Goal: Task Accomplishment & Management: Manage account settings

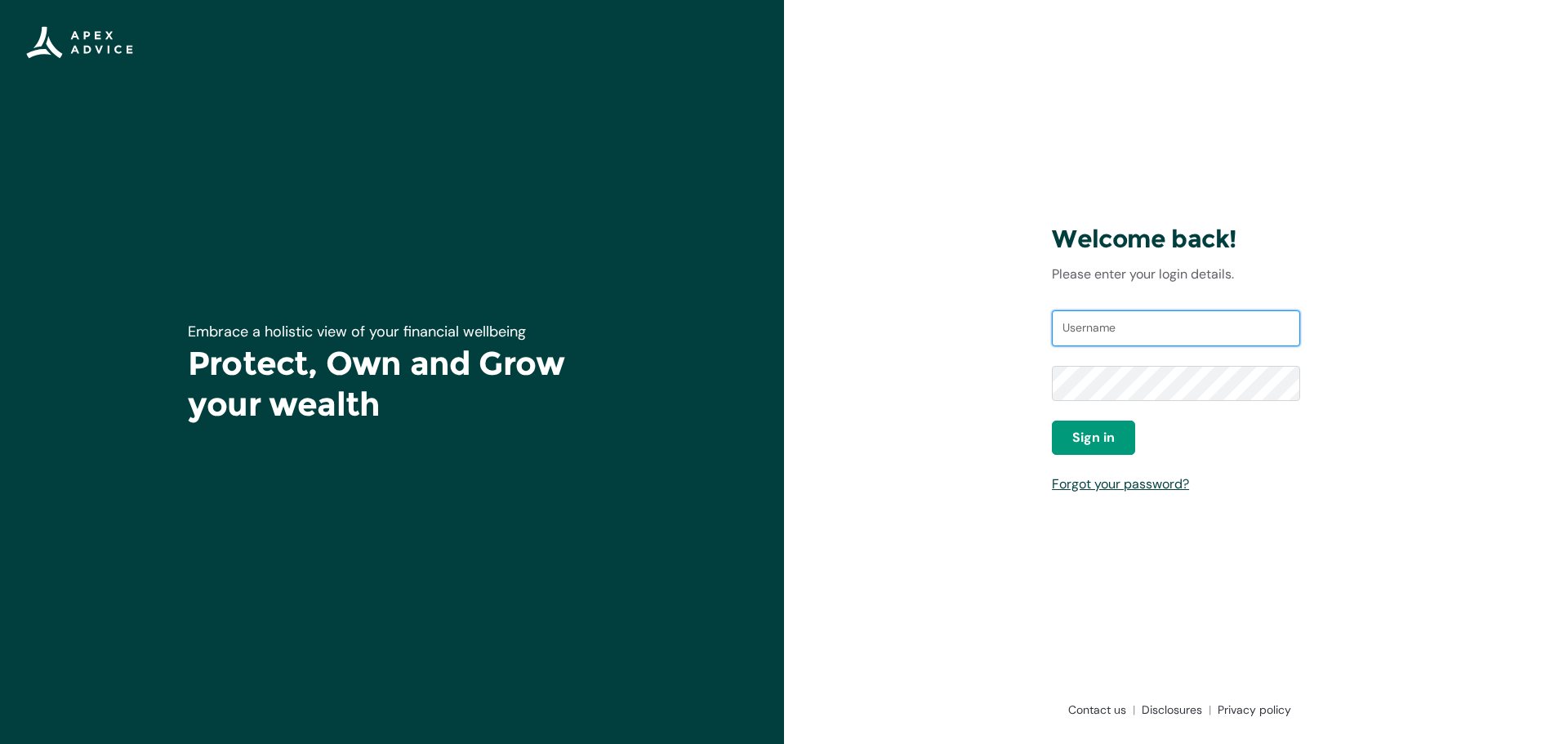
click at [1081, 328] on input "Username" at bounding box center [1176, 328] width 248 height 36
type input "[EMAIL_ADDRESS][DOMAIN_NAME]"
click at [1108, 435] on span "Sign in" at bounding box center [1094, 437] width 42 height 19
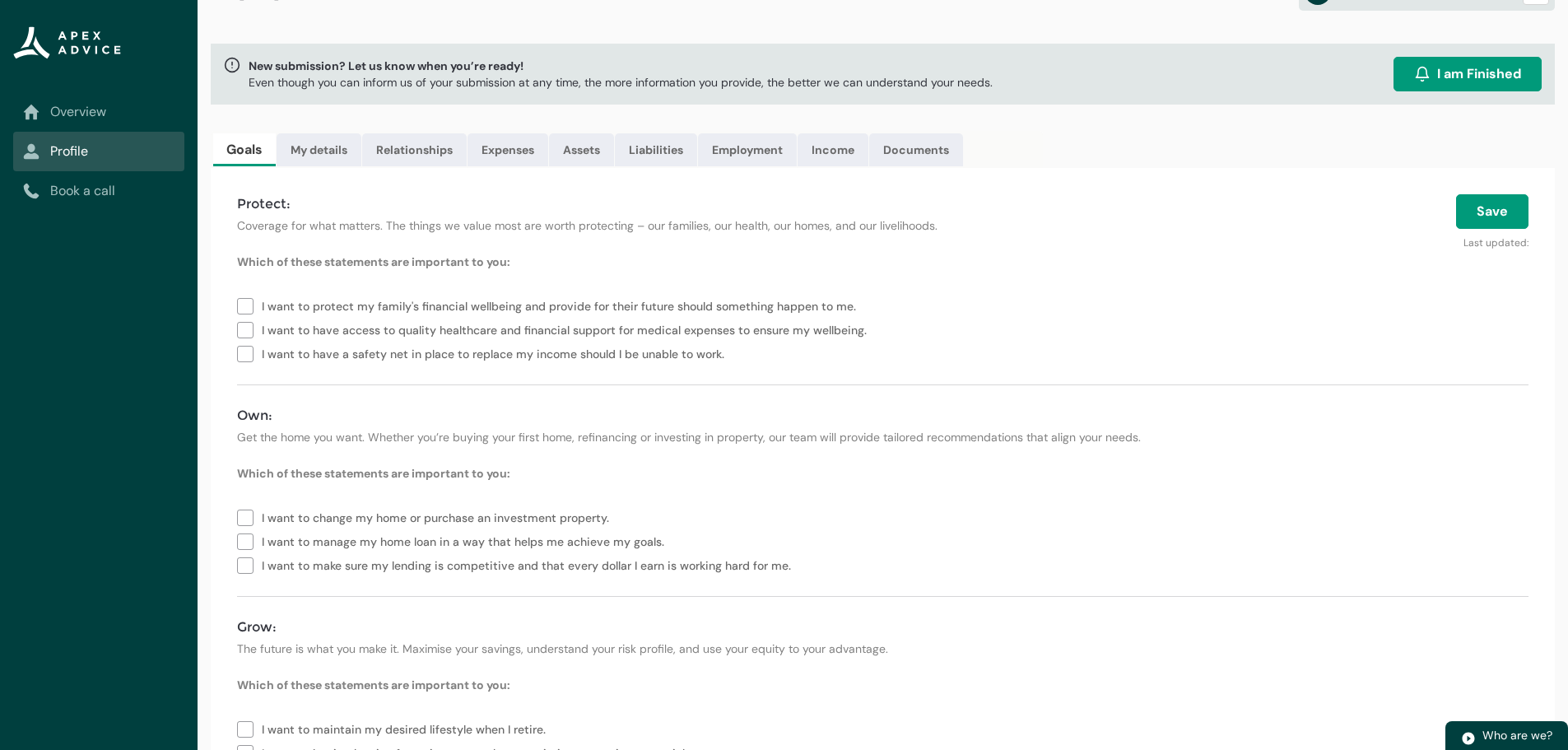
scroll to position [82, 0]
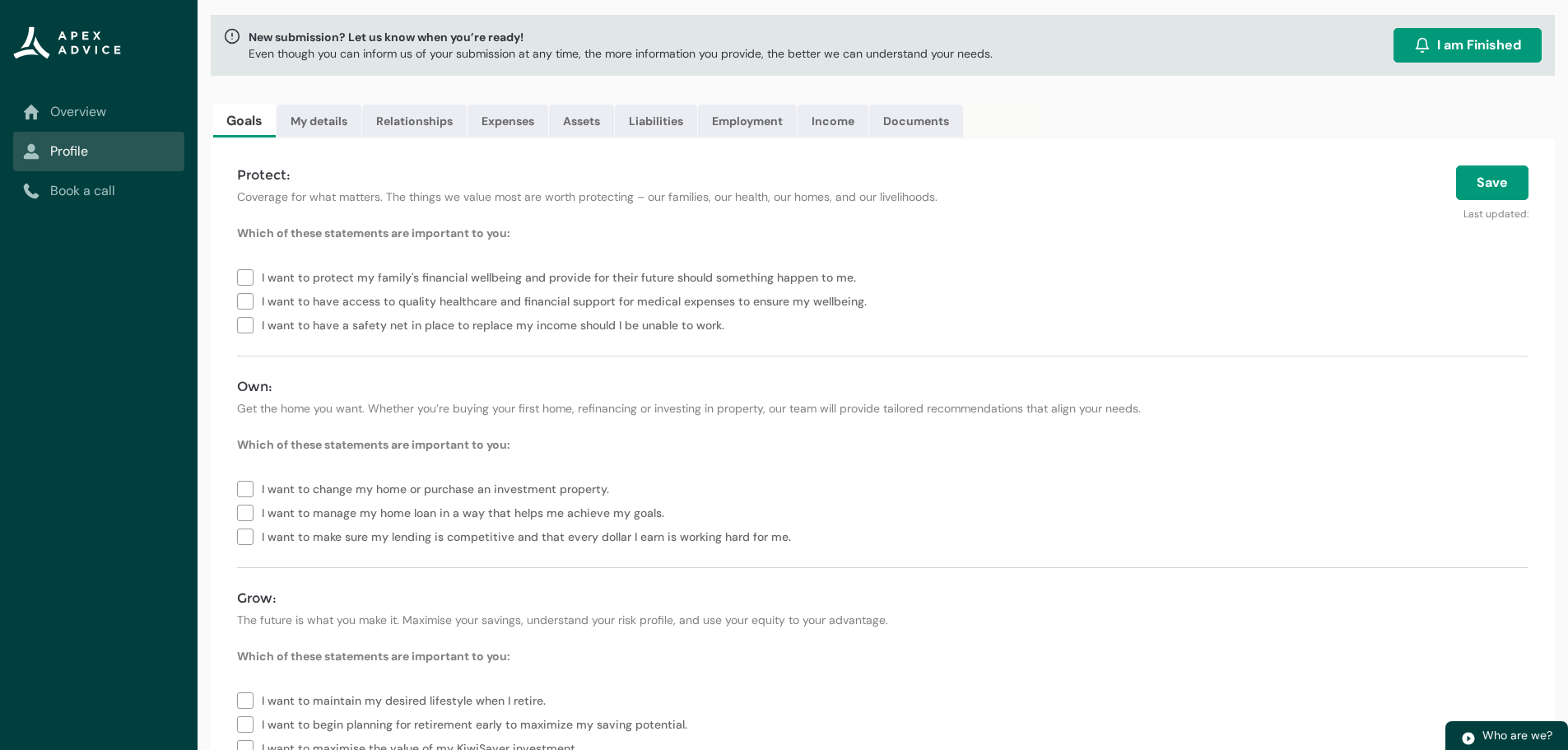
click at [254, 279] on label "I want to protect my family's financial wellbeing and provide for their future …" at bounding box center [549, 276] width 625 height 24
type lightning-checkbox-group "I want to protect my family's financial wellbeing and provide for their future …"
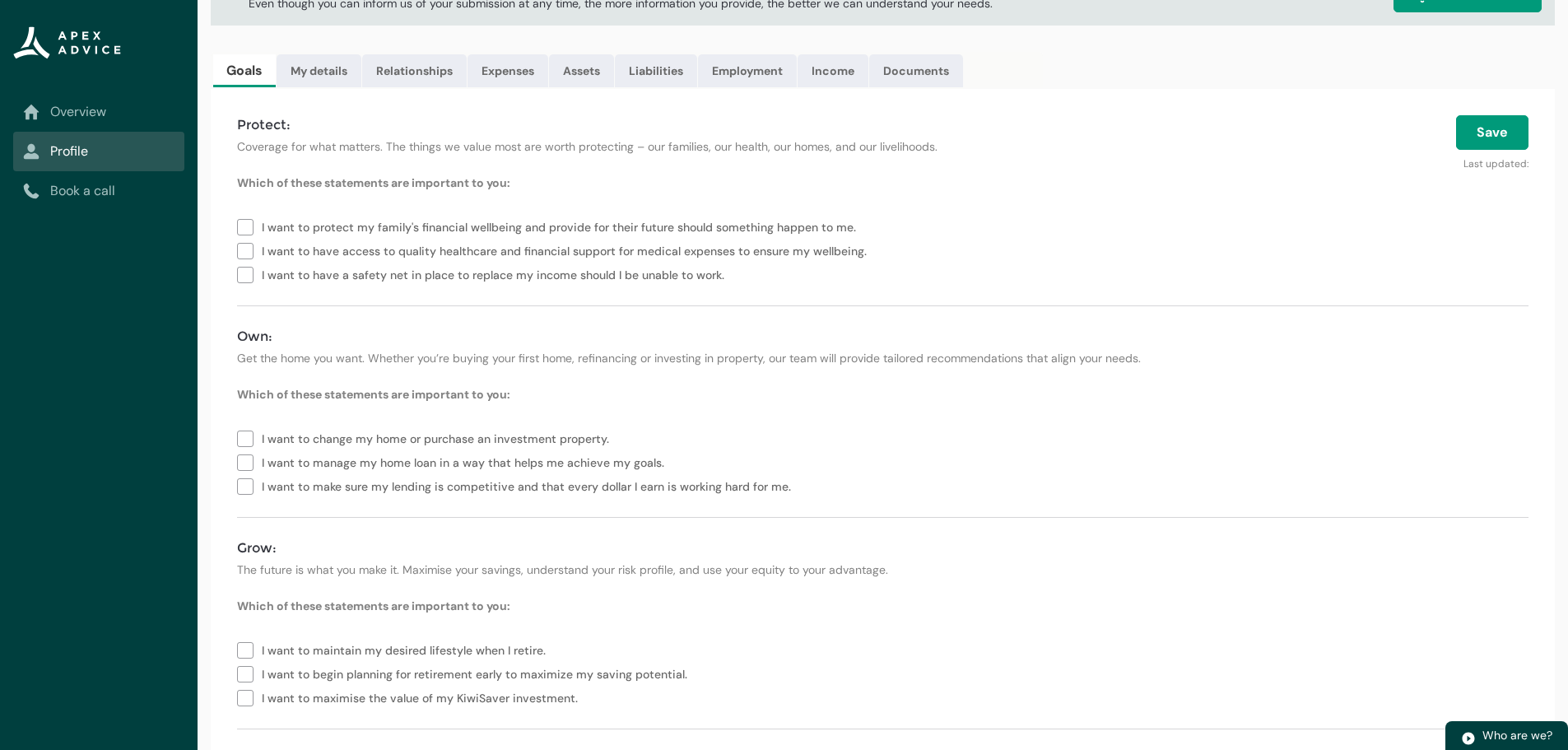
scroll to position [159, 0]
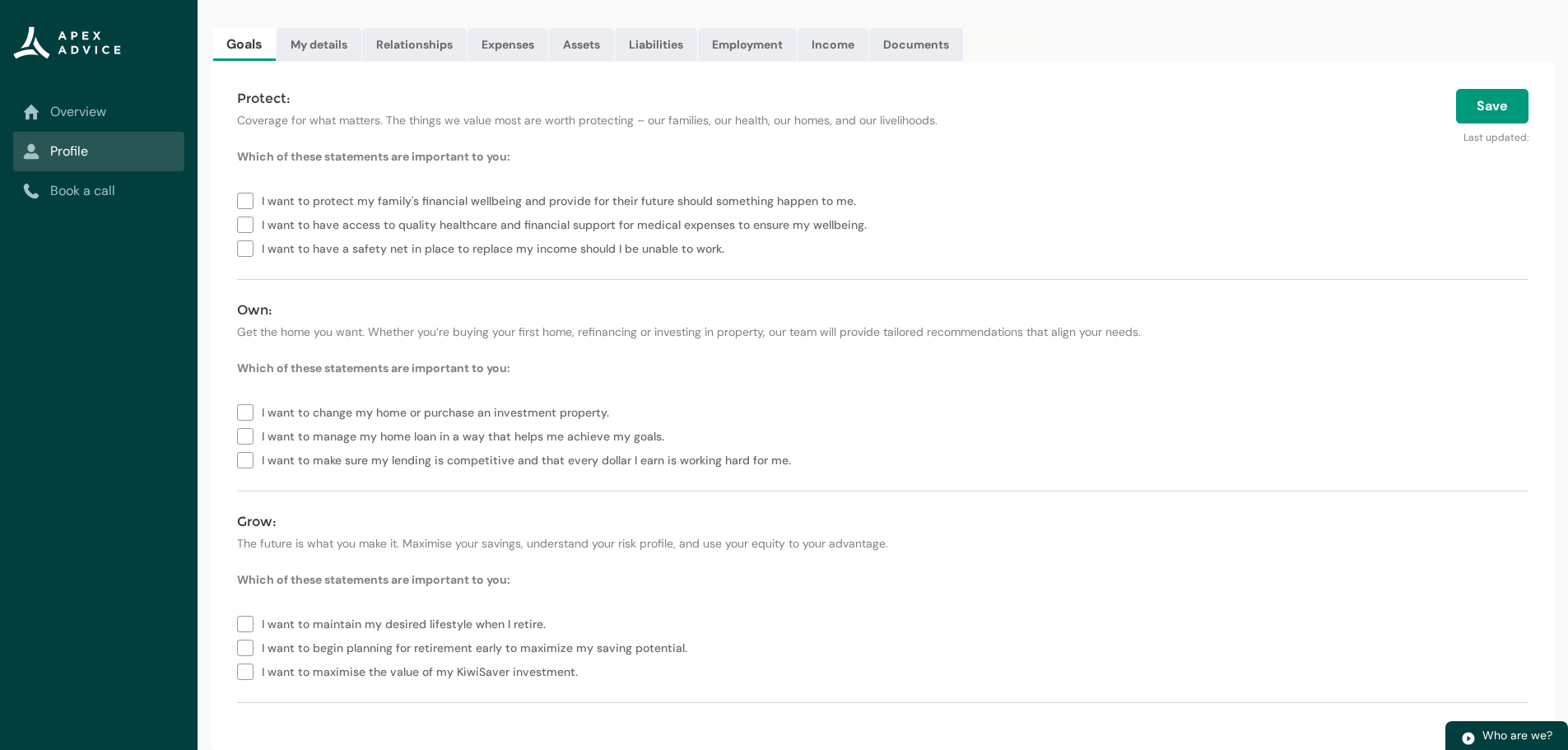
click at [243, 458] on label "I want to make sure my lending is competitive and that every dollar I earn is w…" at bounding box center [517, 458] width 561 height 24
type lightning-checkbox-group "I want to make sure my lending is competitive and that every dollar I earn is w…"
click at [249, 621] on label "I want to maintain my desired lifestyle when I retire." at bounding box center [394, 622] width 315 height 24
type lightning-checkbox-group "I want to maintain my desired lifestyle when I retire."
click at [1490, 103] on button "Save" at bounding box center [1493, 105] width 73 height 35
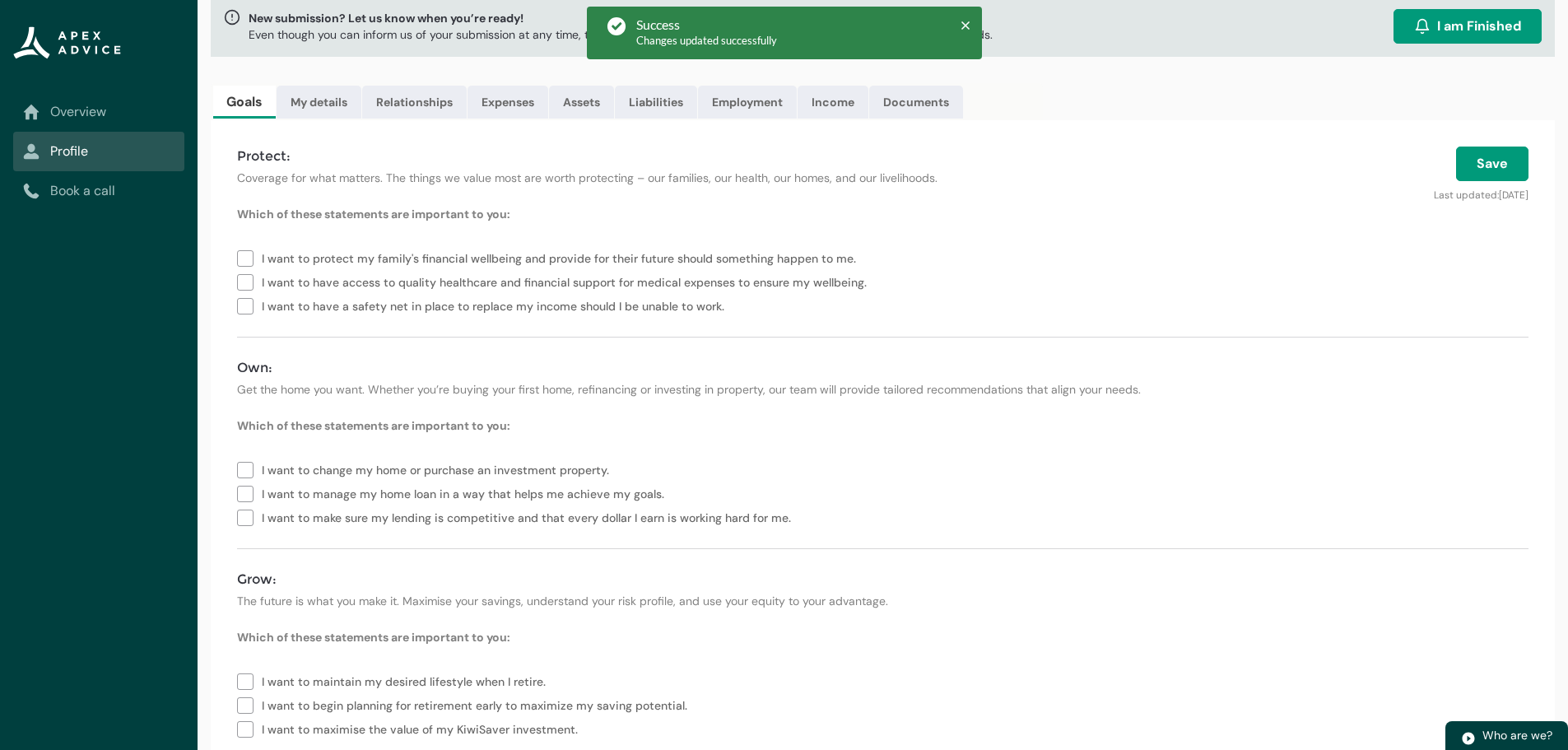
scroll to position [0, 0]
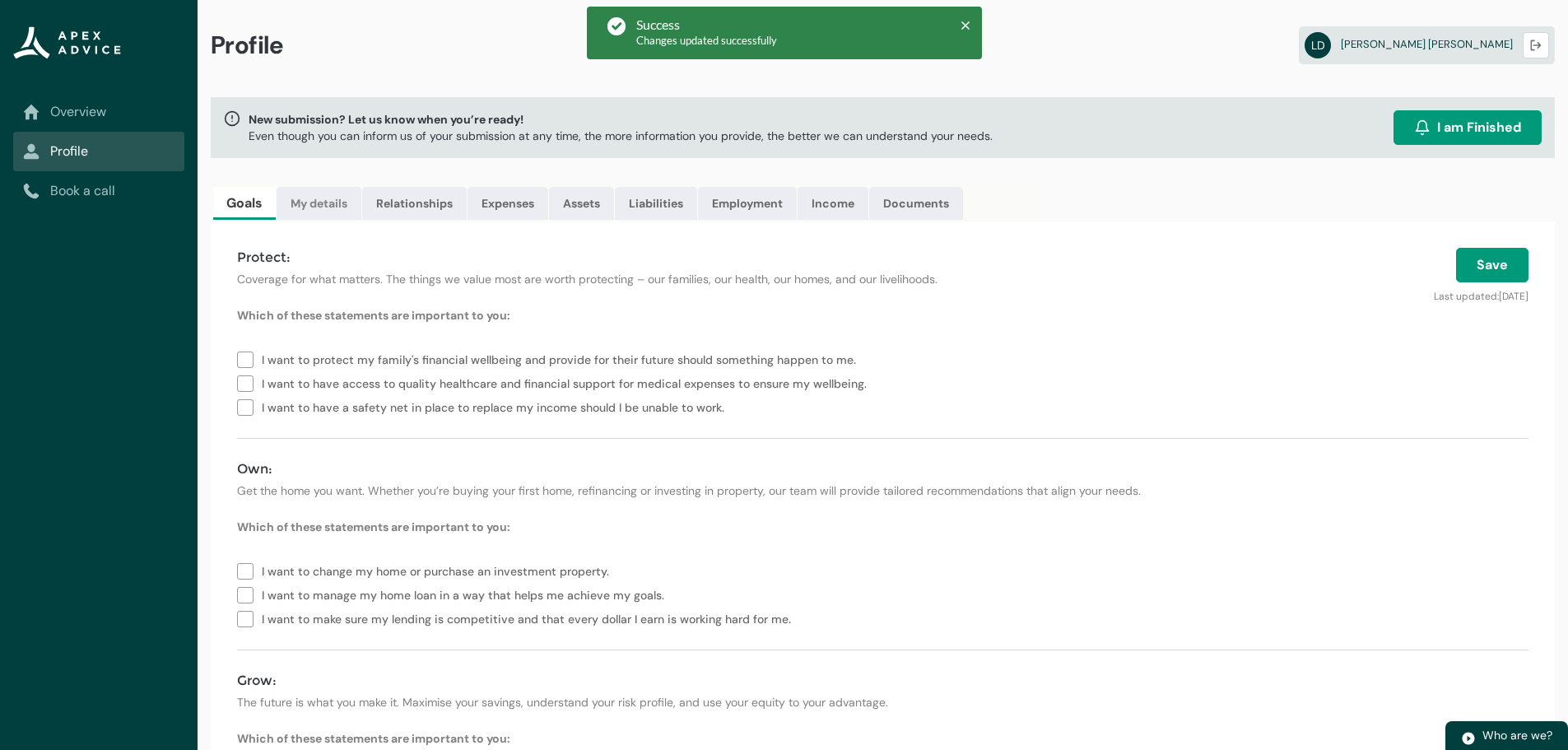
click at [313, 201] on link "My details" at bounding box center [319, 203] width 85 height 33
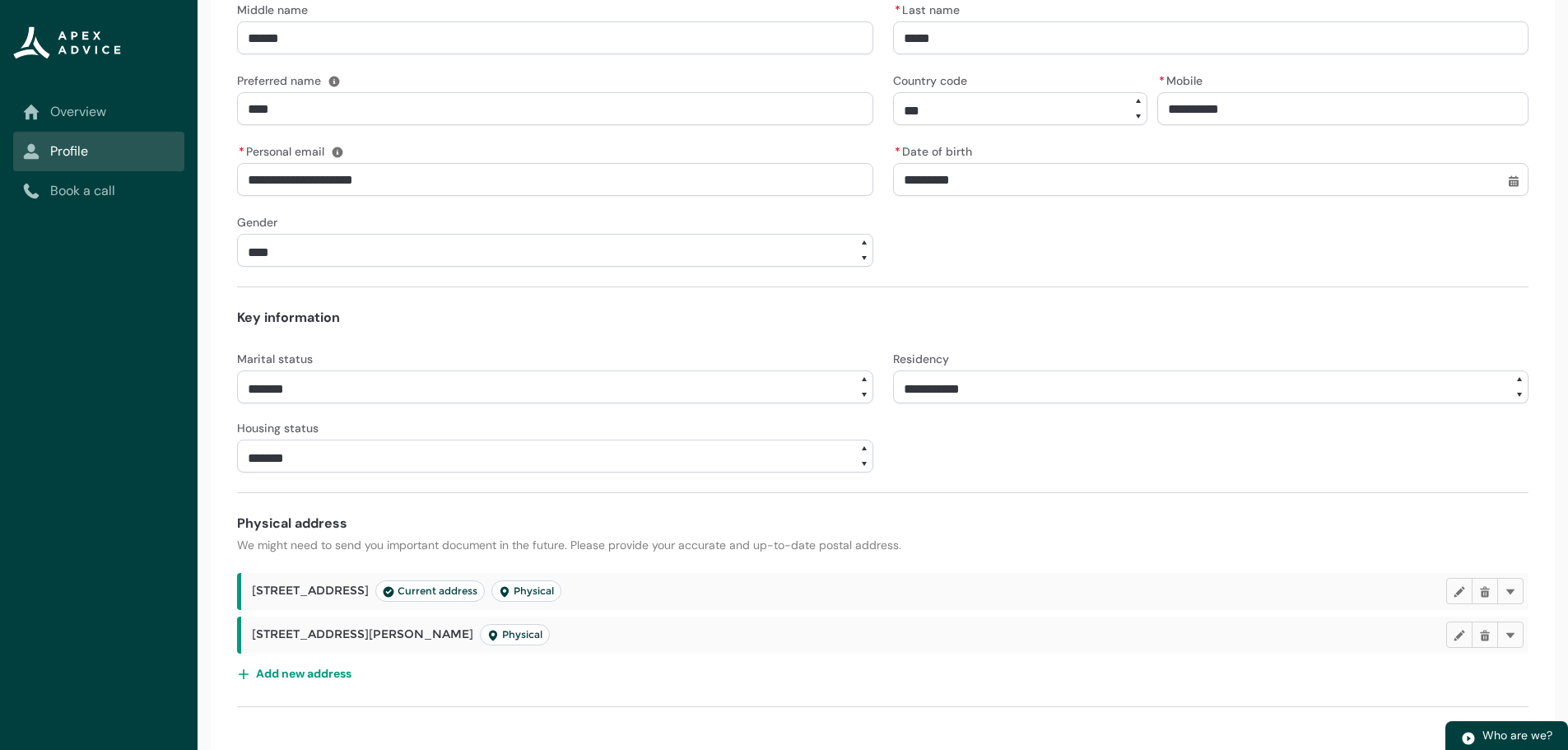
scroll to position [400, 0]
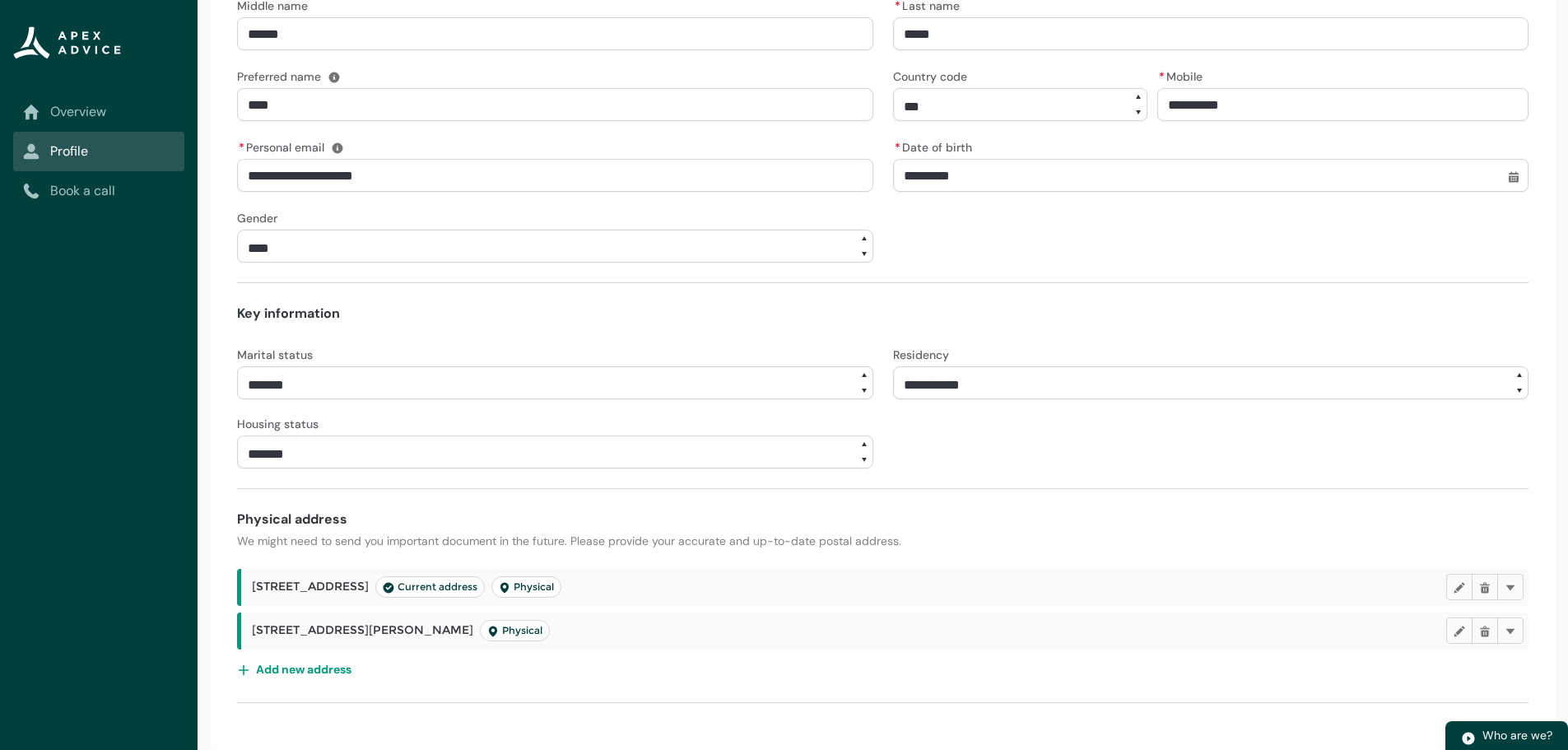
click at [1517, 392] on select "**********" at bounding box center [1211, 382] width 636 height 33
select select "**********"
click at [893, 366] on select "**********" at bounding box center [1211, 382] width 636 height 33
click at [435, 454] on select "**********" at bounding box center [554, 451] width 636 height 33
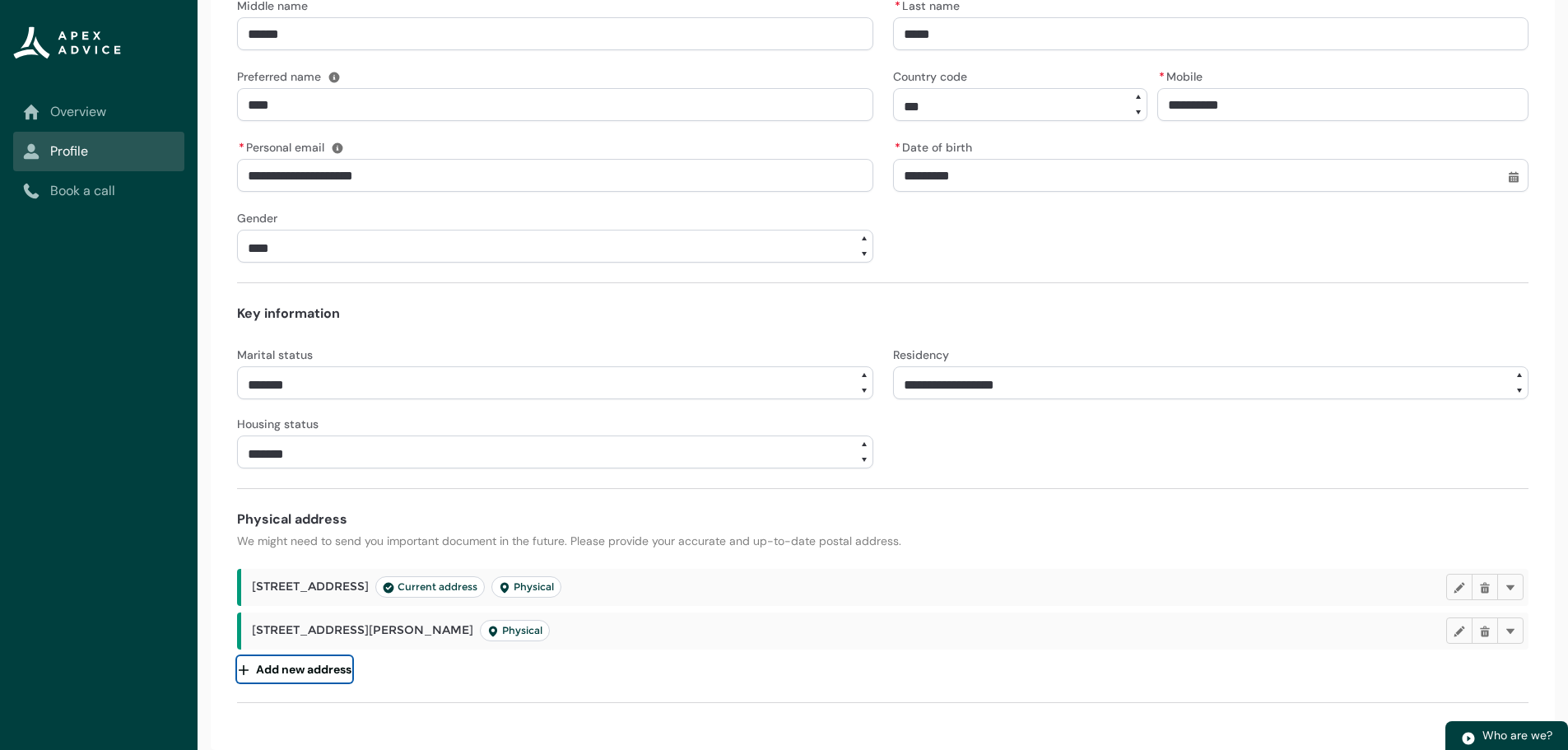
click at [332, 665] on button "Add new address" at bounding box center [294, 669] width 115 height 27
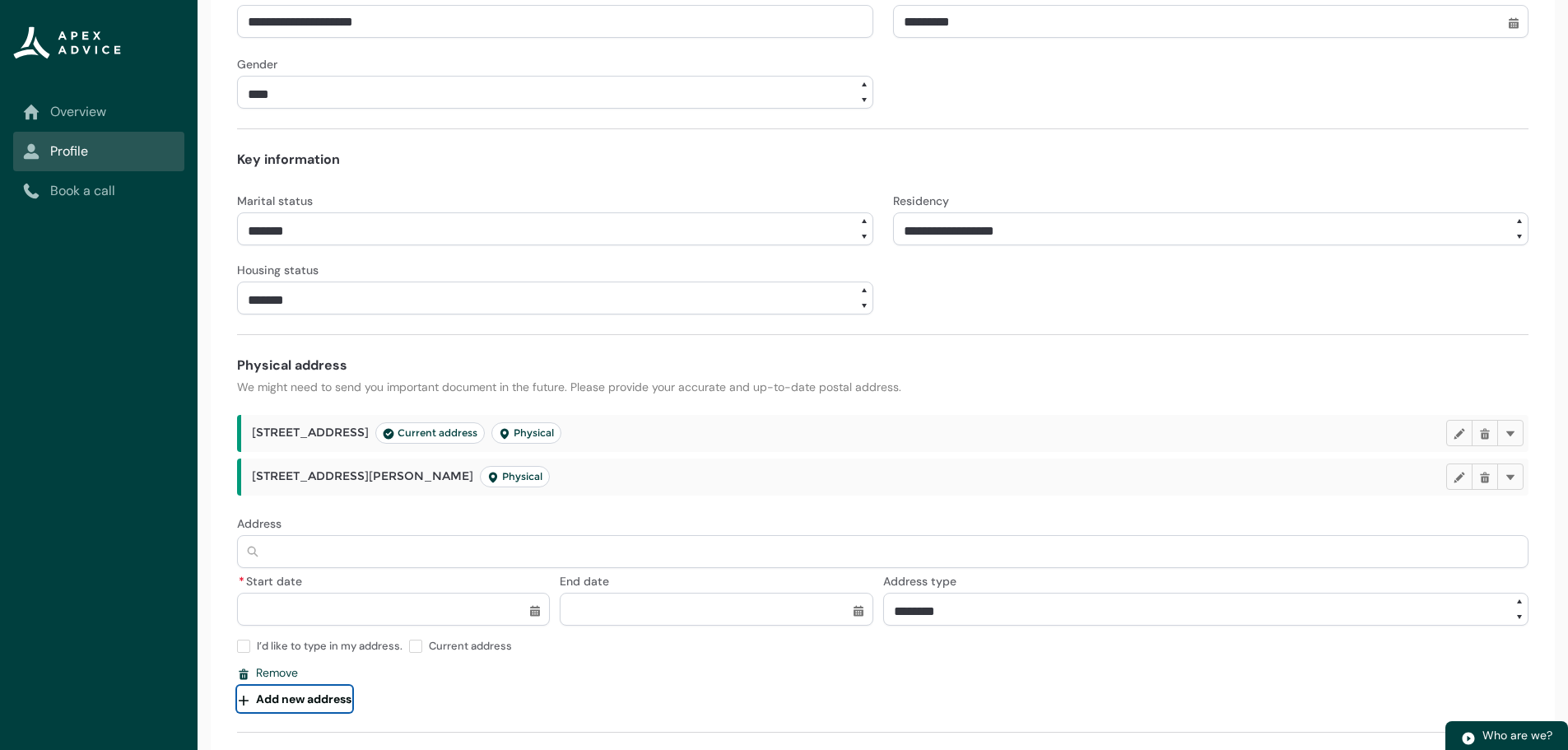
scroll to position [583, 0]
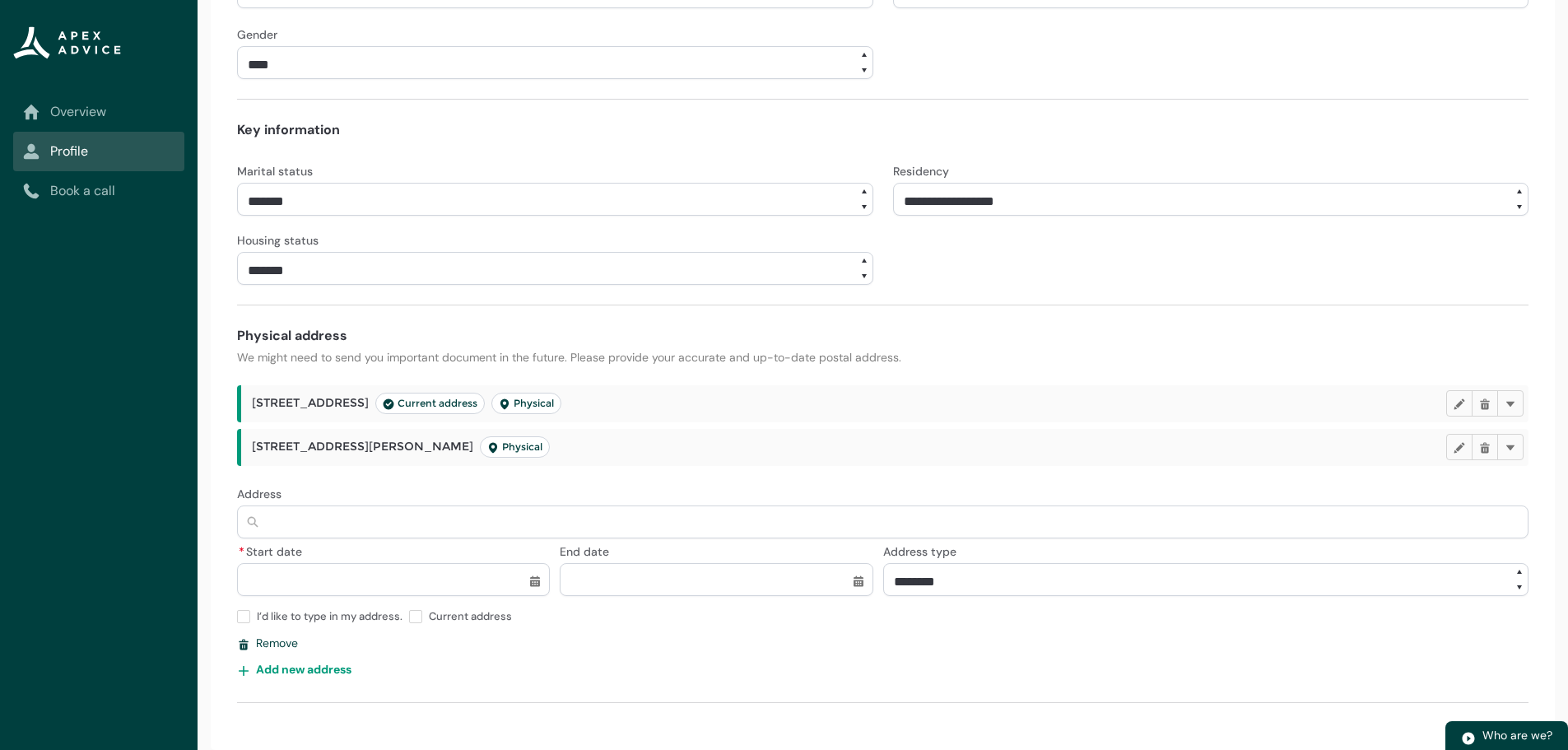
click at [306, 523] on input "Address" at bounding box center [882, 521] width 1291 height 33
type lightning-primitive-input-simple "3"
type input "*"
type lightning-primitive-input-simple "34"
type input "**"
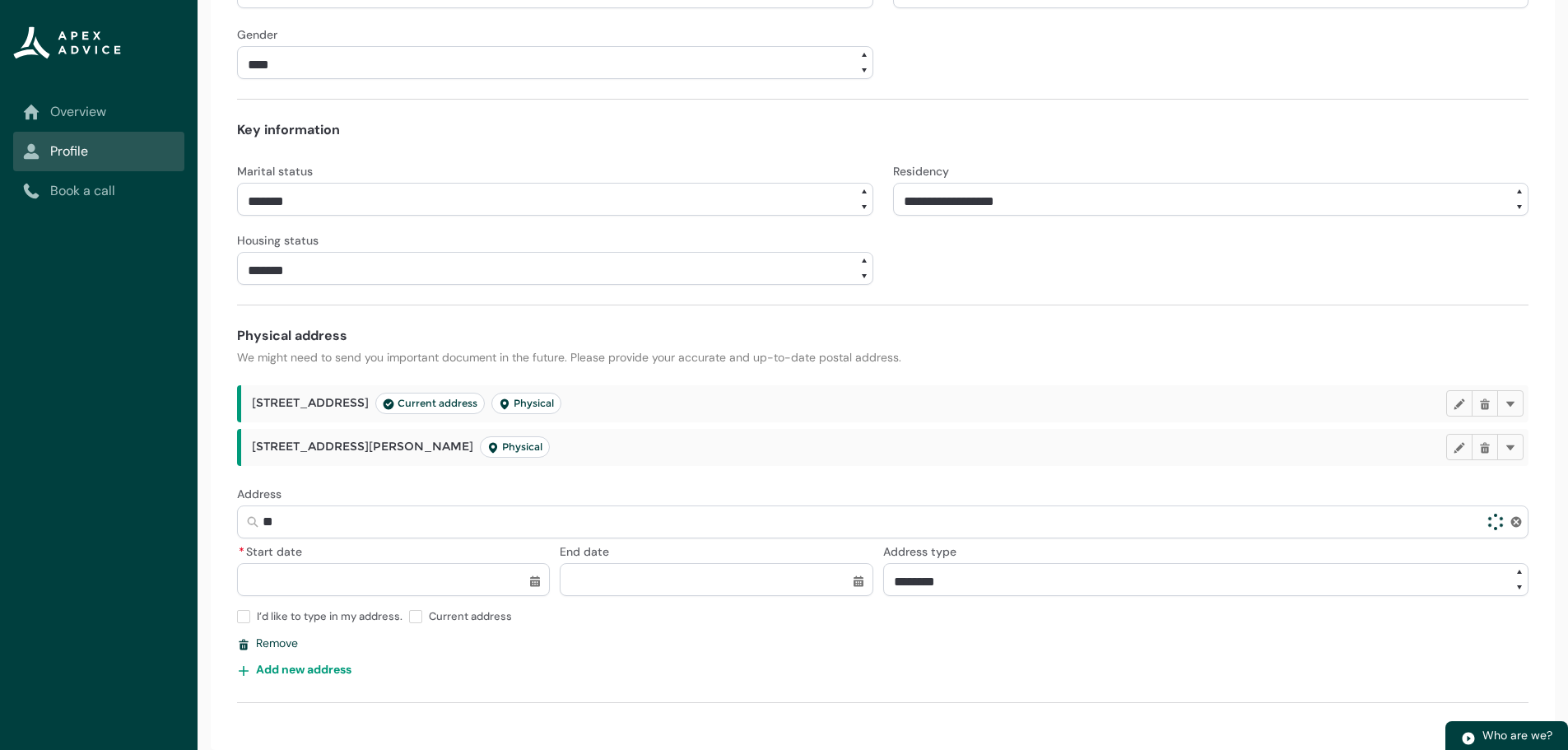
type lightning-primitive-input-simple "34"
type input "**"
type lightning-primitive-input-simple "34 C"
type input "****"
type lightning-primitive-input-simple "34 Ch"
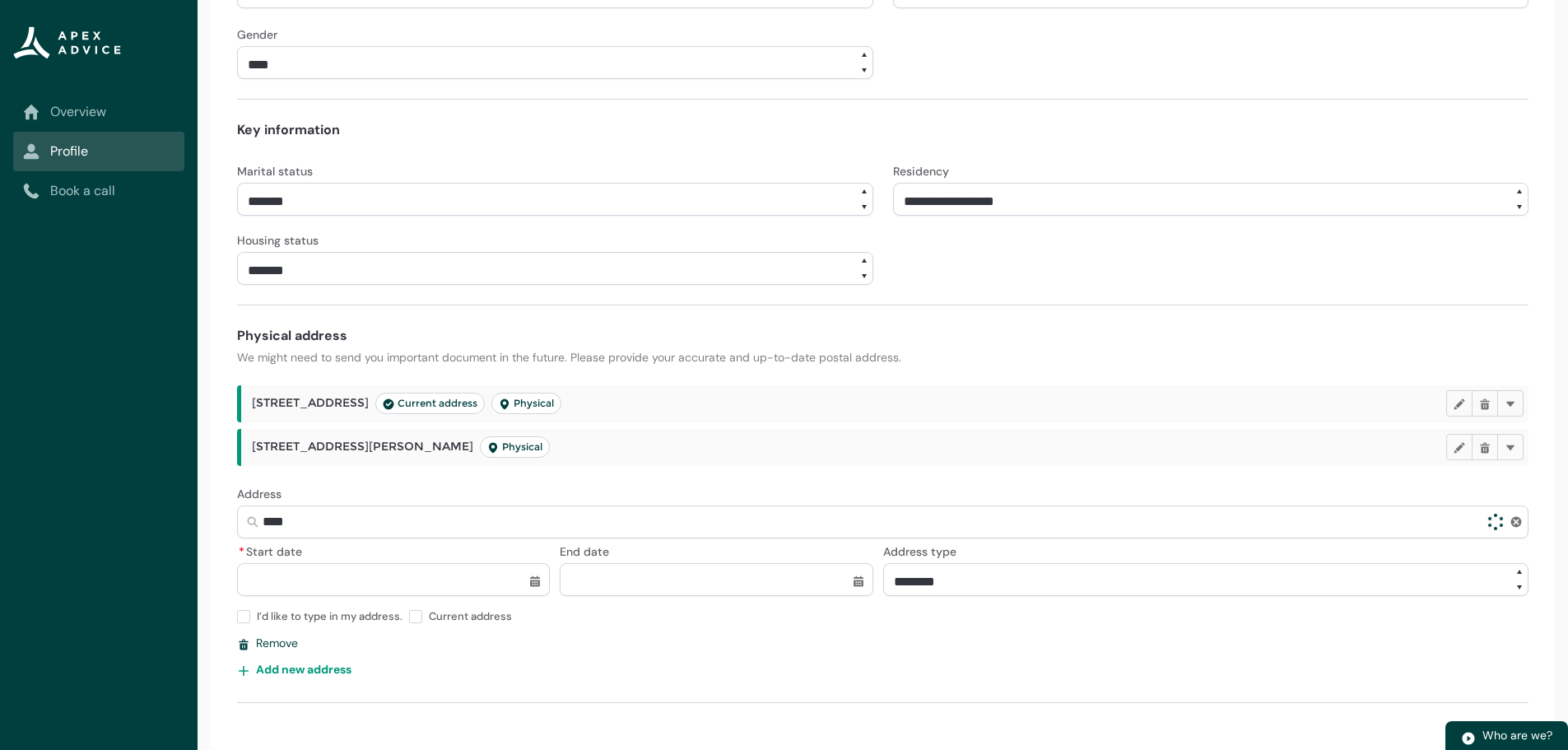
type input "*****"
type lightning-primitive-input-simple "34 Cha"
type input "******"
type lightning-primitive-input-simple "34 Char"
type input "*******"
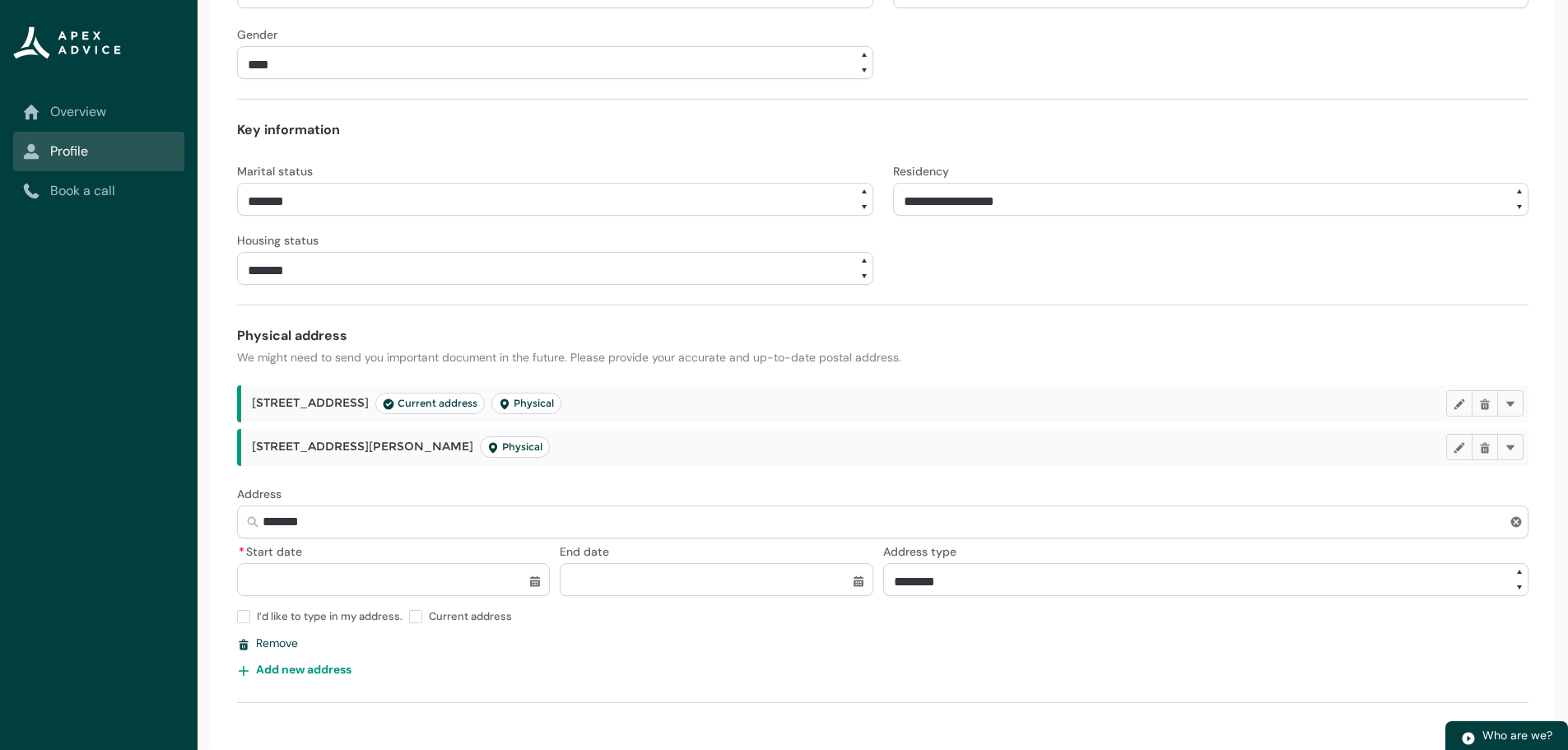
type lightning-primitive-input-simple "34 Charl"
type input "********"
type lightning-primitive-input-simple "34 Charle"
type input "*********"
type lightning-primitive-input-simple "34 Charles"
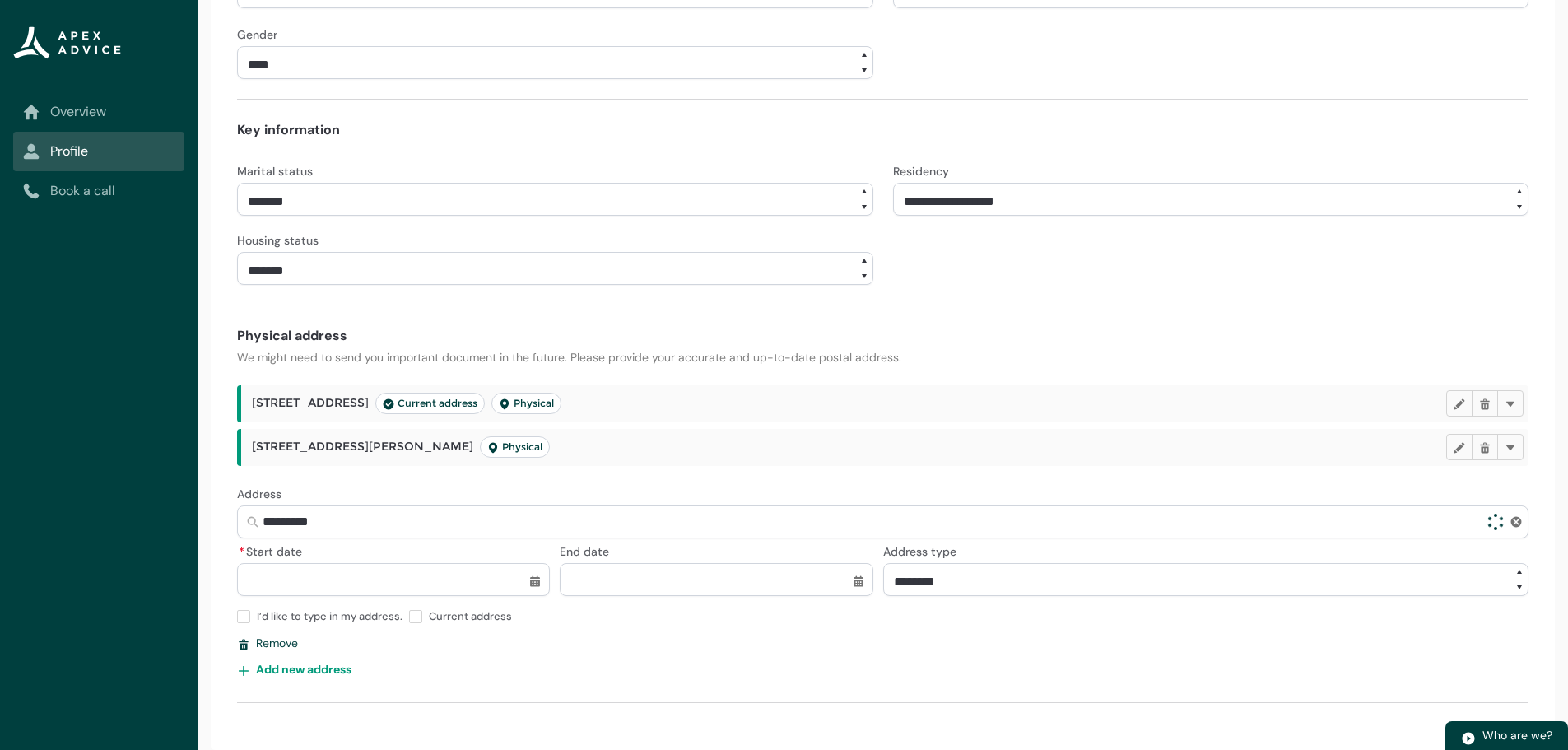
type input "**********"
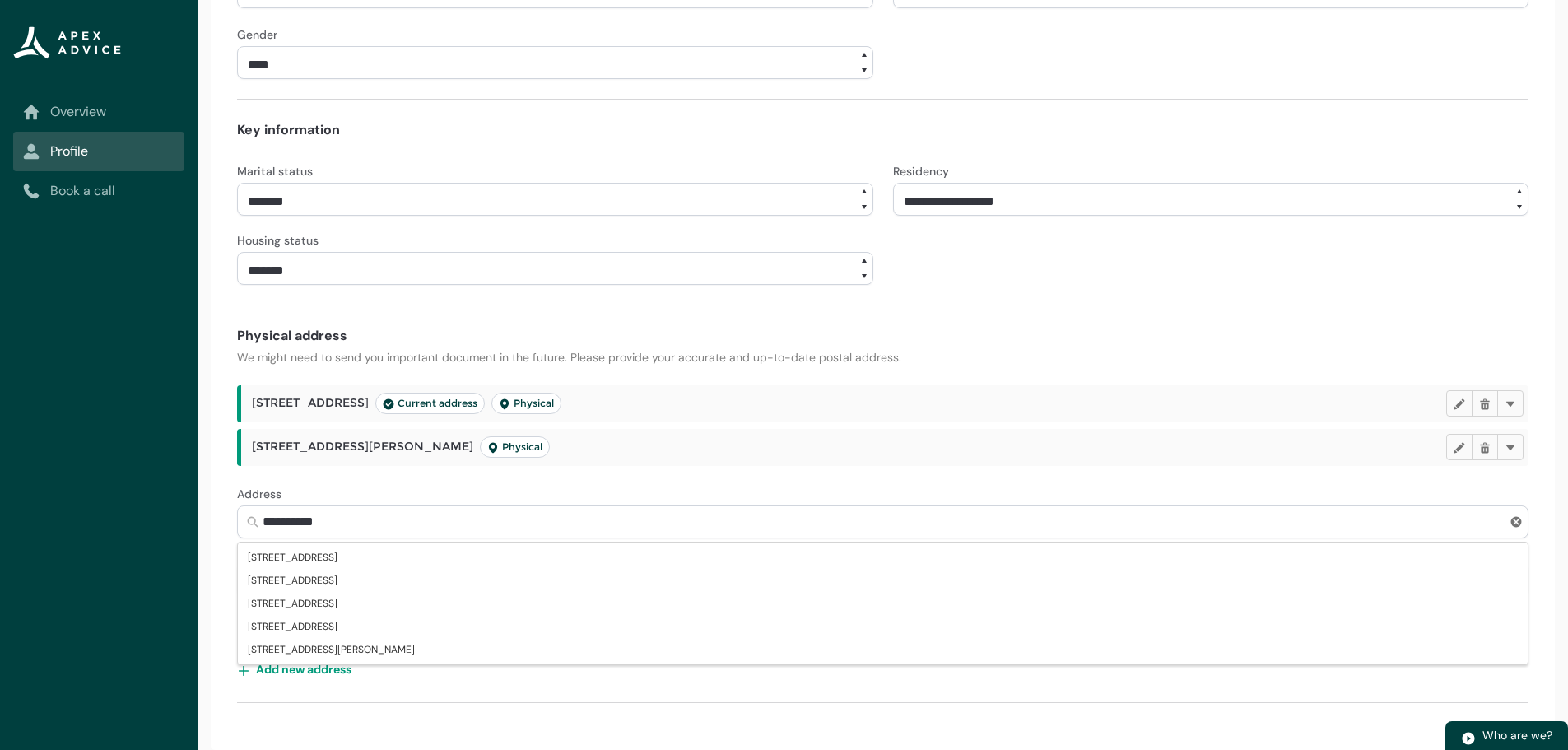
type lightning-primitive-input-simple "34 Charles"
type input "**********"
type lightning-primitive-input-simple "34 Charles D"
type input "**********"
type lightning-primitive-input-simple "34 Charles Di"
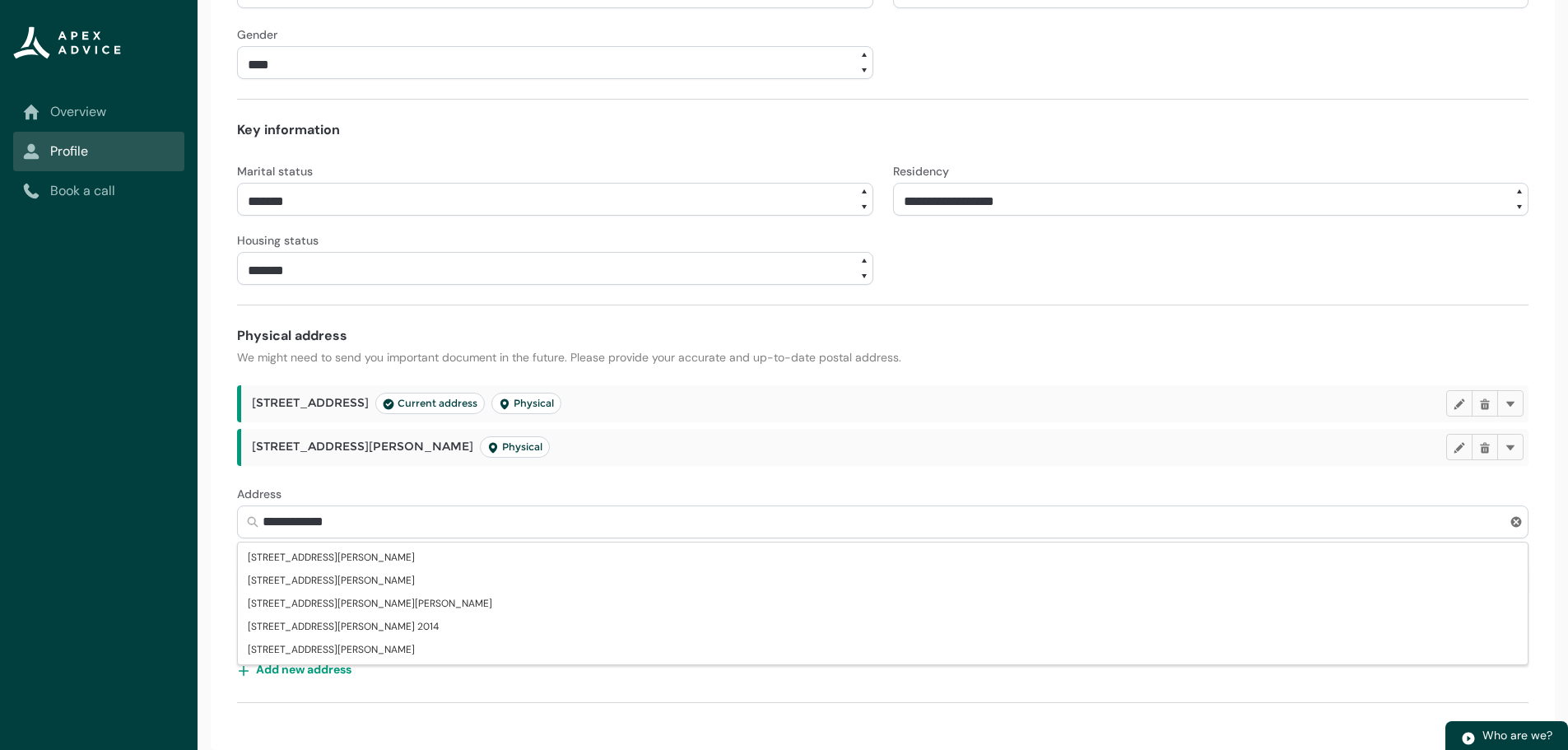
type input "**********"
type lightning-primitive-input-simple "34 Charles Dic"
type input "**********"
type lightning-primitive-input-simple "34 Charles Dick"
type input "**********"
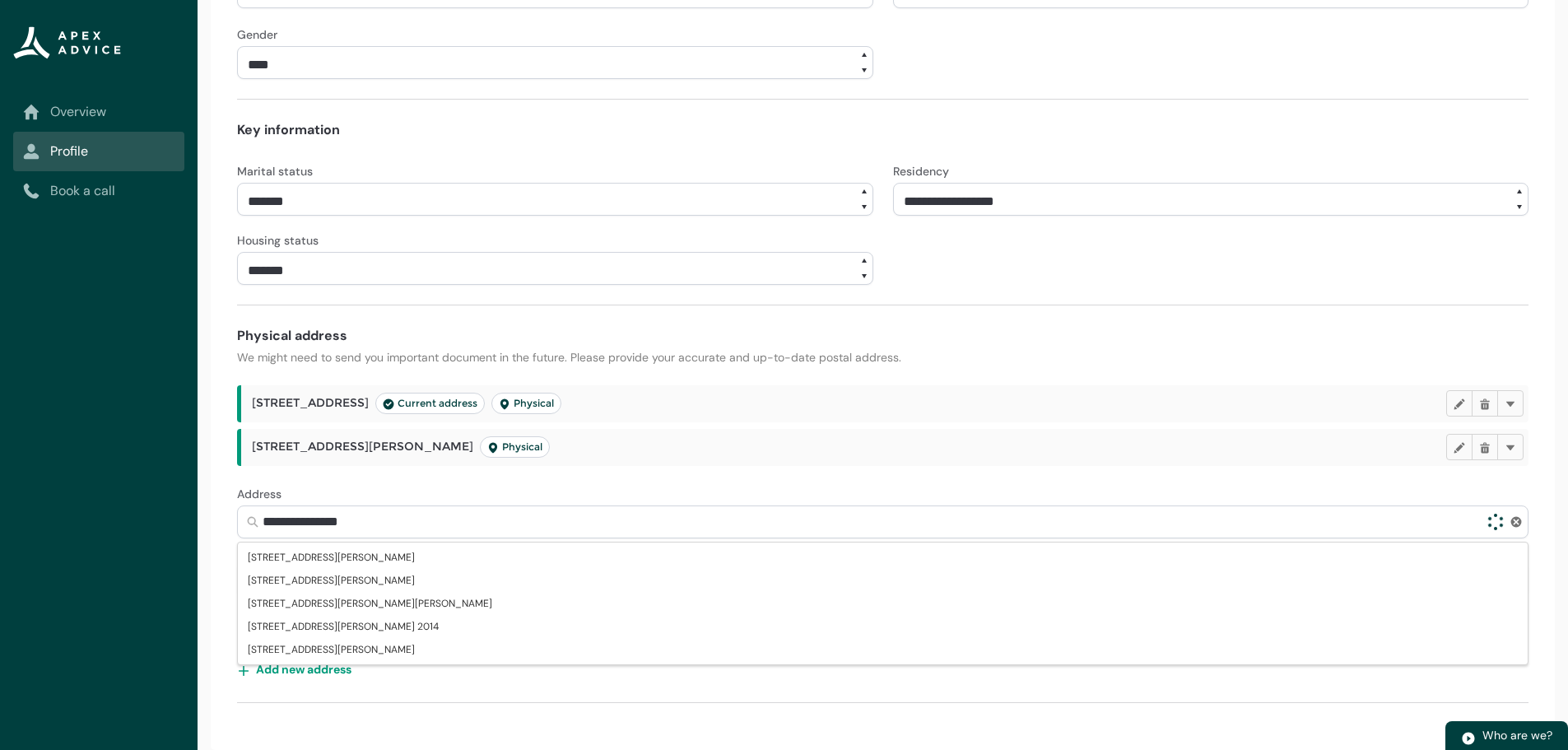
type lightning-primitive-input-simple "34 Charles Dicke"
type input "**********"
type lightning-primitive-input-simple "34 Charles Dicken"
type input "**********"
type lightning-primitive-input-simple "34 Charles Dickens"
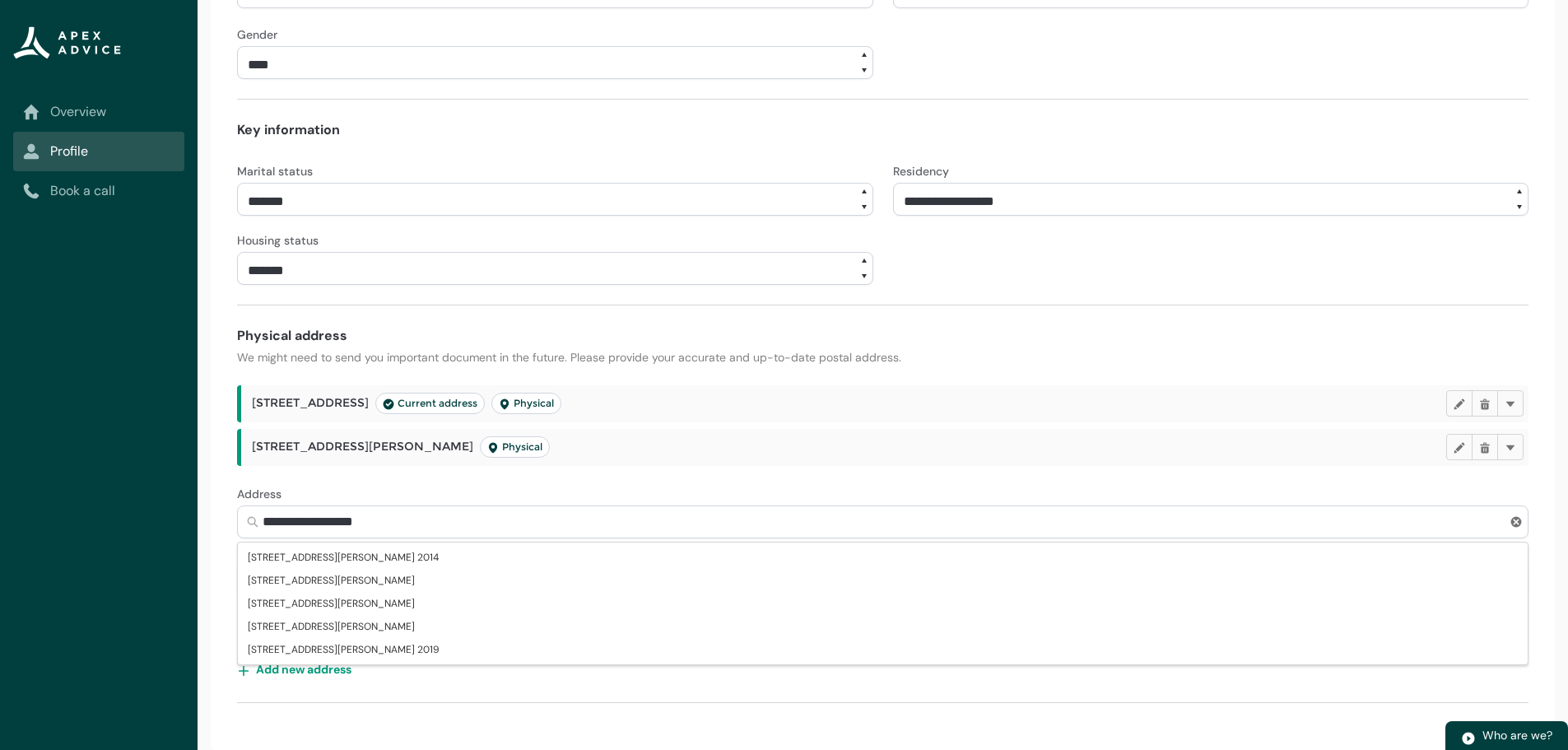
click at [451, 529] on input "**********" at bounding box center [882, 521] width 1291 height 33
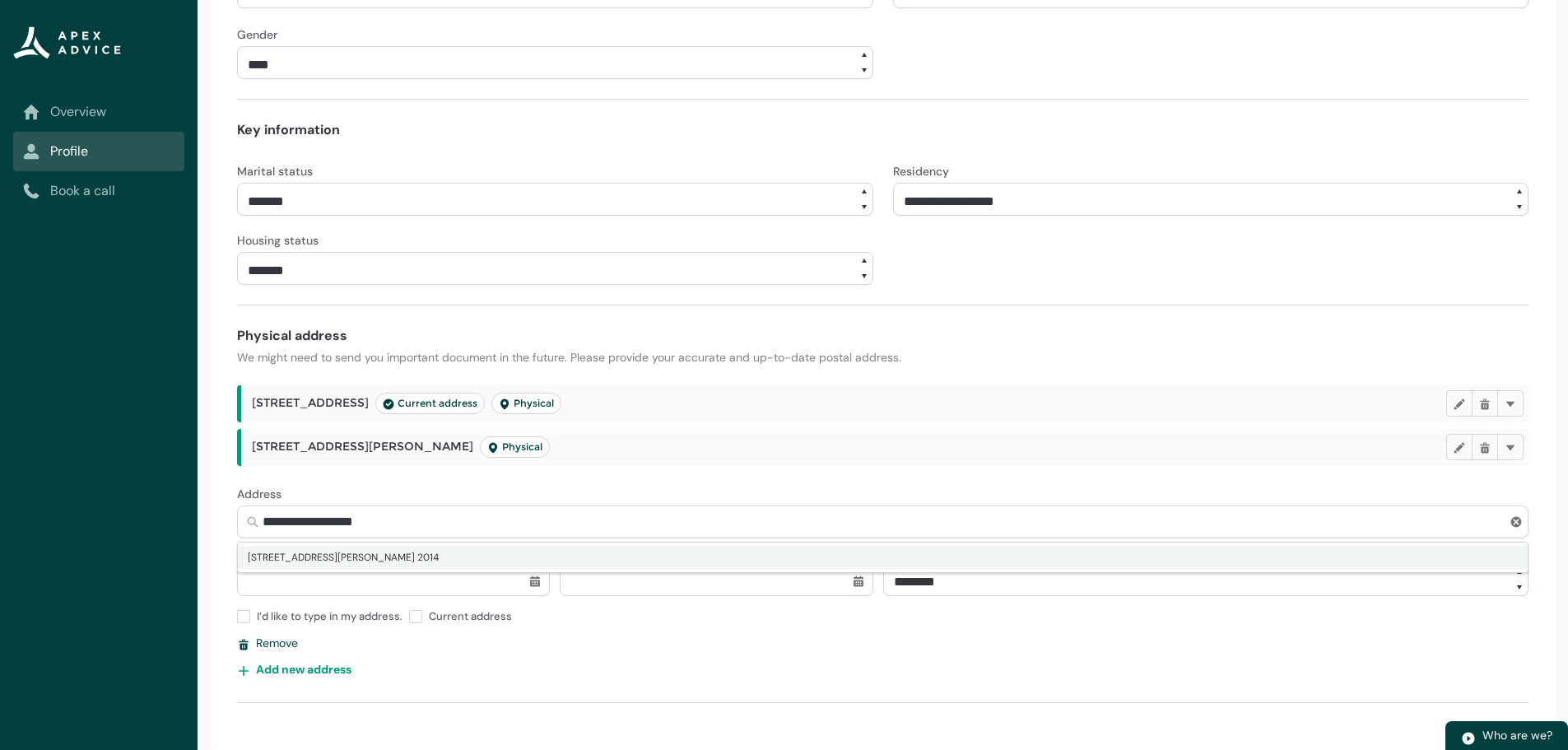
click at [258, 552] on span "34 Charles Dickens Drive, Mellons Bay, Auckland 2014" at bounding box center [342, 557] width 191 height 17
type input "**********"
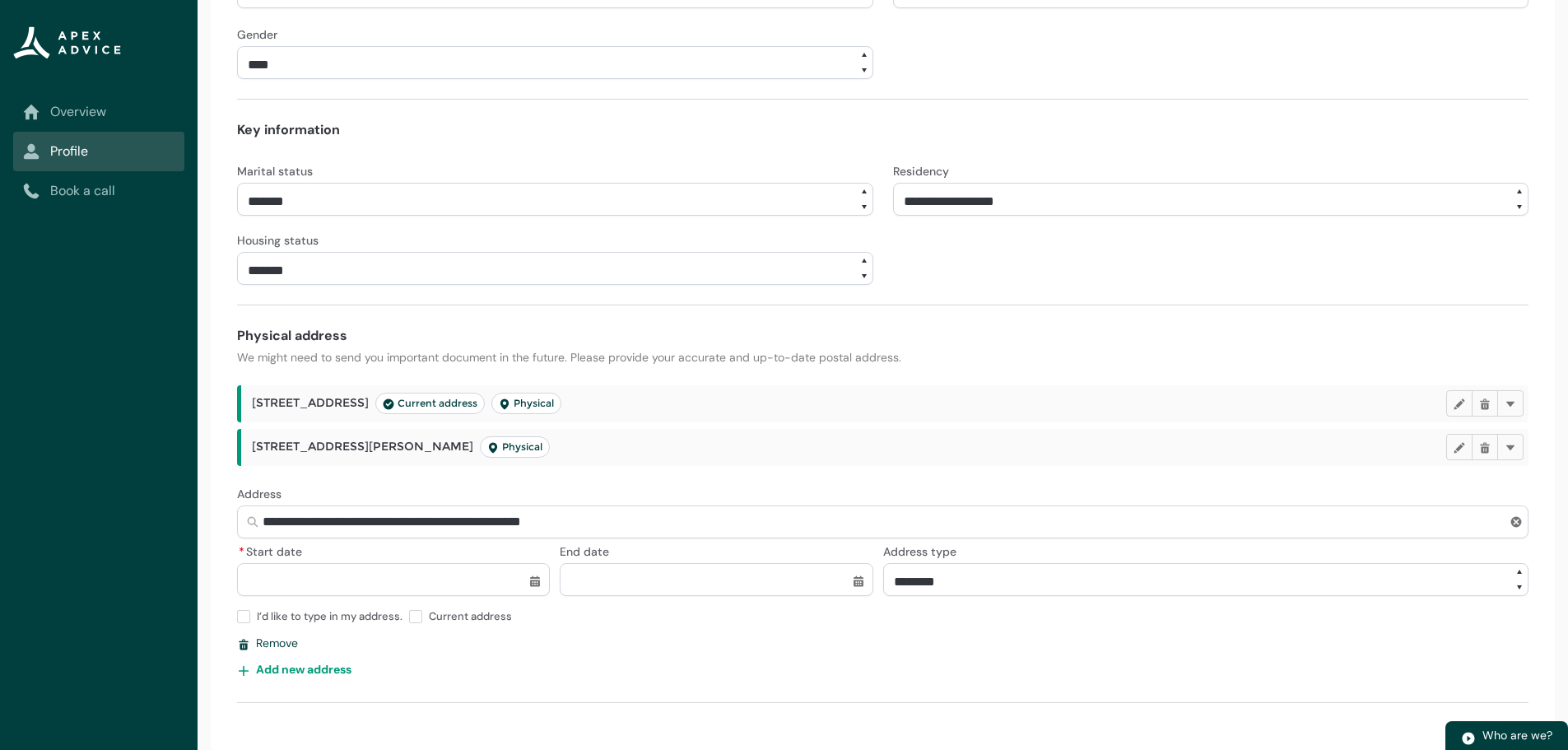
click at [364, 574] on input "* Start date" at bounding box center [393, 579] width 313 height 33
select select "****"
type input "**********"
click at [415, 615] on span at bounding box center [415, 616] width 13 height 13
type lightning-input "true"
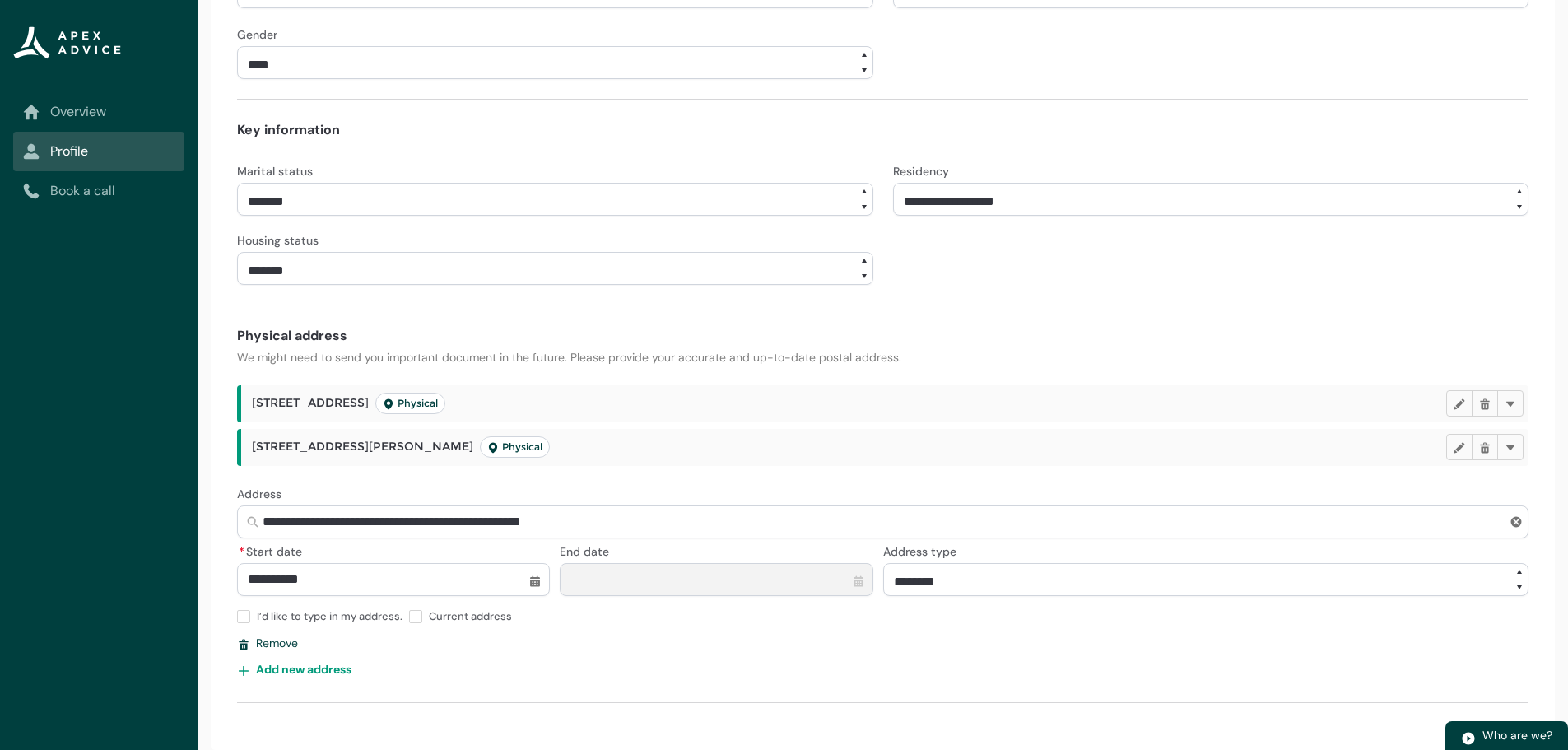
click at [316, 402] on span "12A Beach Road Physical" at bounding box center [349, 403] width 193 height 21
click at [1461, 401] on lightning-primitive-icon "button" at bounding box center [1459, 403] width 12 height 12
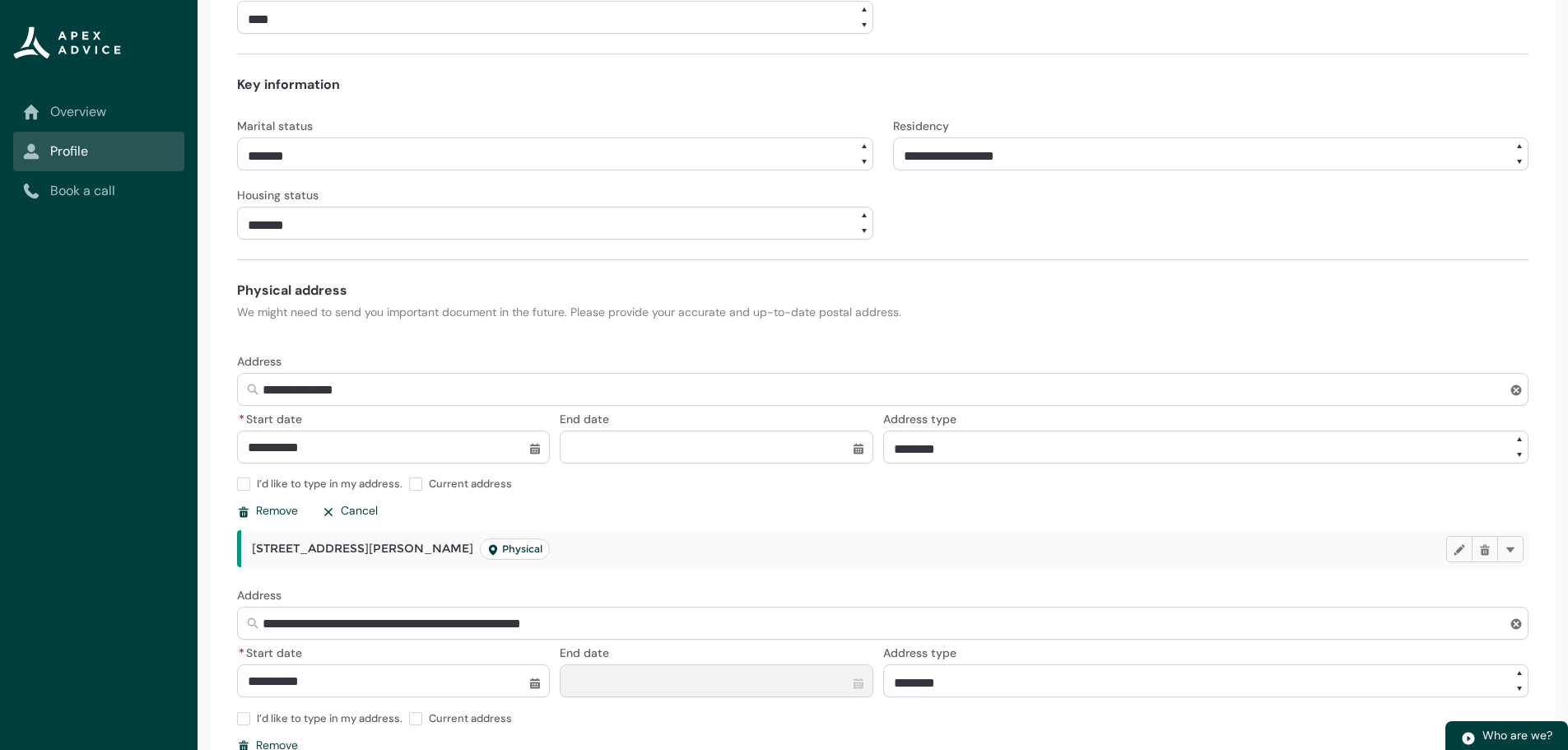
scroll to position [666, 0]
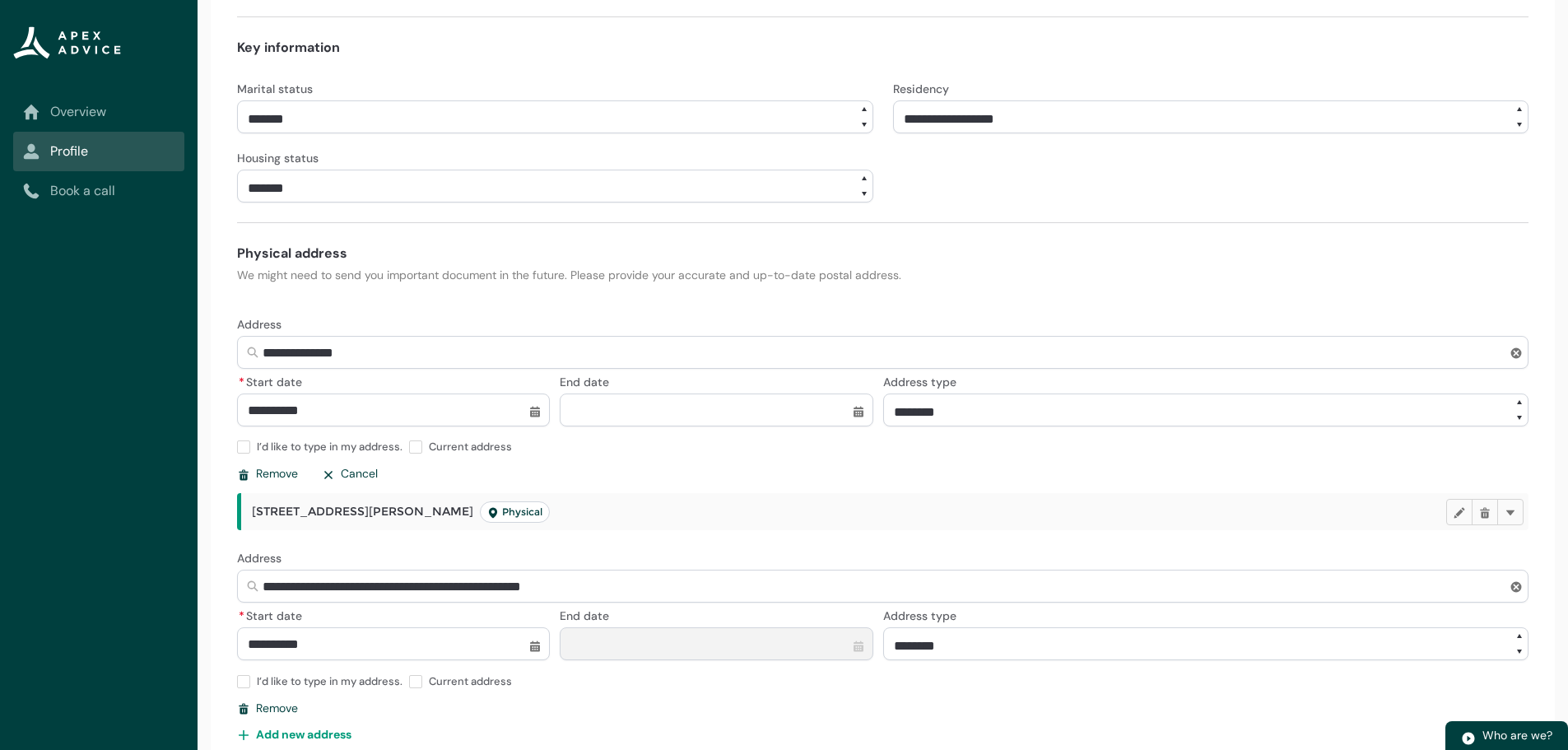
click at [597, 405] on input "End date" at bounding box center [716, 410] width 313 height 33
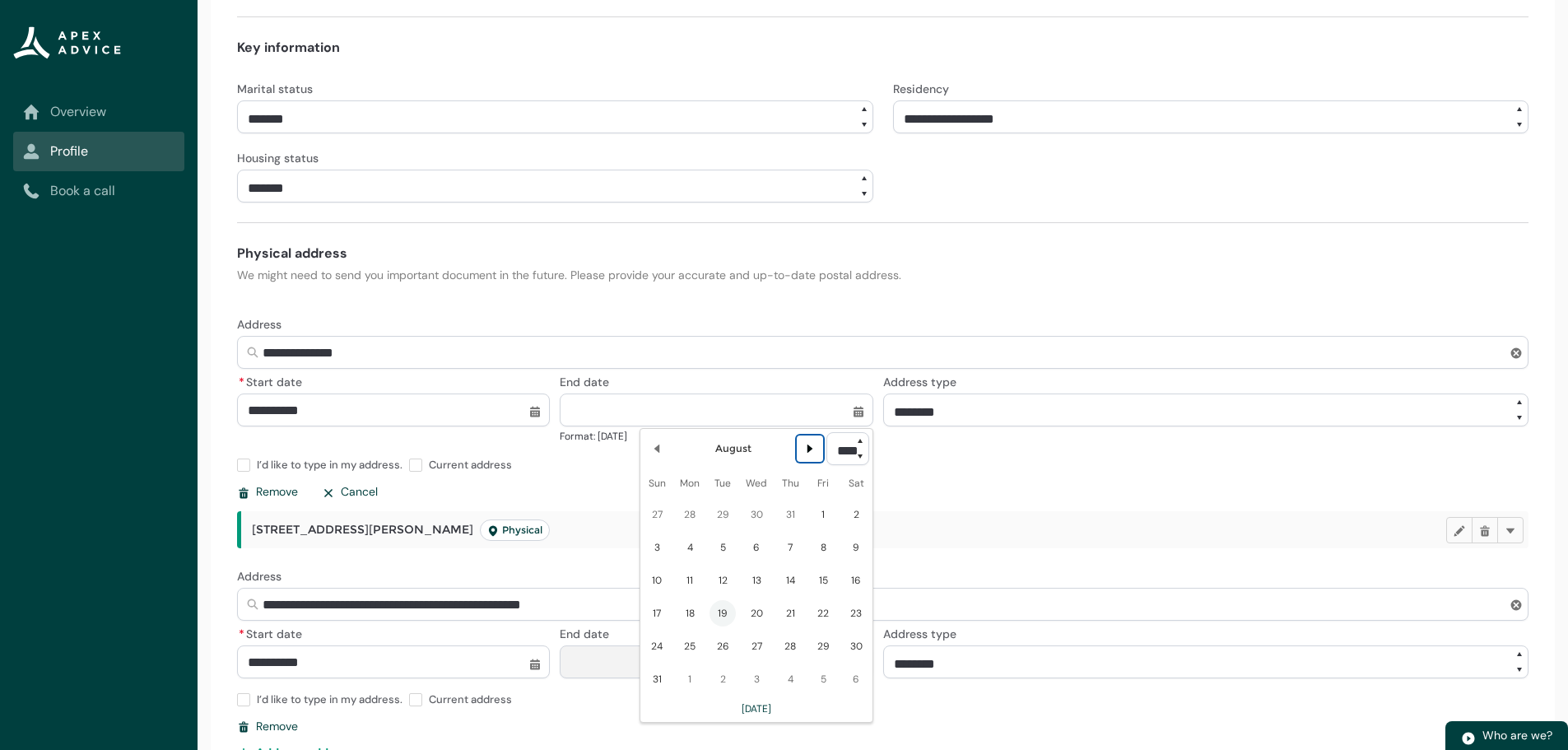
click at [804, 446] on lightning-primitive-icon "Date picker: August" at bounding box center [810, 448] width 12 height 12
click at [804, 446] on lightning-primitive-icon "Date picker: September" at bounding box center [810, 448] width 12 height 12
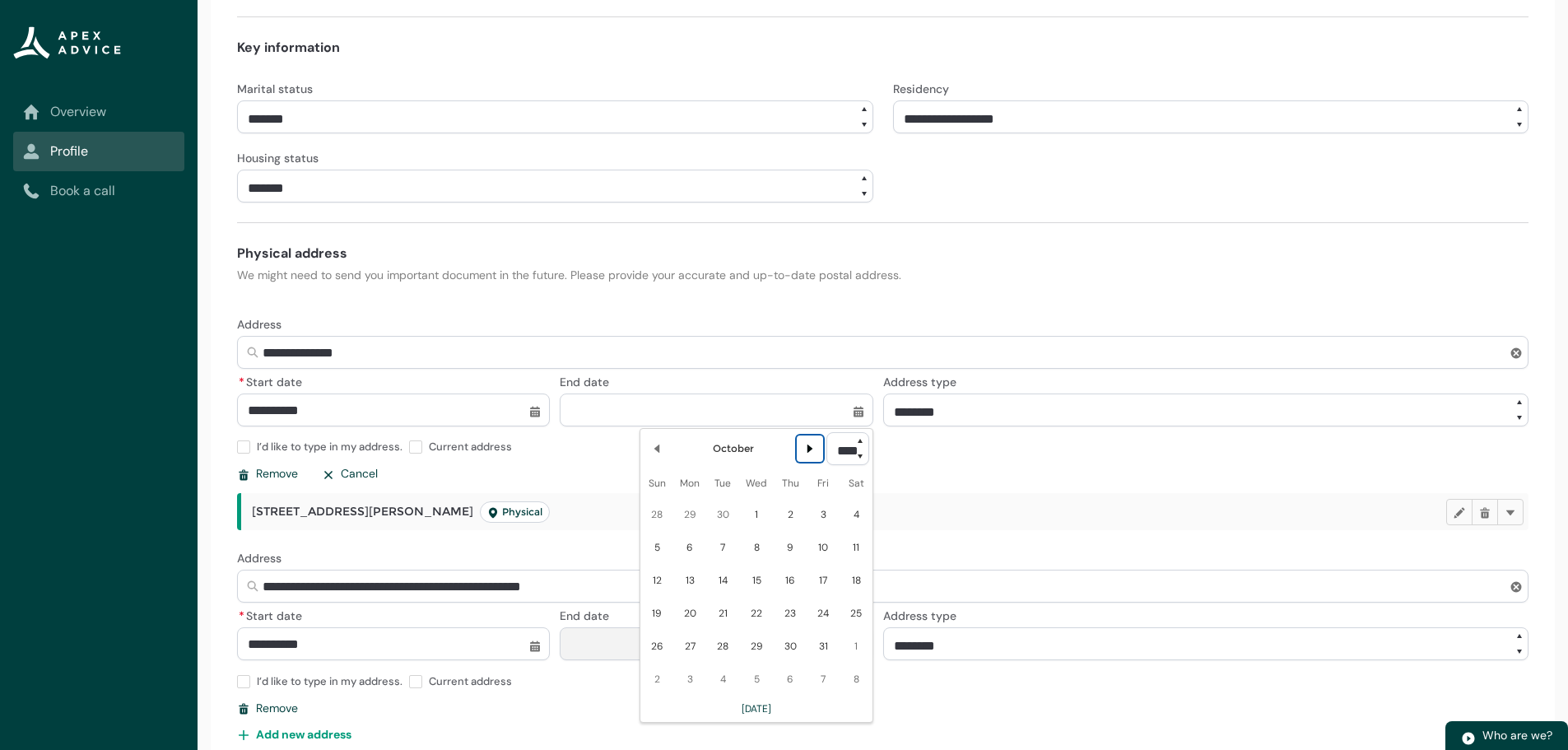
click at [804, 446] on lightning-primitive-icon "Date picker: October" at bounding box center [810, 448] width 12 height 12
click at [804, 446] on lightning-primitive-icon "Date picker: December" at bounding box center [810, 448] width 12 height 12
click at [804, 446] on lightning-primitive-icon "Date picker: January" at bounding box center [810, 448] width 12 height 12
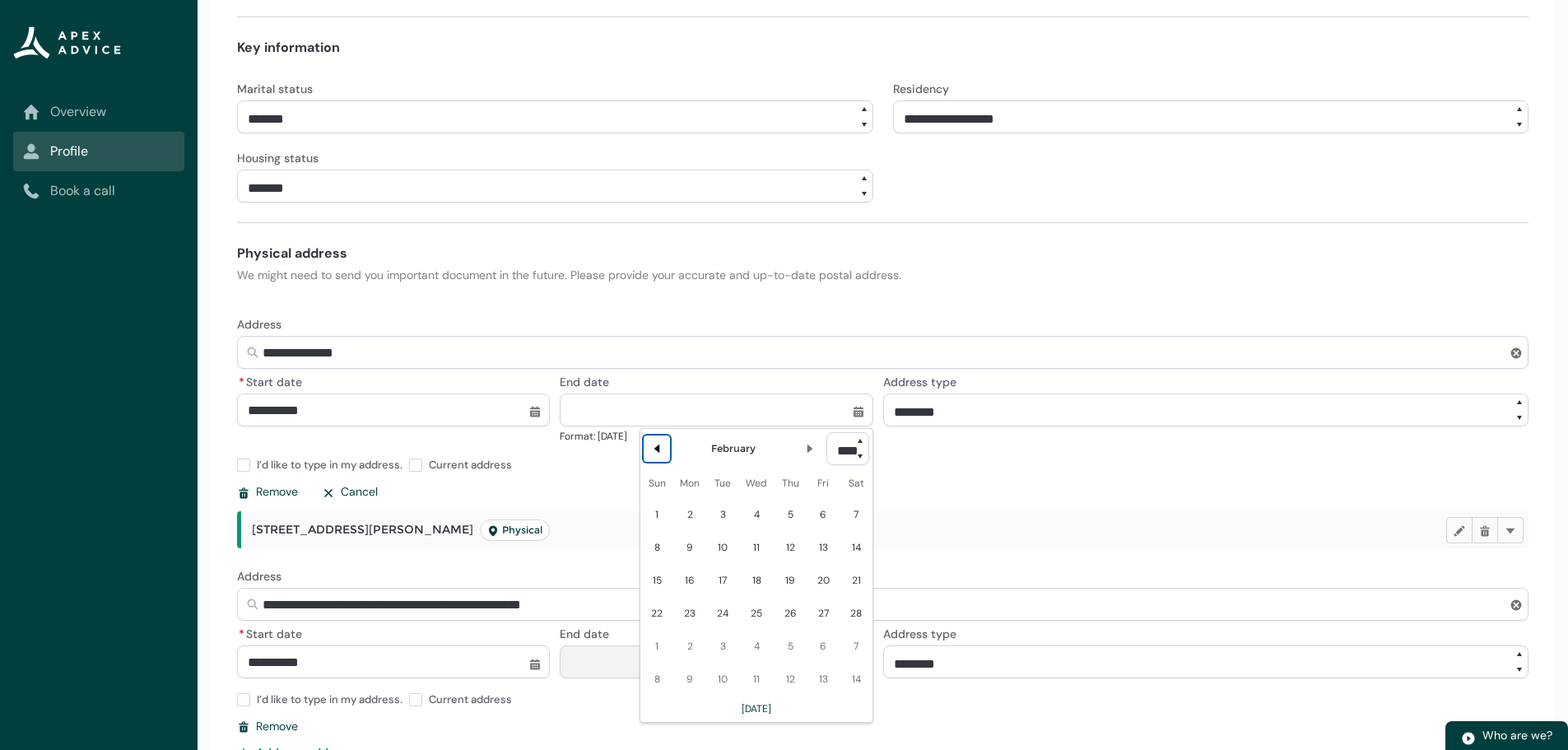
click at [660, 448] on lightning-primitive-icon "Date picker: February" at bounding box center [656, 448] width 12 height 12
click at [653, 446] on lightning-primitive-icon "Date picker: January" at bounding box center [656, 448] width 12 height 12
select select "****"
click at [719, 610] on span "23" at bounding box center [723, 613] width 27 height 27
type lightning-datepicker "2025-12-23"
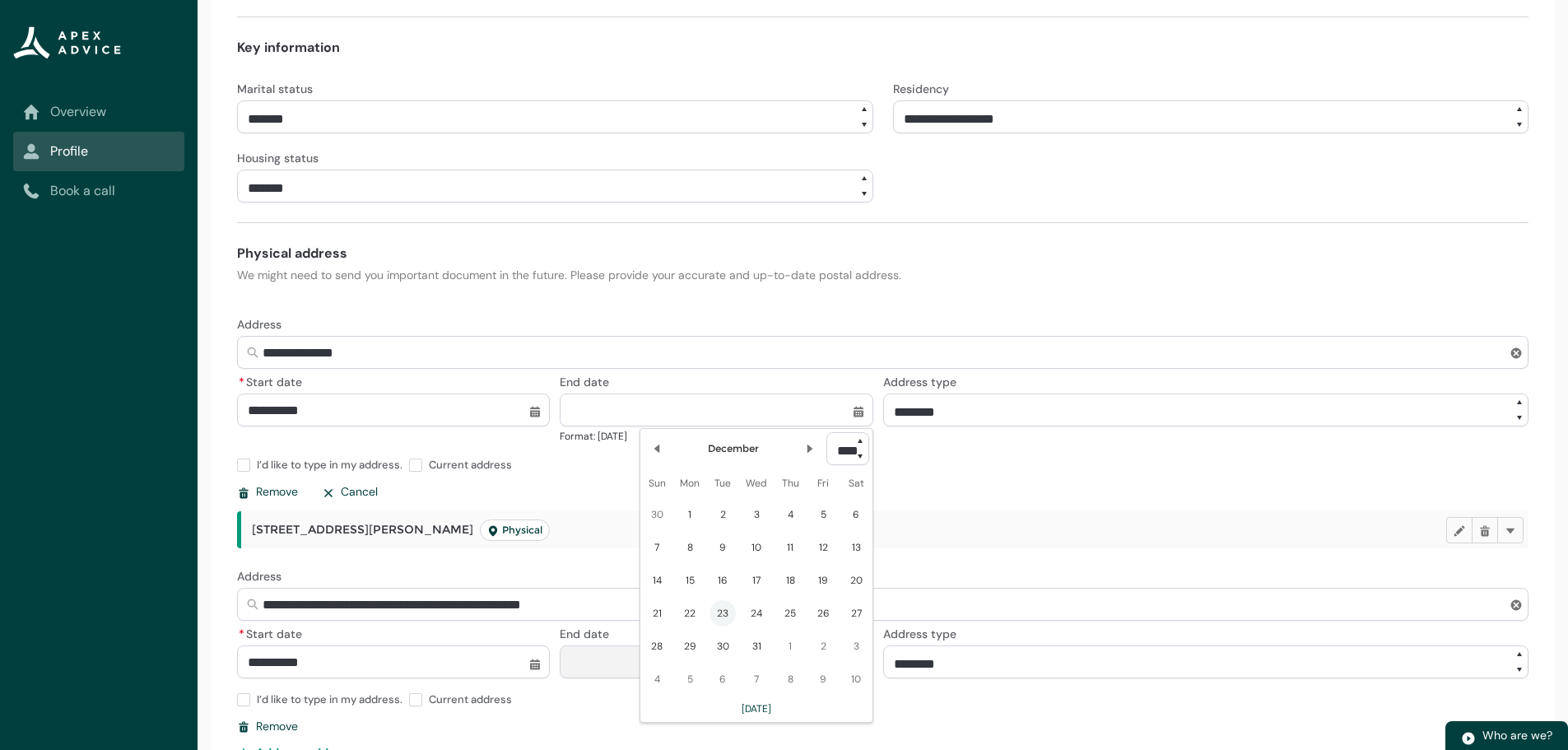
type lightning-input "2025-12-23"
type input "**********"
click at [1454, 528] on div "22 Vincent Street Physical Edit Delete Delete" at bounding box center [885, 529] width 1288 height 37
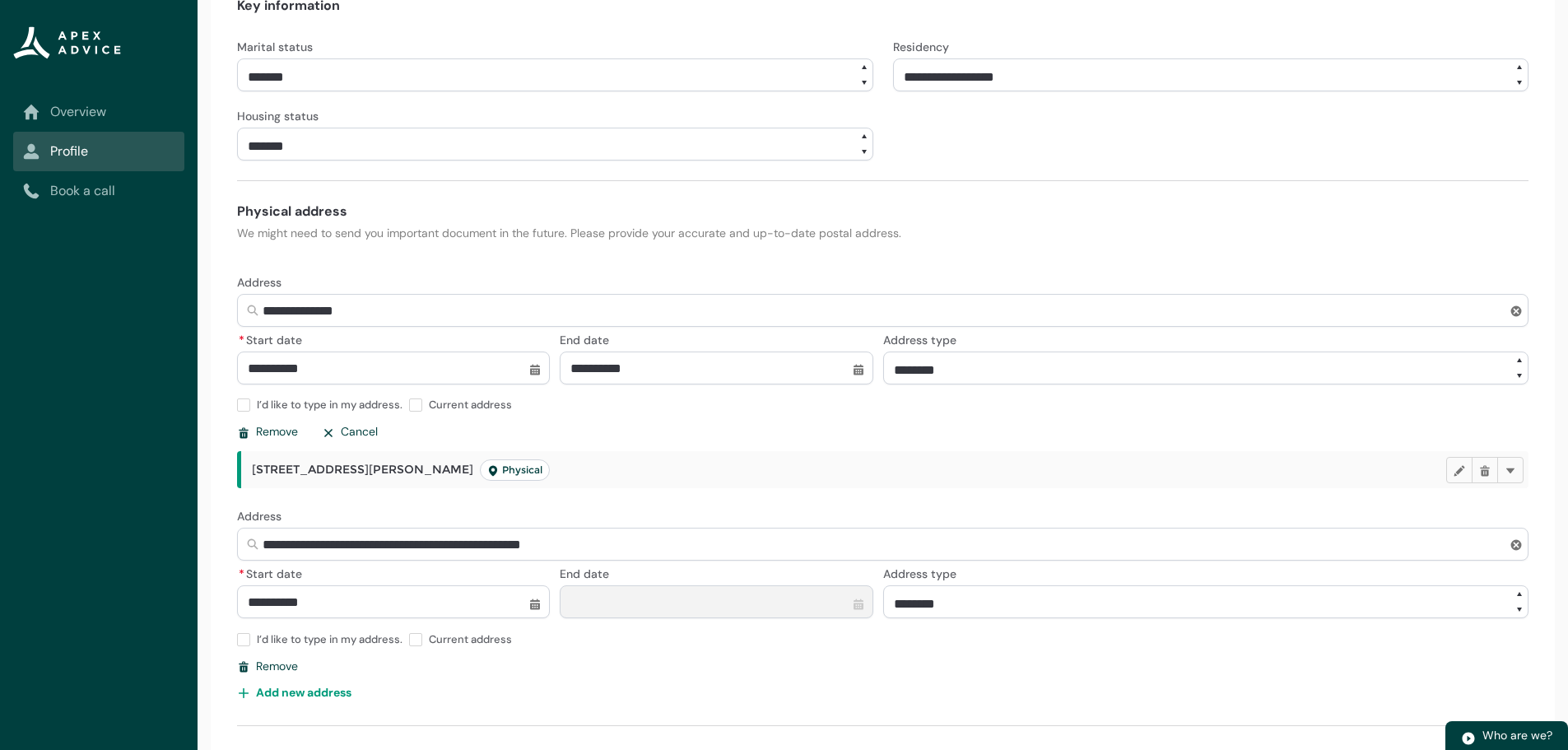
scroll to position [730, 0]
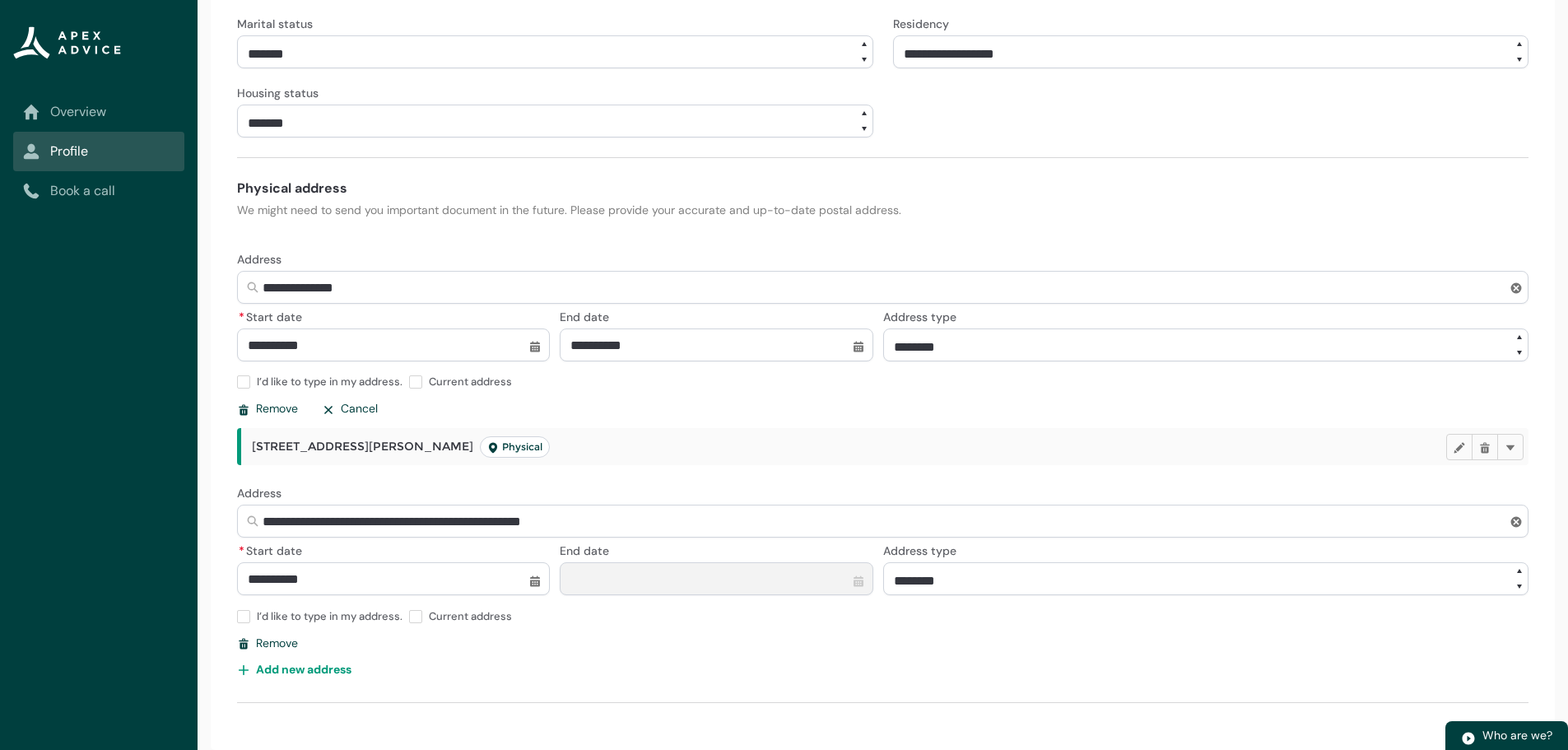
click at [890, 443] on h2 "22 Vincent Street Physical" at bounding box center [849, 447] width 1195 height 21
click at [1462, 441] on lightning-primitive-icon "button" at bounding box center [1459, 447] width 12 height 12
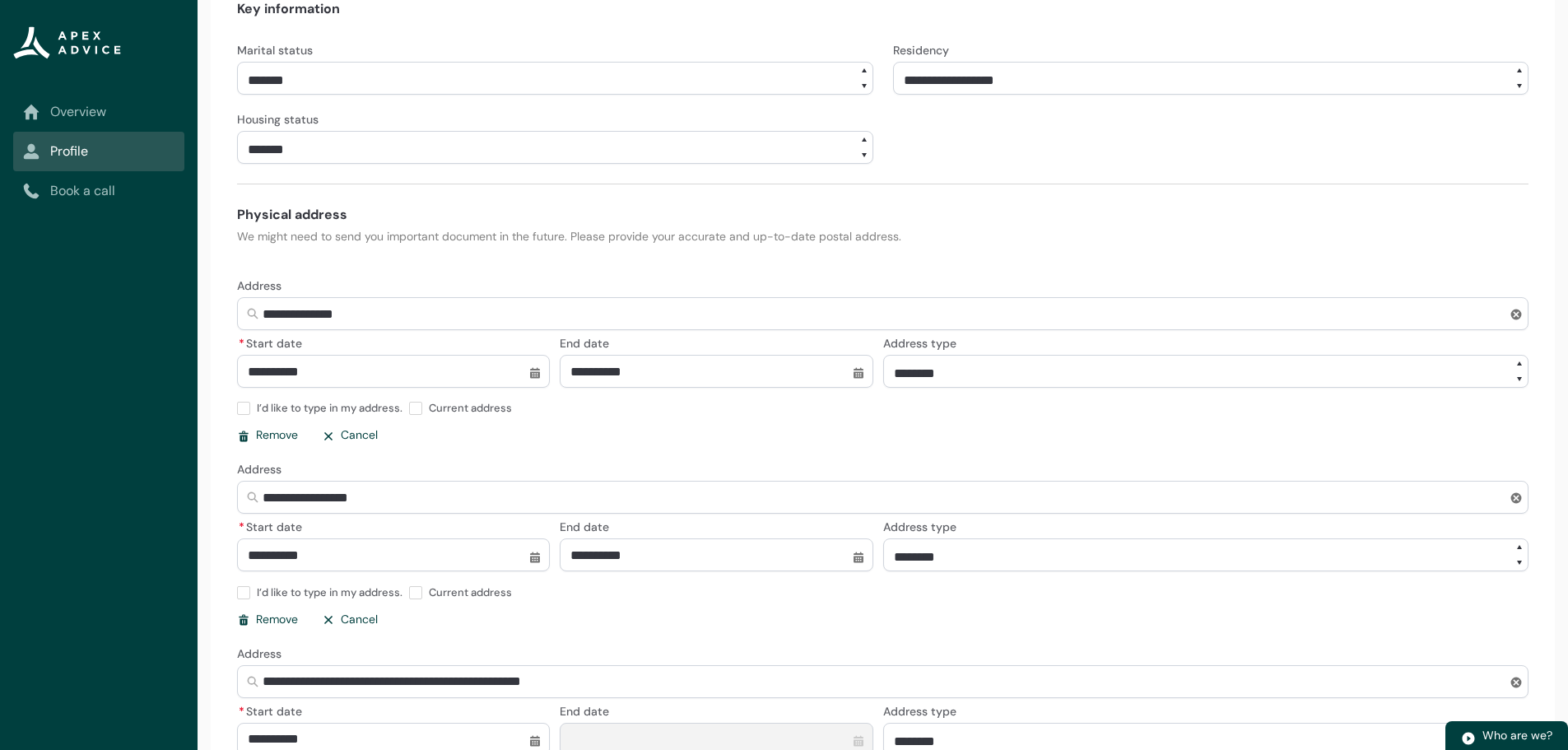
scroll to position [617, 0]
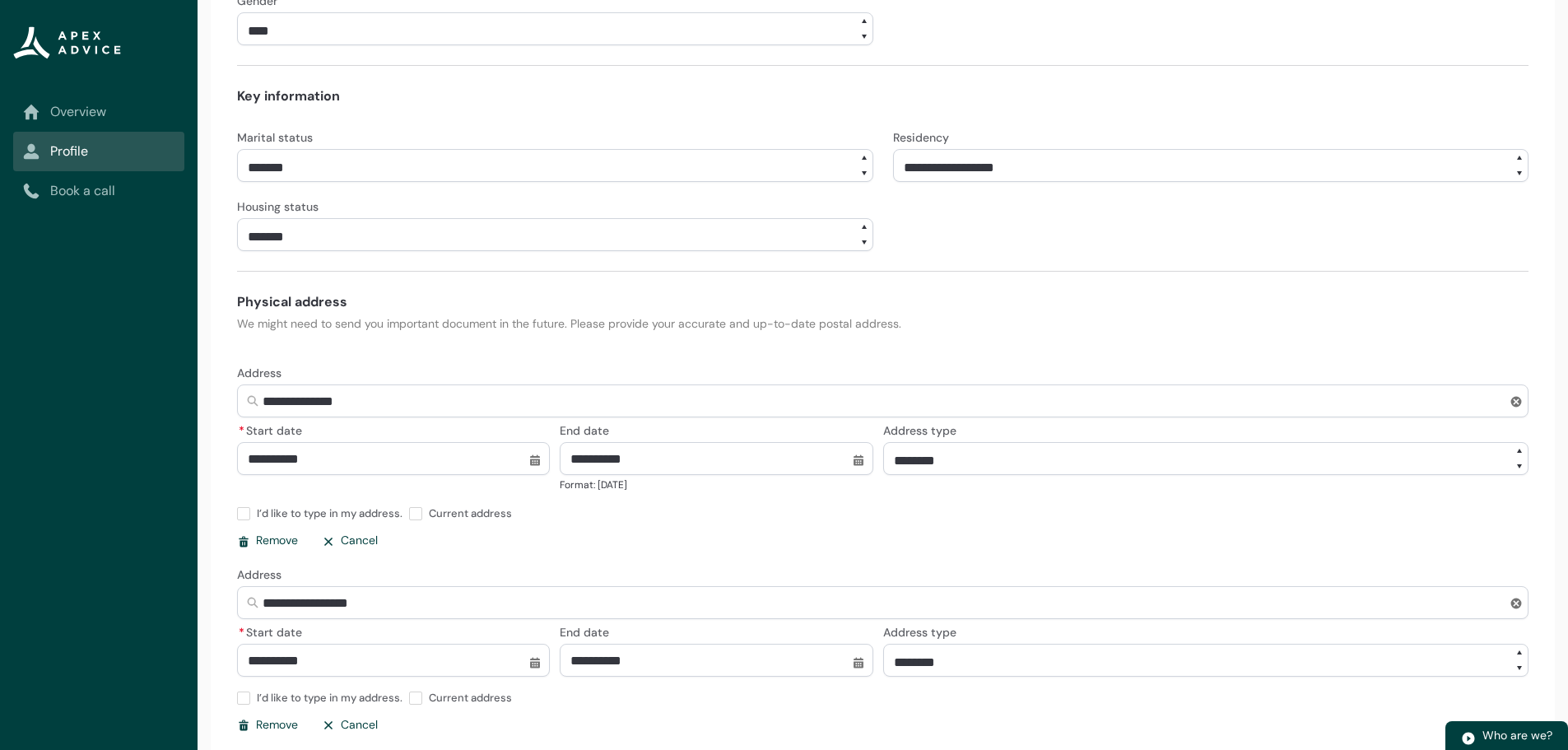
click at [854, 458] on input "**********" at bounding box center [716, 457] width 313 height 33
select select "****"
click at [861, 156] on select "**** **** **** **** **** **** **** **** **** **** **** **** **** **** **** ****…" at bounding box center [848, 166] width 43 height 33
type lightning-select "2024"
click at [827, 150] on select "**** **** **** **** **** **** **** **** **** **** **** **** **** **** **** ****…" at bounding box center [848, 166] width 43 height 33
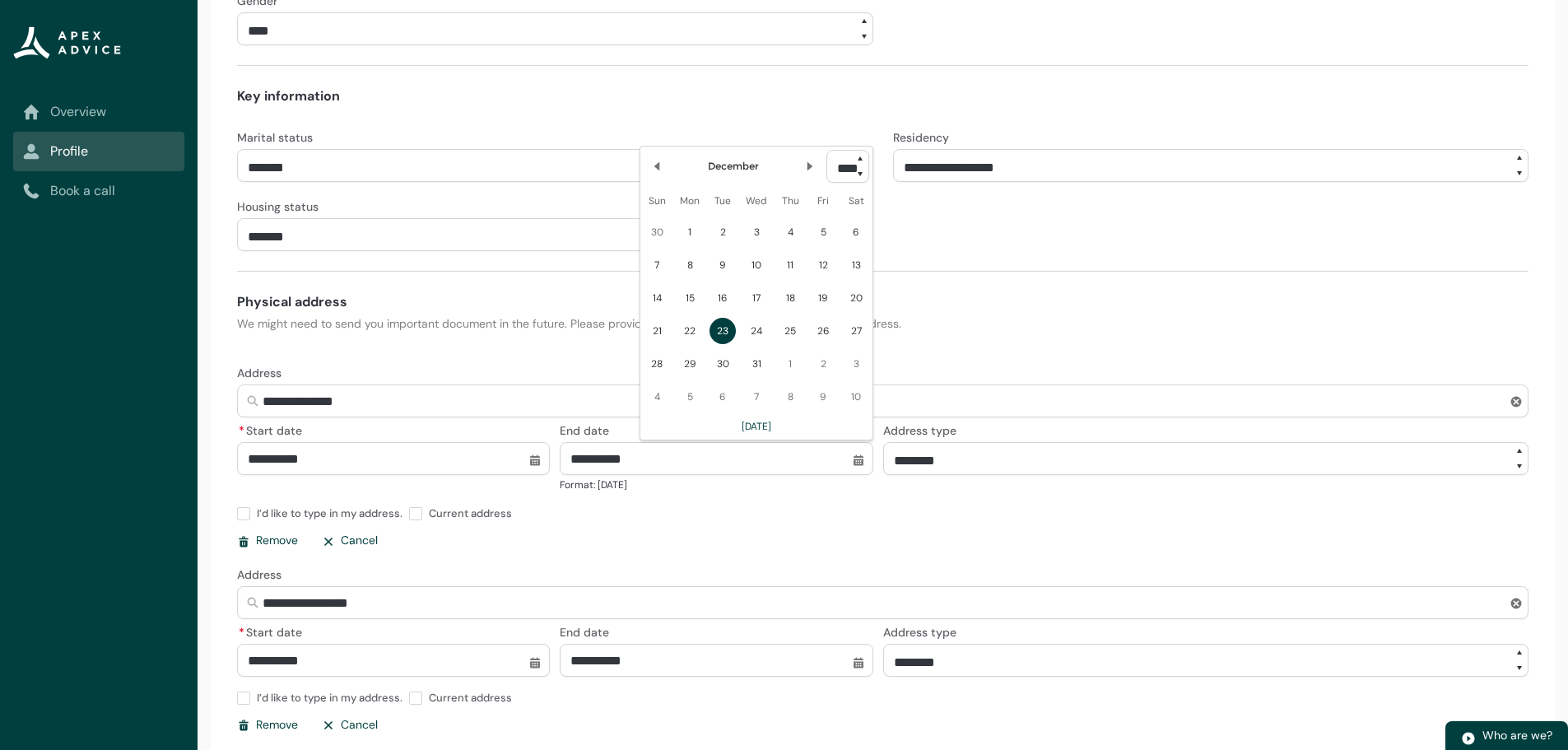
select select "****"
click at [693, 332] on span "23" at bounding box center [690, 334] width 27 height 27
type lightning-datepicker "2024-12-23"
type lightning-input "2024-12-23"
type input "**********"
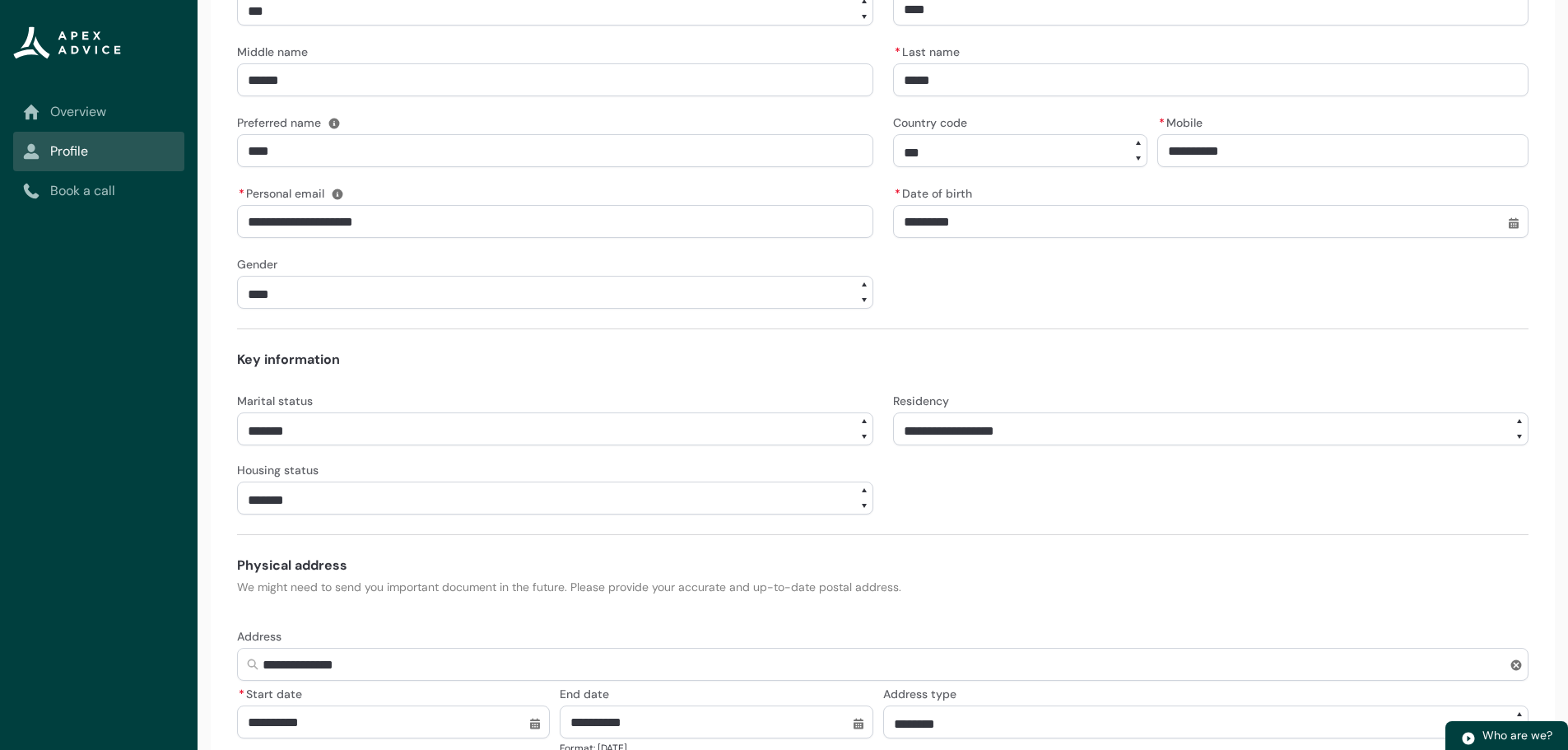
scroll to position [0, 0]
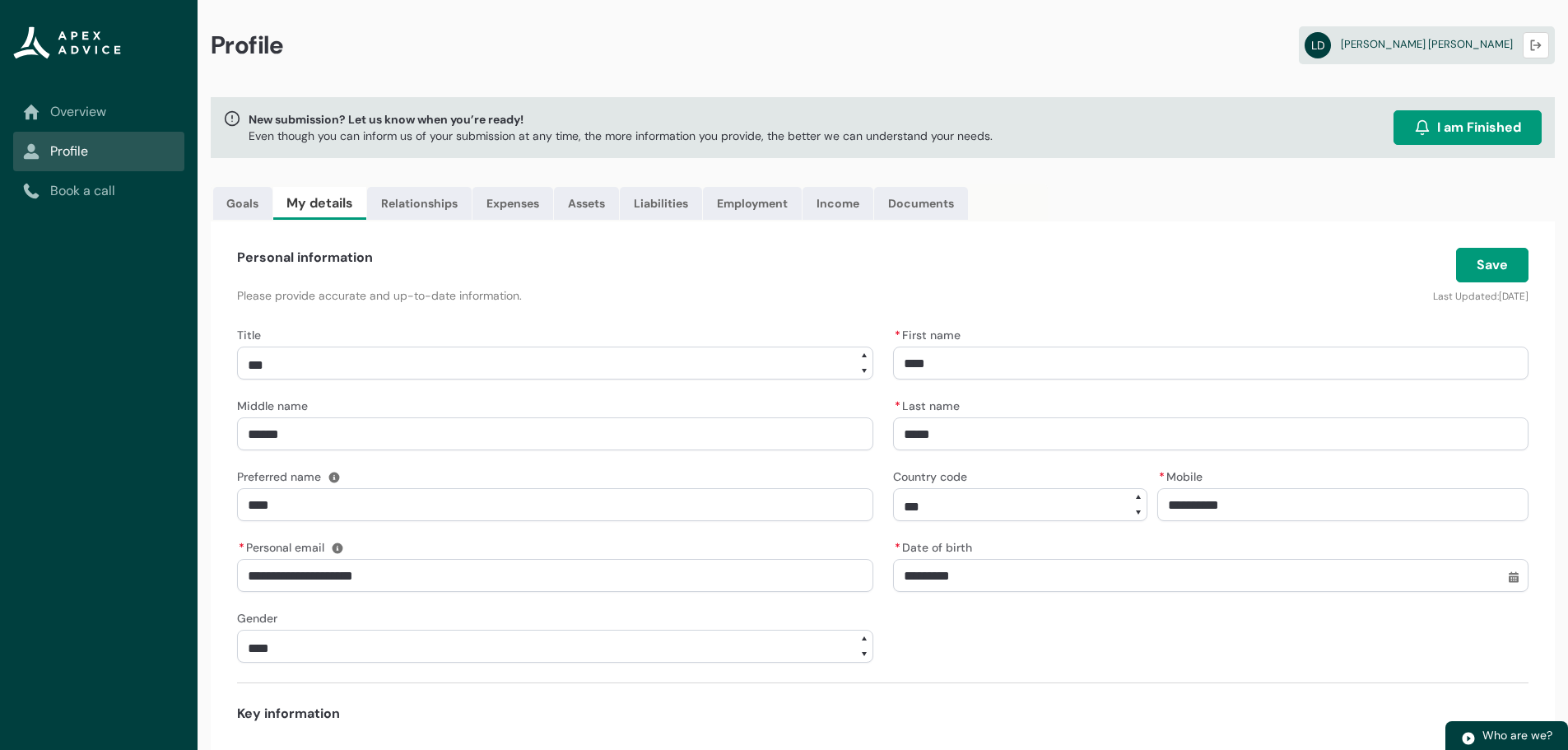
click at [1499, 263] on button "Save" at bounding box center [1493, 264] width 73 height 35
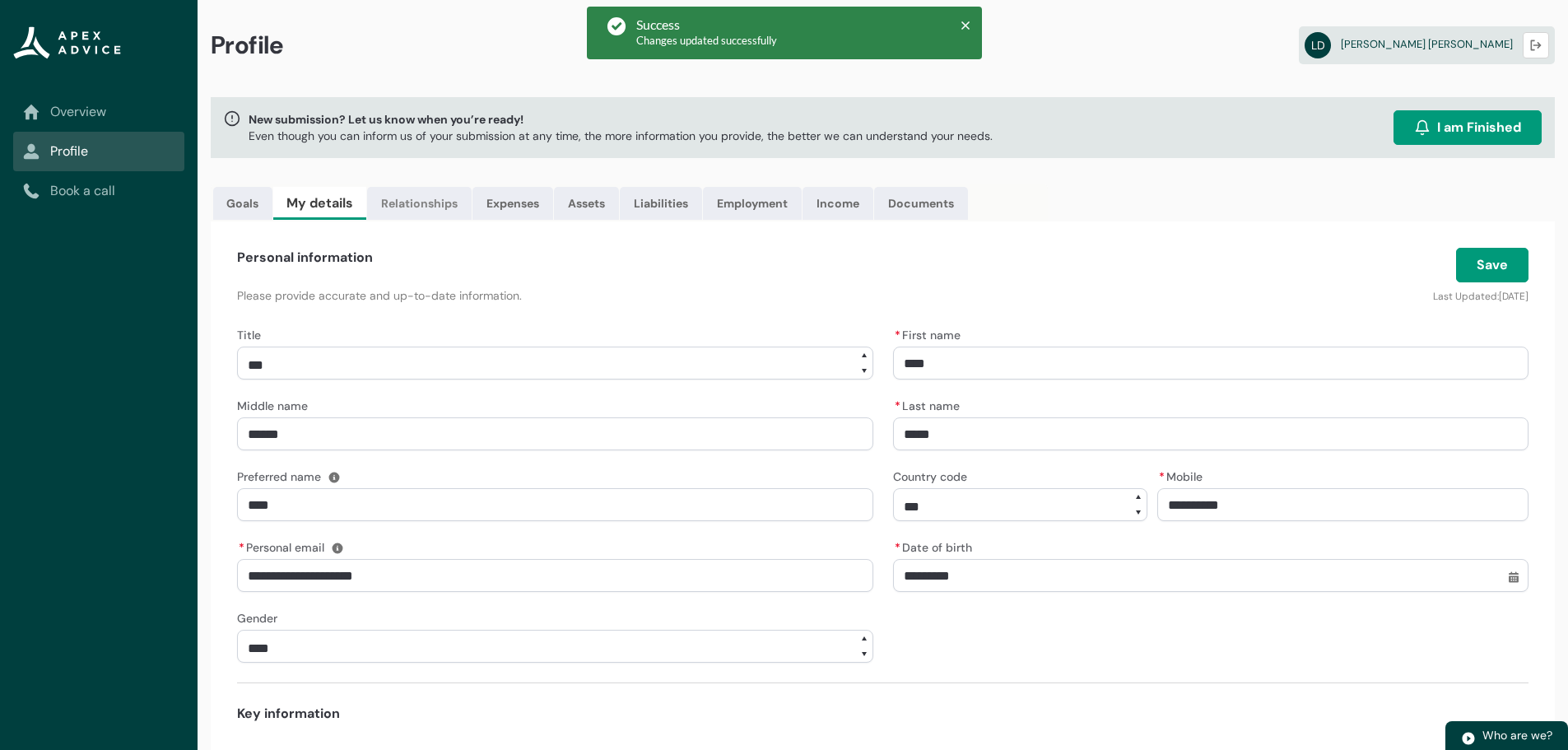
click at [418, 198] on link "Relationships" at bounding box center [419, 203] width 105 height 33
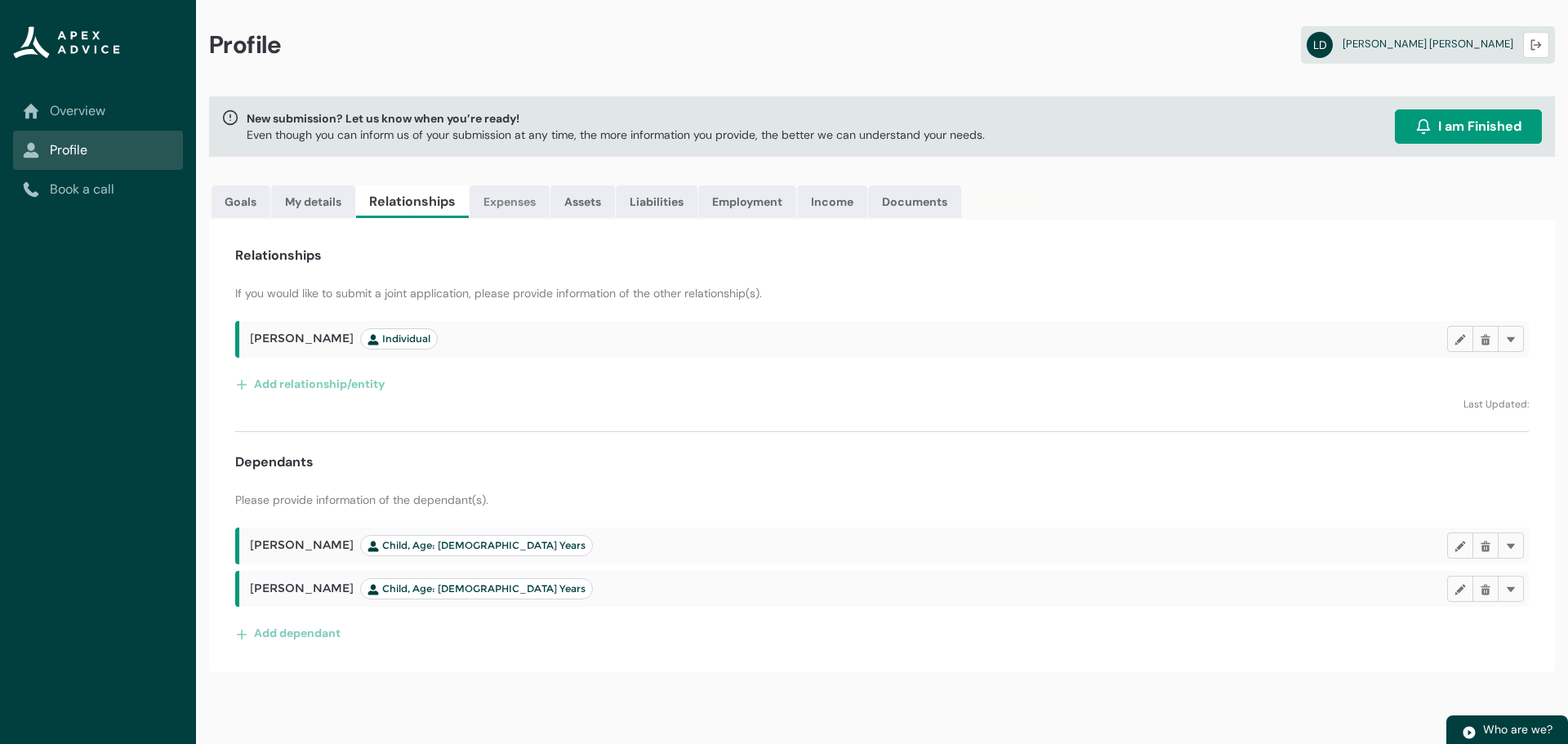
click at [511, 201] on link "Expenses" at bounding box center [509, 201] width 80 height 33
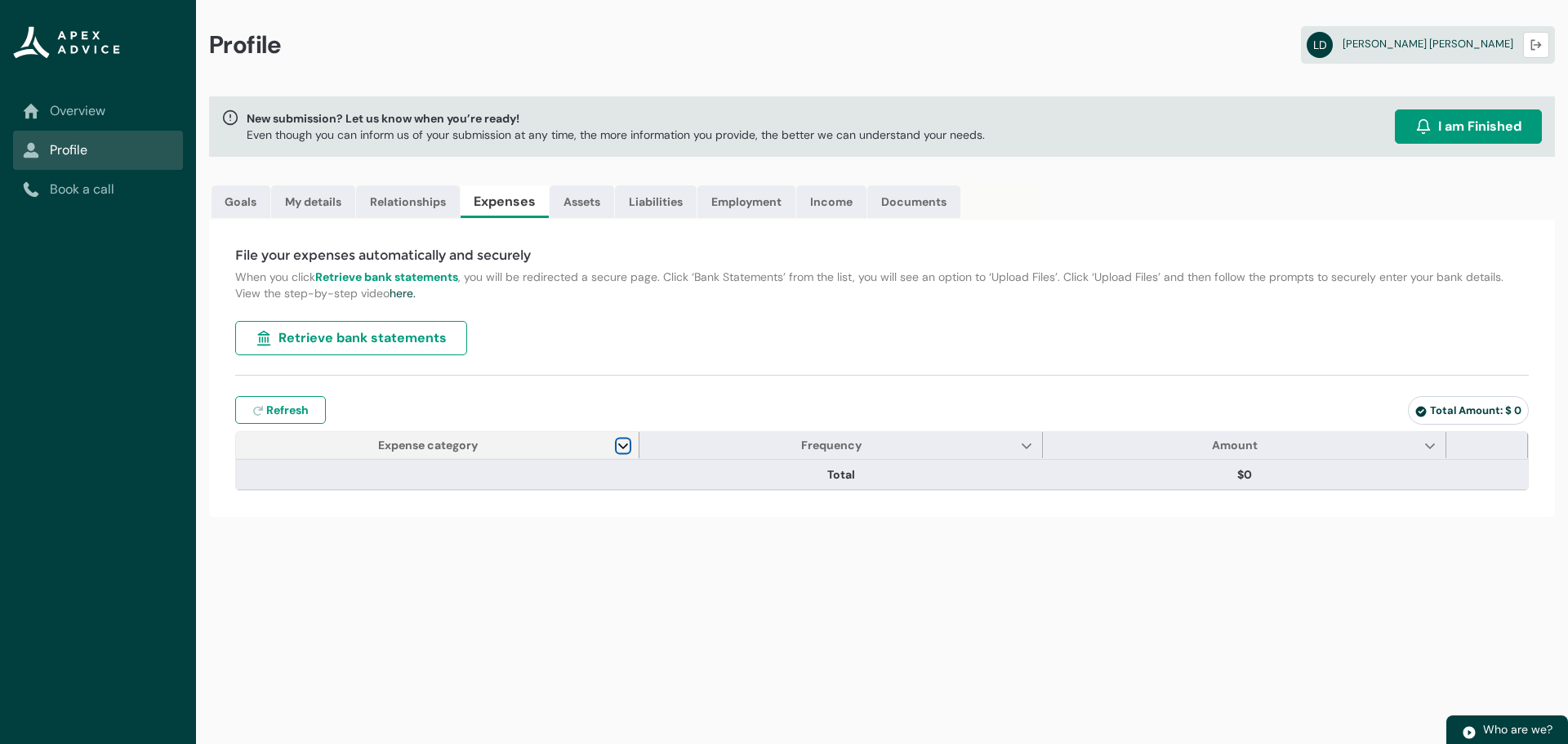
click at [618, 446] on lightning-primitive-icon "Expense category" at bounding box center [623, 445] width 11 height 12
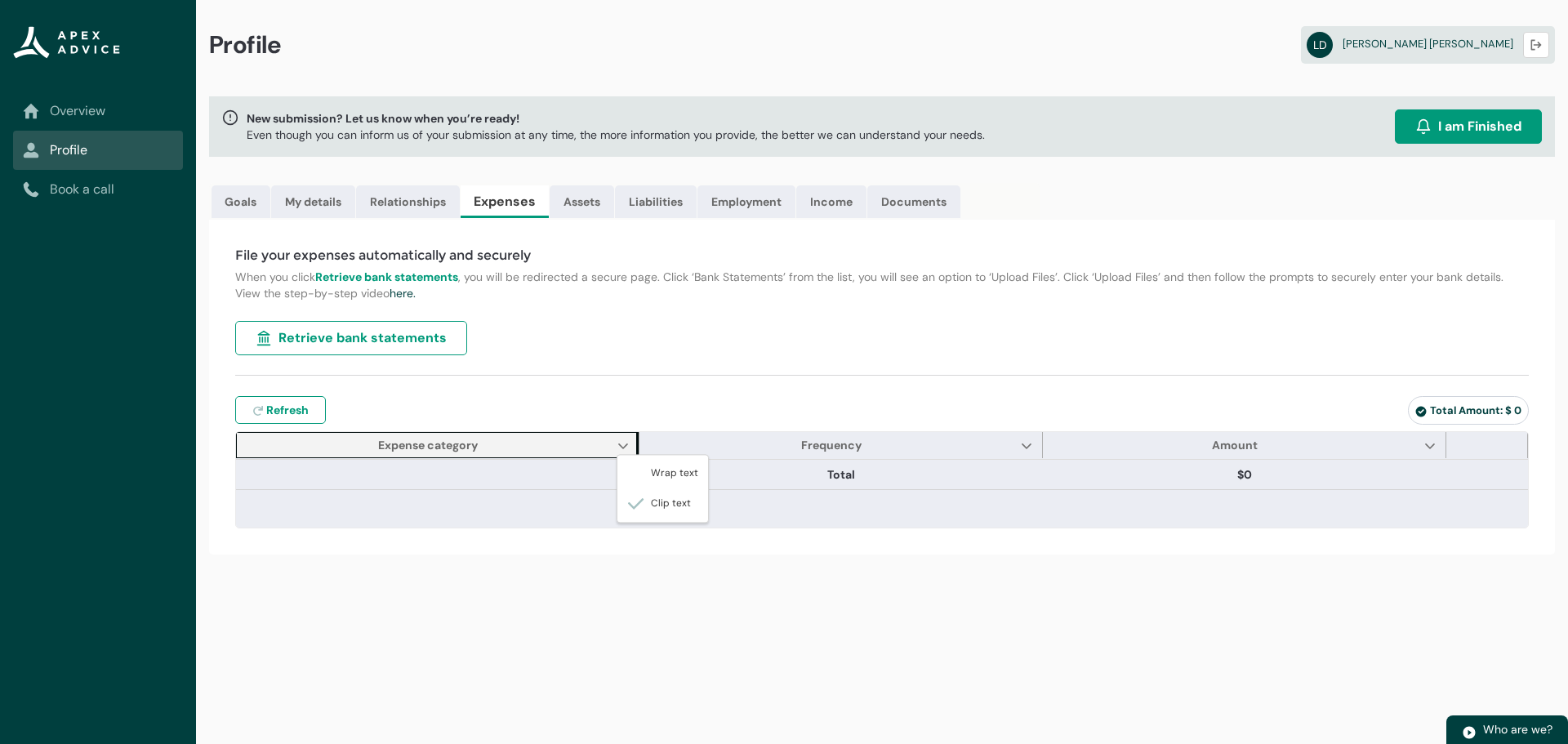
click at [657, 391] on div "File your expenses automatically and securely When you click Retrieve bank stat…" at bounding box center [883, 387] width 1346 height 335
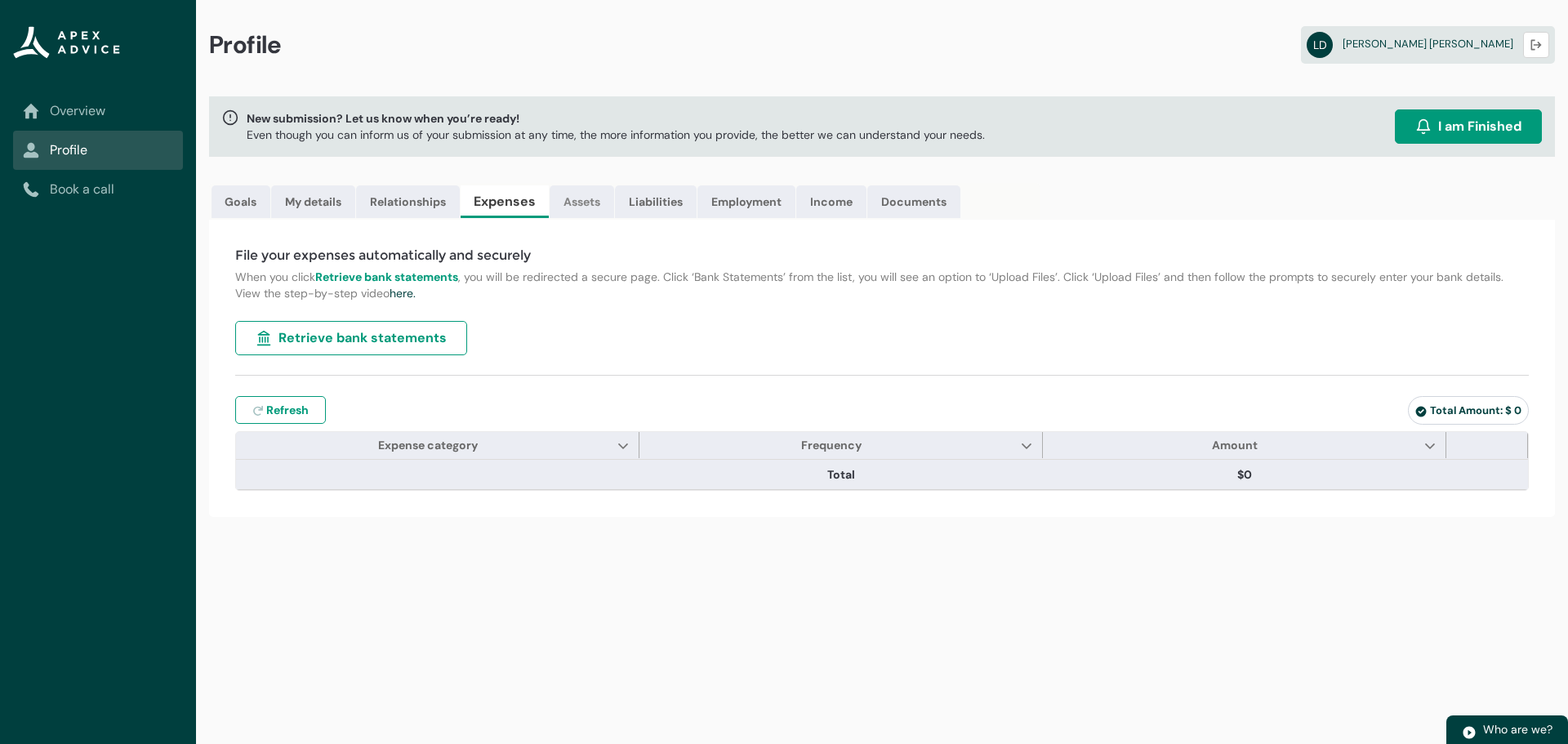
click at [583, 203] on link "Assets" at bounding box center [582, 201] width 64 height 33
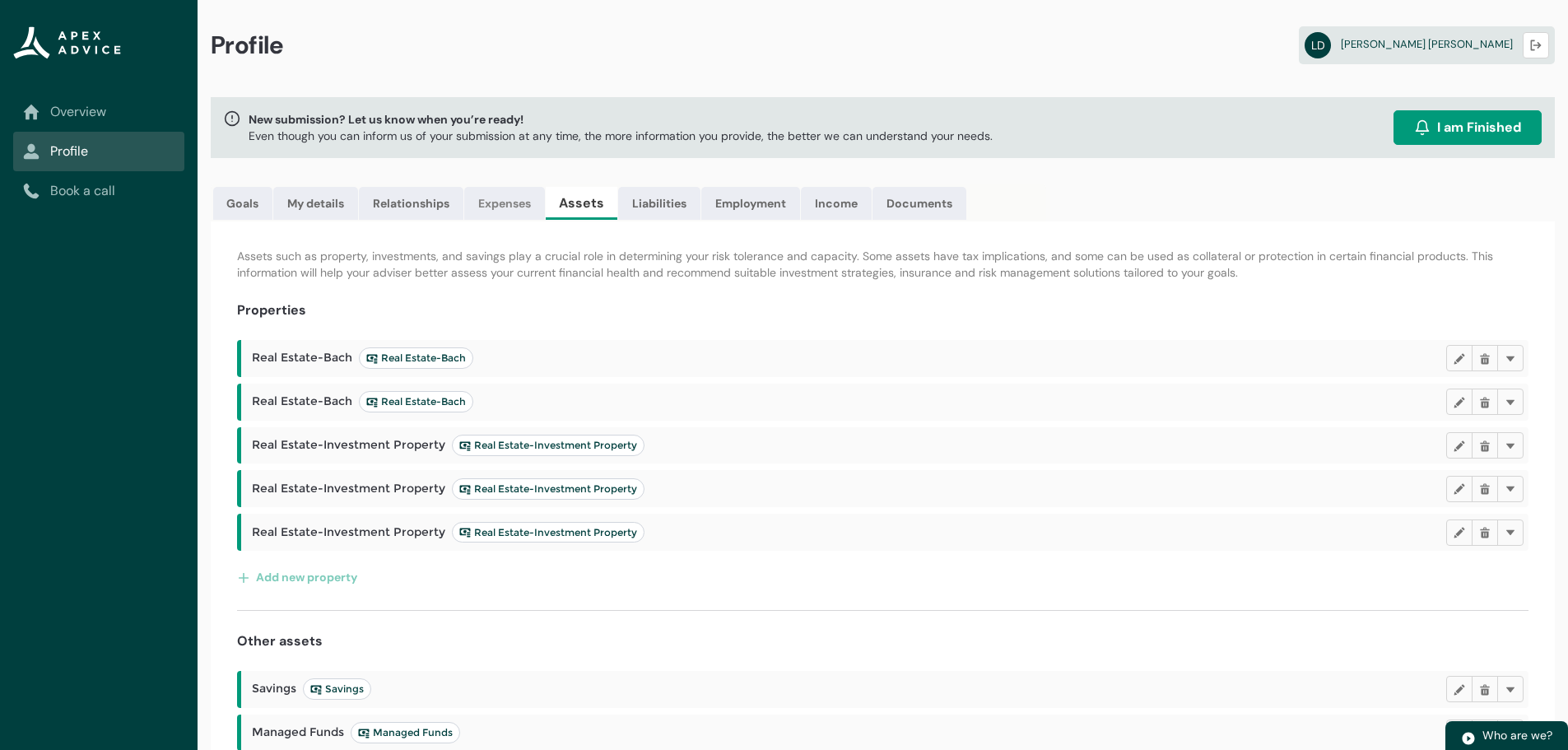
click at [508, 202] on link "Expenses" at bounding box center [504, 203] width 81 height 33
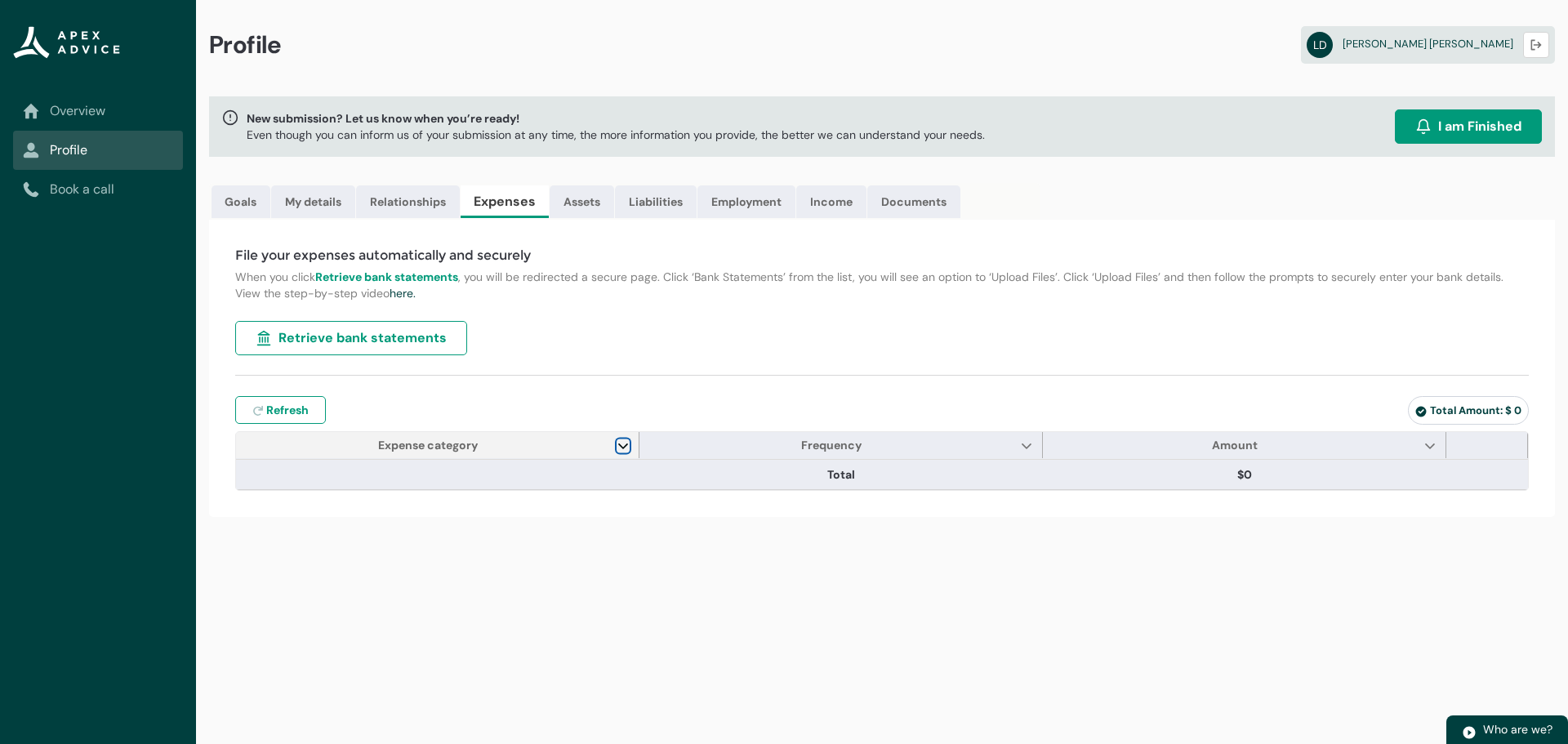
click at [619, 449] on lightning-primitive-icon "Expense category" at bounding box center [623, 445] width 11 height 12
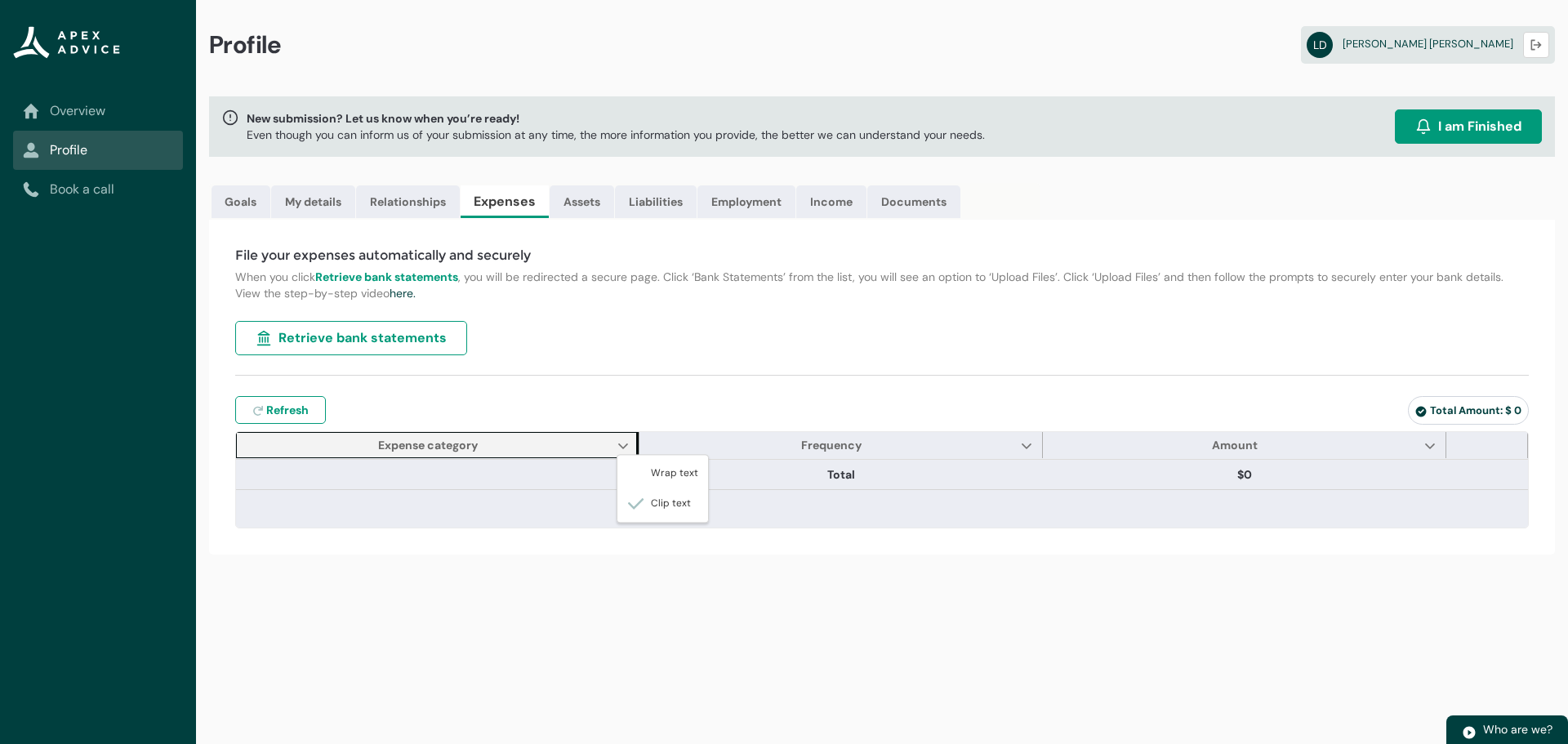
click at [630, 395] on div "File your expenses automatically and securely When you click Retrieve bank stat…" at bounding box center [883, 387] width 1346 height 335
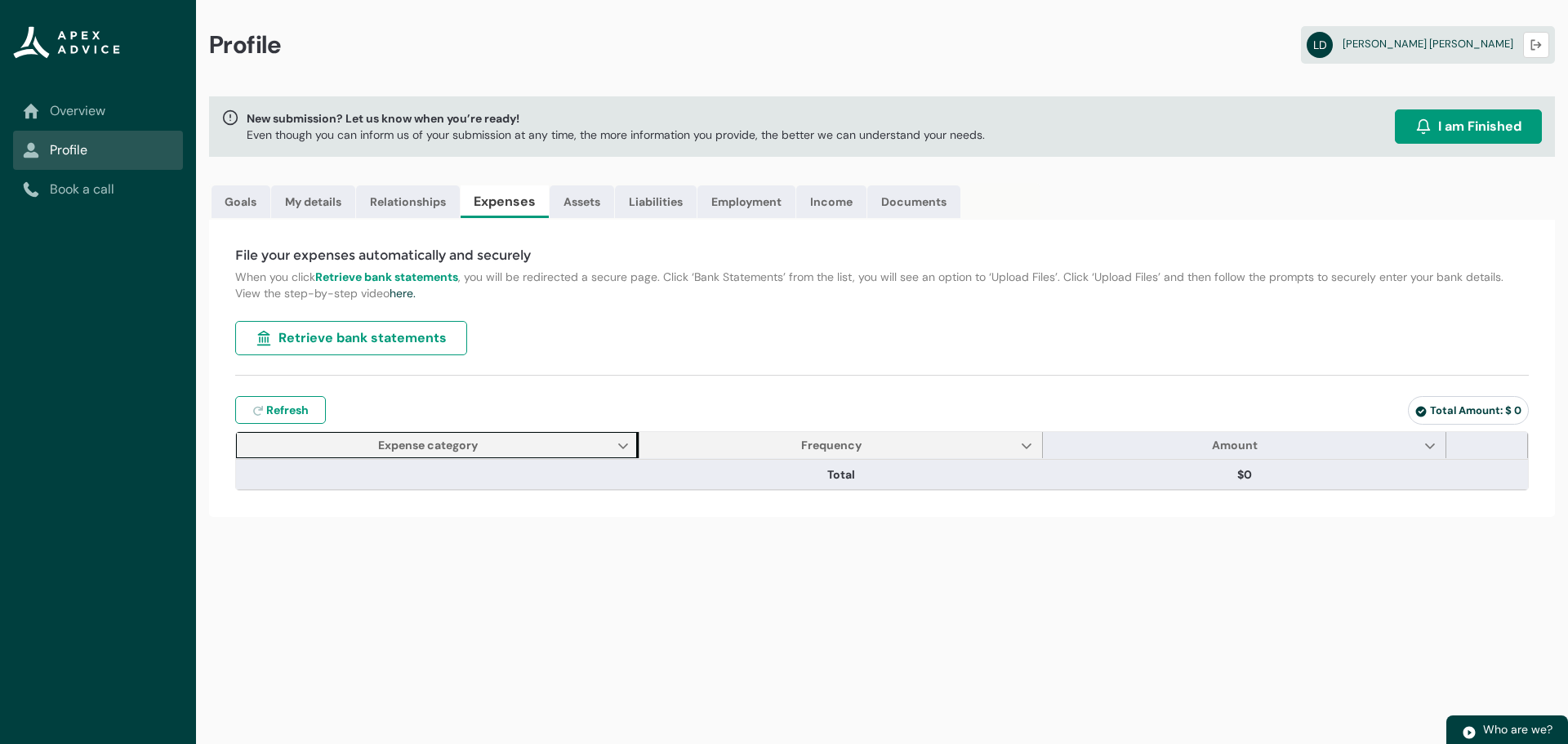
click at [1015, 446] on span "Frequency Show Frequency column actions" at bounding box center [841, 445] width 403 height 26
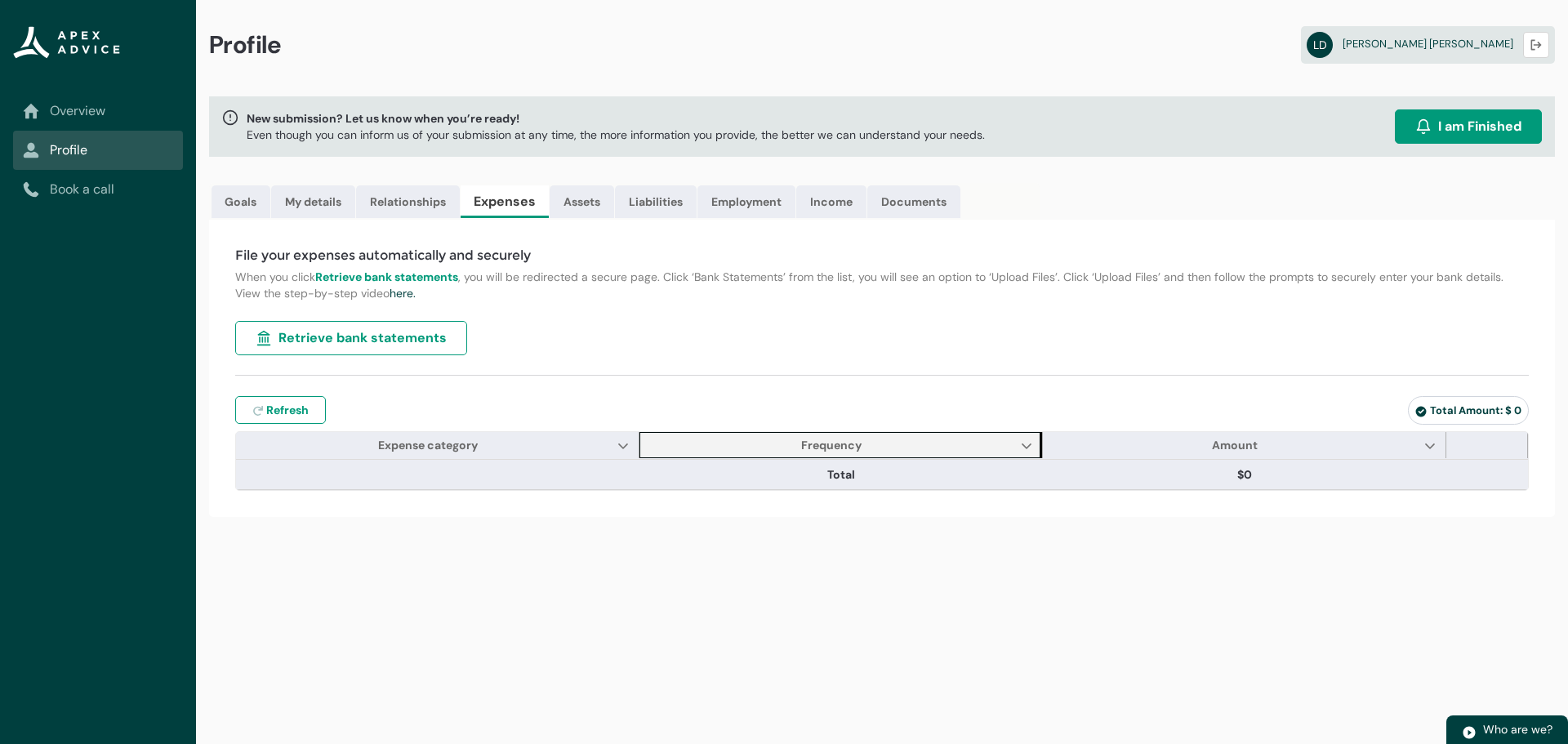
click at [1015, 446] on span "Frequency Show Frequency column actions" at bounding box center [841, 445] width 403 height 26
click at [587, 202] on link "Assets" at bounding box center [582, 201] width 64 height 33
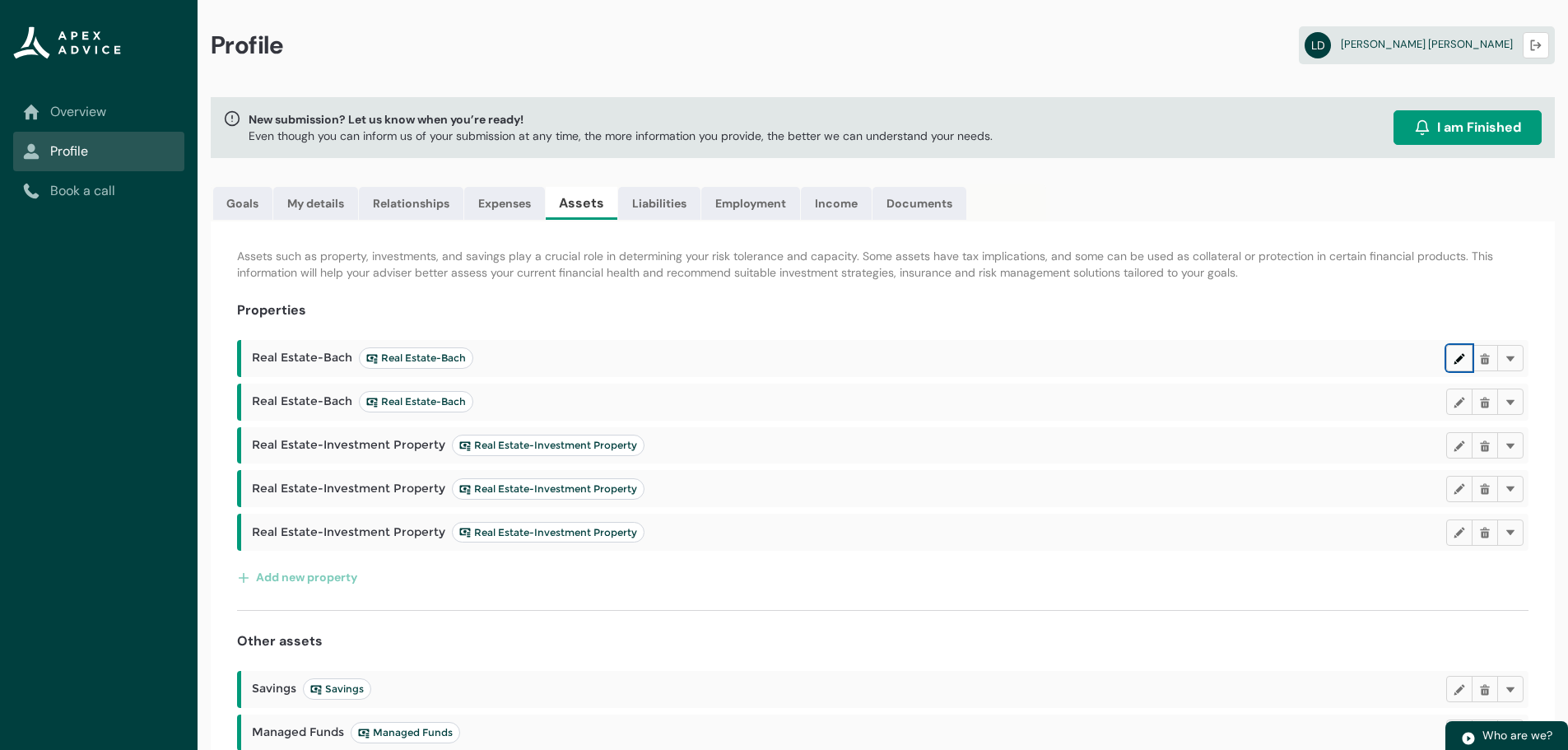
click at [1461, 355] on lightning-primitive-icon "button" at bounding box center [1459, 358] width 12 height 12
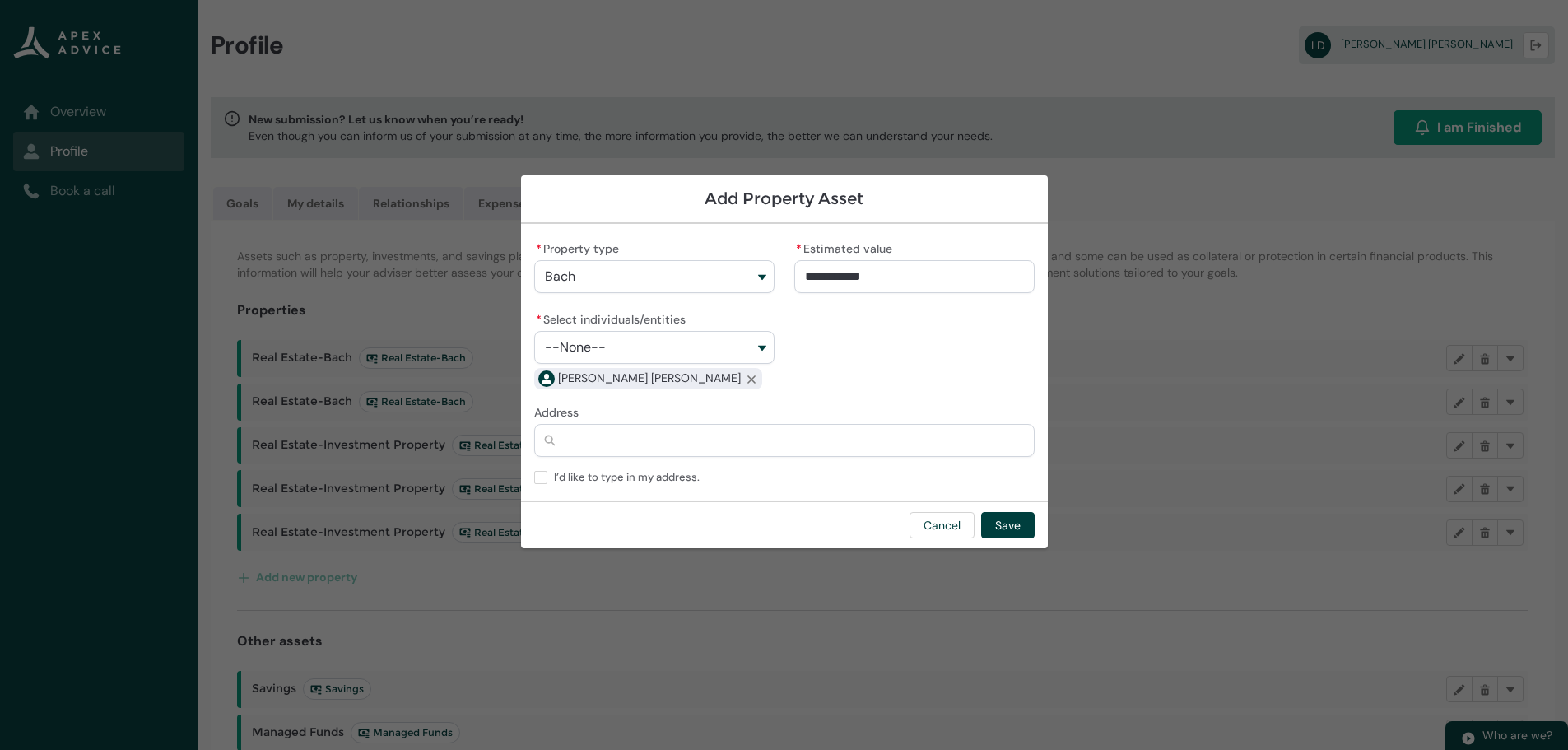
click at [761, 277] on button "Bach" at bounding box center [654, 276] width 240 height 33
click at [887, 353] on div "**********" at bounding box center [784, 314] width 500 height 154
click at [945, 521] on button "Cancel" at bounding box center [942, 525] width 65 height 27
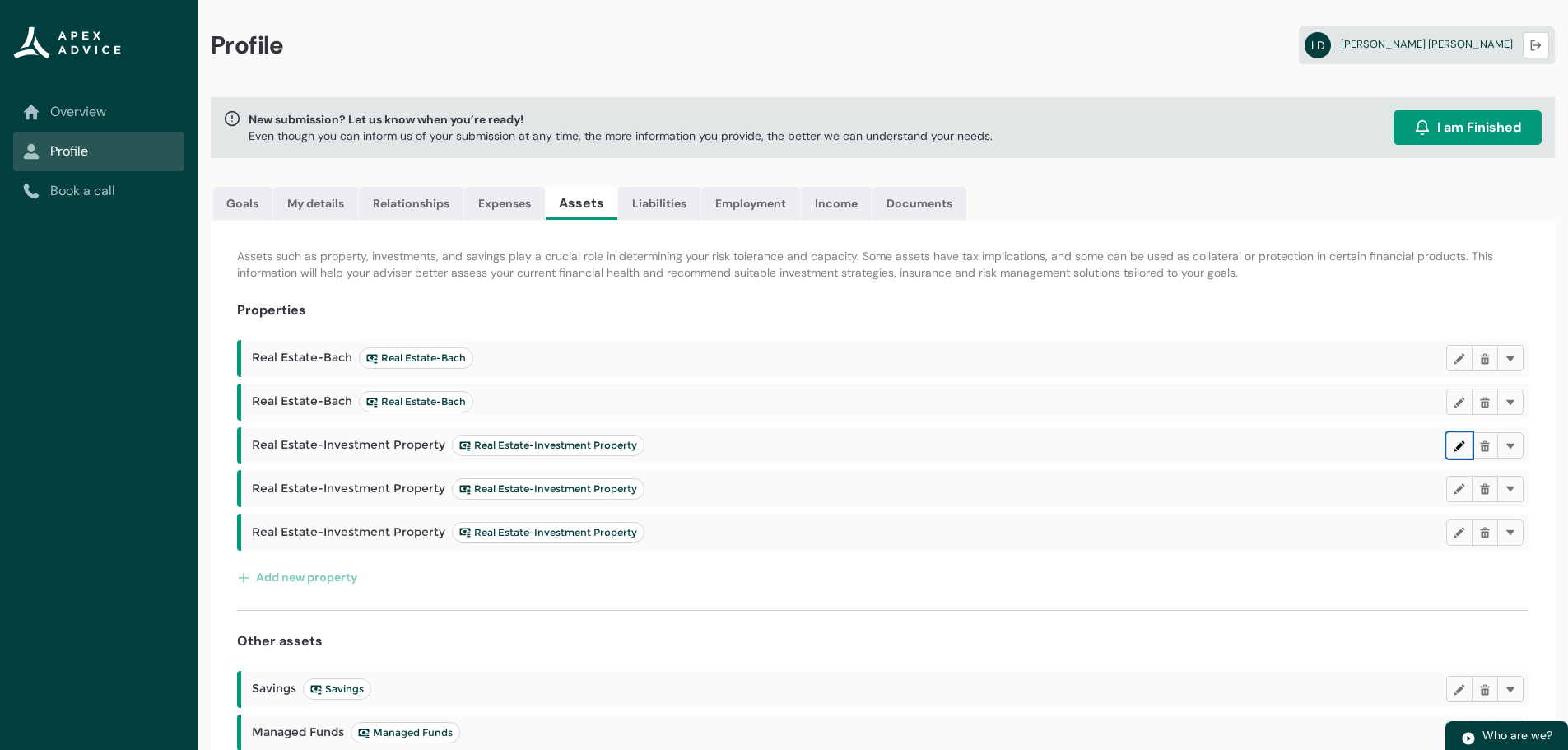
click at [1454, 442] on lightning-primitive-icon "button" at bounding box center [1459, 445] width 12 height 12
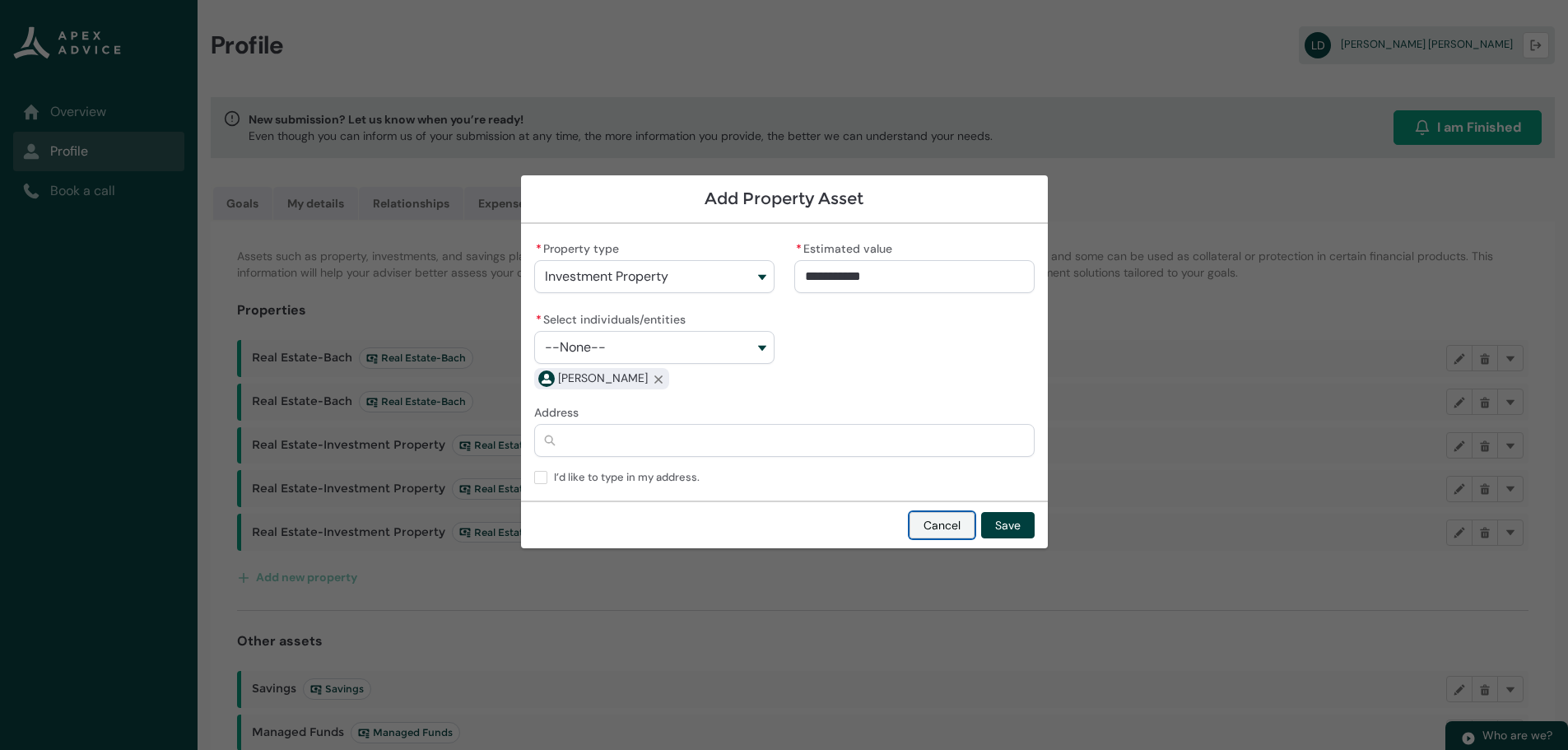
click at [937, 521] on button "Cancel" at bounding box center [942, 525] width 65 height 27
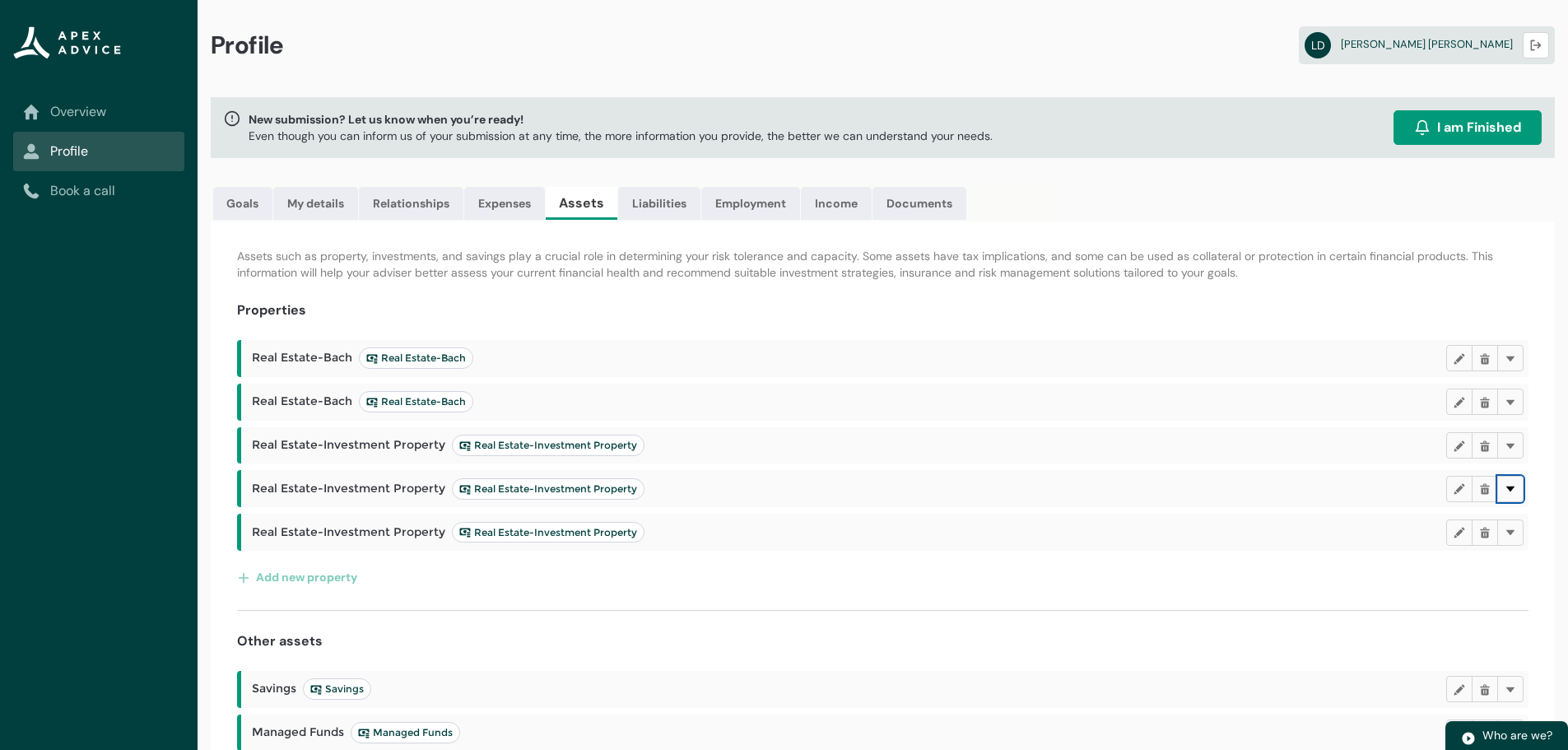
click at [1517, 481] on button "Delete" at bounding box center [1510, 488] width 27 height 27
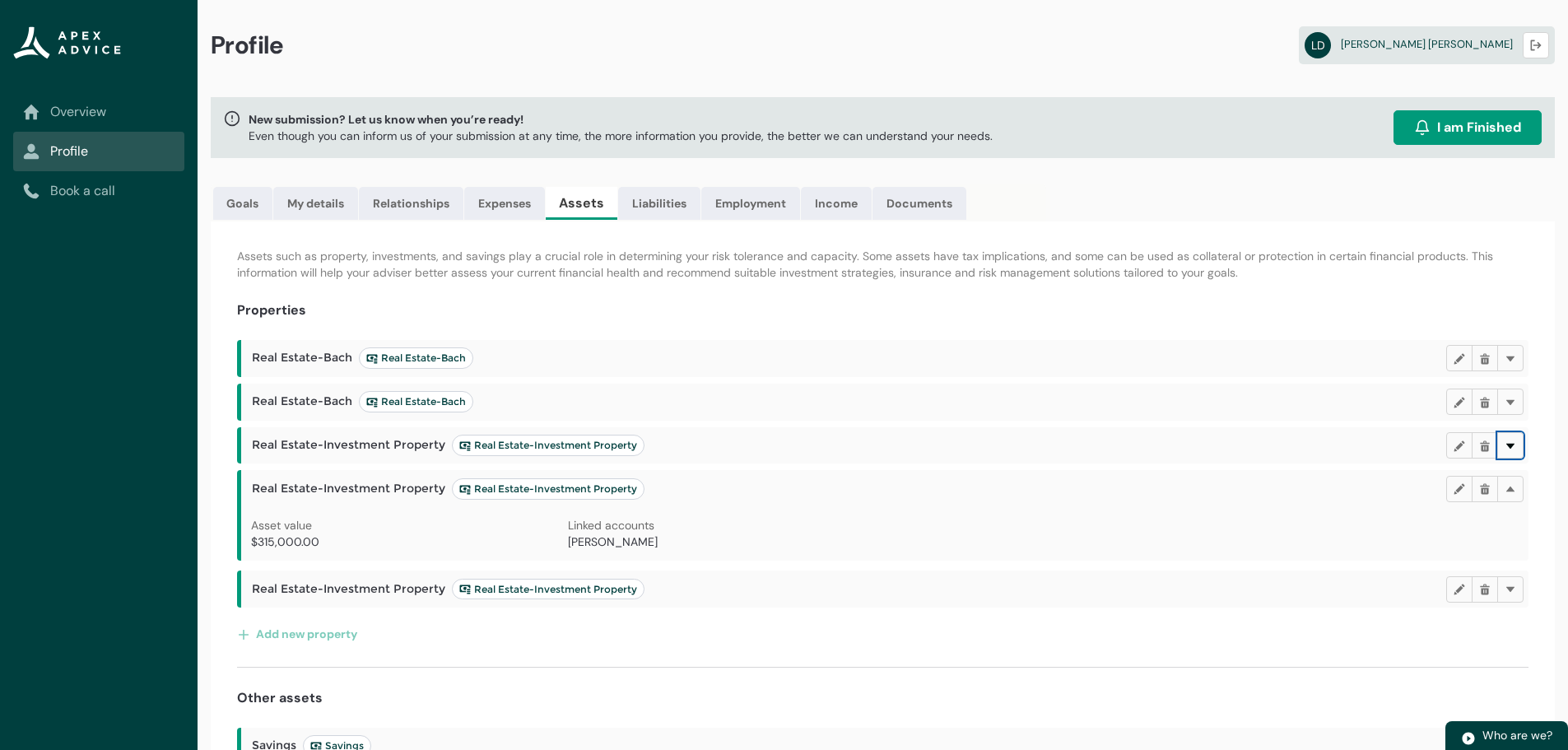
click at [1517, 437] on button "Delete" at bounding box center [1510, 445] width 27 height 27
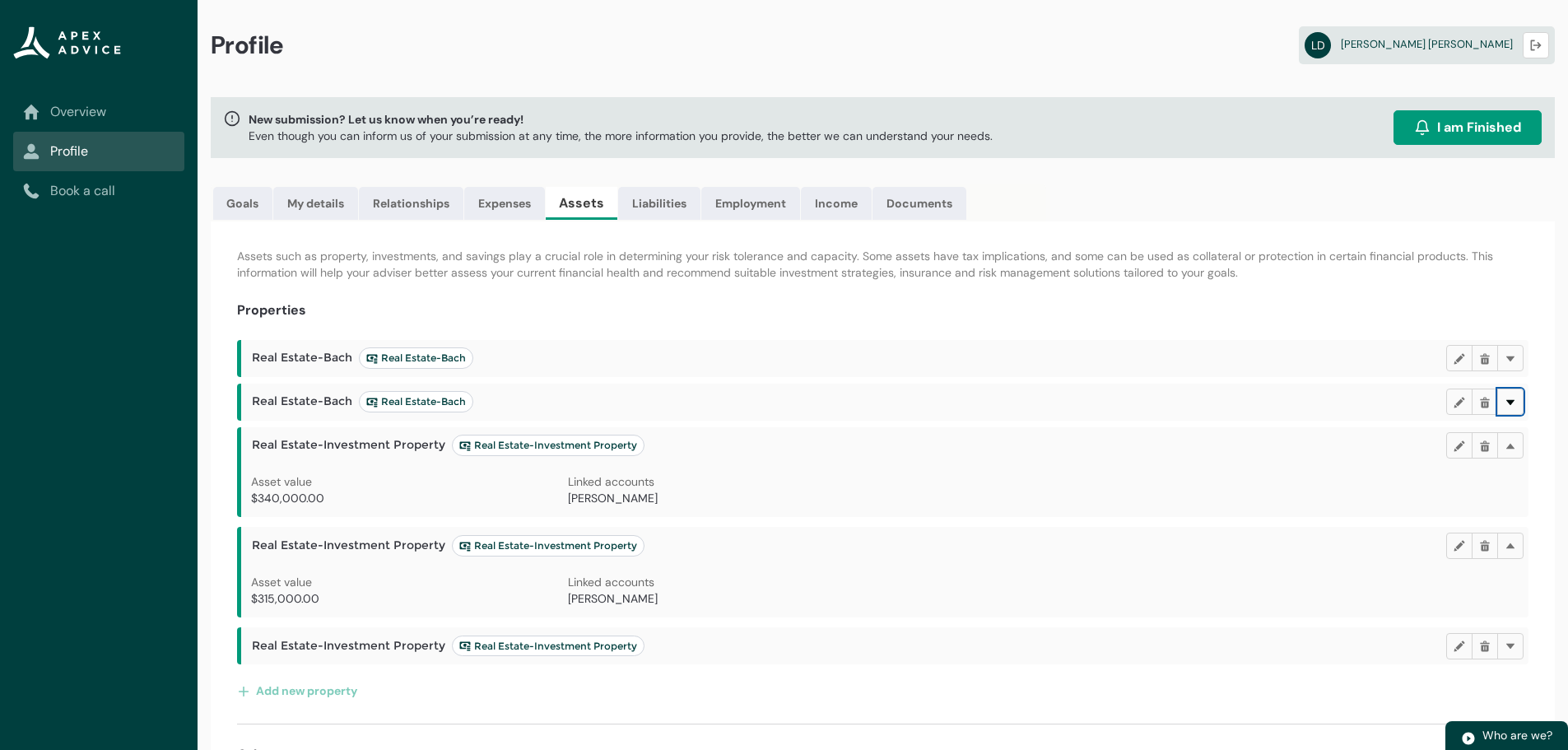
click at [1510, 396] on lightning-primitive-icon "button" at bounding box center [1510, 402] width 12 height 12
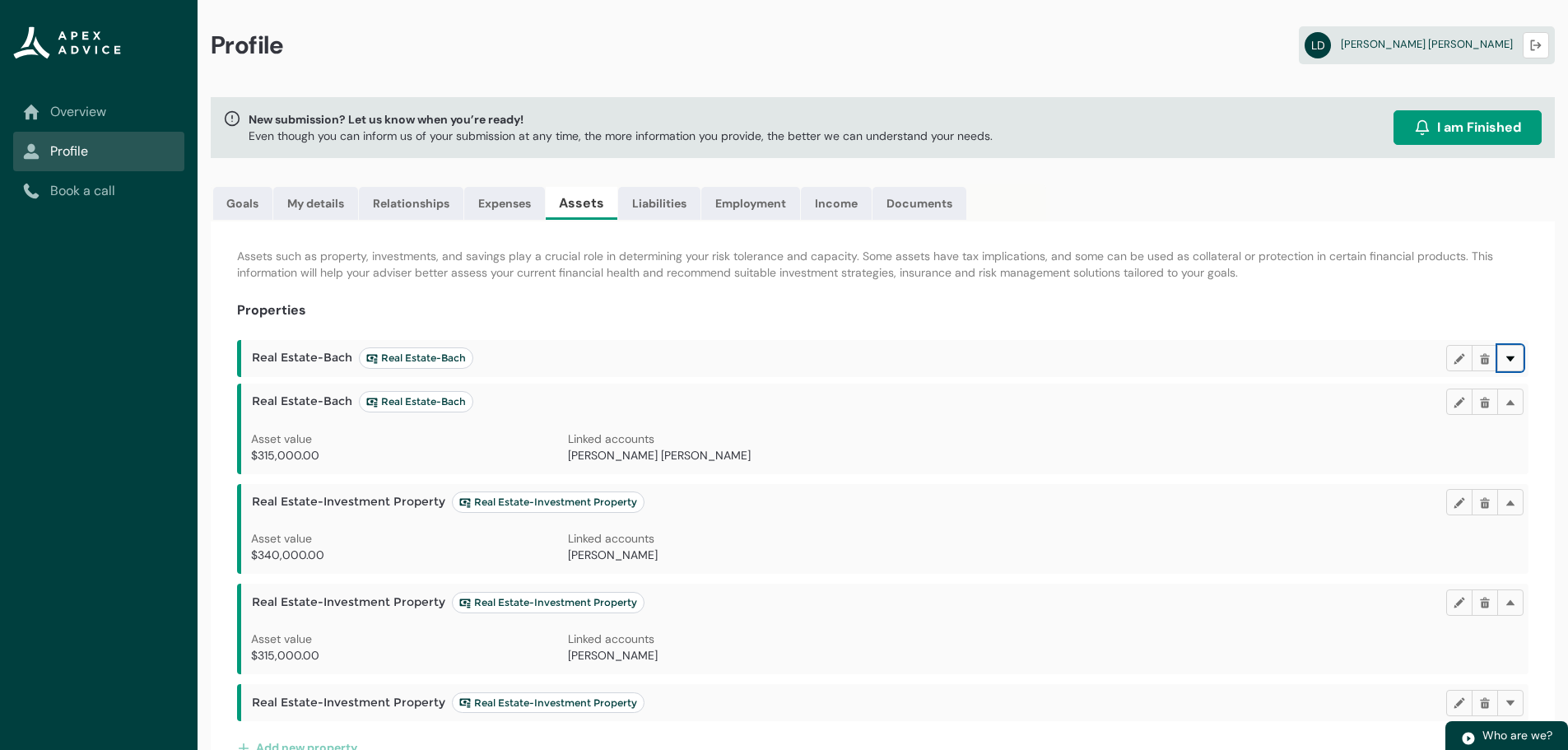
click at [1515, 361] on lightning-primitive-icon "button" at bounding box center [1510, 358] width 12 height 12
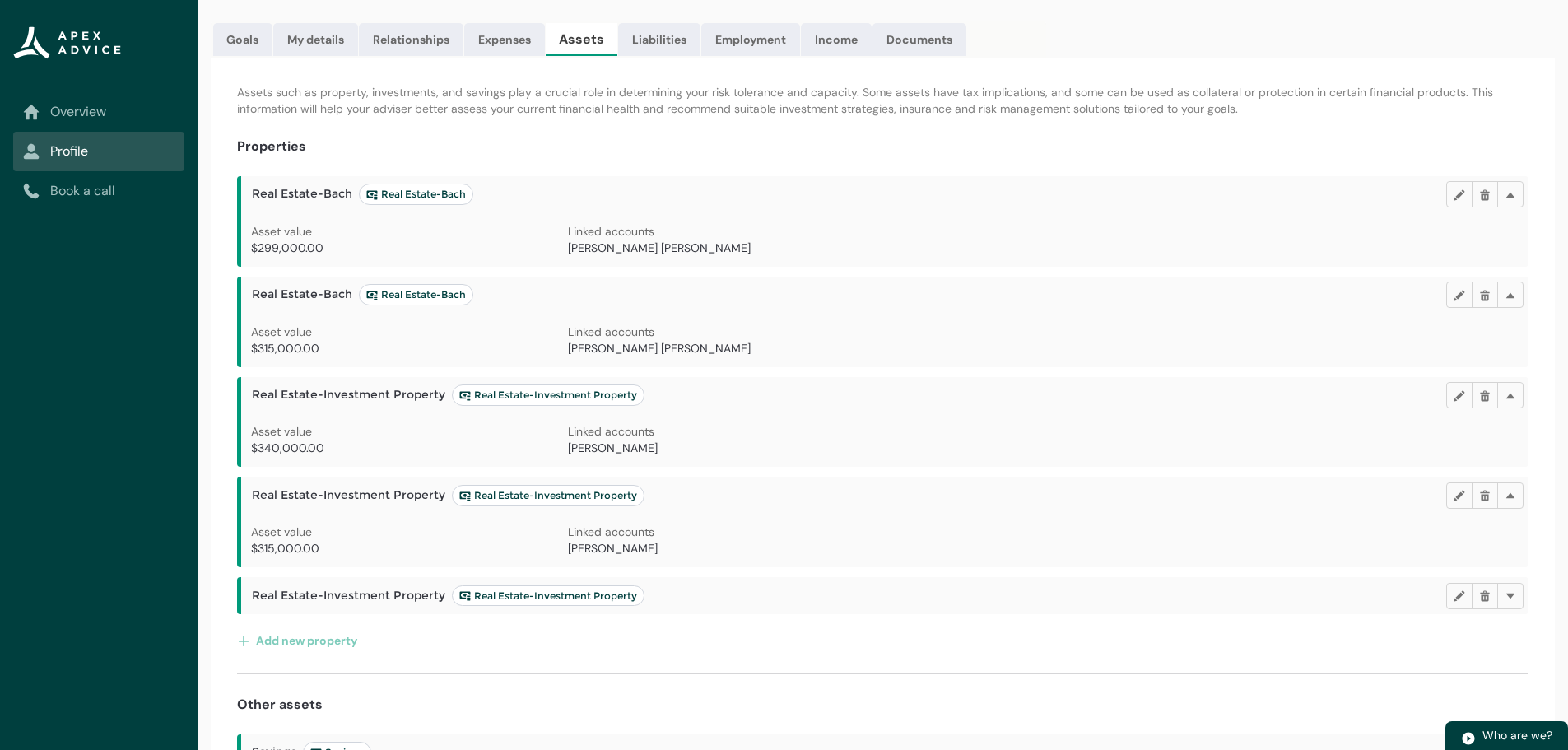
scroll to position [165, 0]
click at [1509, 594] on lightning-primitive-icon "button" at bounding box center [1510, 595] width 12 height 12
click at [1486, 191] on lightning-primitive-icon "button" at bounding box center [1485, 194] width 12 height 12
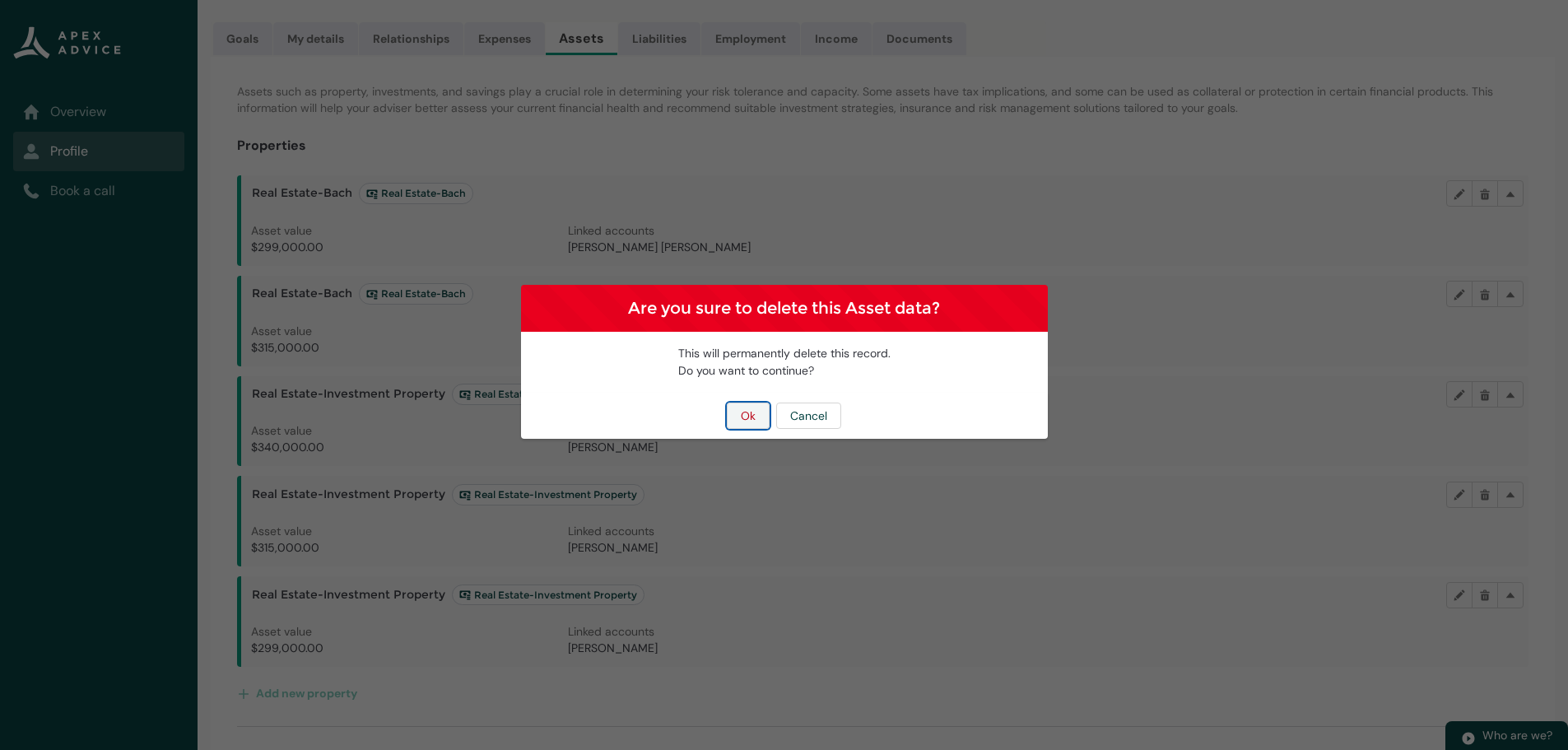
click at [743, 414] on button "Ok" at bounding box center [749, 416] width 43 height 27
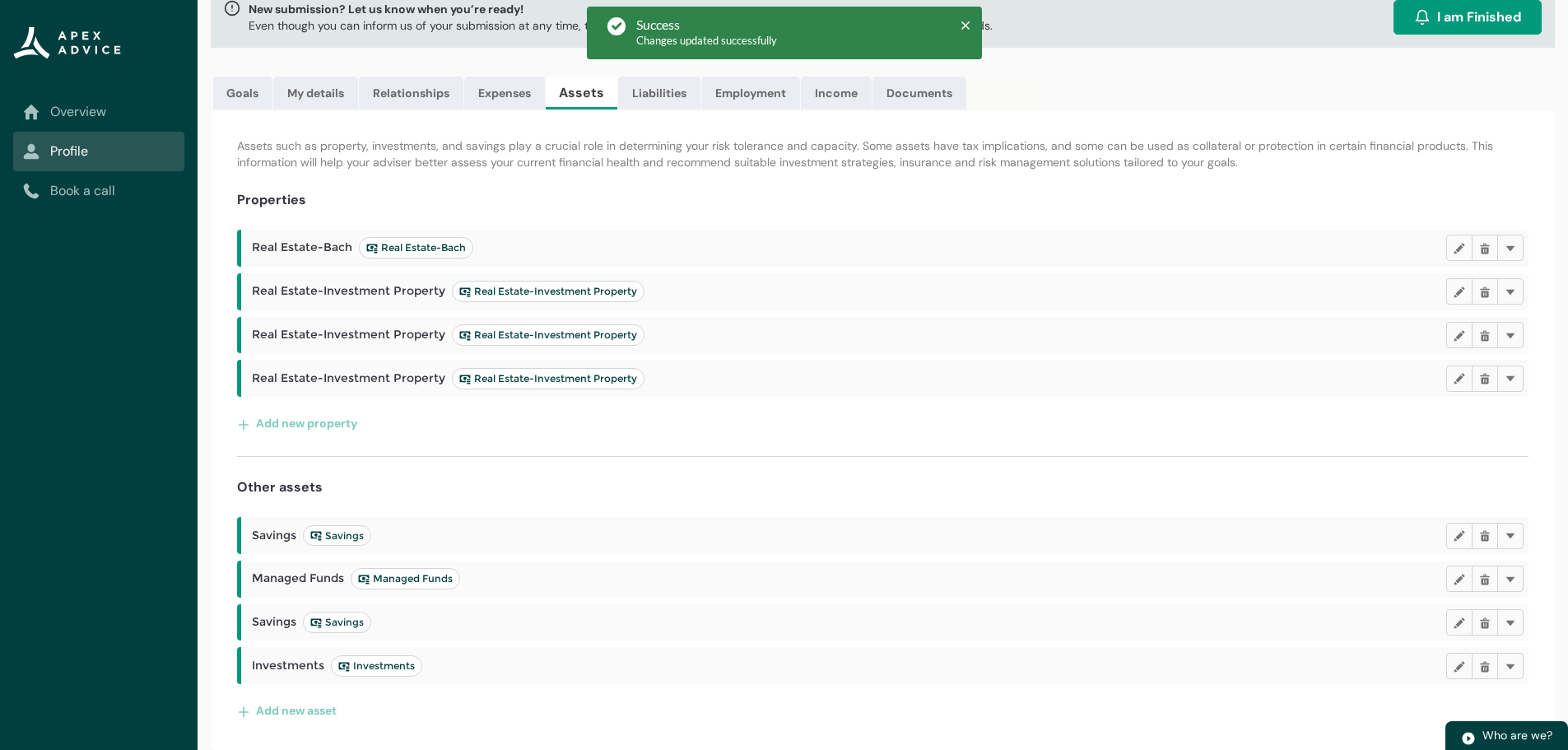
scroll to position [110, 0]
click at [1482, 246] on lightning-primitive-icon "button" at bounding box center [1485, 248] width 12 height 12
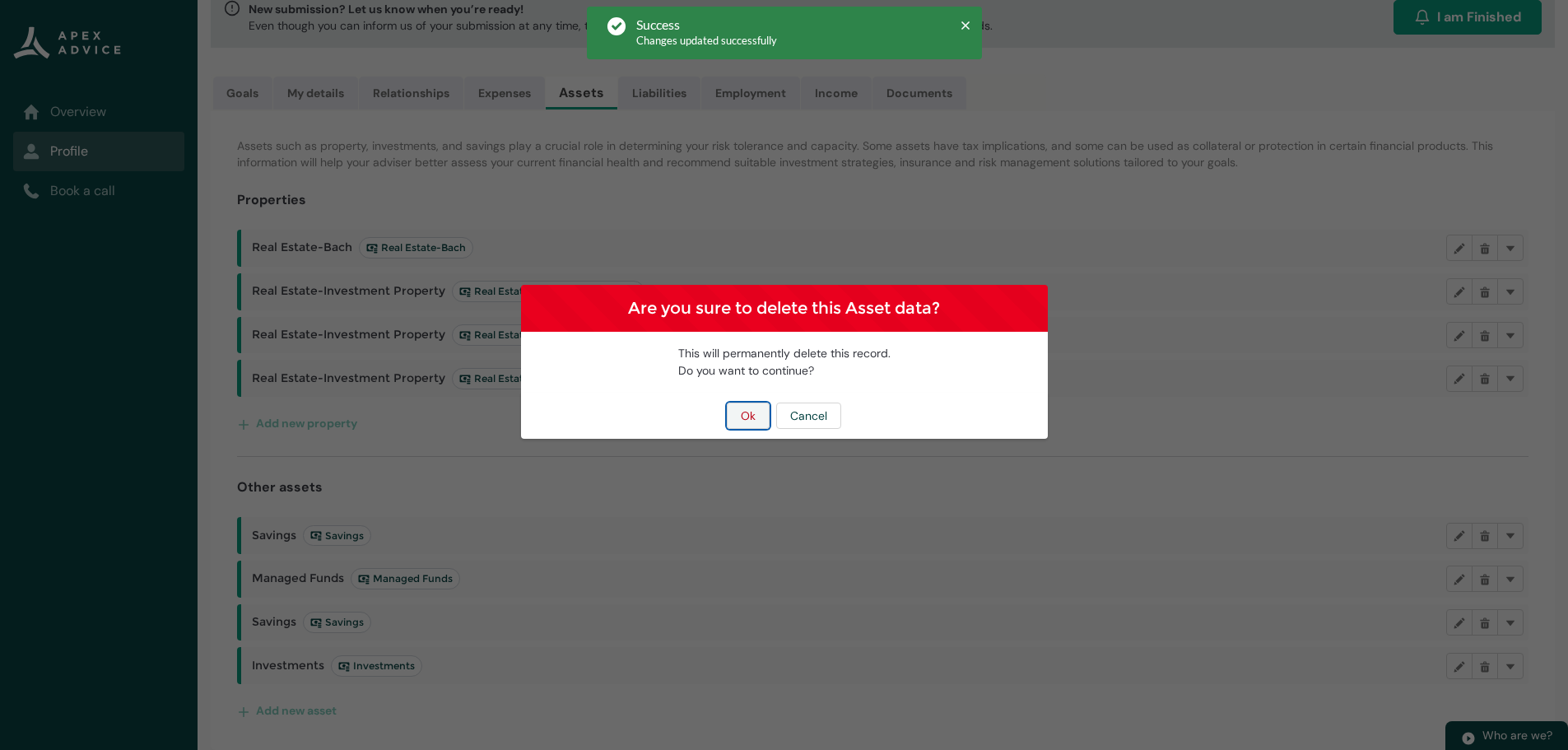
click at [750, 411] on button "Ok" at bounding box center [749, 416] width 43 height 27
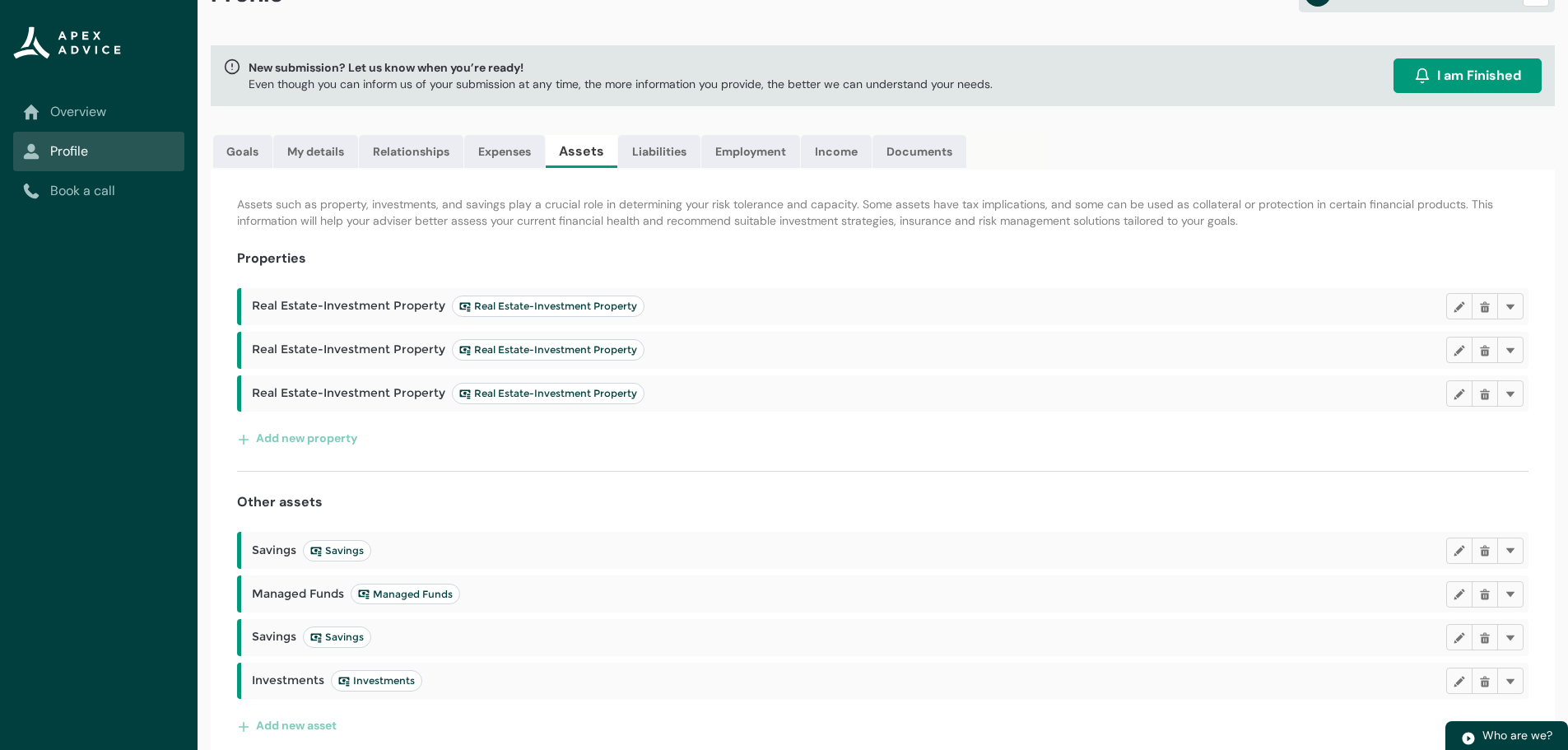
scroll to position [66, 0]
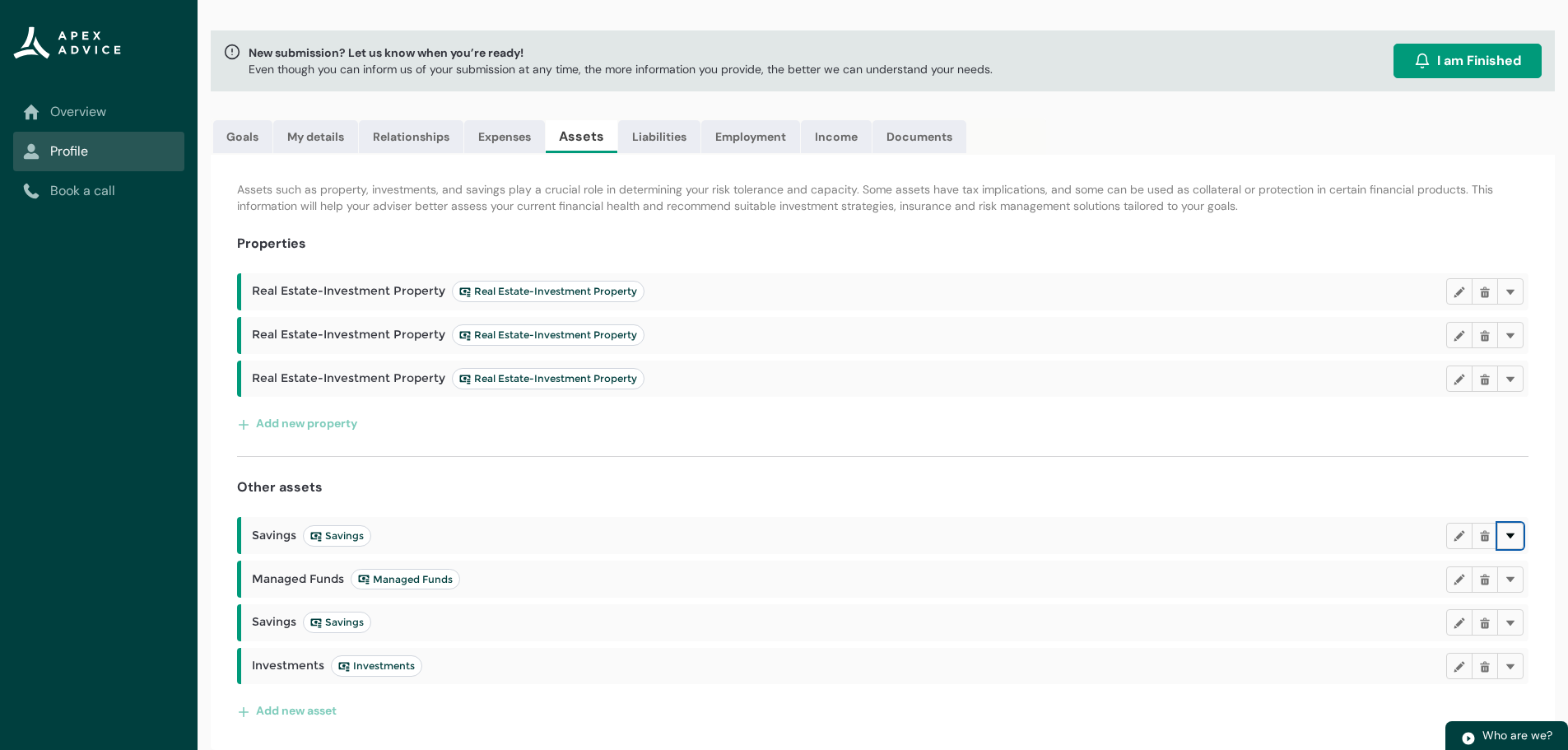
click at [1512, 537] on lightning-primitive-icon "button" at bounding box center [1510, 535] width 12 height 12
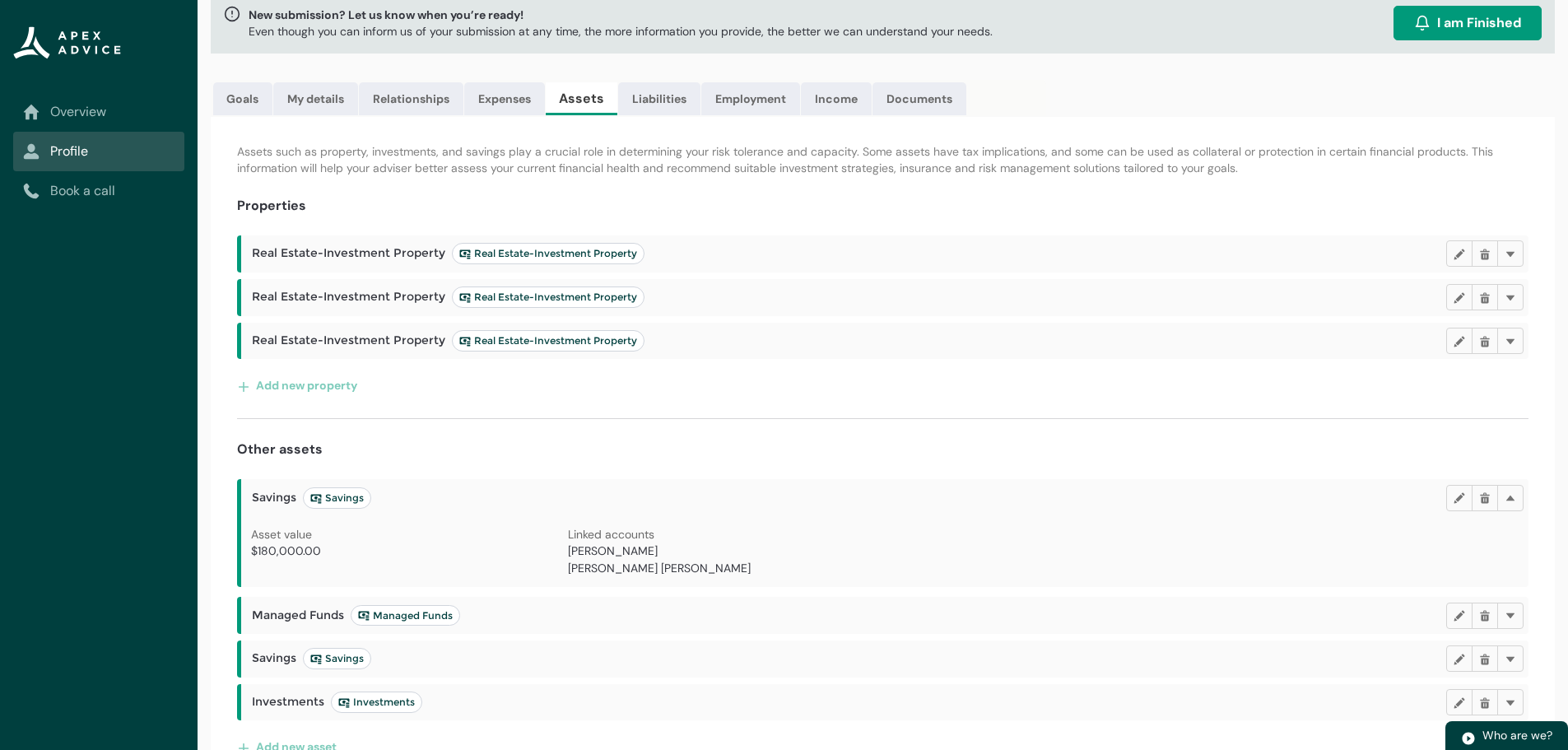
scroll to position [141, 0]
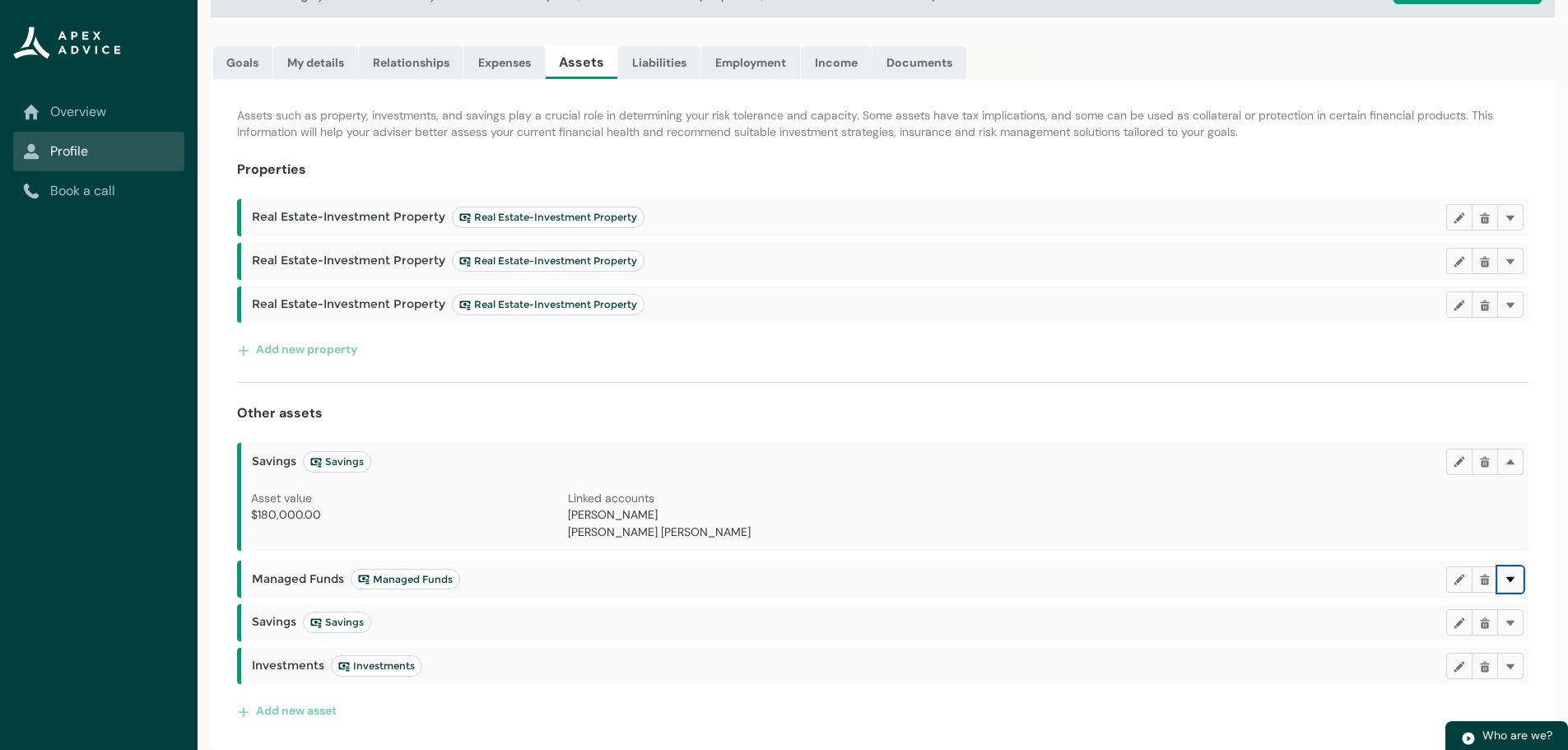
click at [1519, 576] on button "Delete" at bounding box center [1510, 580] width 27 height 27
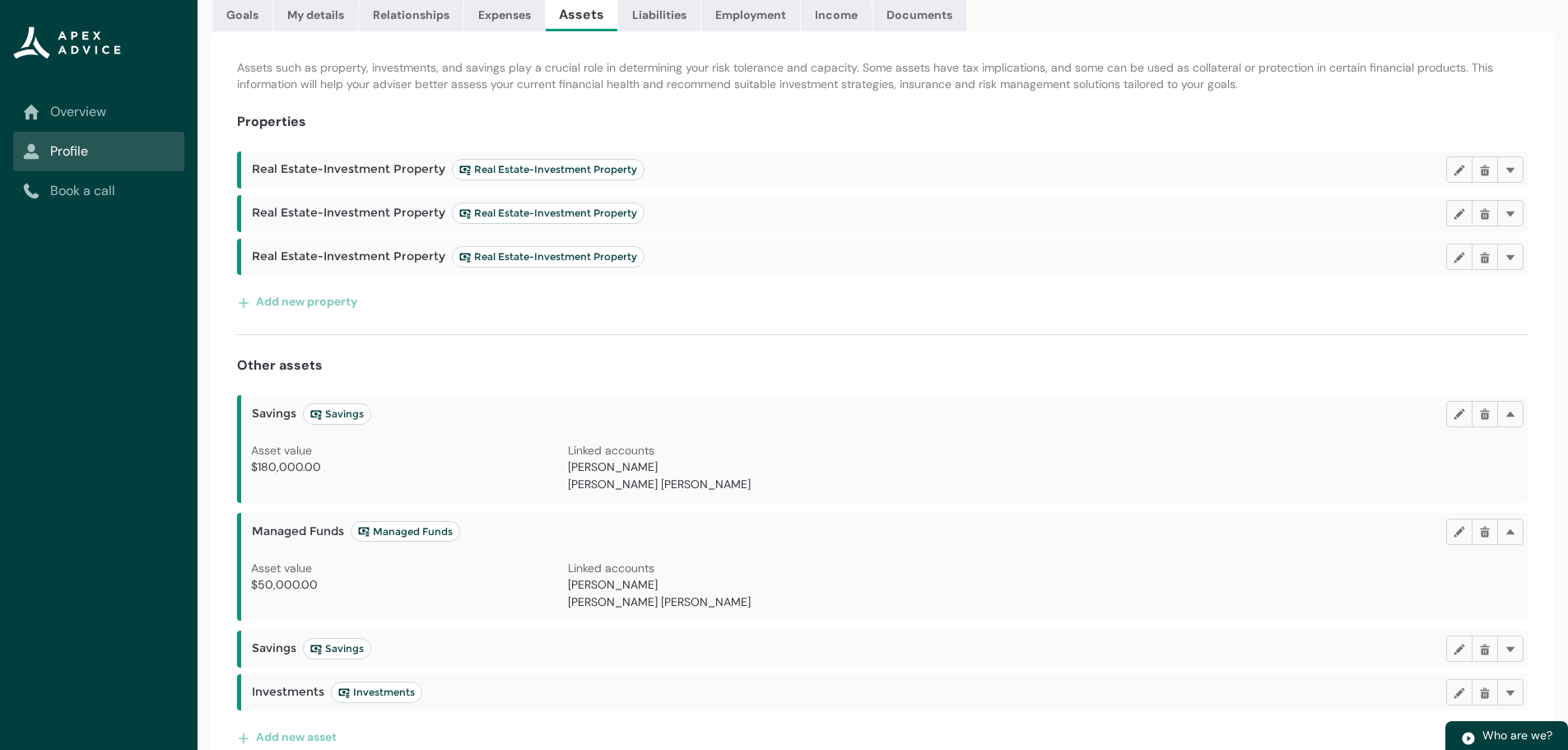
scroll to position [215, 0]
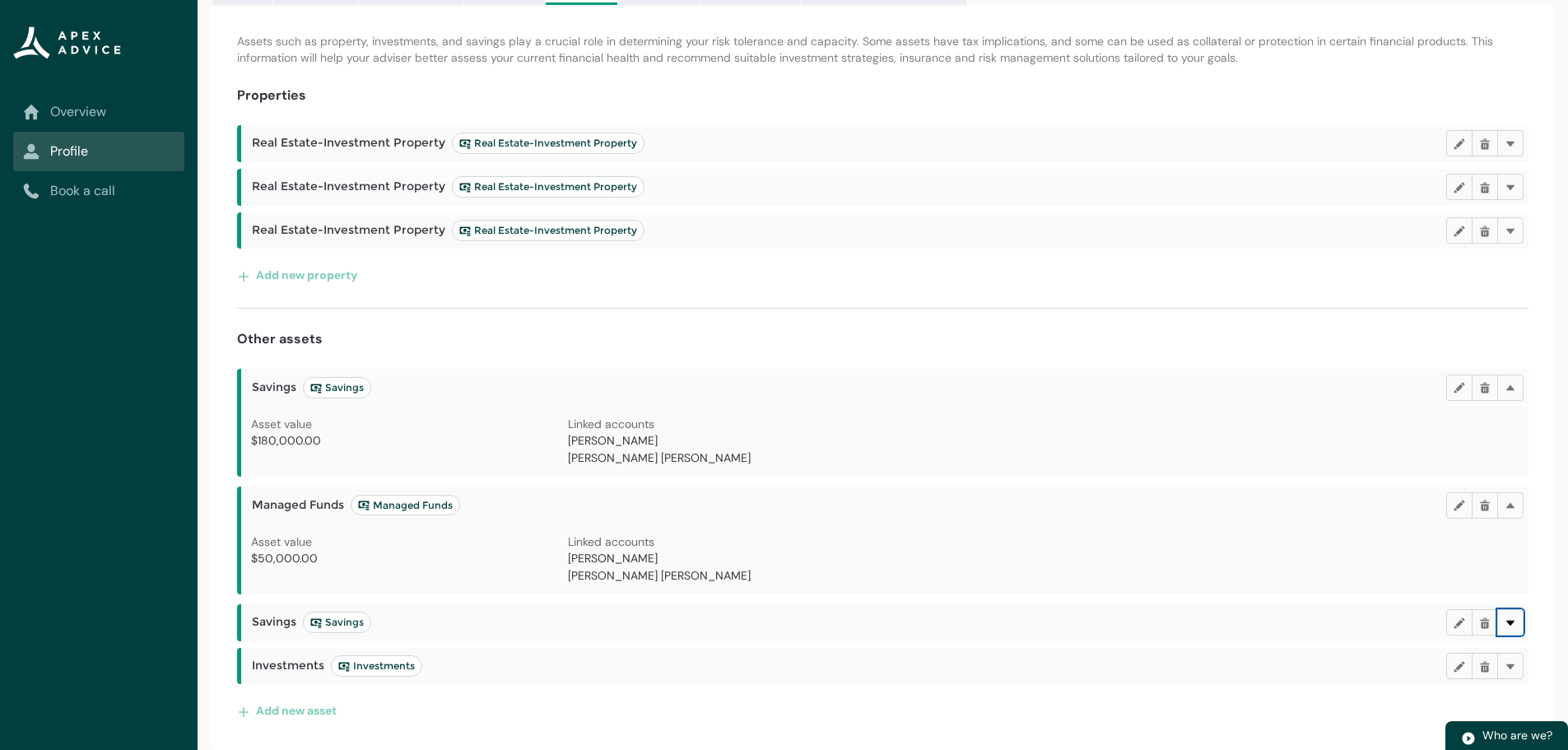
click at [1513, 626] on lightning-primitive-icon "button" at bounding box center [1510, 622] width 12 height 12
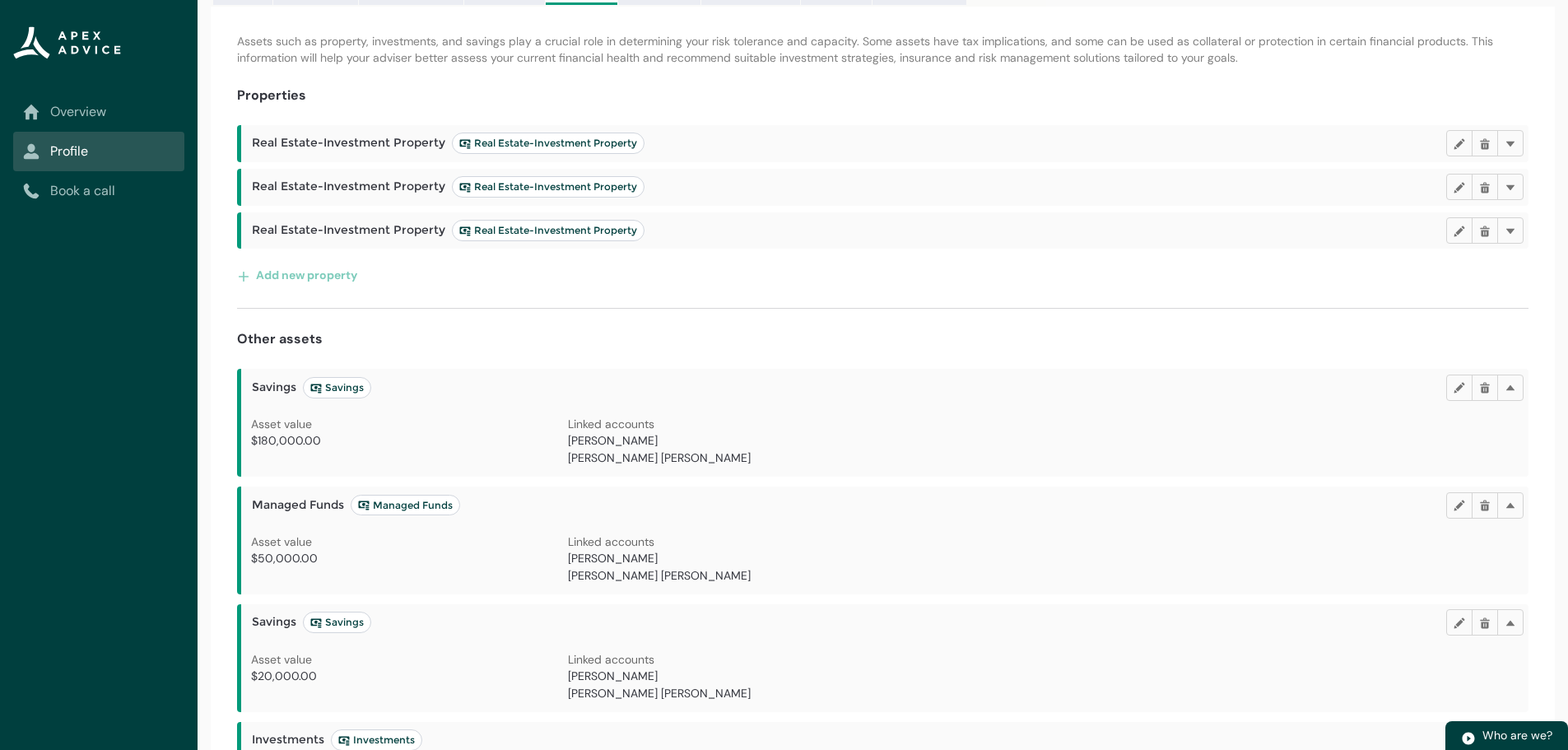
scroll to position [289, 0]
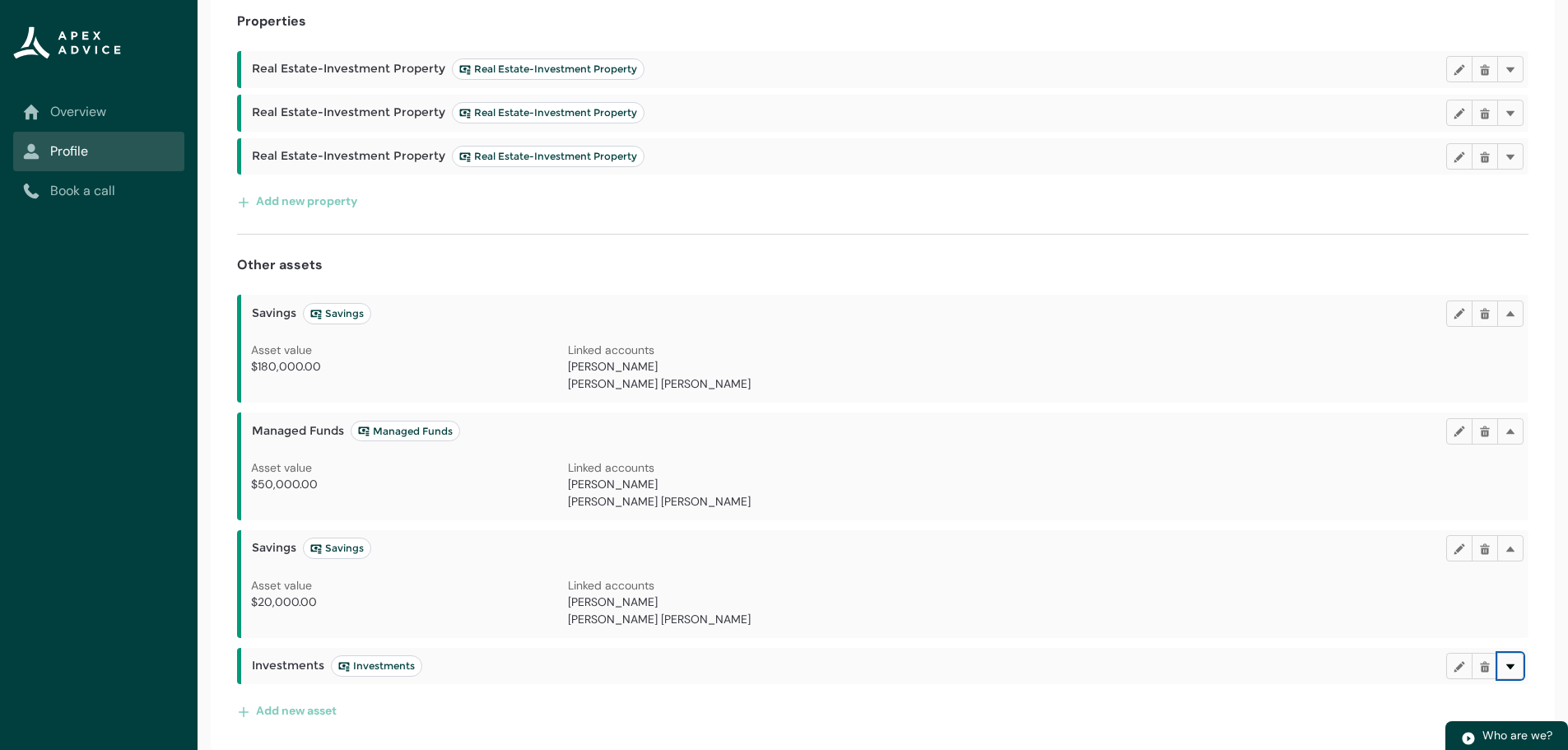
click at [1517, 665] on button "Delete" at bounding box center [1510, 666] width 27 height 27
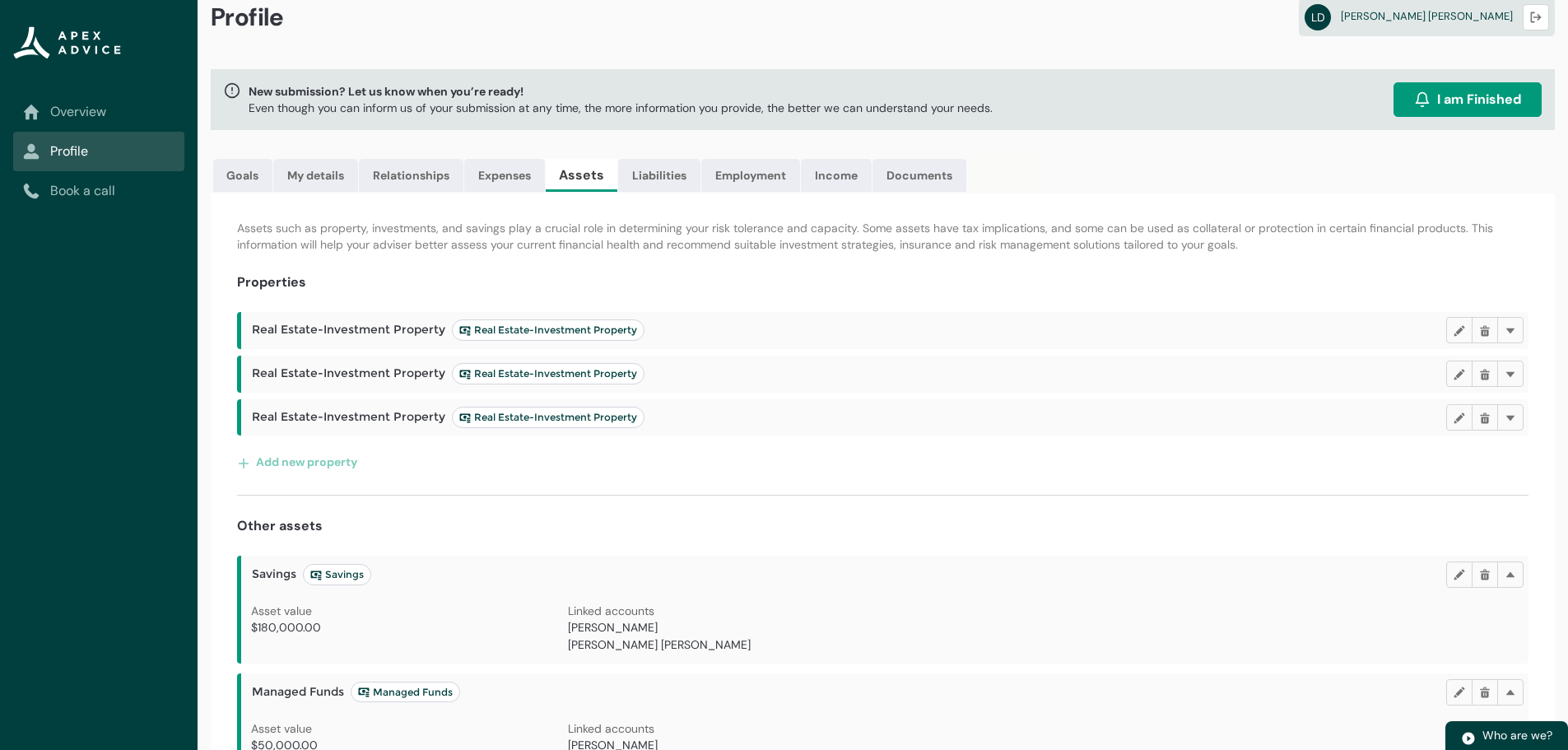
scroll to position [0, 0]
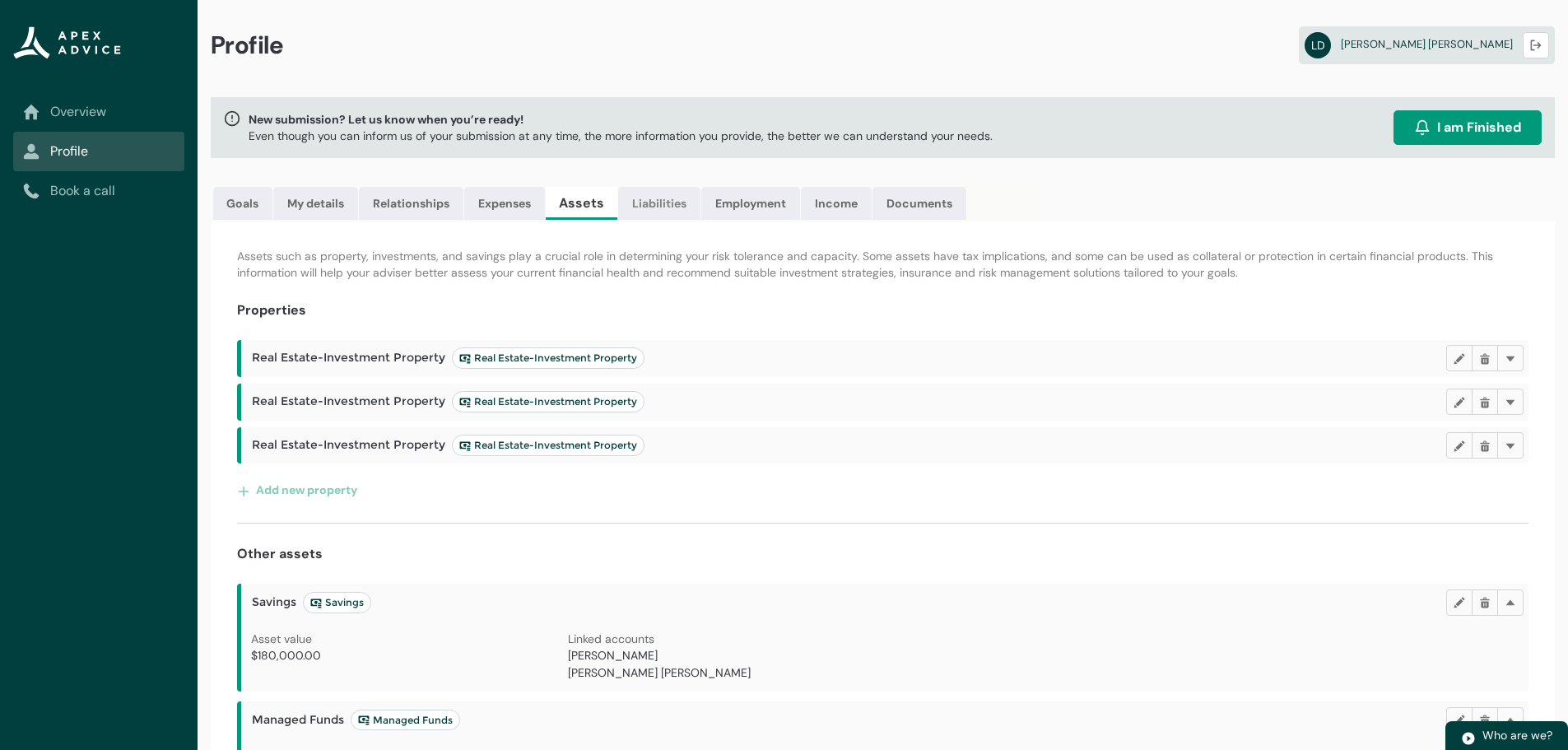
click at [647, 198] on link "Liabilities" at bounding box center [659, 203] width 82 height 33
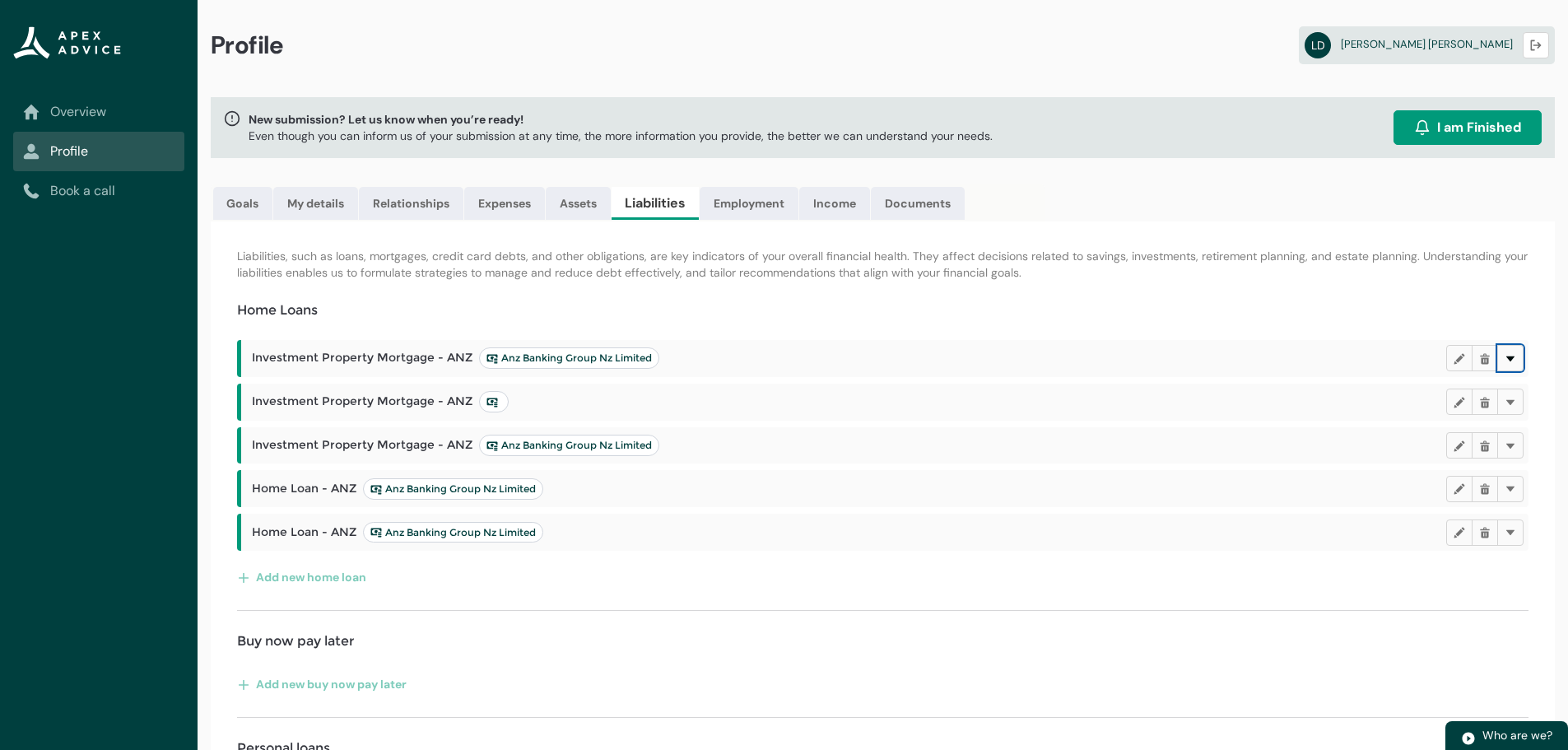
click at [1511, 350] on button "Delete" at bounding box center [1510, 358] width 27 height 27
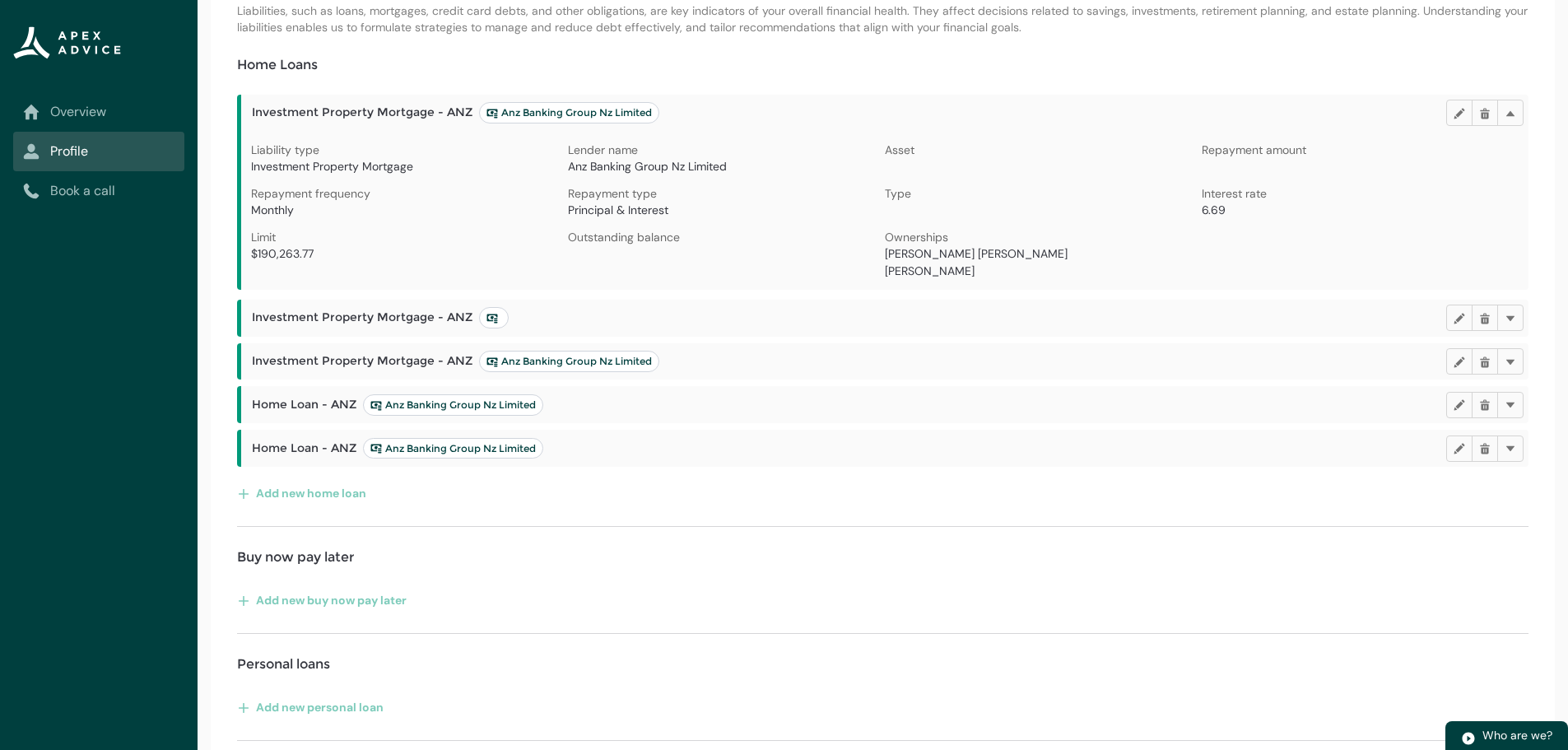
scroll to position [246, 0]
click at [1512, 403] on lightning-primitive-icon "button" at bounding box center [1510, 402] width 12 height 12
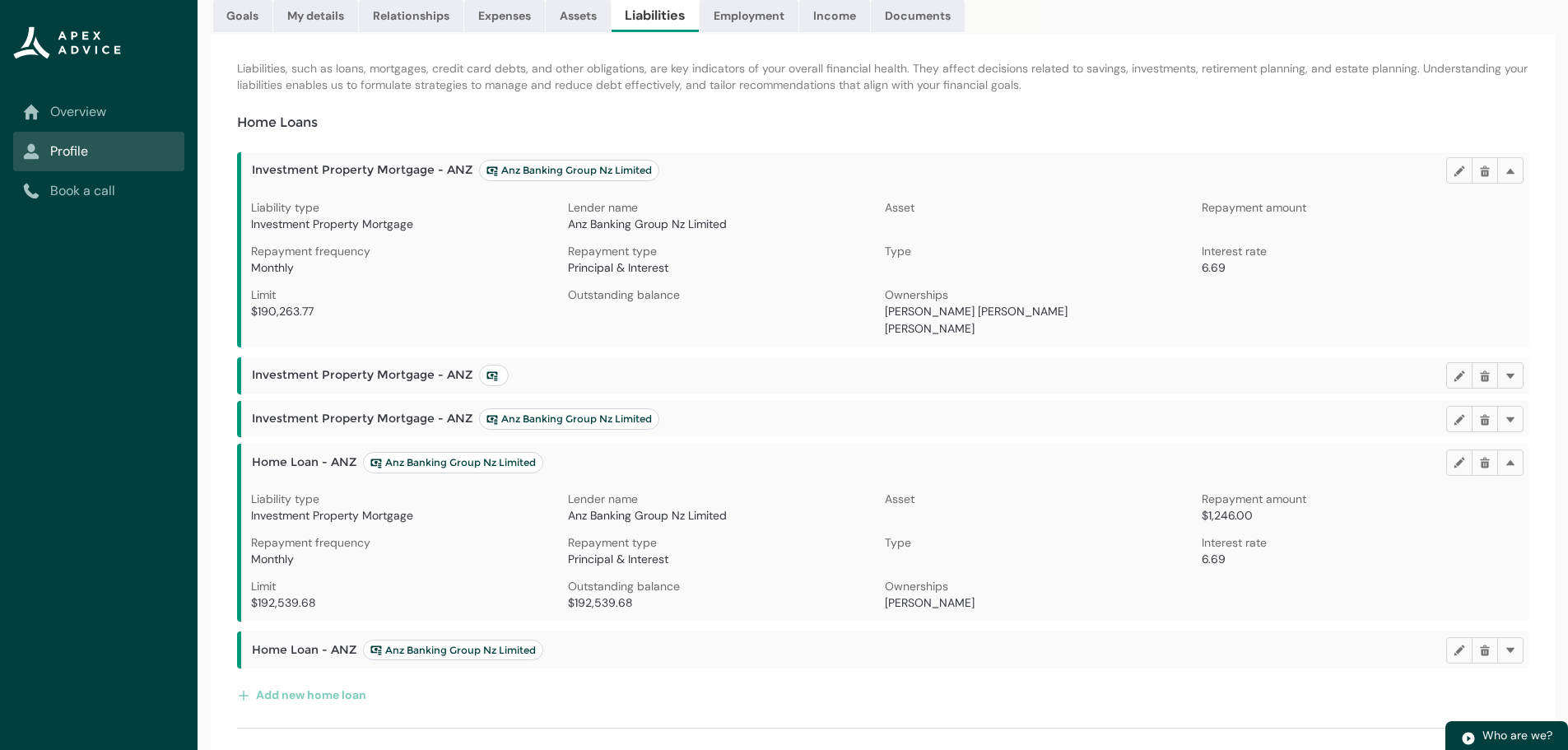
scroll to position [165, 0]
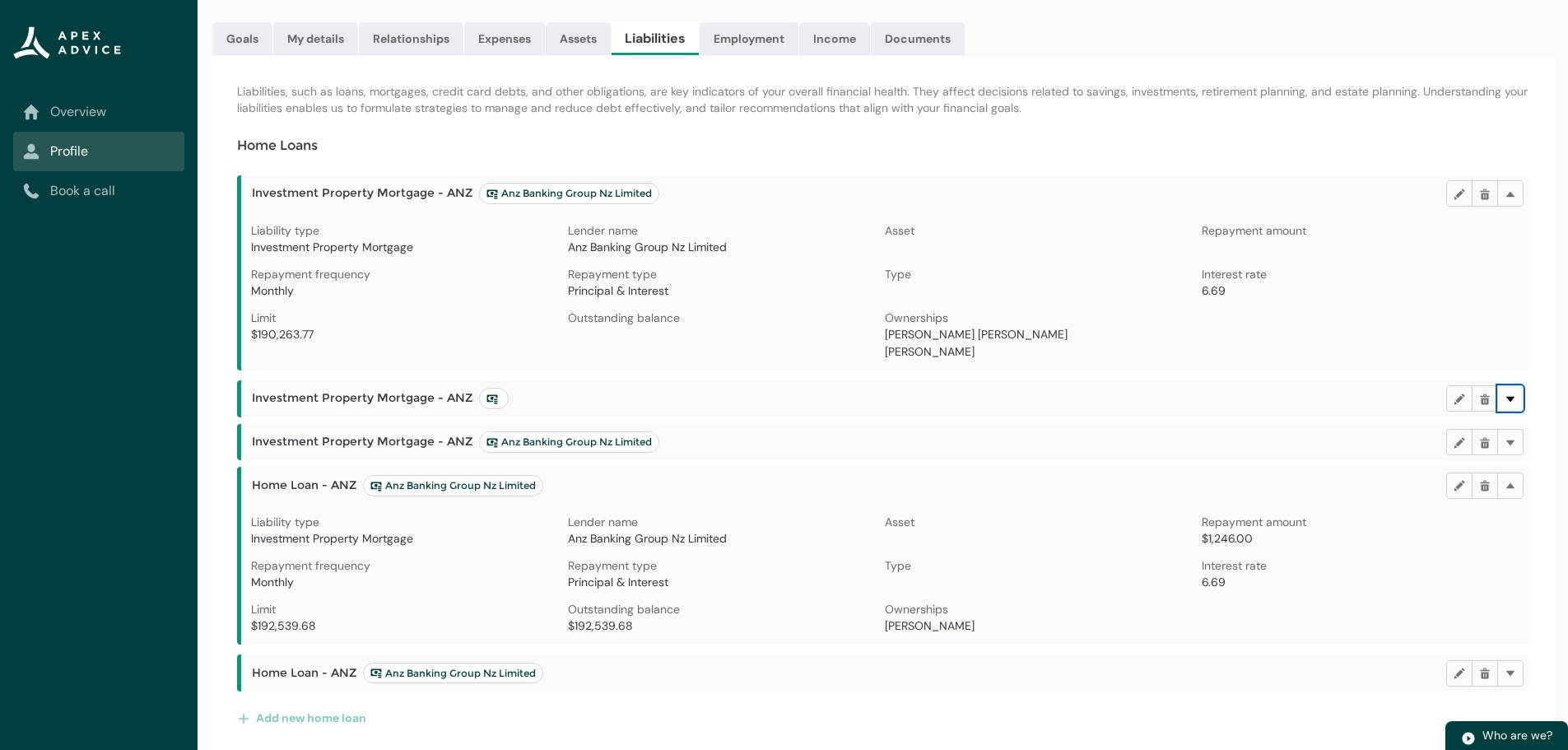
click at [1516, 395] on lightning-primitive-icon "button" at bounding box center [1510, 398] width 12 height 12
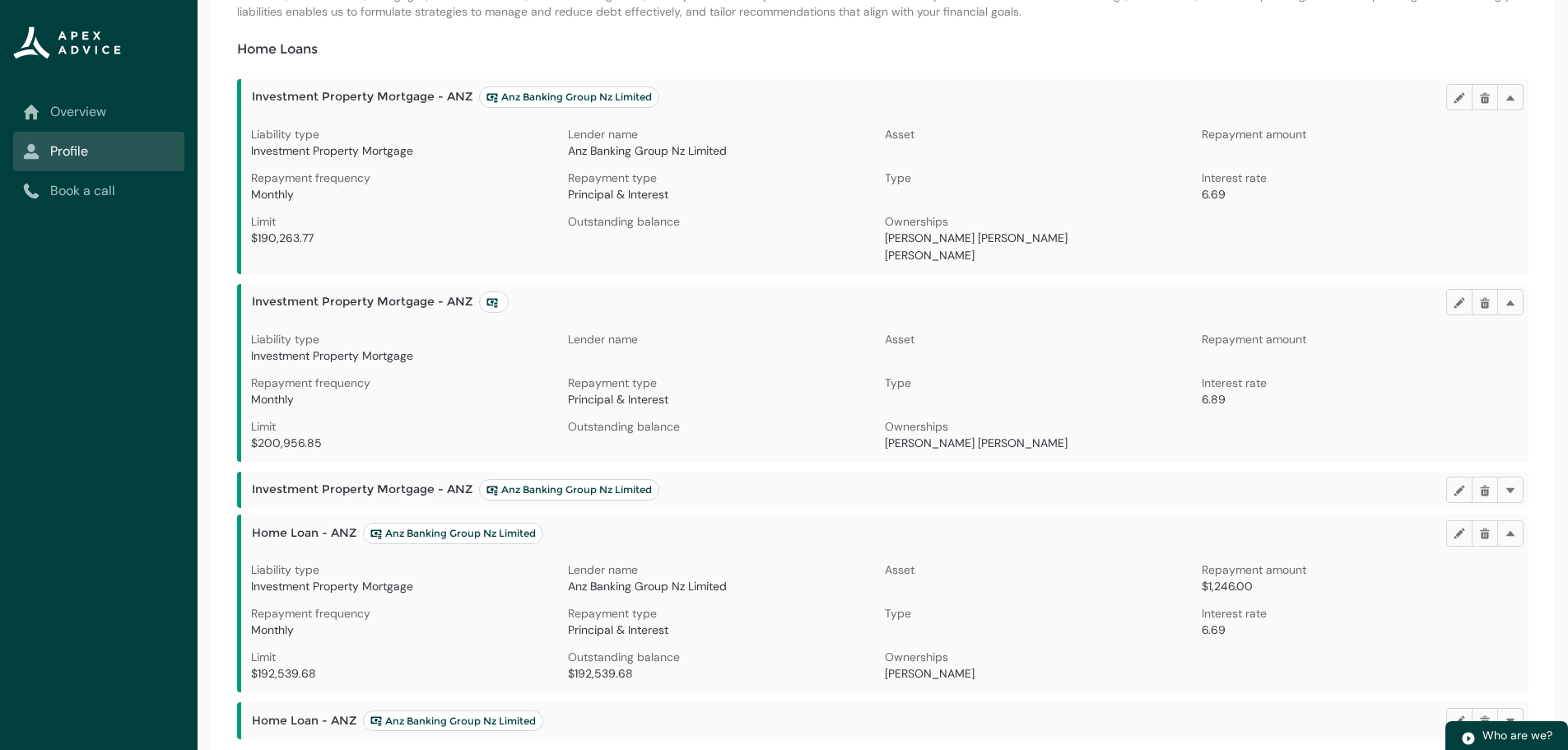
scroll to position [329, 0]
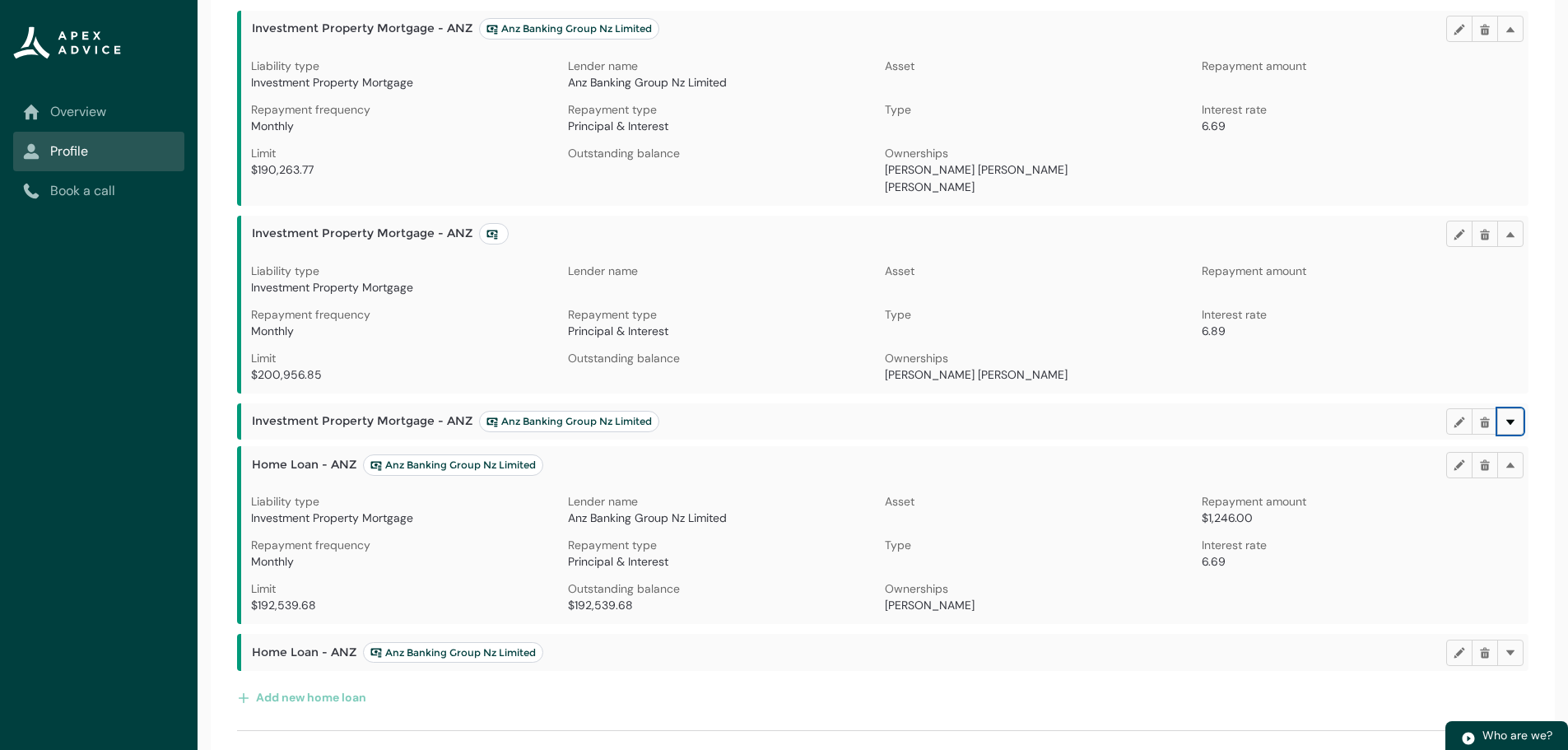
click at [1516, 415] on lightning-primitive-icon "button" at bounding box center [1510, 421] width 12 height 12
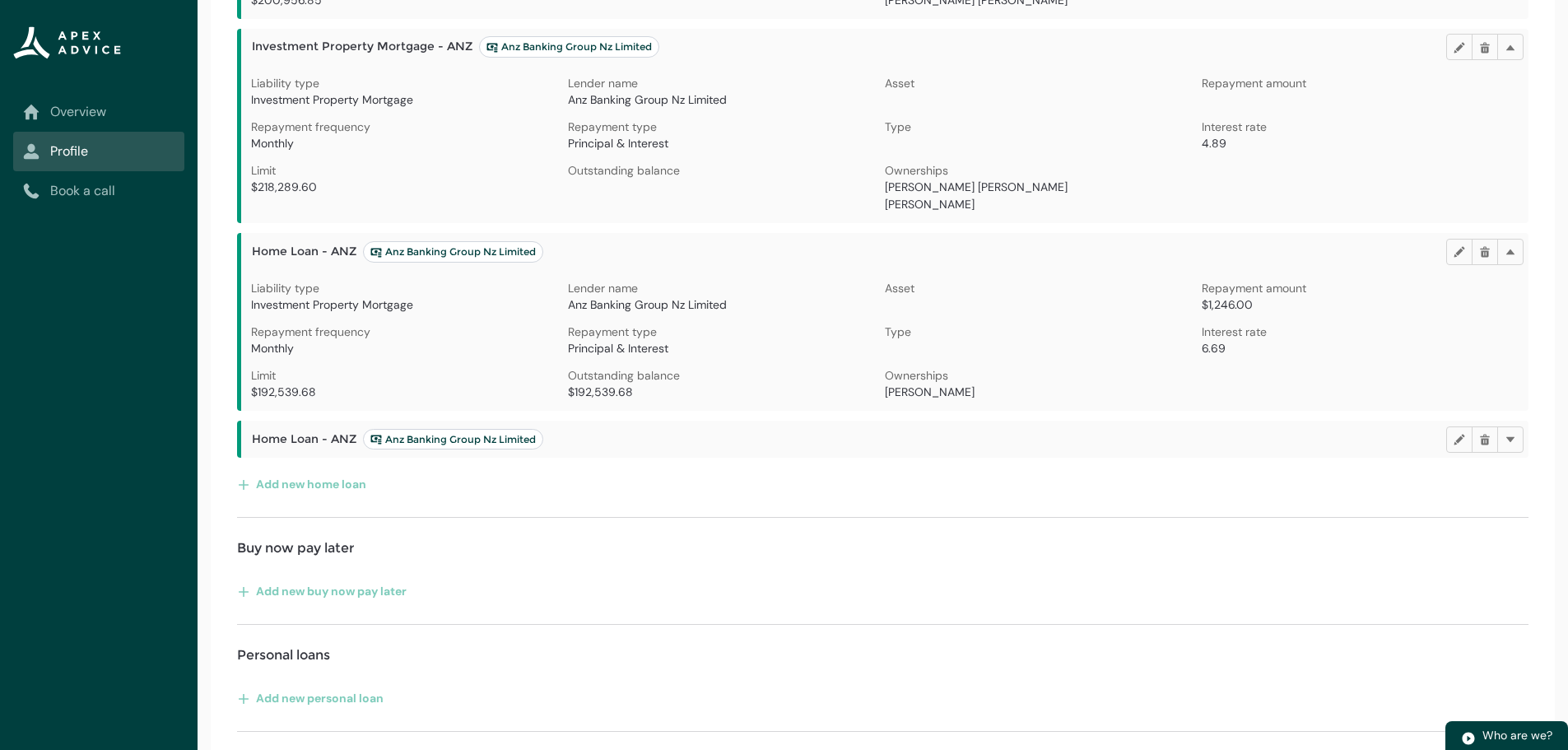
scroll to position [740, 0]
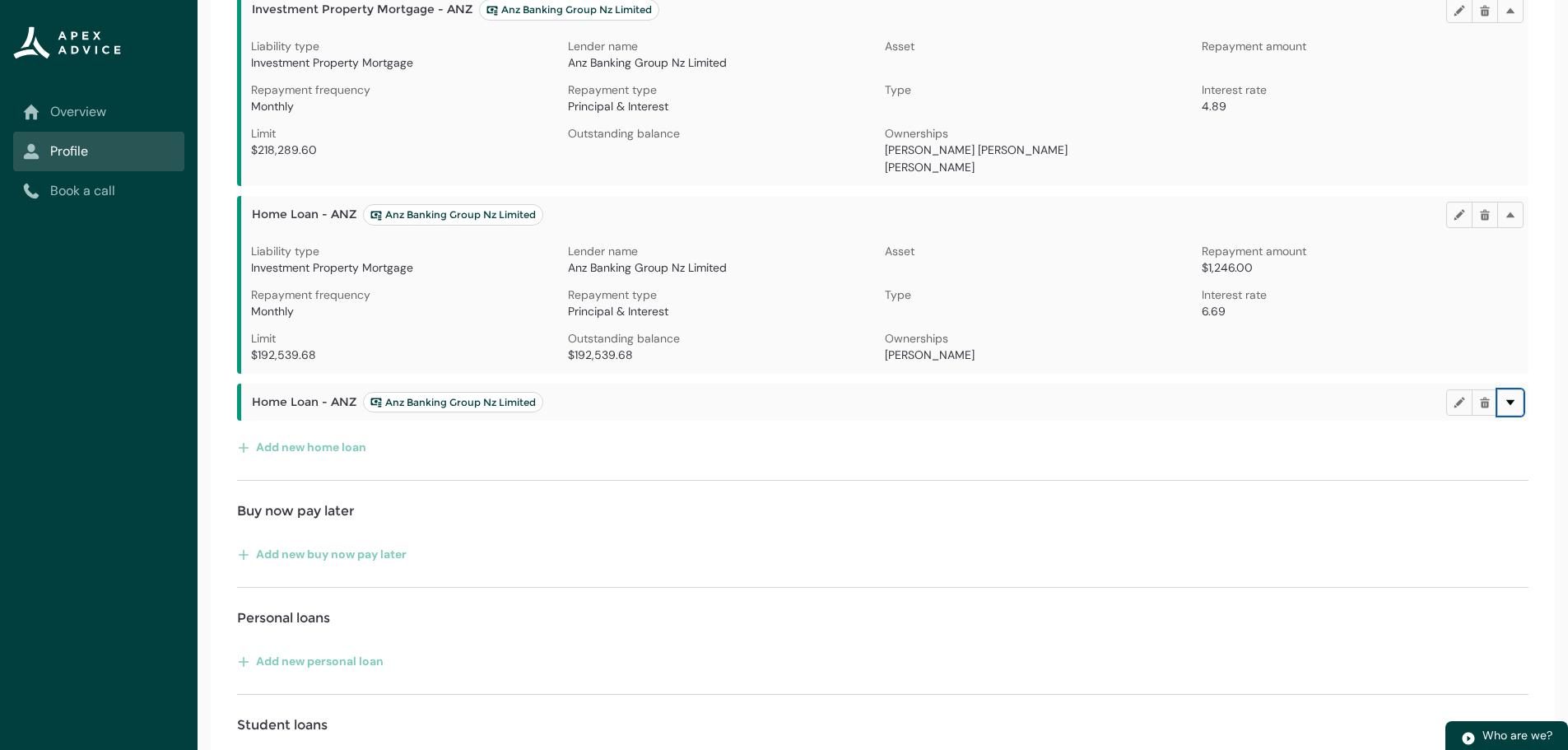
click at [1513, 406] on lightning-primitive-icon "button" at bounding box center [1510, 402] width 12 height 12
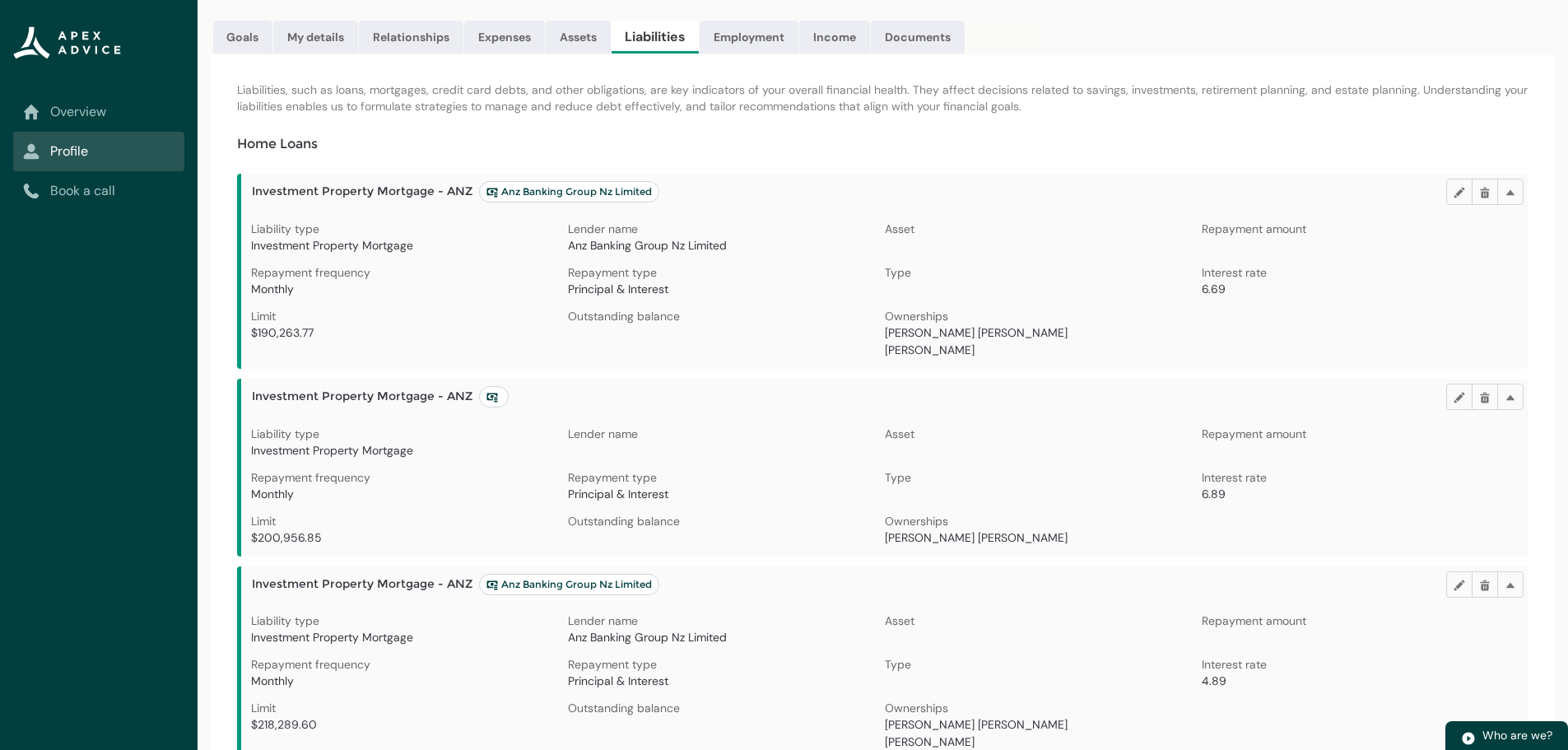
scroll to position [165, 0]
click at [573, 37] on link "Assets" at bounding box center [577, 38] width 65 height 33
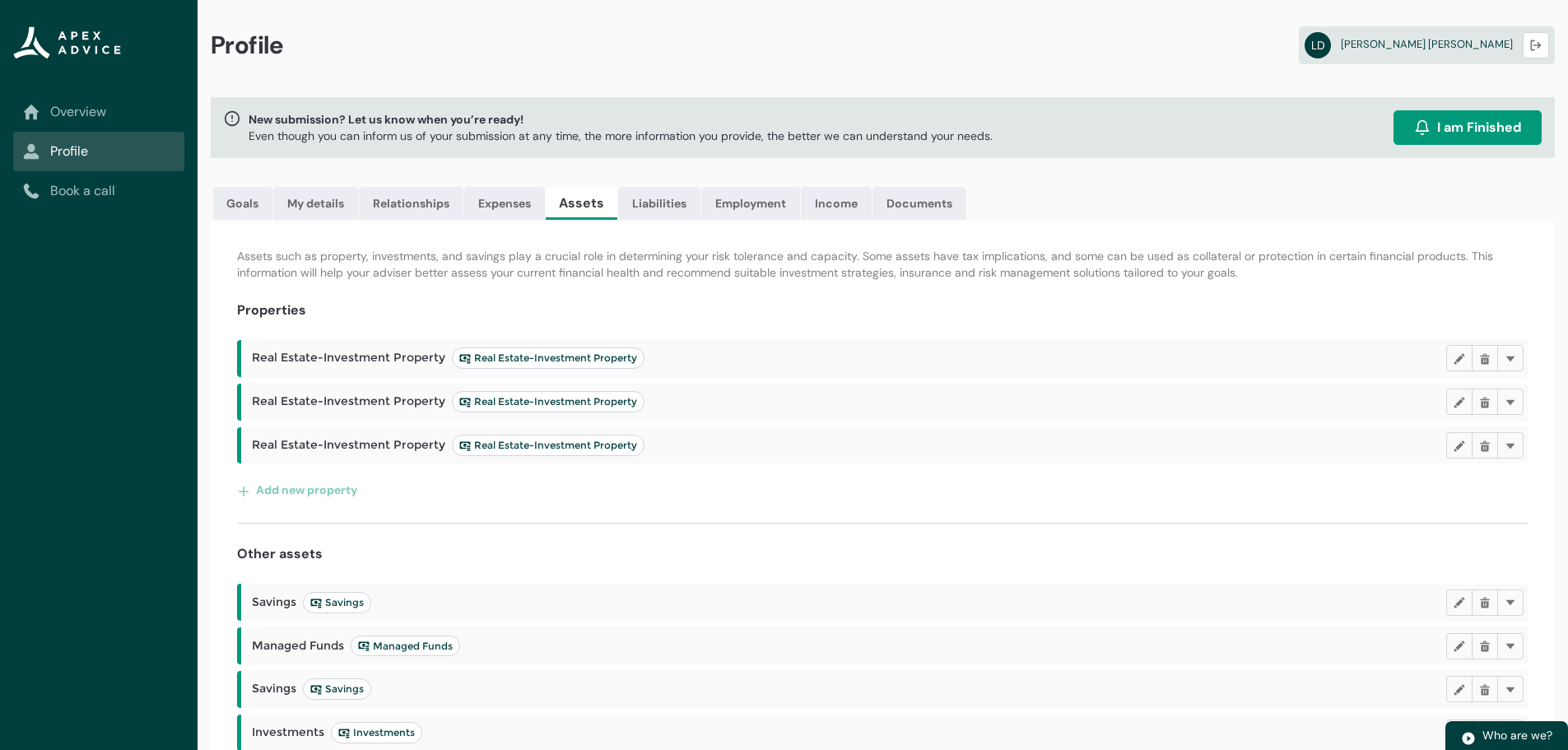
scroll to position [66, 0]
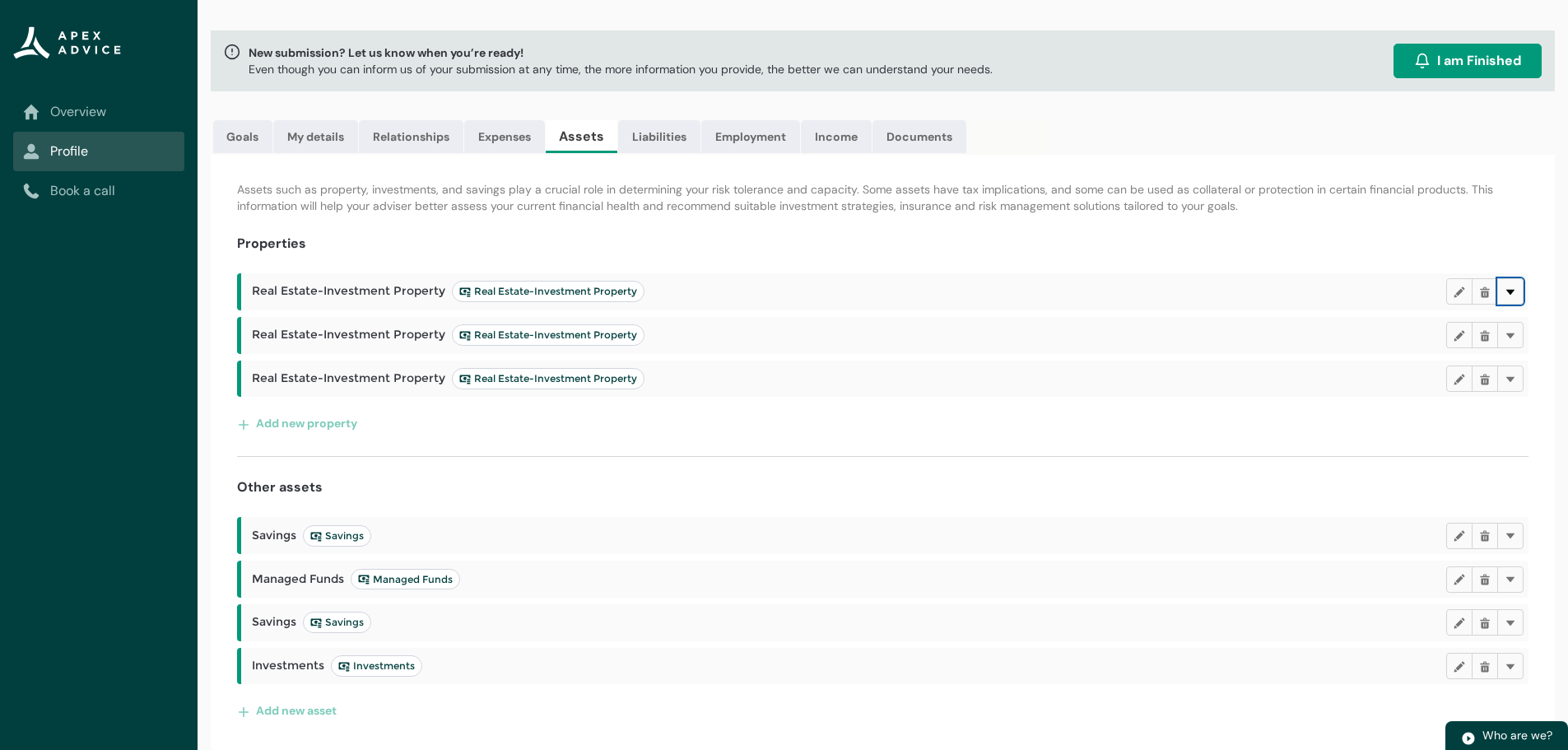
click at [1509, 289] on lightning-primitive-icon "button" at bounding box center [1510, 292] width 12 height 12
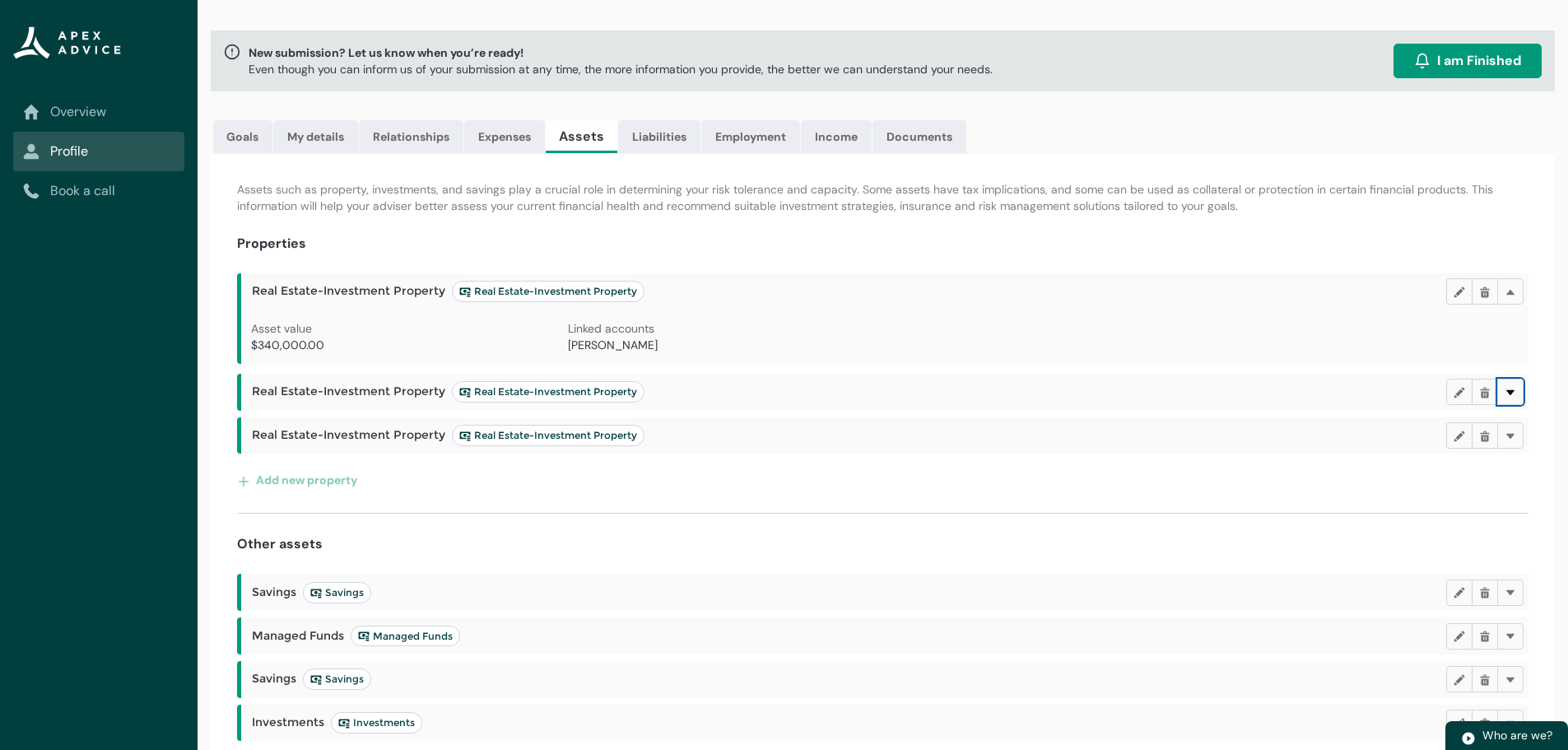
click at [1509, 388] on lightning-primitive-icon "button" at bounding box center [1510, 391] width 12 height 12
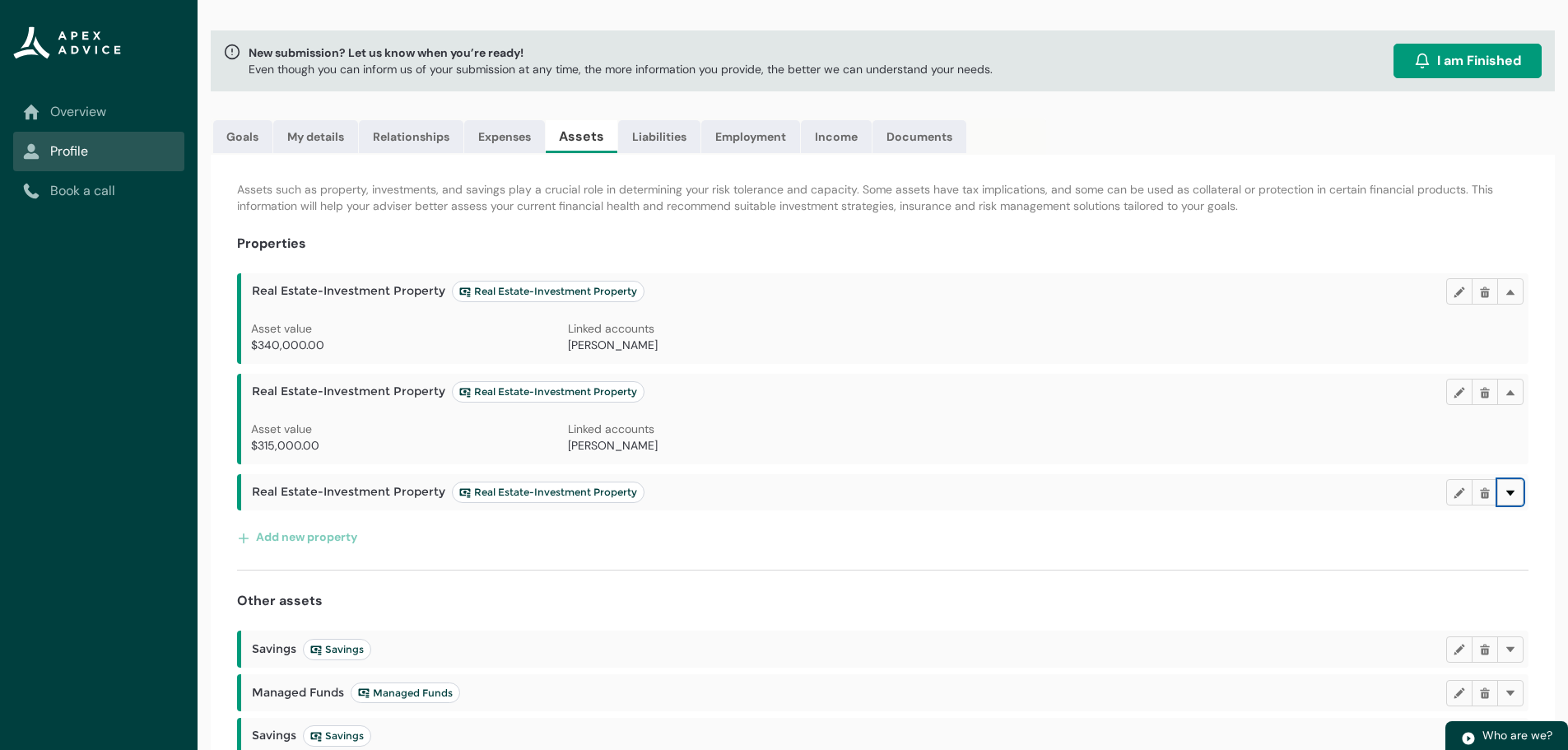
click at [1510, 489] on lightning-primitive-icon "button" at bounding box center [1510, 492] width 12 height 12
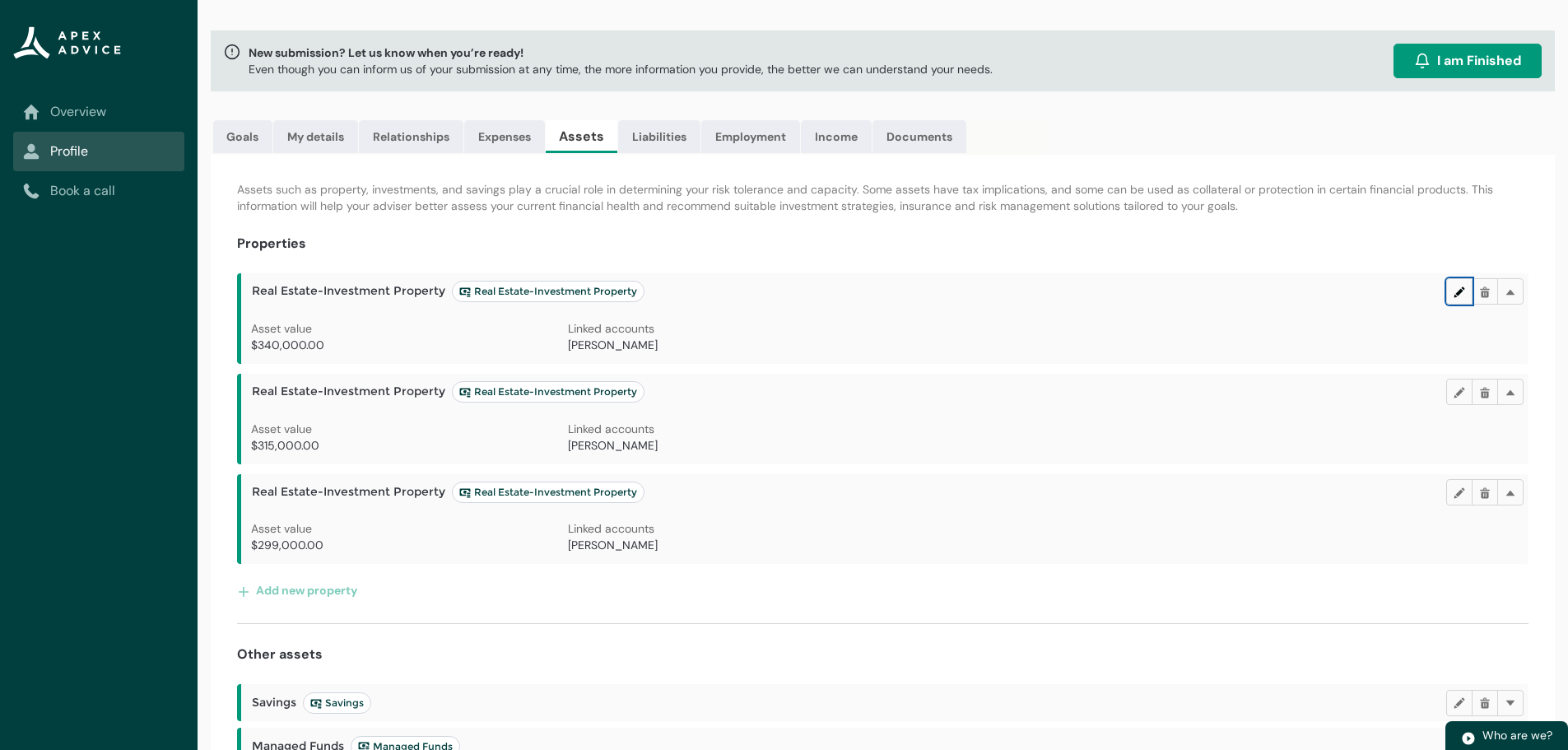
click at [1454, 289] on lightning-primitive-icon "button" at bounding box center [1459, 292] width 12 height 12
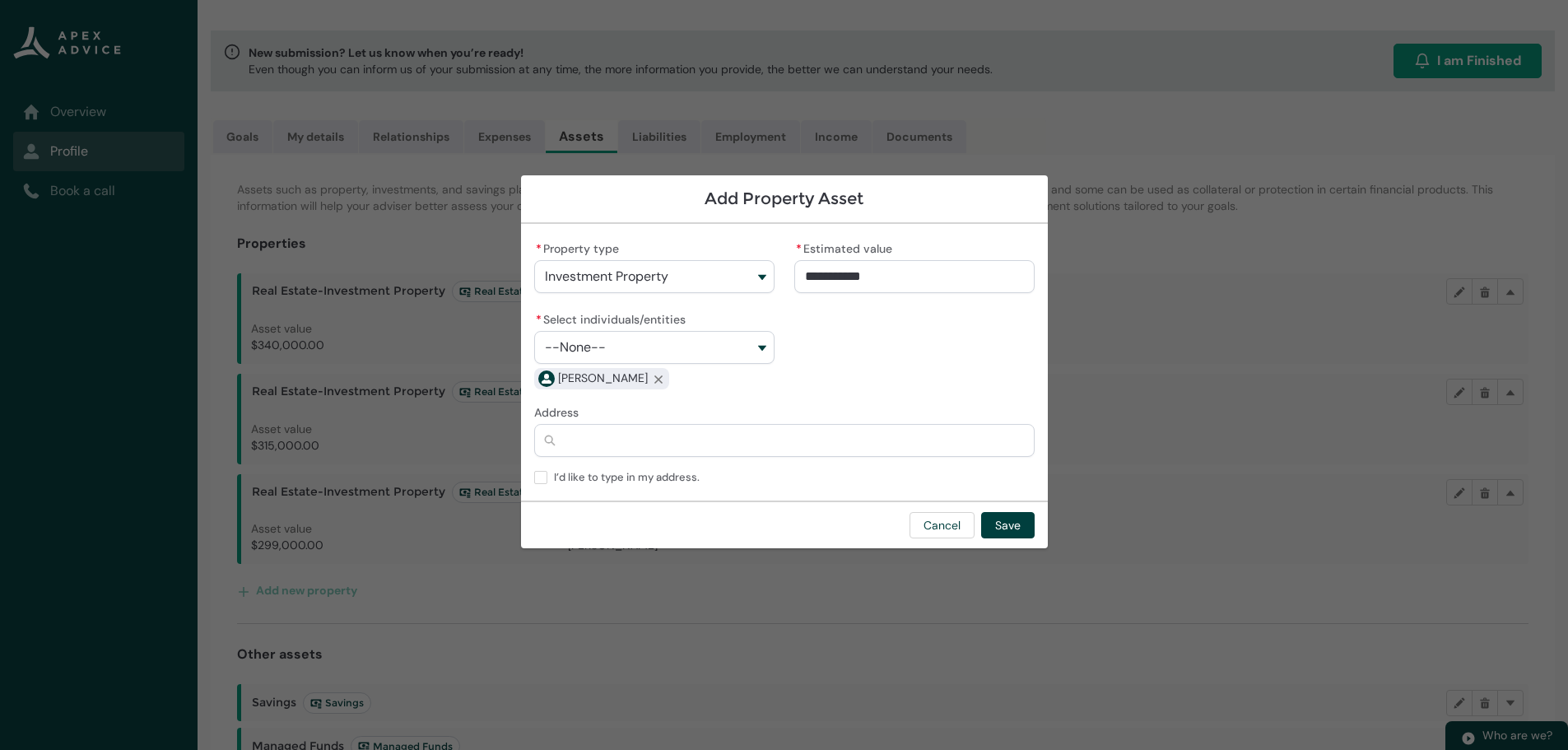
drag, startPoint x: 939, startPoint y: 198, endPoint x: 1124, endPoint y: 202, distance: 185.0
click at [1124, 202] on section "**********" at bounding box center [784, 375] width 1568 height 750
click at [945, 515] on button "Cancel" at bounding box center [942, 525] width 65 height 27
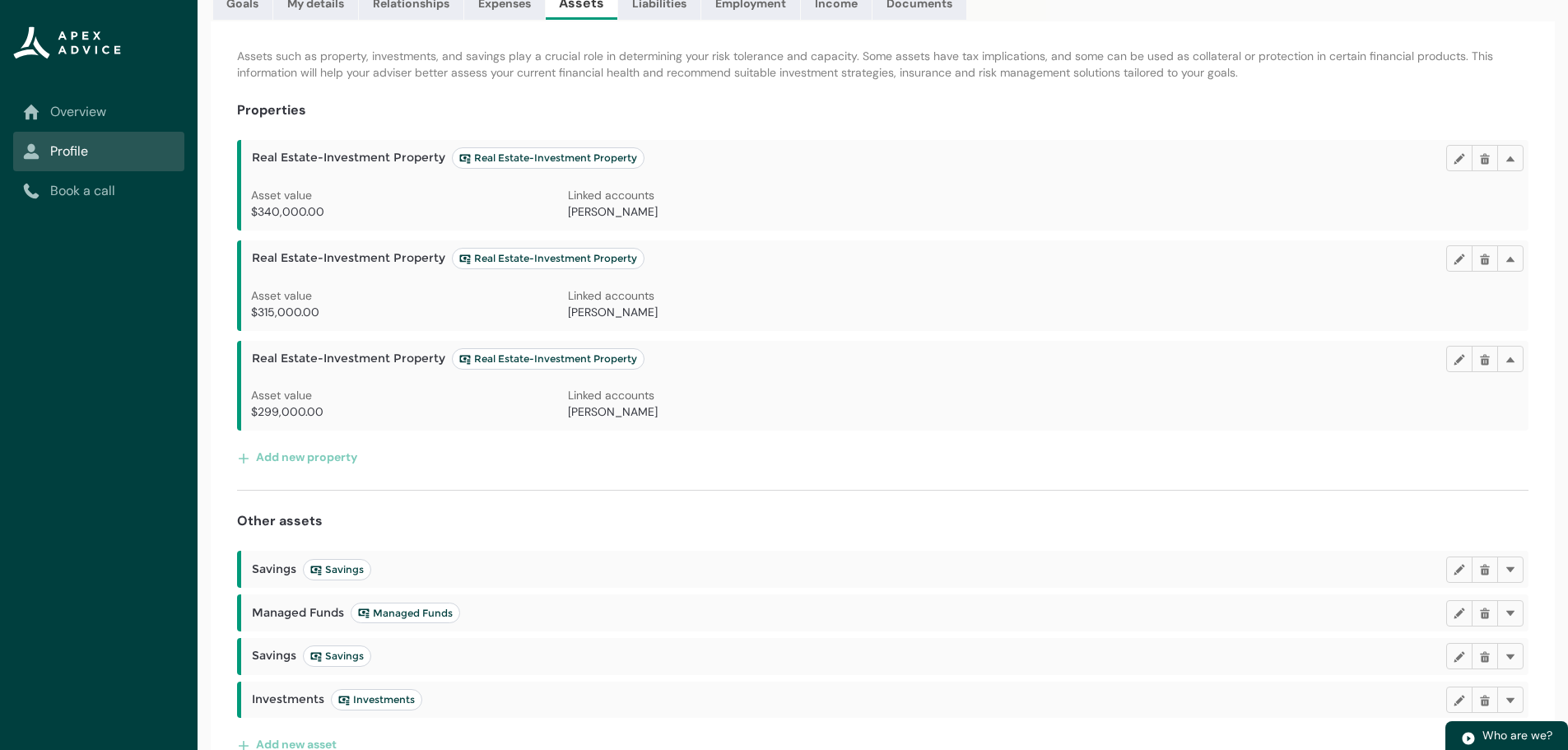
scroll to position [234, 0]
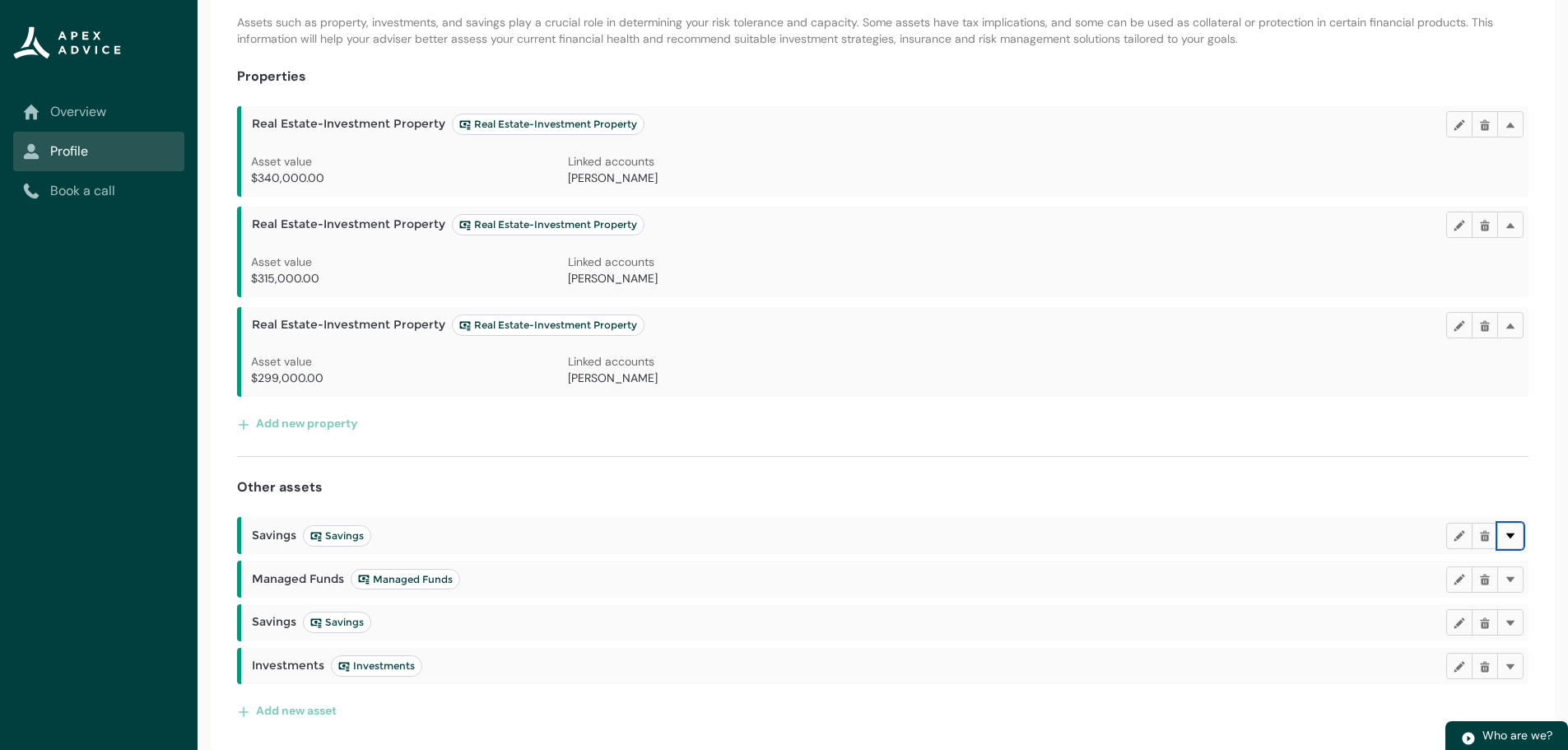
click at [1513, 533] on lightning-primitive-icon "button" at bounding box center [1510, 535] width 12 height 12
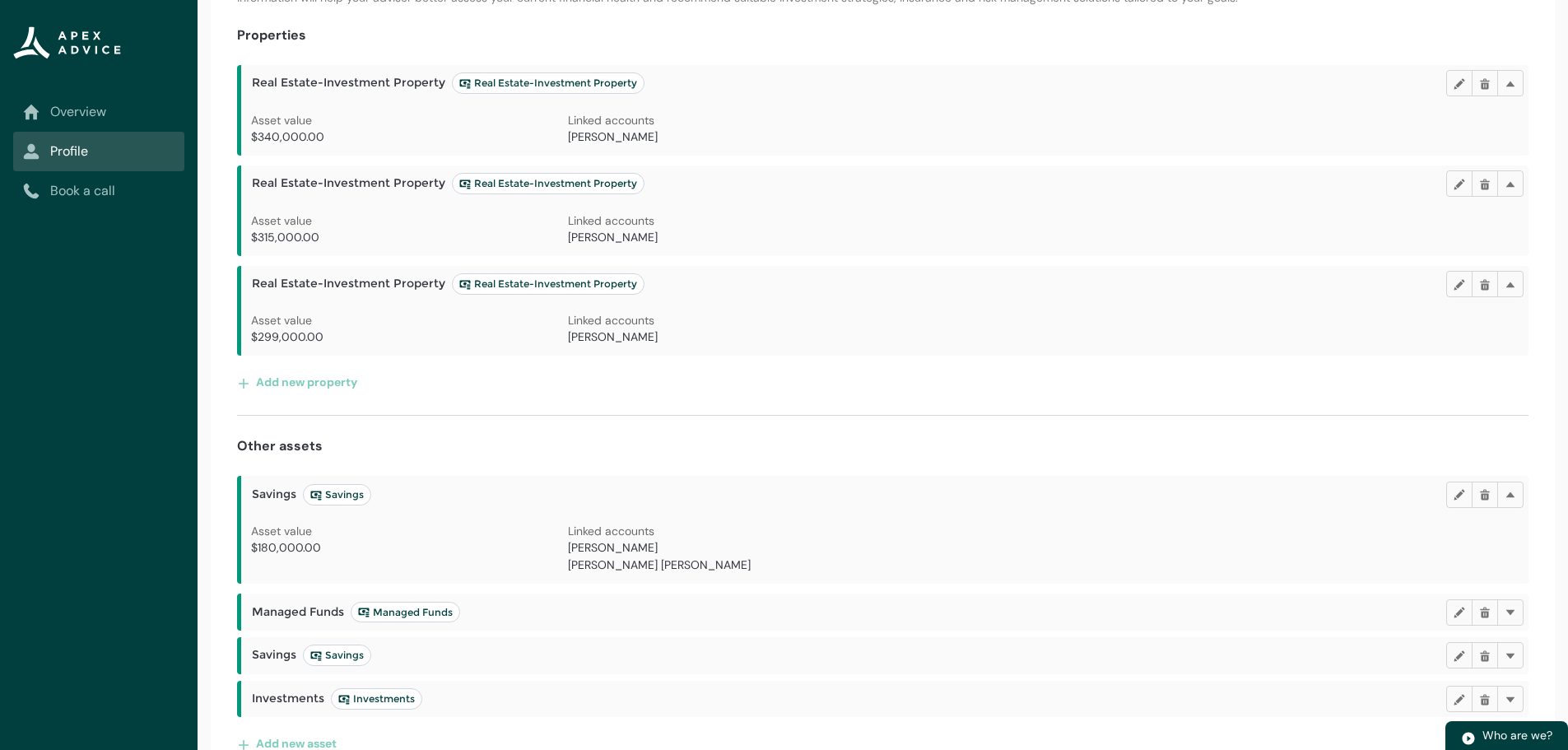
scroll to position [308, 0]
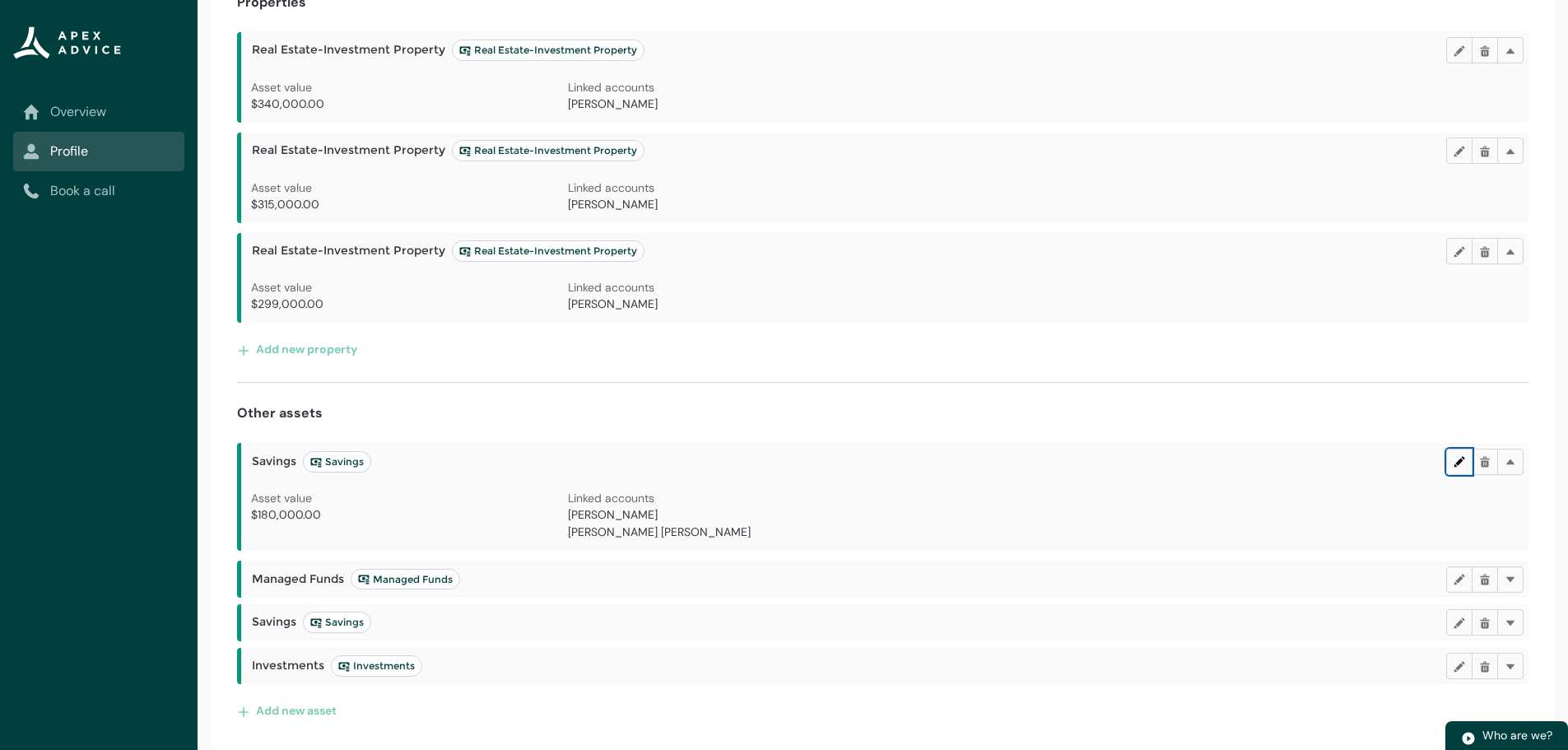
click at [1454, 456] on lightning-primitive-icon "button" at bounding box center [1459, 461] width 12 height 12
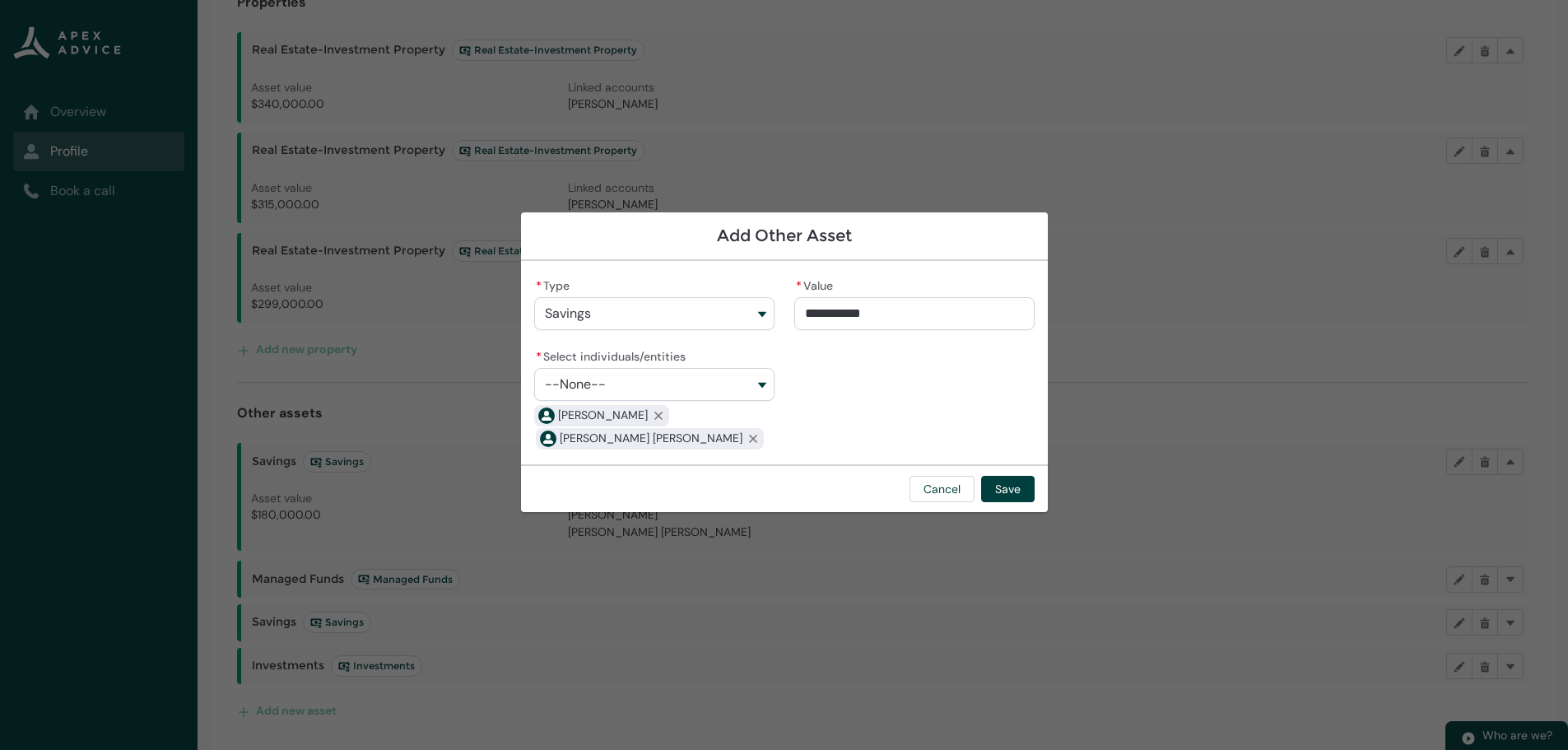
type input "******"
drag, startPoint x: 901, startPoint y: 315, endPoint x: 725, endPoint y: 321, distance: 176.1
click at [725, 321] on div "* Type Savings * Value ****** * Select individuals/entities --None-- Natalie Dr…" at bounding box center [784, 363] width 500 height 177
type lightning-primitive-input-simple "2"
type input "*"
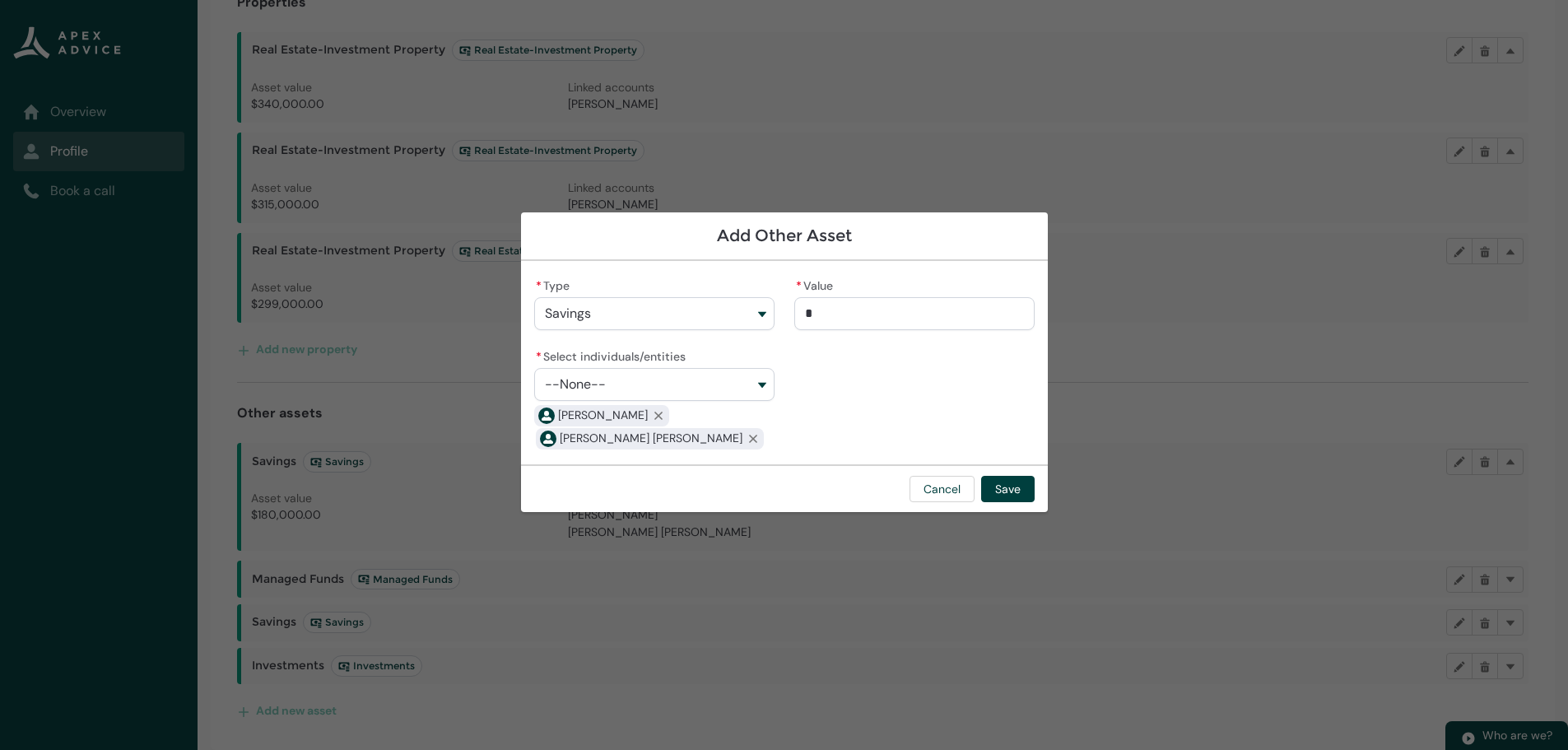
type lightning-primitive-input-simple "20"
type input "**"
type lightning-primitive-input-simple "200"
type input "***"
type lightning-primitive-input-simple "2008"
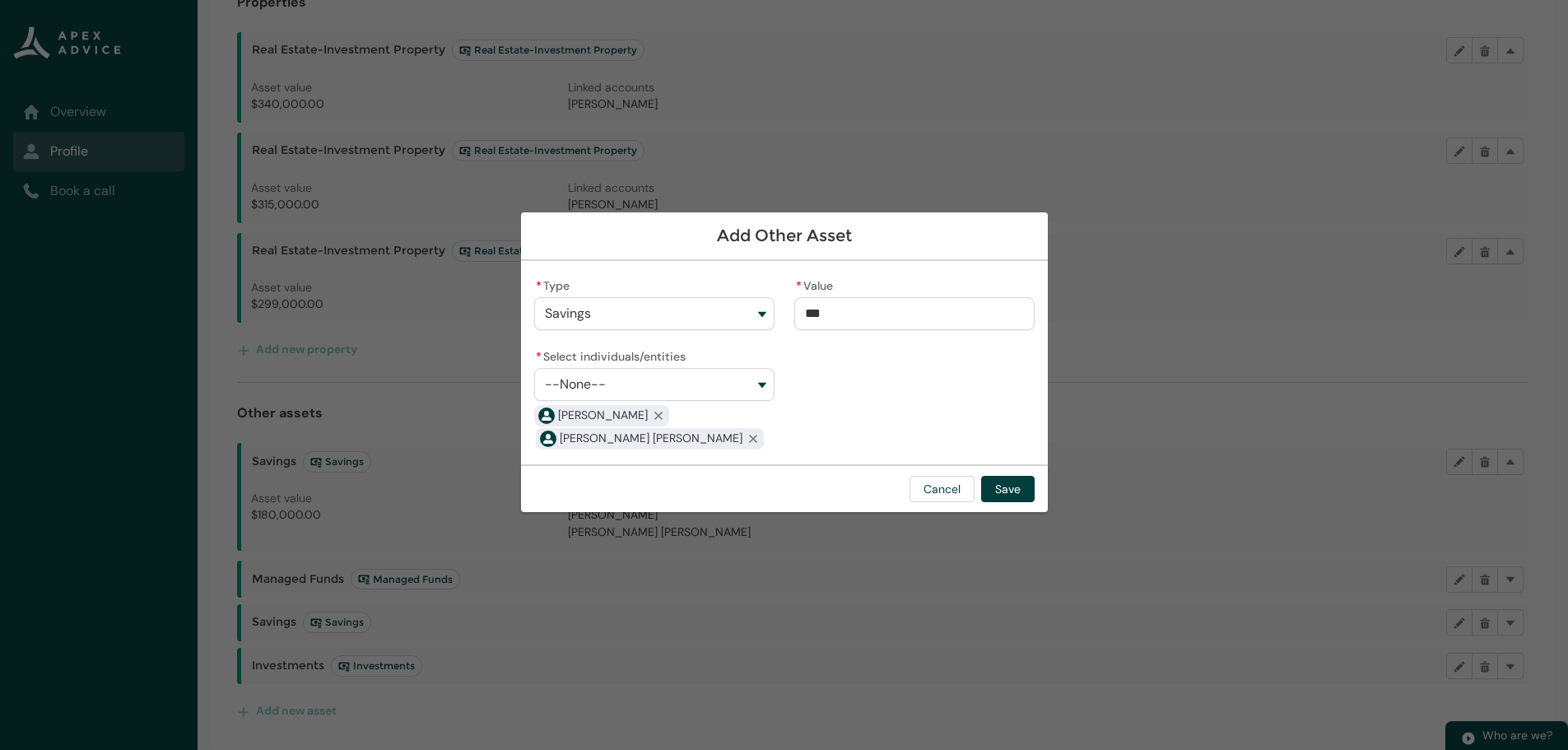
type input "****"
type lightning-primitive-input-simple "20085"
type input "*****"
type lightning-primitive-input-simple "200851"
type input "**********"
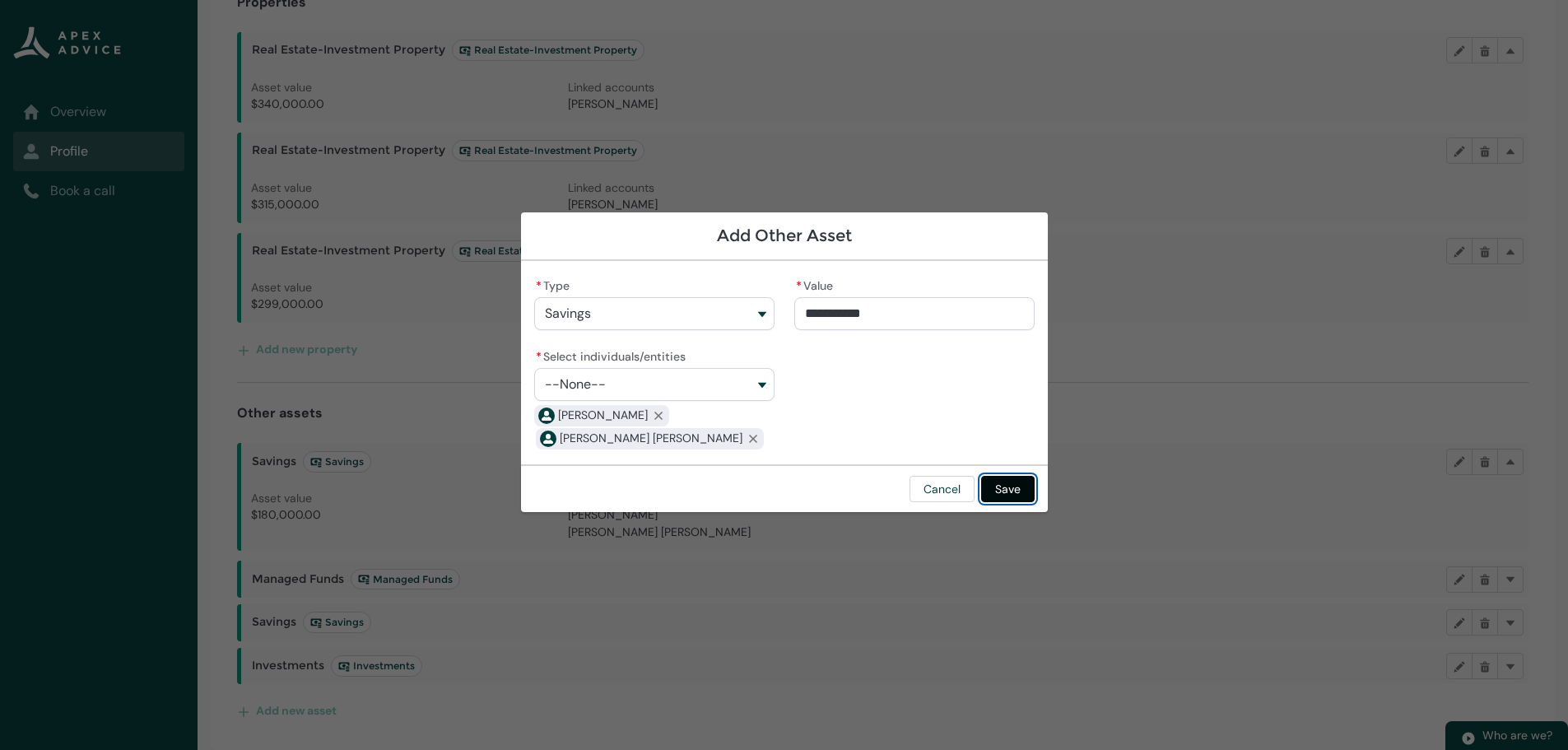
click at [1007, 491] on button "Save" at bounding box center [1007, 488] width 53 height 27
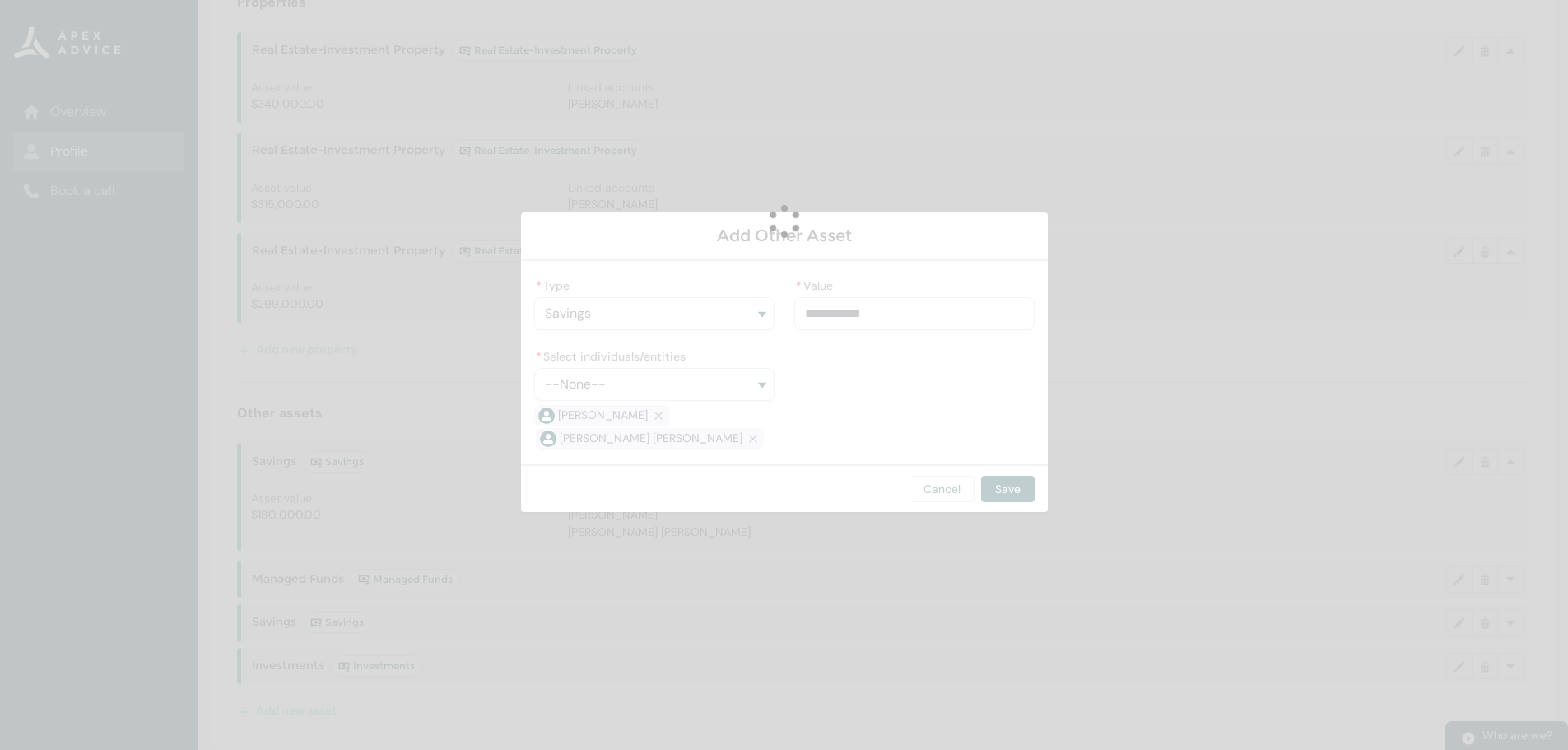
scroll to position [66, 0]
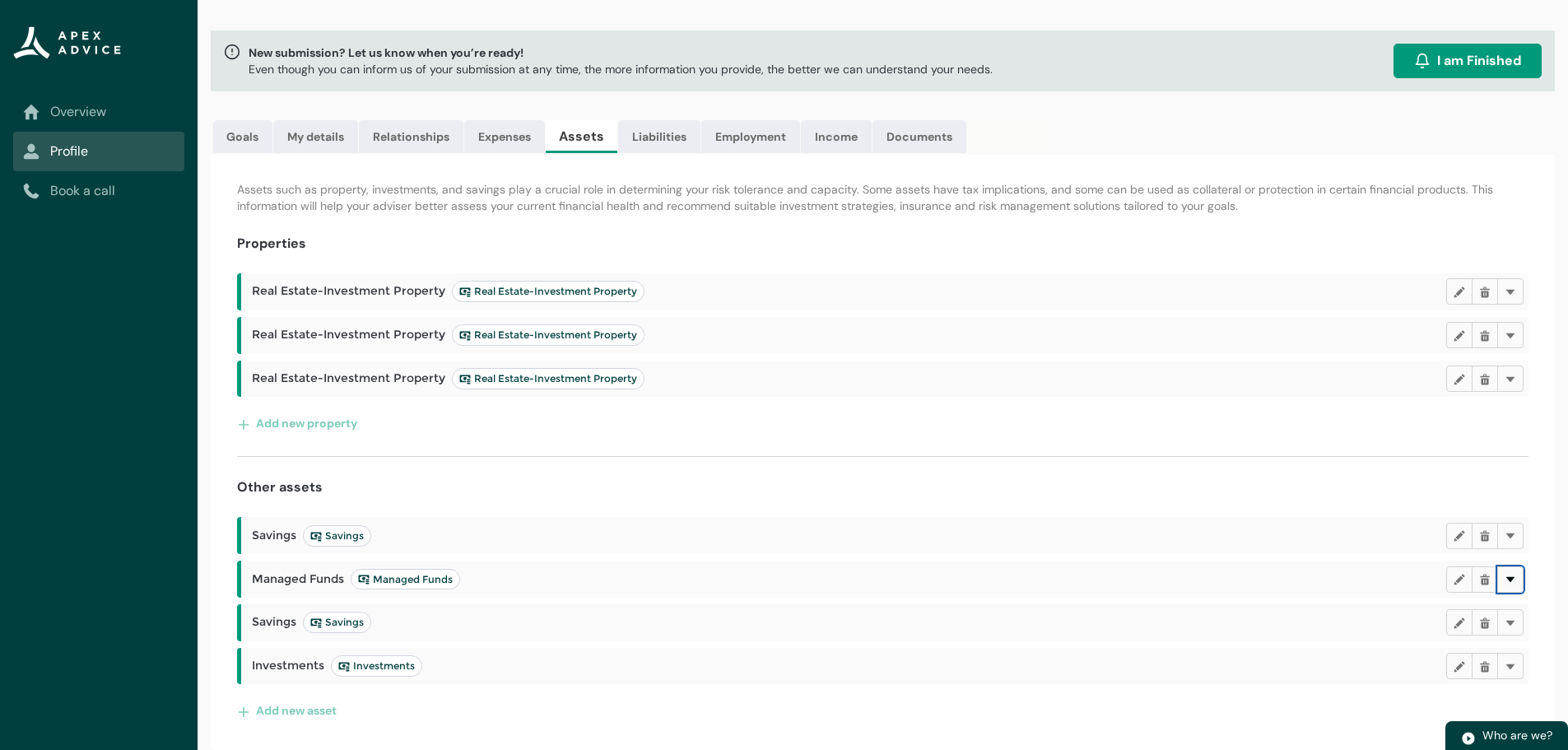
click at [1509, 578] on lightning-primitive-icon "button" at bounding box center [1510, 579] width 12 height 12
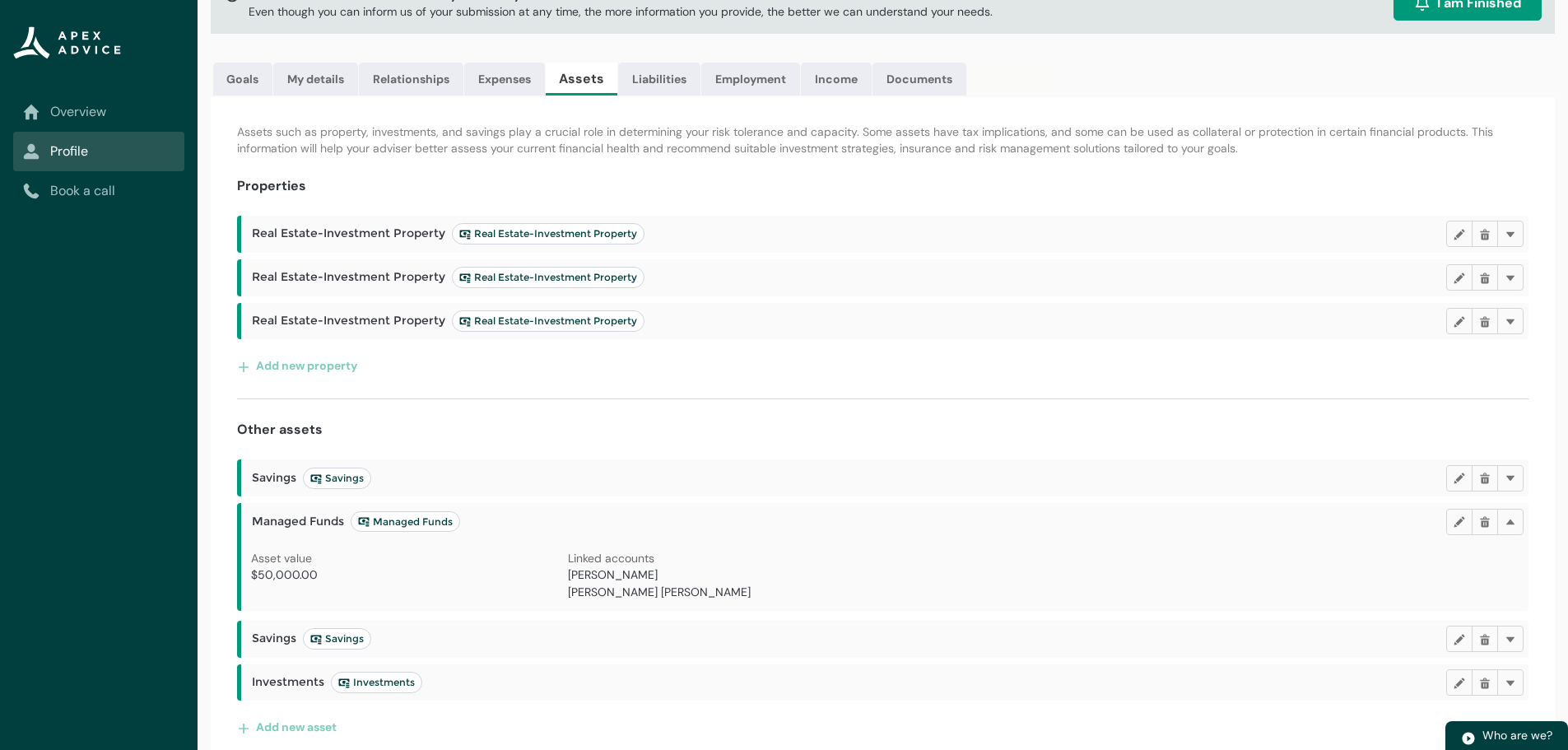
scroll to position [141, 0]
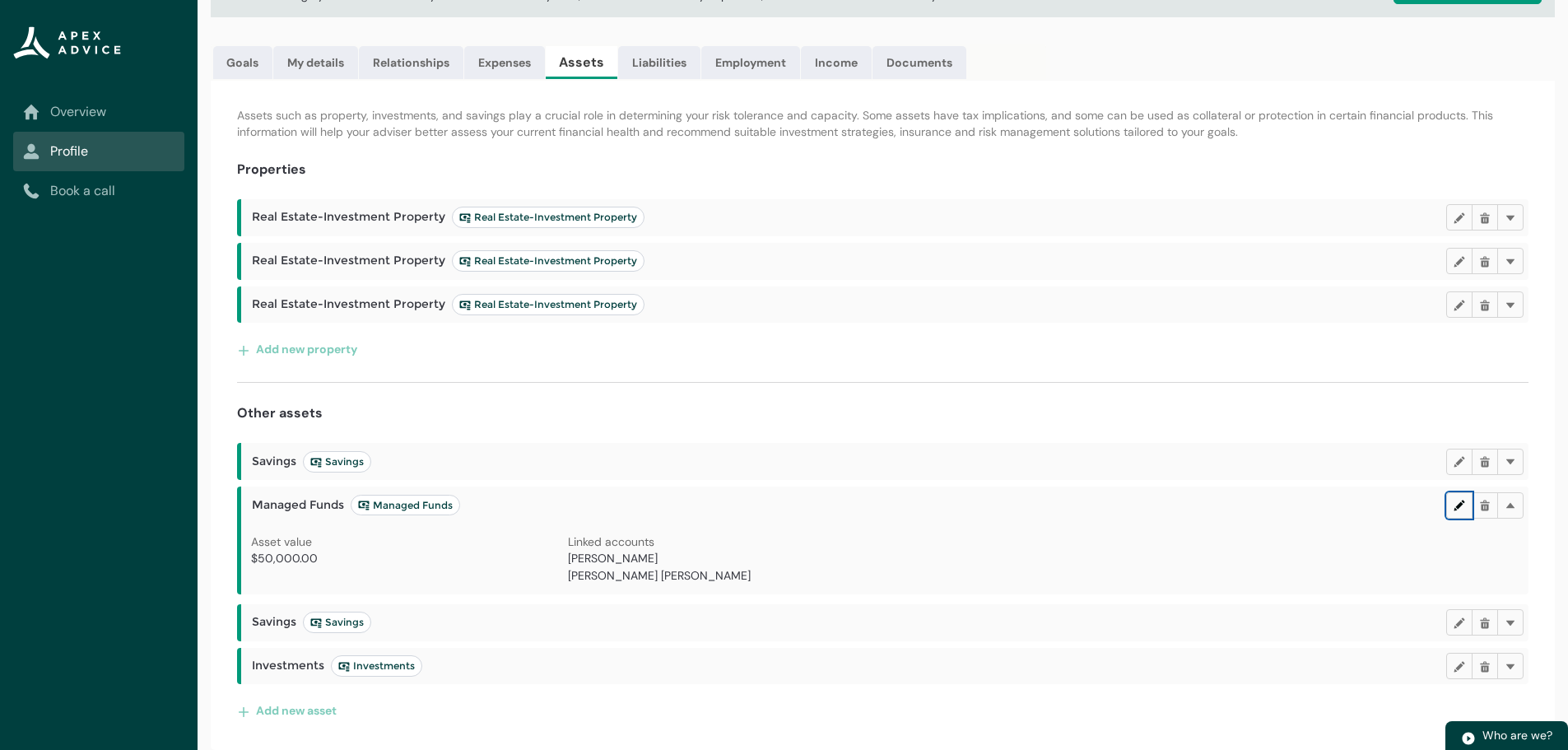
click at [1456, 505] on lightning-primitive-icon "button" at bounding box center [1459, 504] width 12 height 12
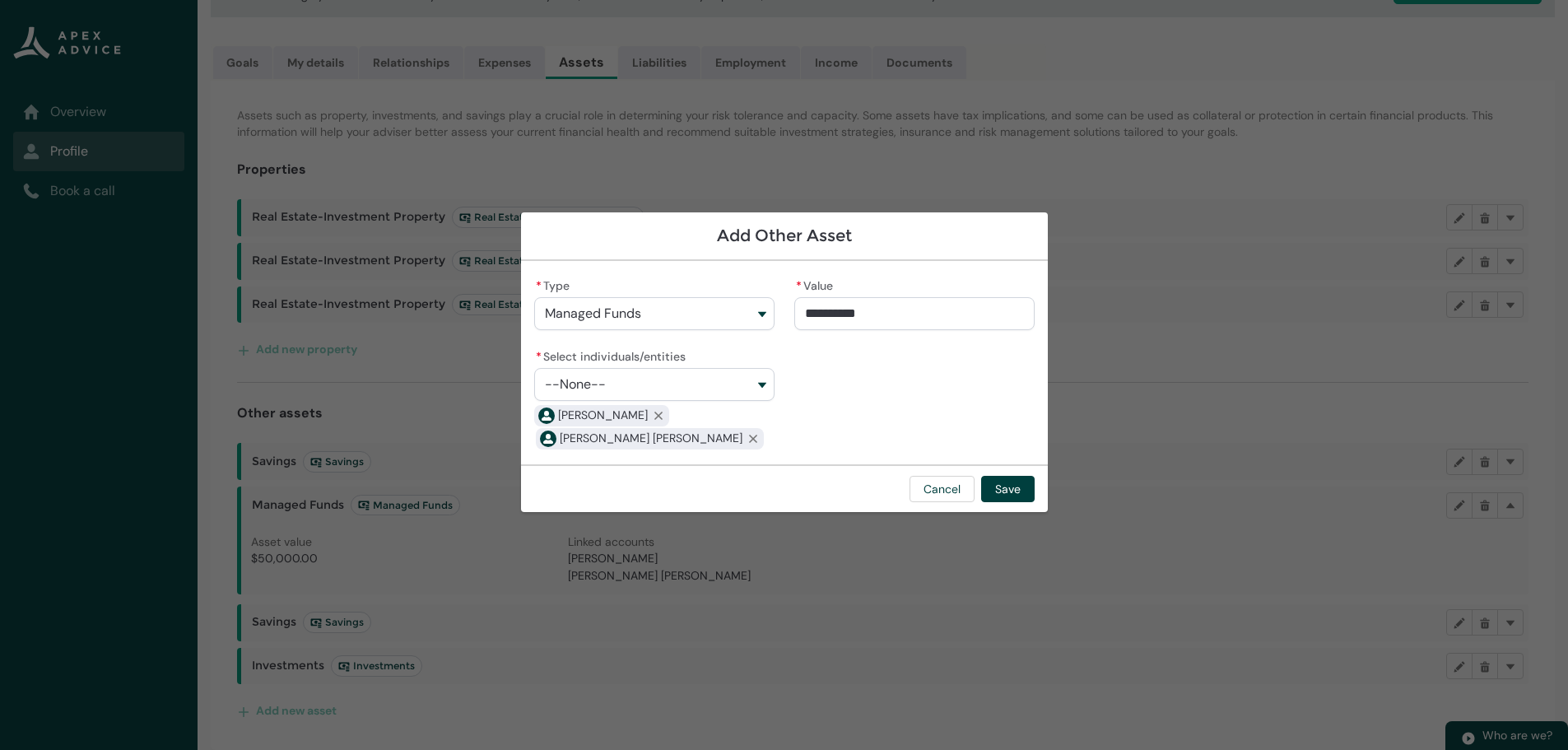
type input "*****"
drag, startPoint x: 896, startPoint y: 309, endPoint x: 707, endPoint y: 301, distance: 189.2
click at [707, 301] on div "* Type Managed Funds * Value ***** * Select individuals/entities --None-- Natal…" at bounding box center [784, 363] width 500 height 177
type lightning-primitive-input-simple "5"
type input "*"
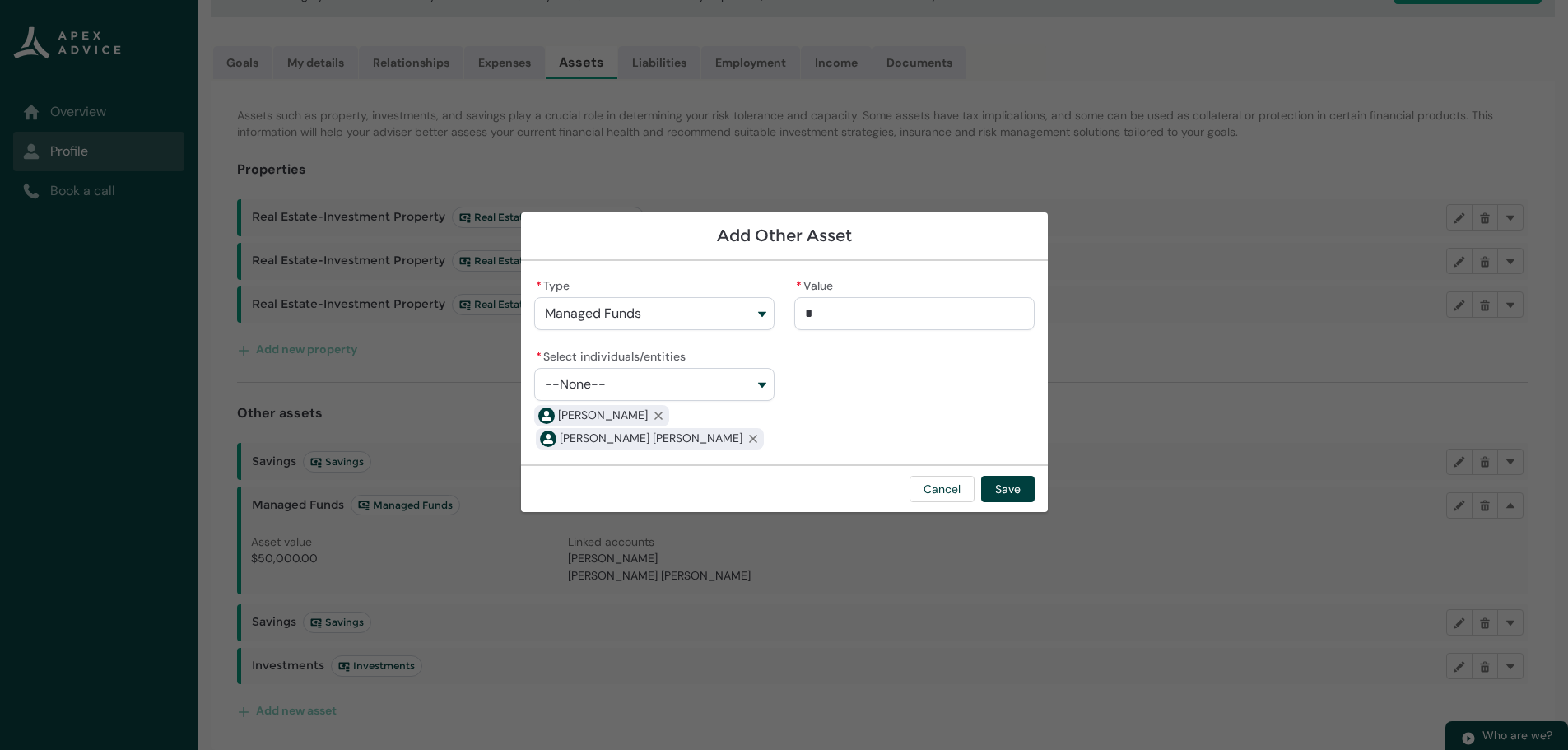
type lightning-primitive-input-simple "50"
type input "**"
type lightning-primitive-input-simple "500"
type input "*******"
click at [1007, 483] on button "Save" at bounding box center [1007, 488] width 53 height 27
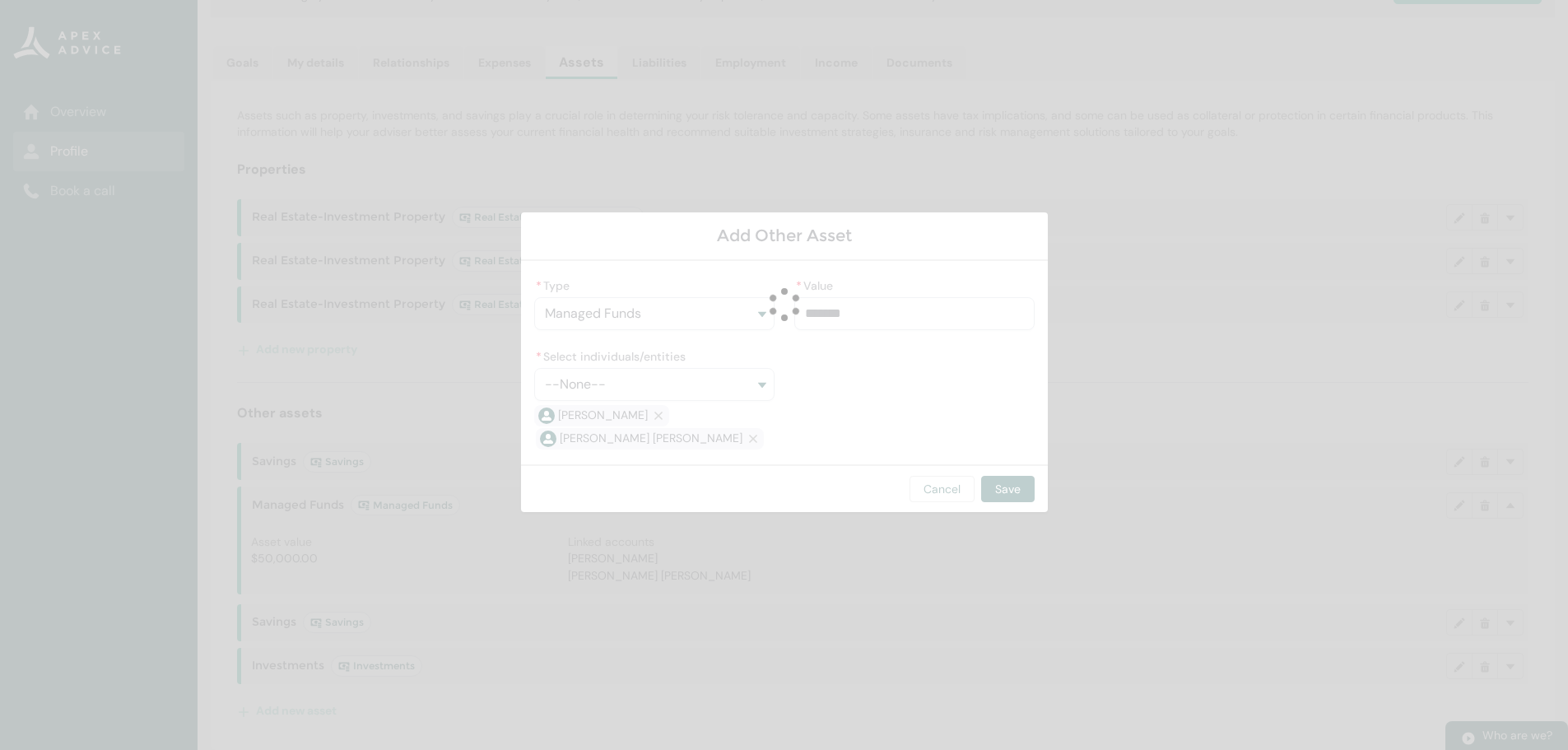
scroll to position [66, 0]
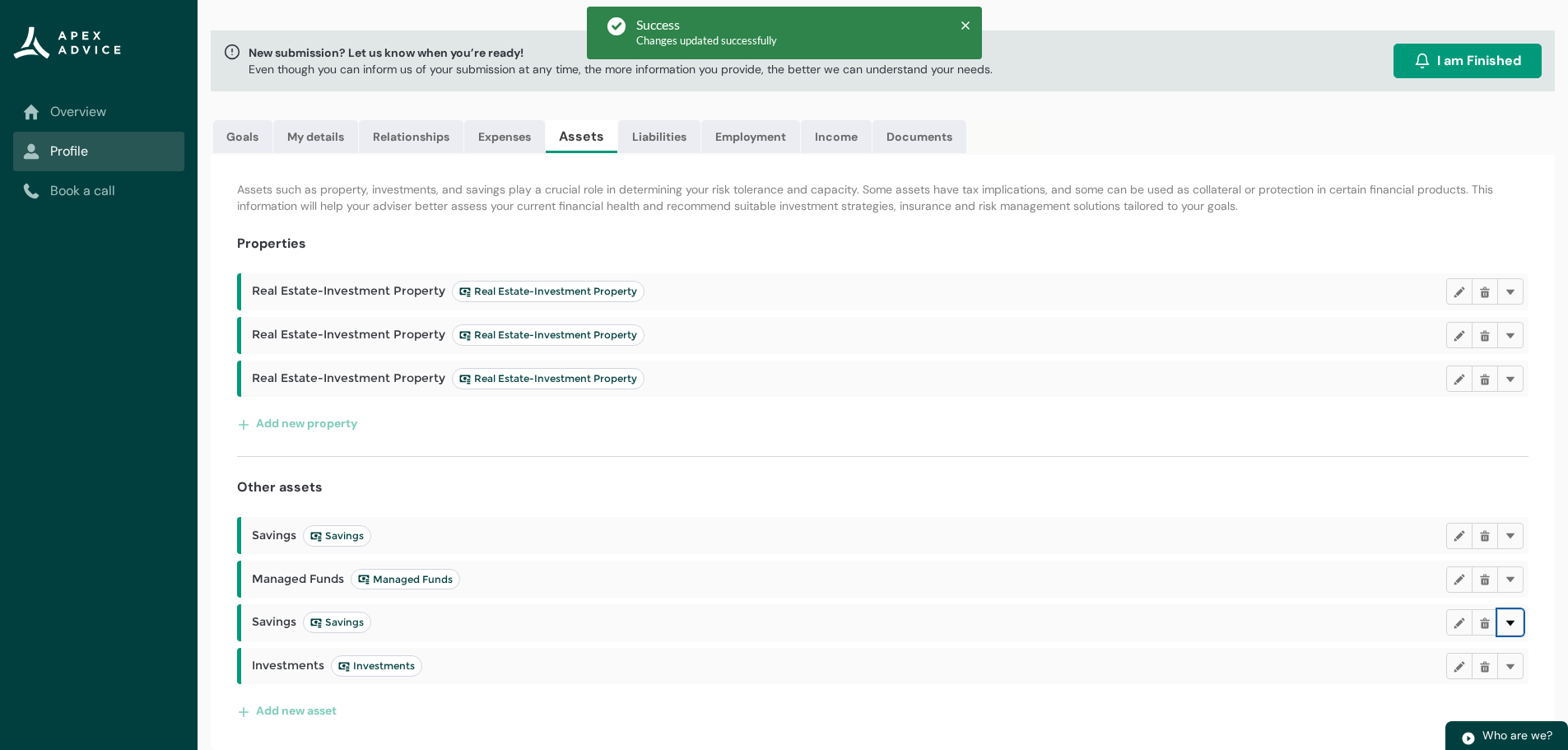
click at [1513, 622] on lightning-primitive-icon "button" at bounding box center [1510, 622] width 12 height 12
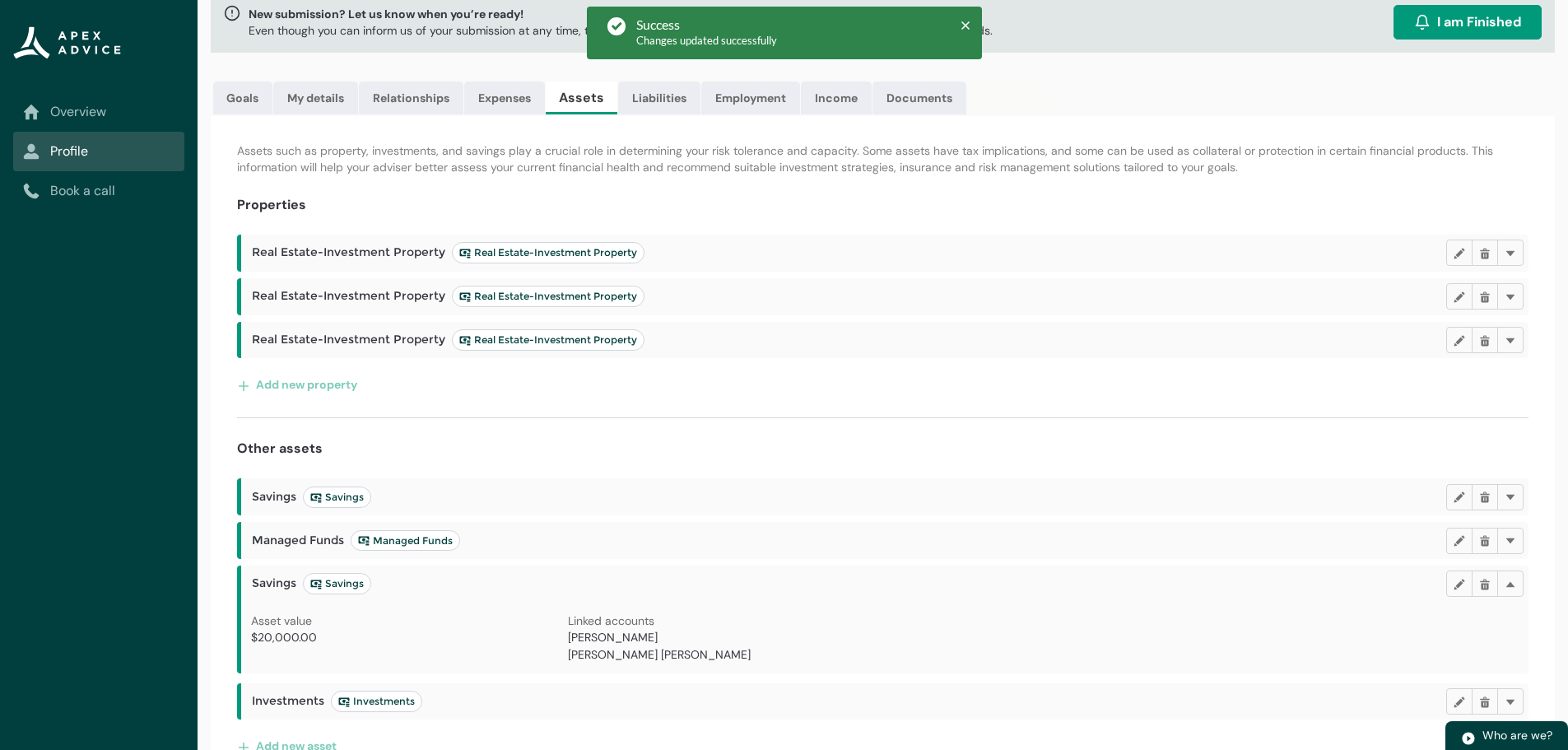
scroll to position [141, 0]
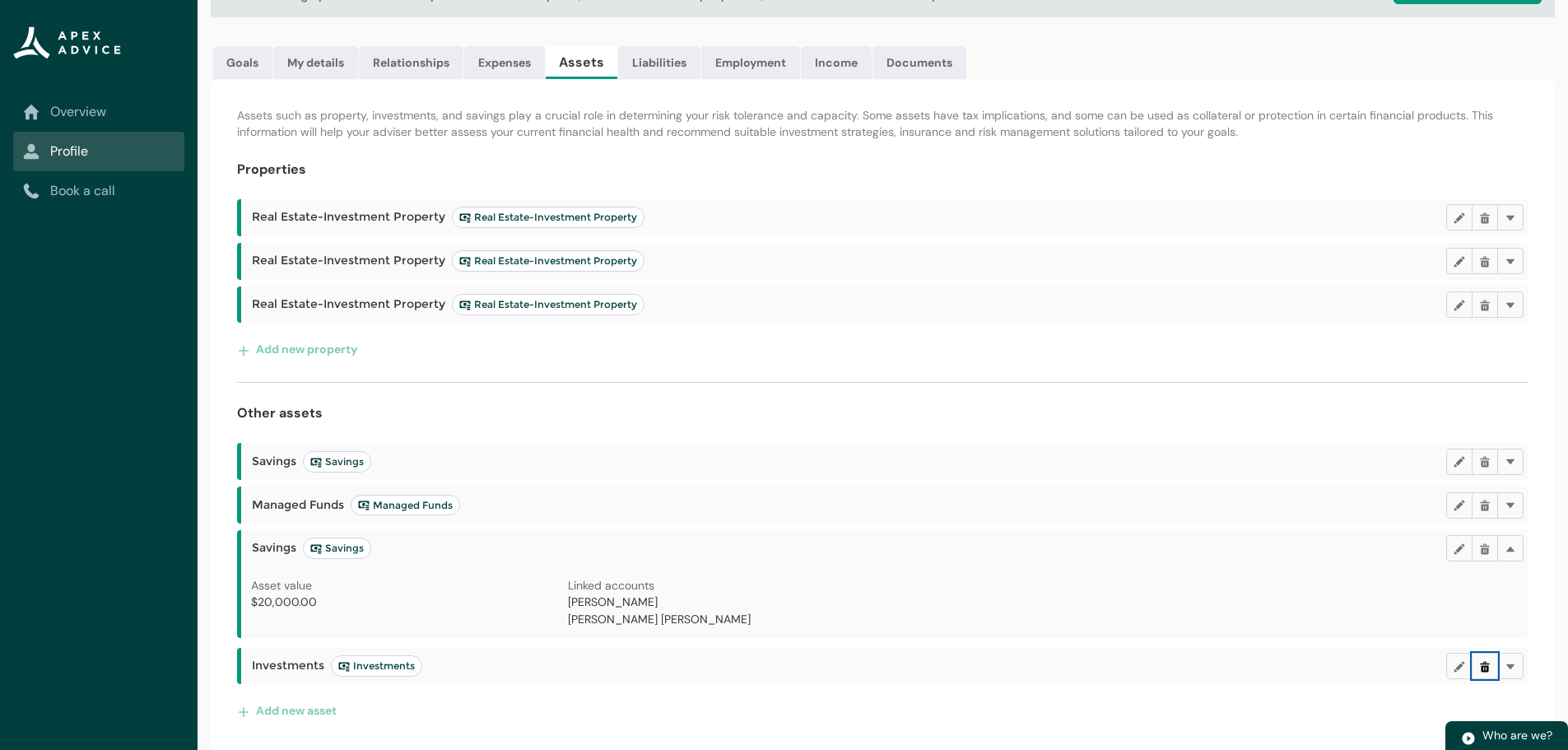
click at [1485, 664] on lightning-primitive-icon "button" at bounding box center [1485, 665] width 12 height 12
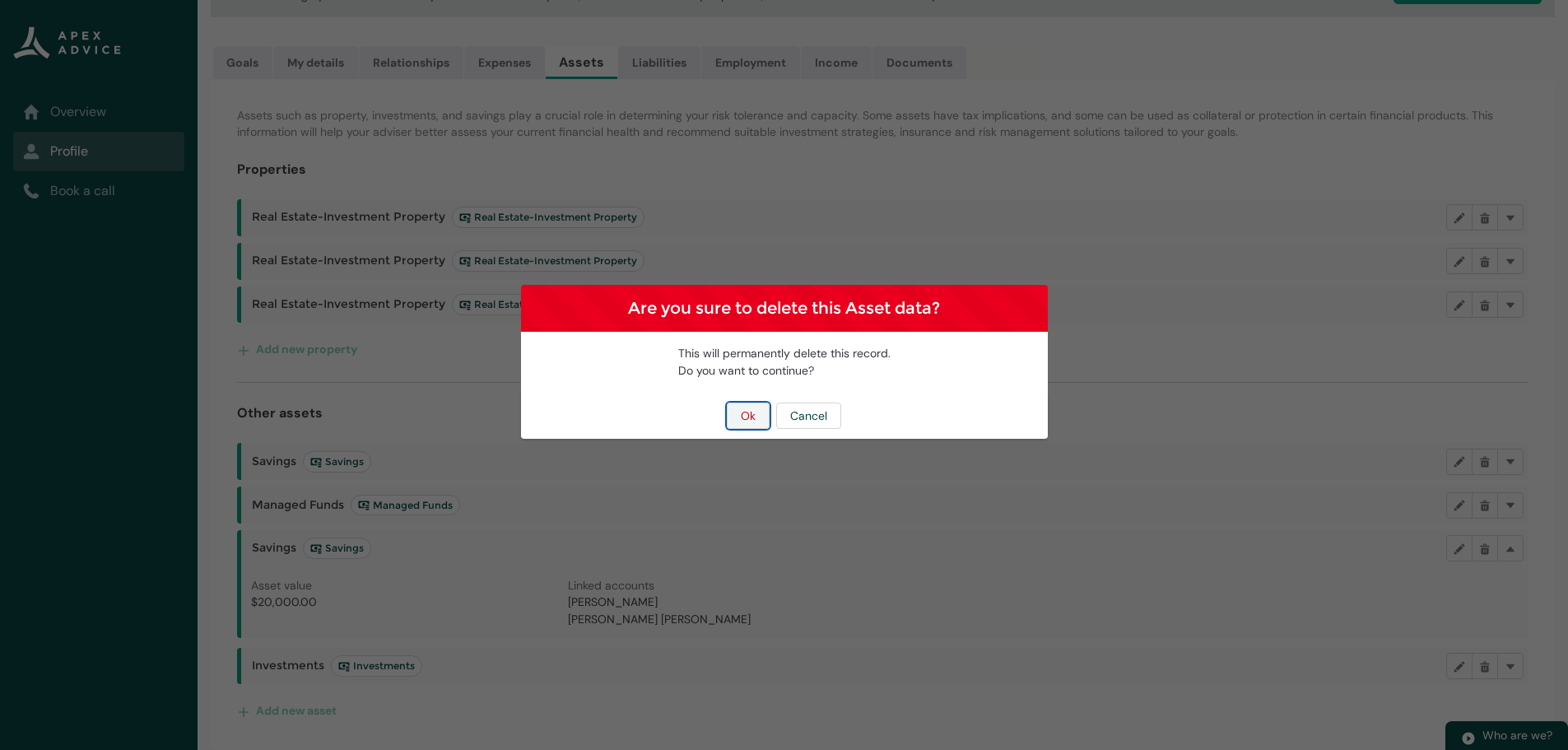
click at [750, 418] on button "Ok" at bounding box center [749, 416] width 43 height 27
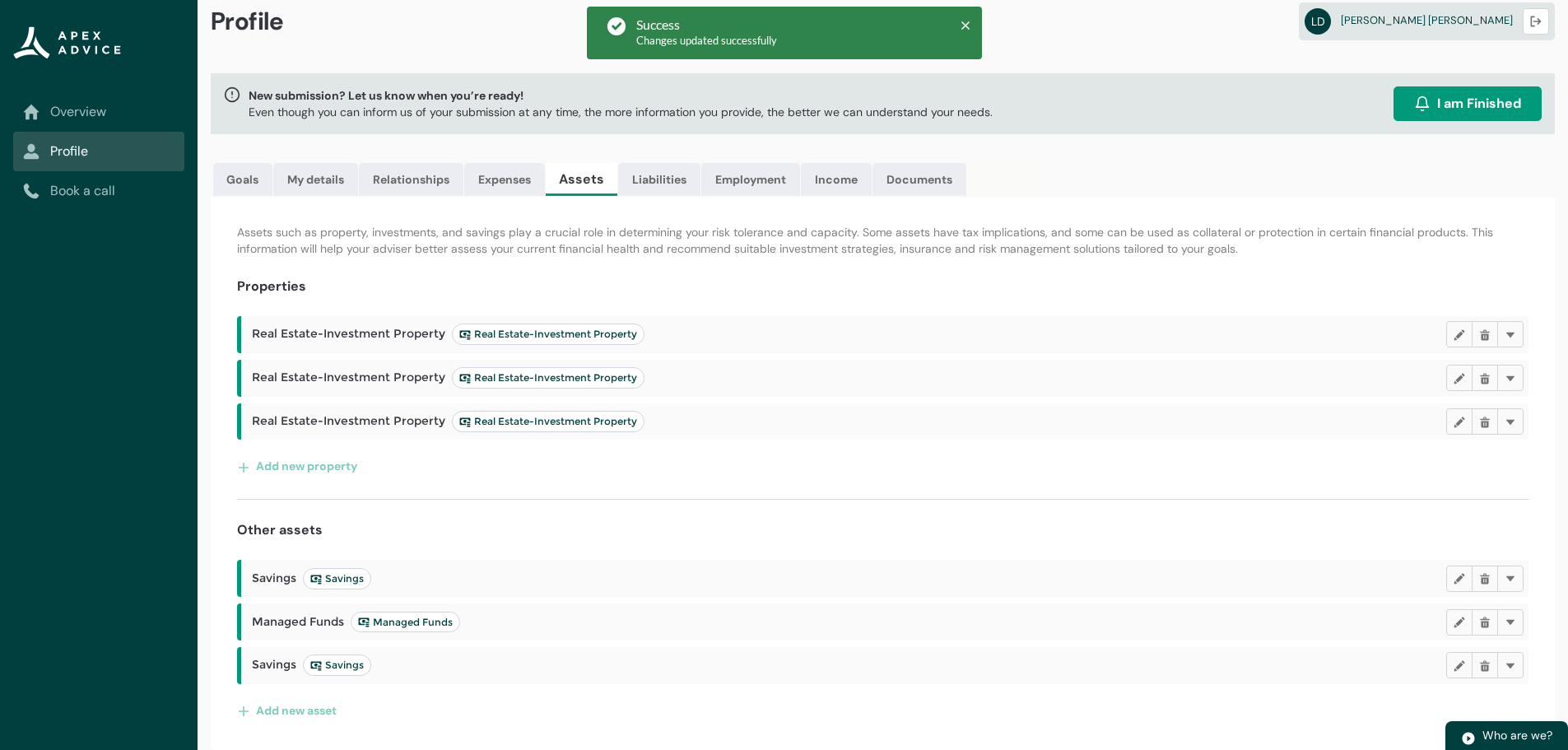
scroll to position [24, 0]
click at [1507, 668] on lightning-primitive-icon "button" at bounding box center [1510, 665] width 12 height 12
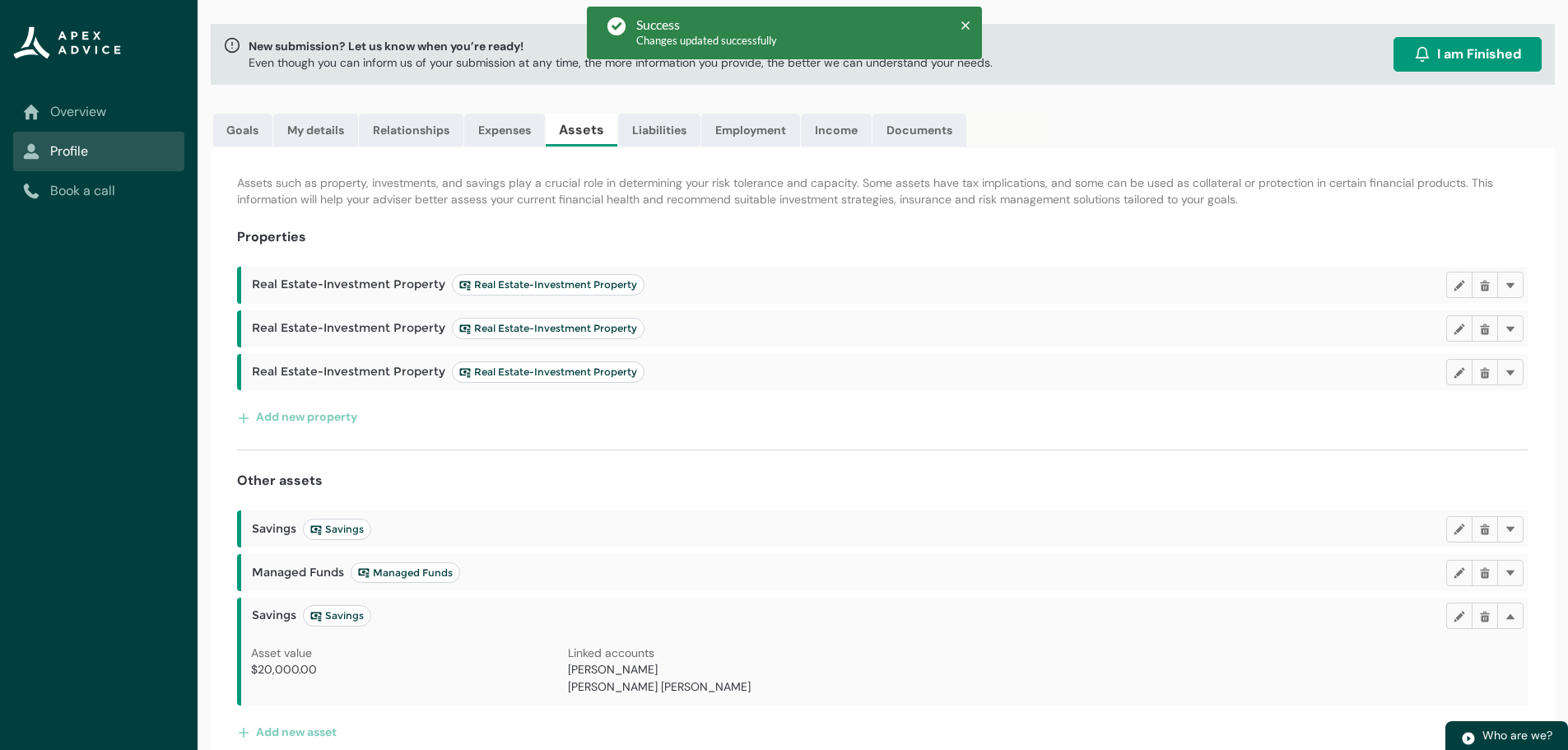
scroll to position [95, 0]
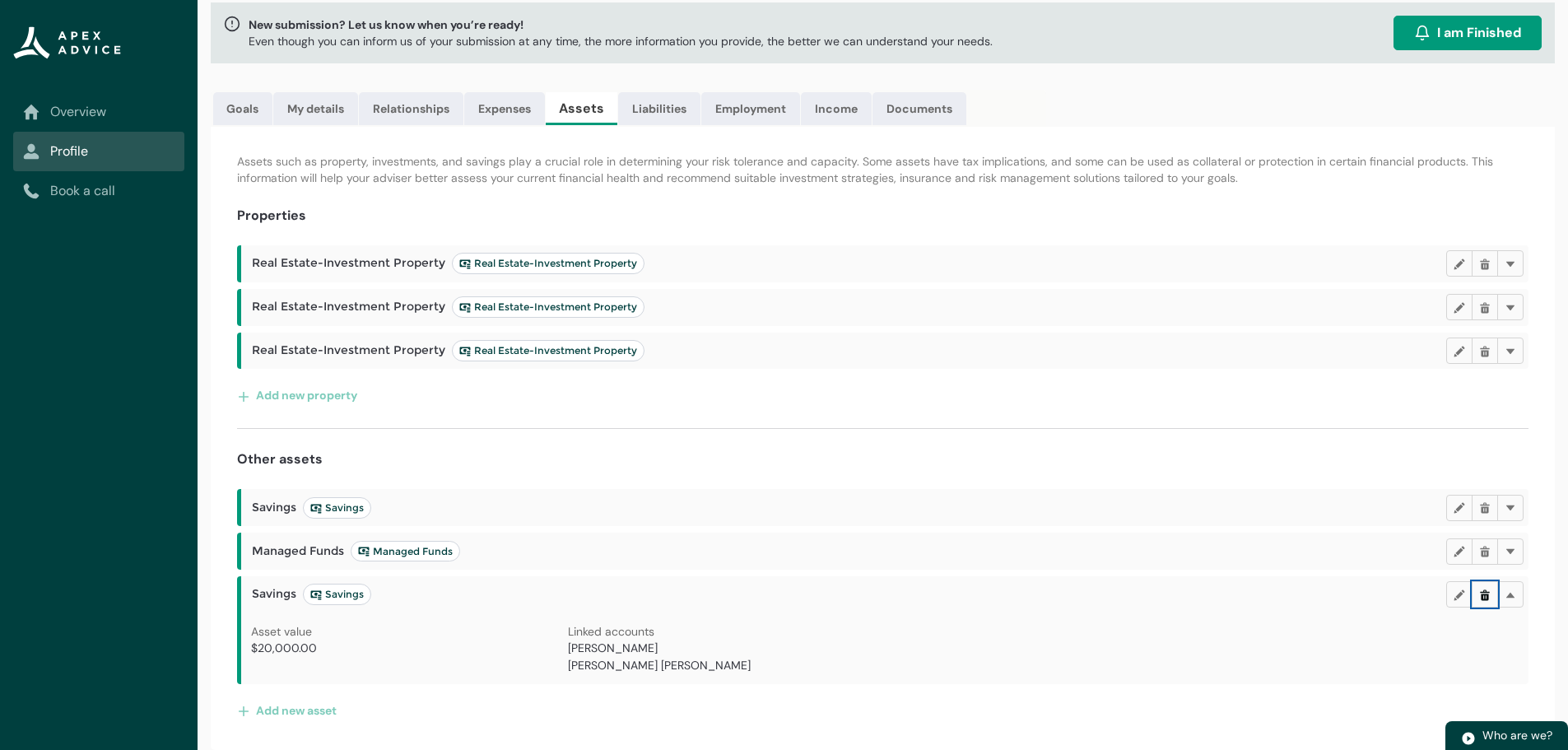
click at [1486, 592] on lightning-primitive-icon "button" at bounding box center [1485, 595] width 12 height 12
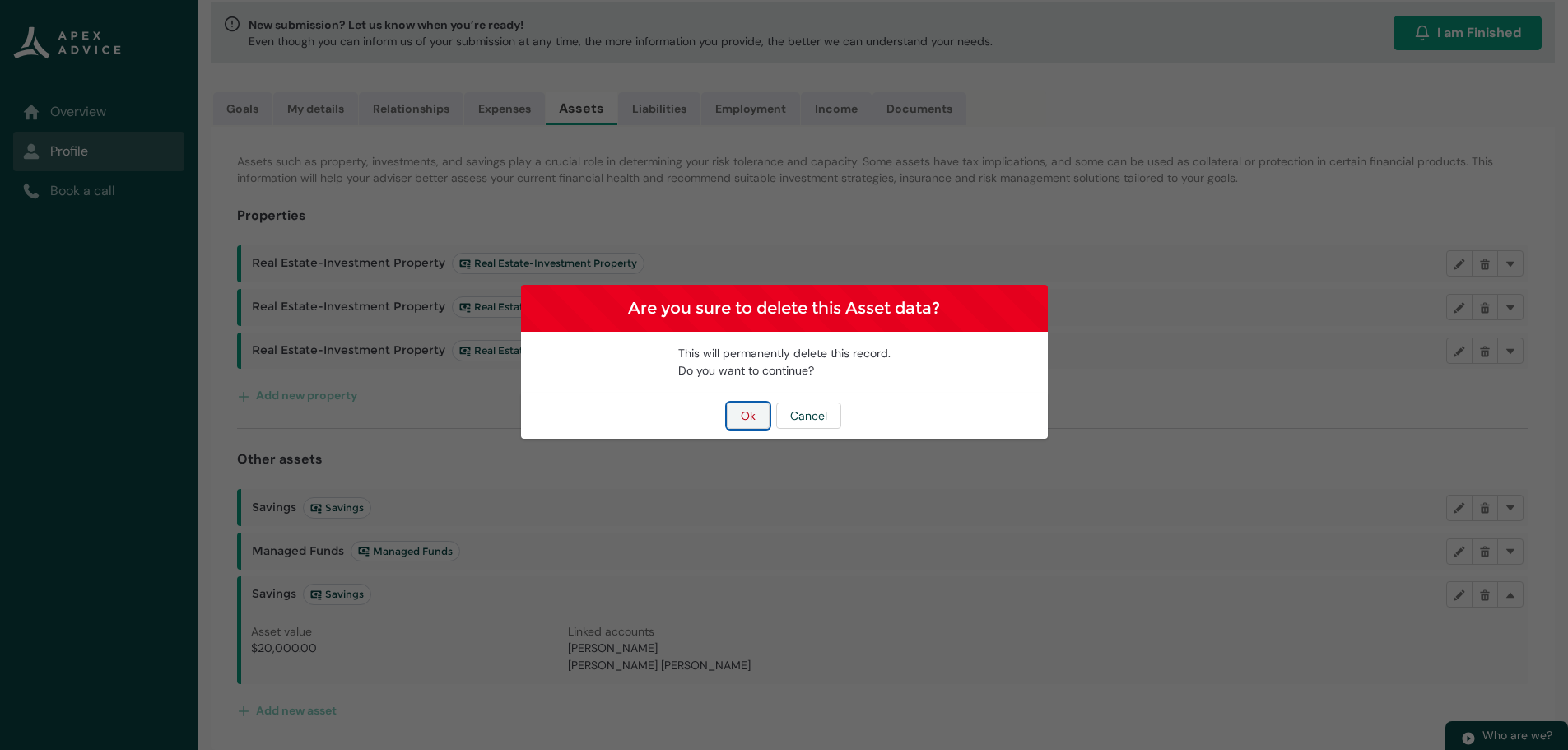
click at [747, 412] on button "Ok" at bounding box center [749, 416] width 43 height 27
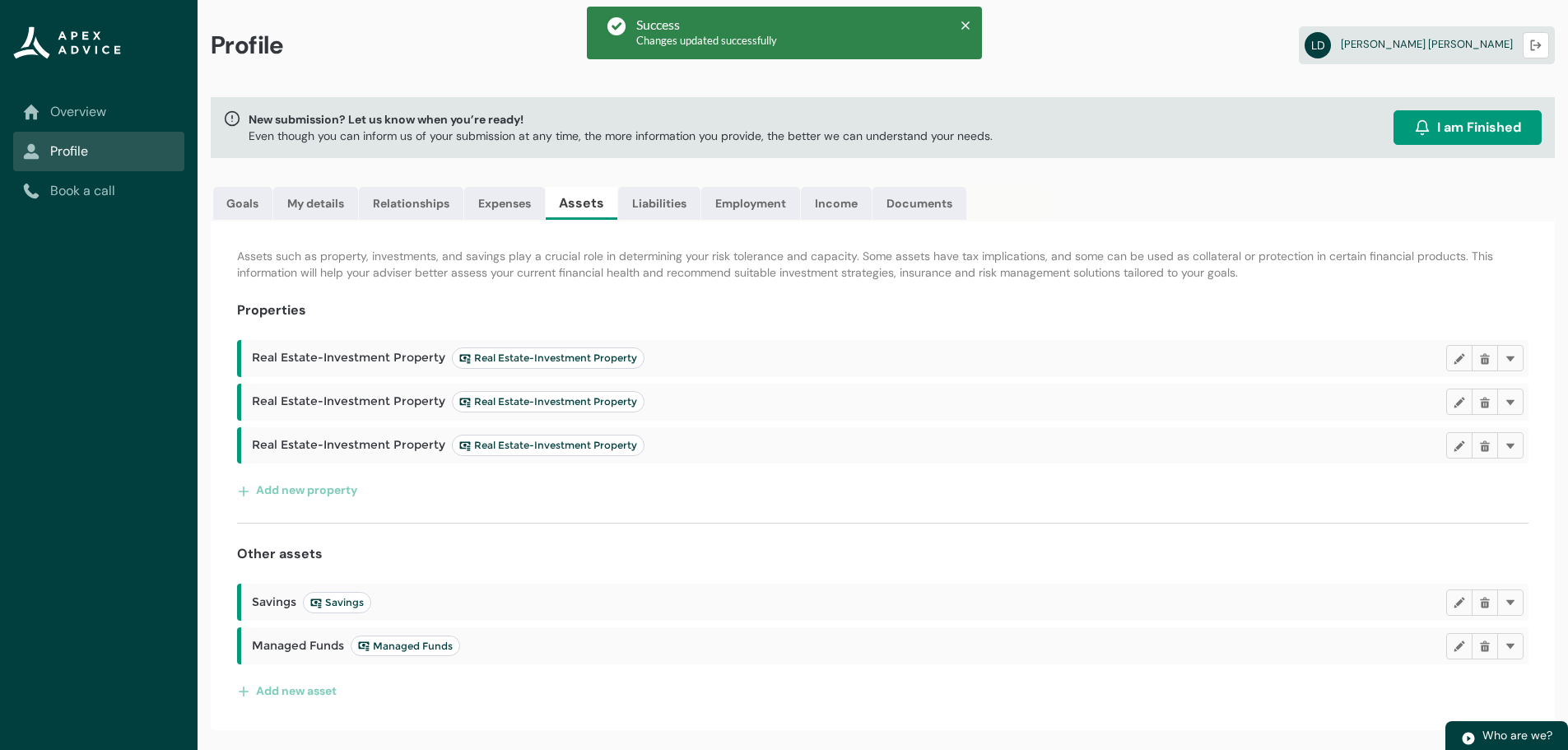
scroll to position [0, 0]
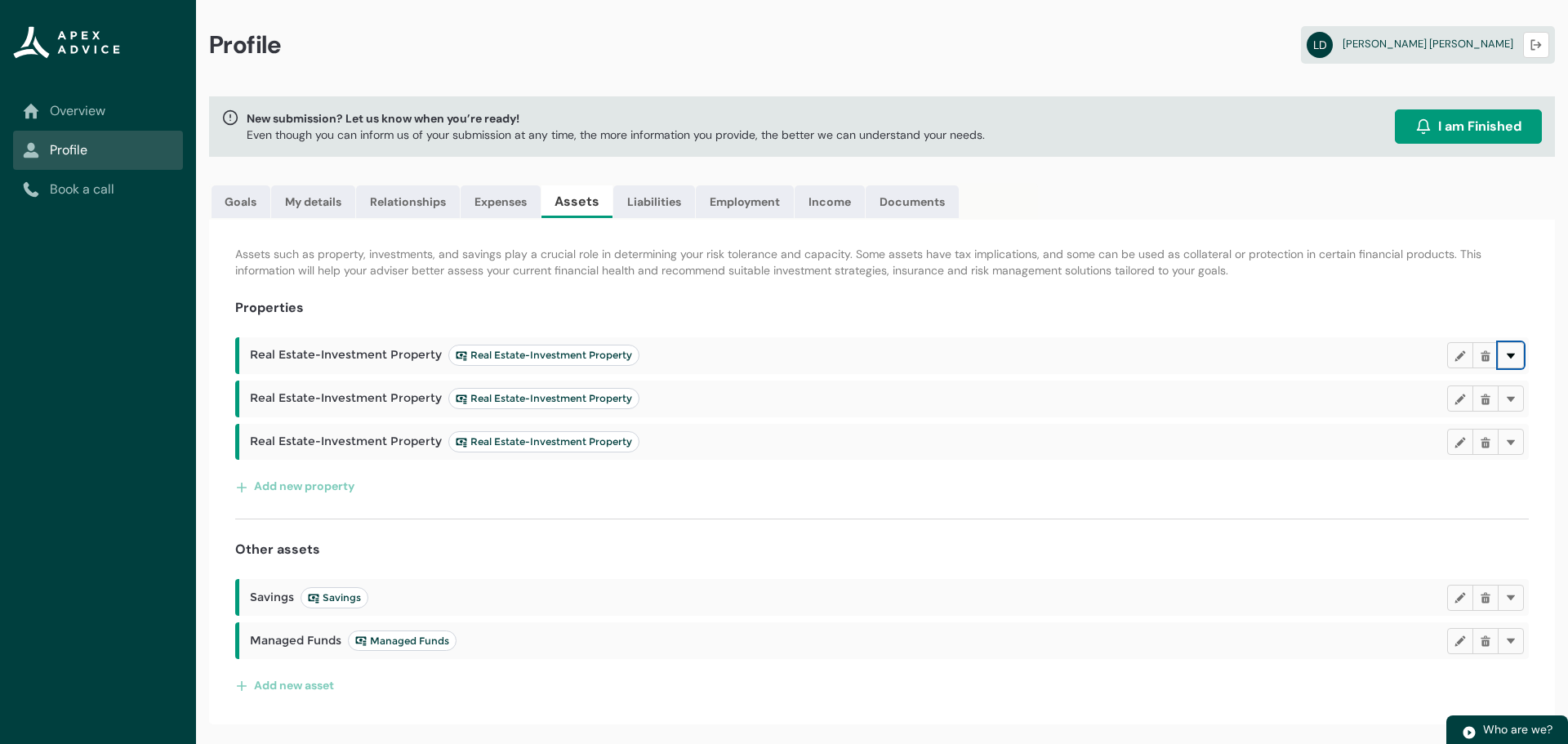
click at [1518, 354] on button "Delete" at bounding box center [1511, 355] width 26 height 26
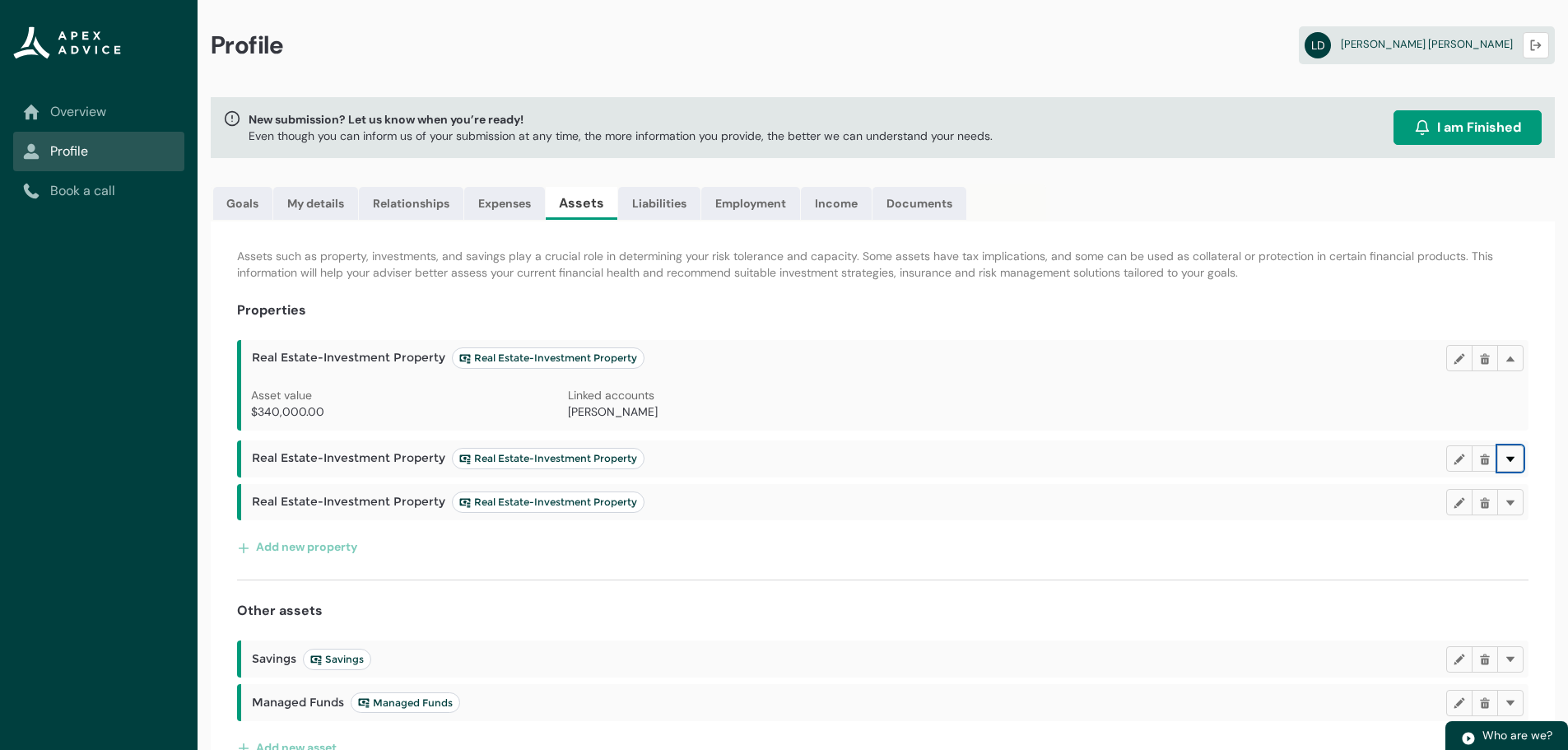
click at [1507, 462] on lightning-primitive-icon "button" at bounding box center [1510, 458] width 12 height 12
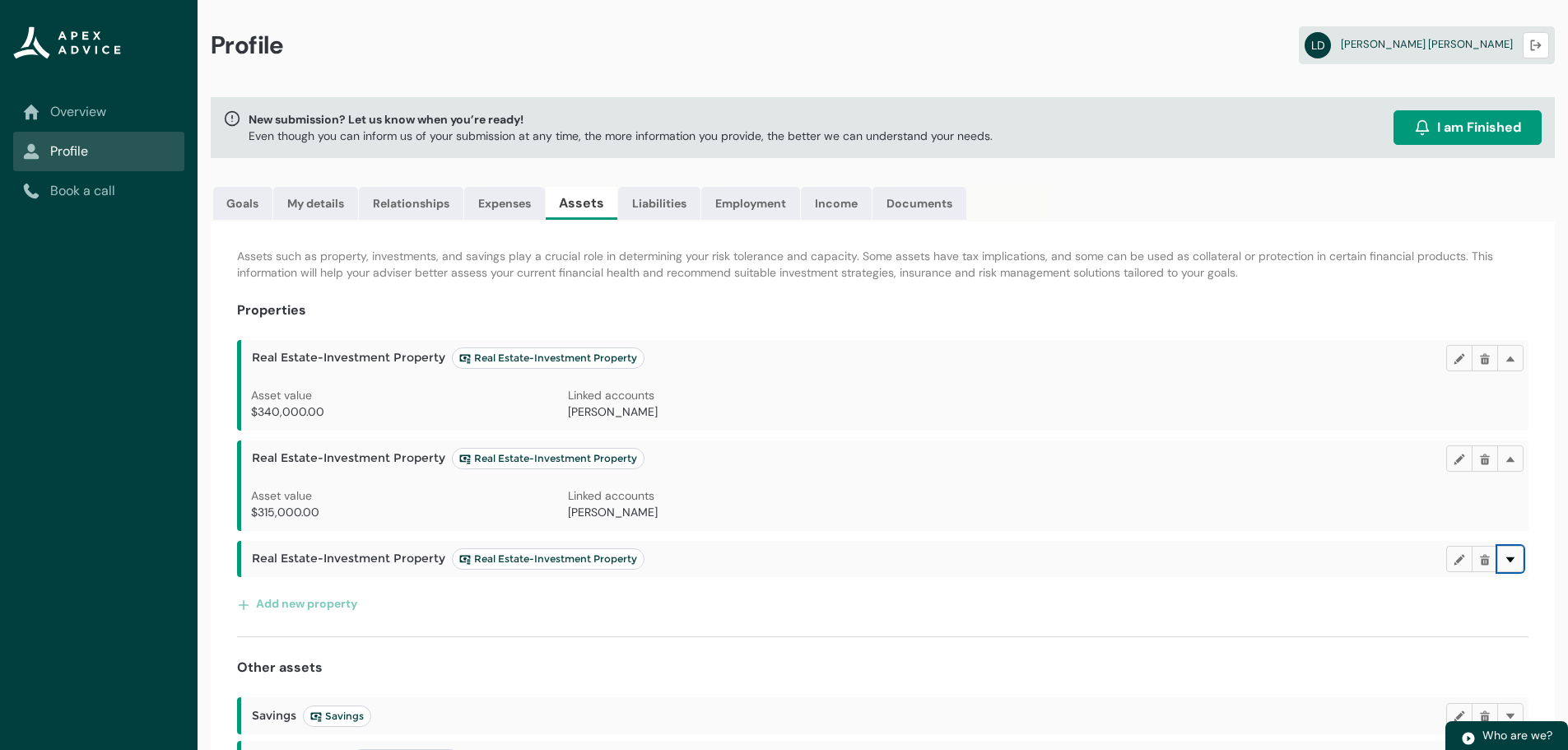
click at [1517, 555] on button "Delete" at bounding box center [1510, 559] width 27 height 27
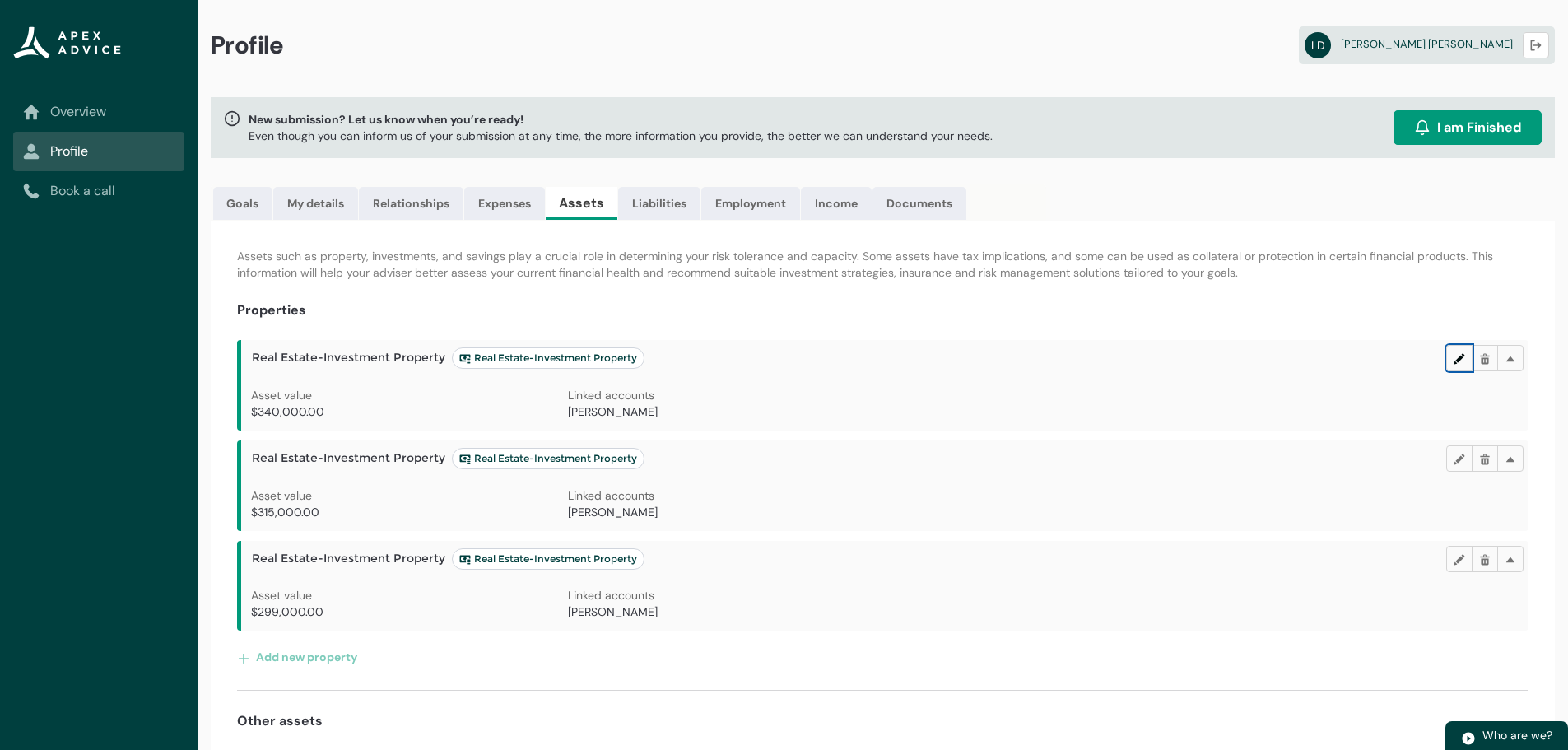
click at [1462, 354] on lightning-primitive-icon "button" at bounding box center [1459, 358] width 12 height 12
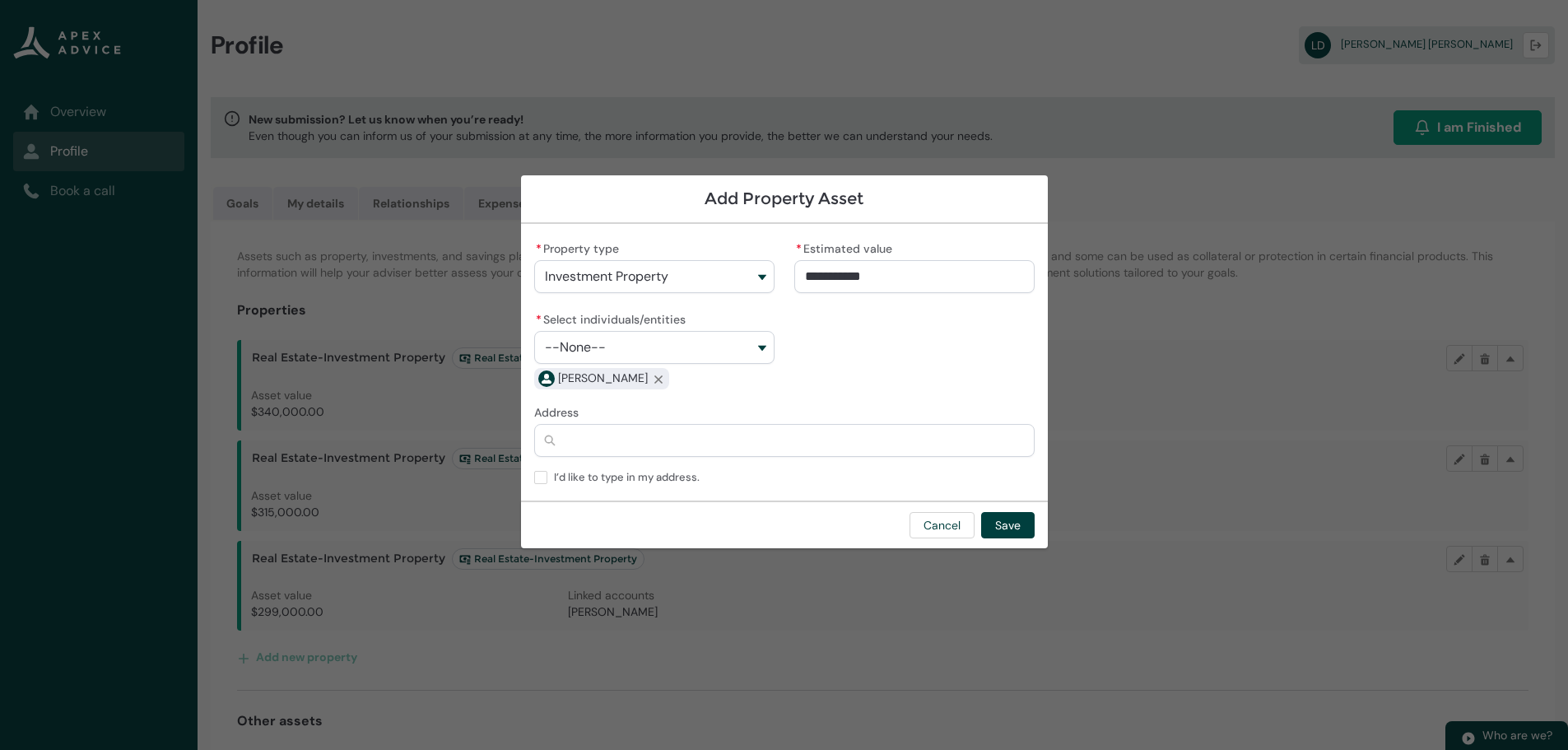
click at [567, 441] on input "Address" at bounding box center [784, 440] width 500 height 33
type lightning-primitive-input-simple "4"
type input "*"
type lightning-primitive-input-simple "41"
type input "**"
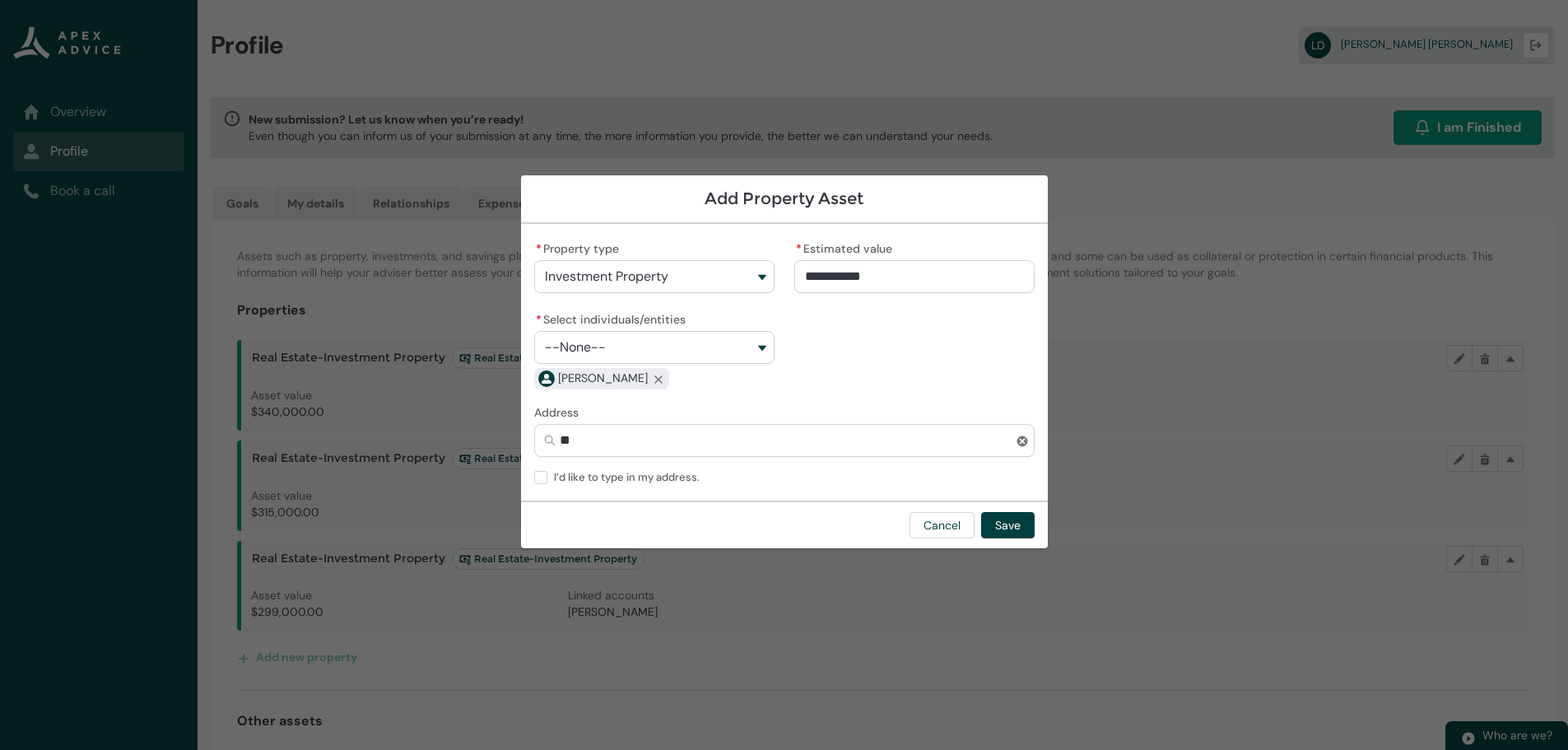
type lightning-primitive-input-simple "418"
type input "***"
type lightning-primitive-input-simple "418/"
type input "****"
type lightning-primitive-input-simple "418/4"
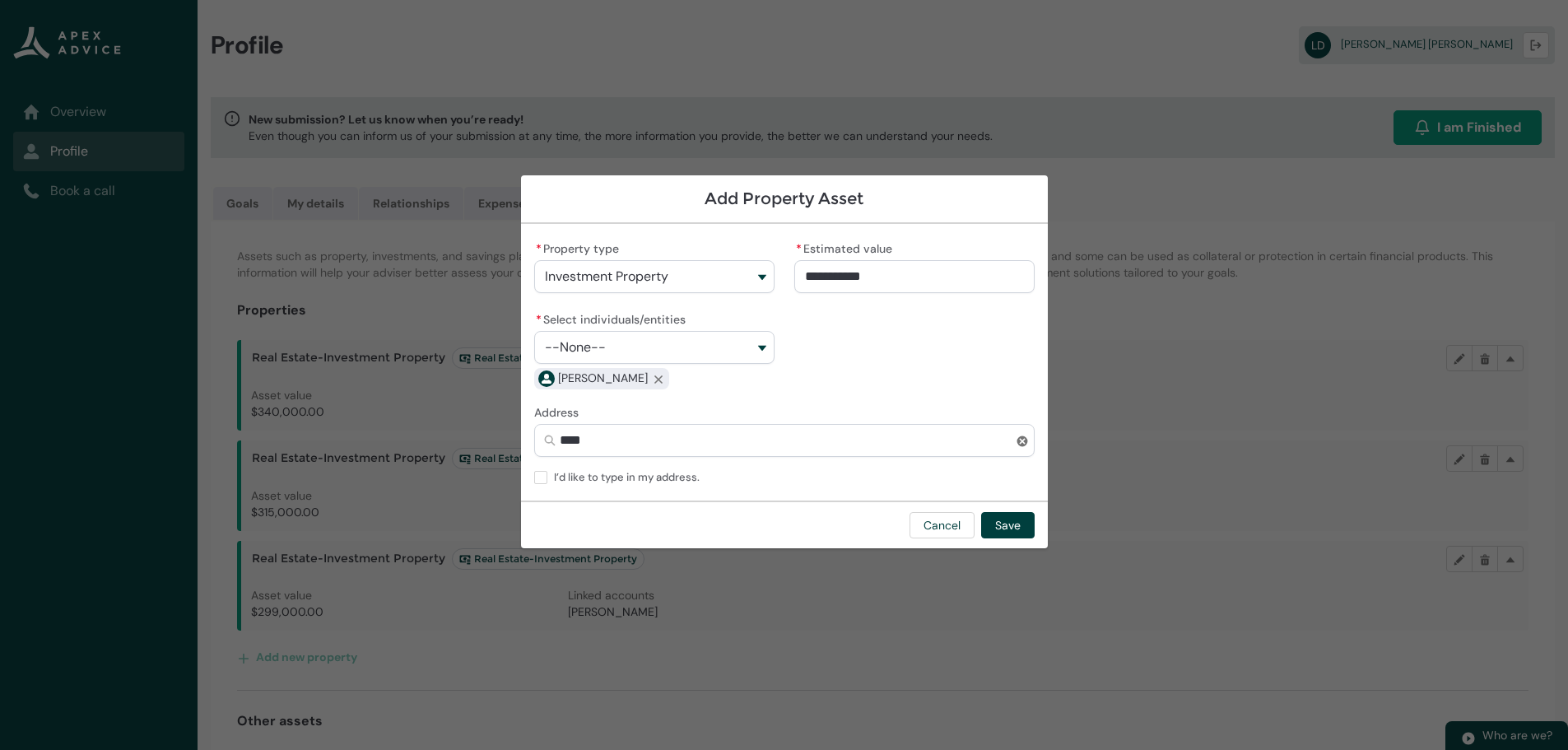
type input "*****"
type lightning-primitive-input-simple "418/43"
type input "******"
type lightning-primitive-input-simple "418/430"
type input "*******"
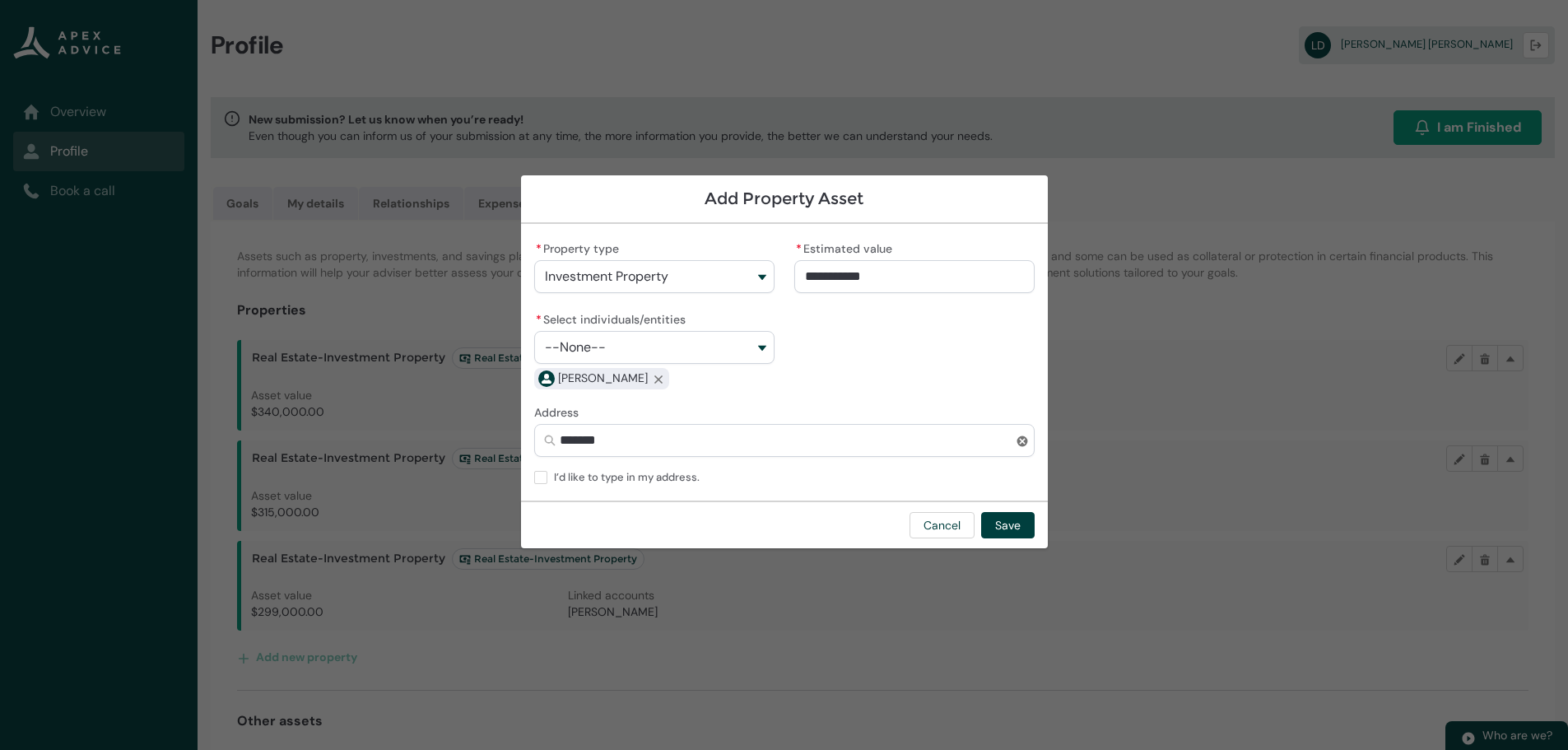
type lightning-primitive-input-simple "418/430"
click at [625, 471] on span "Suite 418, 430 Queen Street, Auckland Central, Auckland 1010" at bounding box center [602, 475] width 116 height 17
type input "**********"
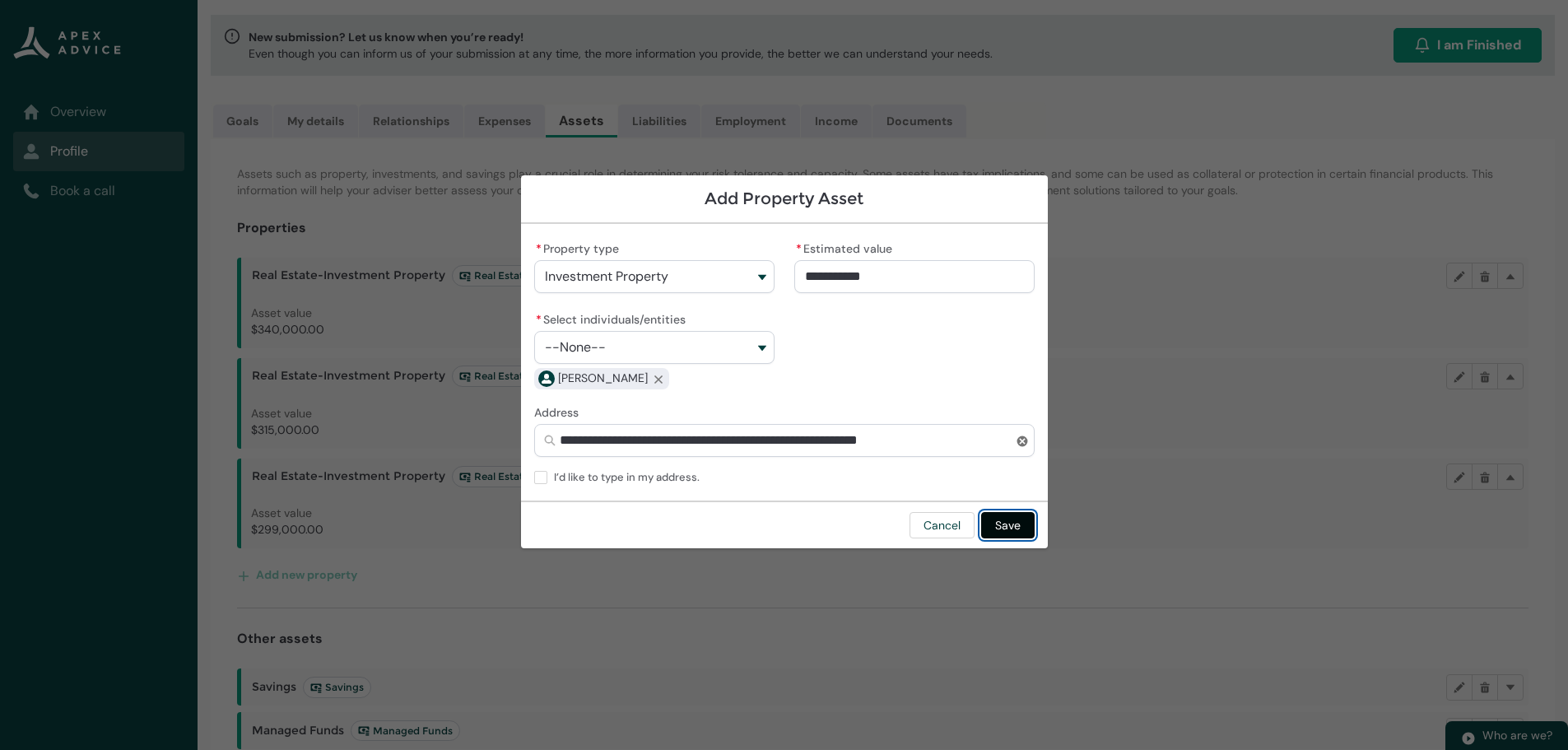
click at [1015, 522] on button "Save" at bounding box center [1007, 525] width 53 height 27
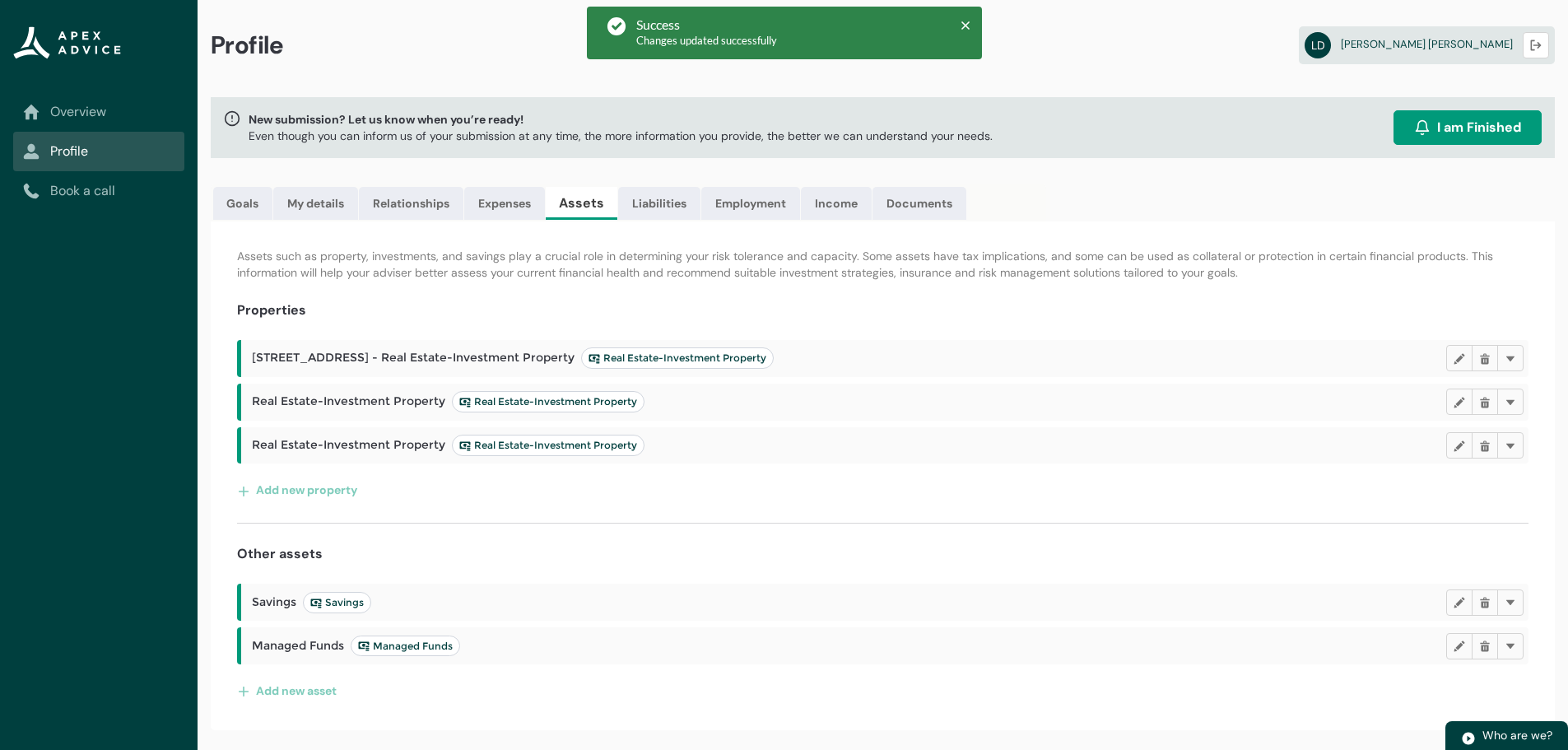
scroll to position [0, 0]
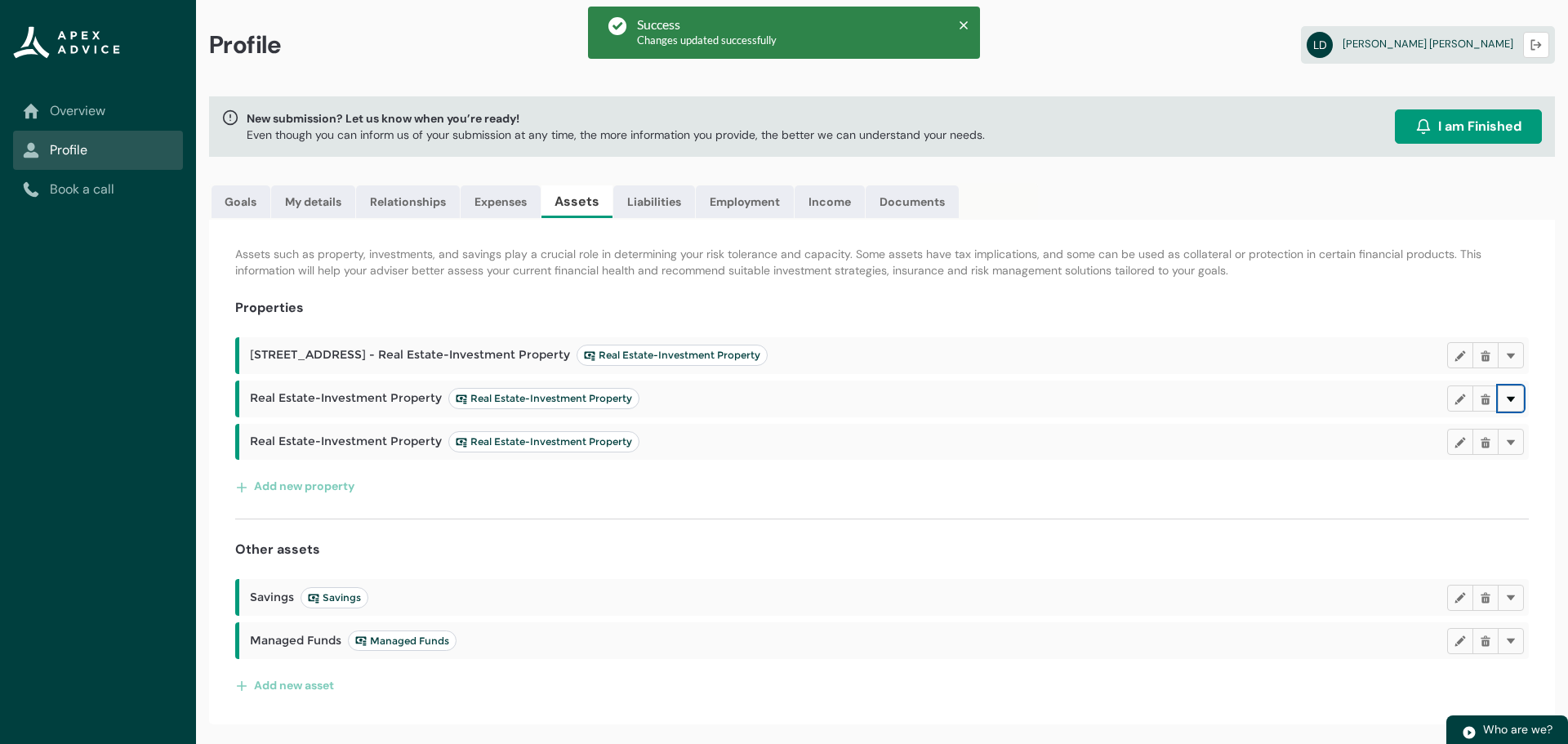
click at [1513, 397] on lightning-primitive-icon "button" at bounding box center [1511, 398] width 11 height 12
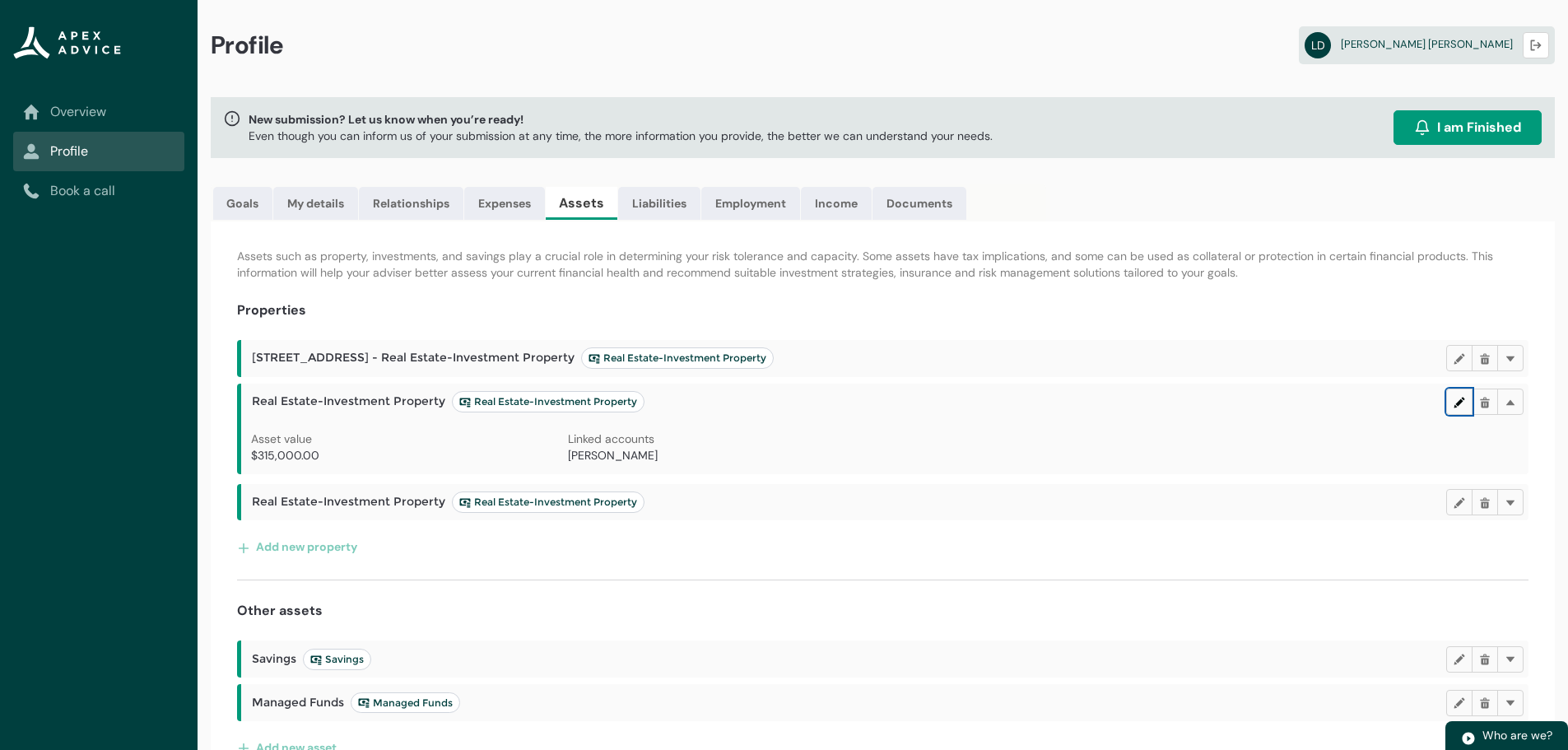
click at [1458, 397] on lightning-primitive-icon "button" at bounding box center [1459, 402] width 12 height 12
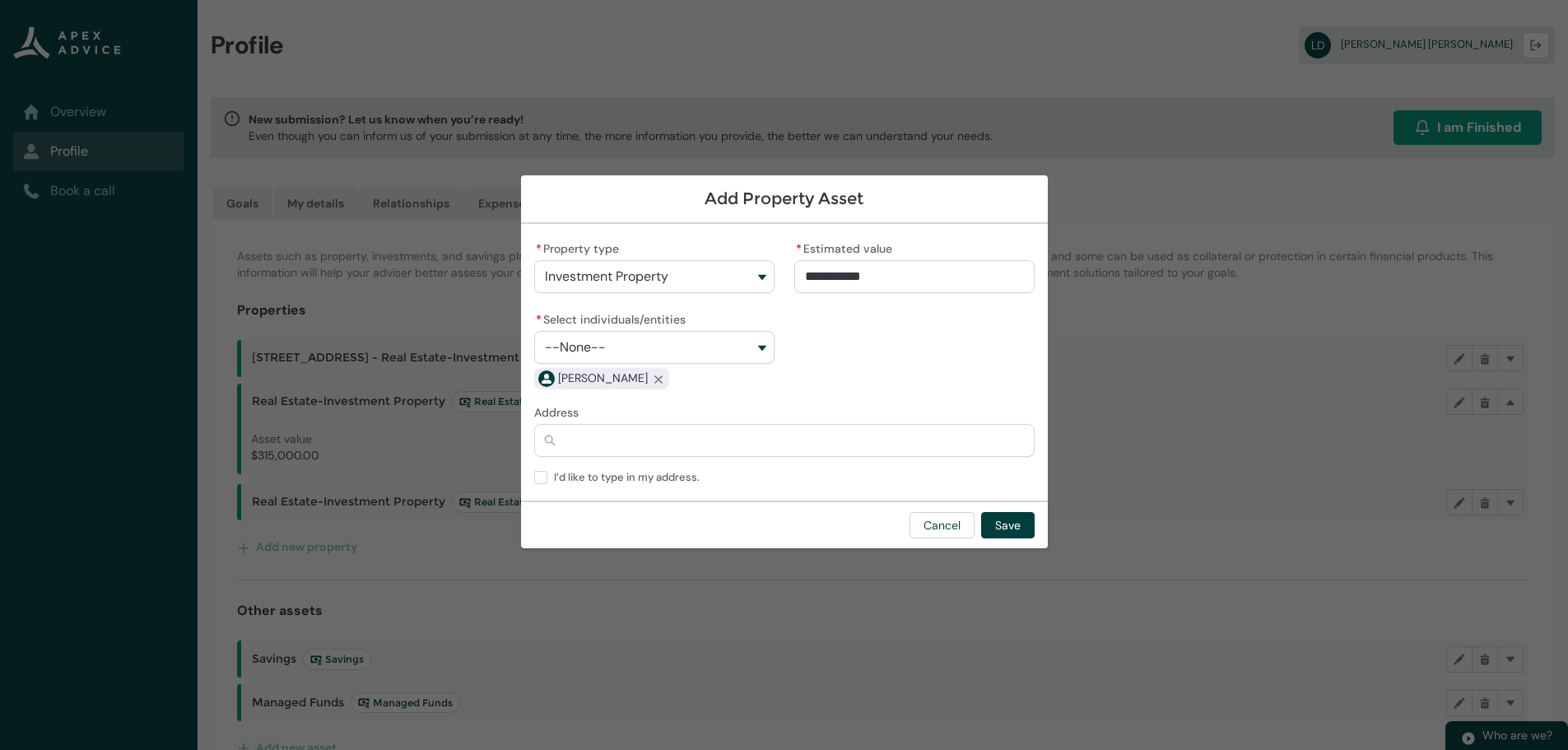
click at [581, 444] on input "Address" at bounding box center [784, 440] width 500 height 33
type lightning-primitive-input-simple "2"
type input "*"
type lightning-primitive-input-simple "2d"
type input "**"
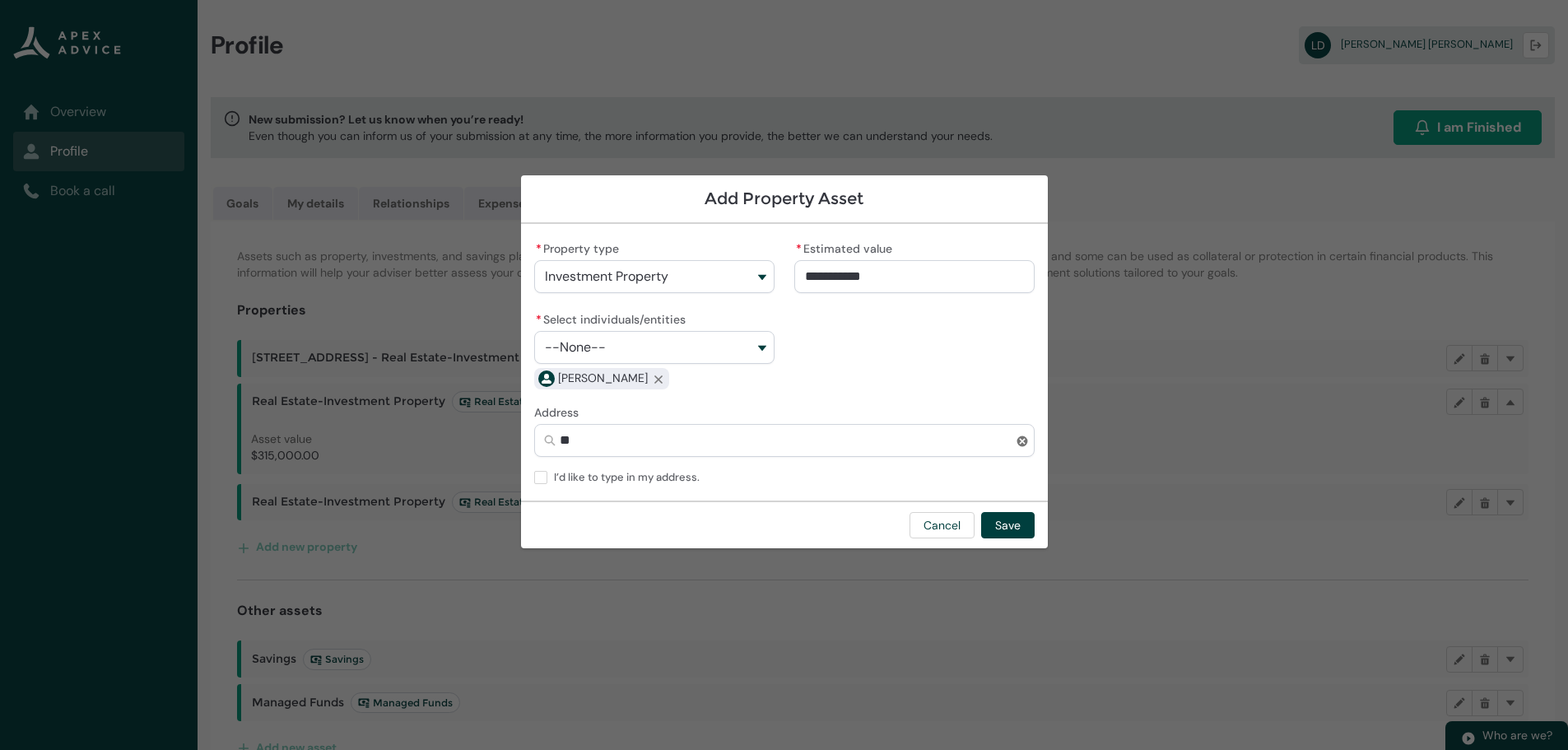
type lightning-primitive-input-simple "2d/"
type input "***"
type lightning-primitive-input-simple "2d/3"
type input "****"
type lightning-primitive-input-simple "2d/34"
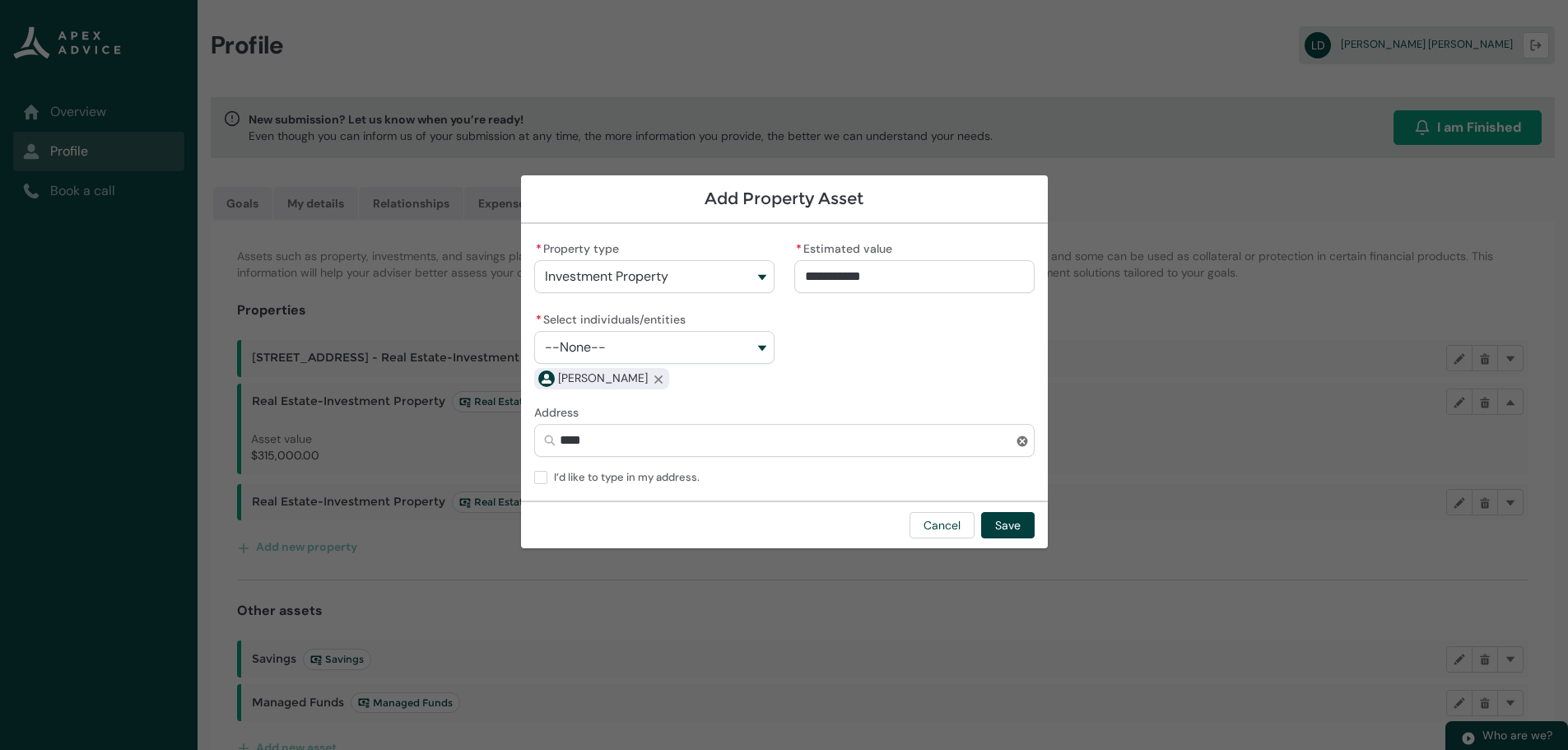
type input "*****"
type lightning-primitive-input-simple "2d/34"
type input "*****"
type lightning-primitive-input-simple "2d/34 K"
type input "*******"
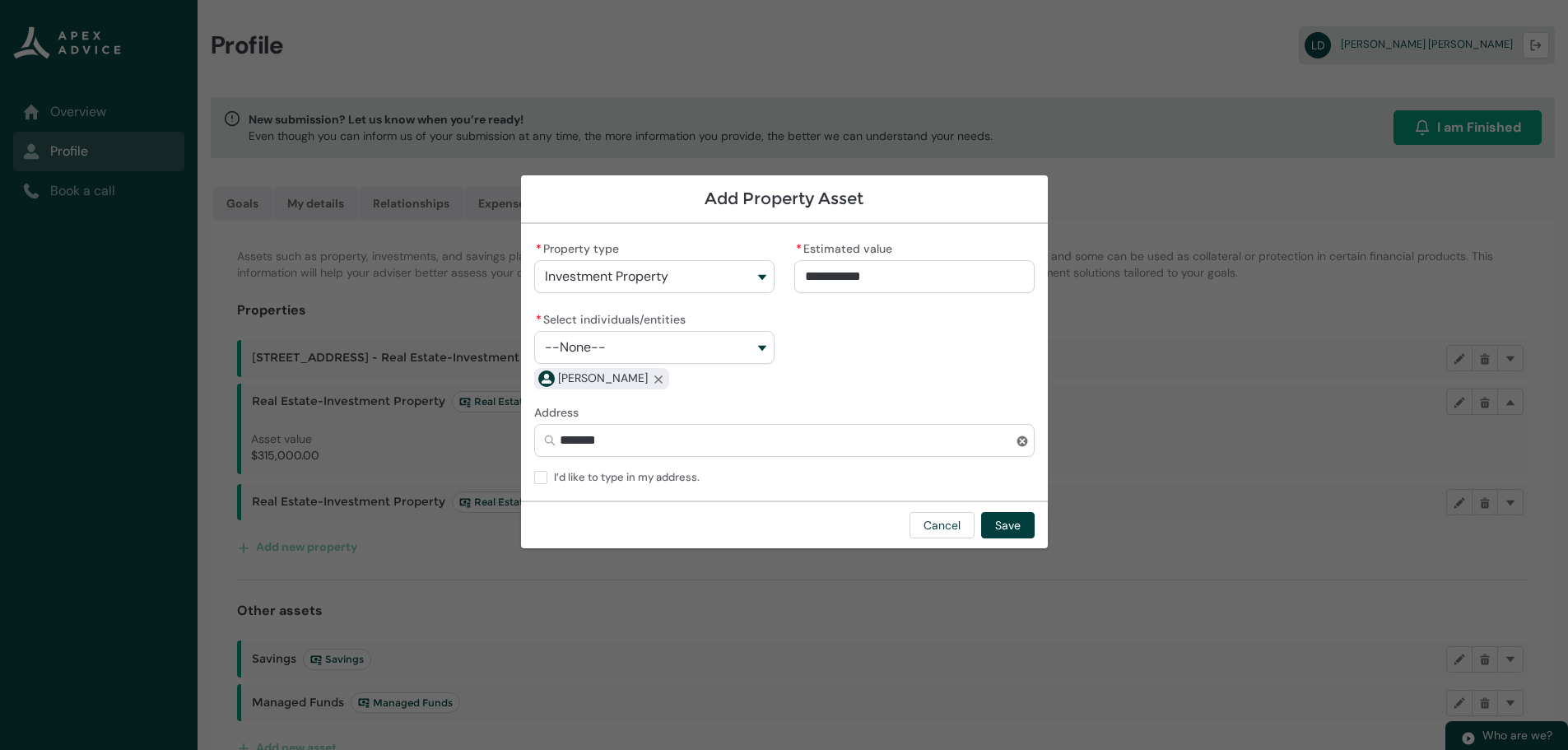
type lightning-primitive-input-simple "2d/34 Ki"
type input "********"
type lightning-primitive-input-simple "2d/34 Kin"
type input "*********"
type lightning-primitive-input-simple "2d/34 King"
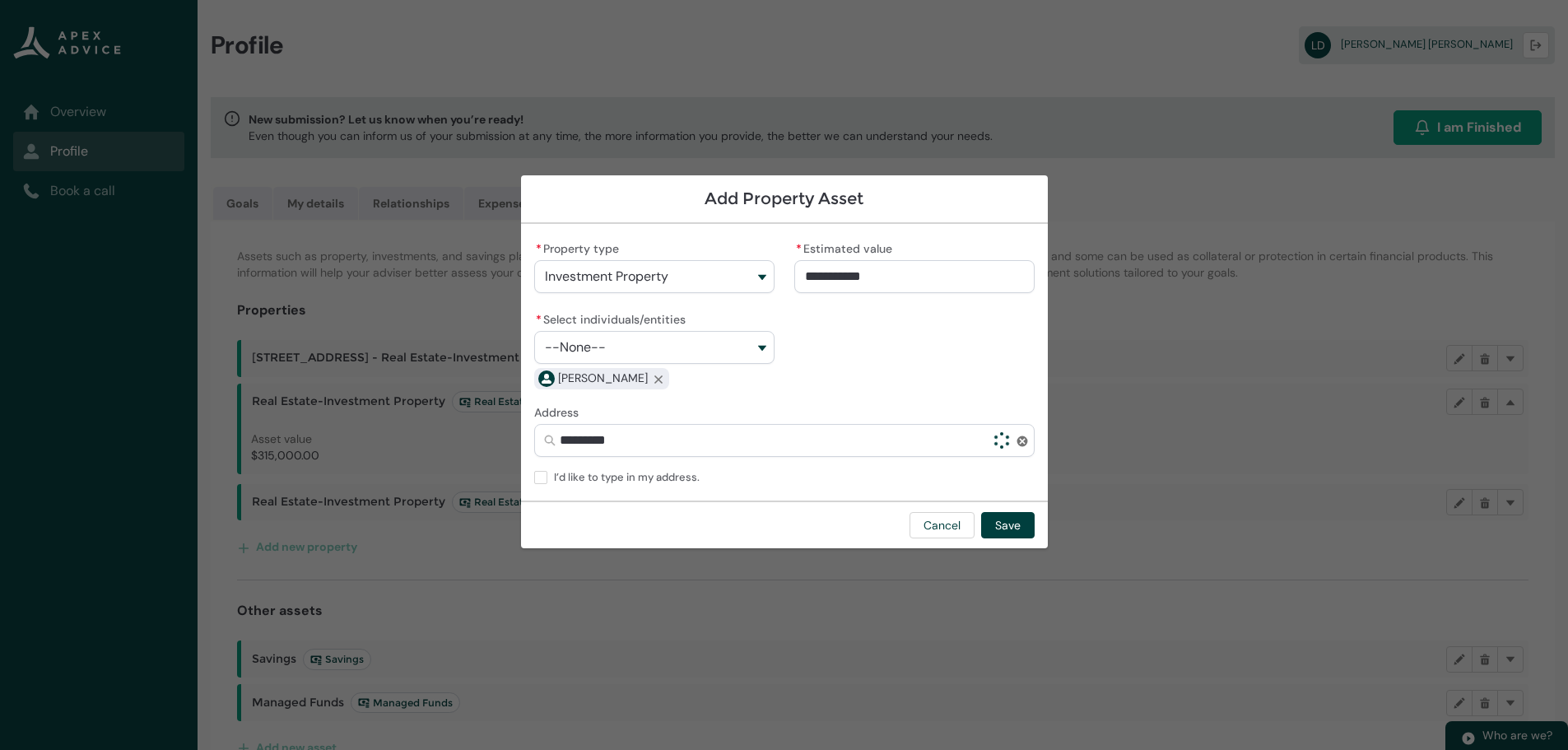
type input "**********"
type lightning-primitive-input-simple "2d/34 Kings"
type input "**********"
type lightning-primitive-input-simple "2d/34 Kingst"
click at [635, 470] on span "Flat 2D, 34 Kingston Street, Auckland Central, Auckland 1010" at bounding box center [589, 475] width 90 height 17
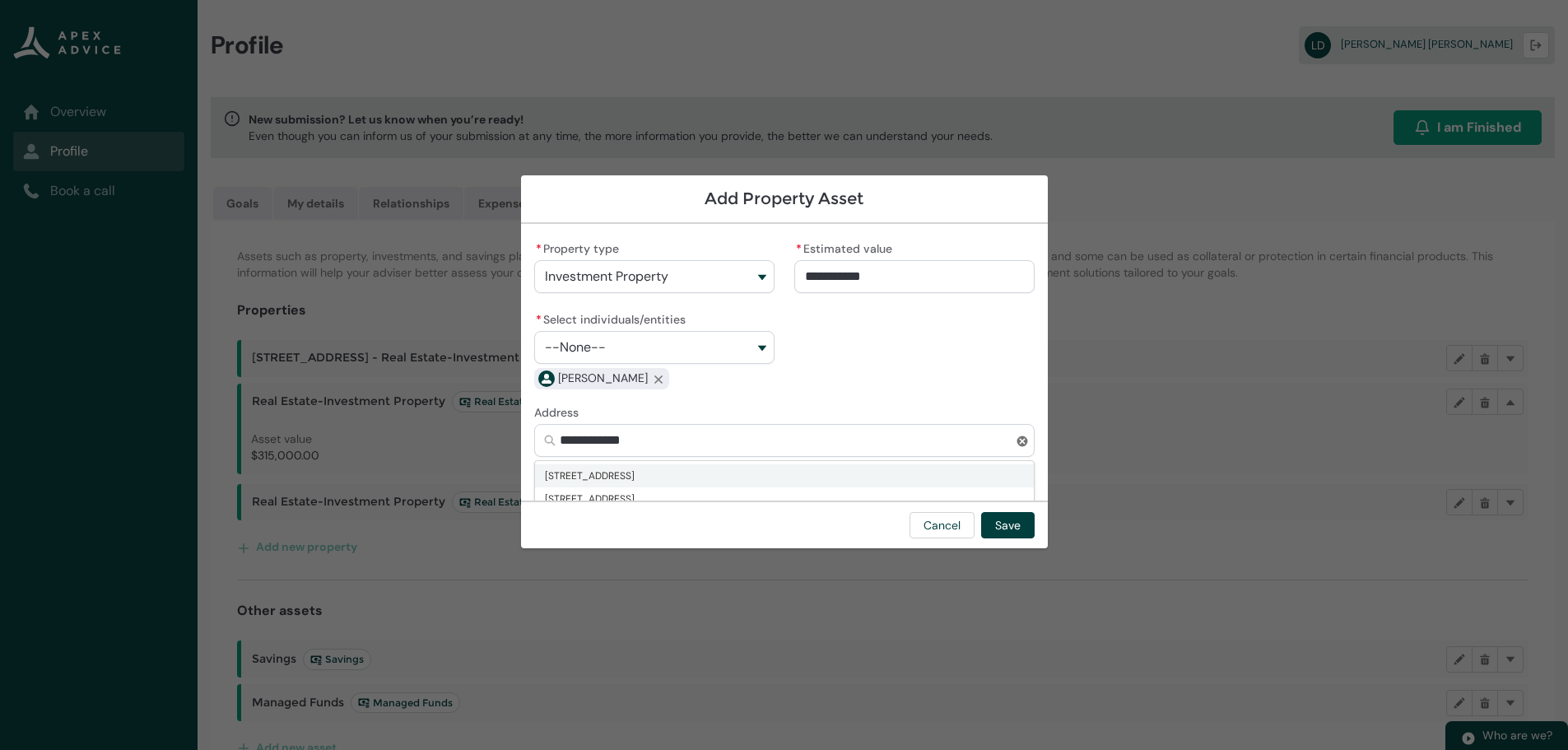
type input "**********"
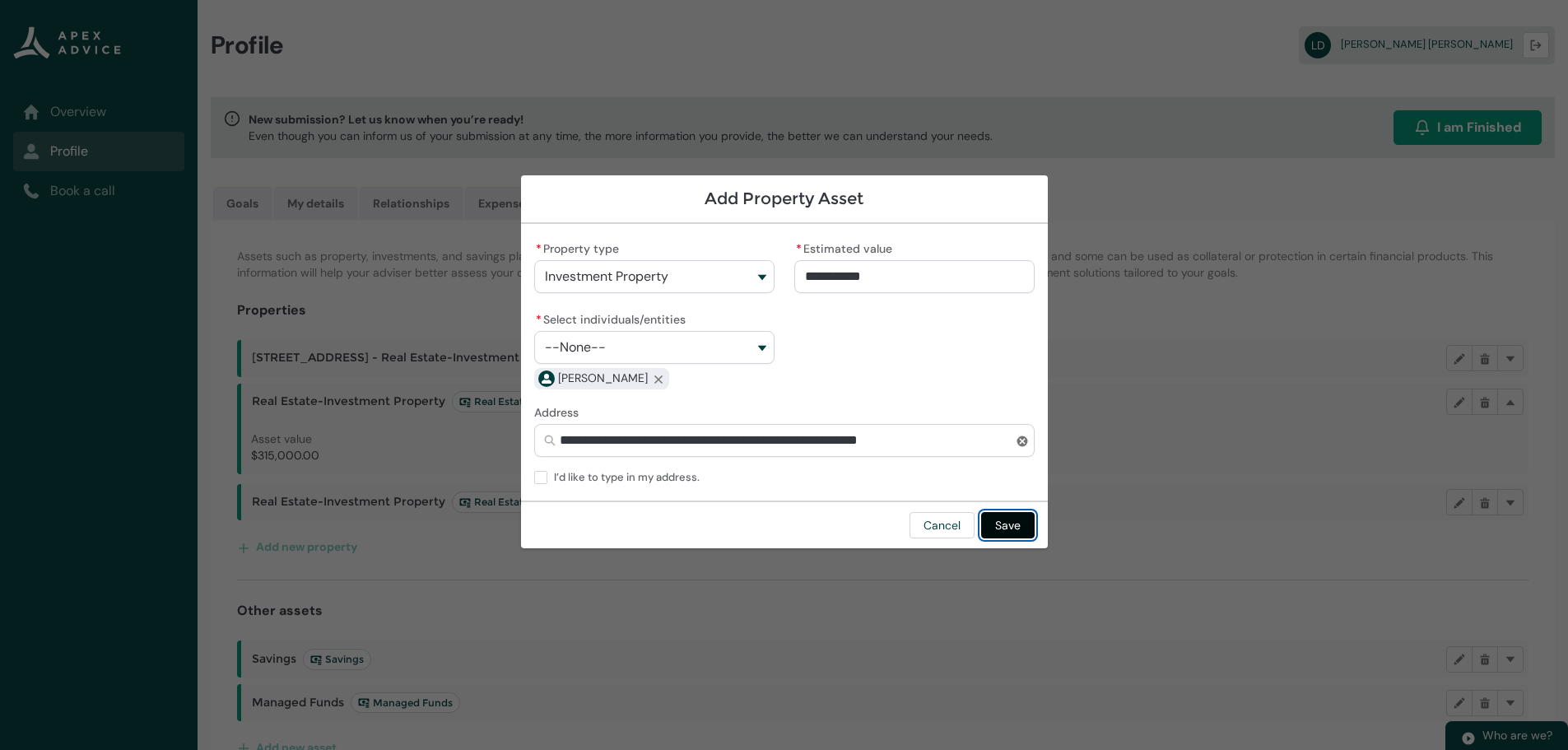
click at [1001, 524] on button "Save" at bounding box center [1007, 525] width 53 height 27
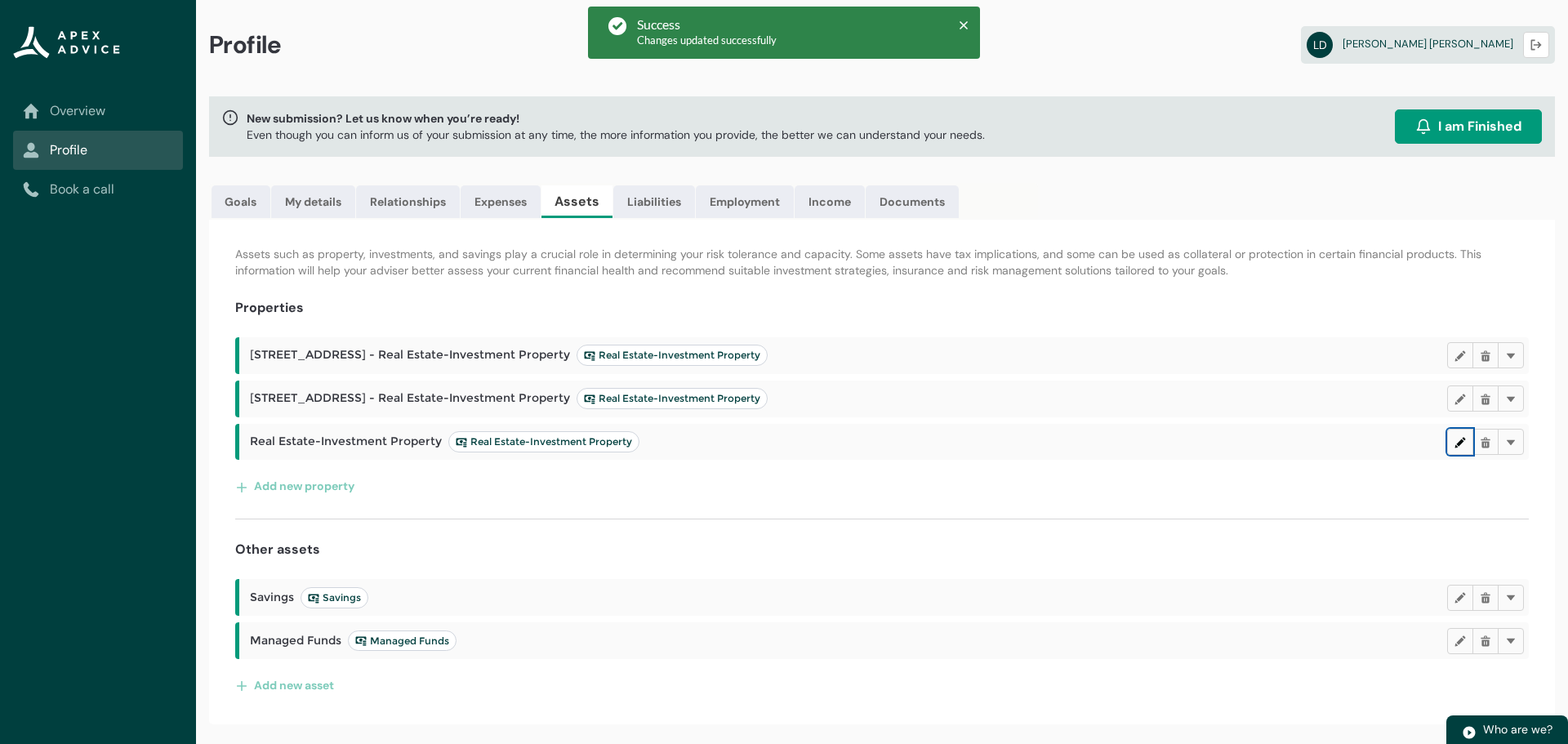
click at [1459, 437] on lightning-primitive-icon "button" at bounding box center [1460, 441] width 11 height 12
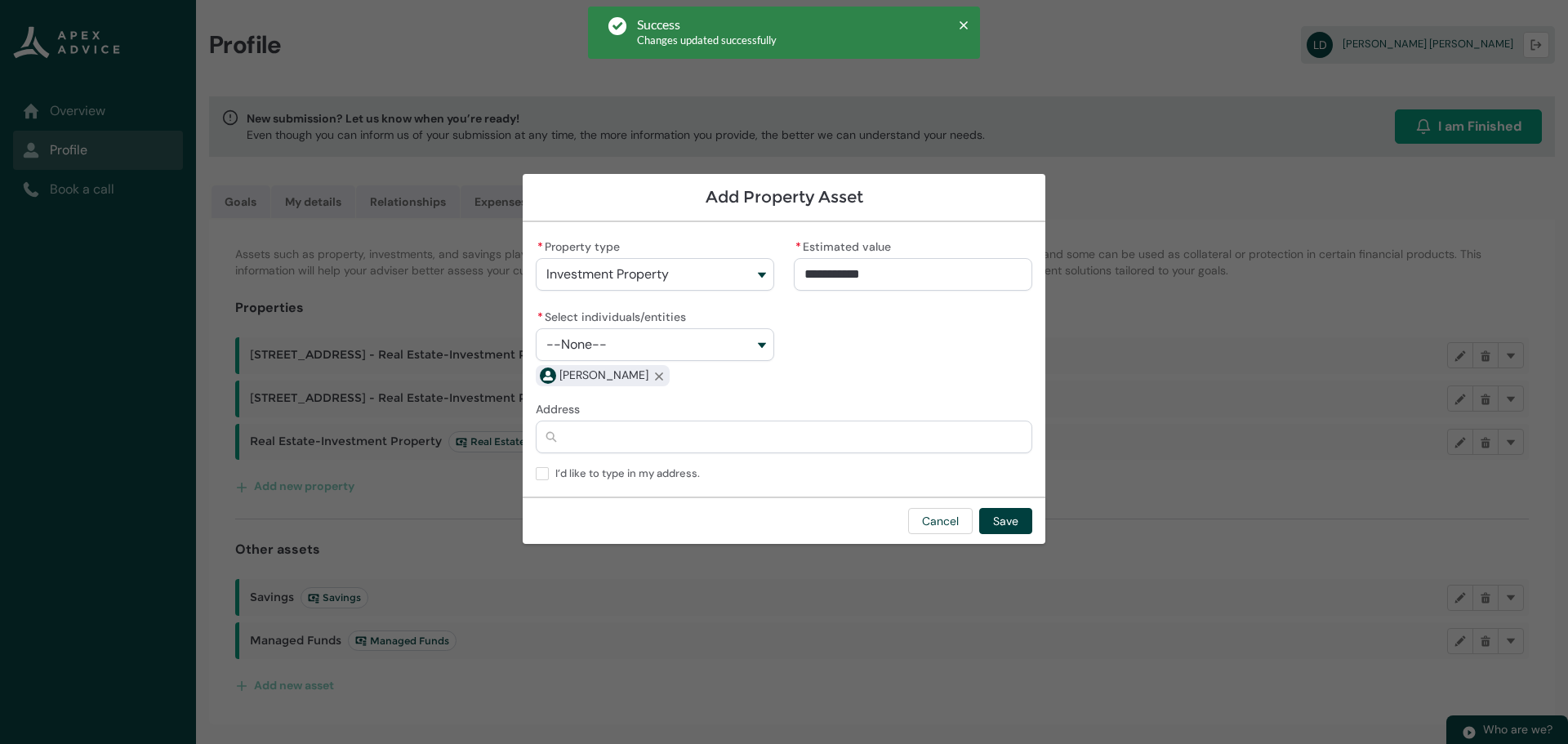
click at [584, 429] on input "Address" at bounding box center [784, 436] width 496 height 33
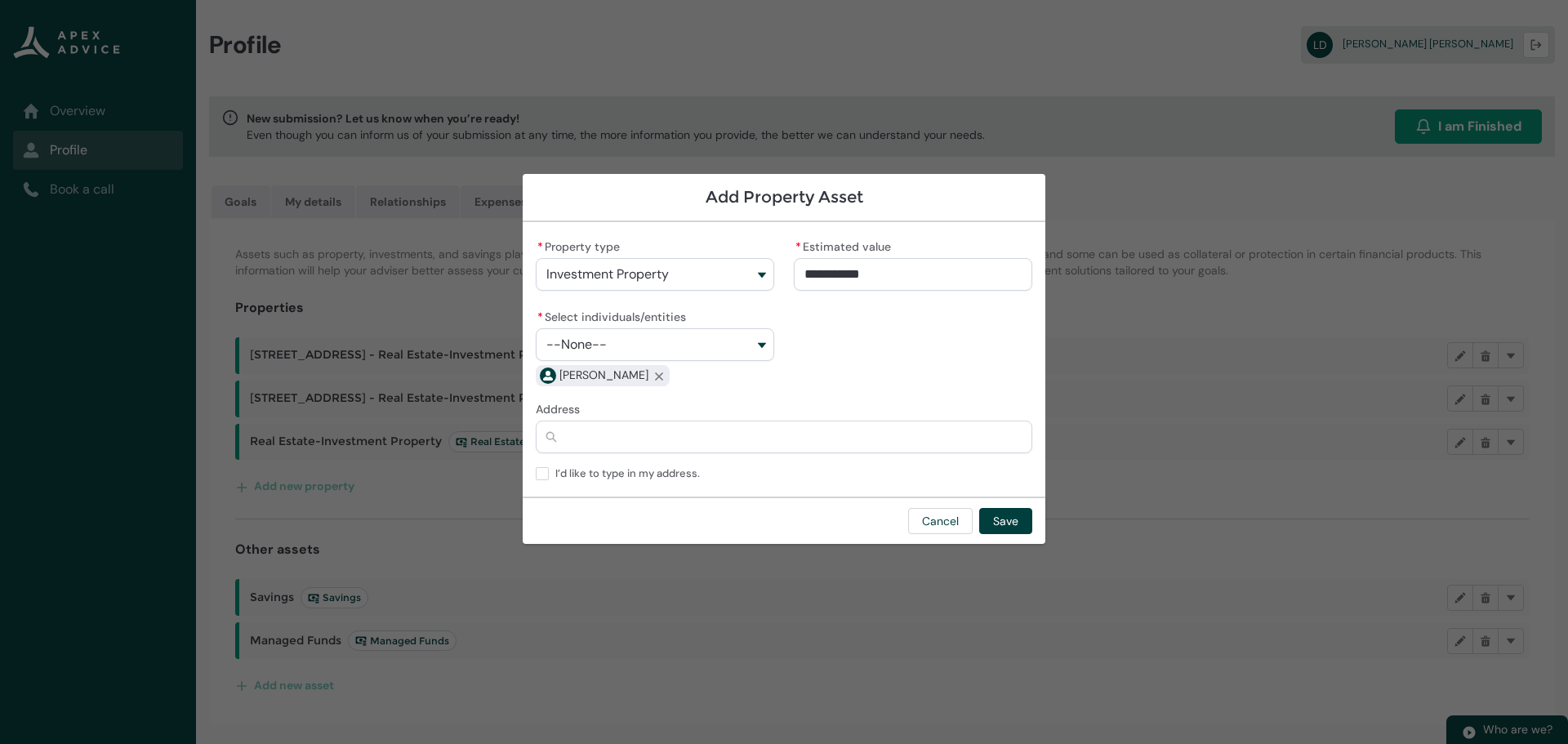
type lightning-primitive-input-simple "1"
type input "*"
type lightning-primitive-input-simple "10"
type input "**"
type lightning-primitive-input-simple "10l"
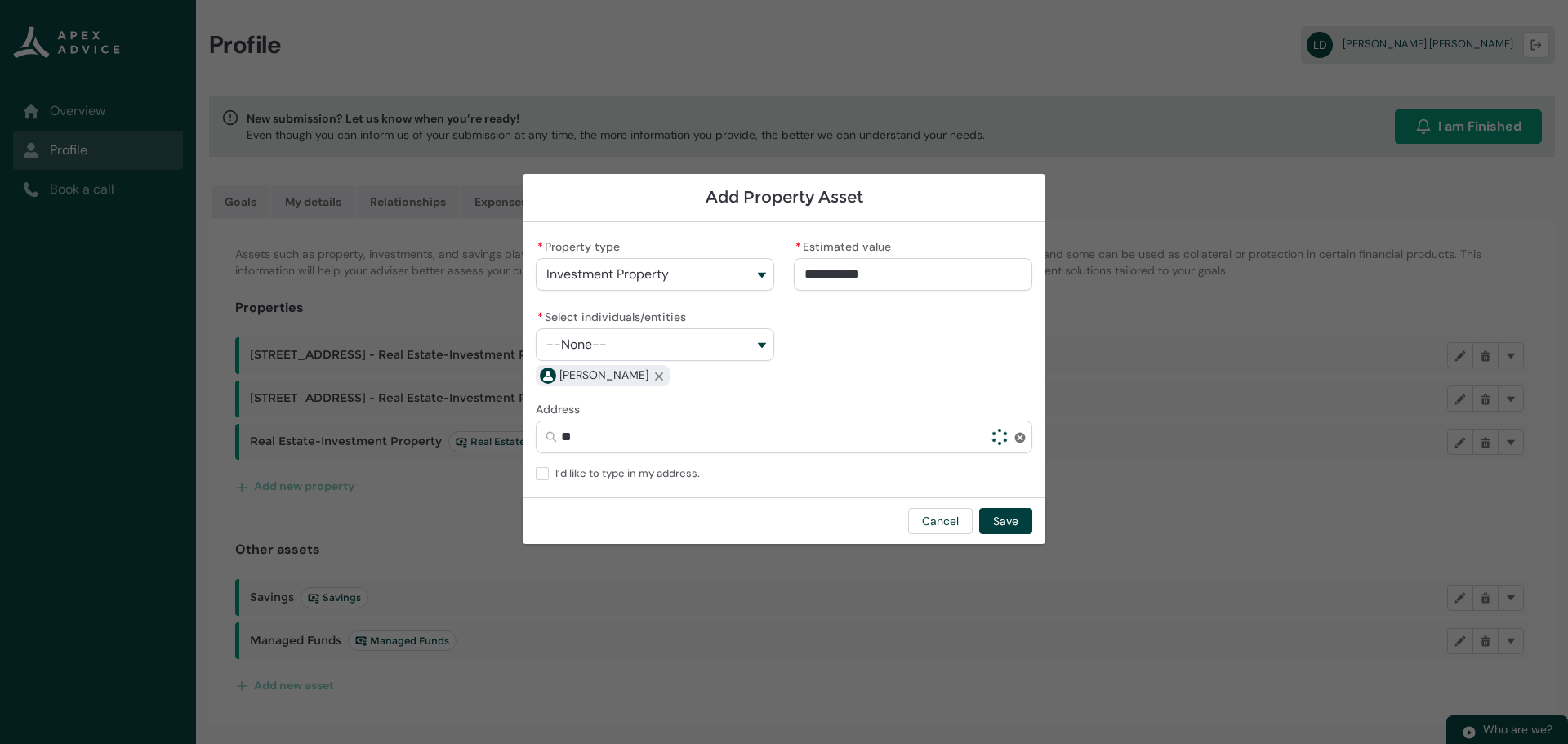
type input "***"
type lightning-primitive-input-simple "10l"
type input "***"
type lightning-primitive-input-simple "10l 1"
type input "*****"
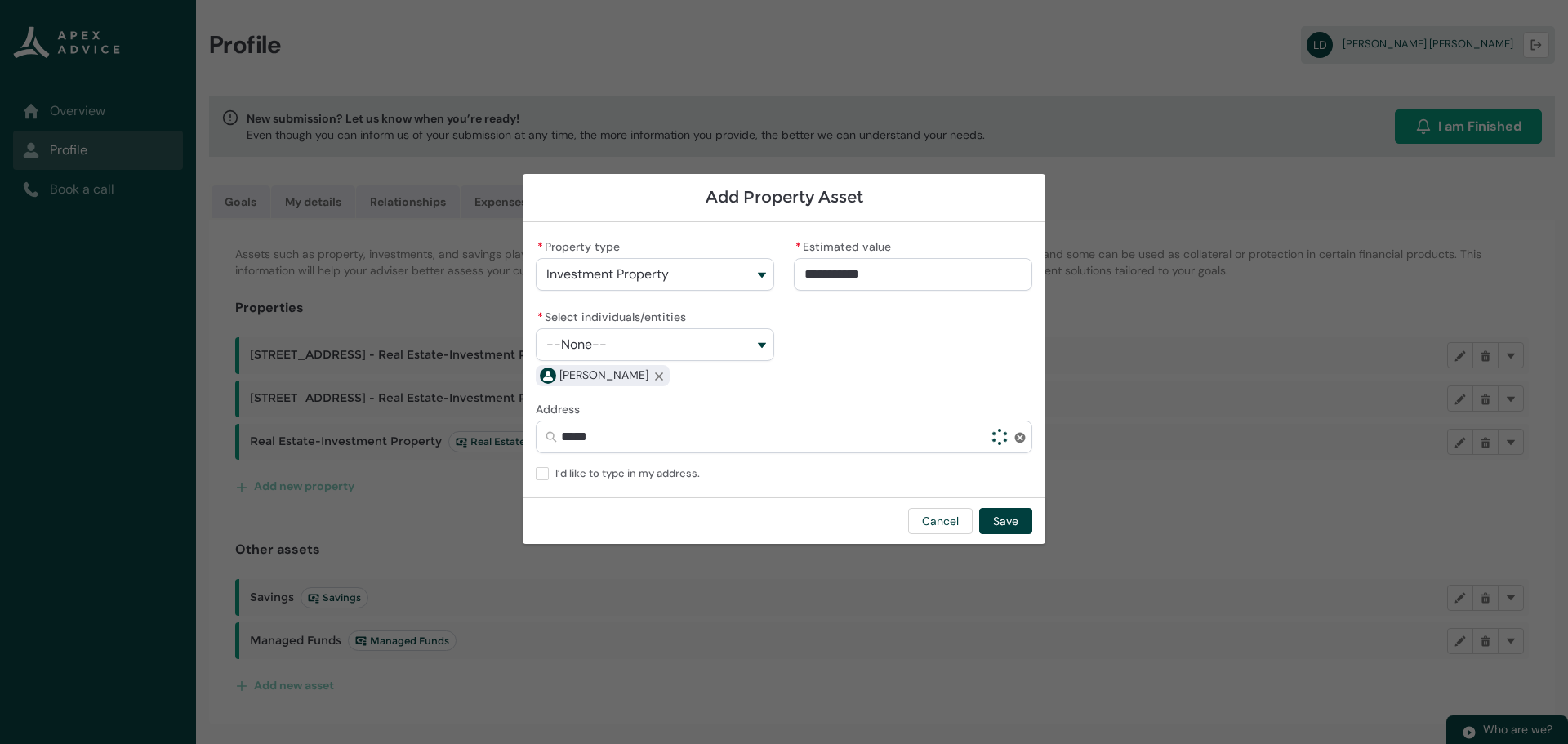
type lightning-primitive-input-simple "10l 14"
type input "******"
type lightning-primitive-input-simple "10l 147"
type input "*******"
type lightning-primitive-input-simple "10l 147"
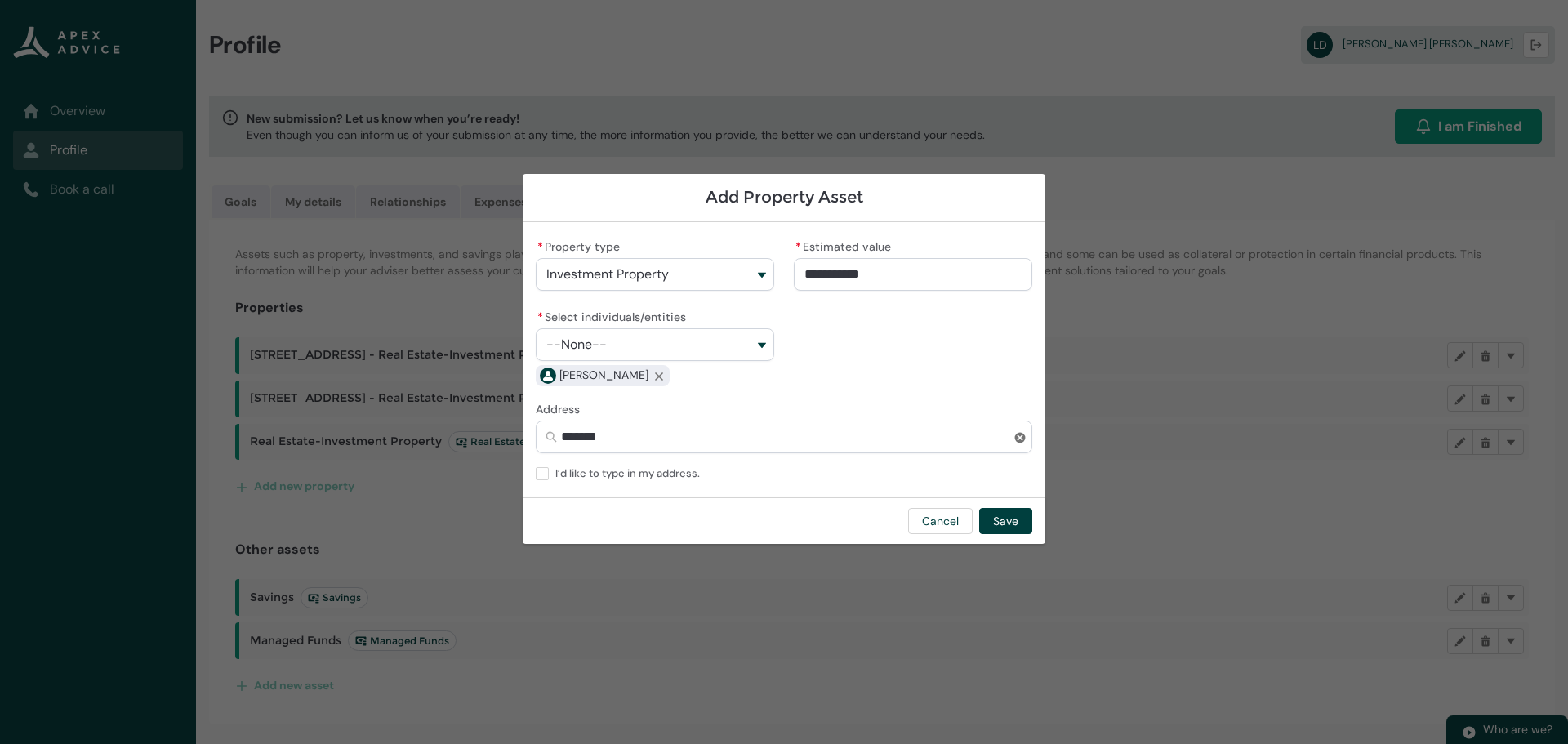
type input "*******"
type lightning-primitive-input-simple "10l 147 h"
type input "*********"
type lightning-primitive-input-simple "10l 147 ho"
type input "**********"
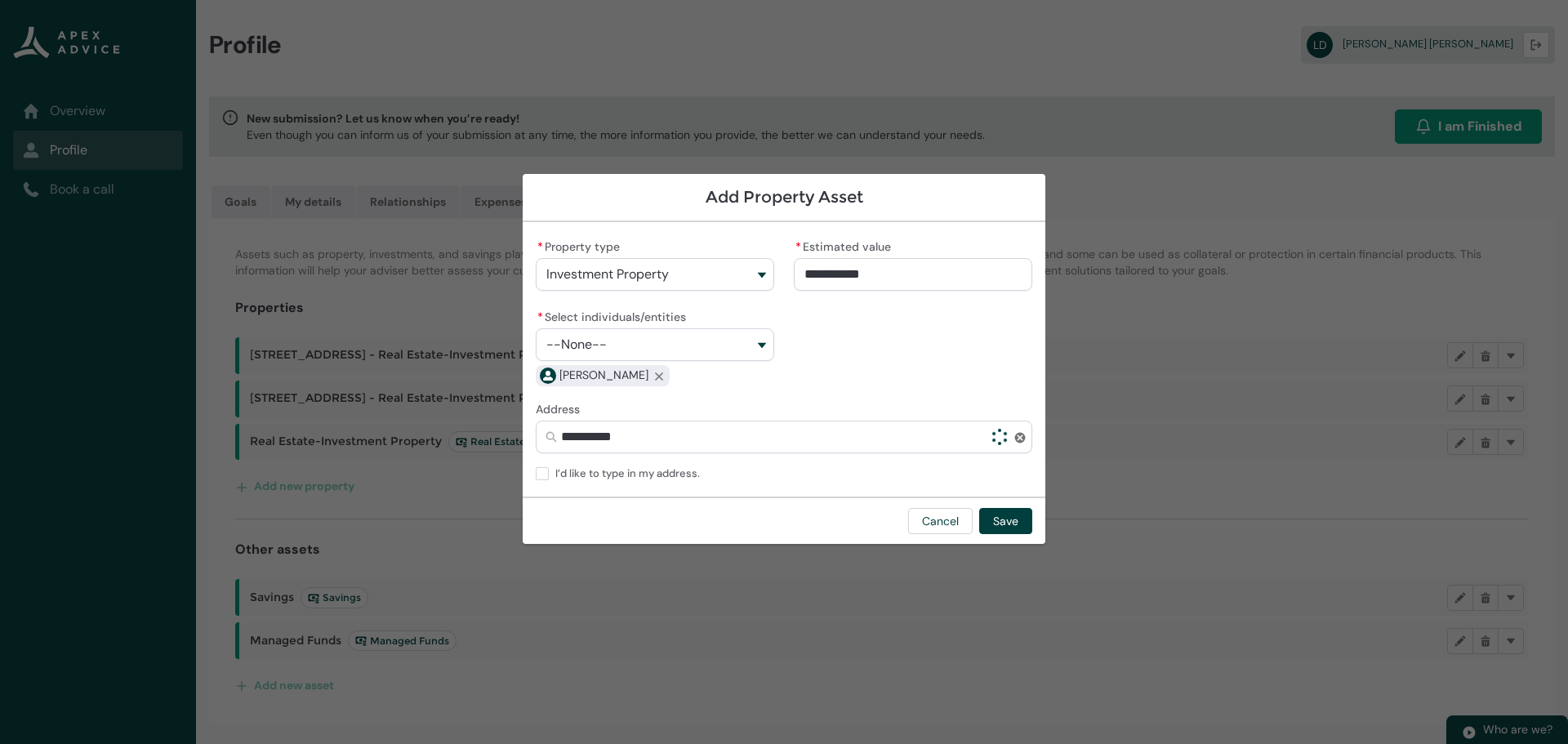
type lightning-primitive-input-simple "10l 147 hob"
type input "**********"
type lightning-primitive-input-simple "10l 147 hobs"
type input "**********"
type lightning-primitive-input-simple "10l 147 hobso"
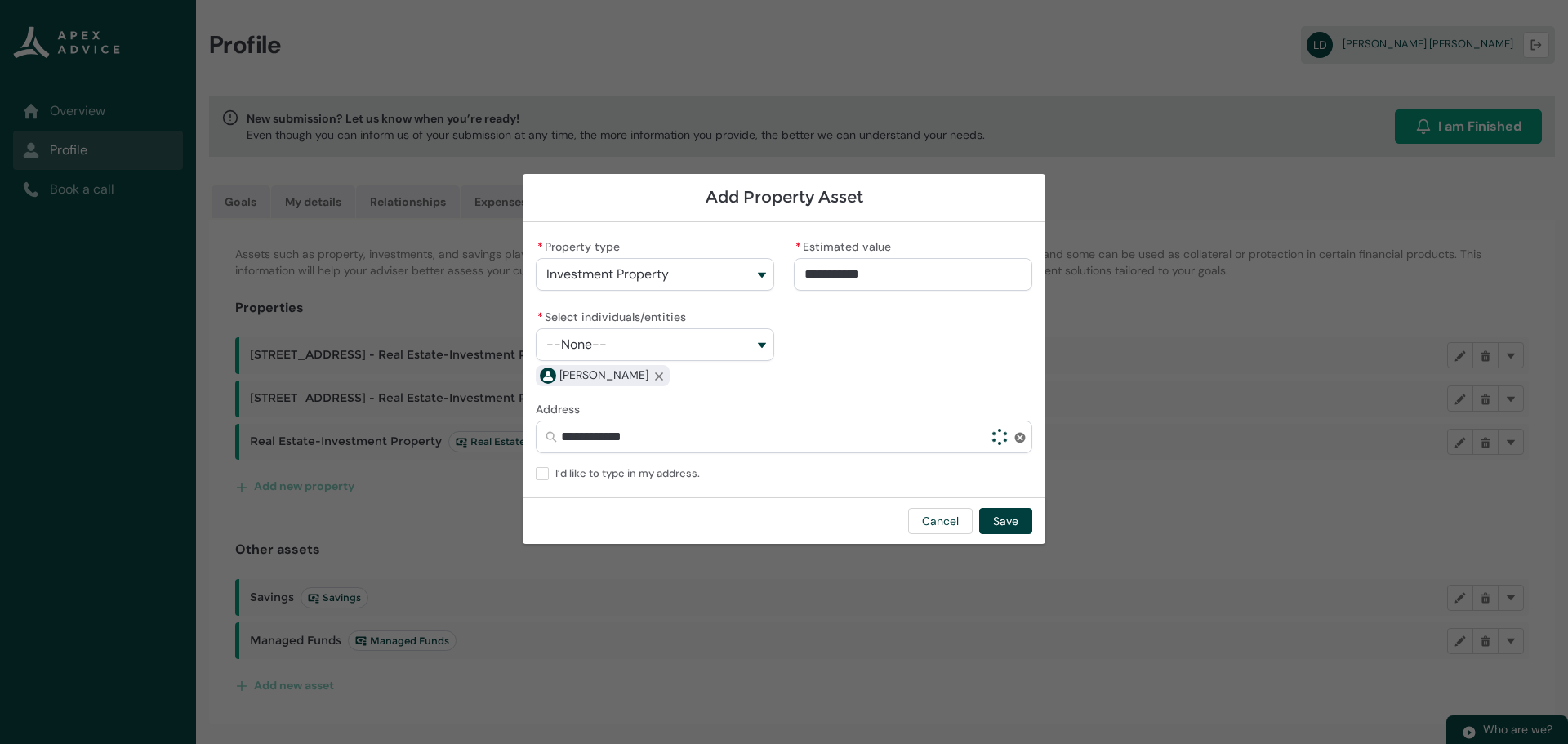
type input "**********"
type lightning-primitive-input-simple "10l 147 hobson"
type input "**********"
click at [704, 436] on input "**********" at bounding box center [784, 436] width 496 height 33
drag, startPoint x: 711, startPoint y: 434, endPoint x: 483, endPoint y: 425, distance: 228.2
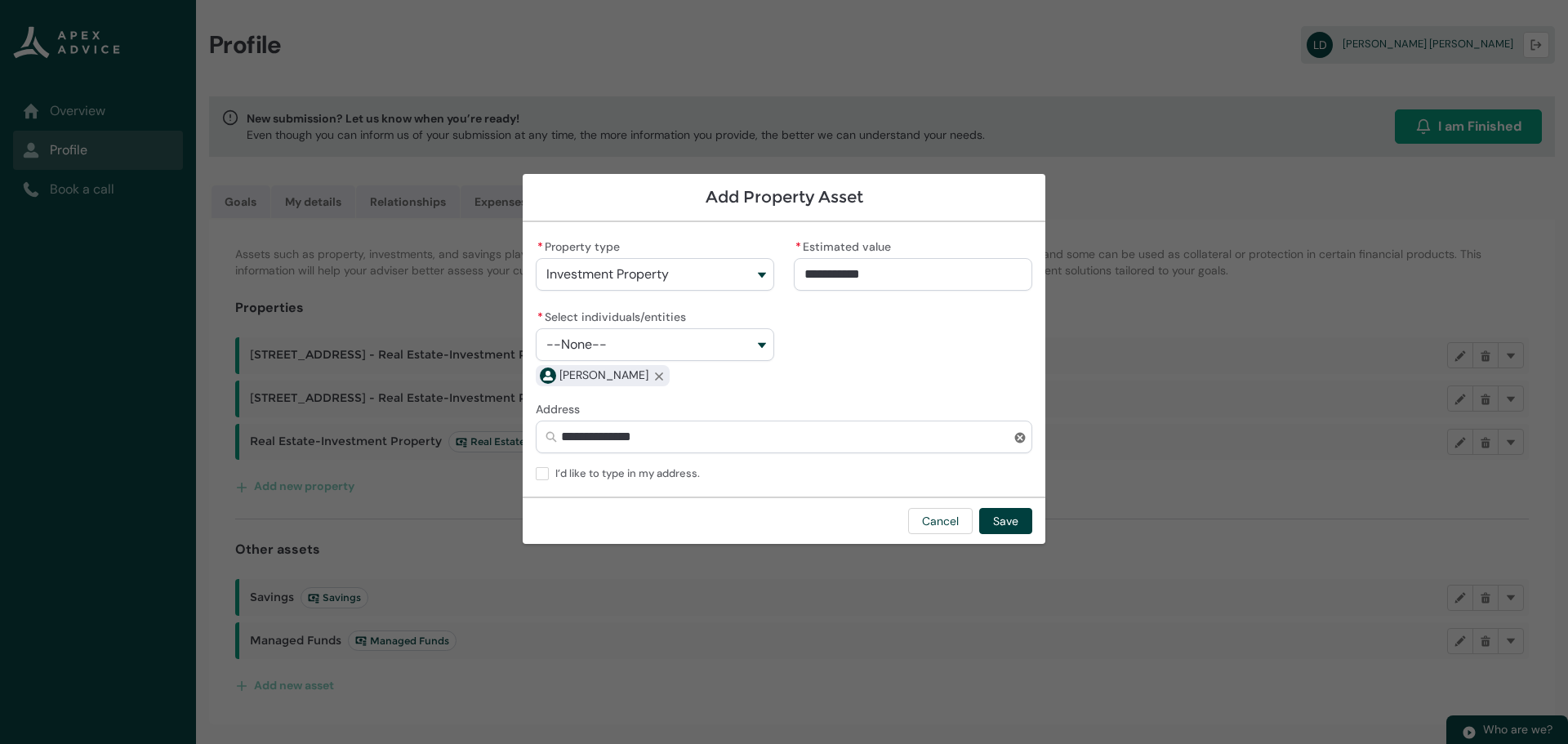
click at [483, 425] on section "**********" at bounding box center [784, 372] width 1568 height 744
type lightning-primitive-input-simple "1"
type input "*"
type lightning-primitive-input-simple "10"
type input "**"
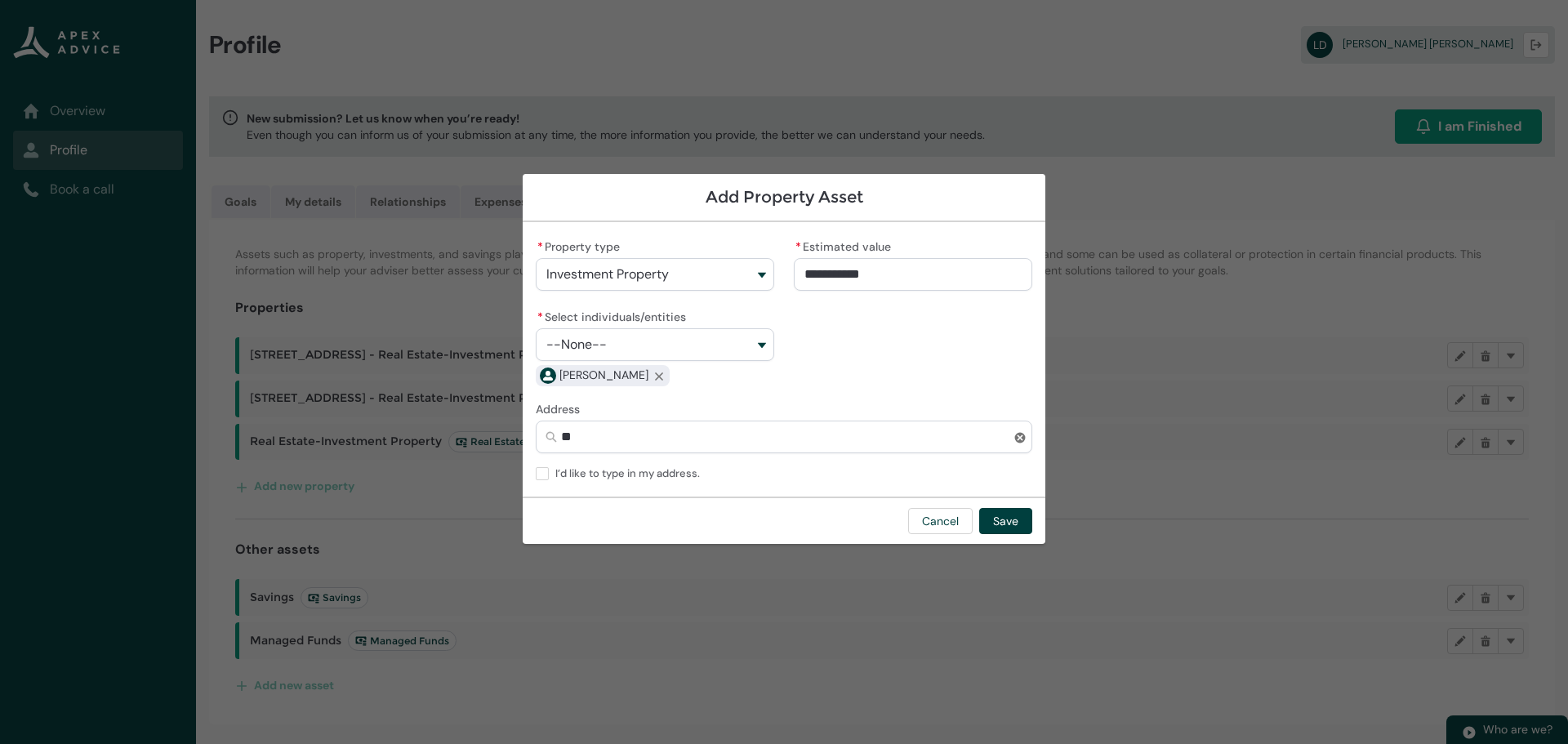
type lightning-primitive-input-simple "10L"
type input "***"
type lightning-primitive-input-simple "10L/"
type input "****"
type lightning-primitive-input-simple "10L/1"
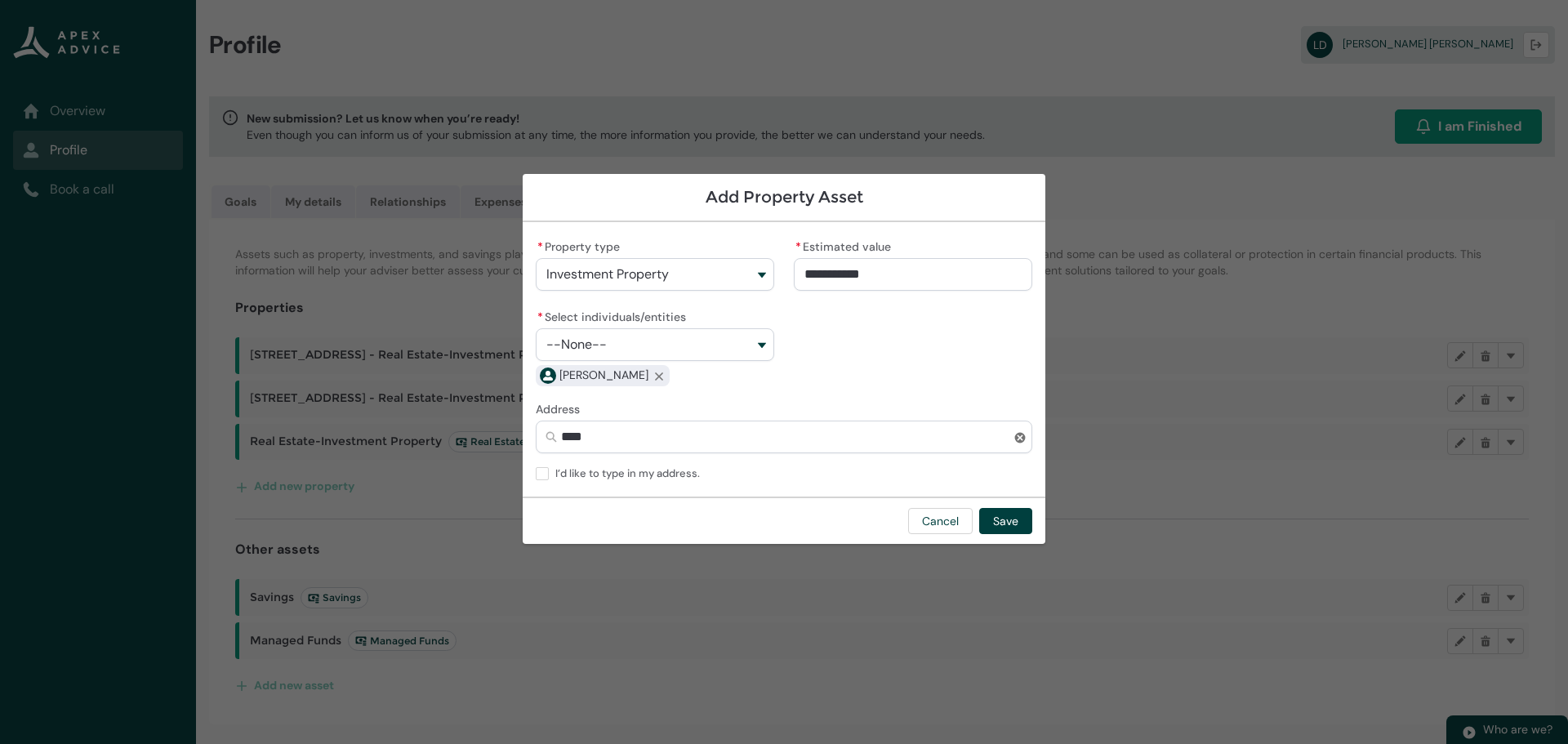
type input "*****"
type lightning-primitive-input-simple "10L/14"
type input "******"
type lightning-primitive-input-simple "10L/147"
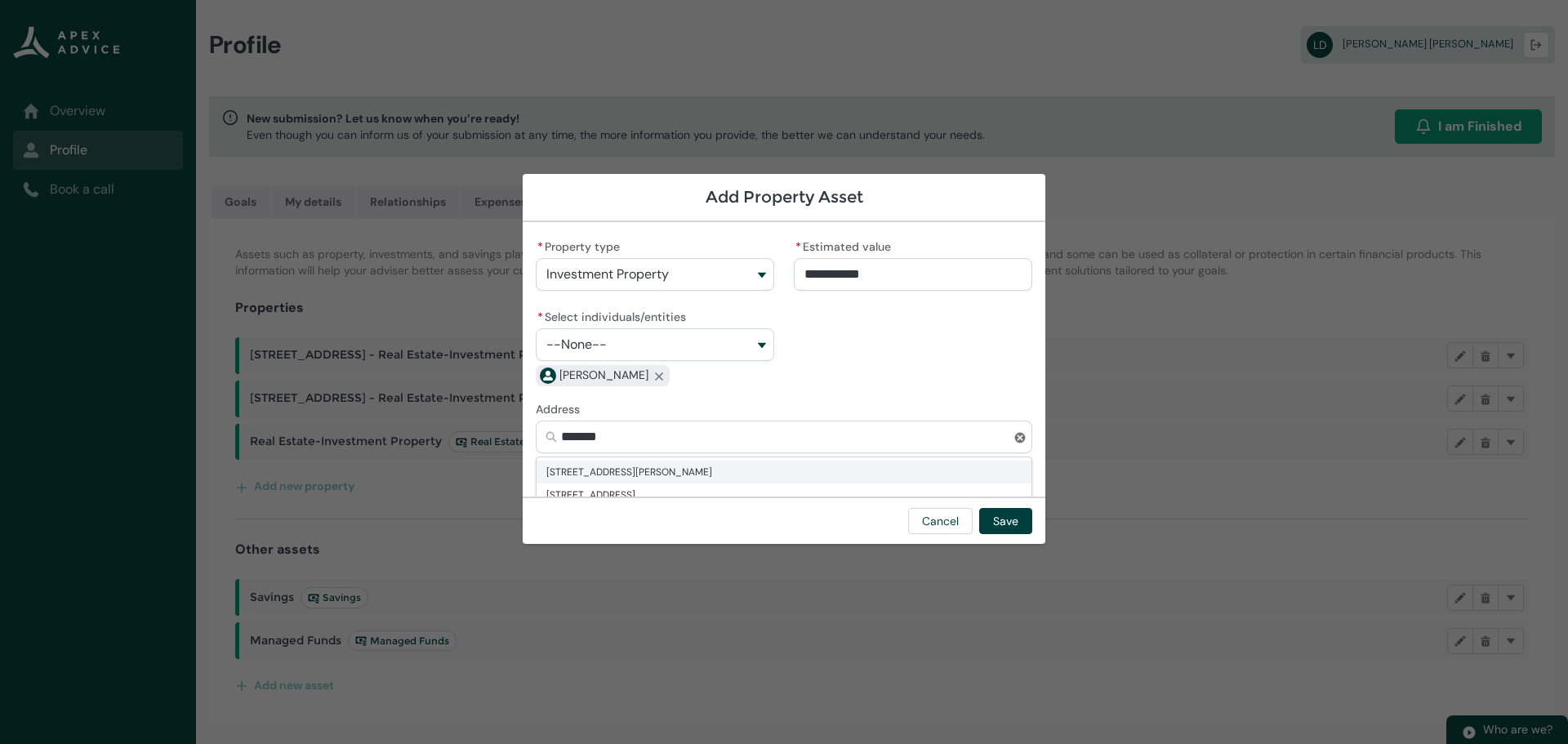
click at [612, 470] on span "Suite 10L, 147 Hobson Street, Auckland Central, Auckland 1010" at bounding box center [629, 471] width 165 height 17
type input "**********"
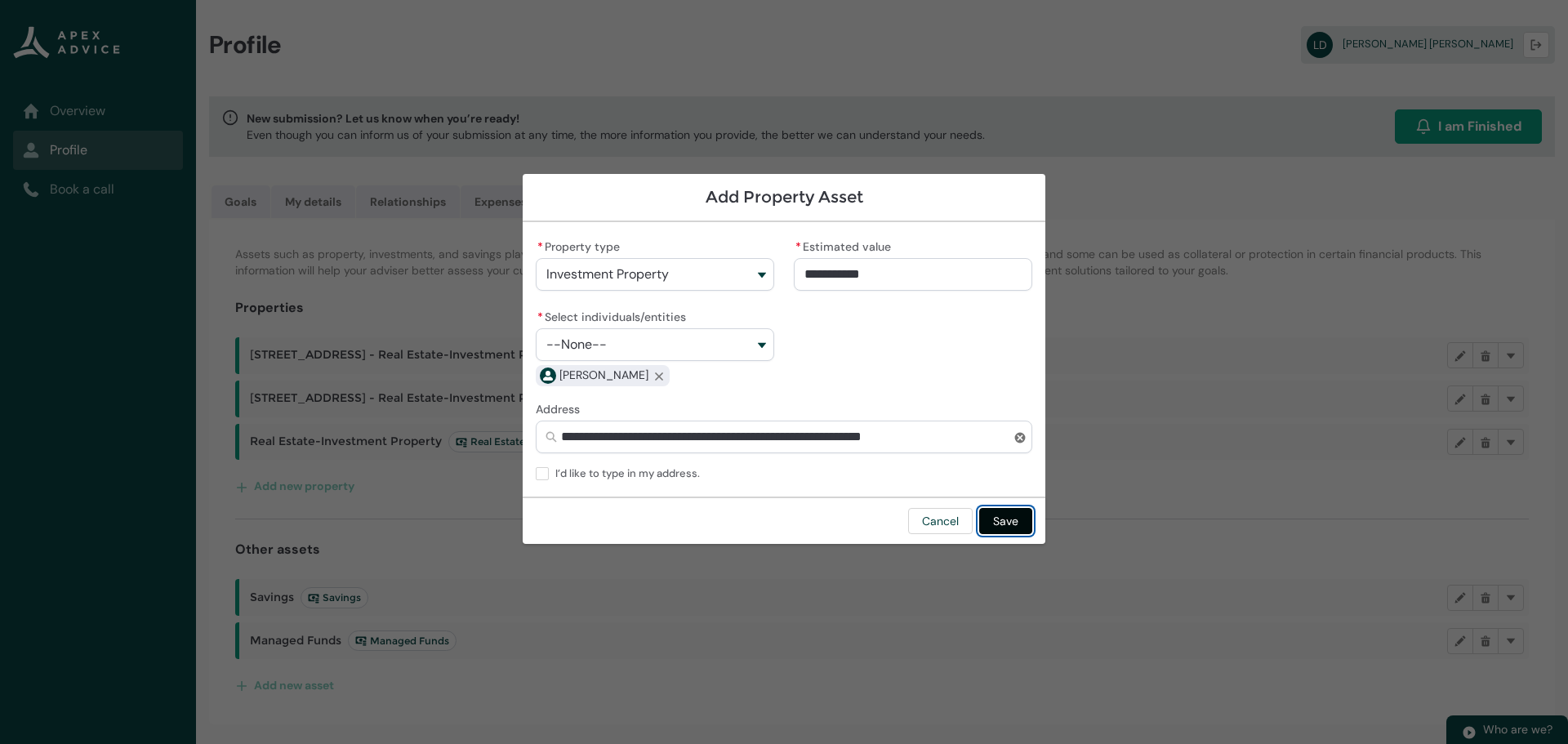
click at [1000, 514] on button "Save" at bounding box center [1006, 521] width 53 height 26
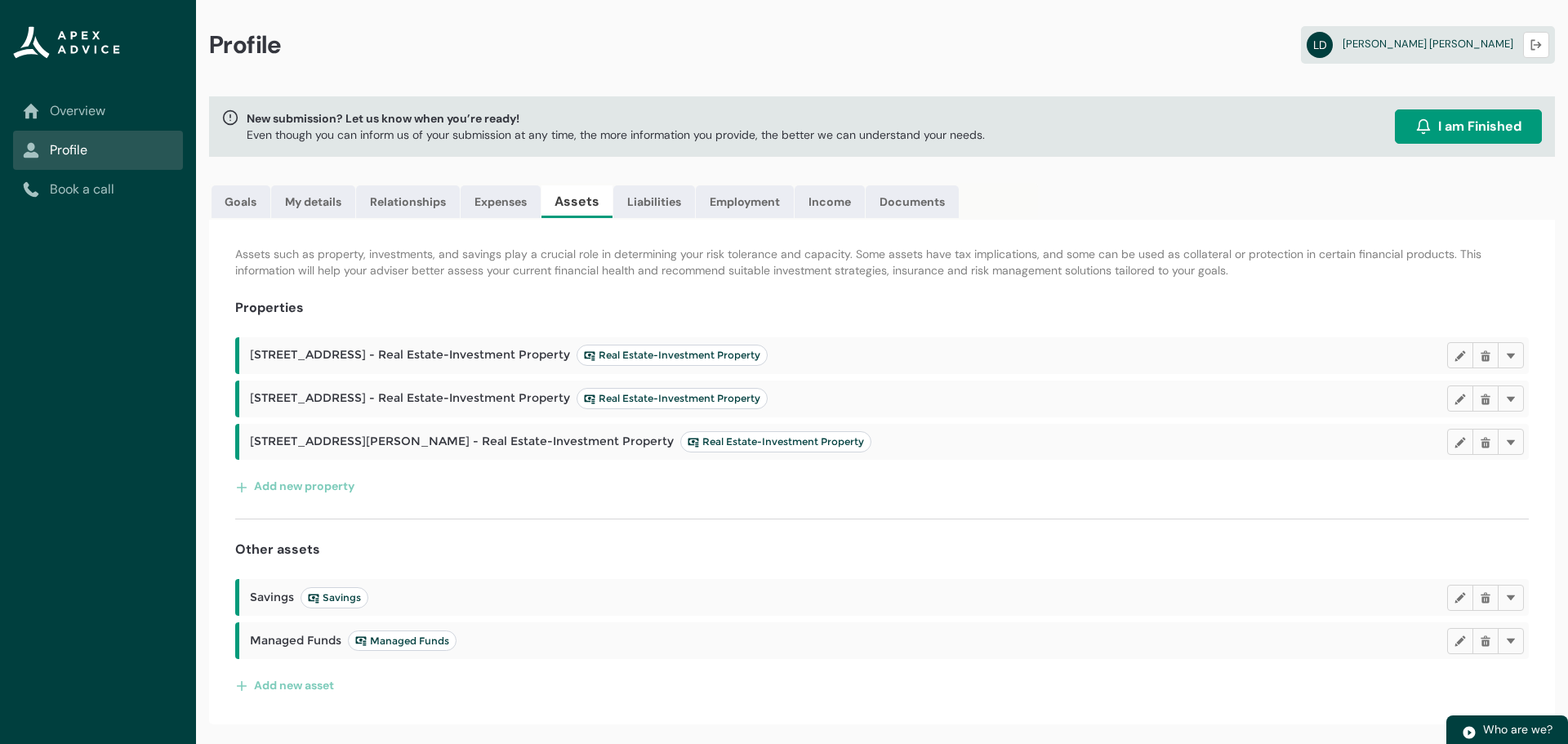
click at [1083, 272] on p "Assets such as property, investments, and savings play a crucial role in determ…" at bounding box center [882, 261] width 1293 height 33
click at [312, 683] on button "Add new asset" at bounding box center [284, 685] width 99 height 26
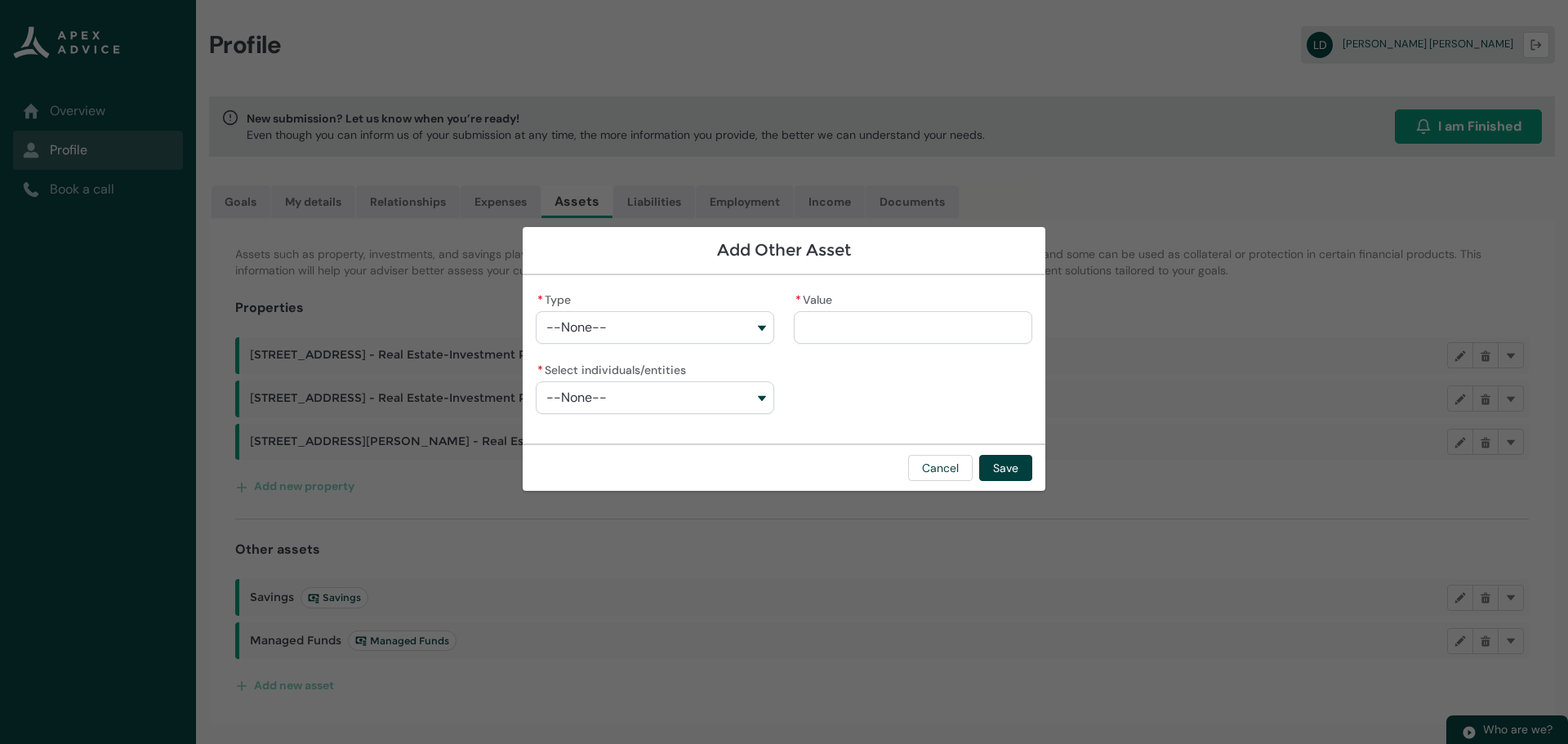
click at [652, 335] on button "--None--" at bounding box center [655, 327] width 238 height 33
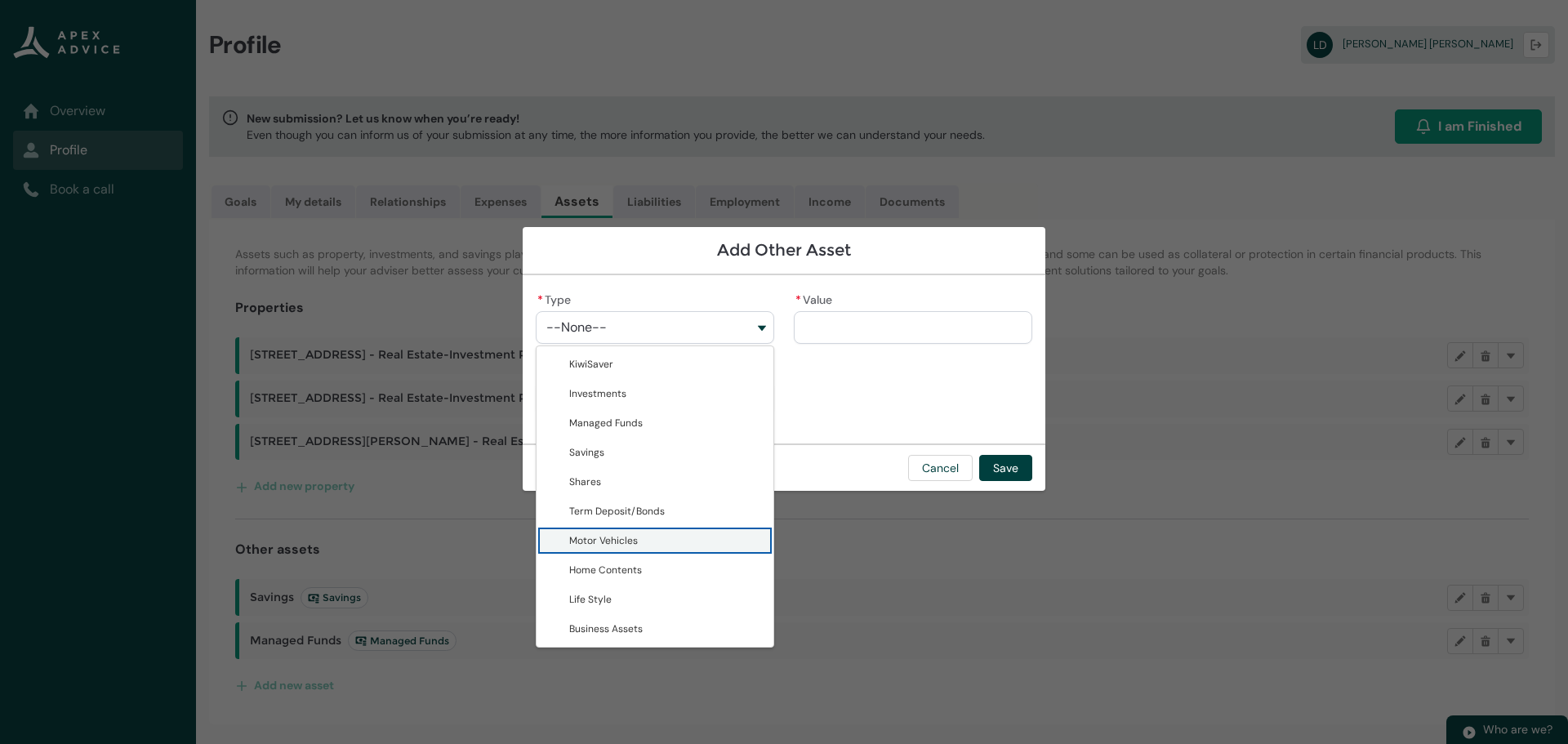
click at [633, 536] on span "Motor Vehicles" at bounding box center [604, 540] width 69 height 13
type lightning-combobox "Motor Vehicles"
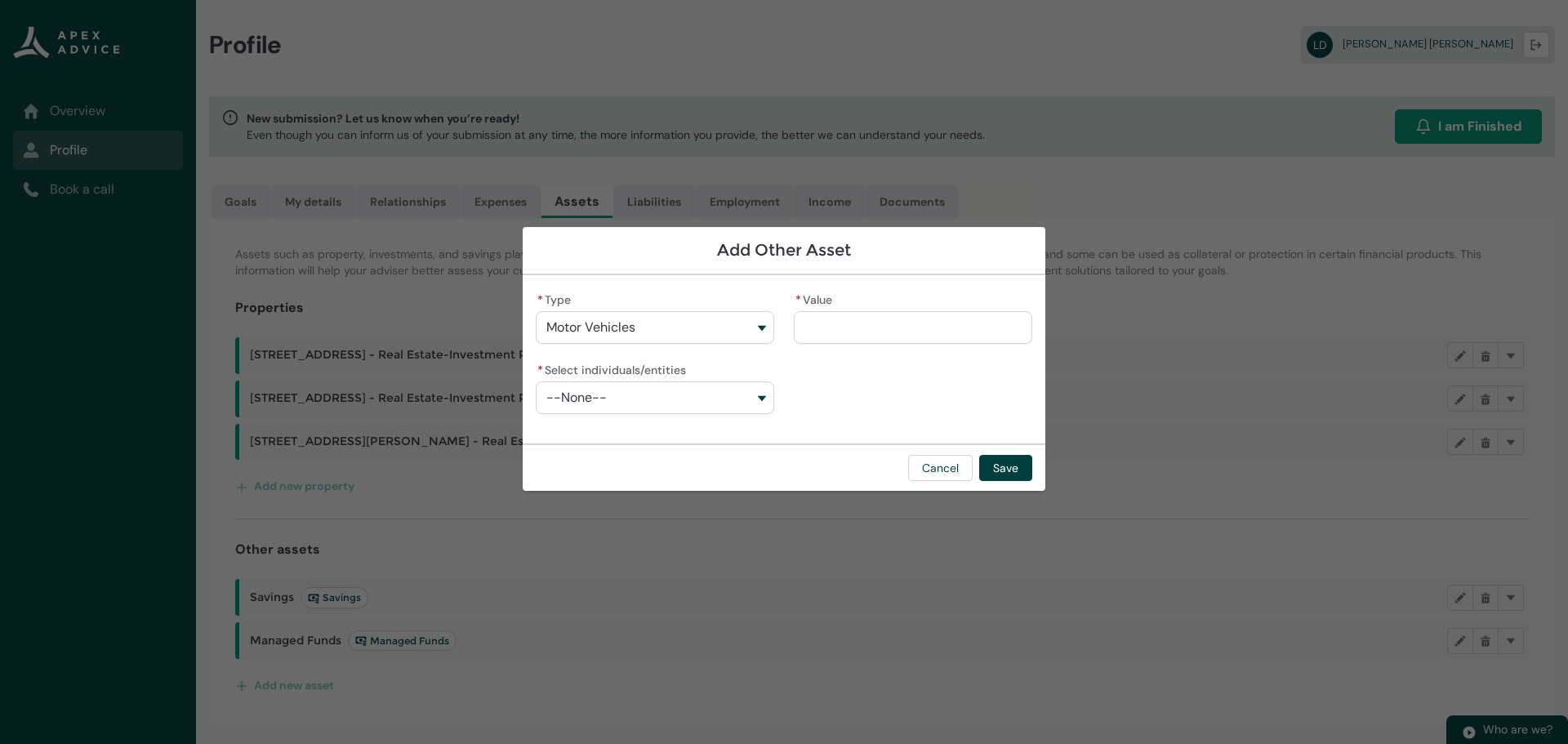
click at [830, 325] on input "* Value" at bounding box center [912, 327] width 238 height 33
type lightning-primitive-input-simple "3"
type input "*"
type lightning-primitive-input-simple "30"
type input "**"
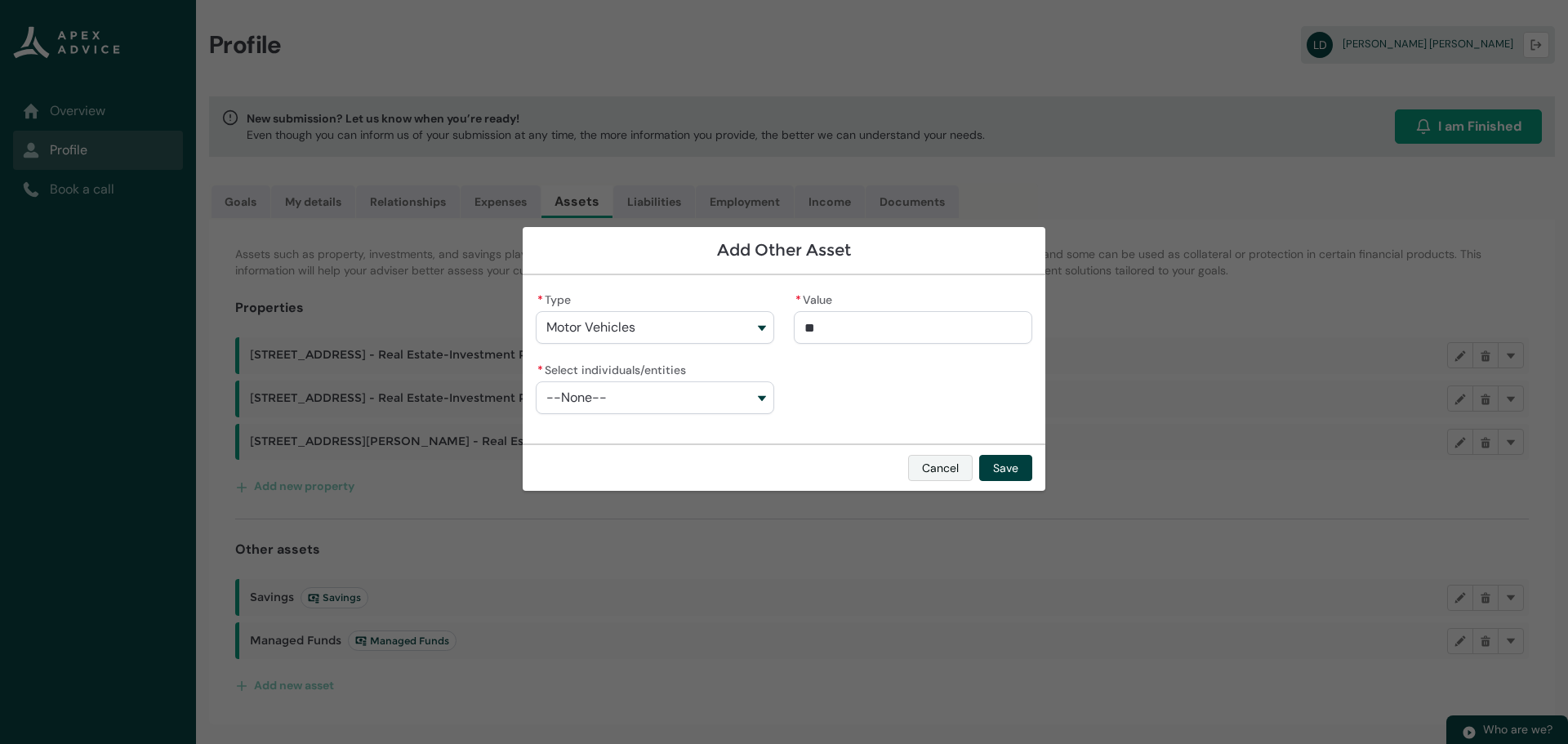
type lightning-primitive-input-simple "300"
type input "***"
type lightning-primitive-input-simple "3000"
type input "****"
type lightning-primitive-input-simple "30000"
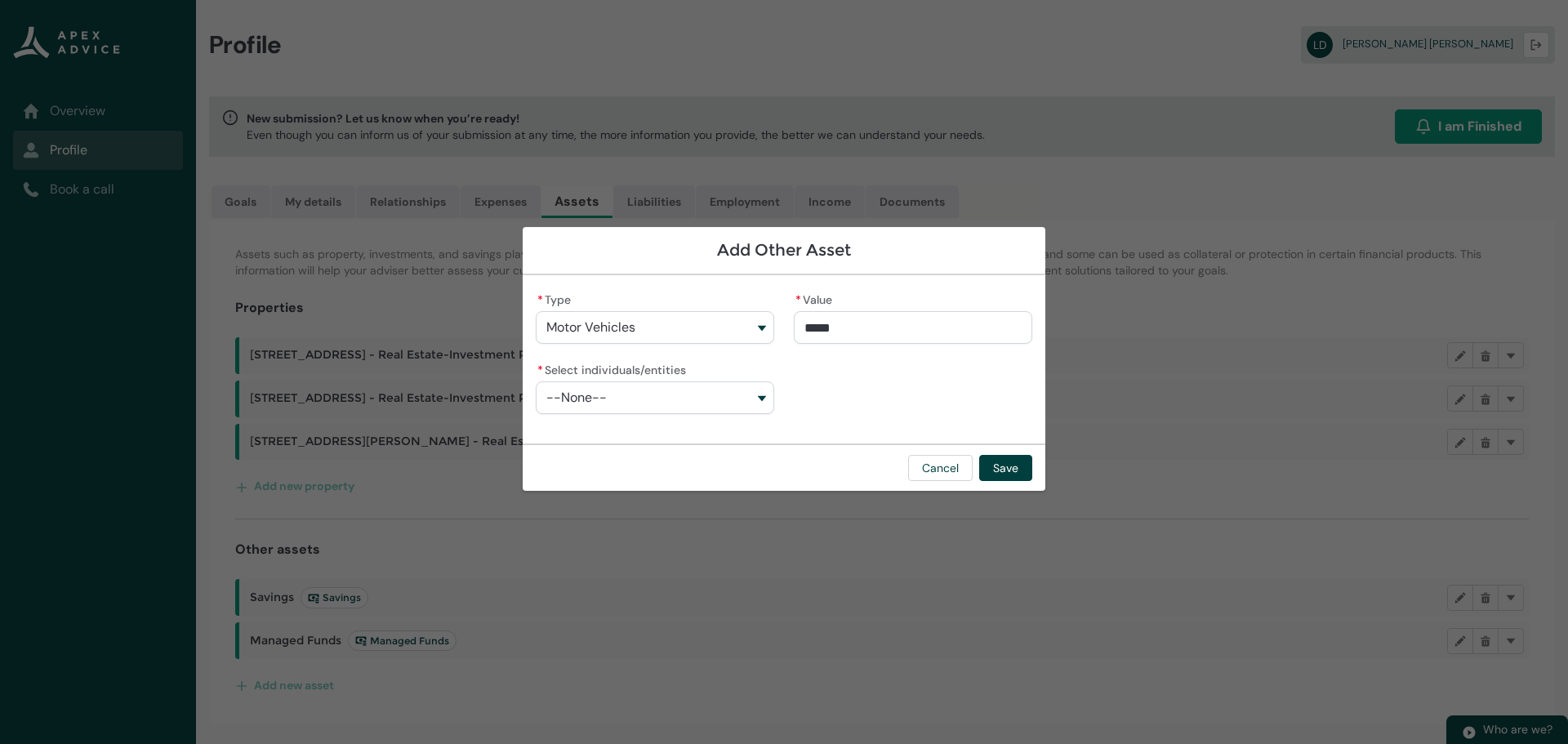
type input "**********"
click at [659, 397] on button "--None--" at bounding box center [655, 397] width 238 height 33
click at [638, 462] on span "Lutz Walter Drews" at bounding box center [647, 463] width 156 height 13
type lightning-combobox "001BT000002yaCqYAI"
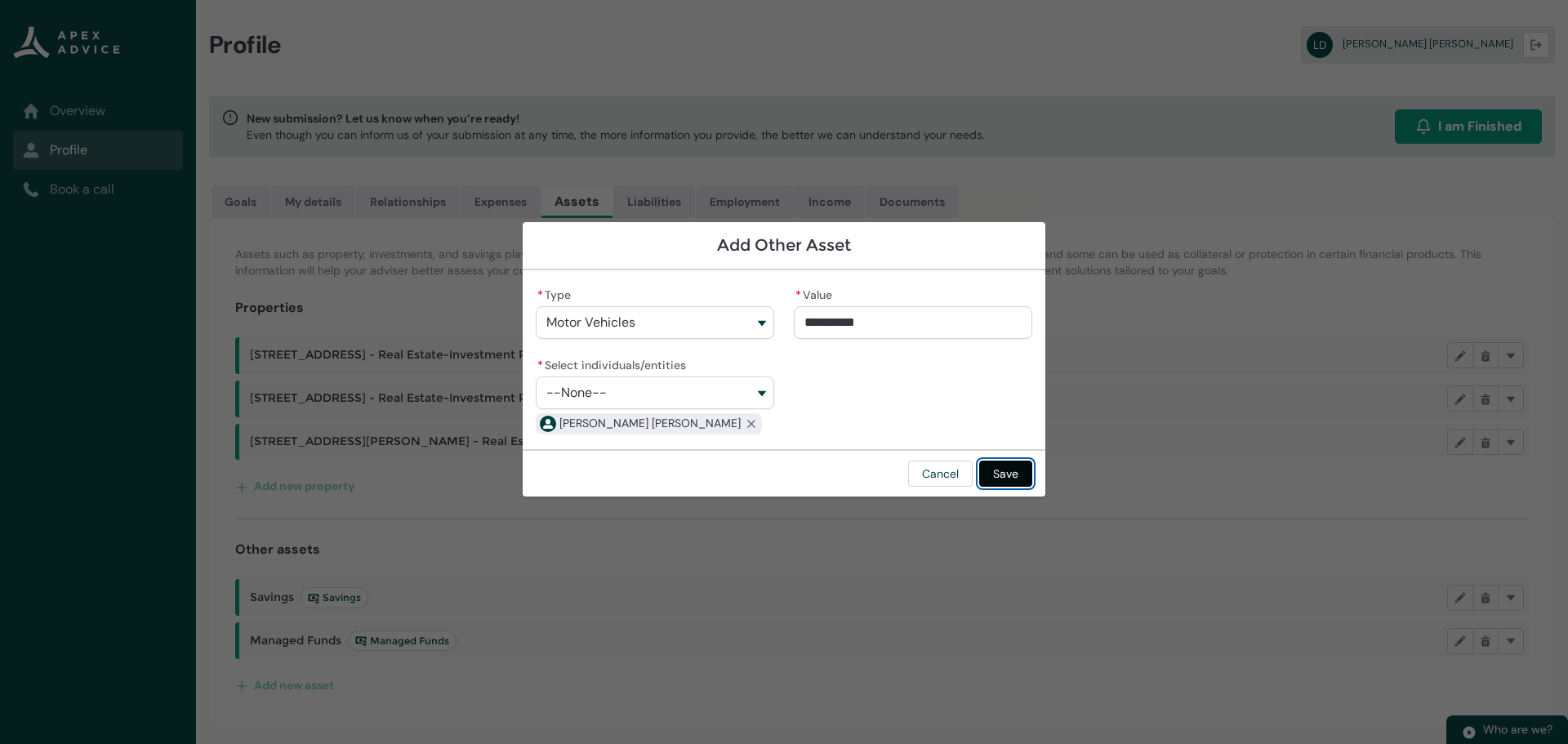
click at [1000, 475] on button "Save" at bounding box center [1006, 473] width 53 height 26
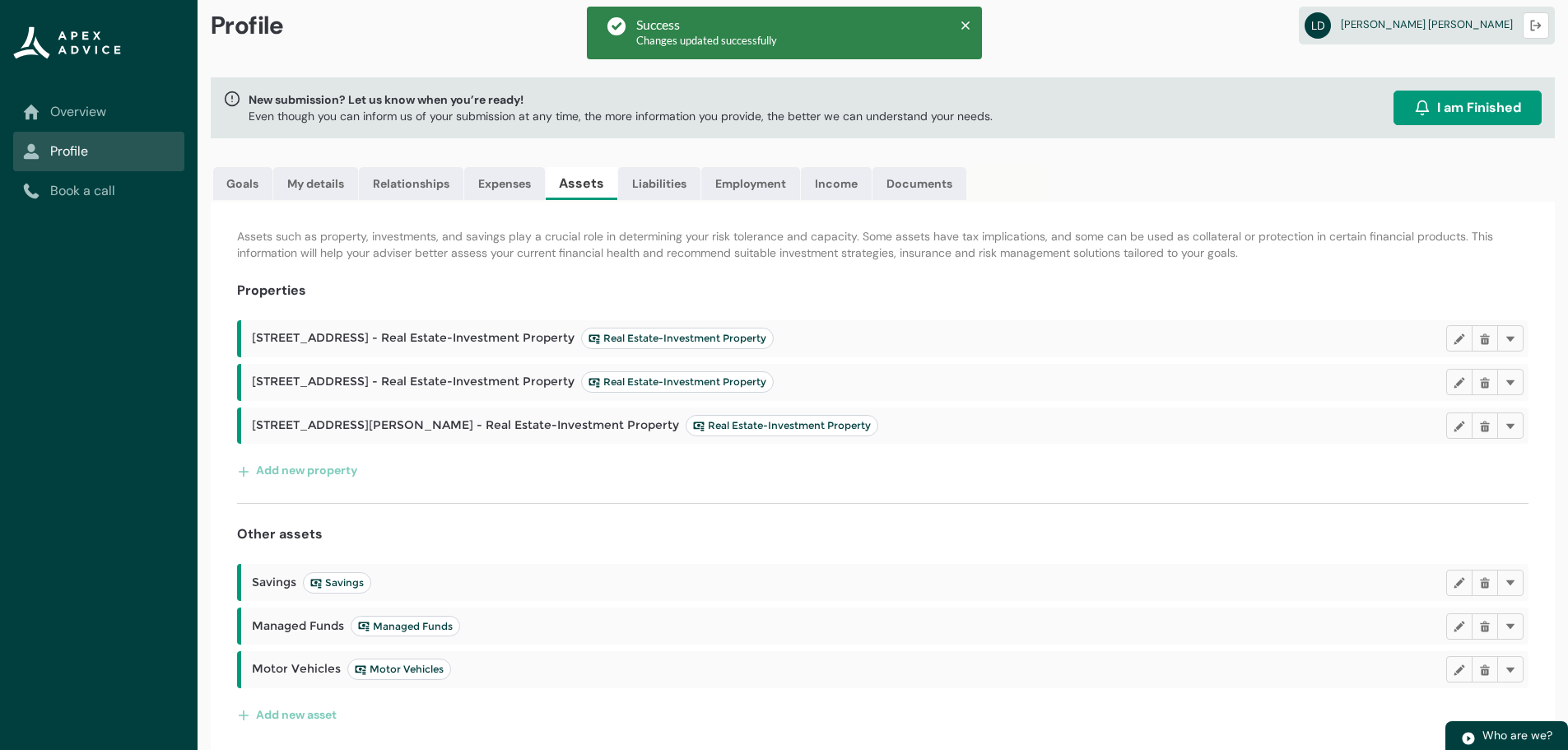
scroll to position [24, 0]
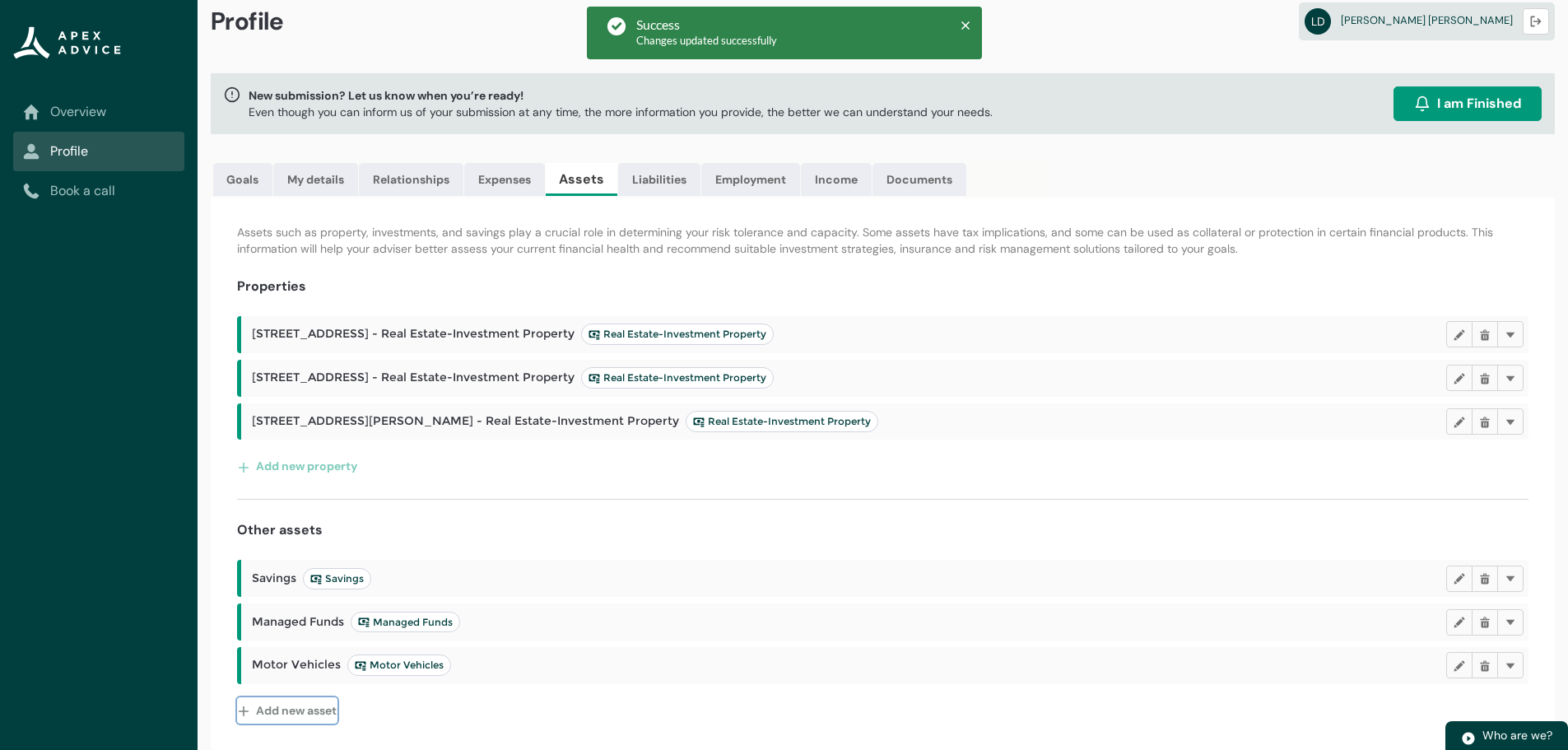
click at [286, 707] on button "Add new asset" at bounding box center [286, 710] width 100 height 27
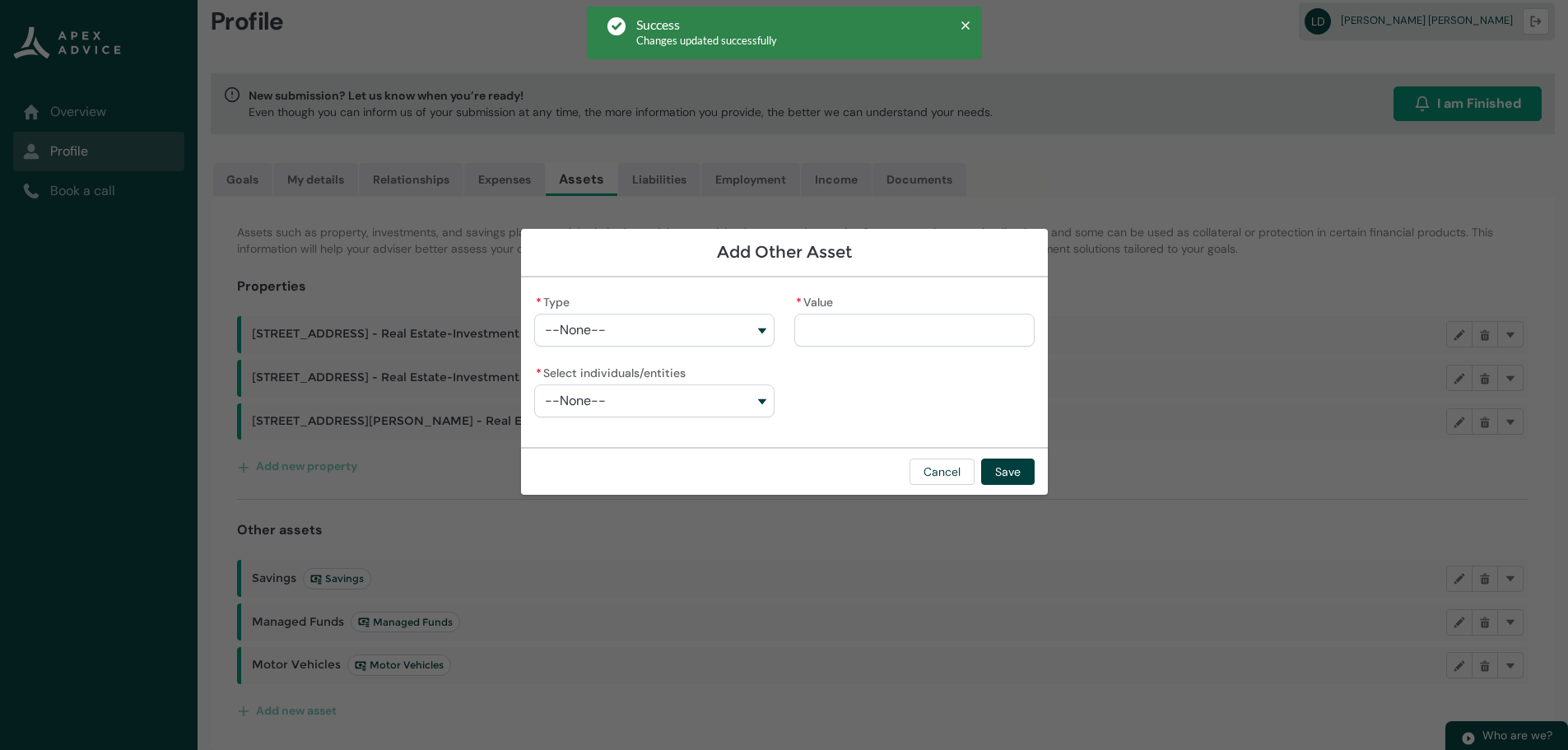
click at [592, 332] on span "--None--" at bounding box center [575, 330] width 61 height 15
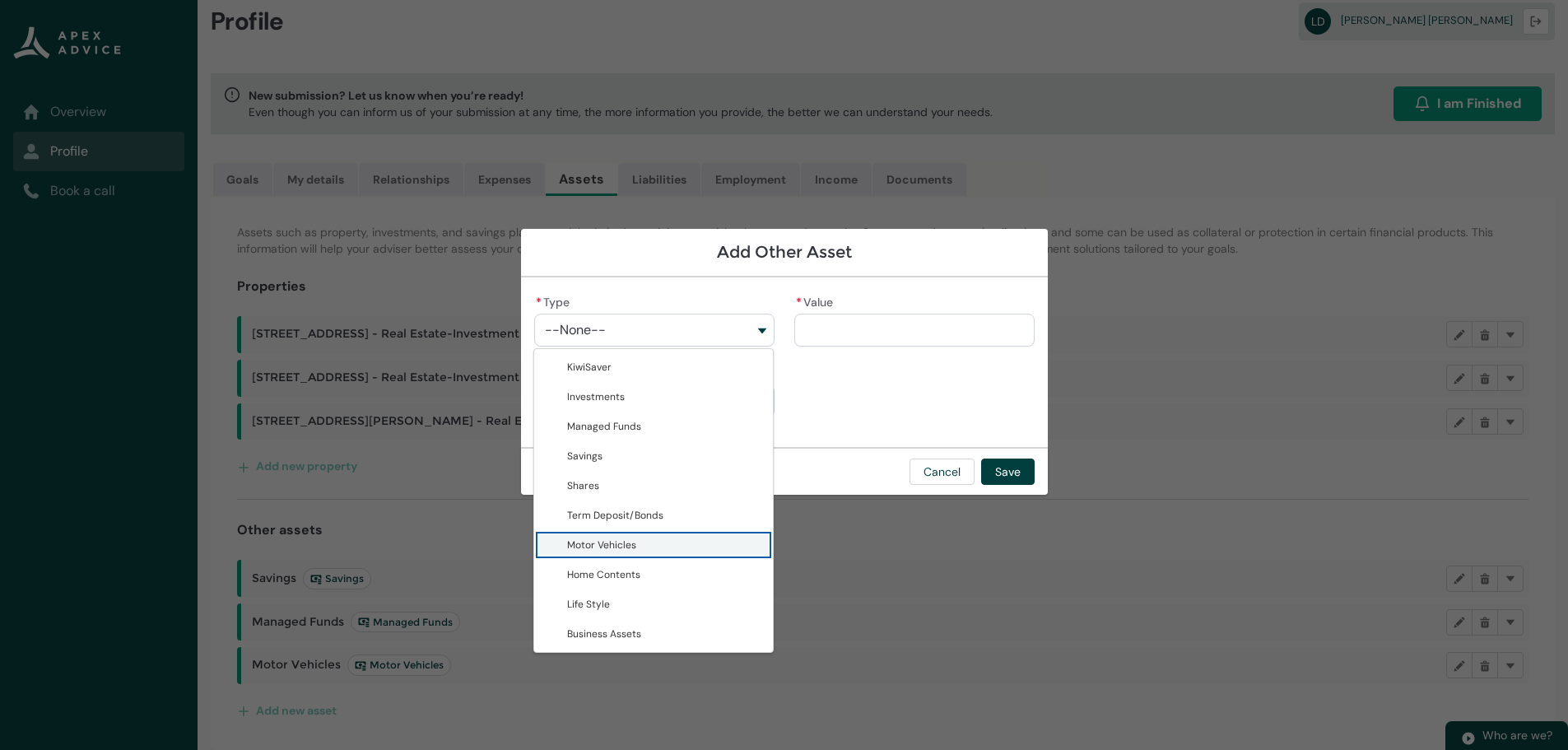
click at [631, 541] on span "Motor Vehicles" at bounding box center [601, 544] width 69 height 13
type lightning-combobox "Motor Vehicles"
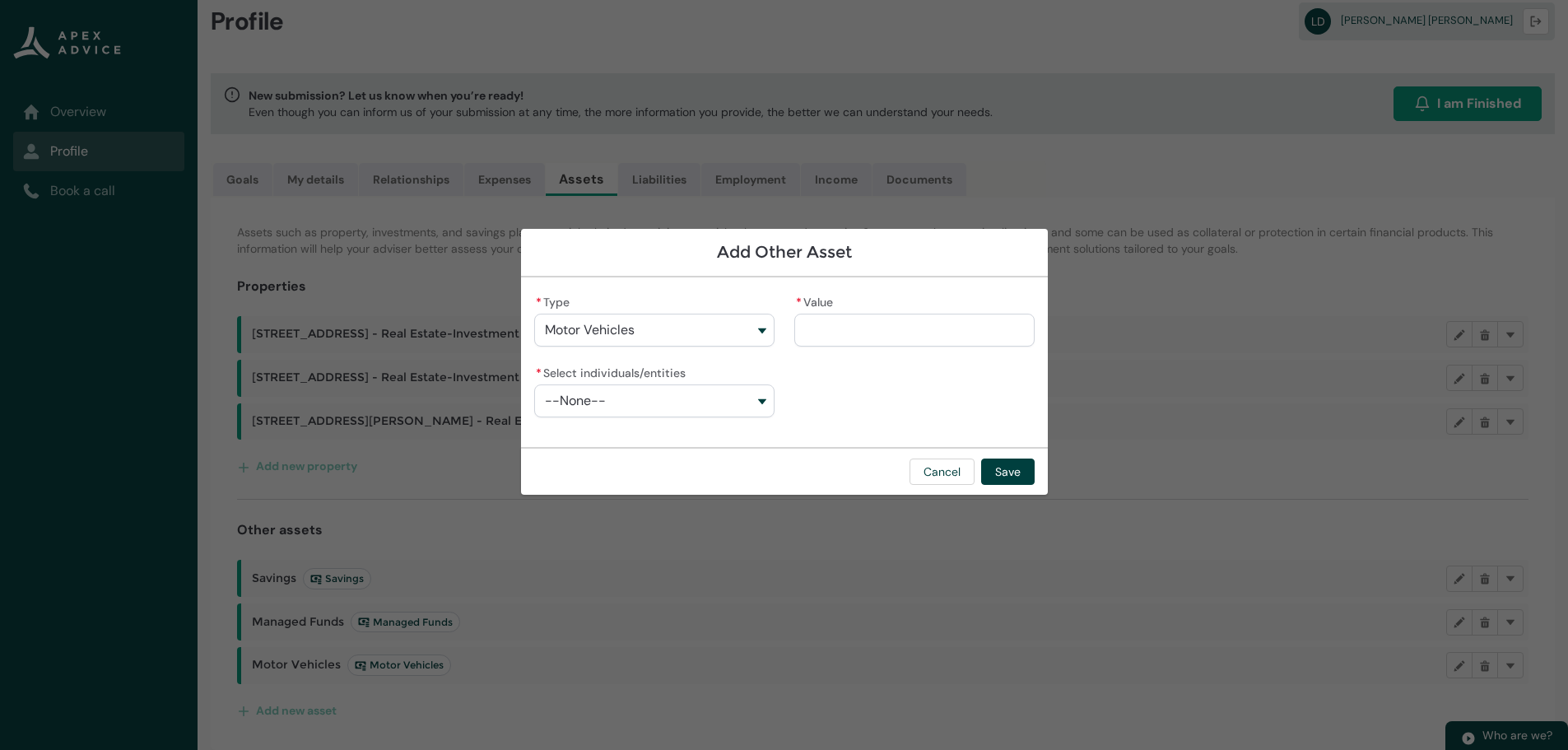
click at [842, 325] on input "* Value" at bounding box center [914, 330] width 240 height 33
type lightning-primitive-input-simple "2"
type input "*"
type lightning-primitive-input-simple "25"
type input "**"
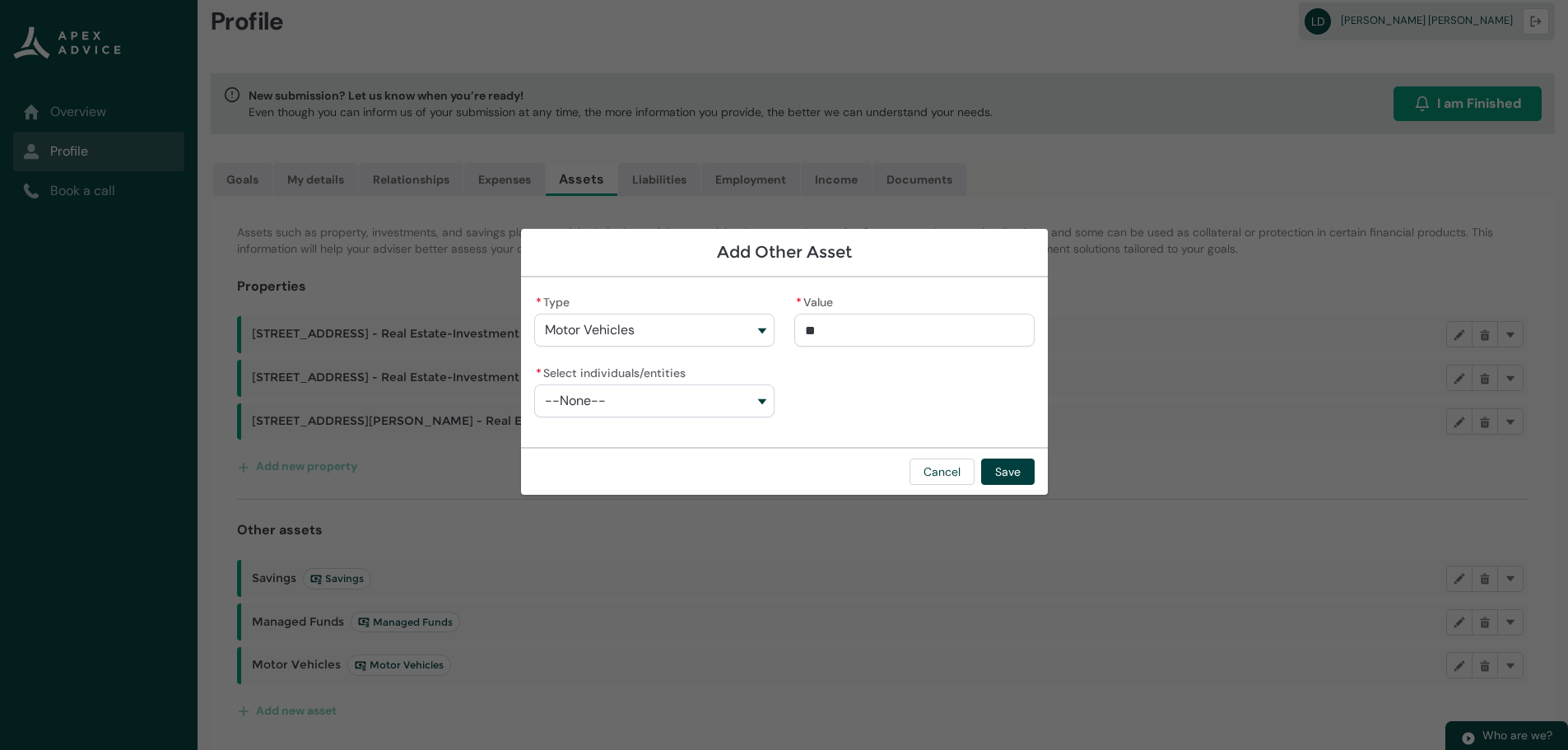
type lightning-primitive-input-simple "250"
type input "***"
type lightning-primitive-input-simple "2500"
type input "****"
type lightning-primitive-input-simple "25000"
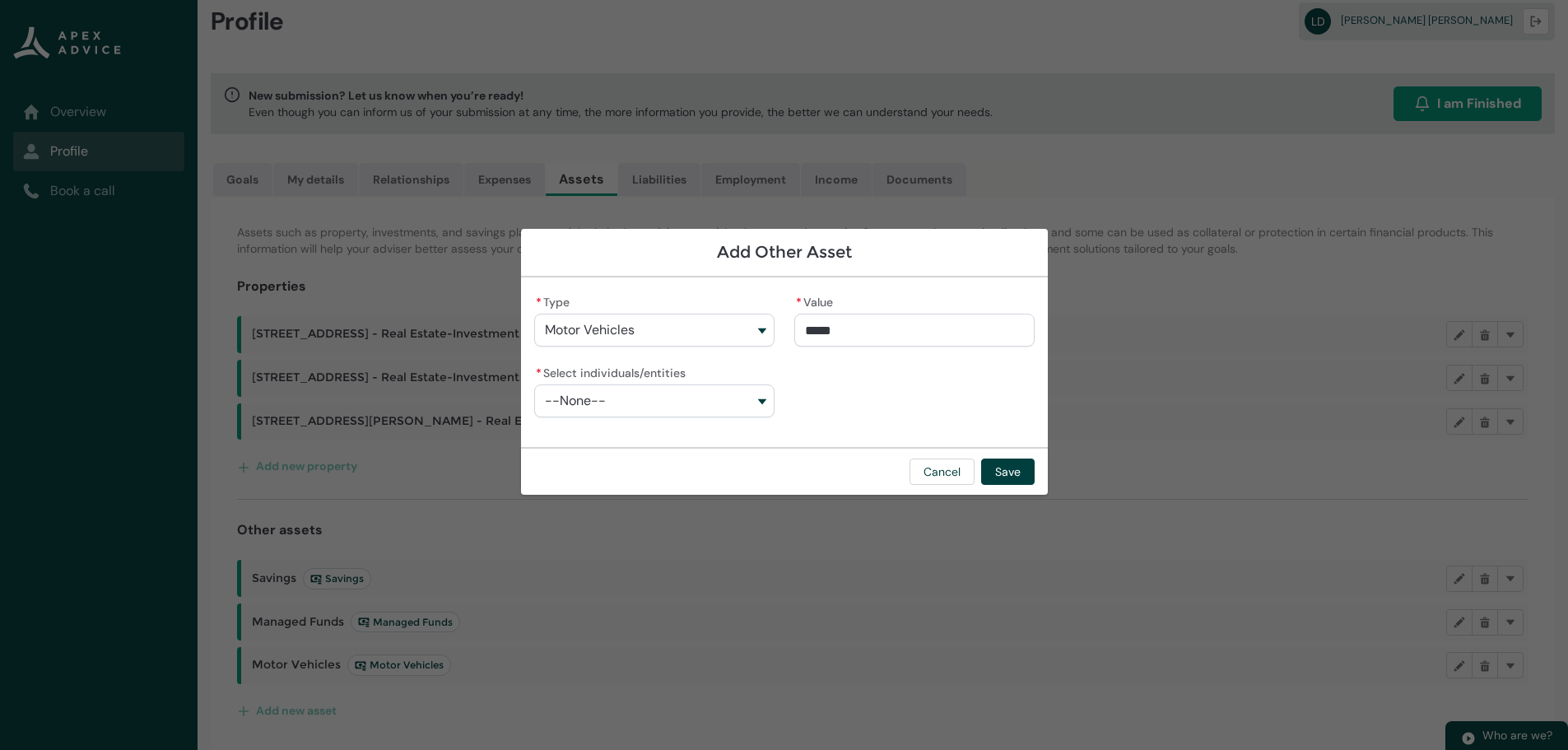
type input "**********"
click at [630, 390] on button "--None--" at bounding box center [654, 400] width 240 height 33
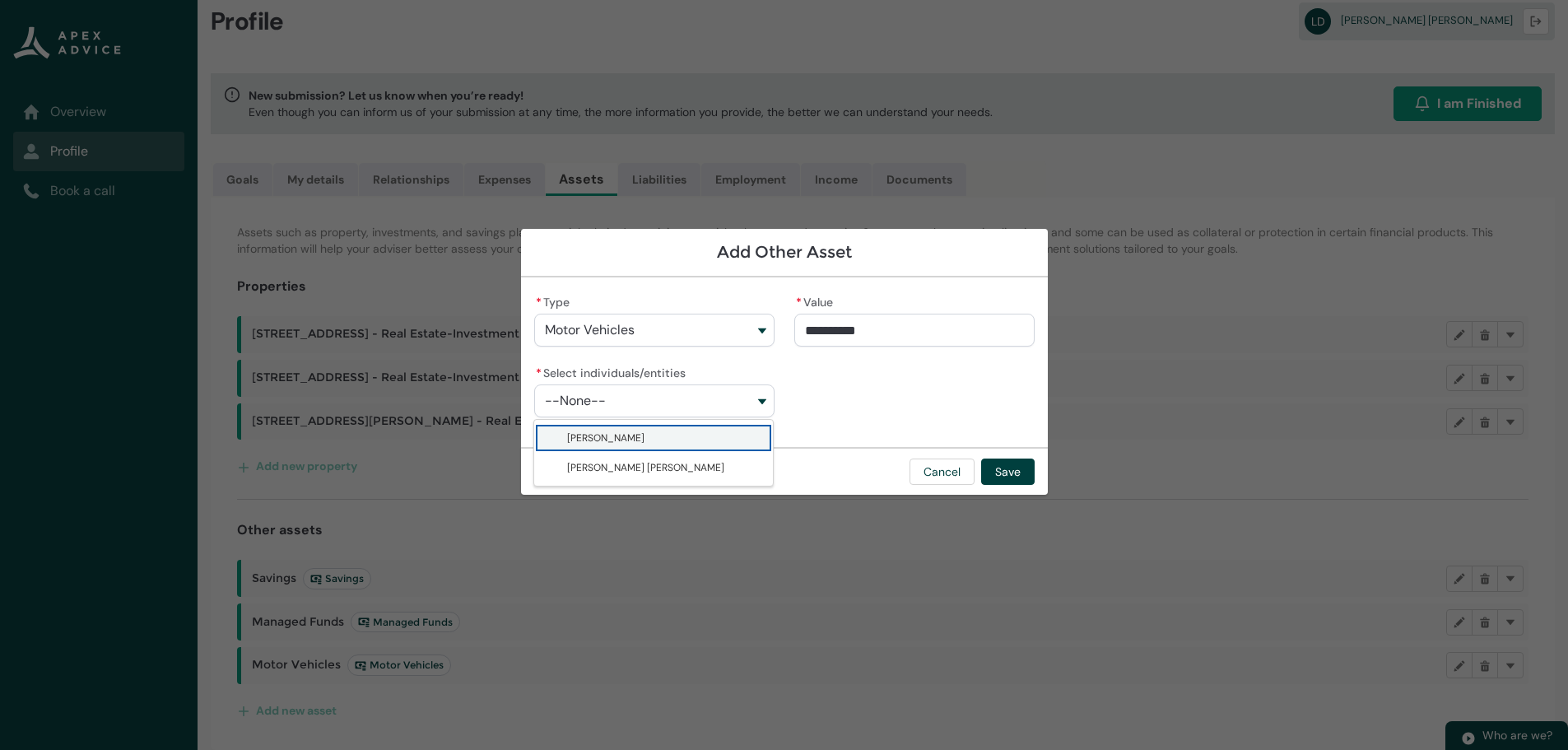
click at [618, 435] on span "Natalie Drews" at bounding box center [605, 437] width 77 height 13
type lightning-combobox "001BT00000351yTYAQ"
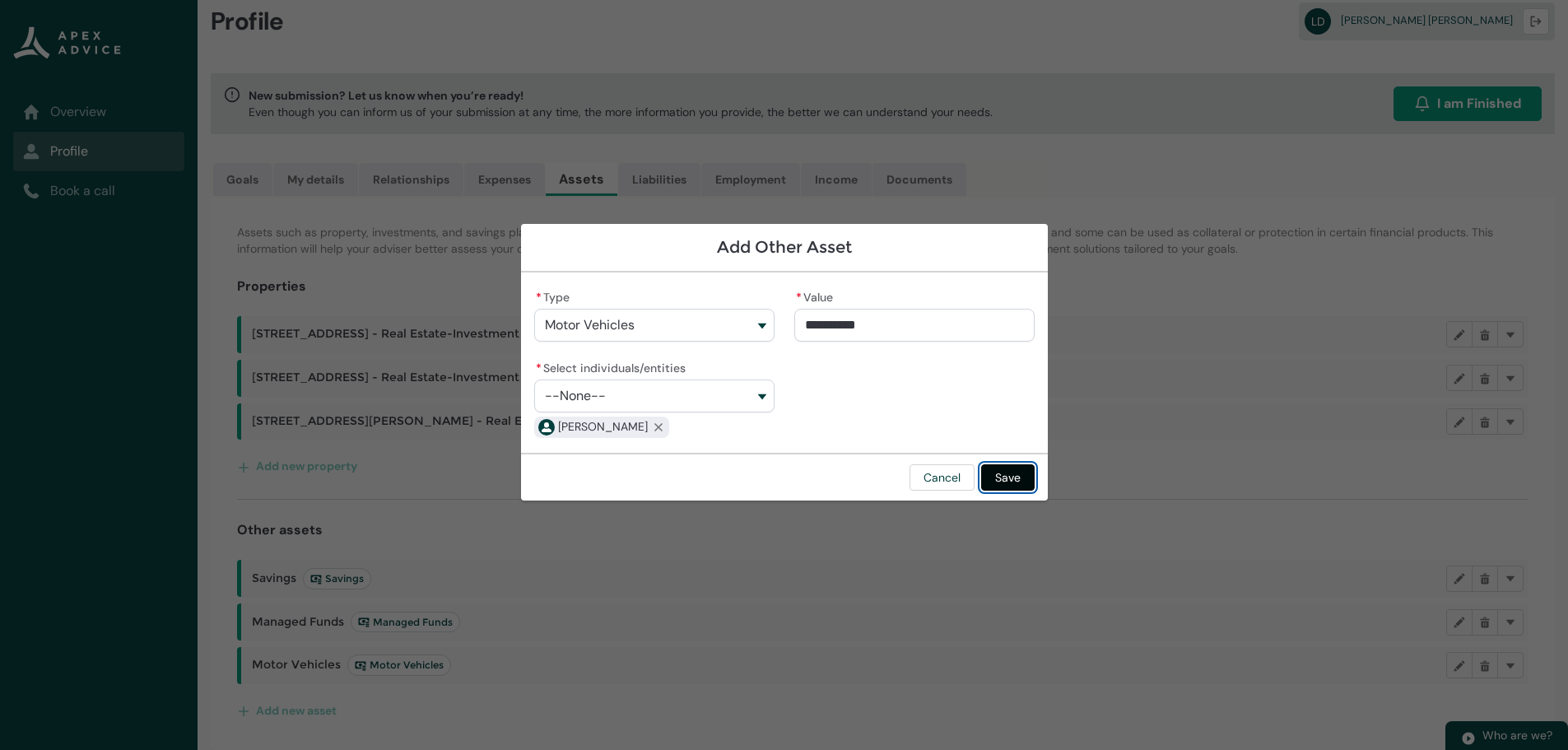
click at [1004, 474] on button "Save" at bounding box center [1007, 477] width 53 height 27
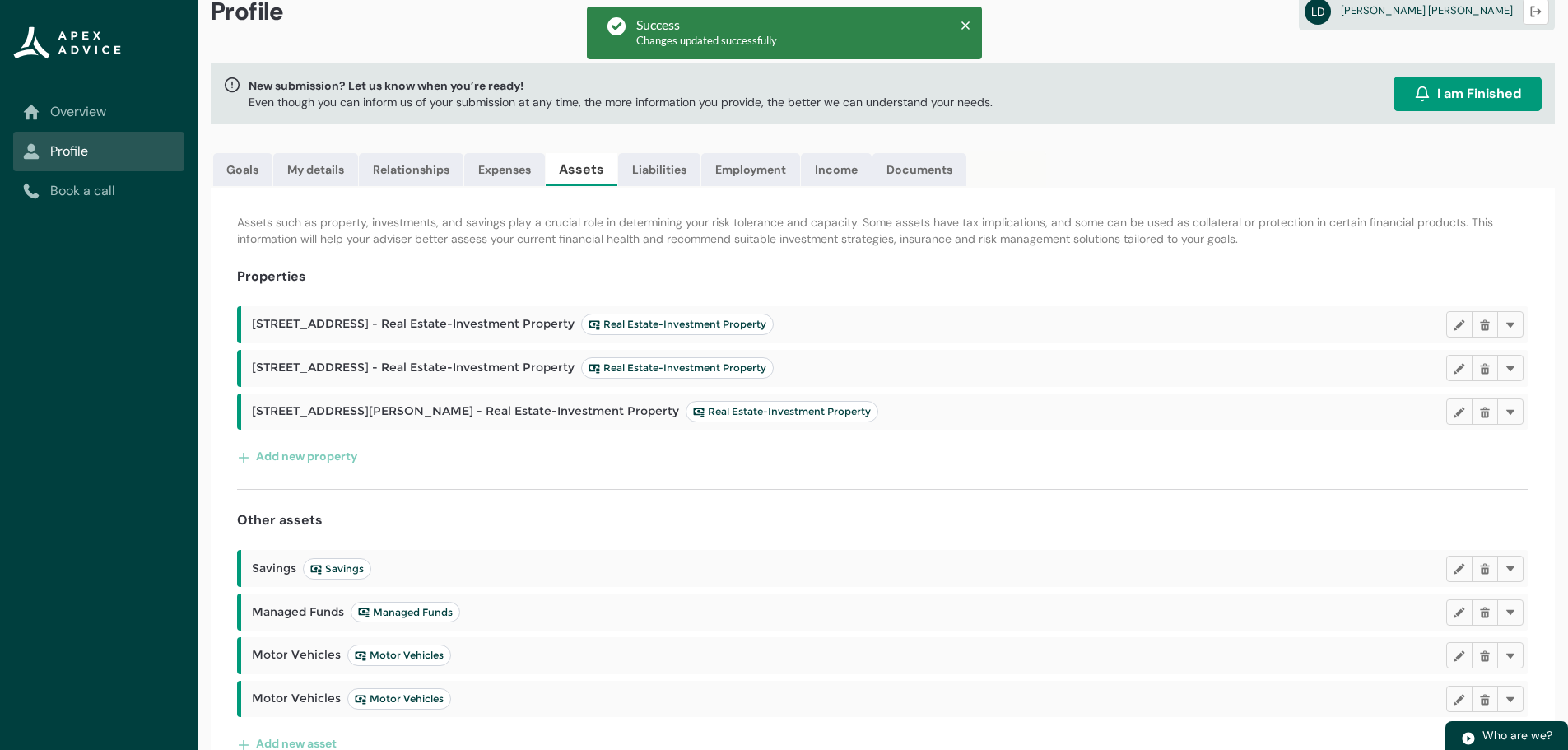
scroll to position [66, 0]
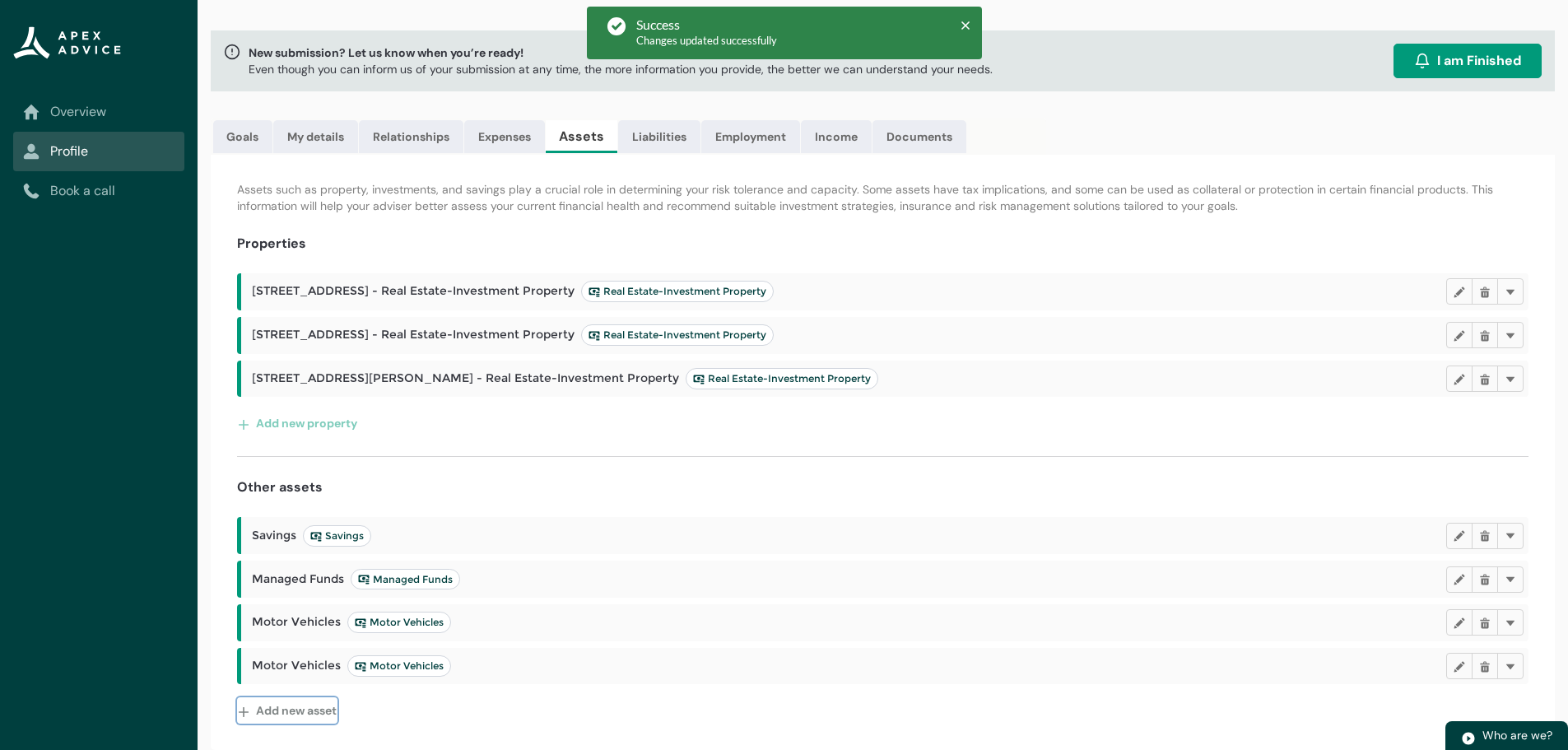
click at [314, 712] on button "Add new asset" at bounding box center [286, 710] width 100 height 27
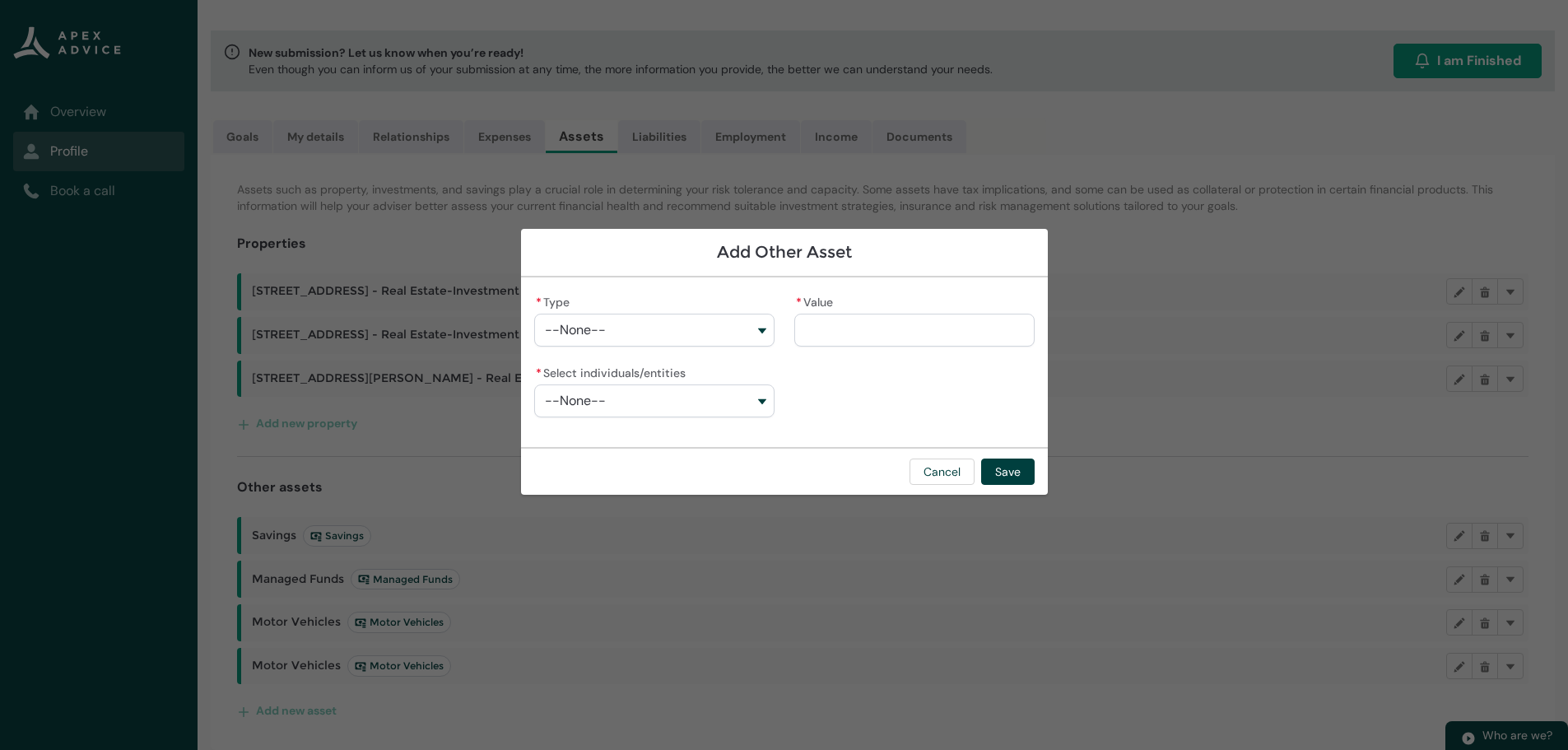
click at [767, 328] on button "--None--" at bounding box center [654, 330] width 240 height 33
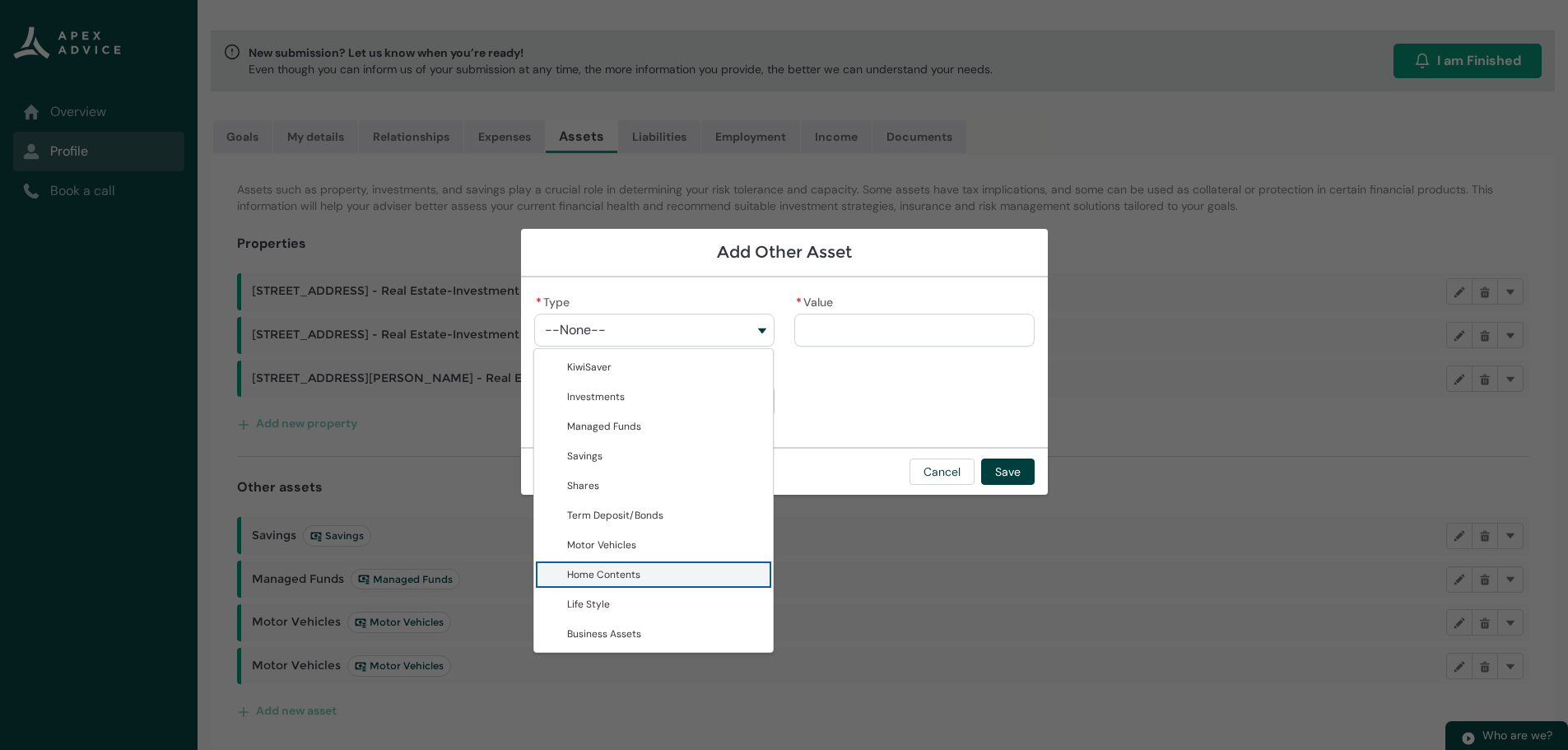
click at [623, 571] on span "Home Contents" at bounding box center [603, 574] width 74 height 13
type lightning-combobox "Home Contents"
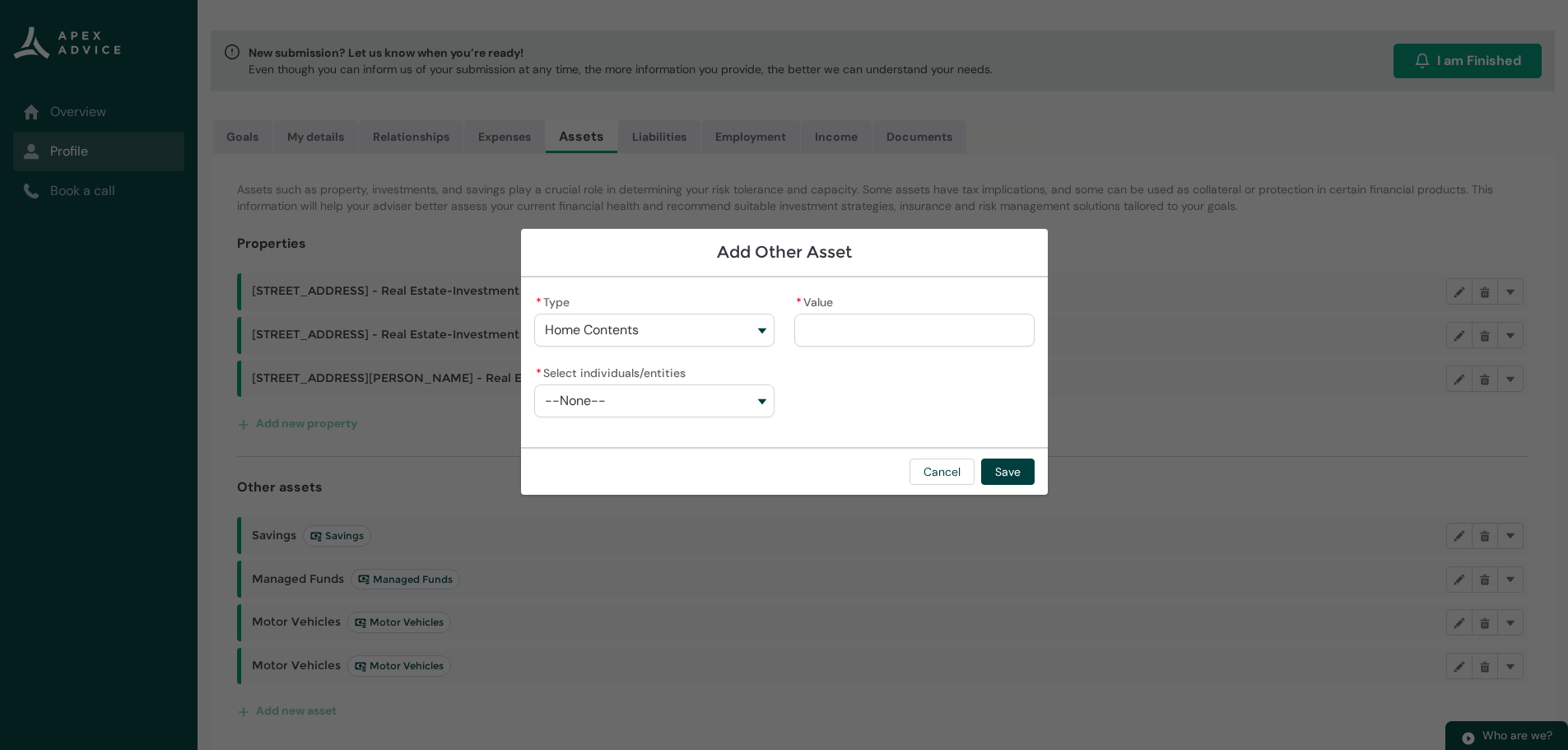
click at [822, 332] on input "* Value" at bounding box center [914, 330] width 240 height 33
type lightning-primitive-input-simple "7"
type input "*"
type lightning-primitive-input-simple "75"
type input "**"
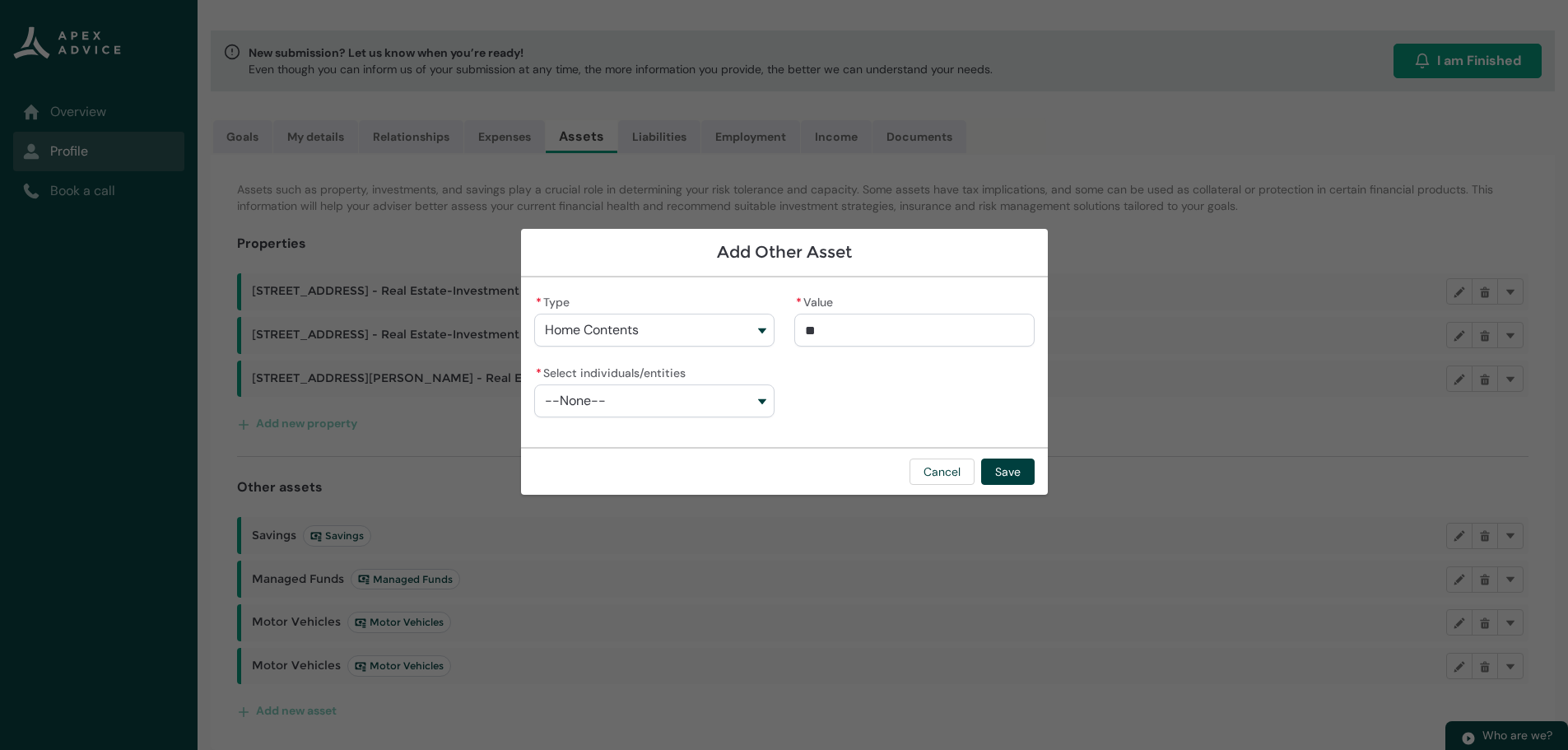
type lightning-primitive-input-simple "750"
type input "***"
type lightning-primitive-input-simple "7500"
type input "****"
type lightning-primitive-input-simple "75000"
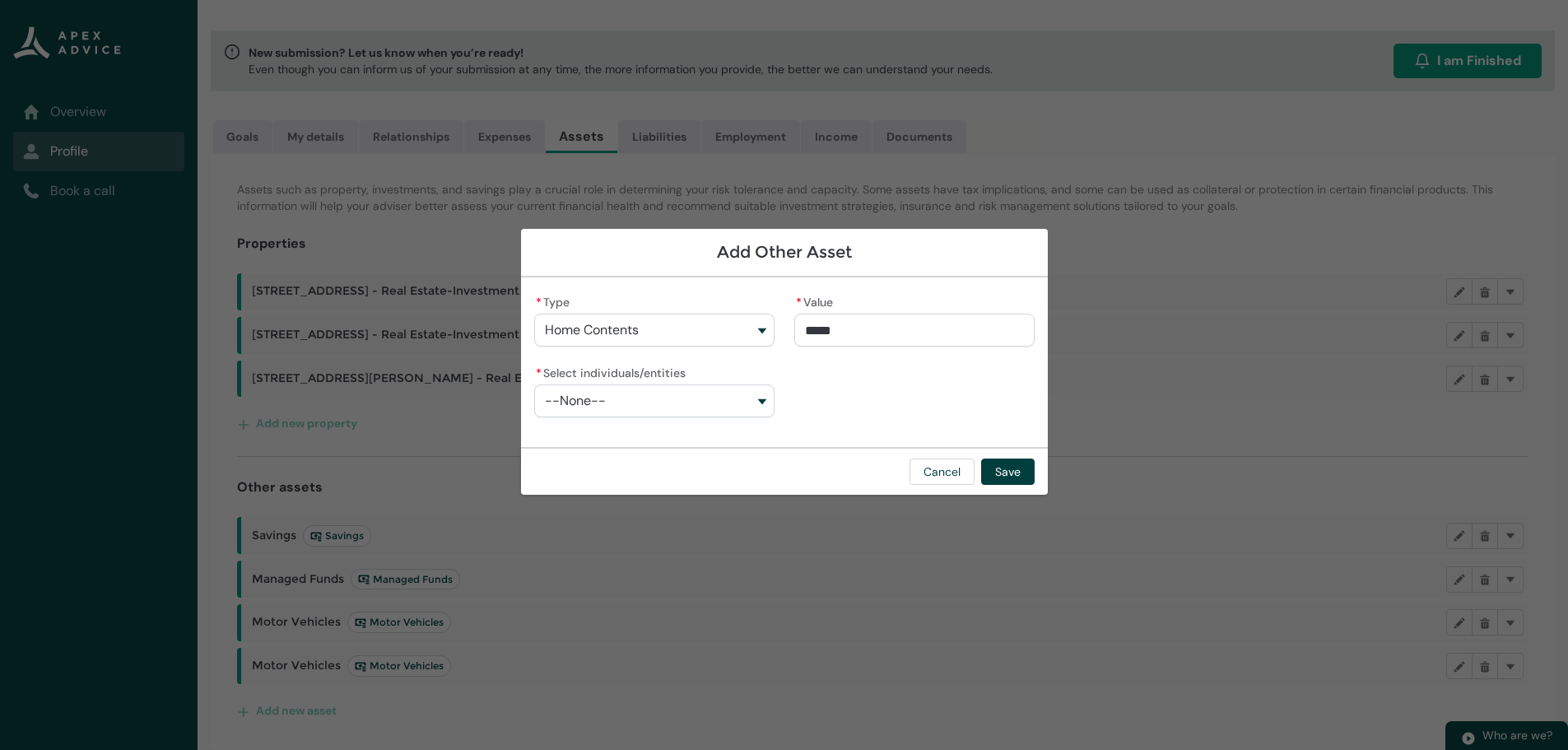
type input "**********"
click at [706, 401] on button "--None--" at bounding box center [654, 400] width 240 height 33
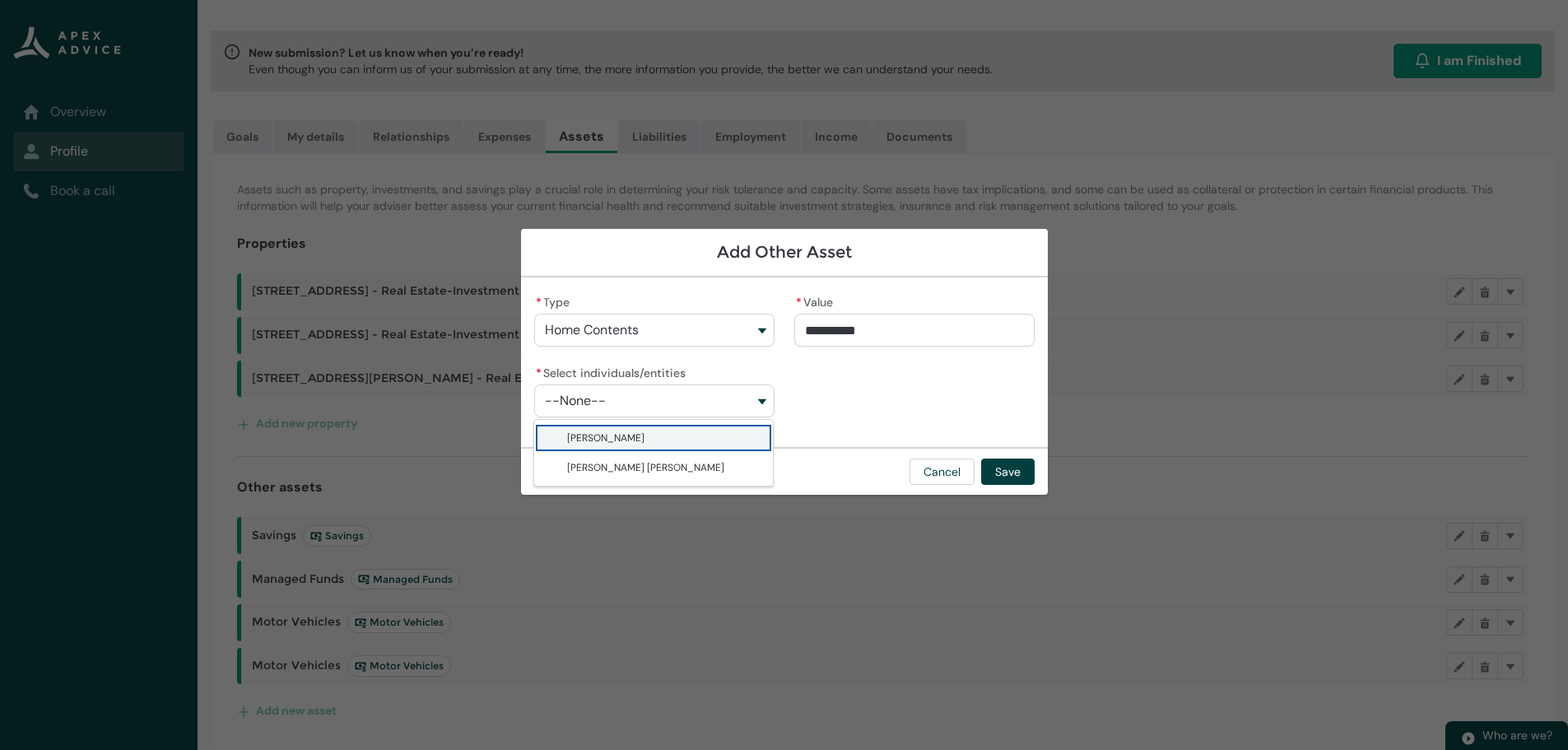
click at [632, 435] on span "Natalie Drews" at bounding box center [664, 437] width 196 height 17
type lightning-combobox "001BT00000351yTYAQ"
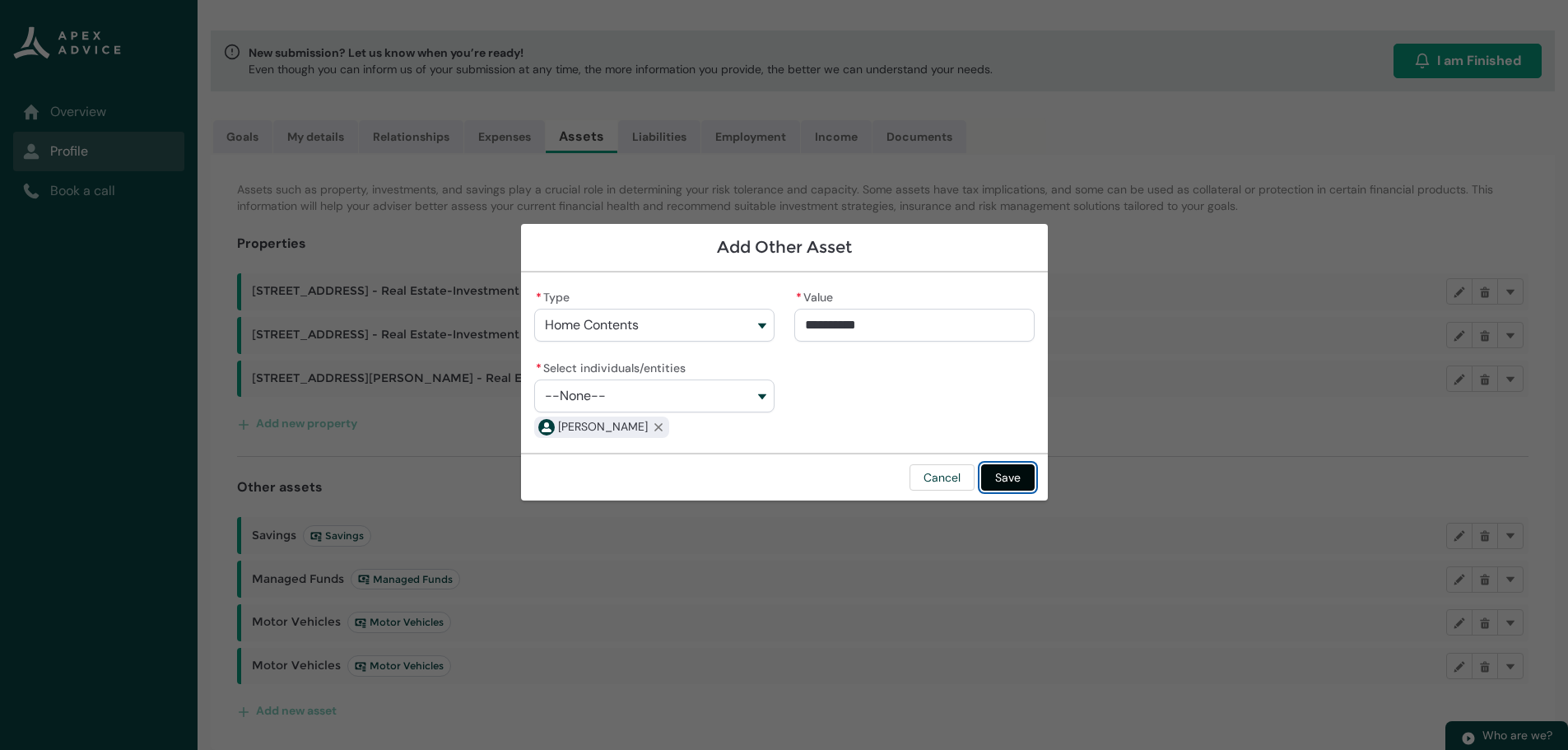
click at [1007, 478] on button "Save" at bounding box center [1007, 477] width 53 height 27
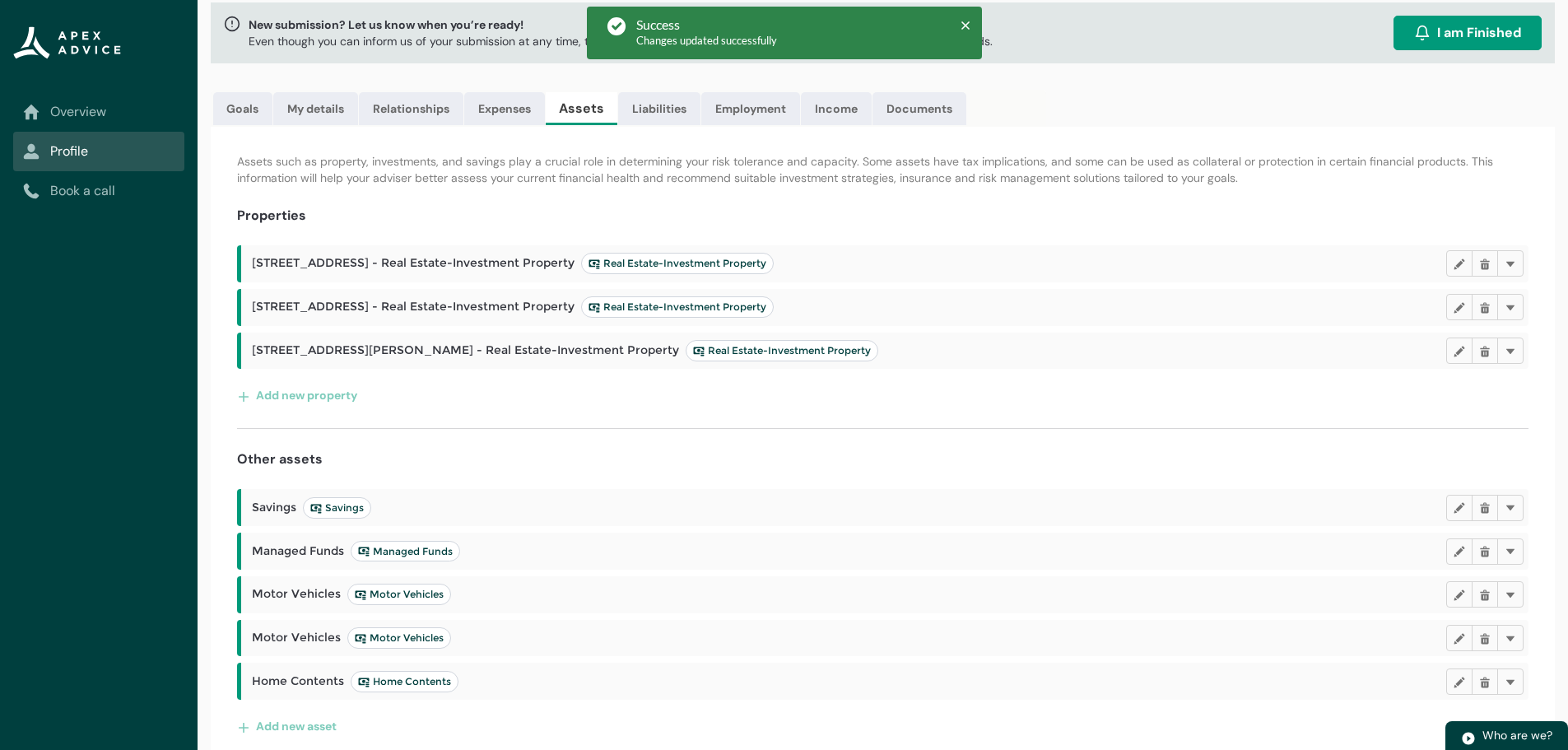
scroll to position [110, 0]
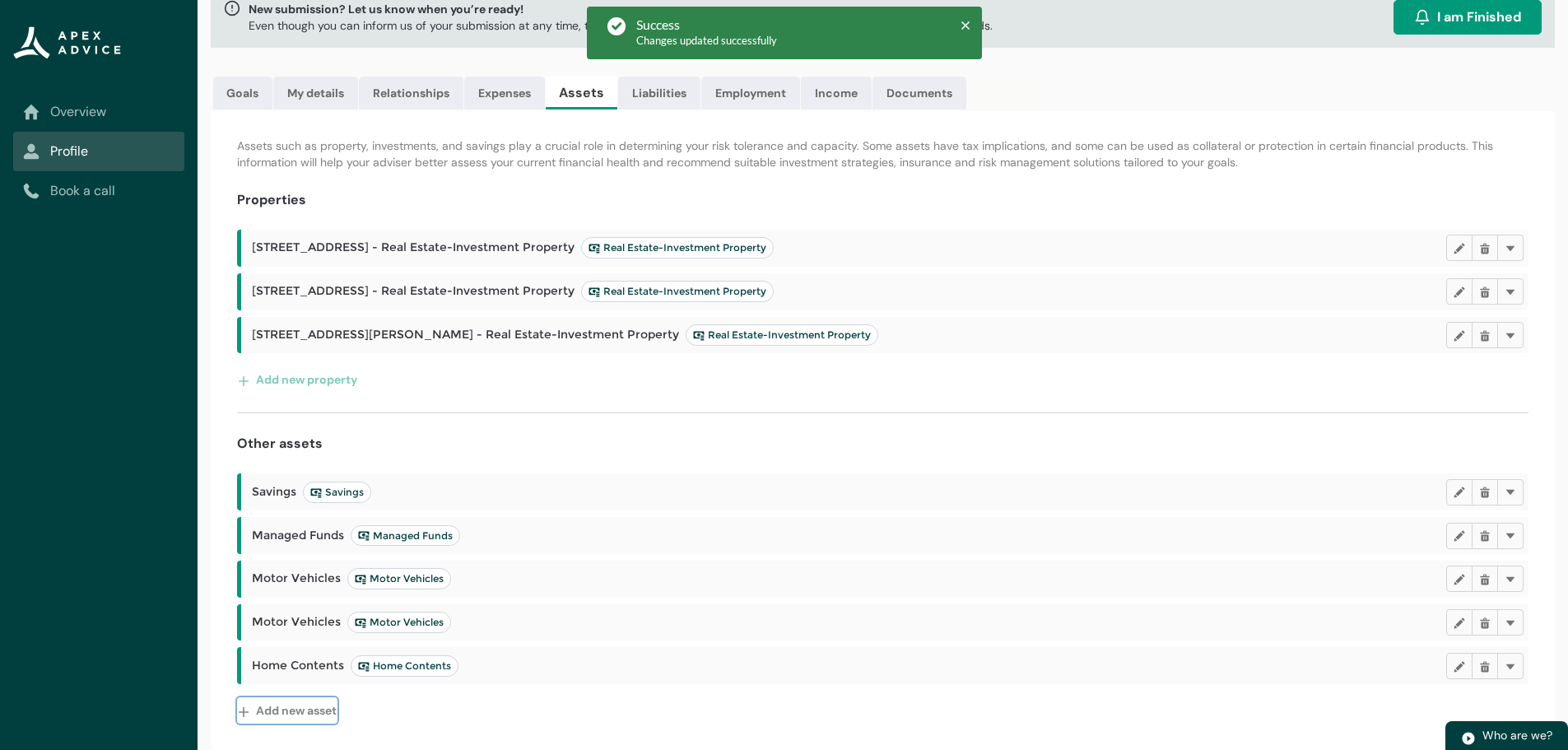
click at [306, 707] on button "Add new asset" at bounding box center [286, 710] width 100 height 27
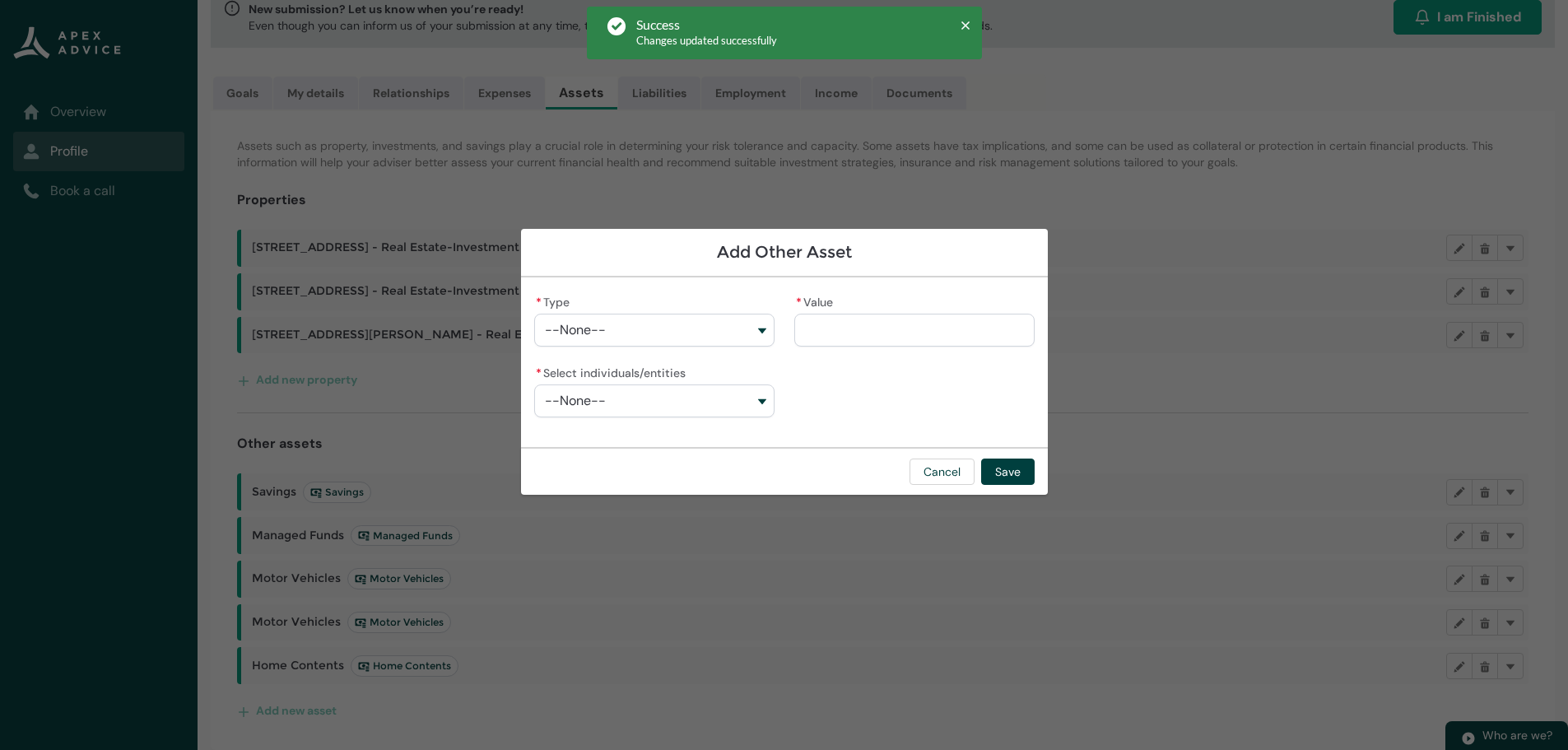
click at [631, 327] on button "--None--" at bounding box center [654, 330] width 240 height 33
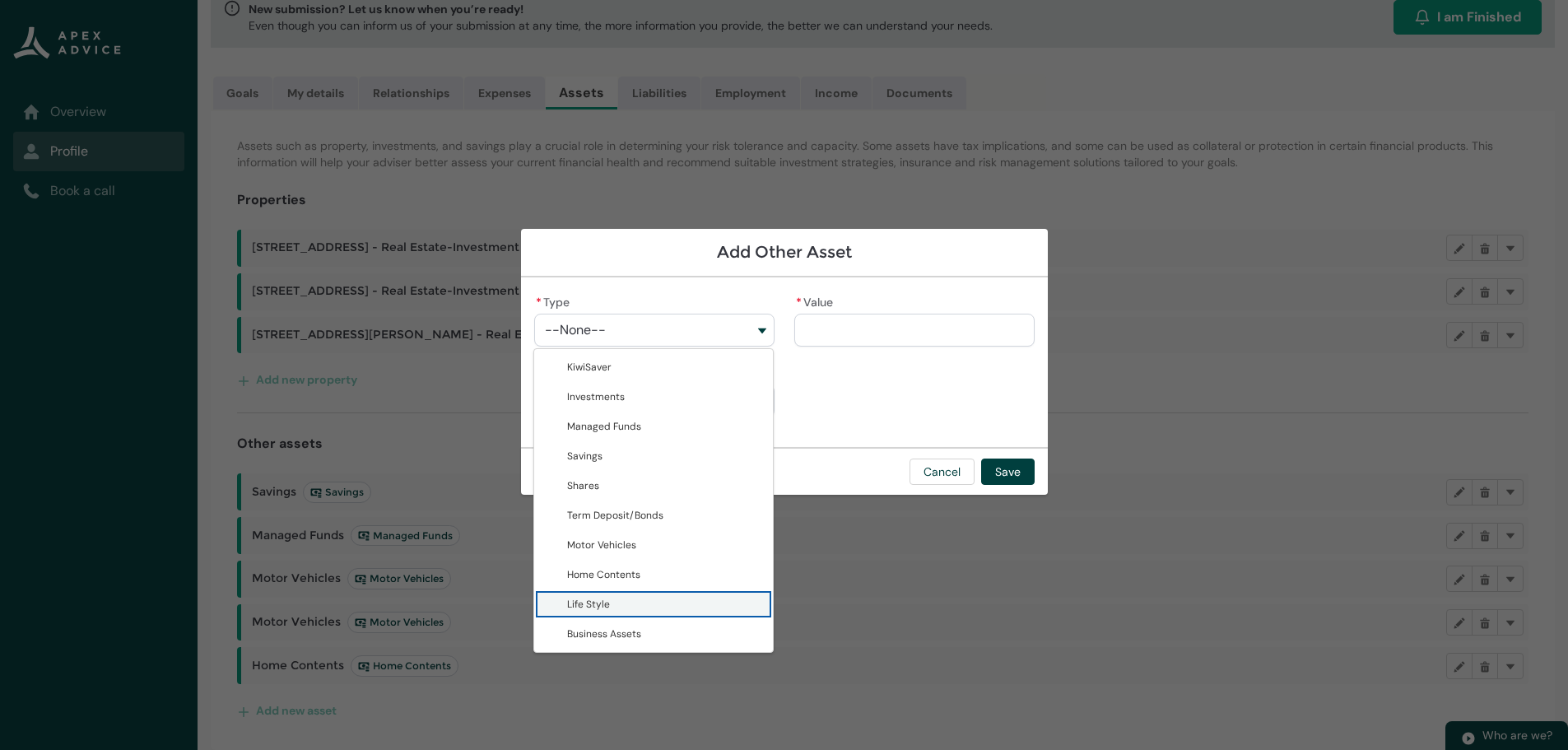
click at [639, 596] on span "Life Style" at bounding box center [664, 604] width 196 height 17
type lightning-combobox "Life Style"
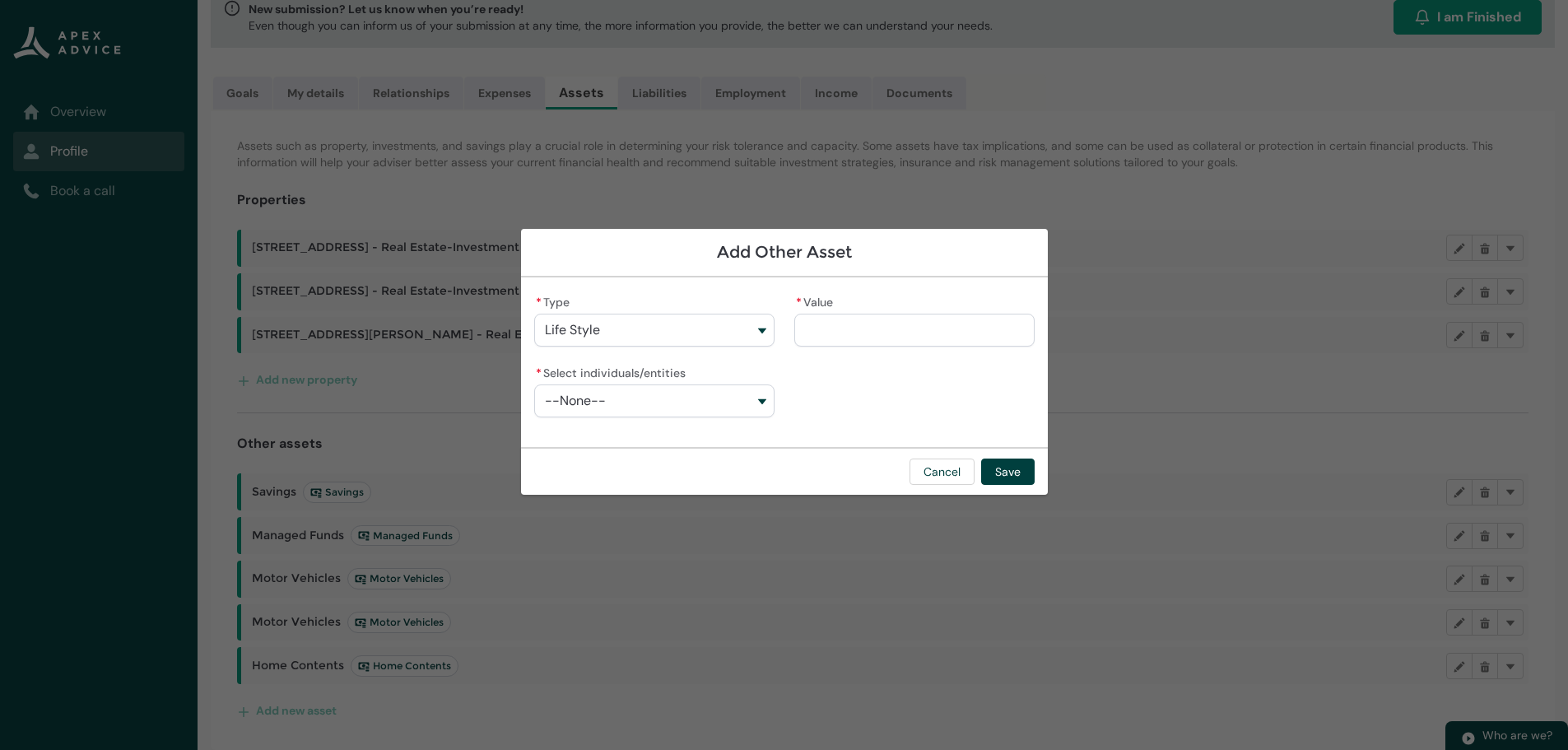
click at [808, 329] on input "* Value" at bounding box center [914, 330] width 240 height 33
type lightning-primitive-input-simple "3"
type input "*"
type lightning-primitive-input-simple "35"
type input "**"
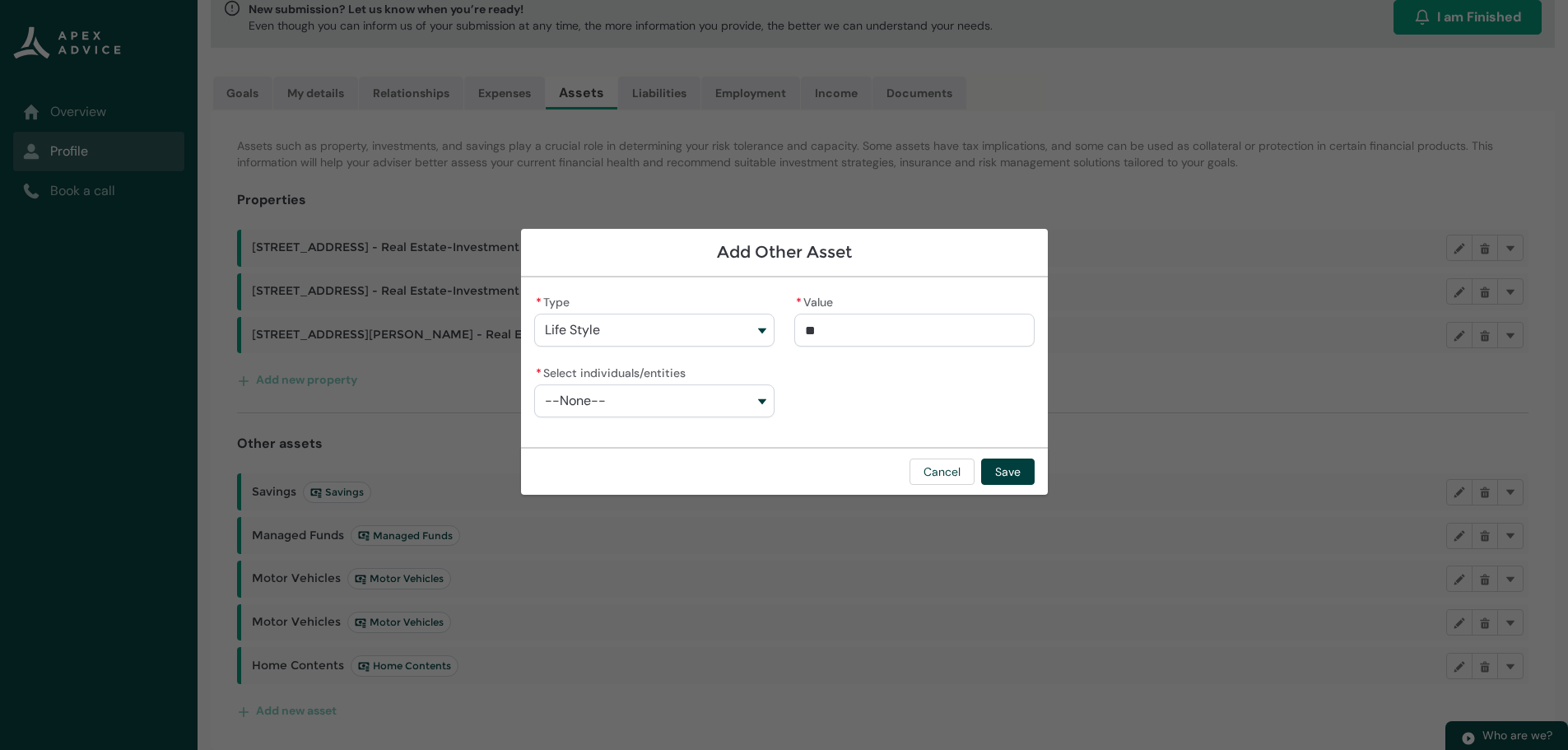
type lightning-primitive-input-simple "350"
type input "***"
type lightning-primitive-input-simple "3500"
type input "****"
click at [617, 401] on button "--None--" at bounding box center [654, 400] width 240 height 33
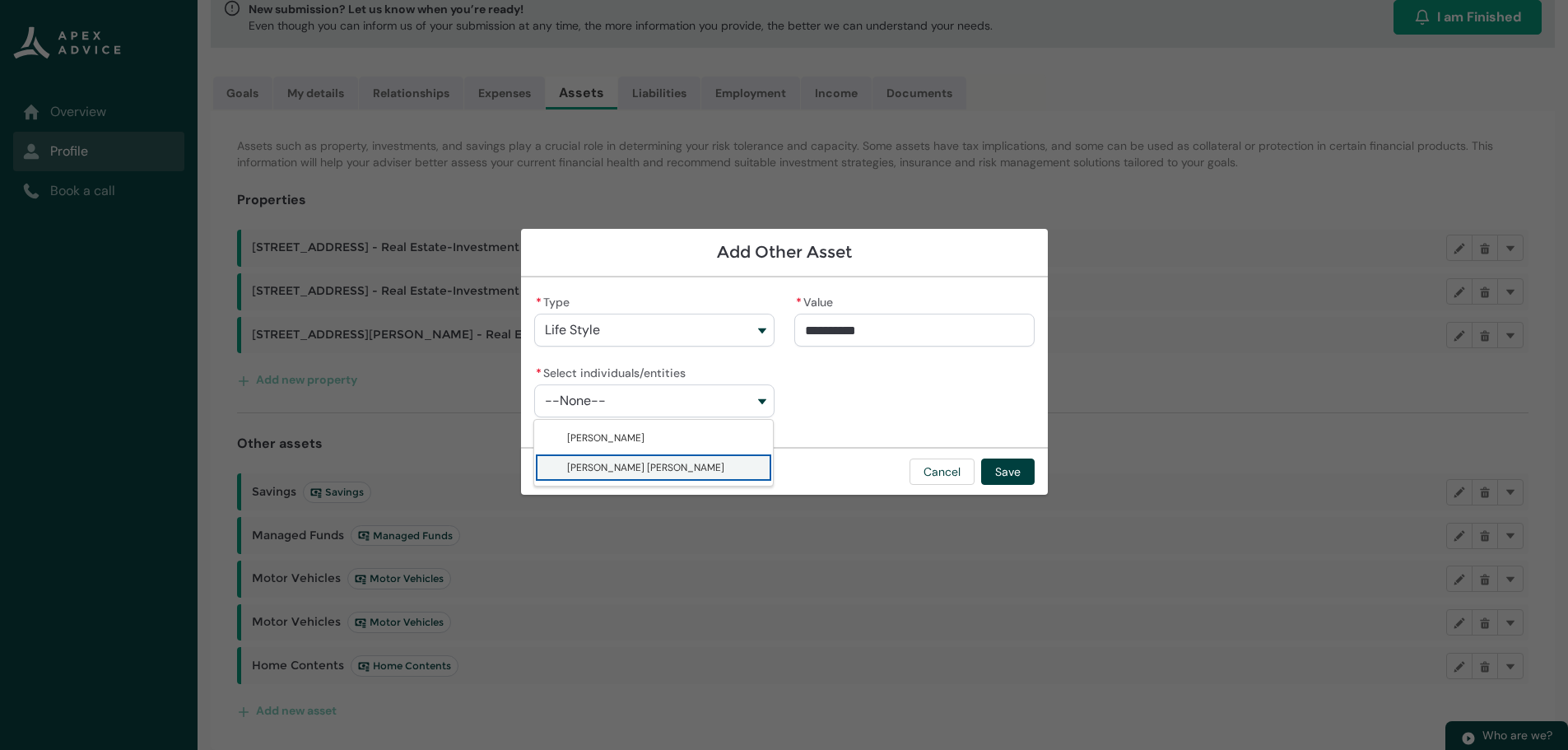
click at [615, 466] on span "Lutz Walter Drews" at bounding box center [645, 467] width 157 height 13
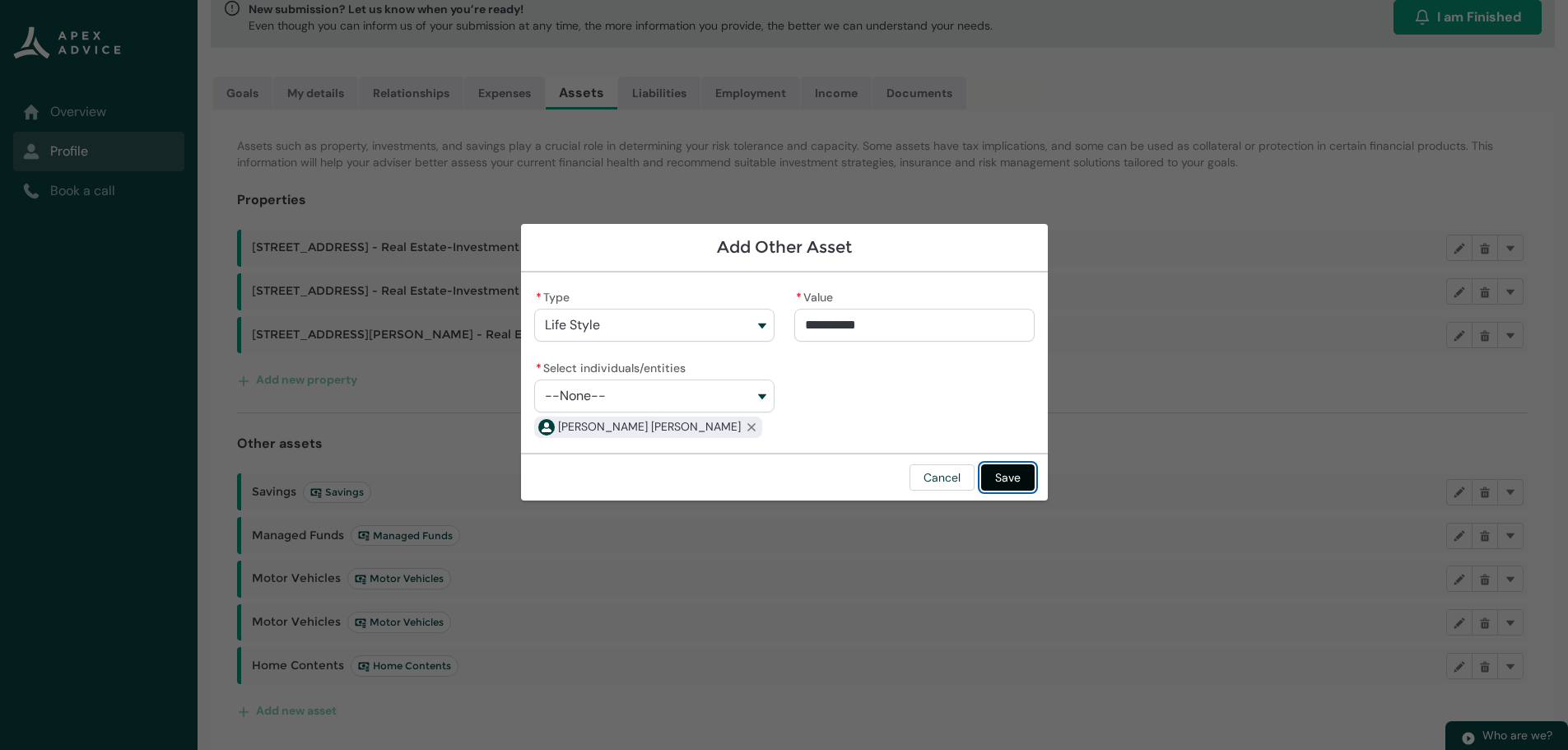
click at [1007, 475] on button "Save" at bounding box center [1007, 477] width 53 height 27
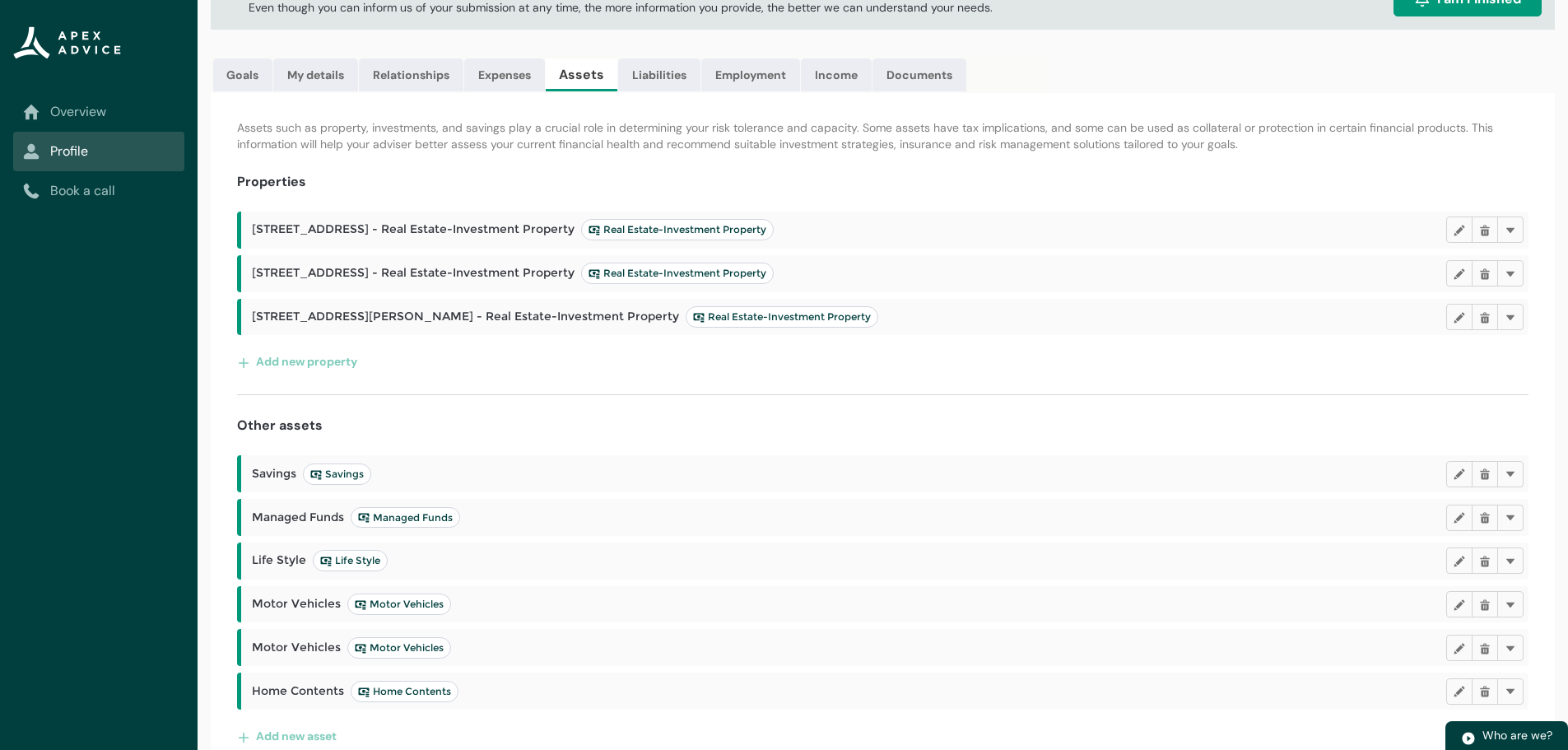
scroll to position [154, 0]
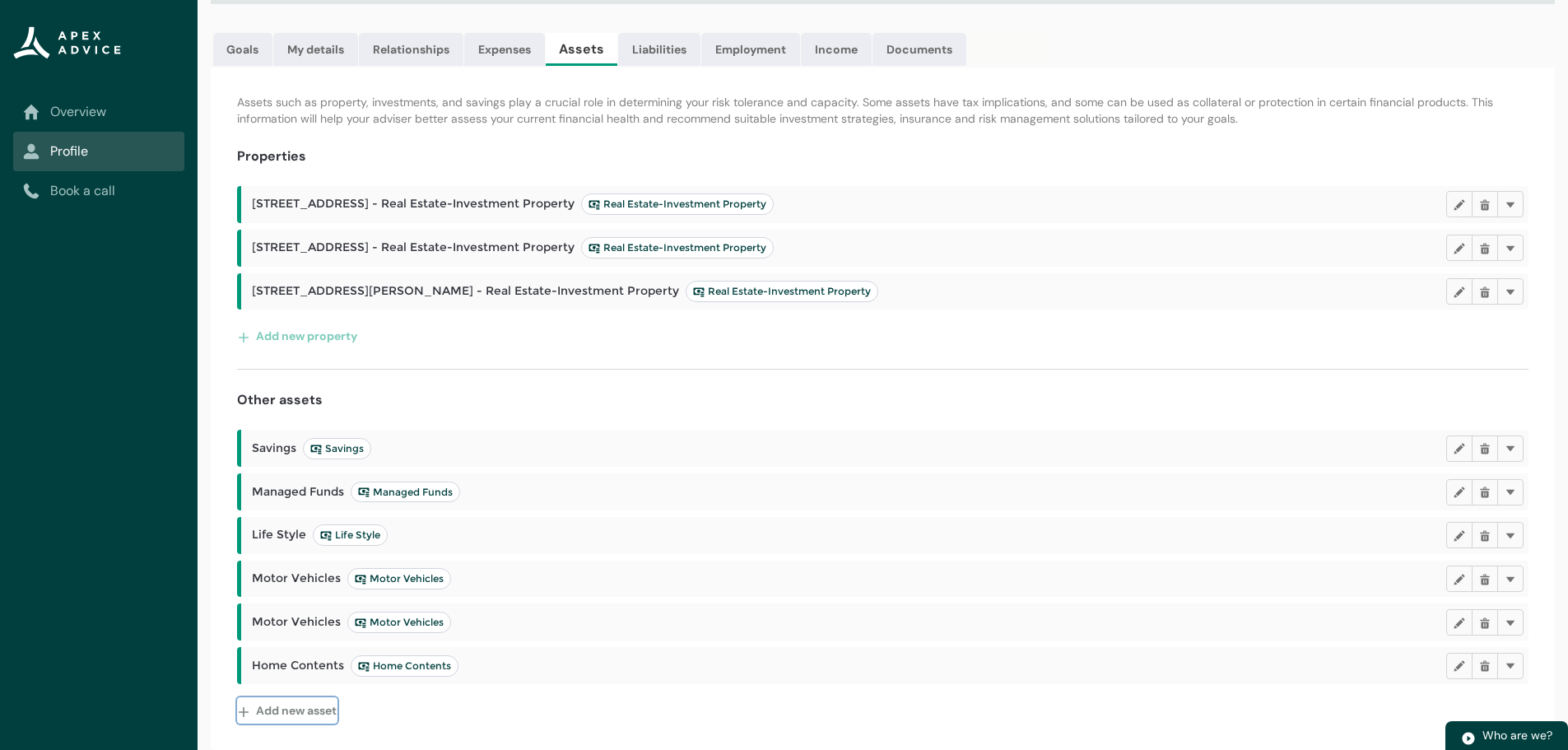
click at [304, 707] on button "Add new asset" at bounding box center [286, 710] width 100 height 27
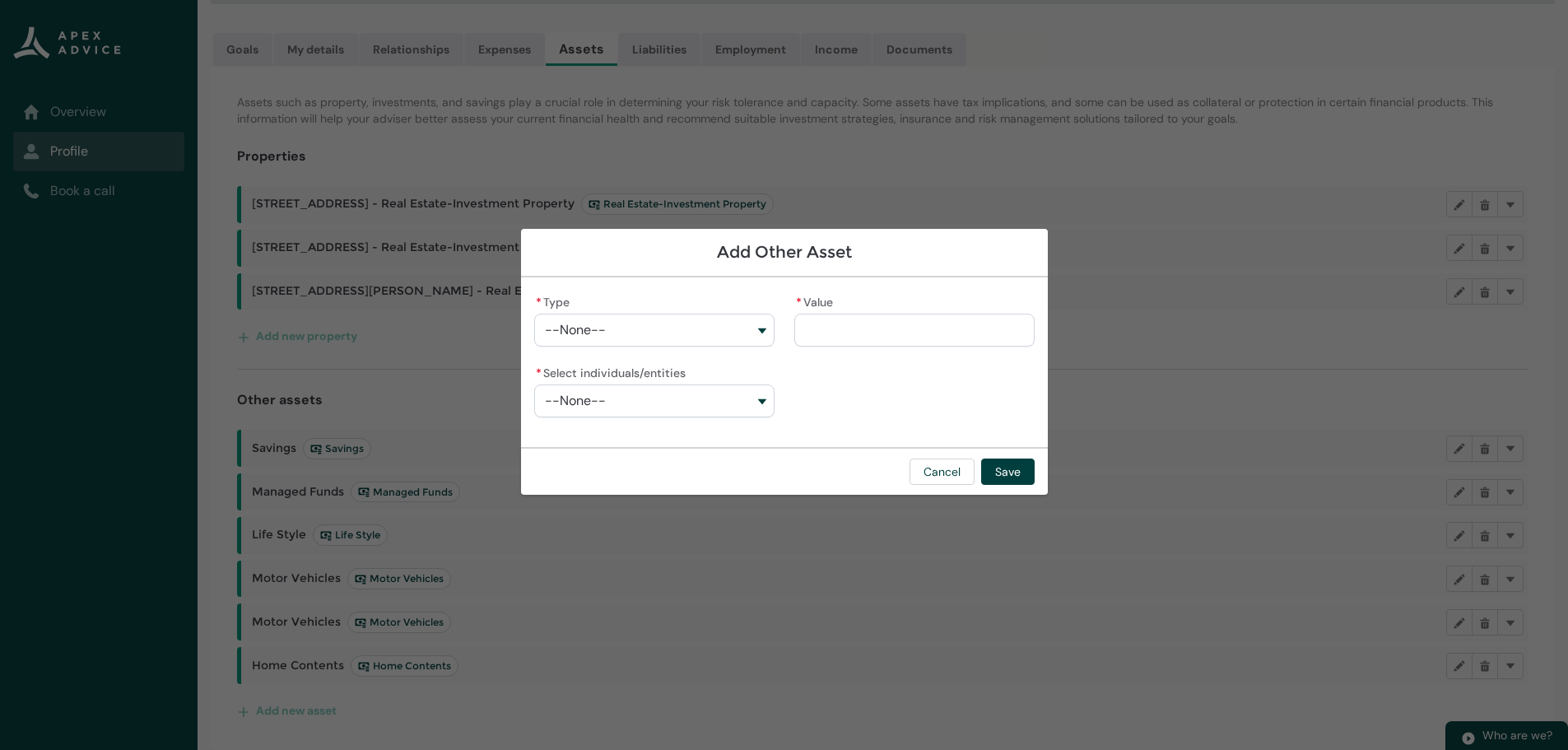
click at [697, 332] on button "--None--" at bounding box center [654, 330] width 240 height 33
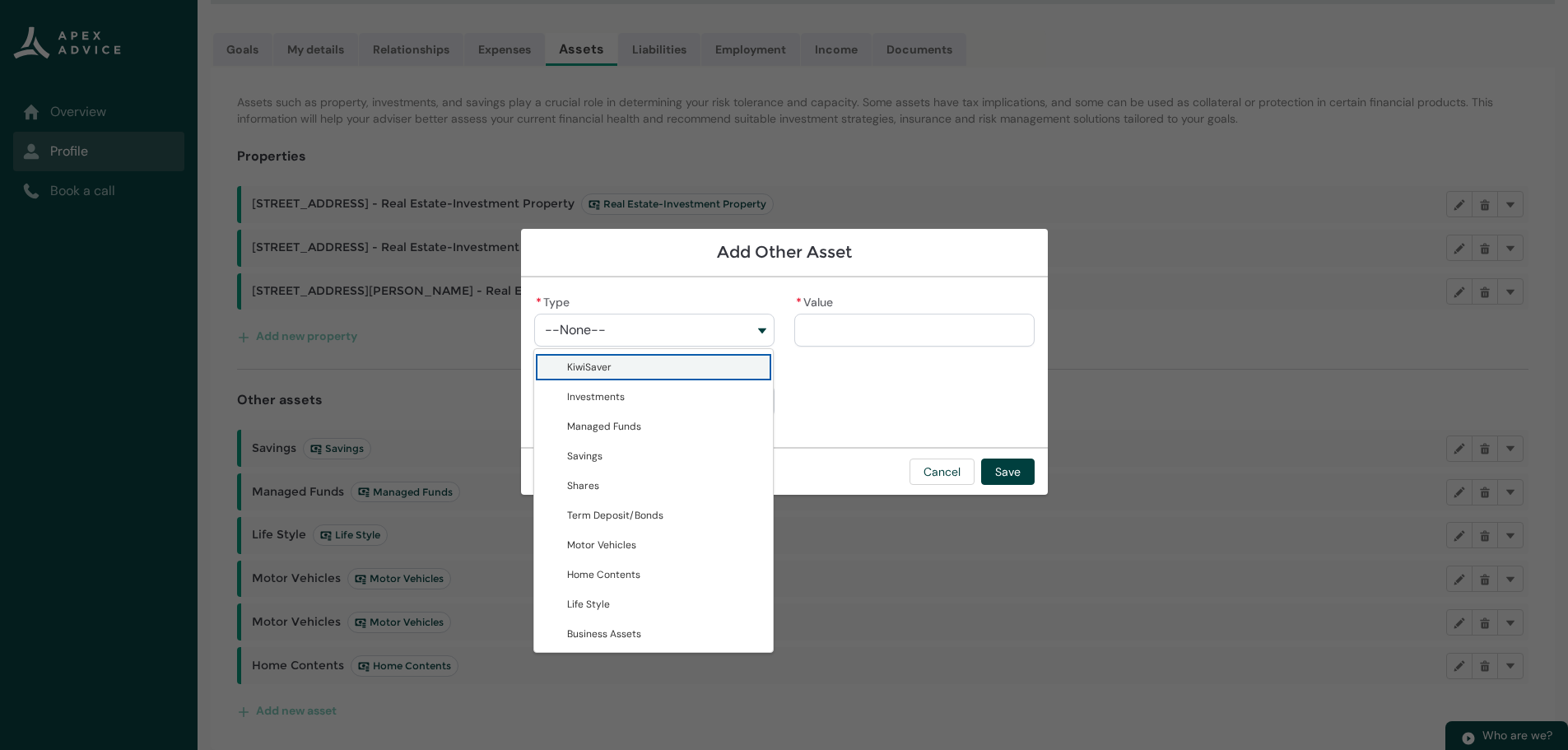
click at [627, 368] on span "KiwiSaver" at bounding box center [664, 367] width 196 height 17
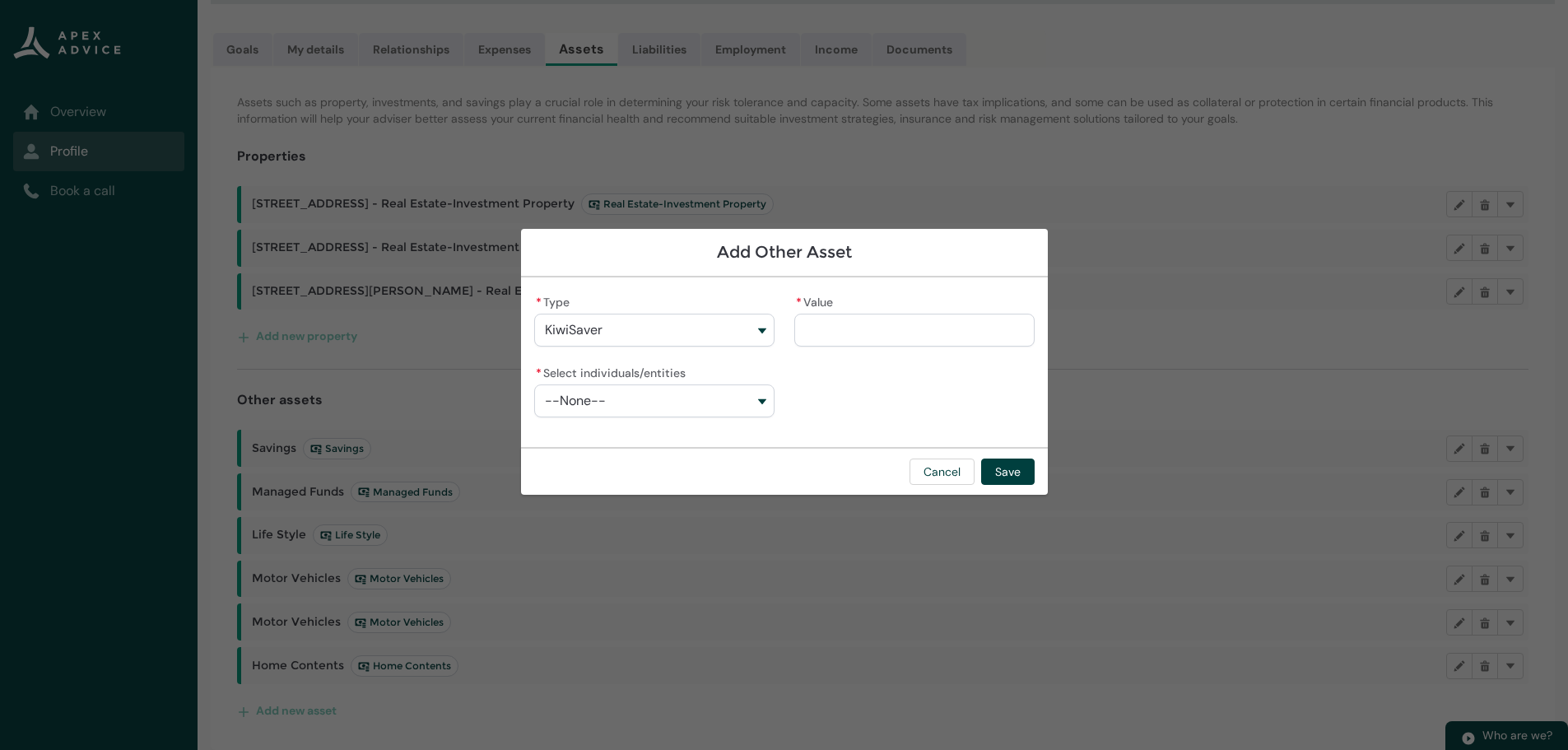
click at [816, 331] on input "* Value" at bounding box center [914, 330] width 240 height 33
click at [749, 397] on button "--None--" at bounding box center [654, 400] width 240 height 33
click at [633, 465] on span "Lutz Walter Drews" at bounding box center [645, 467] width 157 height 13
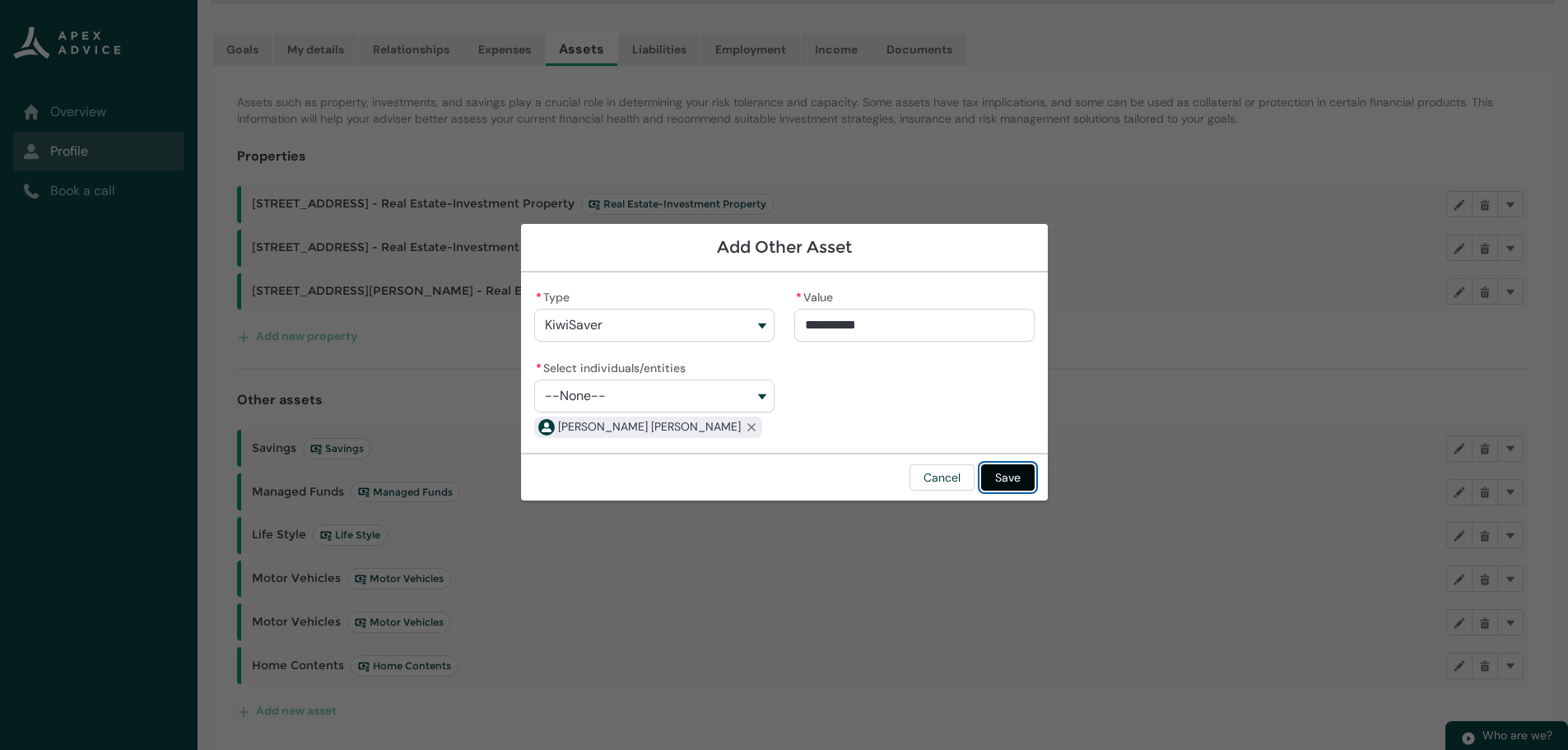
click at [1002, 474] on button "Save" at bounding box center [1007, 477] width 53 height 27
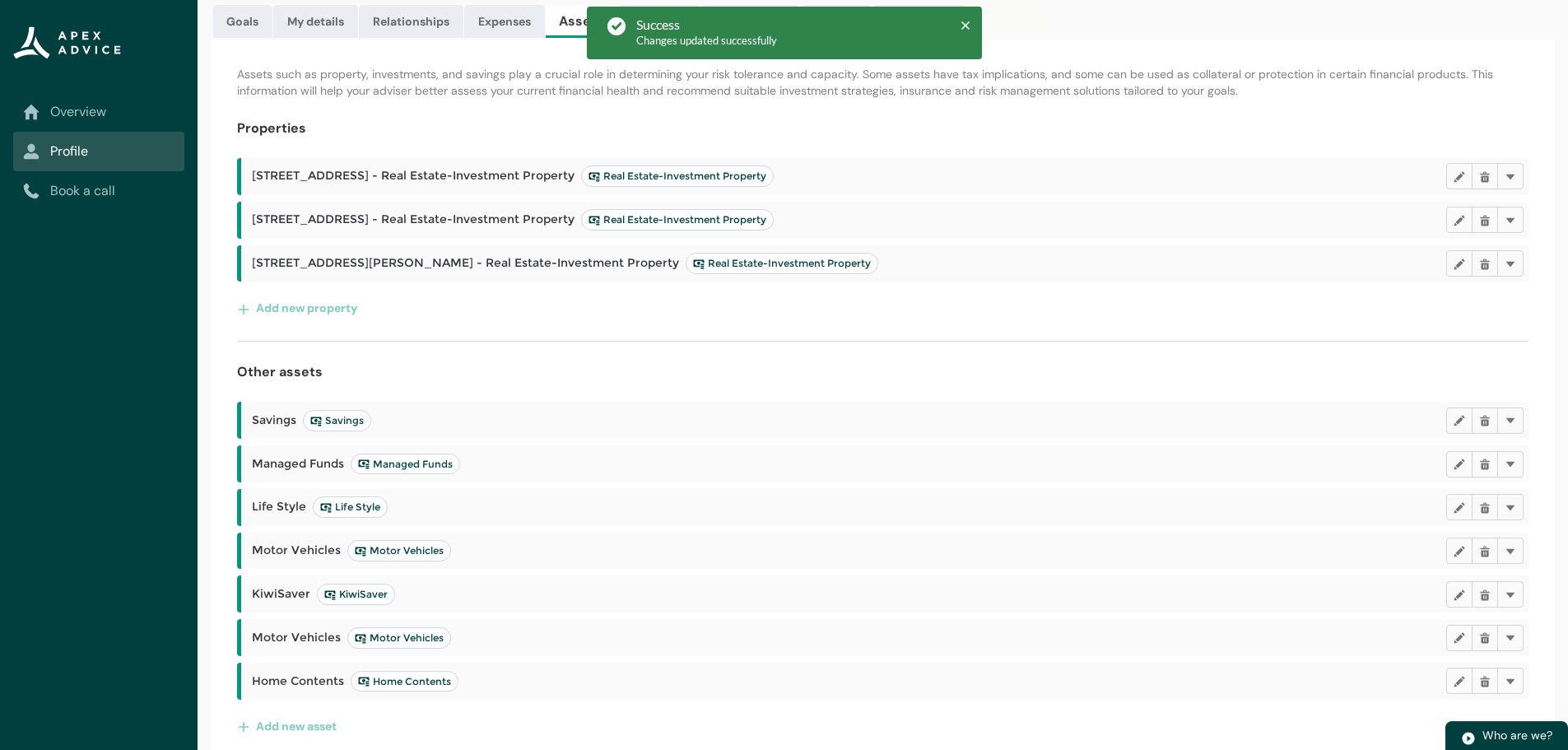
scroll to position [198, 0]
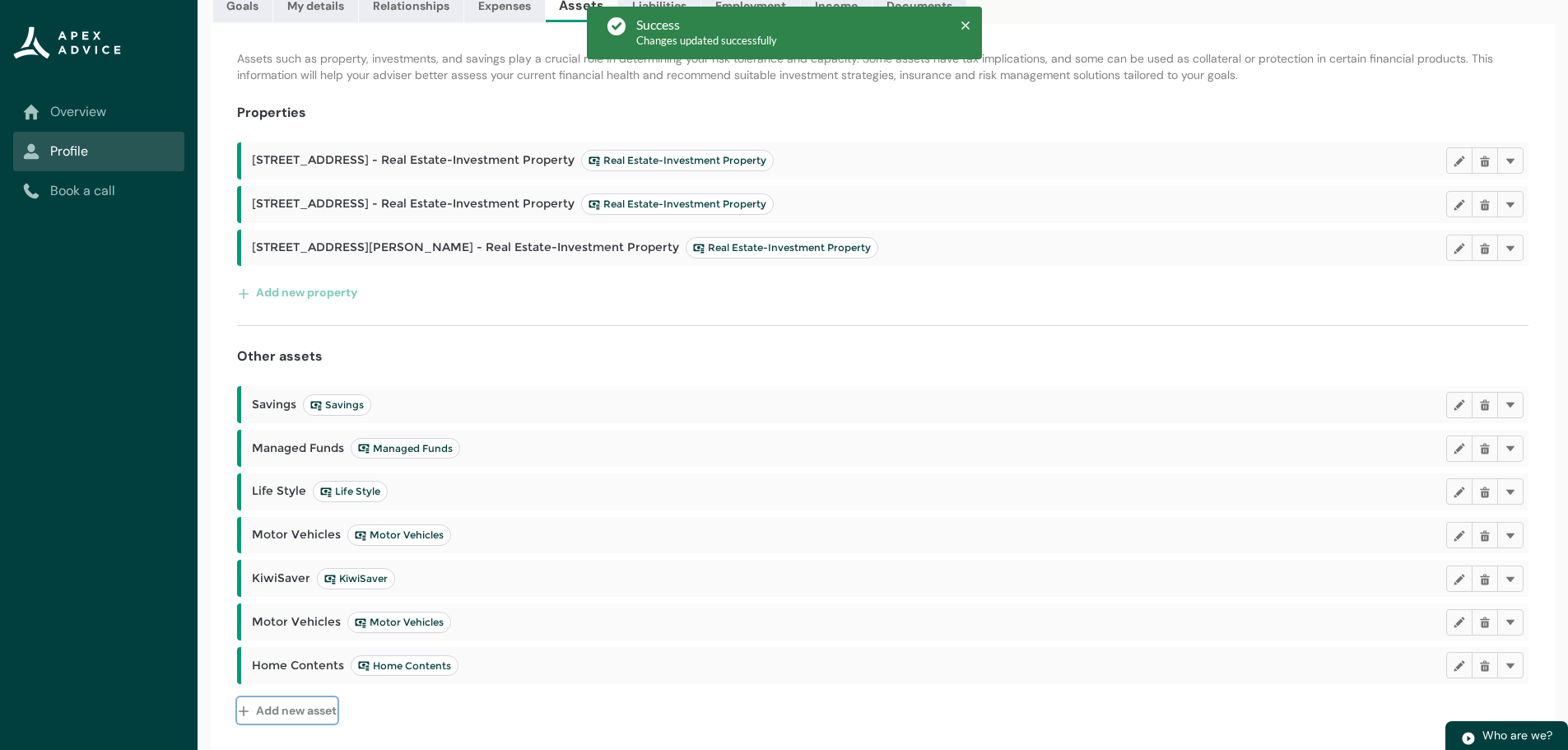
click at [324, 704] on button "Add new asset" at bounding box center [286, 710] width 100 height 27
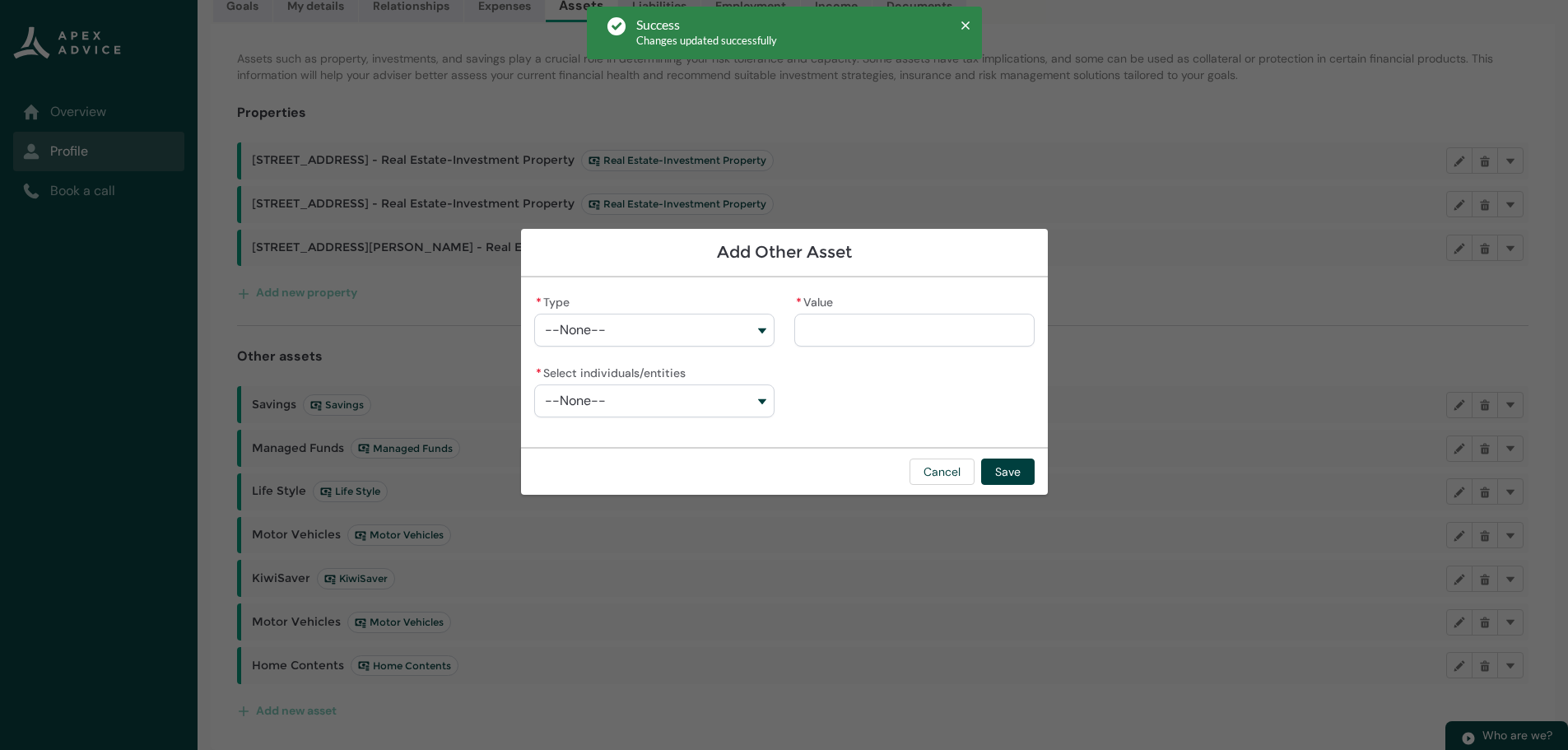
click at [669, 324] on button "--None--" at bounding box center [654, 330] width 240 height 33
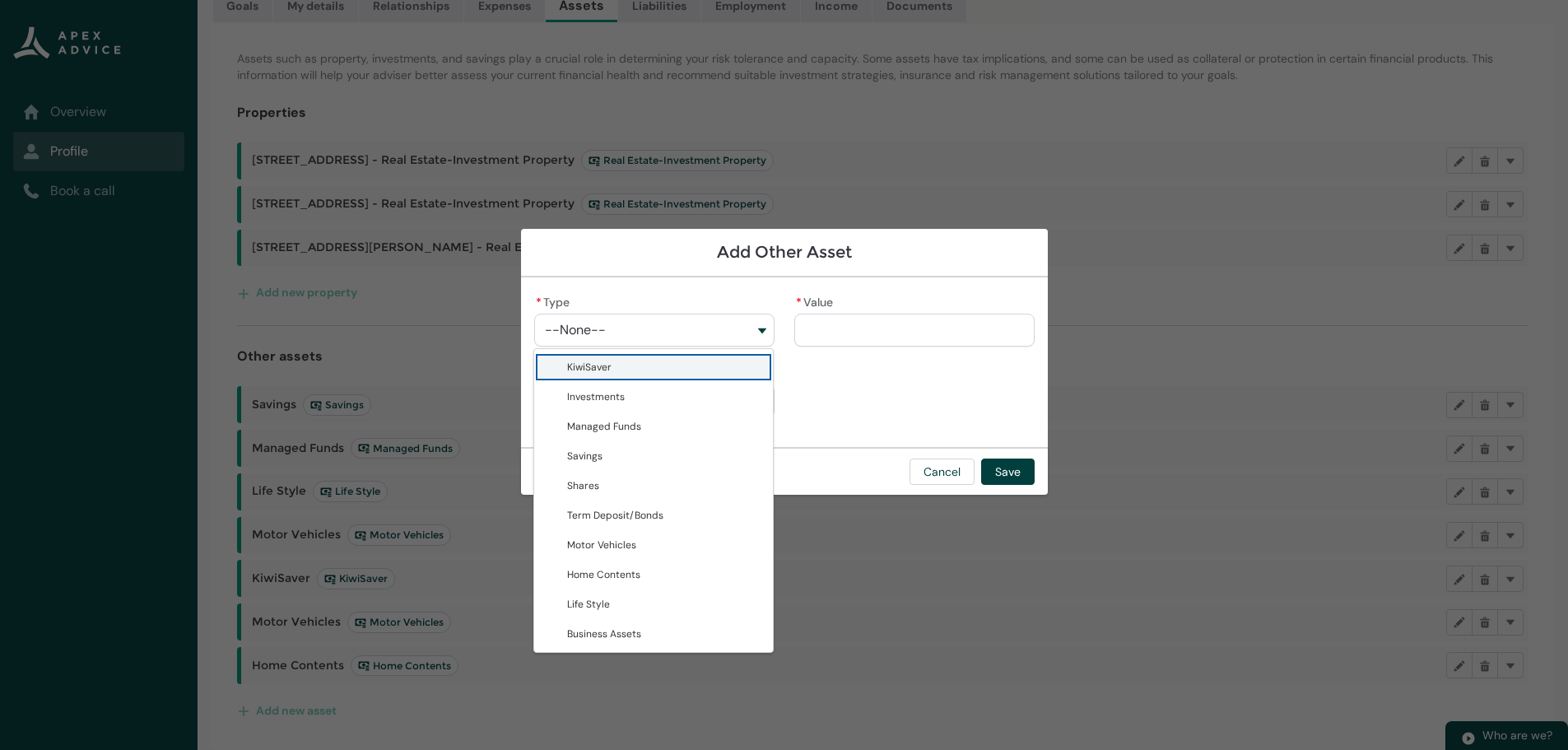
click at [636, 361] on span "KiwiSaver" at bounding box center [664, 367] width 196 height 17
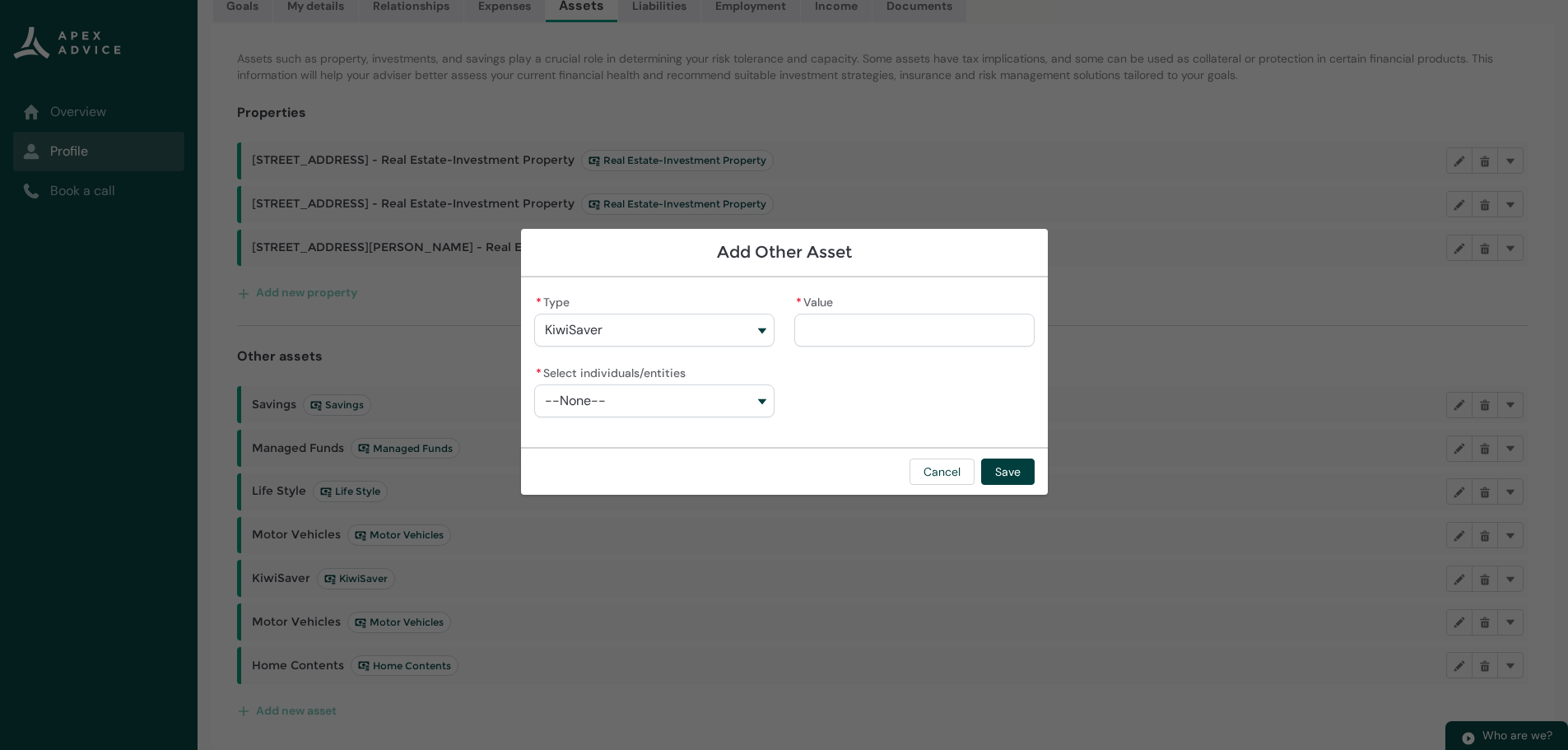
click at [754, 387] on button "--None--" at bounding box center [654, 400] width 240 height 33
click at [633, 436] on span "Natalie Drews" at bounding box center [664, 437] width 196 height 17
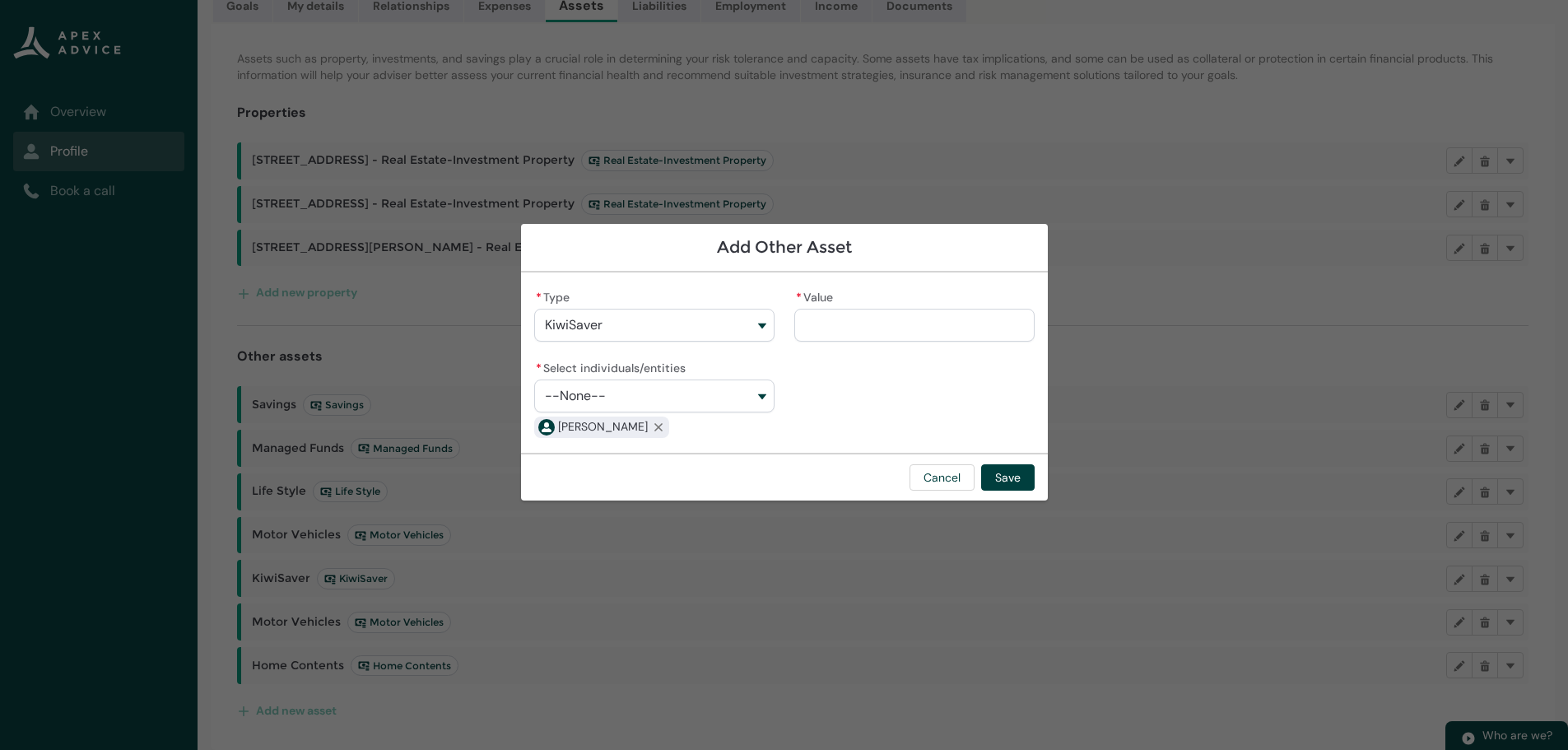
click at [824, 324] on input "* Value" at bounding box center [914, 324] width 240 height 33
click at [838, 318] on input "* Value" at bounding box center [914, 324] width 240 height 33
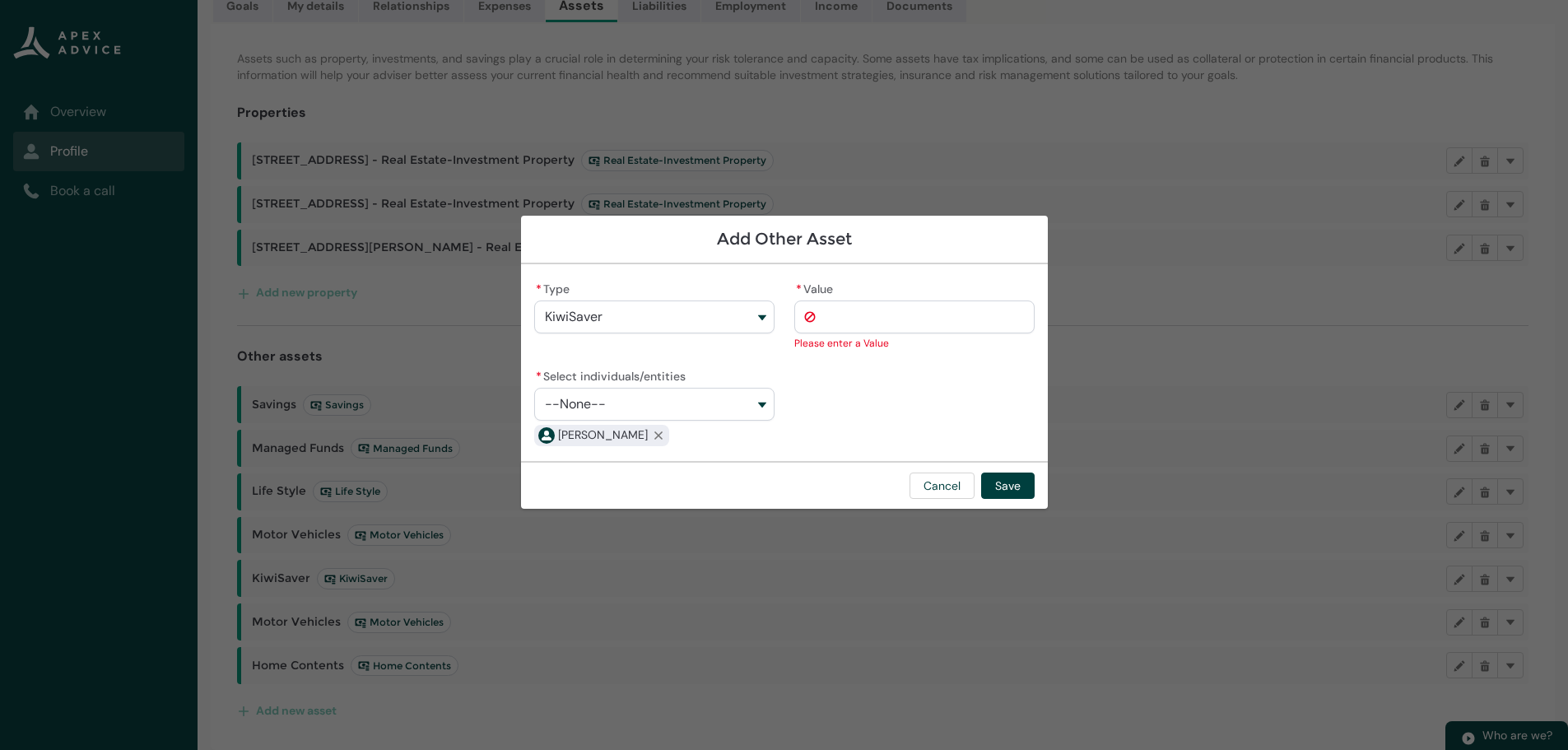
click at [833, 316] on input "* Value" at bounding box center [914, 316] width 240 height 33
click at [1007, 479] on button "Save" at bounding box center [1007, 486] width 53 height 27
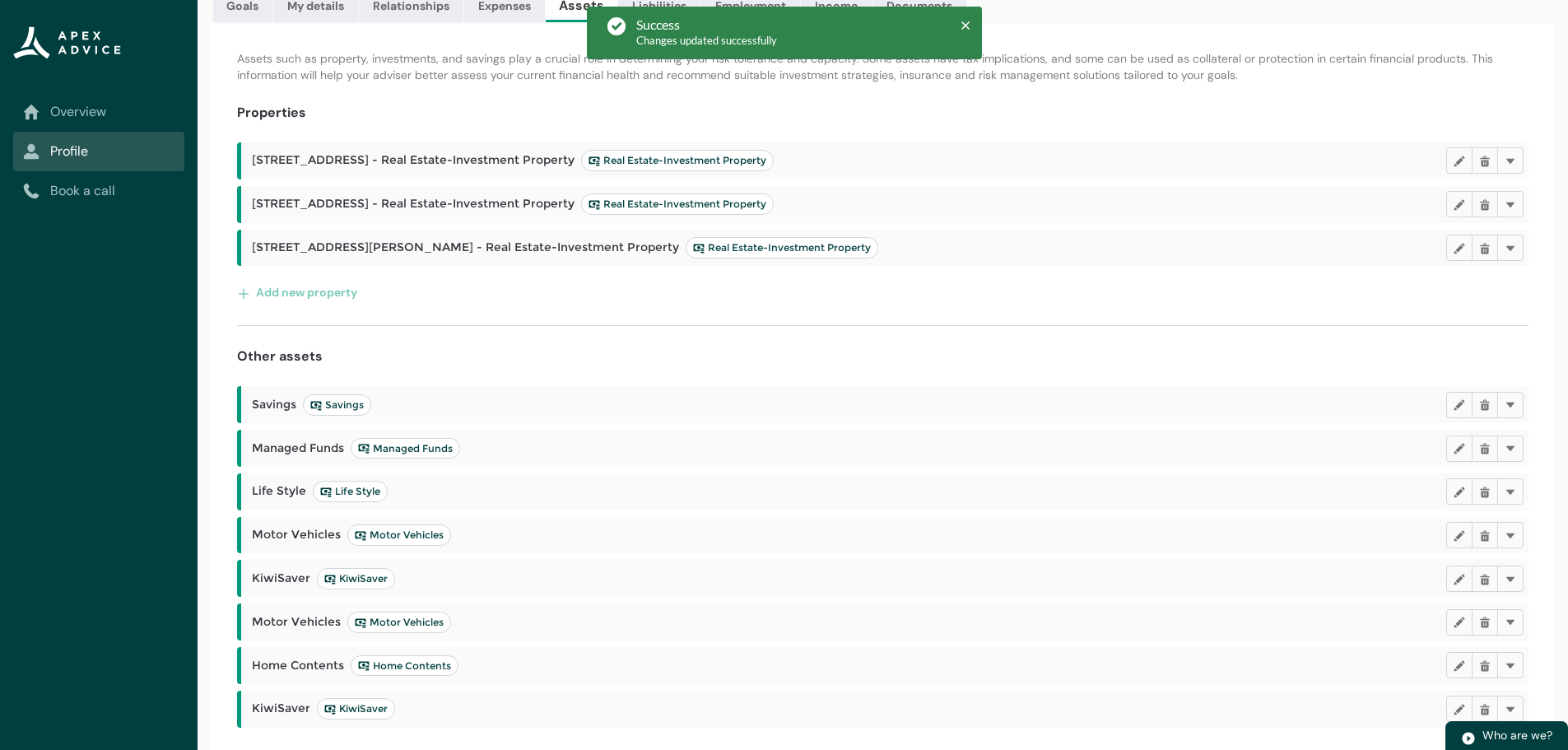
scroll to position [241, 0]
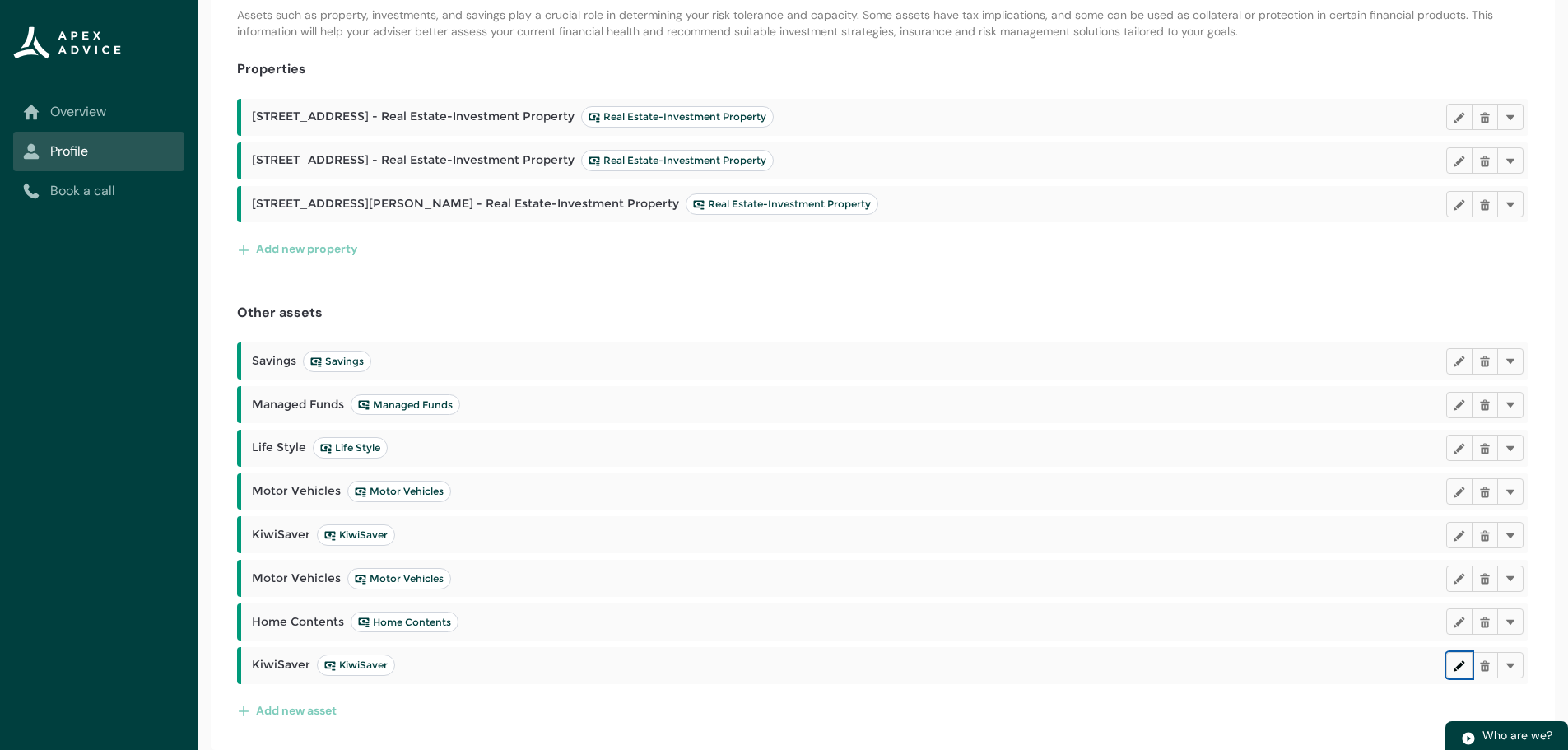
click at [1456, 662] on lightning-primitive-icon "button" at bounding box center [1459, 665] width 12 height 12
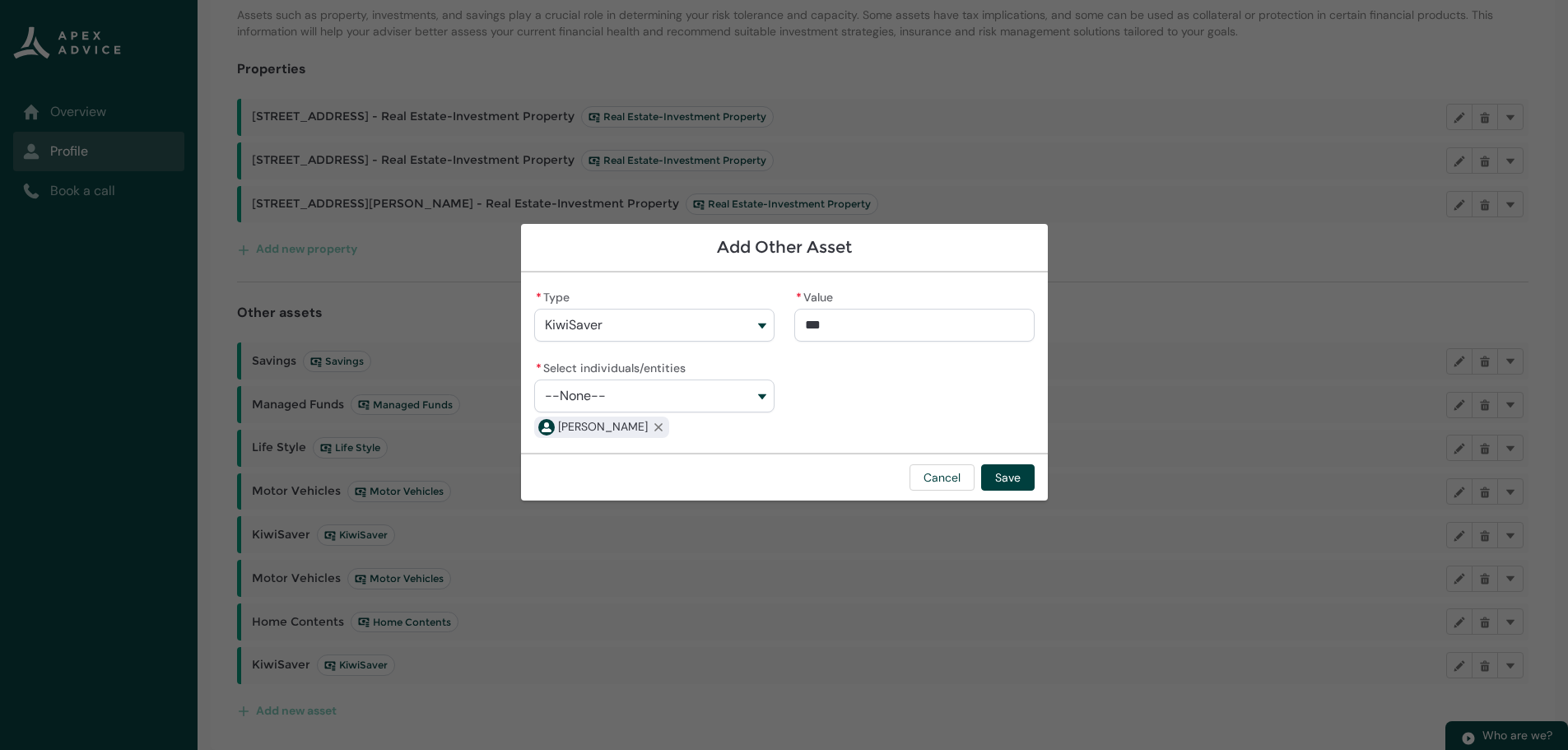
drag, startPoint x: 866, startPoint y: 325, endPoint x: 770, endPoint y: 315, distance: 96.5
click at [770, 315] on div "* Type KiwiSaver * Value *** * Select individuals/entities --None-- Natalie Dre…" at bounding box center [784, 363] width 500 height 154
click at [1007, 475] on button "Save" at bounding box center [1007, 477] width 53 height 27
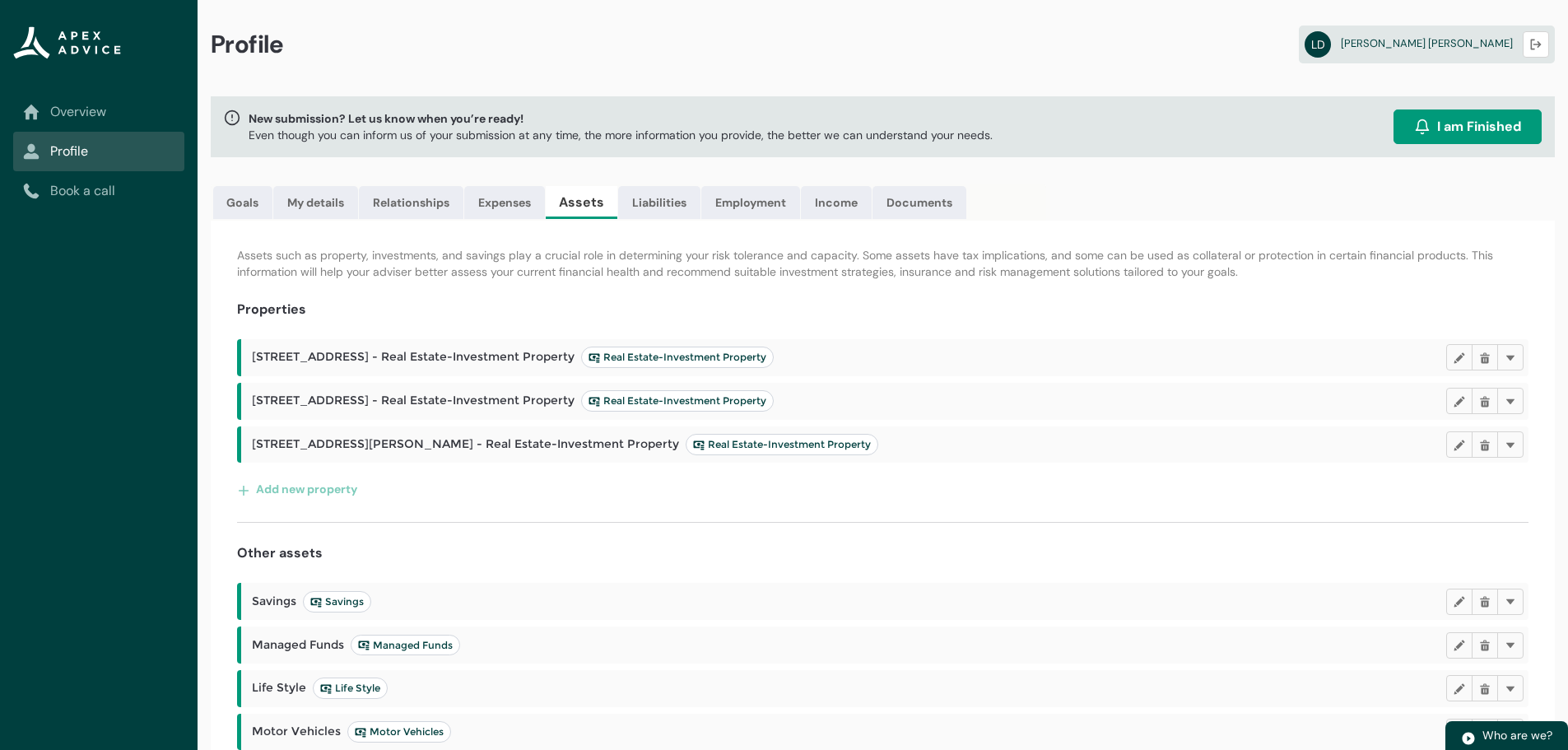
scroll to position [0, 0]
click at [659, 200] on link "Liabilities" at bounding box center [659, 203] width 82 height 33
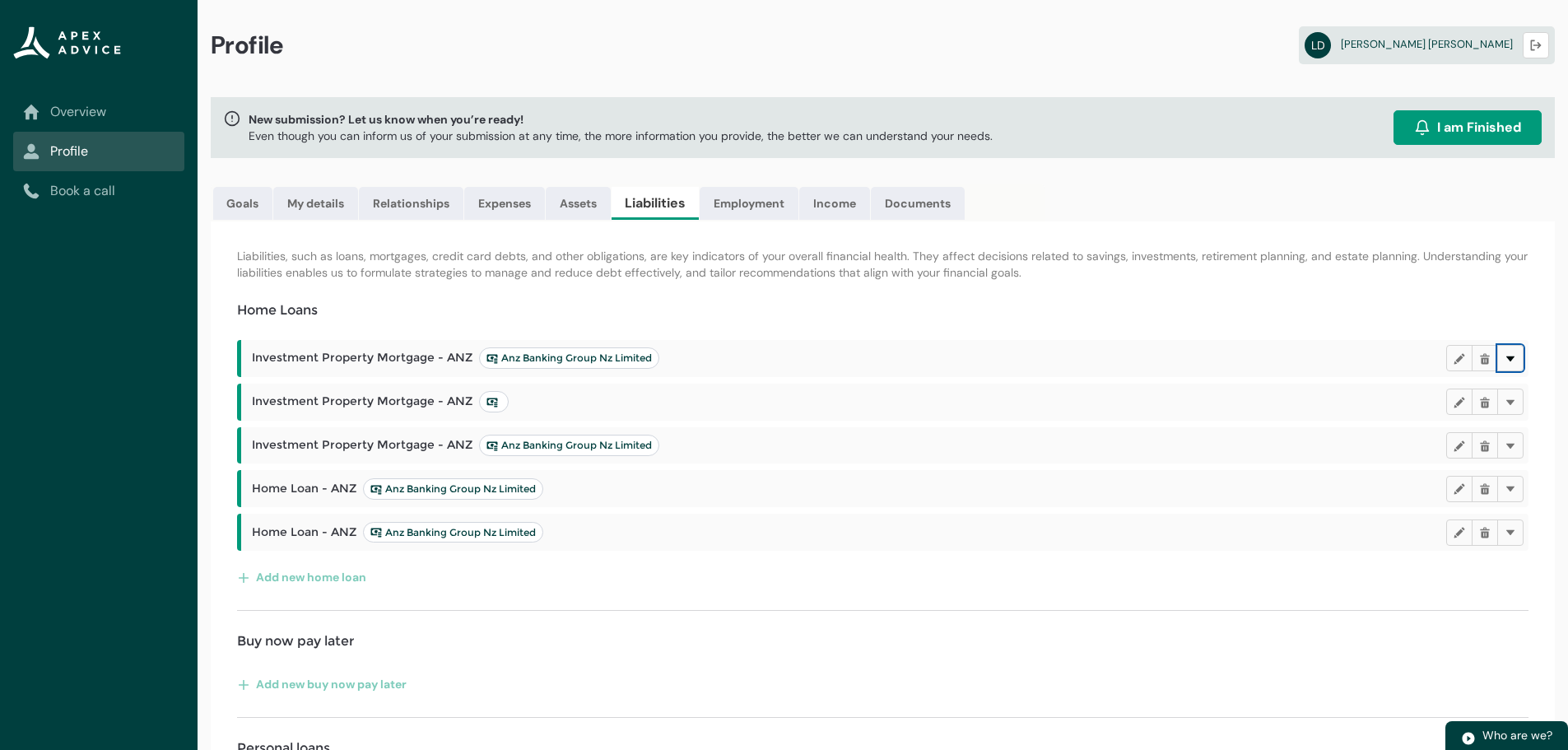
click at [1511, 359] on lightning-primitive-icon "button" at bounding box center [1510, 358] width 12 height 12
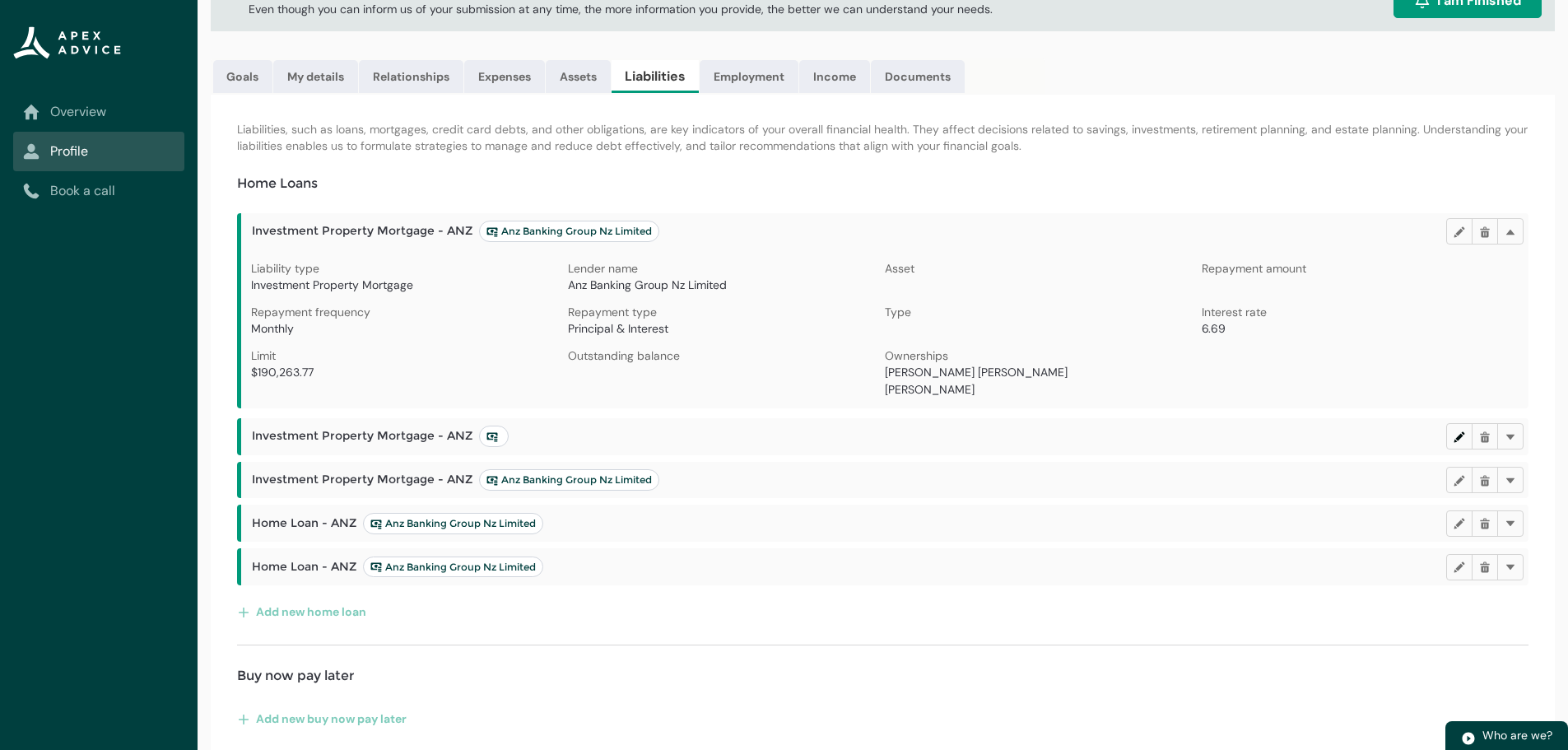
scroll to position [165, 0]
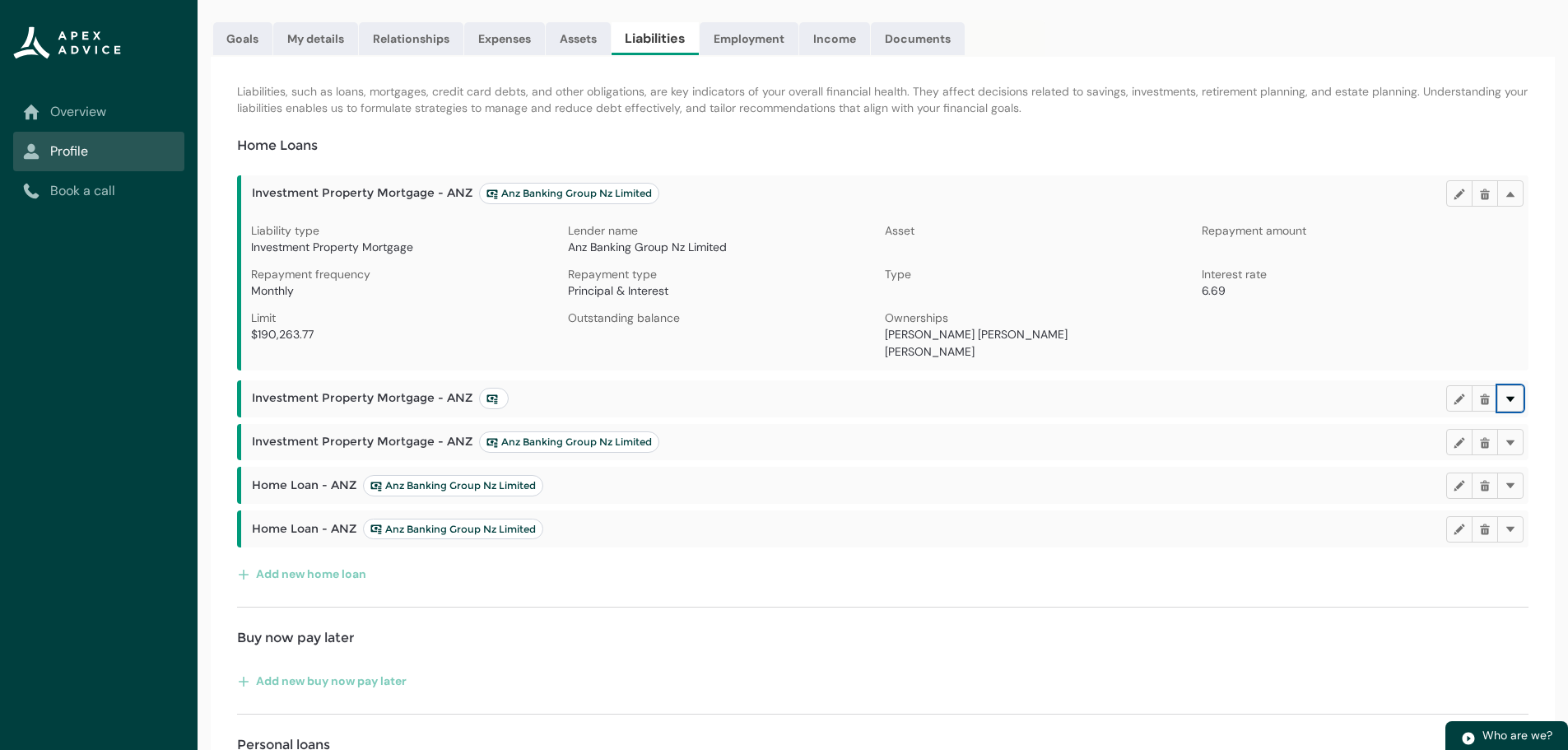
click at [1512, 395] on lightning-primitive-icon "button" at bounding box center [1510, 398] width 12 height 12
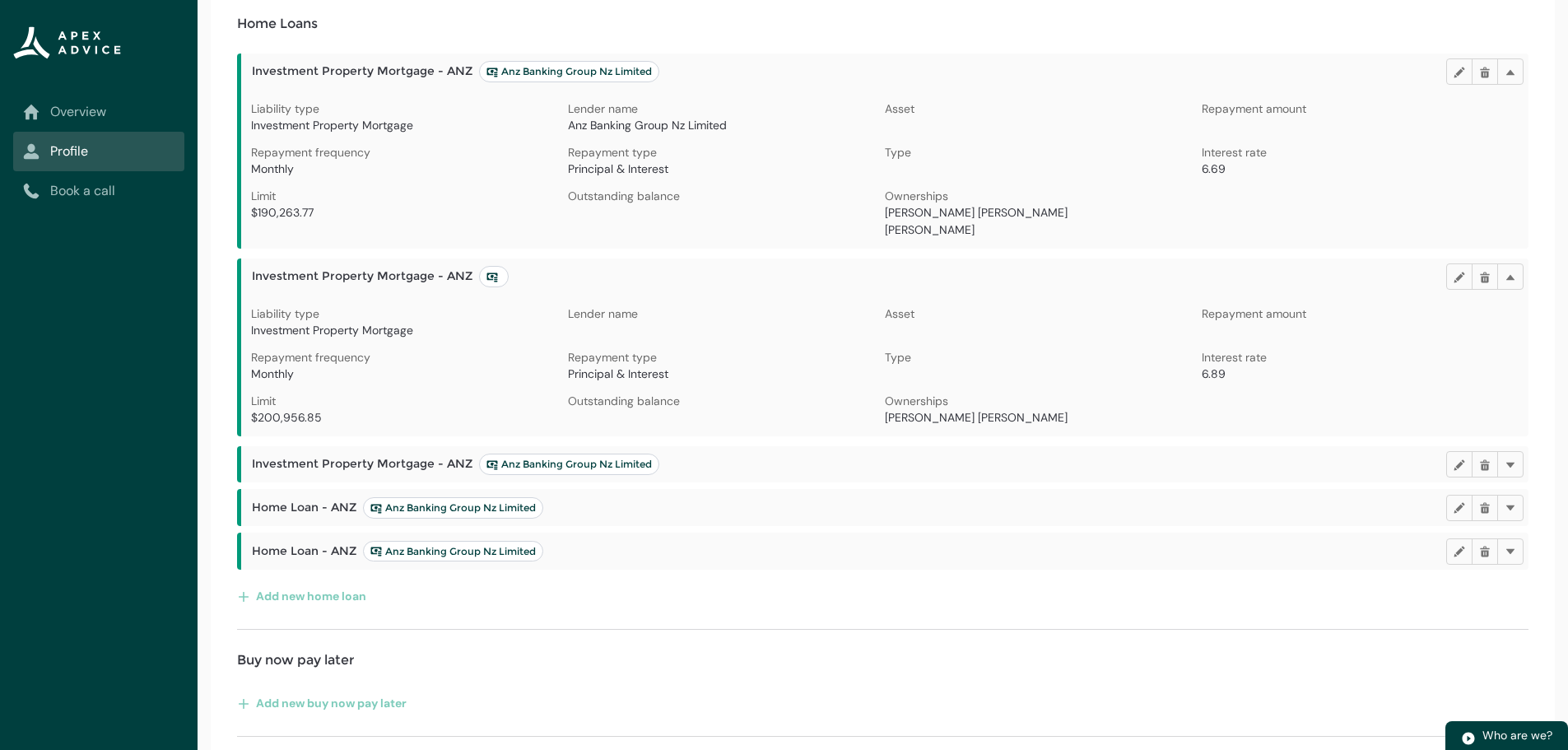
scroll to position [329, 0]
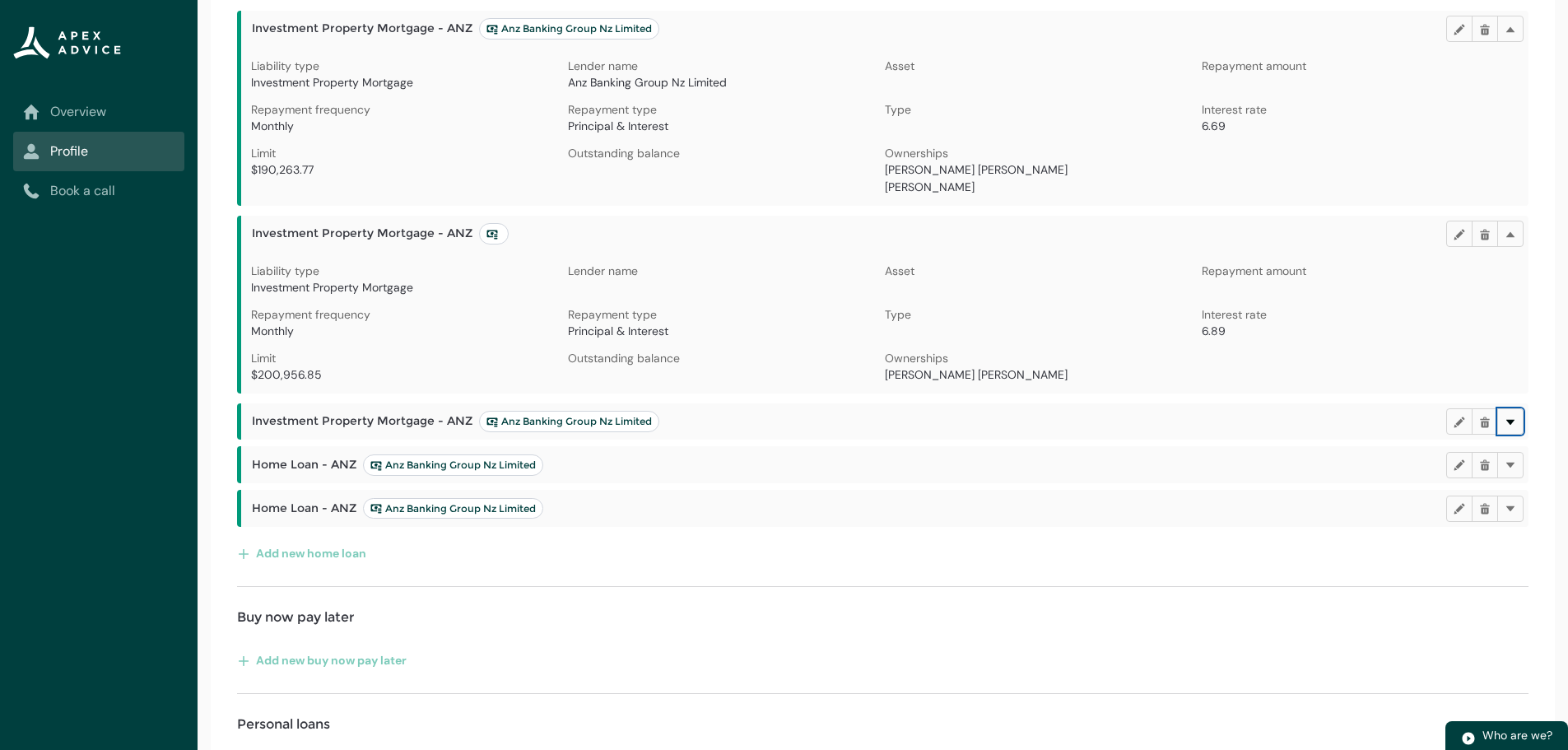
click at [1513, 419] on lightning-primitive-icon "button" at bounding box center [1510, 421] width 12 height 12
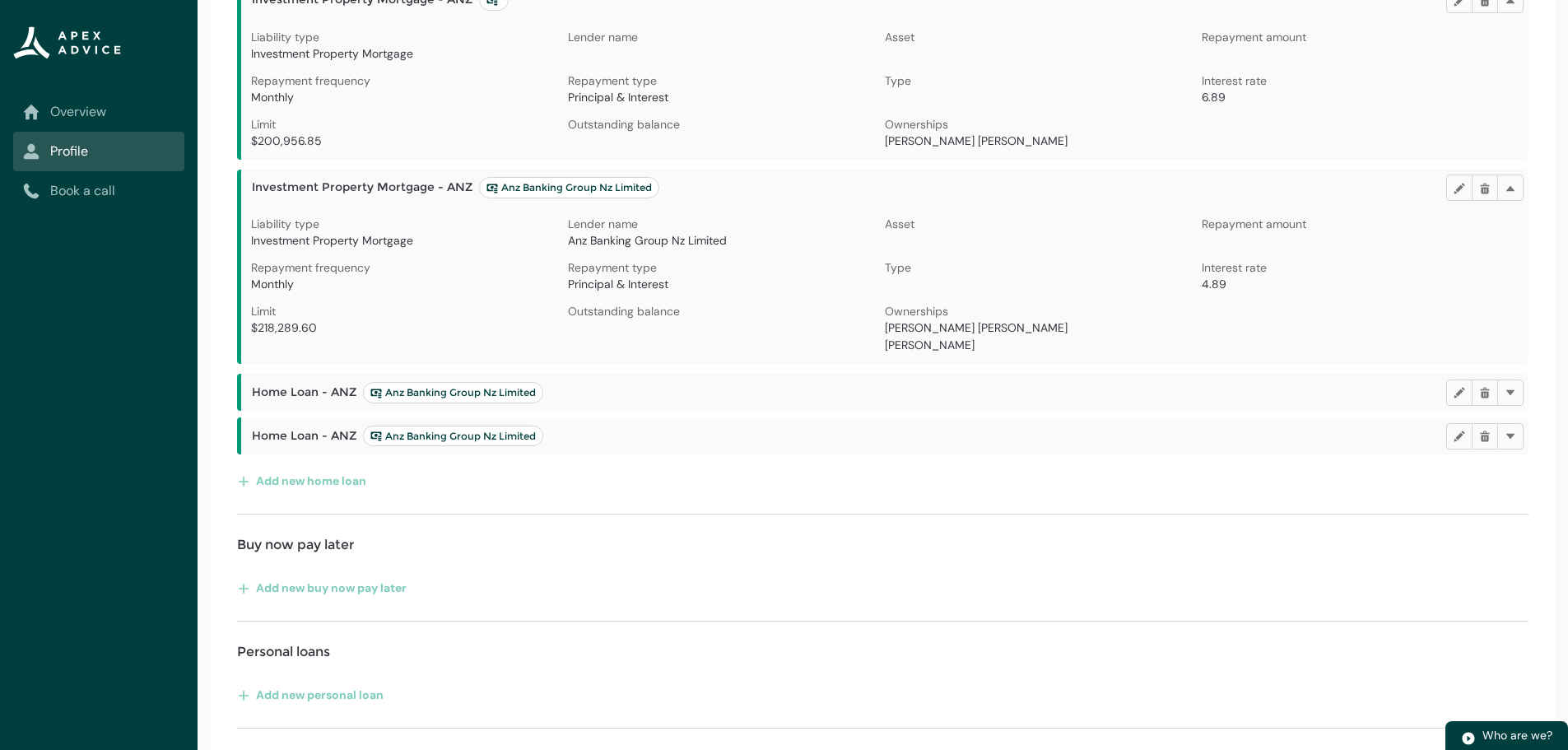
scroll to position [576, 0]
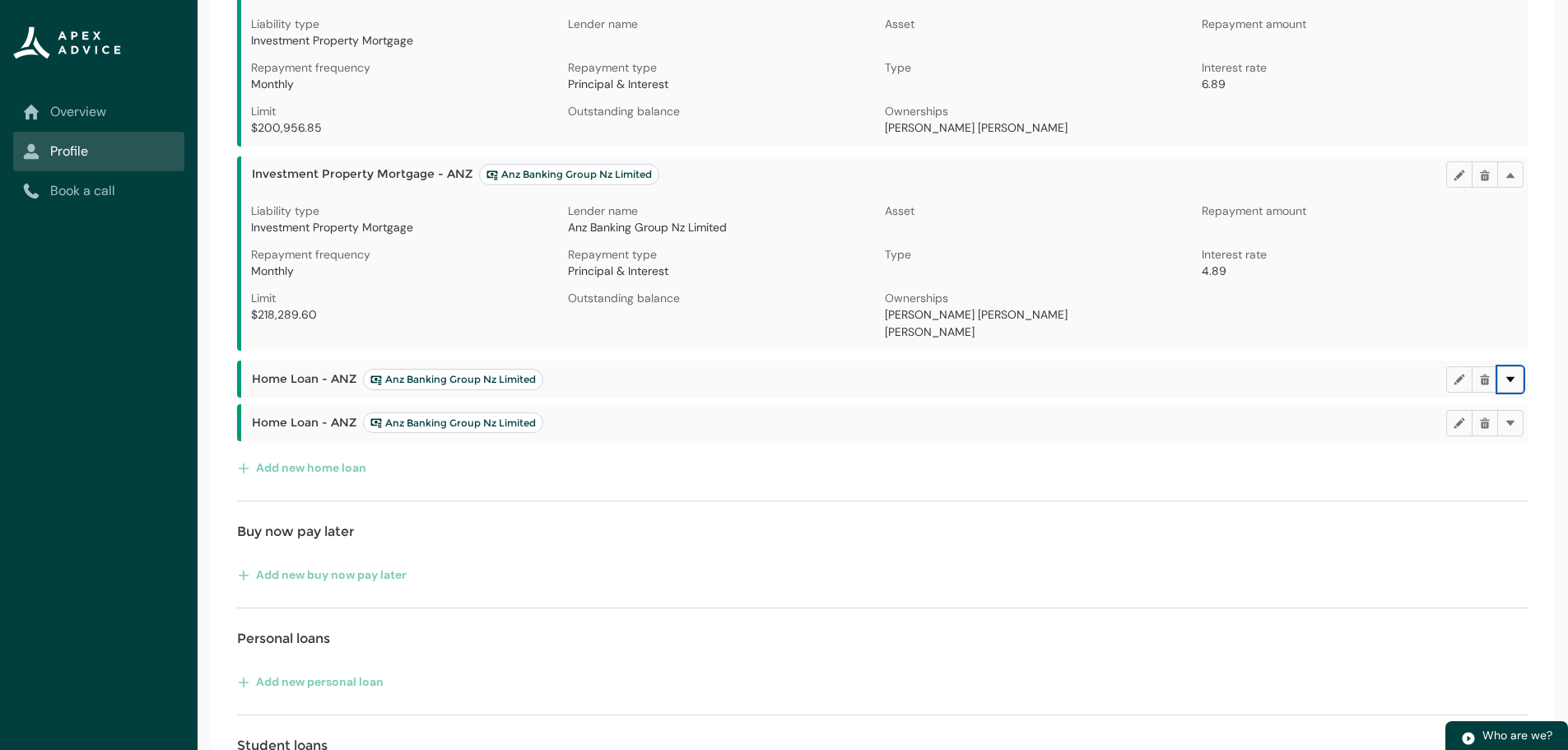
click at [1517, 379] on button "Delete" at bounding box center [1510, 379] width 27 height 27
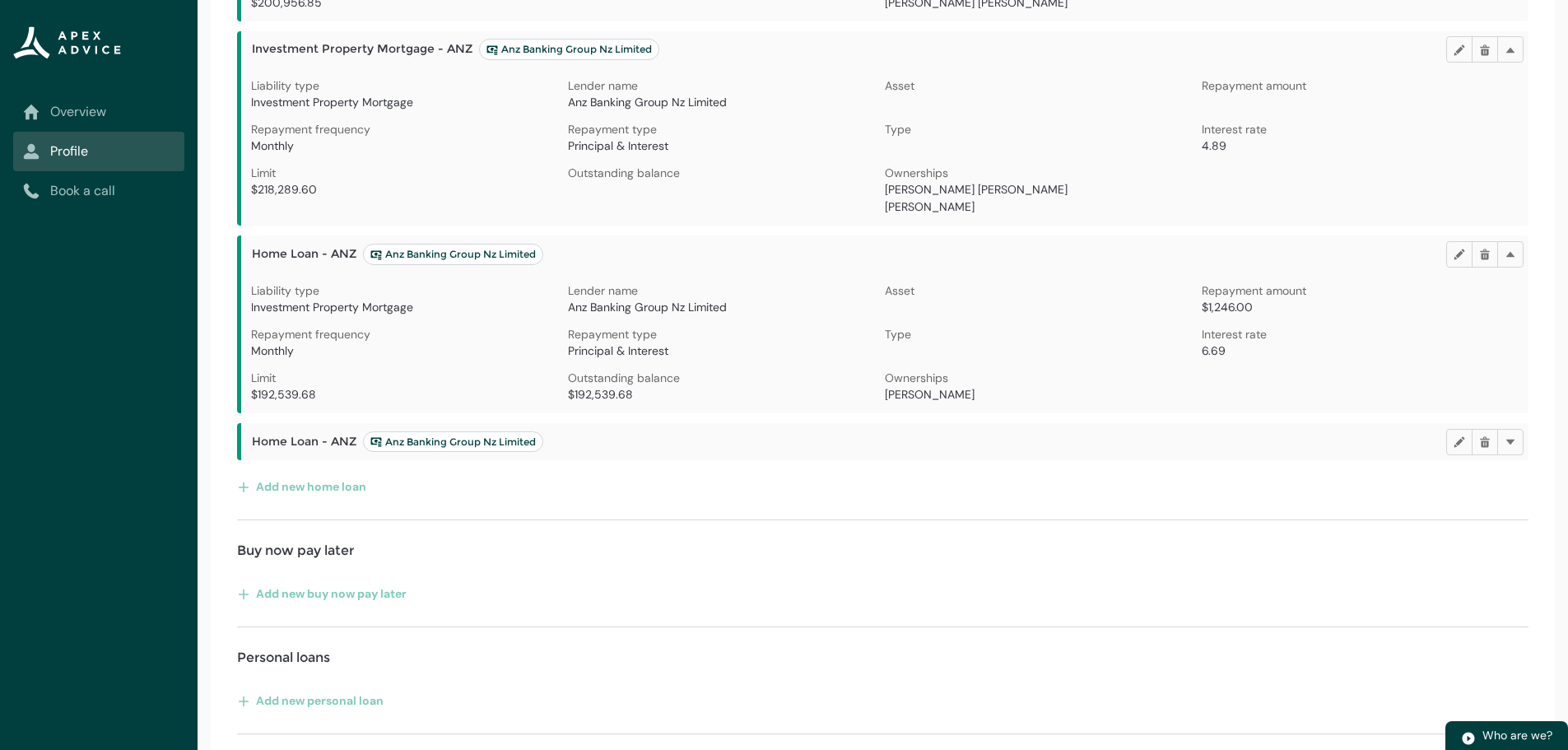
scroll to position [740, 0]
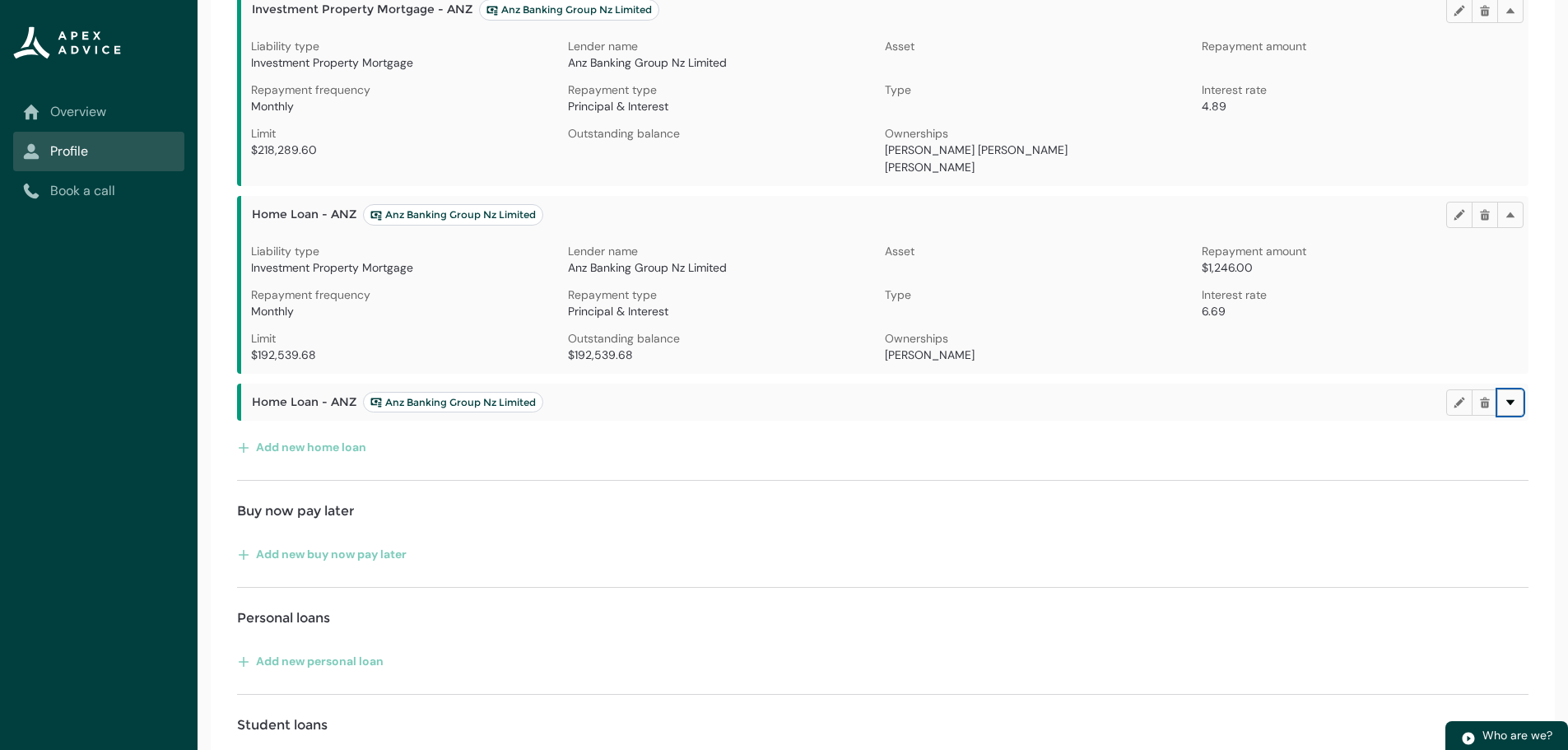
click at [1506, 401] on lightning-primitive-icon "button" at bounding box center [1510, 402] width 12 height 12
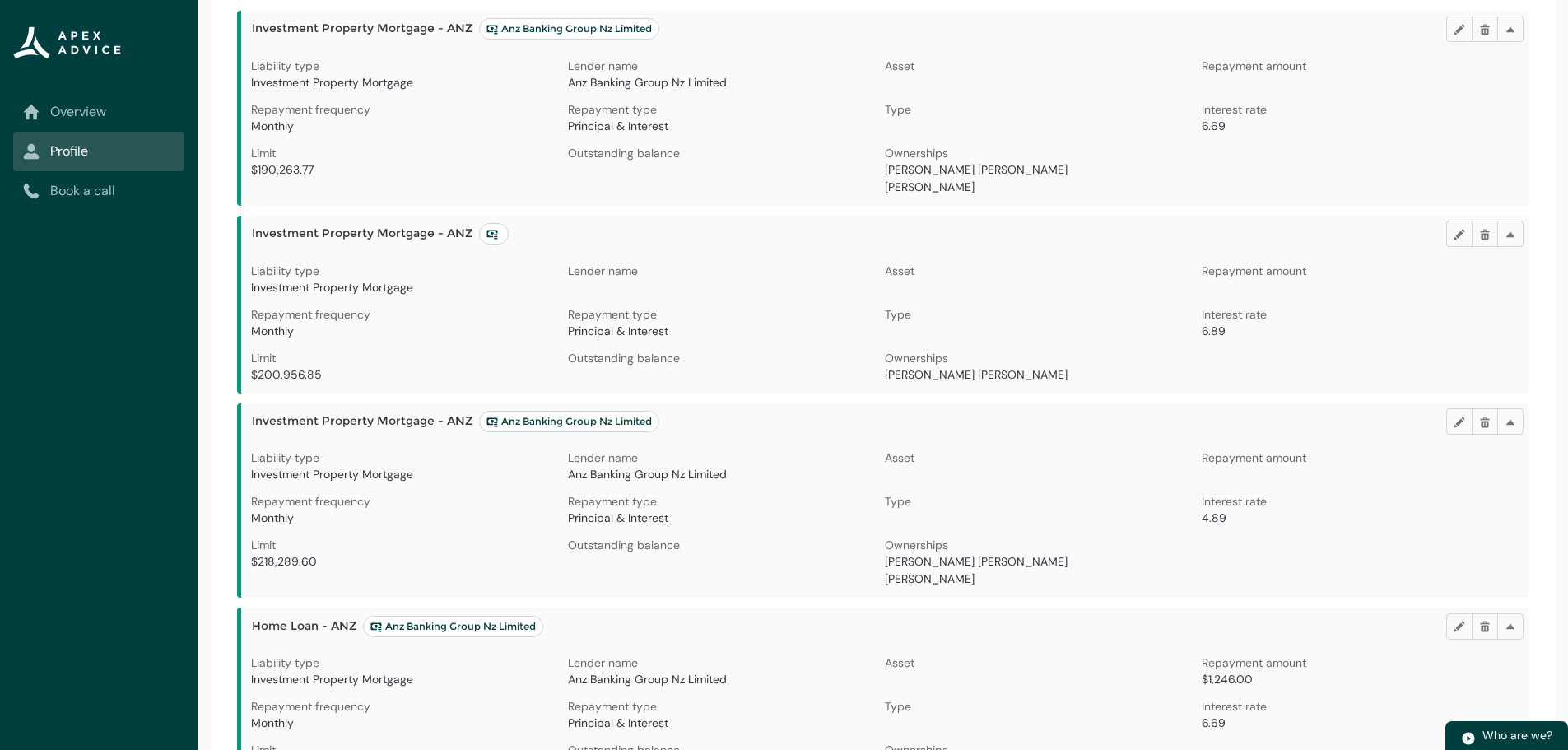
scroll to position [246, 0]
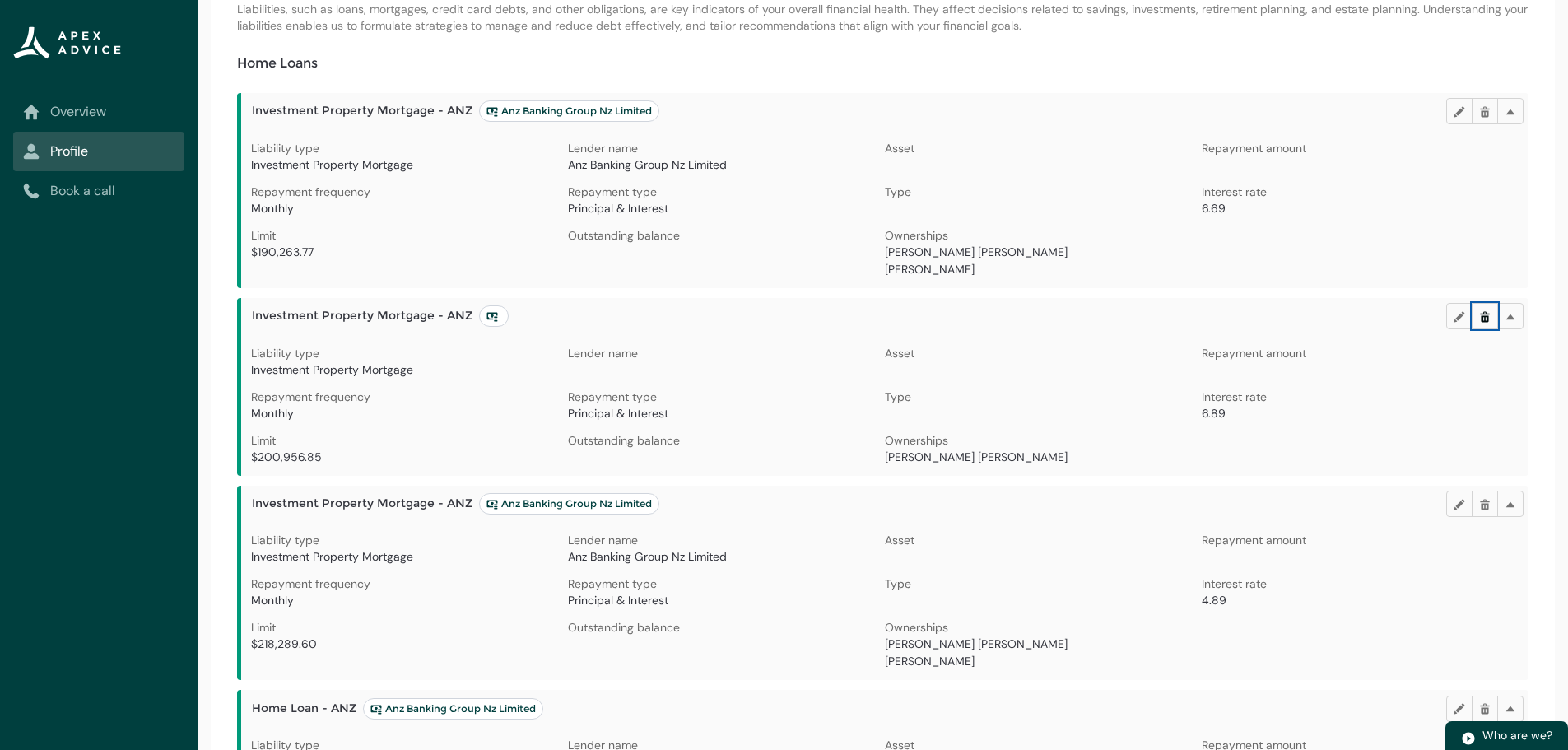
click at [1484, 313] on lightning-primitive-icon "button" at bounding box center [1485, 316] width 12 height 12
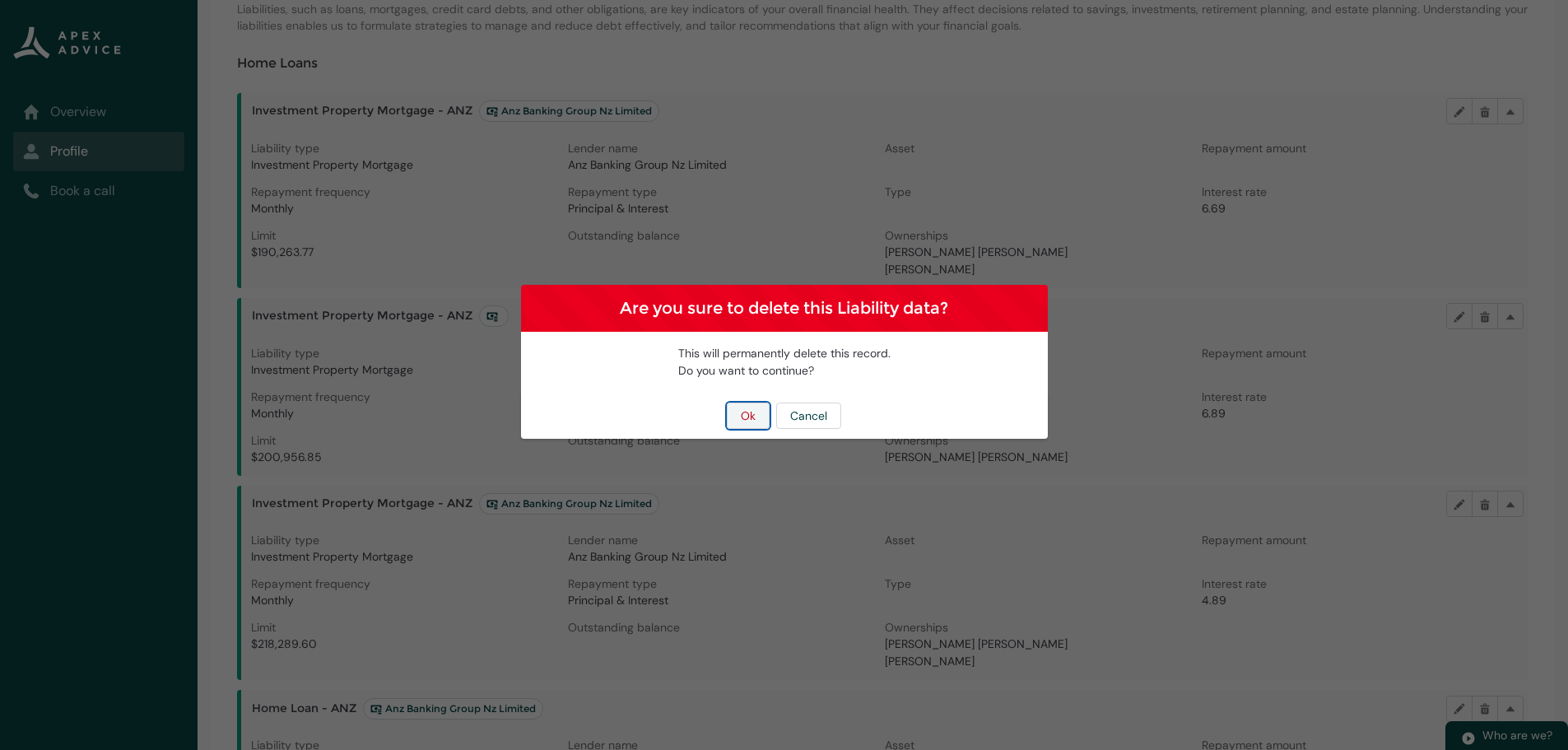
click at [739, 405] on button "Ok" at bounding box center [749, 416] width 43 height 27
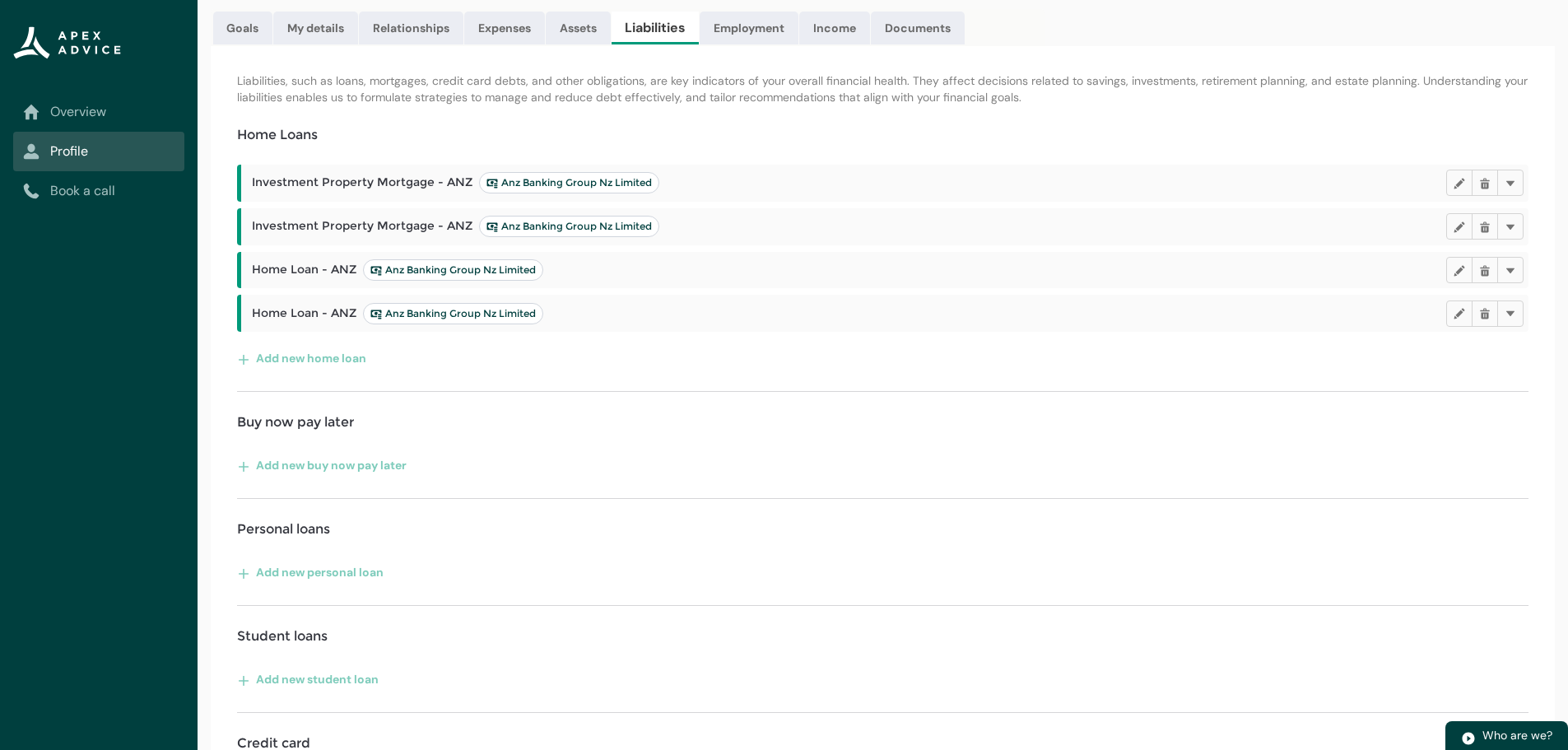
scroll to position [193, 0]
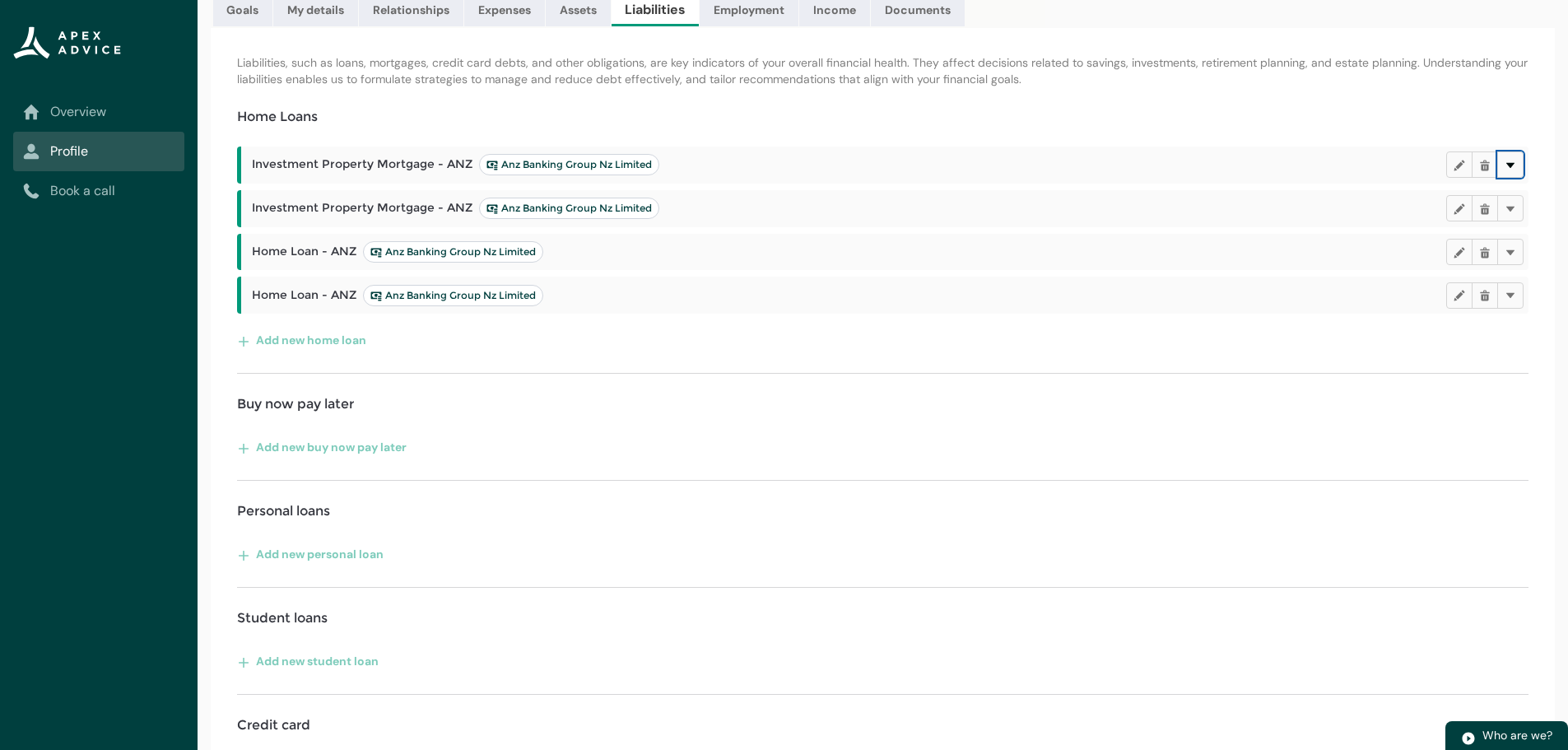
click at [1508, 162] on lightning-primitive-icon "button" at bounding box center [1510, 165] width 12 height 12
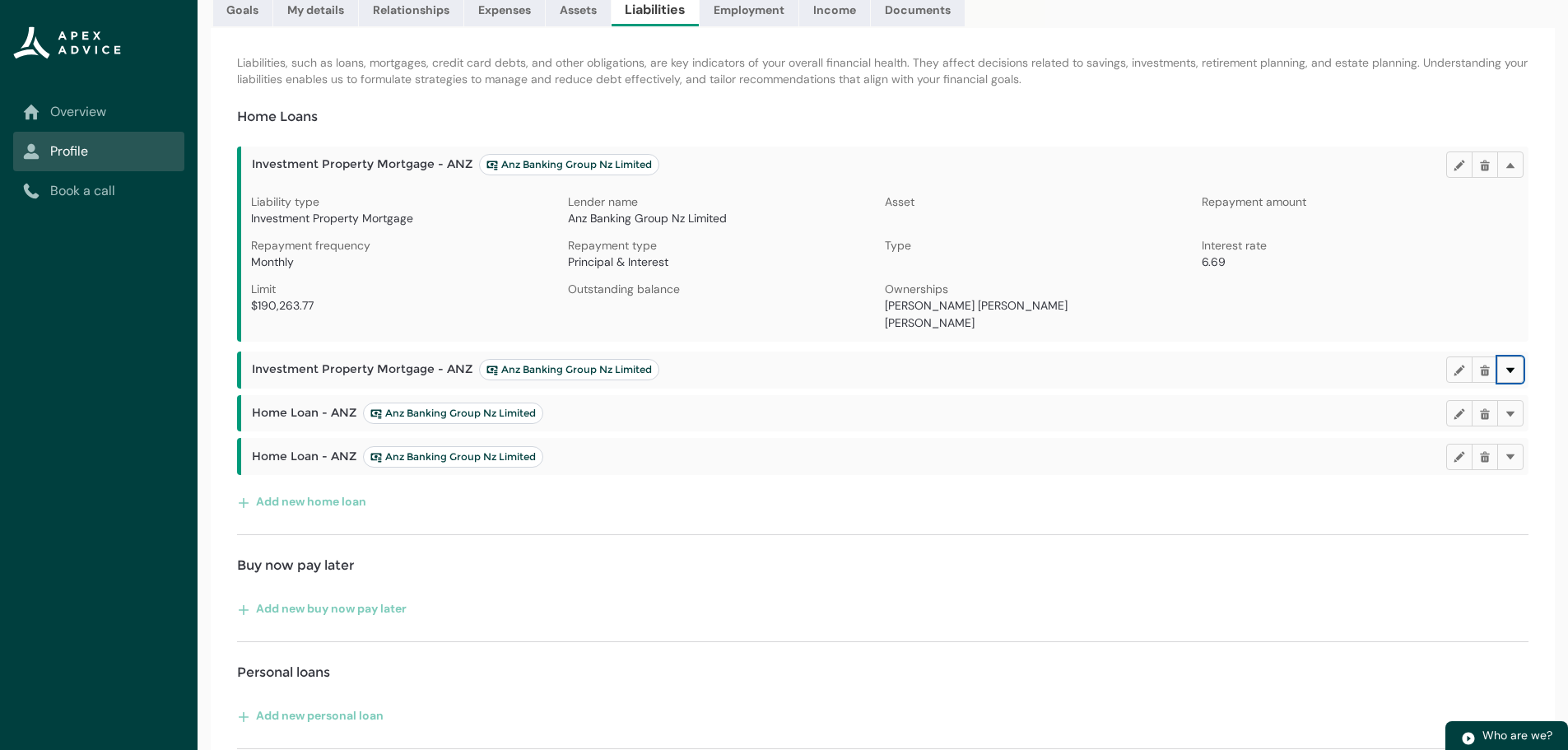
click at [1512, 363] on lightning-primitive-icon "button" at bounding box center [1510, 369] width 12 height 12
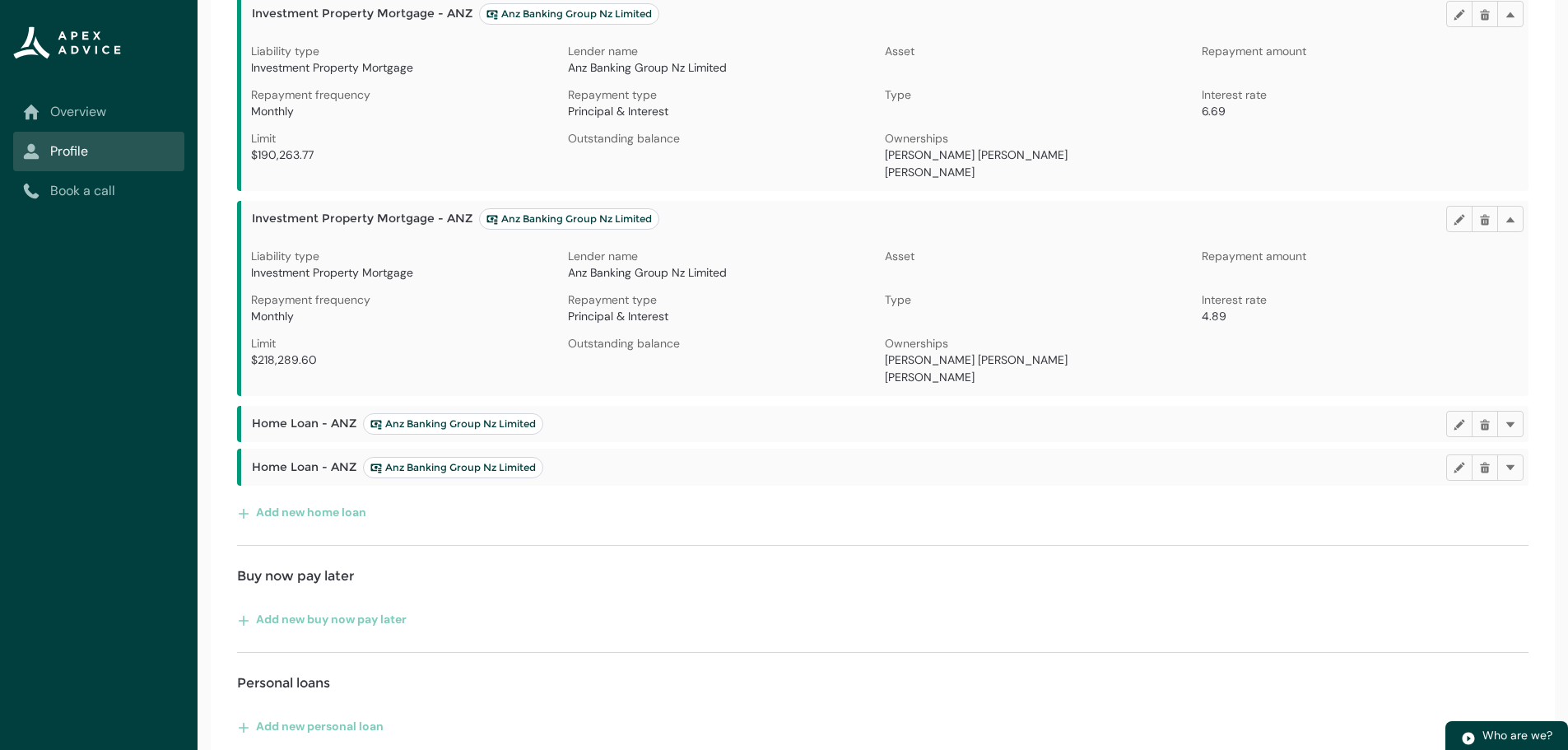
scroll to position [358, 0]
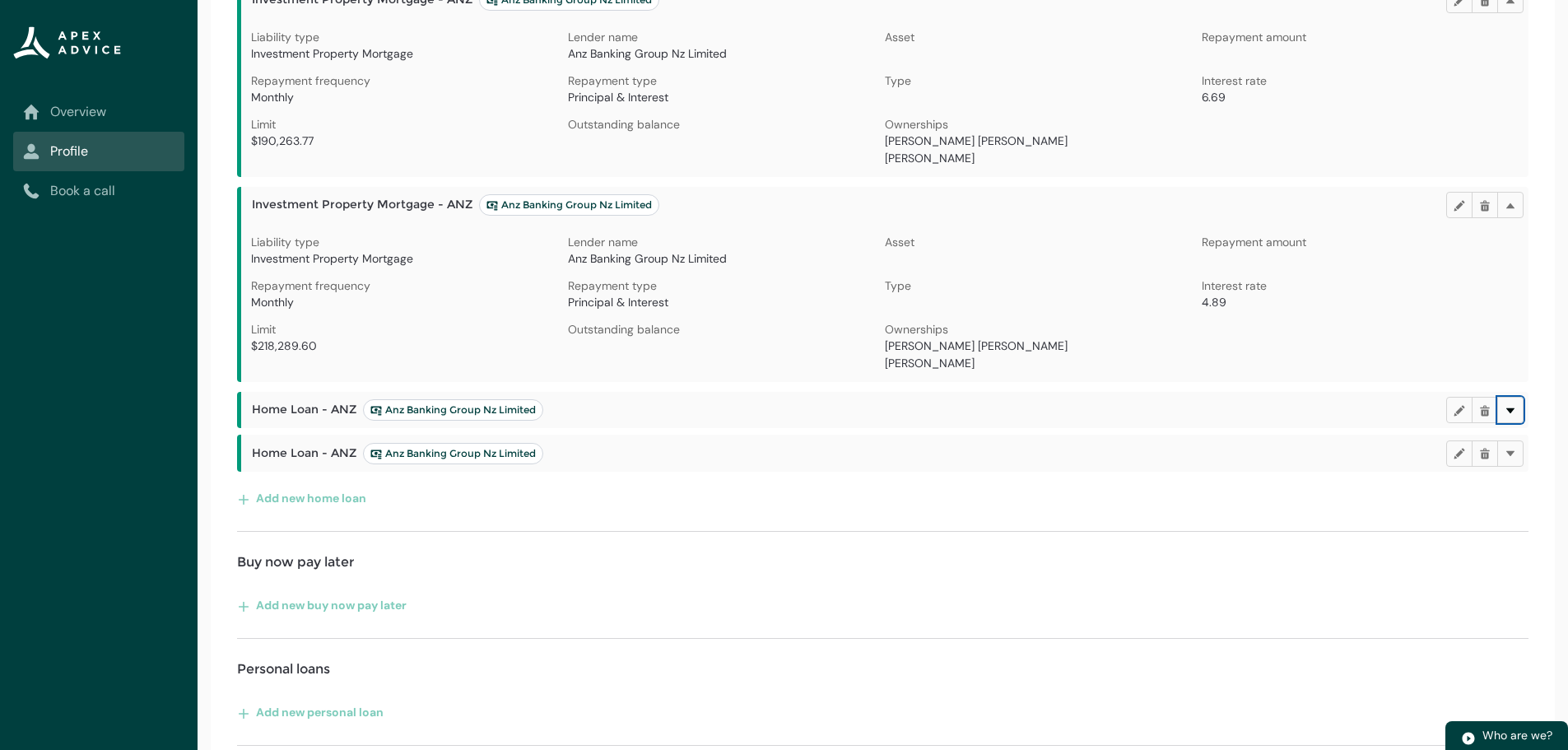
click at [1509, 410] on lightning-primitive-icon "button" at bounding box center [1510, 410] width 12 height 12
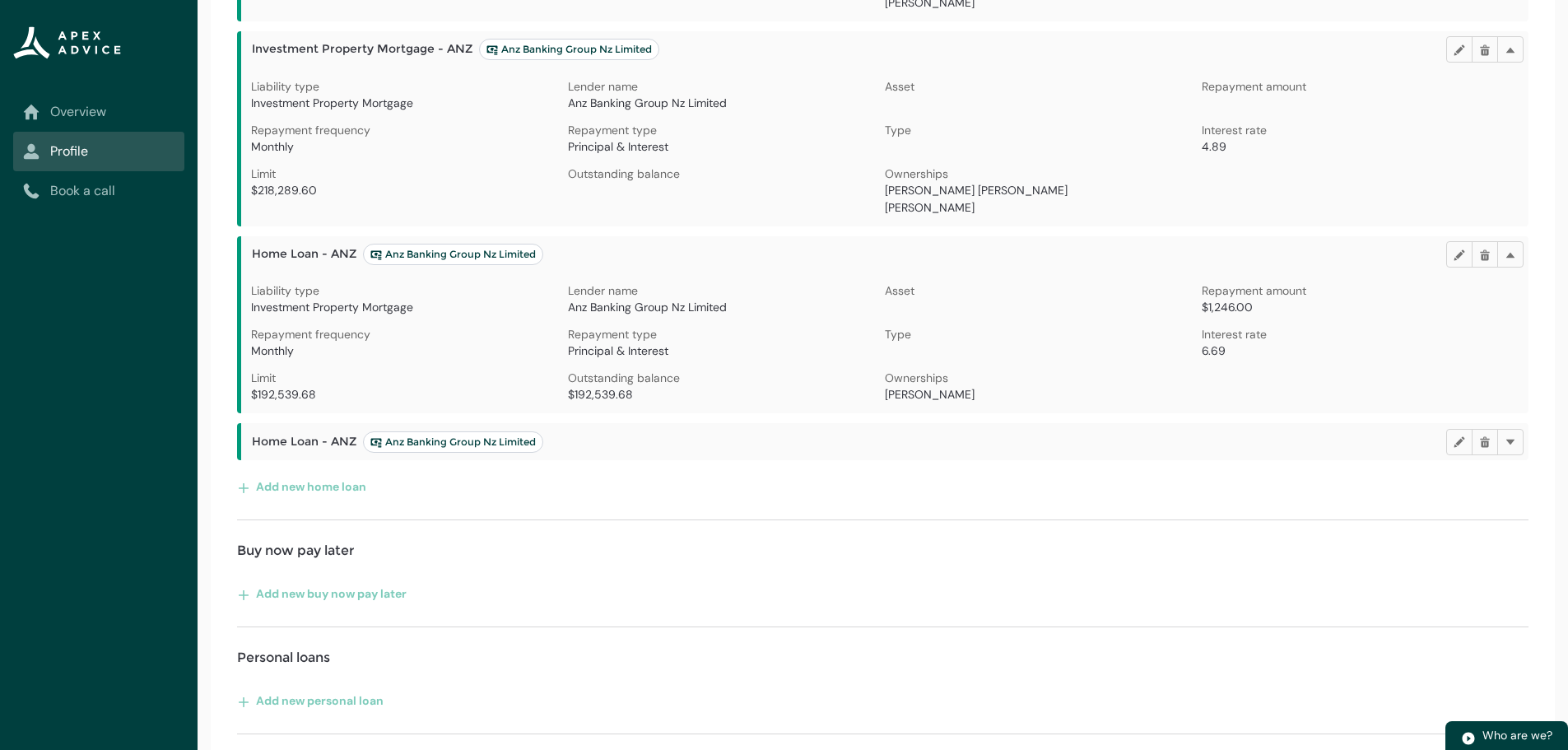
scroll to position [522, 0]
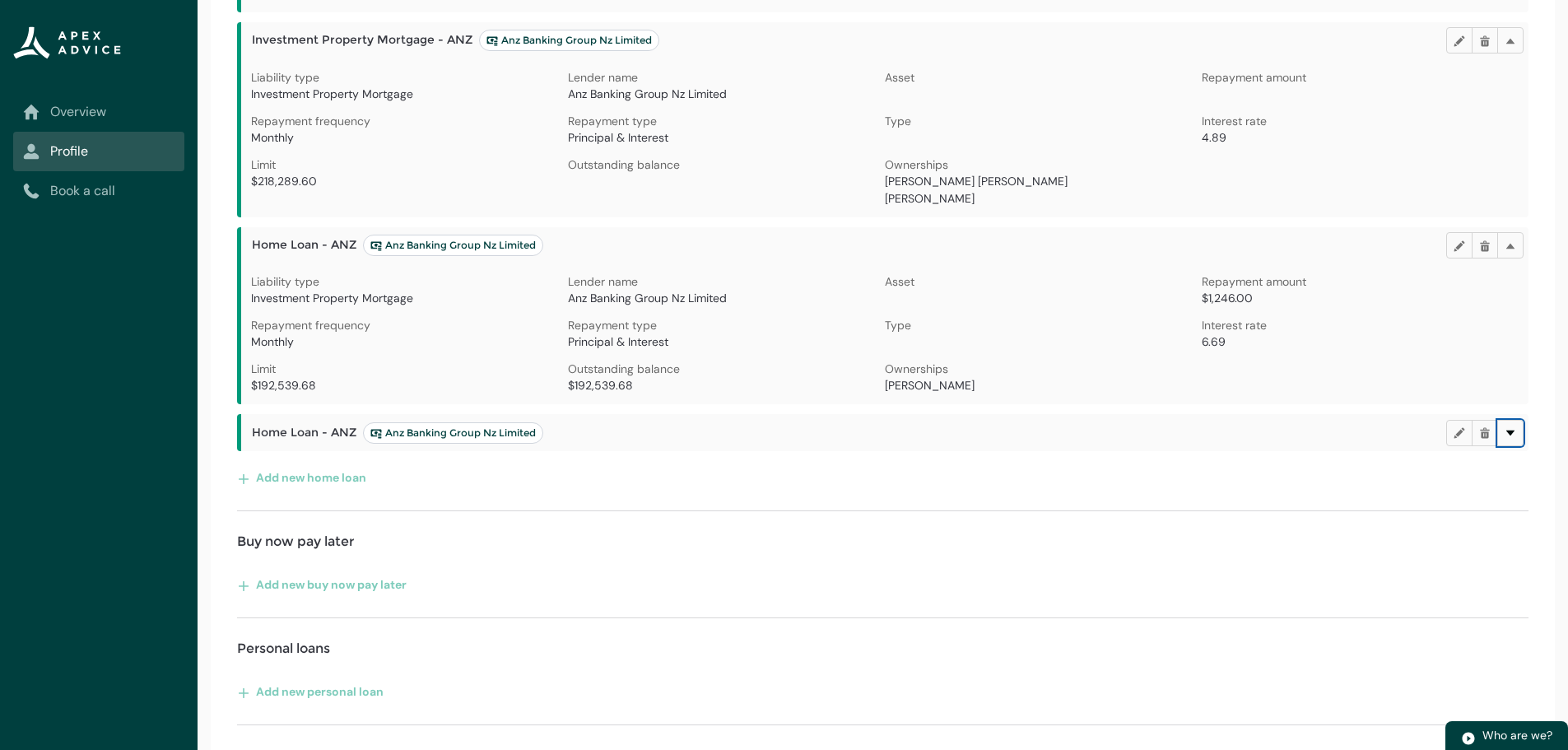
click at [1517, 432] on button "Delete" at bounding box center [1510, 433] width 27 height 27
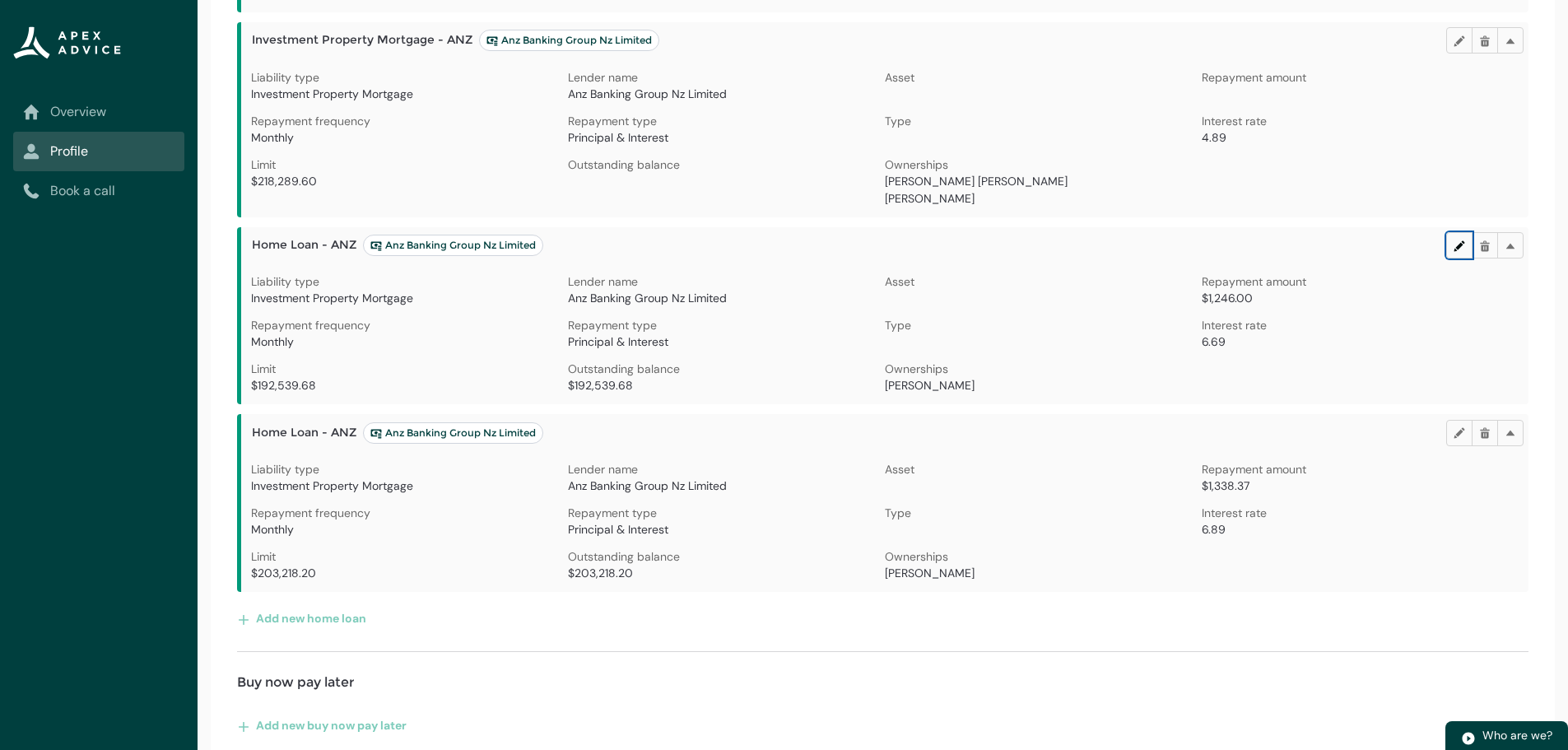
click at [1454, 245] on lightning-primitive-icon "button" at bounding box center [1459, 245] width 12 height 12
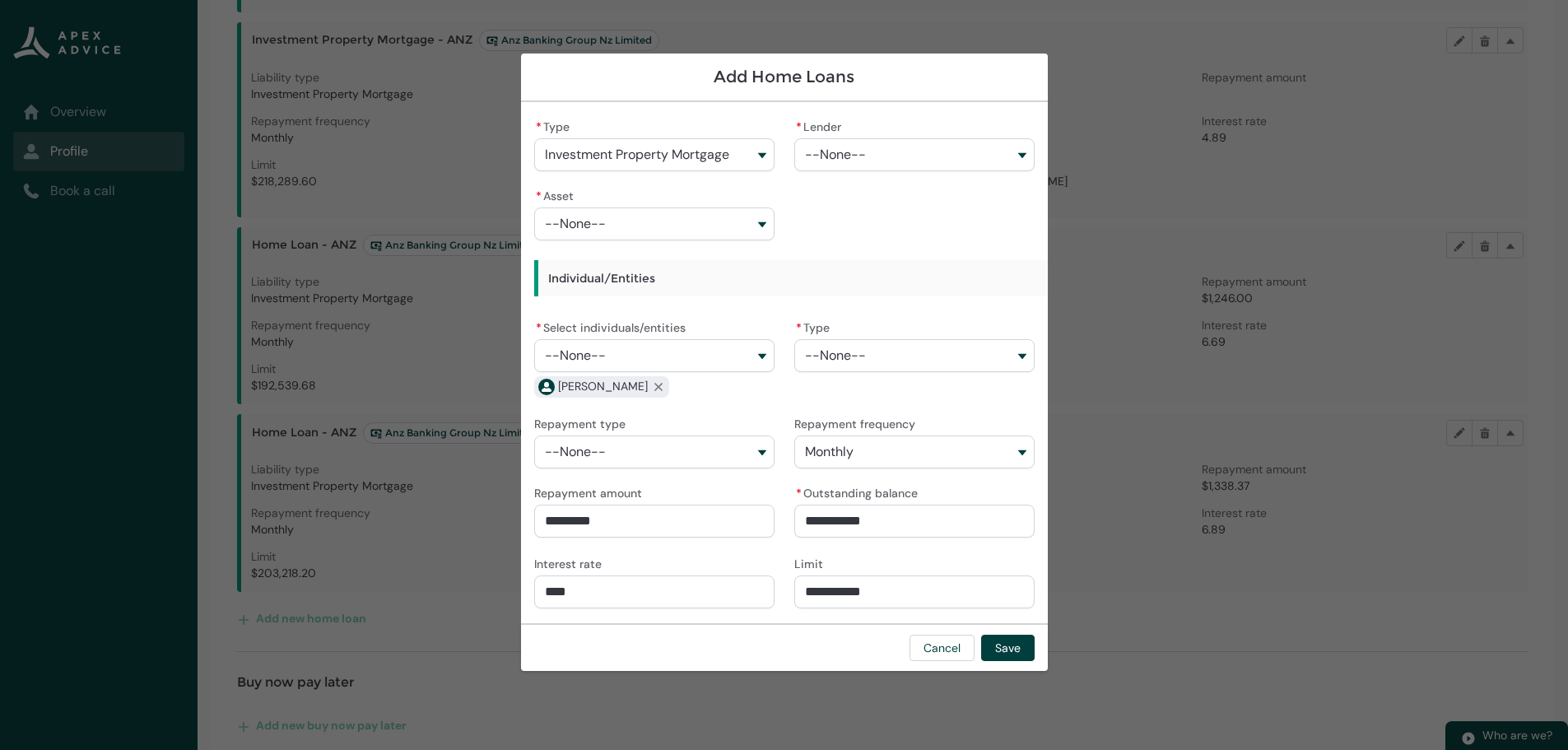
click at [751, 152] on button "Investment Property Mortgage" at bounding box center [654, 154] width 240 height 33
click at [694, 223] on span "Investment Property Mortgage" at bounding box center [639, 220] width 145 height 13
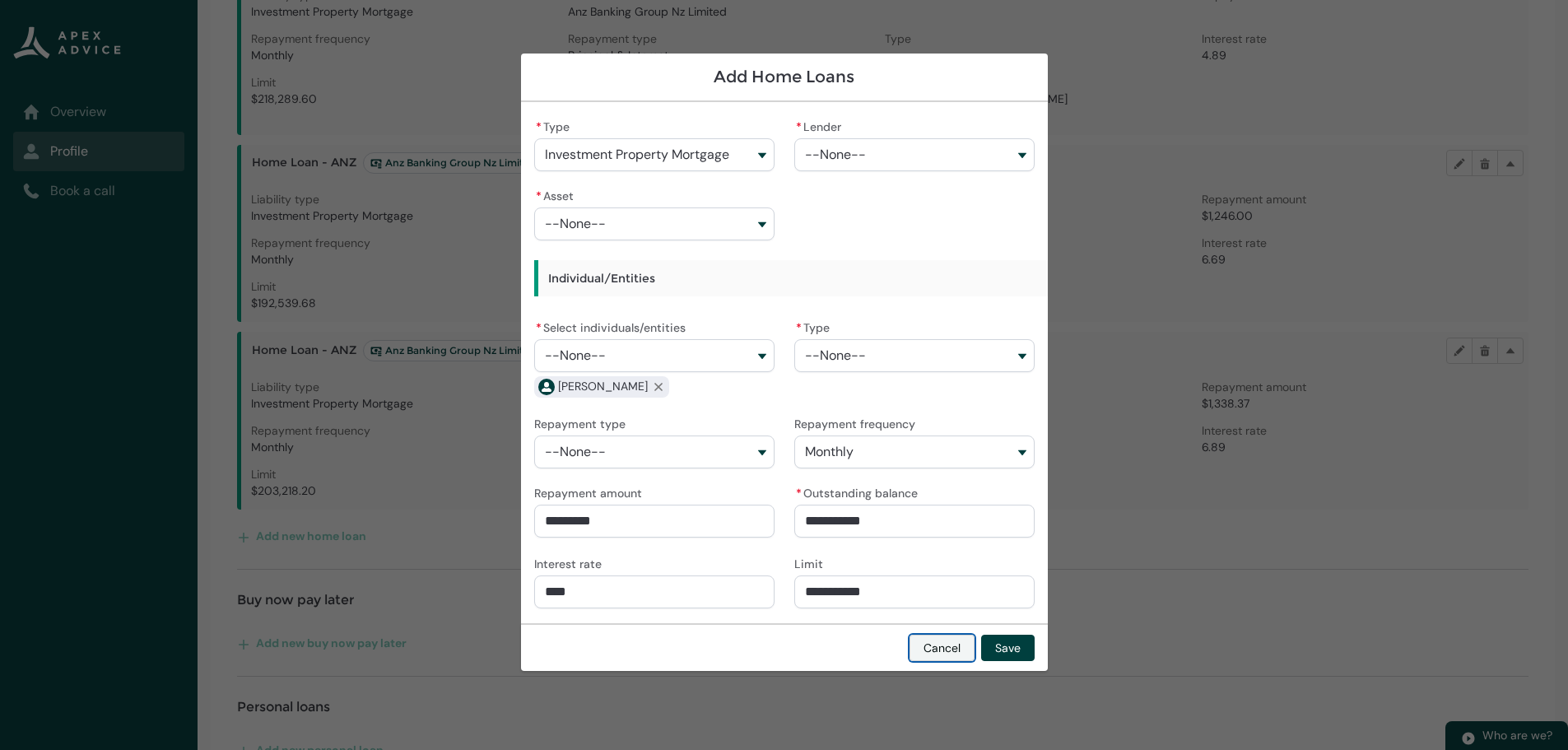
click at [936, 645] on button "Cancel" at bounding box center [942, 648] width 65 height 27
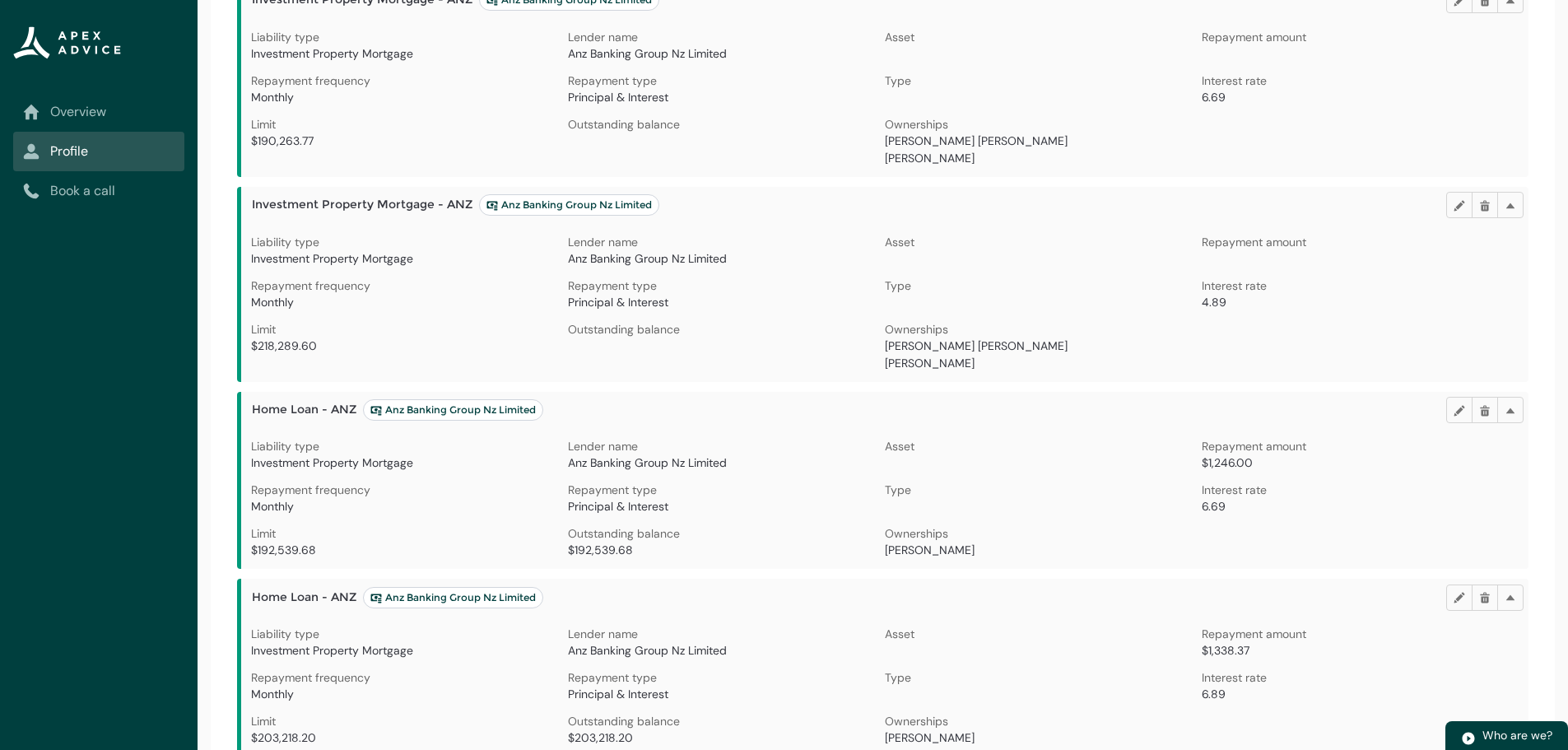
scroll to position [193, 0]
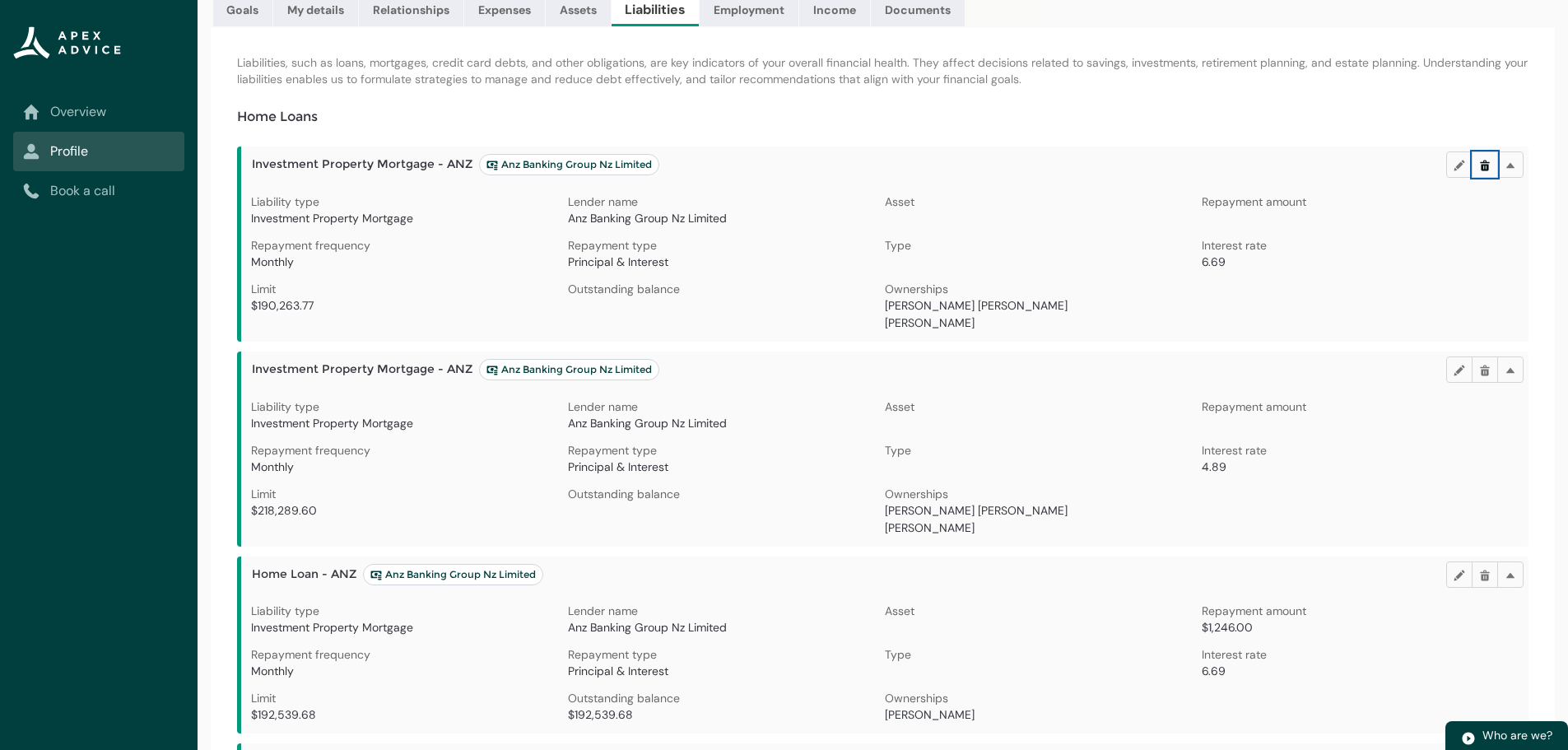
click at [1483, 165] on lightning-primitive-icon "button" at bounding box center [1485, 165] width 12 height 12
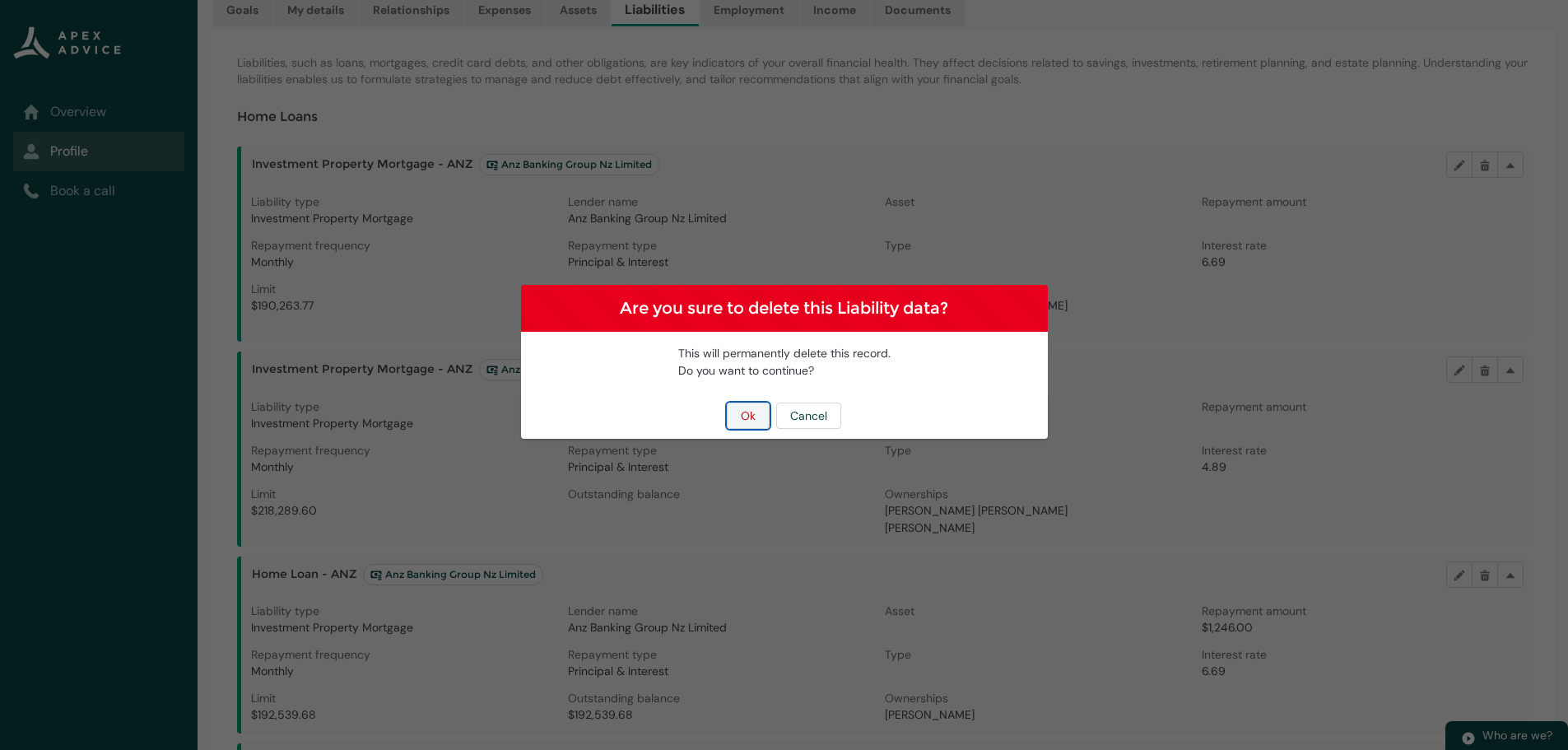
click at [750, 415] on button "Ok" at bounding box center [749, 416] width 43 height 27
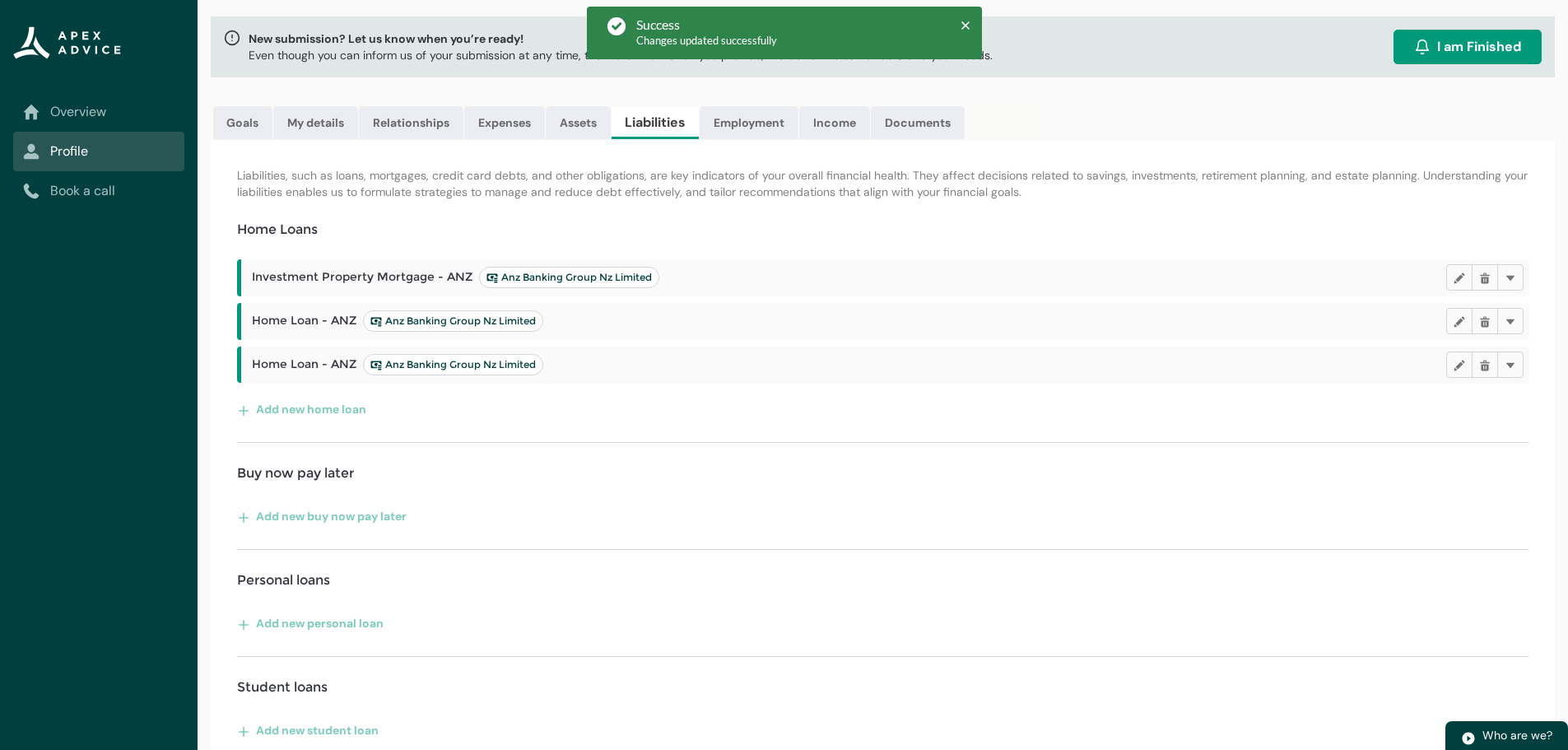
scroll to position [28, 0]
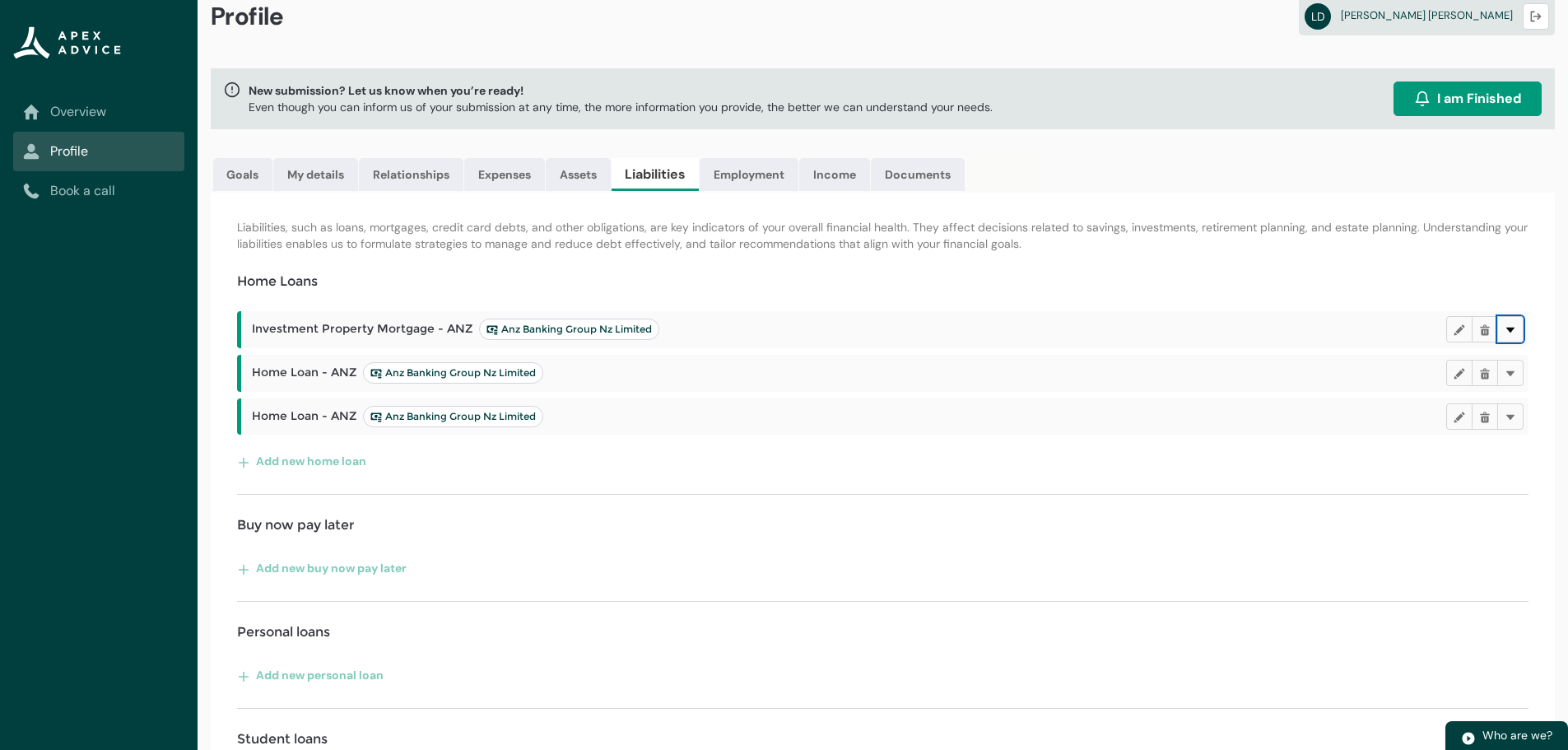
click at [1510, 330] on lightning-primitive-icon "button" at bounding box center [1510, 330] width 12 height 12
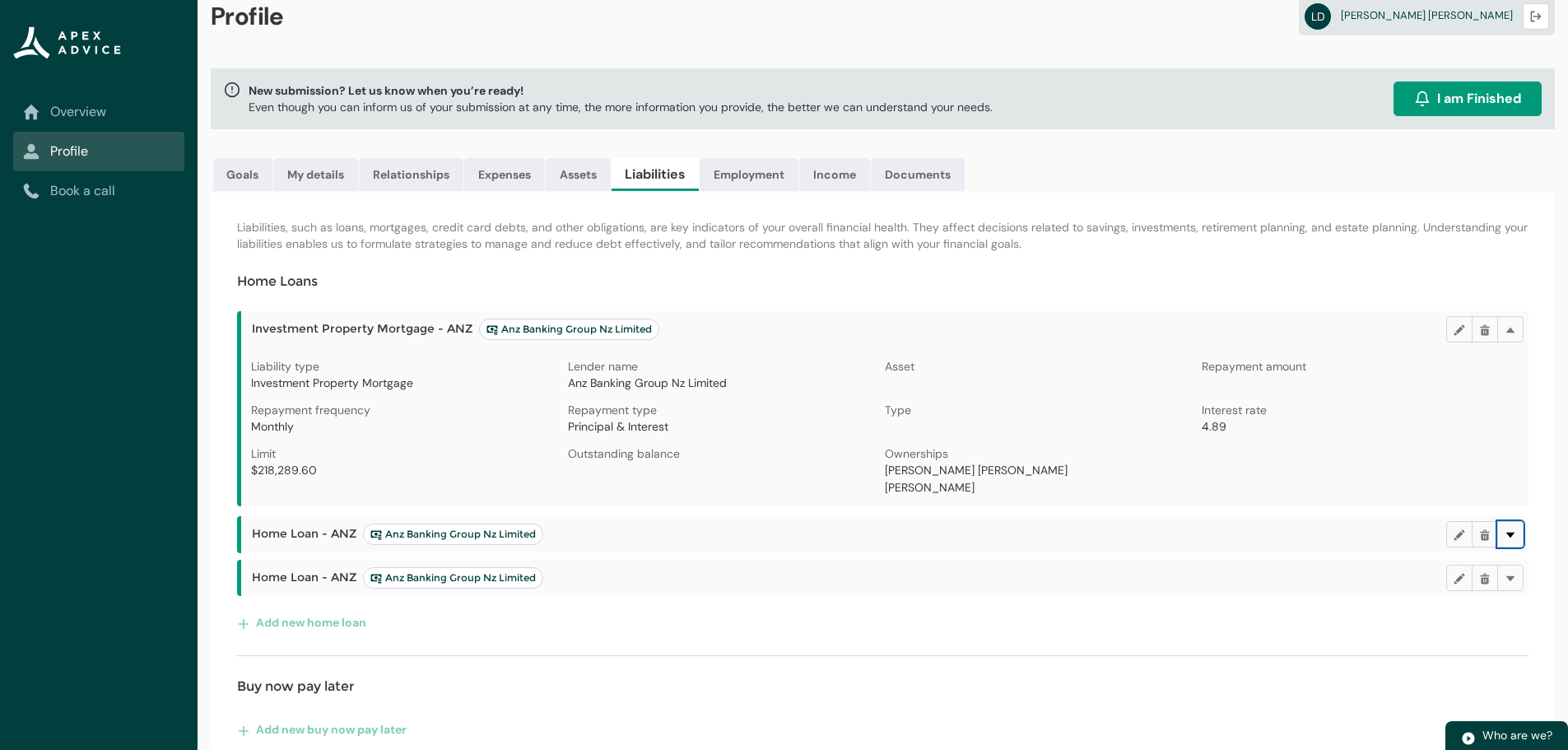
click at [1509, 534] on lightning-primitive-icon "button" at bounding box center [1510, 534] width 12 height 12
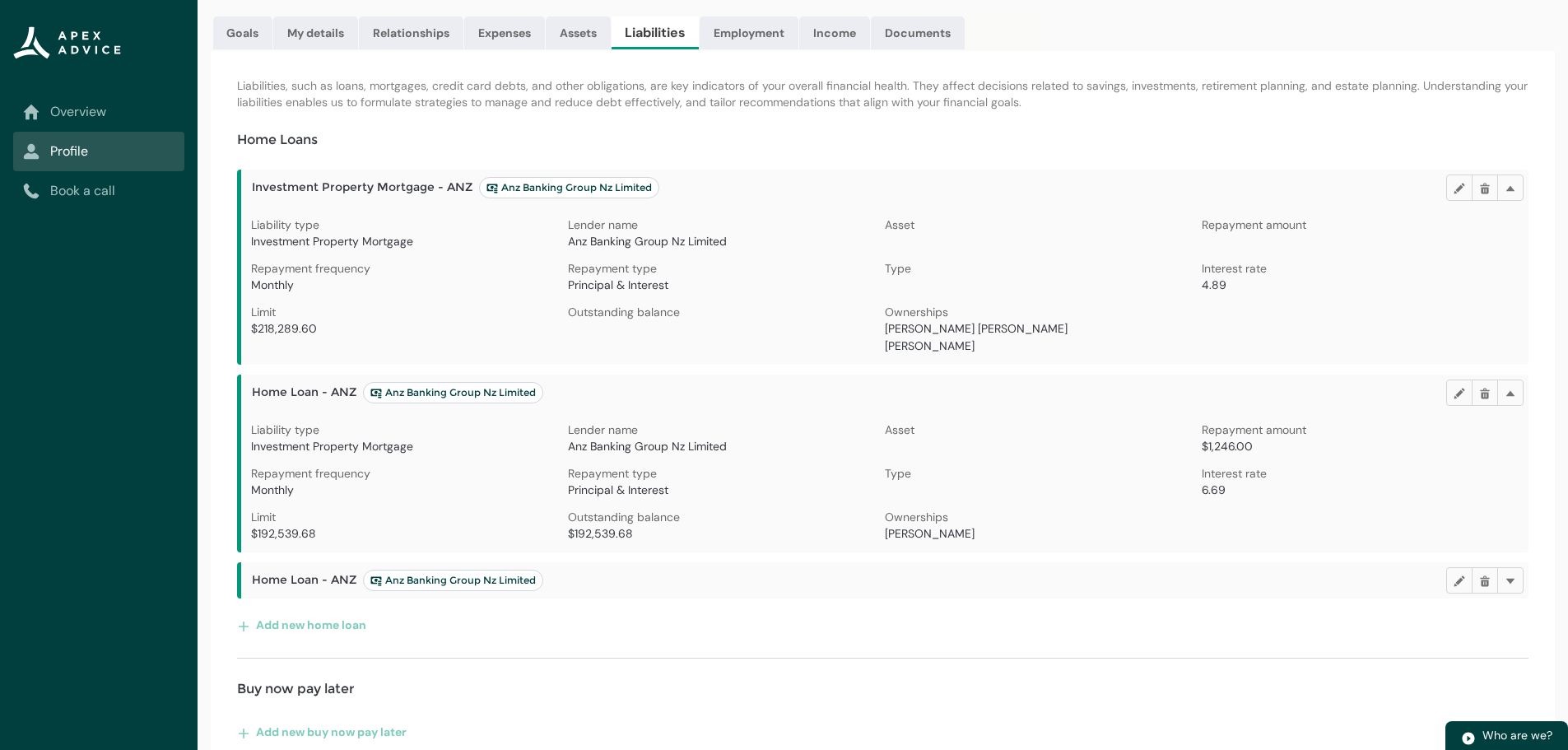
scroll to position [193, 0]
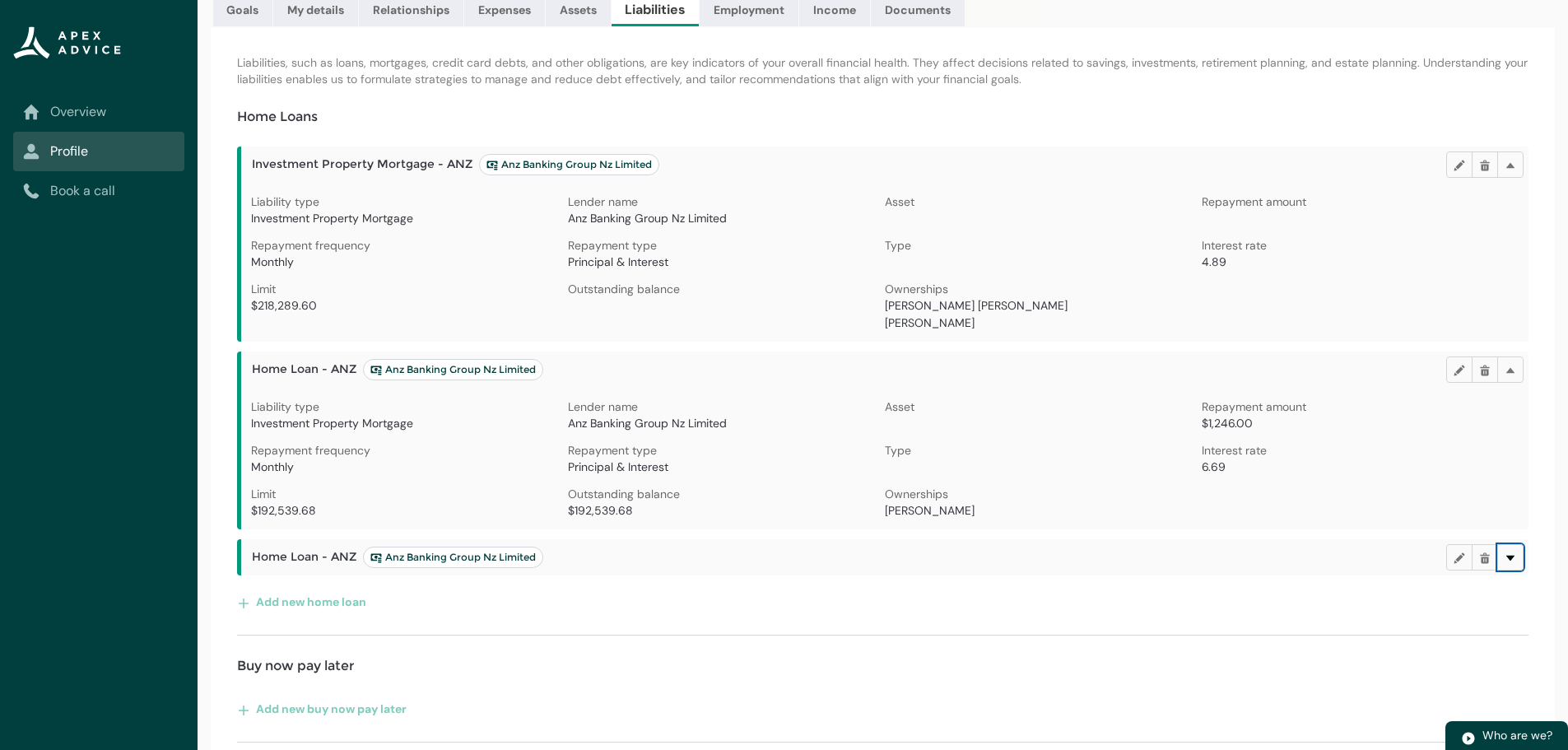
click at [1511, 557] on lightning-primitive-icon "button" at bounding box center [1510, 557] width 12 height 12
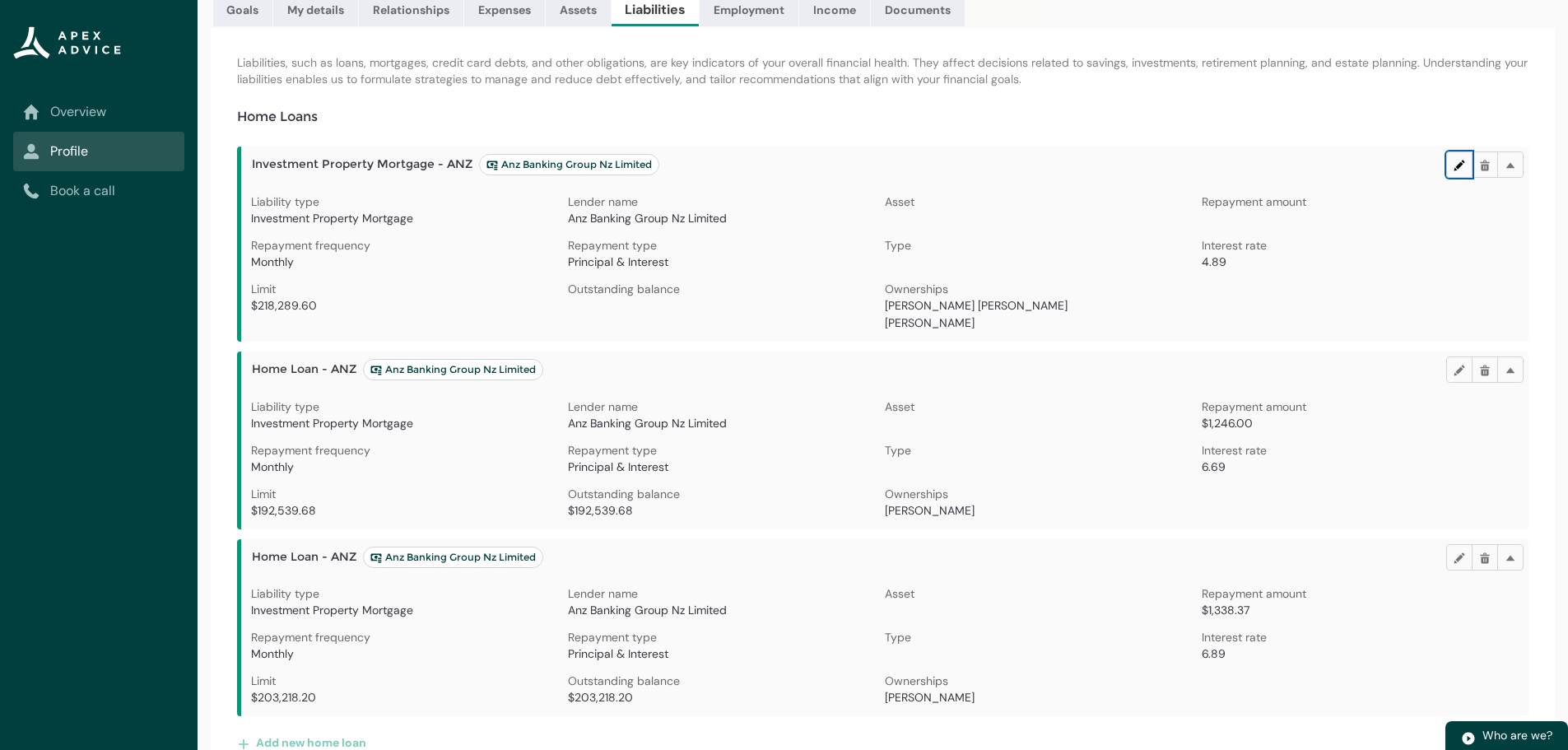
click at [1449, 158] on button "Edit" at bounding box center [1460, 165] width 27 height 27
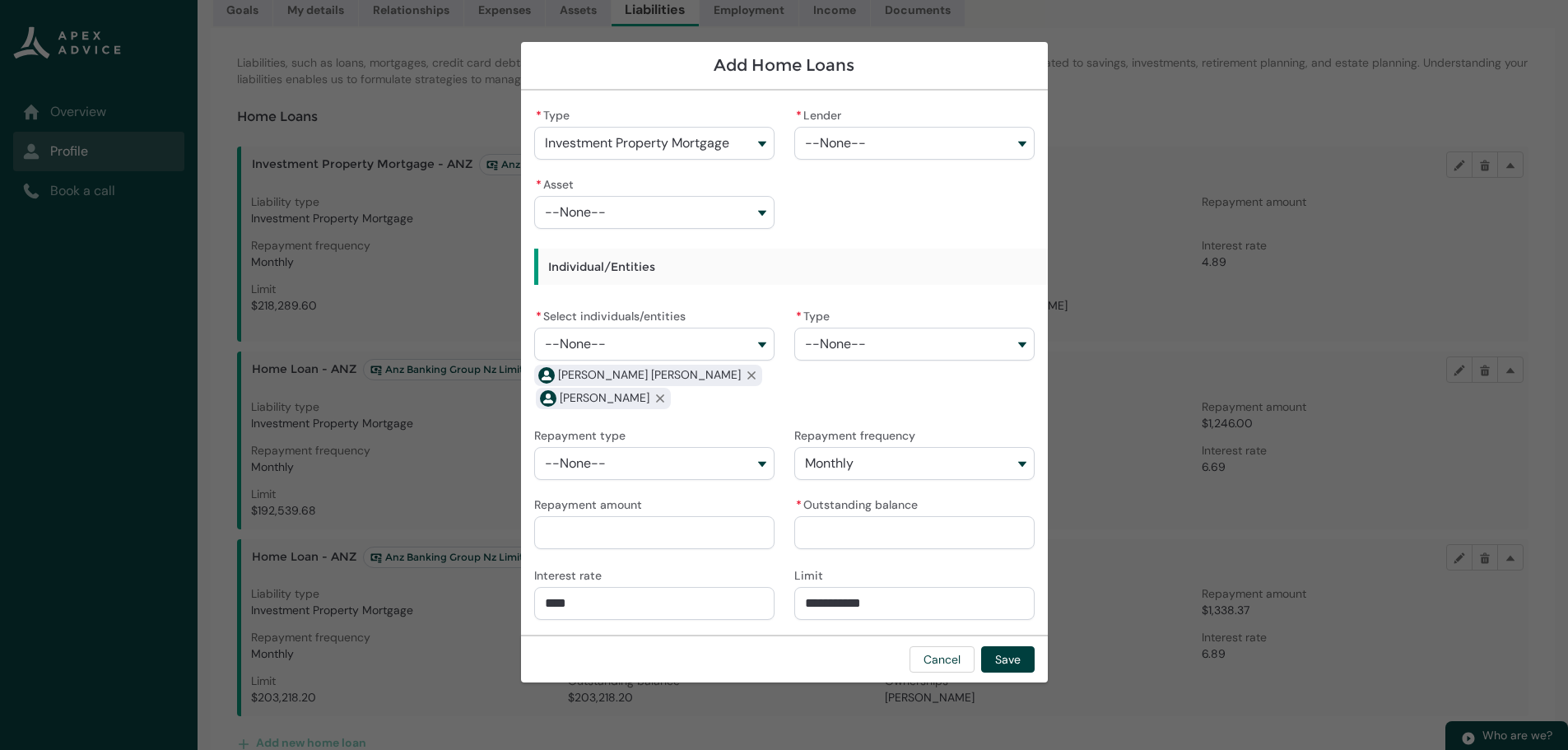
click at [854, 144] on span "--None--" at bounding box center [835, 143] width 61 height 15
click at [864, 345] on span "--None--" at bounding box center [835, 344] width 61 height 15
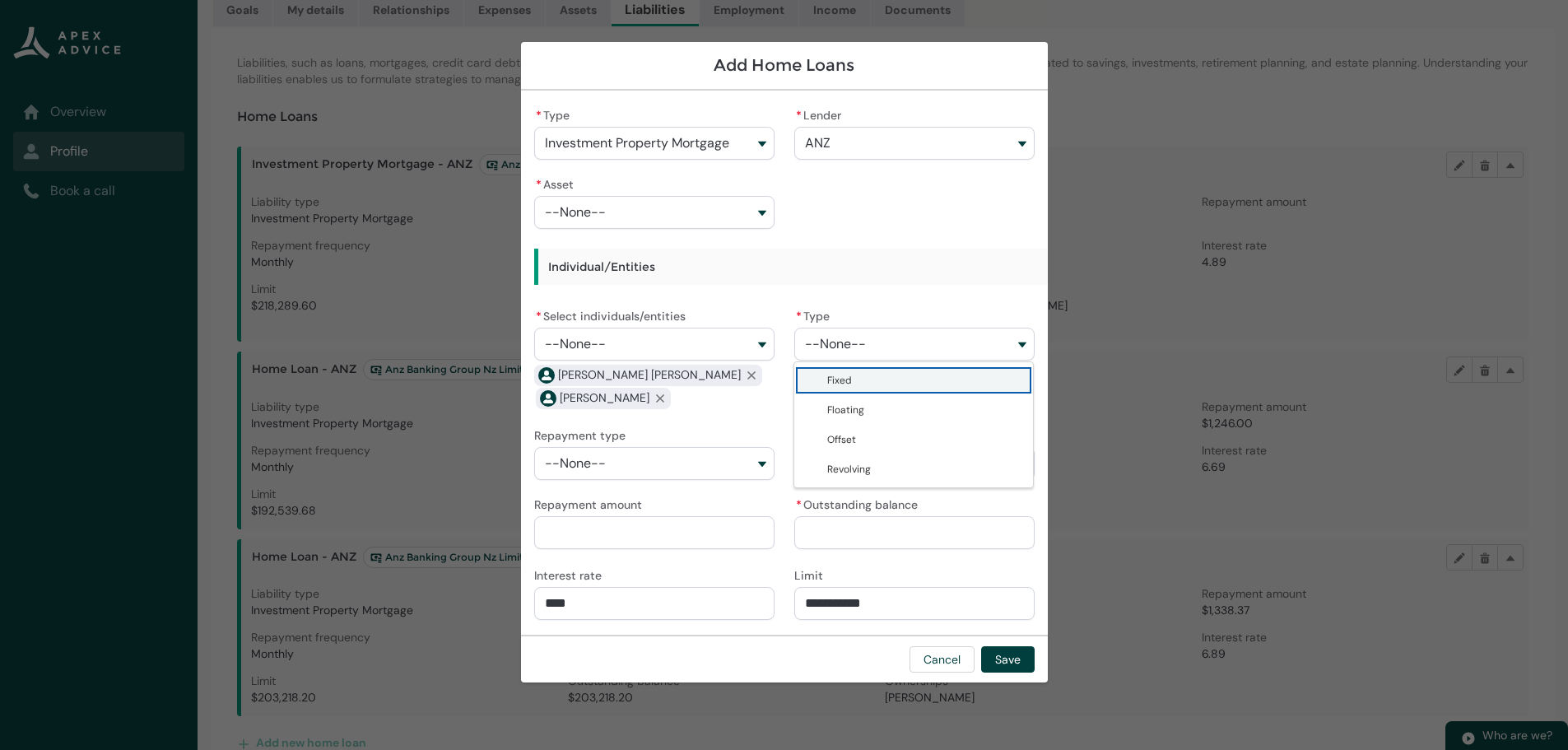
click at [882, 376] on span "Fixed" at bounding box center [925, 380] width 196 height 17
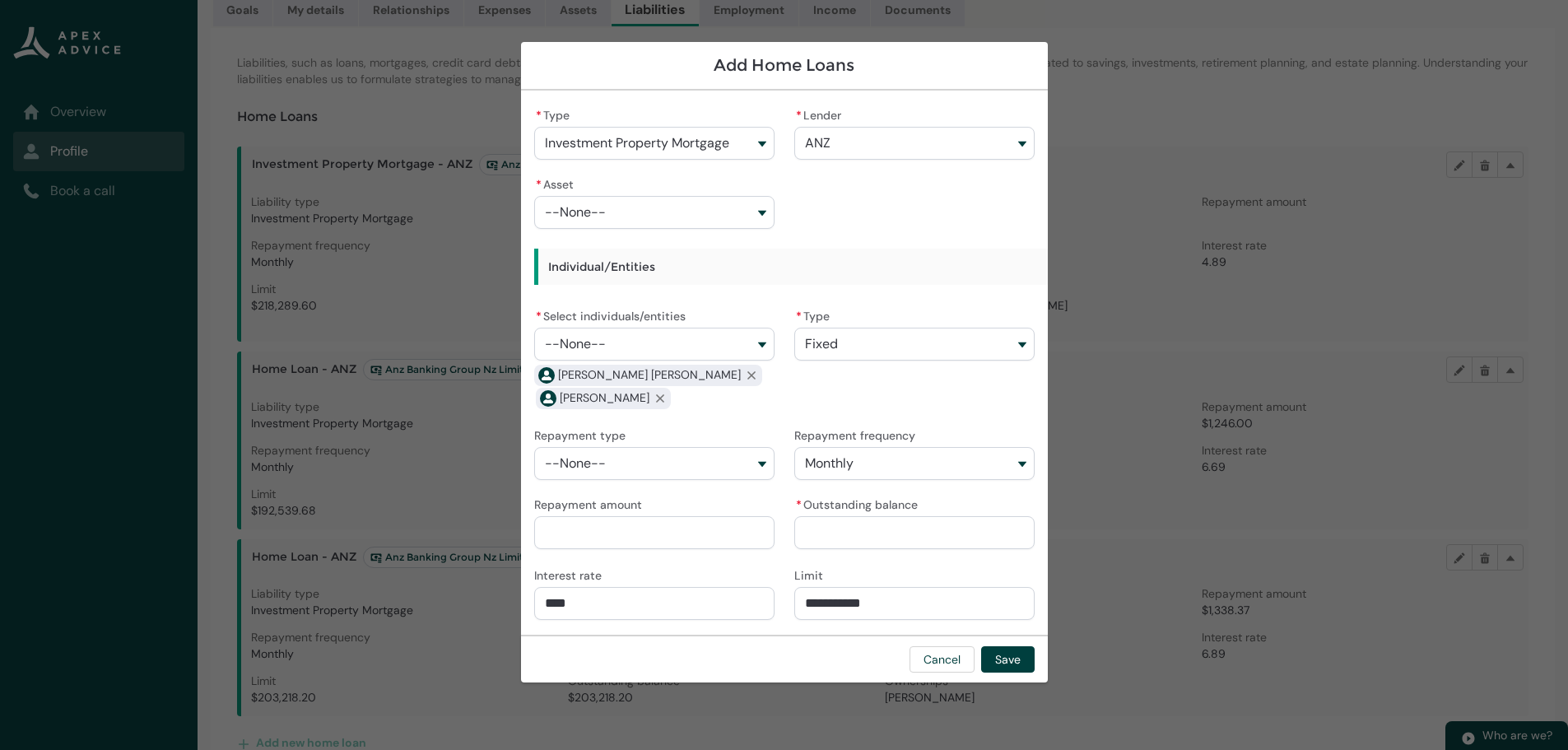
click at [753, 211] on button "--None--" at bounding box center [654, 212] width 240 height 33
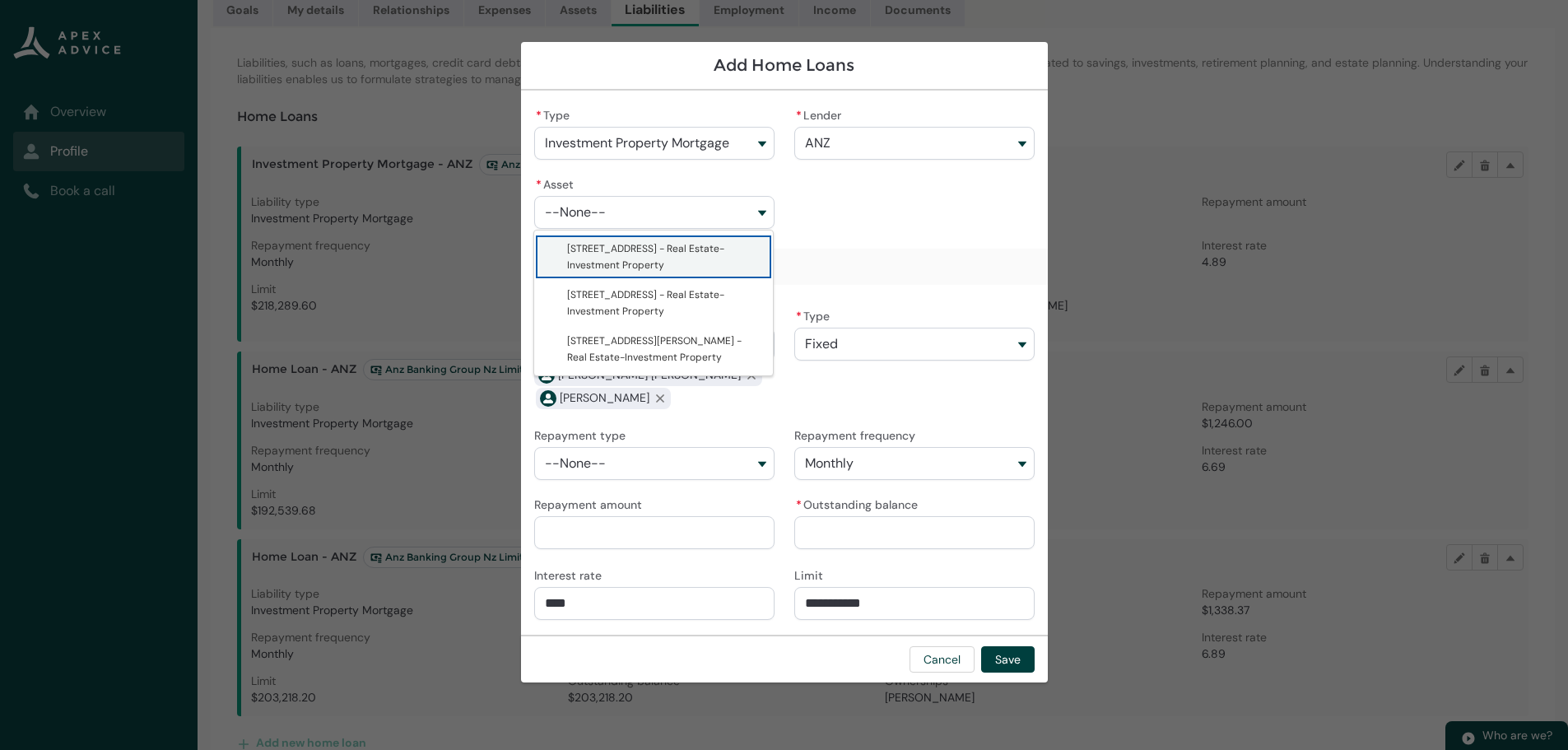
click at [655, 253] on span "430 Queen Street - Real Estate-Investment Property" at bounding box center [645, 256] width 157 height 29
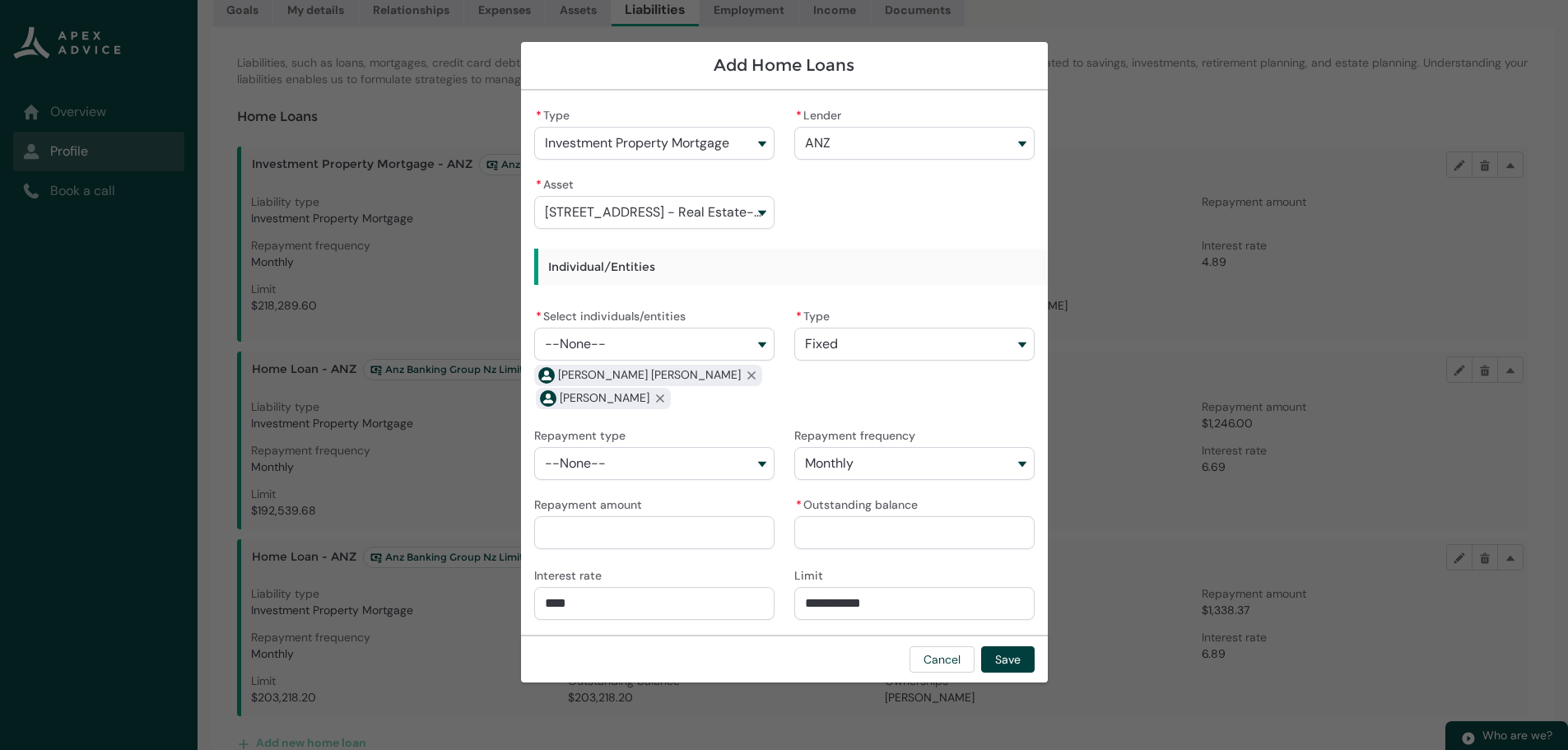
click at [759, 461] on button "--None--" at bounding box center [654, 463] width 240 height 33
click at [645, 495] on span "Principle & Interest" at bounding box center [612, 499] width 90 height 13
click at [581, 524] on input "Repayment amount" at bounding box center [654, 532] width 240 height 33
click at [602, 526] on input "Repayment amount" at bounding box center [654, 532] width 240 height 33
click at [846, 533] on input "* Outstanding balance" at bounding box center [914, 532] width 240 height 33
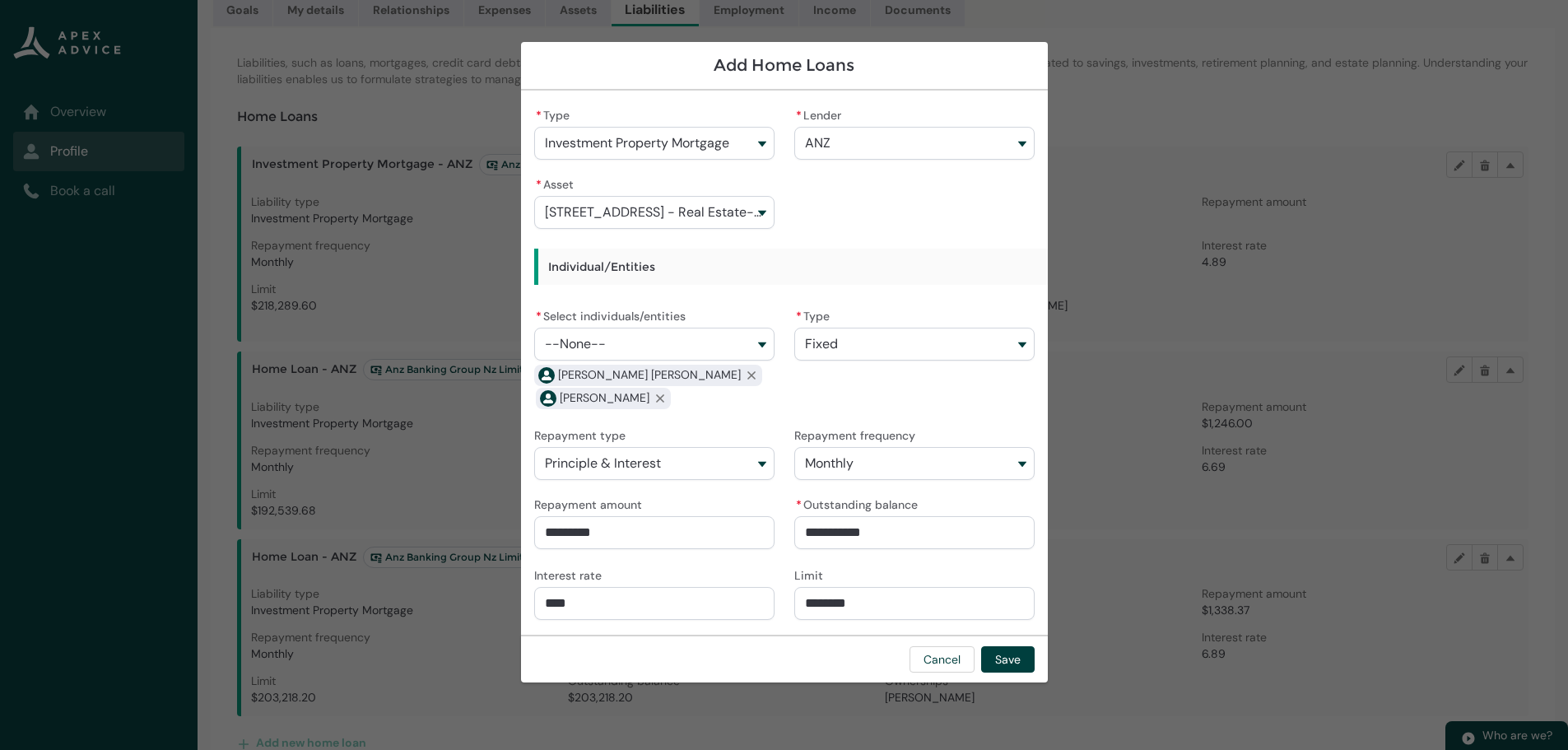
drag, startPoint x: 880, startPoint y: 599, endPoint x: 762, endPoint y: 601, distance: 118.0
click at [762, 601] on div "* Type Investment Property Mortgage * Lender ANZ Westpac Banking Corporation Ge…" at bounding box center [784, 363] width 500 height 518
click at [915, 540] on input "******" at bounding box center [914, 532] width 240 height 33
click at [1008, 657] on button "Save" at bounding box center [1007, 660] width 53 height 27
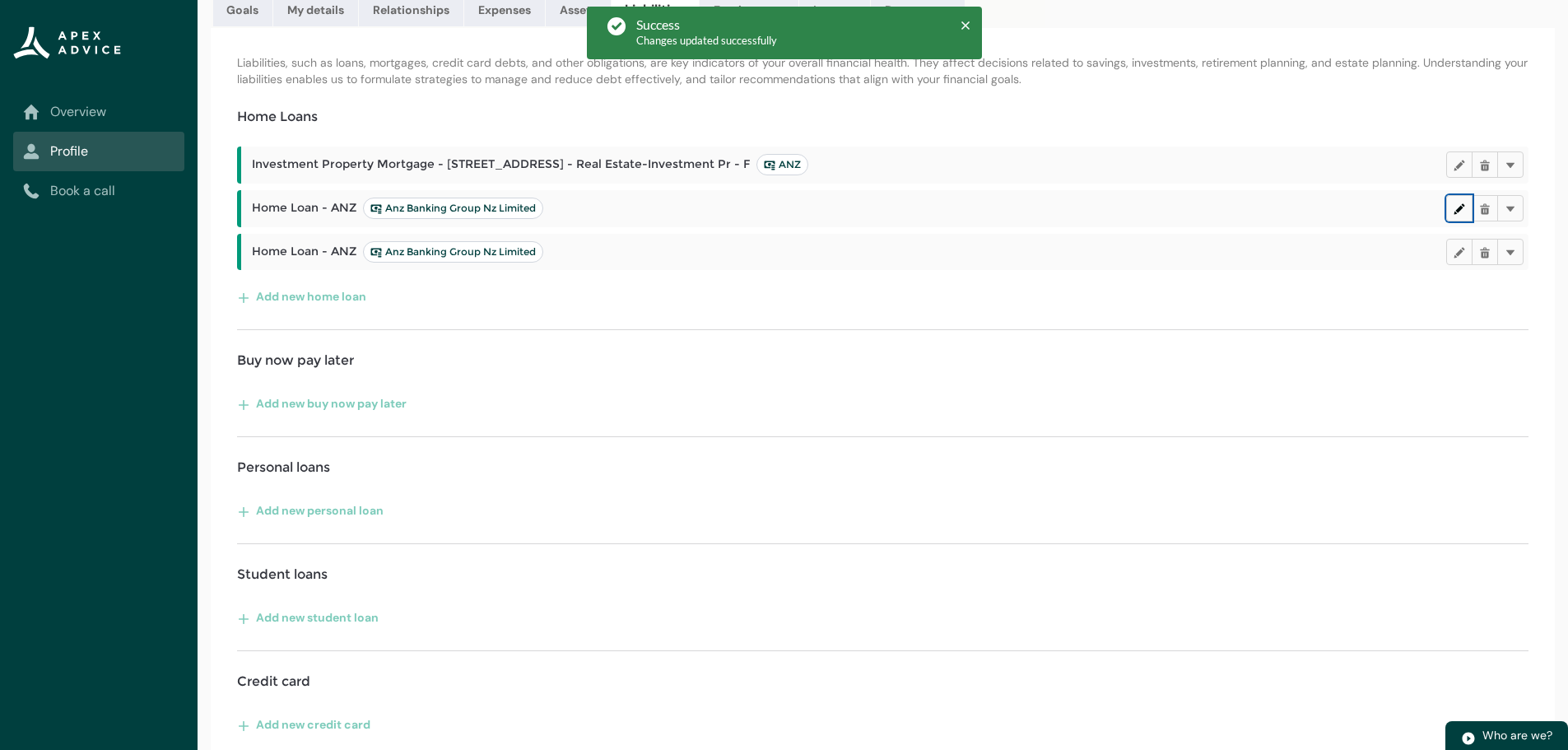
click at [1455, 207] on lightning-primitive-icon "button" at bounding box center [1459, 207] width 12 height 12
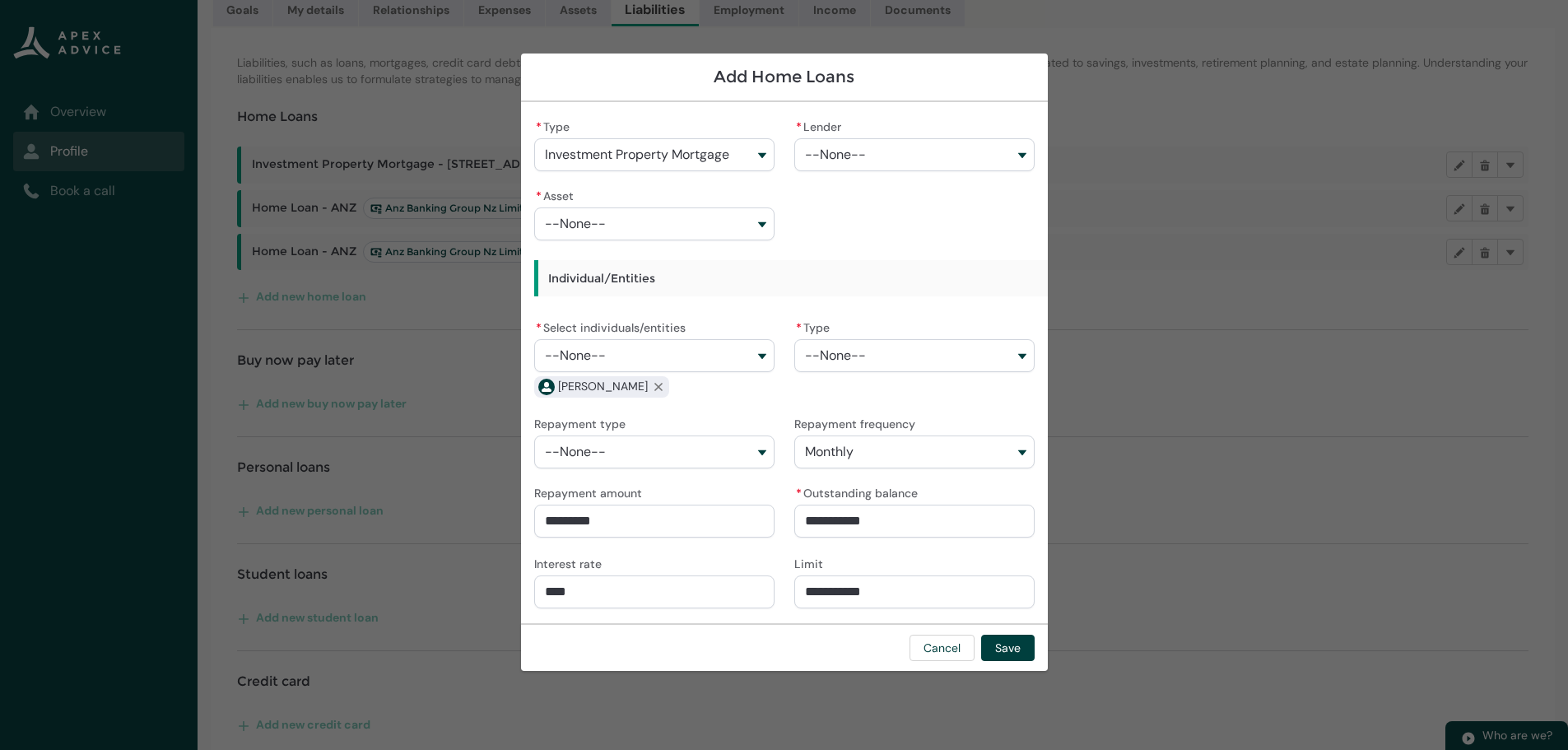
click at [758, 154] on button "Investment Property Mortgage" at bounding box center [654, 154] width 240 height 33
click at [645, 212] on span "Investment Property Mortgage" at bounding box center [664, 220] width 196 height 17
click at [882, 153] on button "--None--" at bounding box center [914, 154] width 240 height 33
click at [733, 224] on button "--None--" at bounding box center [654, 223] width 240 height 33
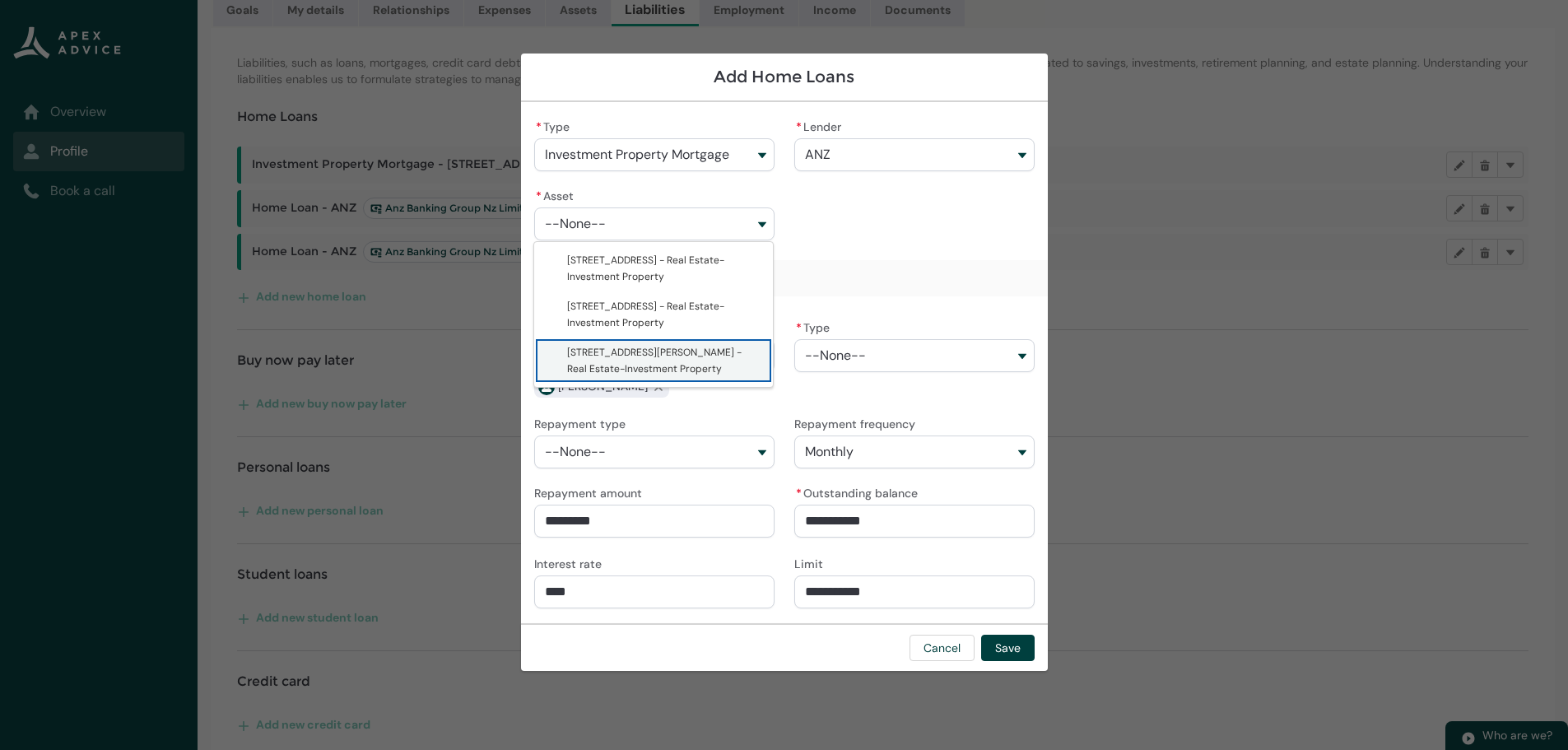
click at [664, 357] on span "147 Hobson Street - Real Estate-Investment Property" at bounding box center [654, 360] width 175 height 29
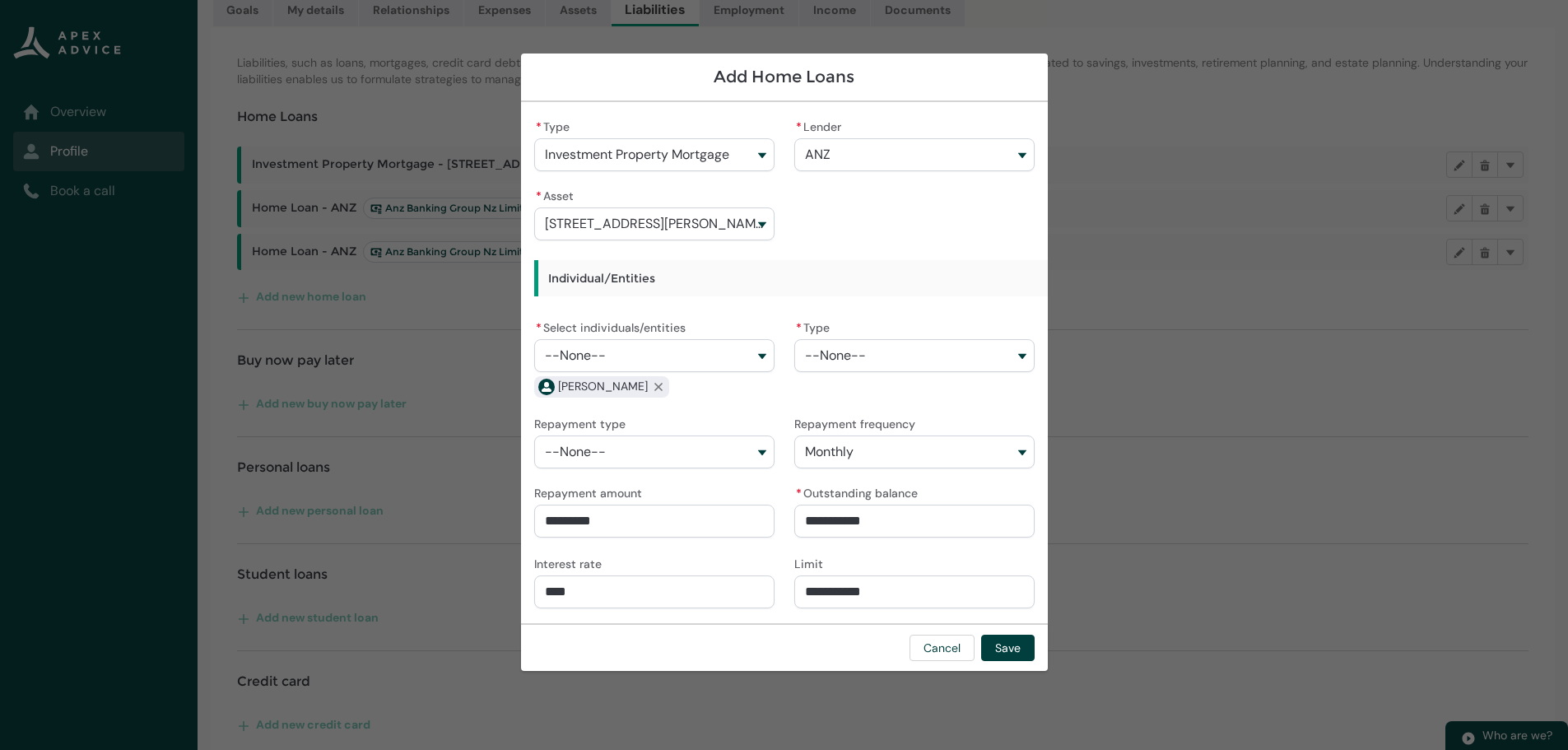
click at [745, 355] on button "--None--" at bounding box center [654, 355] width 240 height 33
click at [627, 416] on span "Lutz Walter Drews" at bounding box center [645, 421] width 157 height 13
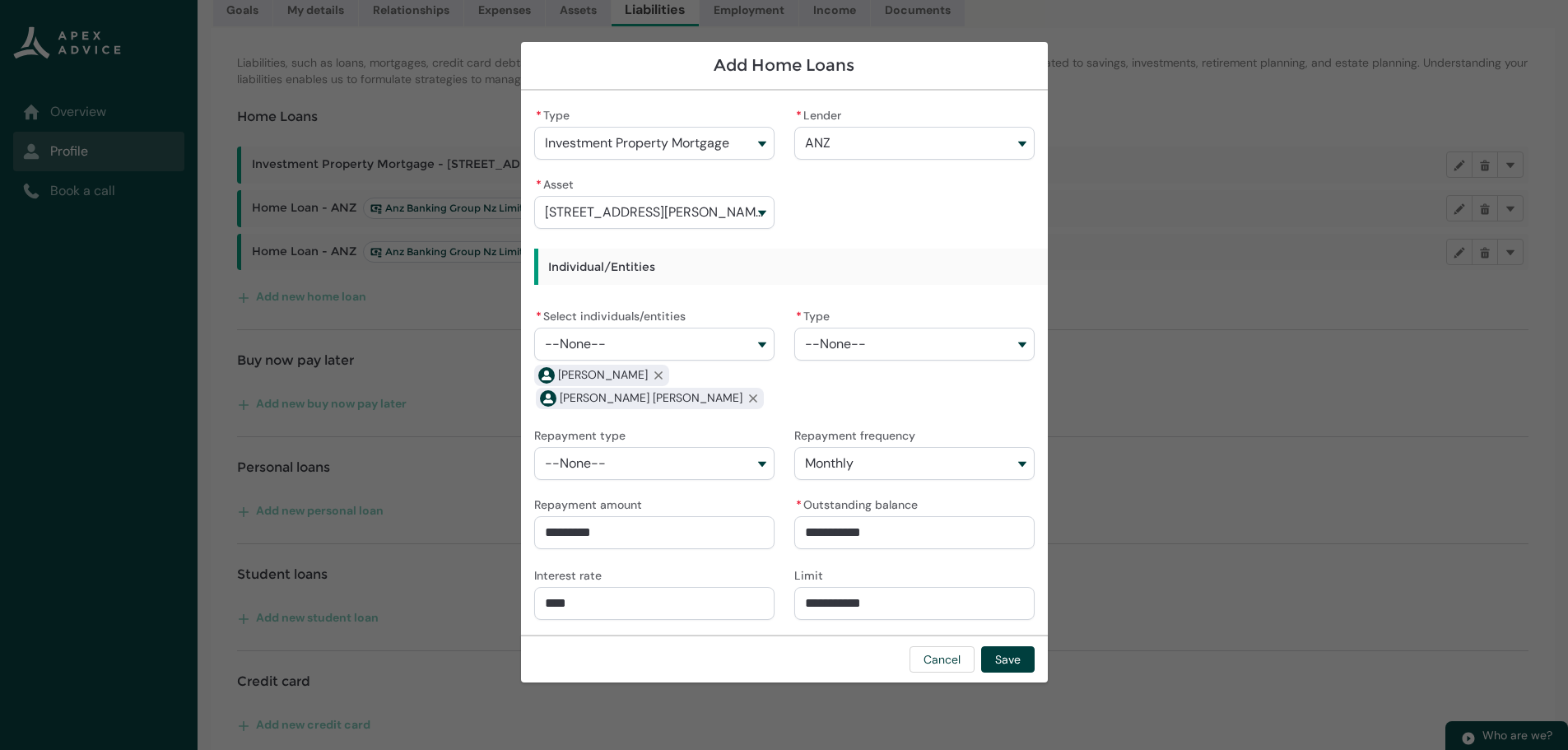
click at [880, 341] on button "--None--" at bounding box center [914, 343] width 240 height 33
click at [854, 378] on span "Fixed" at bounding box center [925, 380] width 196 height 17
click at [662, 456] on button "--None--" at bounding box center [654, 463] width 240 height 33
click at [647, 498] on span "Principle & Interest" at bounding box center [612, 499] width 90 height 13
drag, startPoint x: 902, startPoint y: 535, endPoint x: 745, endPoint y: 534, distance: 157.0
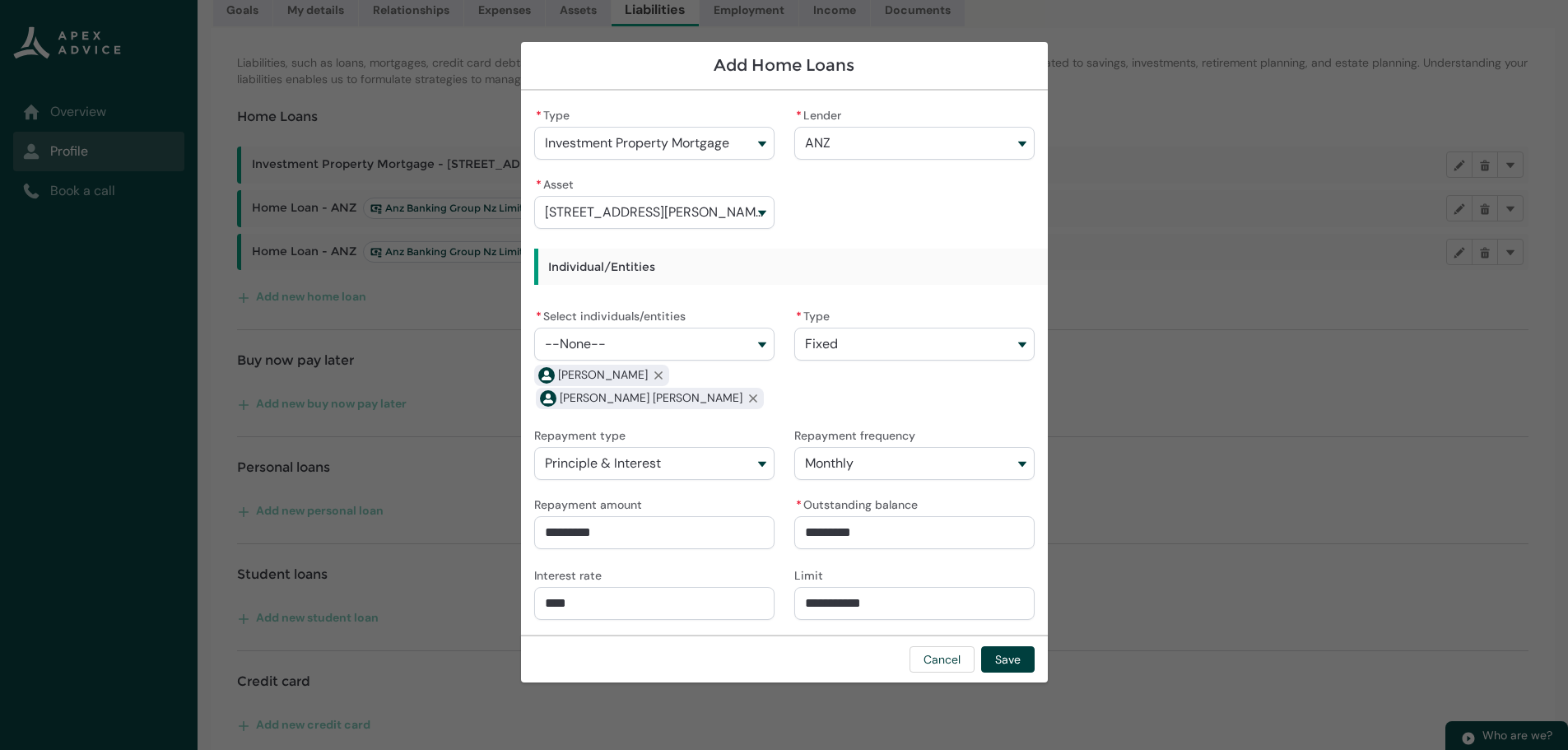
click at [745, 534] on div "* Type Investment Property Mortgage Primary Residence Mortgage Investment Prope…" at bounding box center [784, 363] width 500 height 518
drag, startPoint x: 899, startPoint y: 601, endPoint x: 672, endPoint y: 590, distance: 227.3
click at [672, 590] on div "* Type Investment Property Mortgage Primary Residence Mortgage Investment Prope…" at bounding box center [784, 363] width 500 height 518
click at [1013, 654] on button "Save" at bounding box center [1007, 660] width 53 height 27
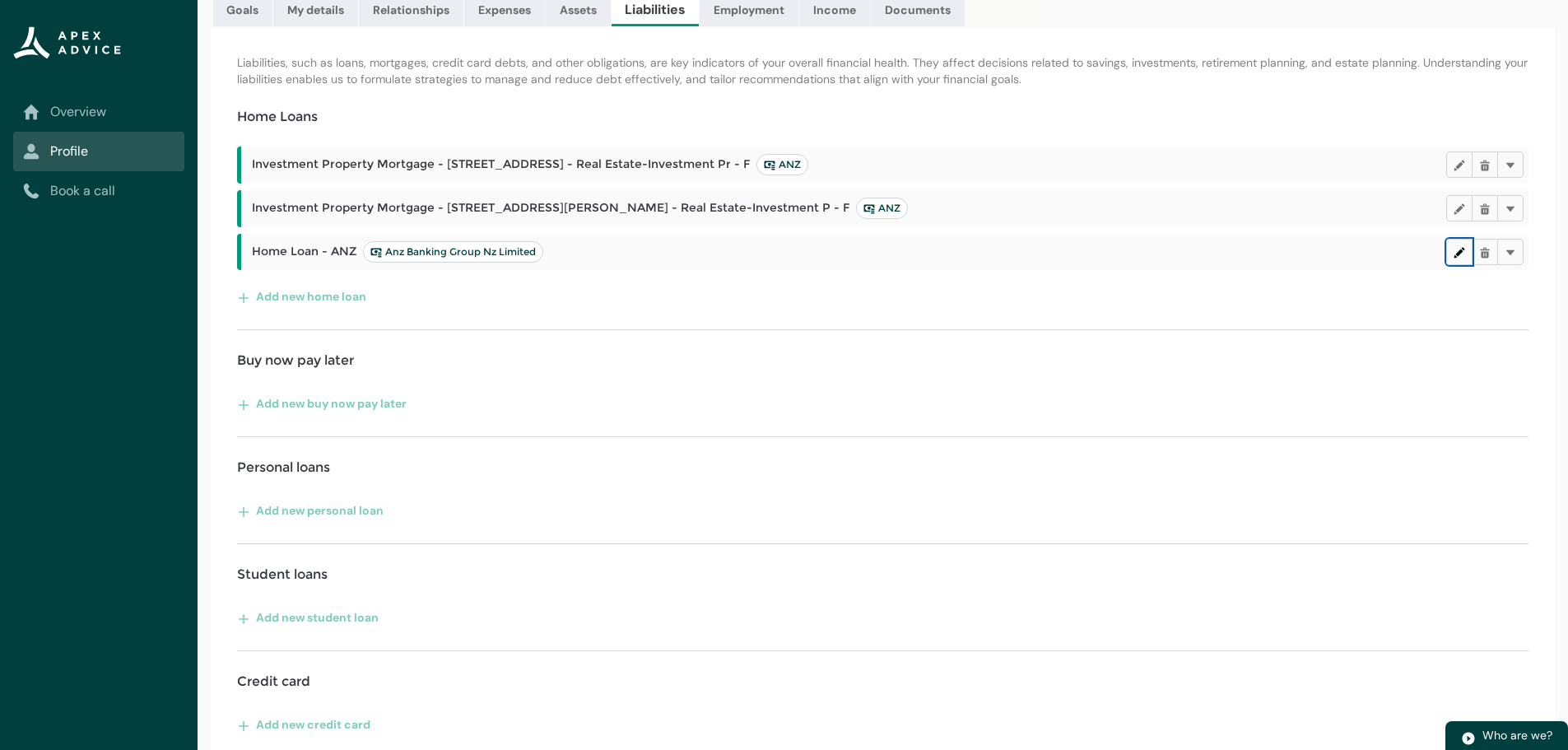
click at [1454, 255] on lightning-primitive-icon "button" at bounding box center [1459, 252] width 12 height 12
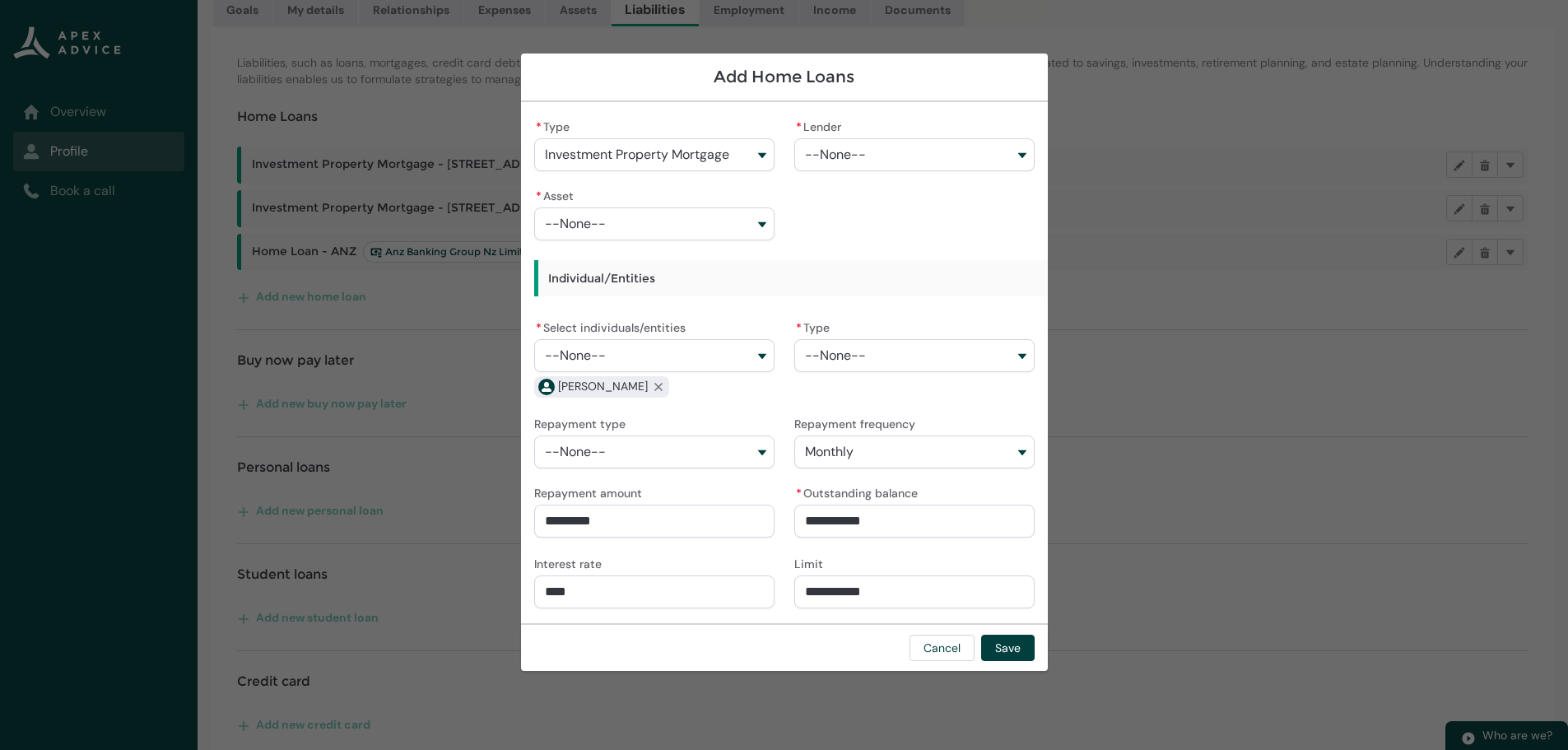
click at [867, 150] on button "--None--" at bounding box center [914, 154] width 240 height 33
click at [742, 224] on button "--None--" at bounding box center [654, 223] width 240 height 33
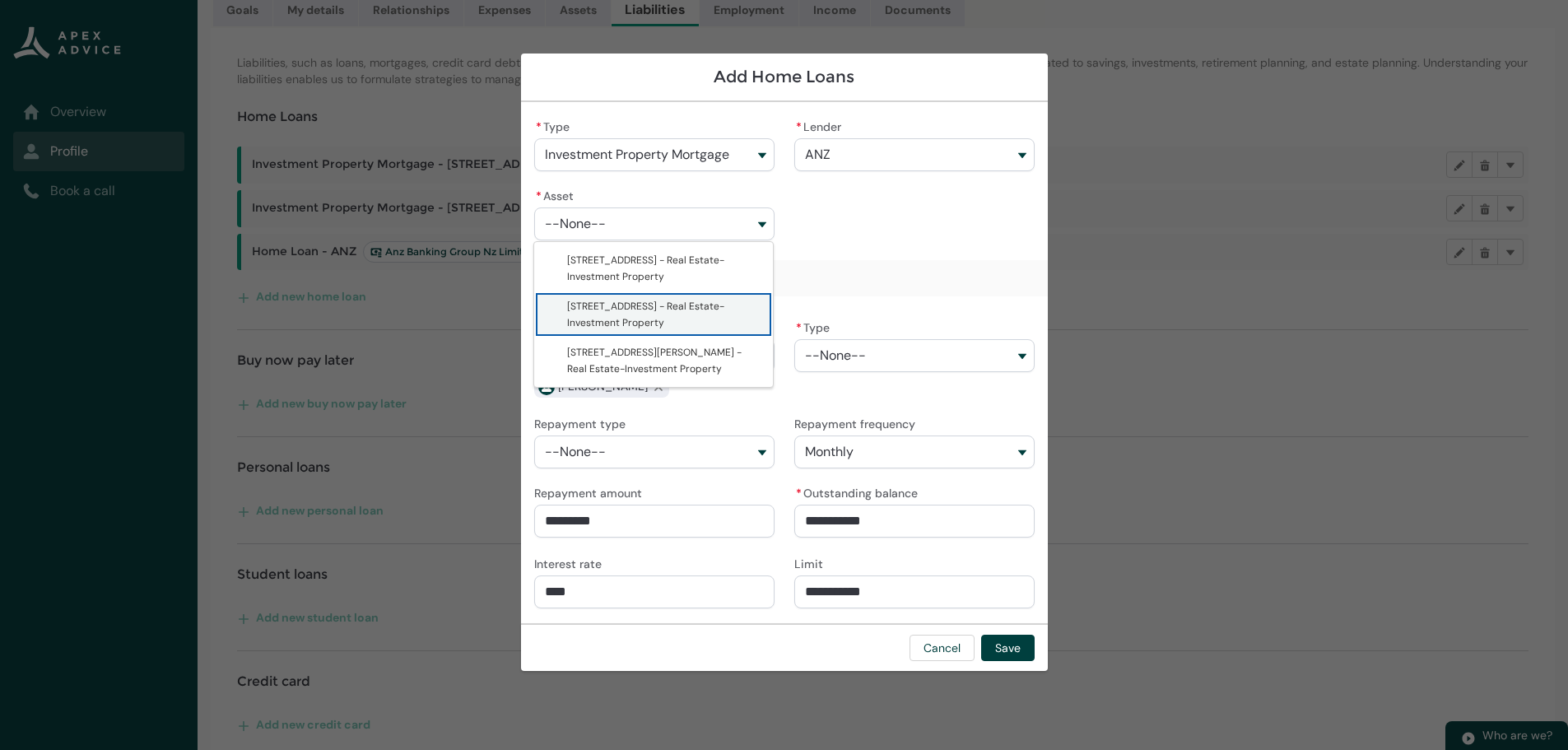
click at [653, 315] on span "34 Kingston Street - Real Estate-Investment Property" at bounding box center [664, 314] width 196 height 33
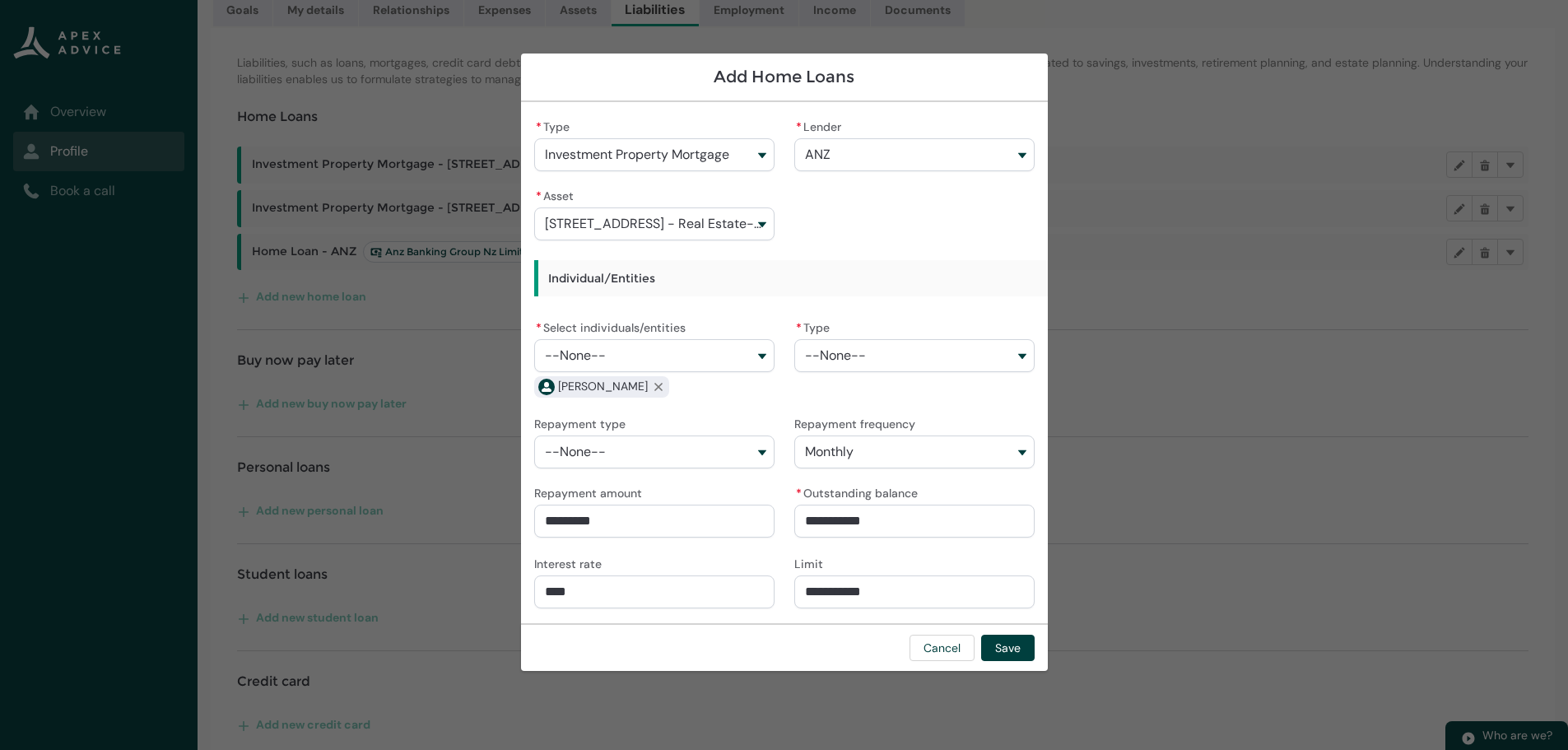
click at [750, 352] on button "--None--" at bounding box center [654, 355] width 240 height 33
click at [641, 418] on span "Lutz Walter Drews" at bounding box center [645, 421] width 157 height 13
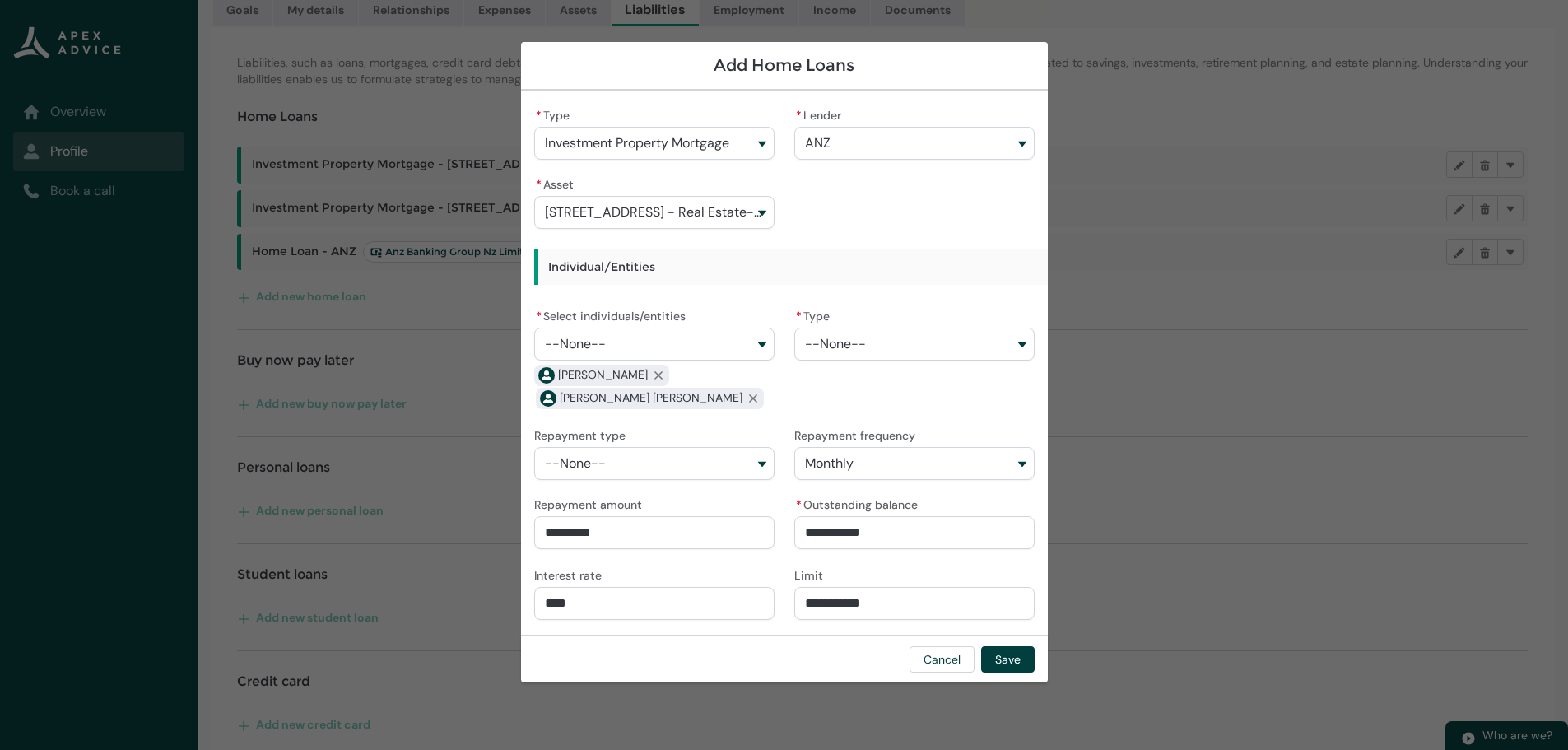
click at [921, 344] on button "--None--" at bounding box center [914, 343] width 240 height 33
click at [883, 377] on span "Fixed" at bounding box center [925, 380] width 196 height 17
click at [631, 466] on button "--None--" at bounding box center [654, 463] width 240 height 33
click at [646, 499] on span "Principle & Interest" at bounding box center [612, 499] width 90 height 13
drag, startPoint x: 908, startPoint y: 532, endPoint x: 744, endPoint y: 531, distance: 164.0
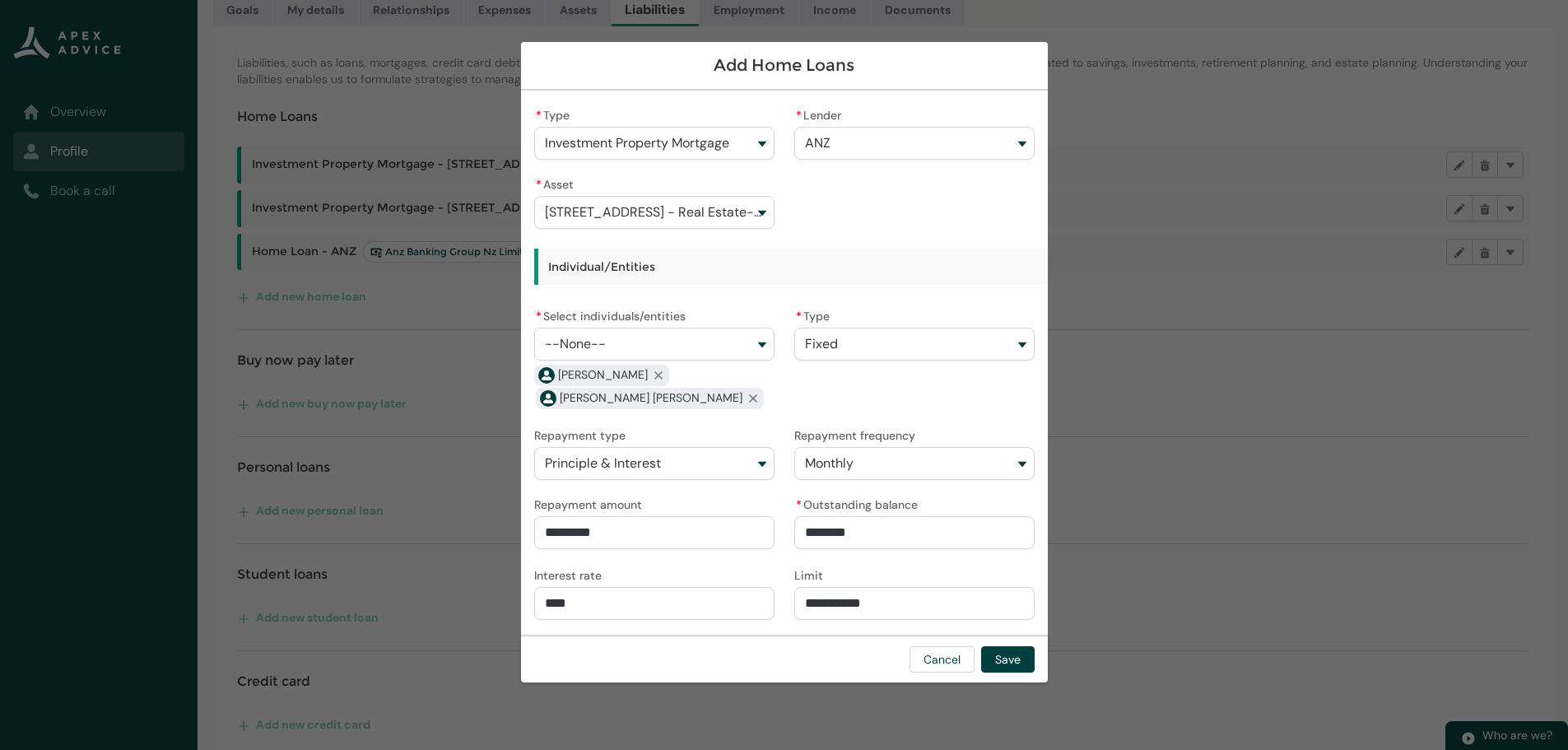
click at [744, 531] on div "* Type Investment Property Mortgage * Lender ANZ Westpac Banking Corporation Ge…" at bounding box center [784, 363] width 500 height 518
drag, startPoint x: 888, startPoint y: 604, endPoint x: 699, endPoint y: 601, distance: 189.0
click at [699, 601] on div "* Type Investment Property Mortgage * Lender ANZ Westpac Banking Corporation Ge…" at bounding box center [784, 363] width 500 height 518
click at [1009, 651] on button "Save" at bounding box center [1007, 660] width 53 height 27
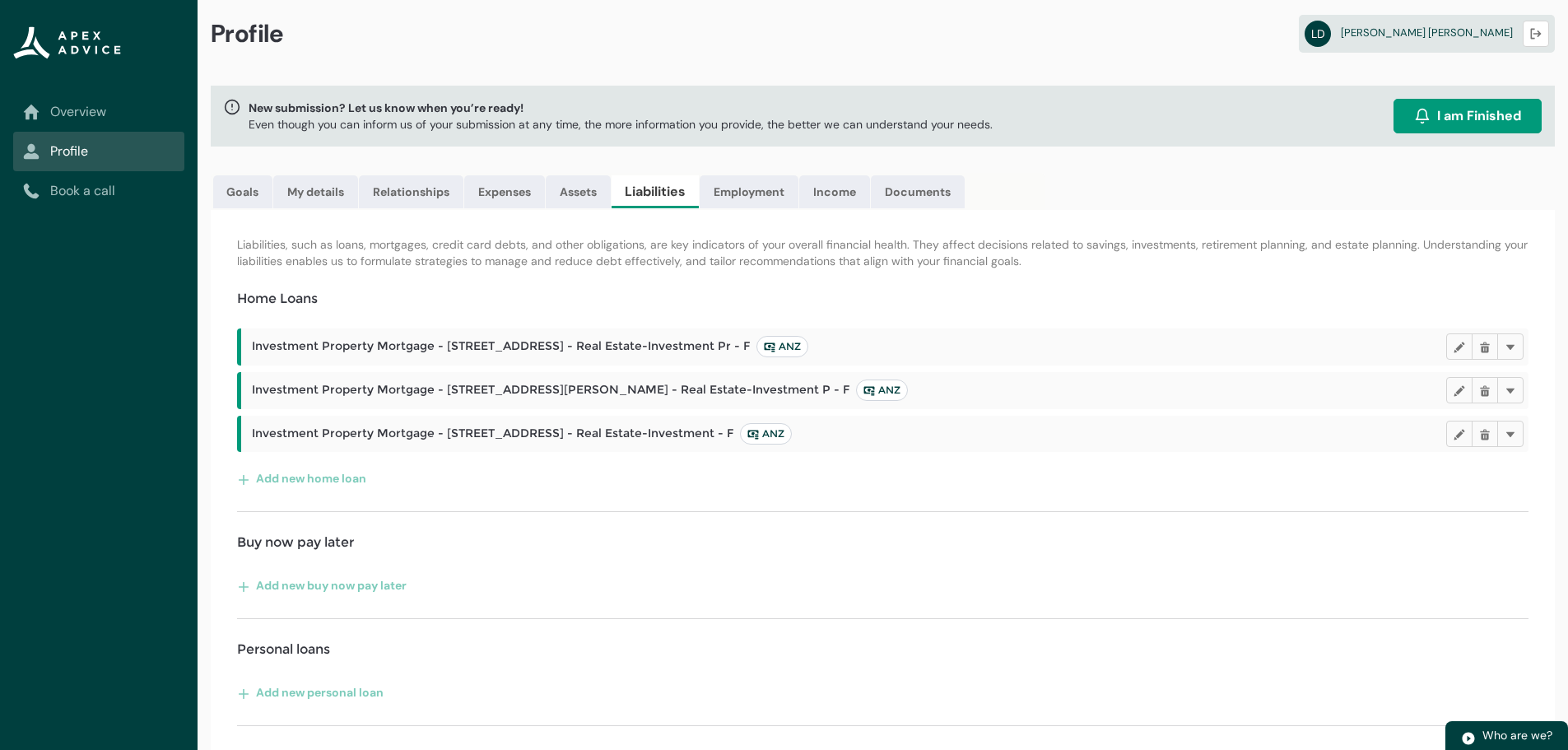
scroll to position [0, 0]
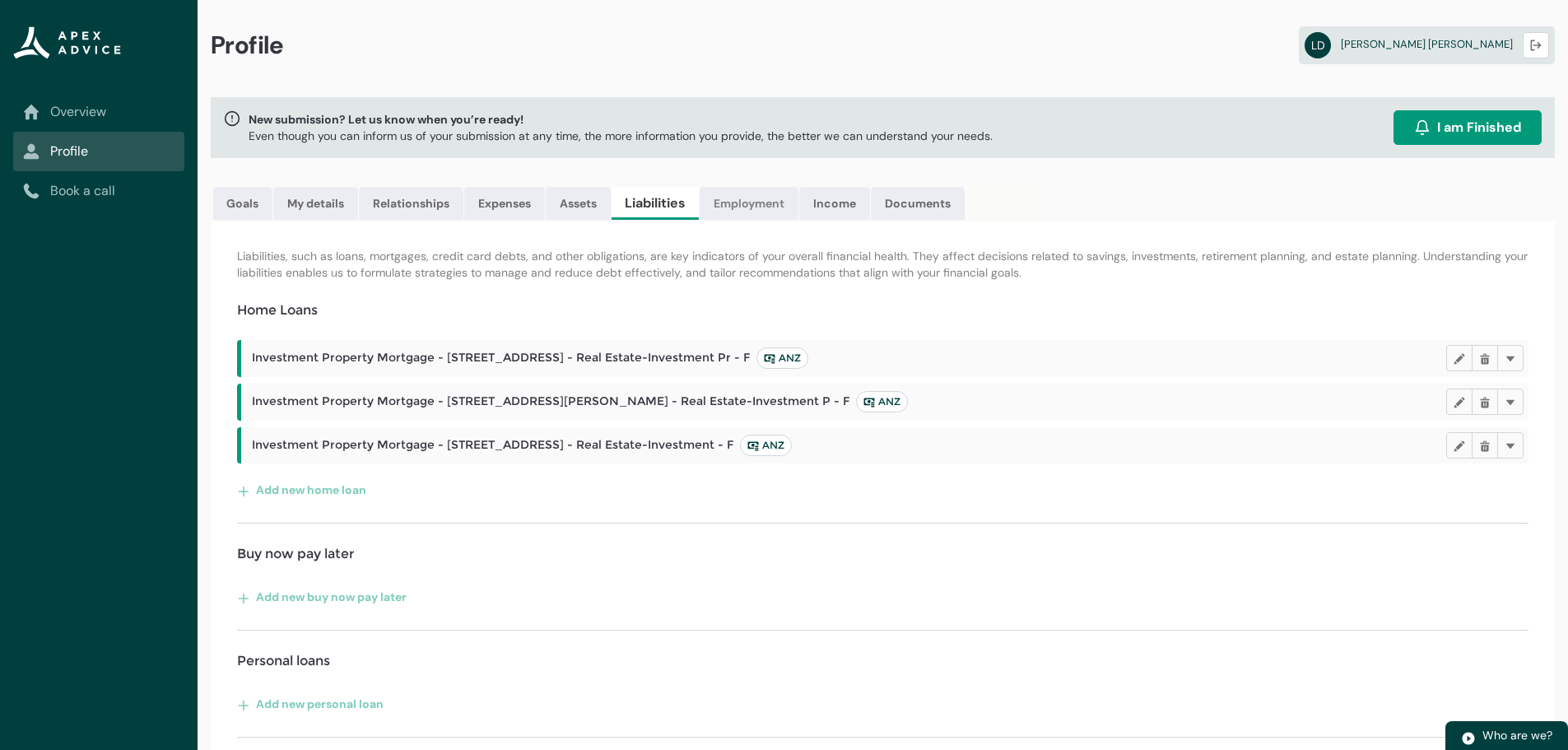
click at [760, 200] on link "Employment" at bounding box center [749, 203] width 98 height 33
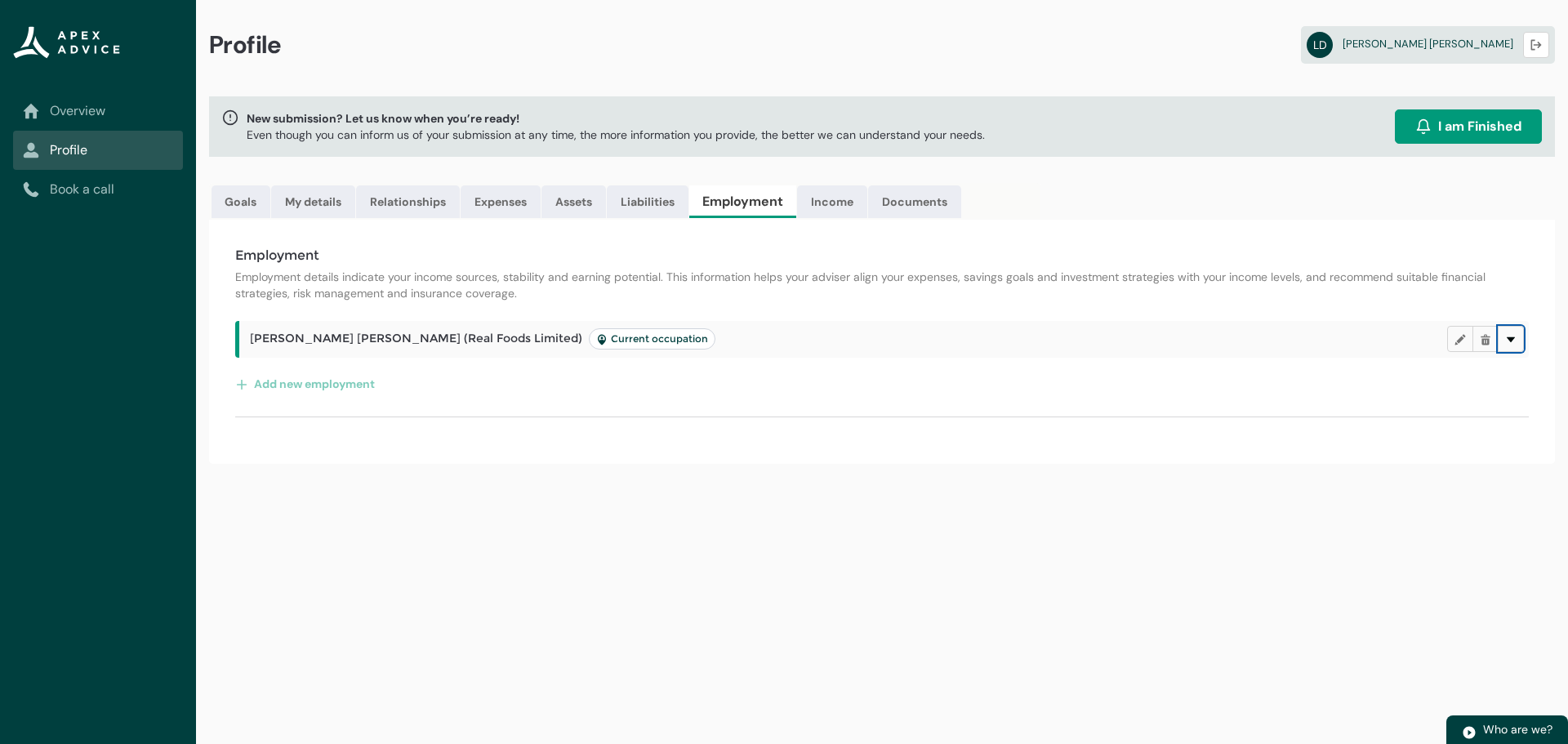
click at [1516, 340] on lightning-primitive-icon "button" at bounding box center [1511, 339] width 11 height 12
click at [1462, 336] on lightning-primitive-icon "button" at bounding box center [1460, 339] width 11 height 12
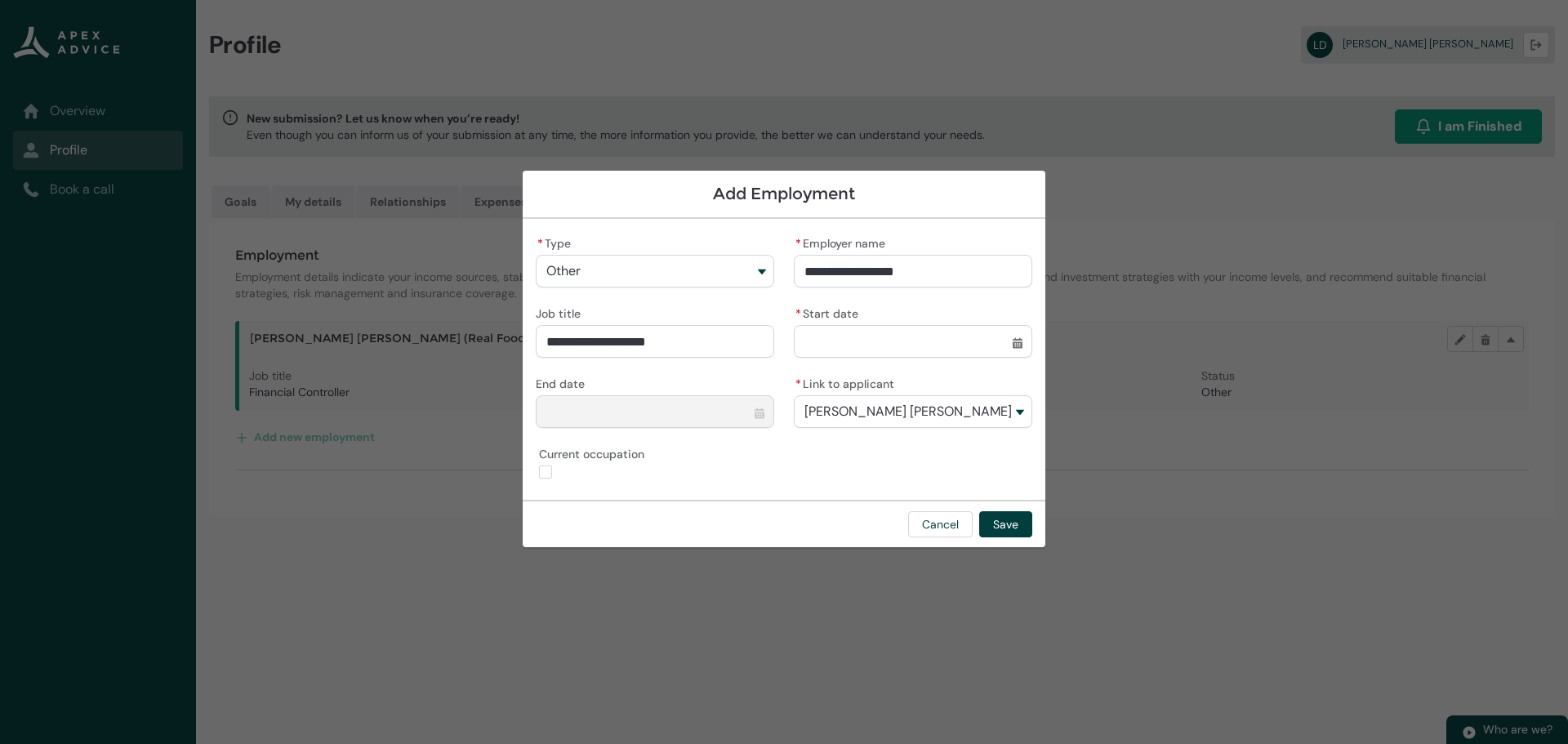
click at [617, 264] on button "Other" at bounding box center [655, 271] width 238 height 33
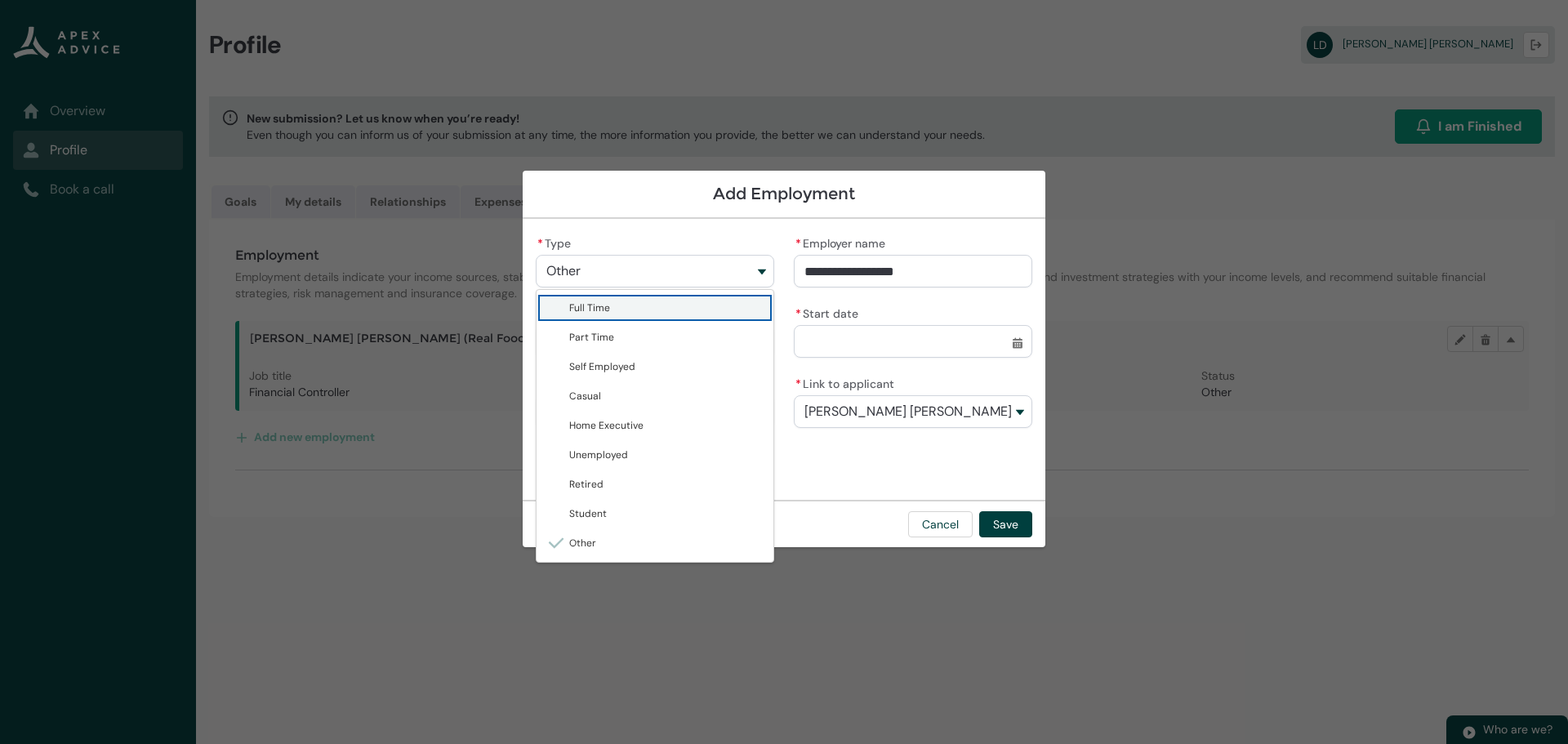
click at [623, 301] on span "Full Time" at bounding box center [666, 308] width 194 height 17
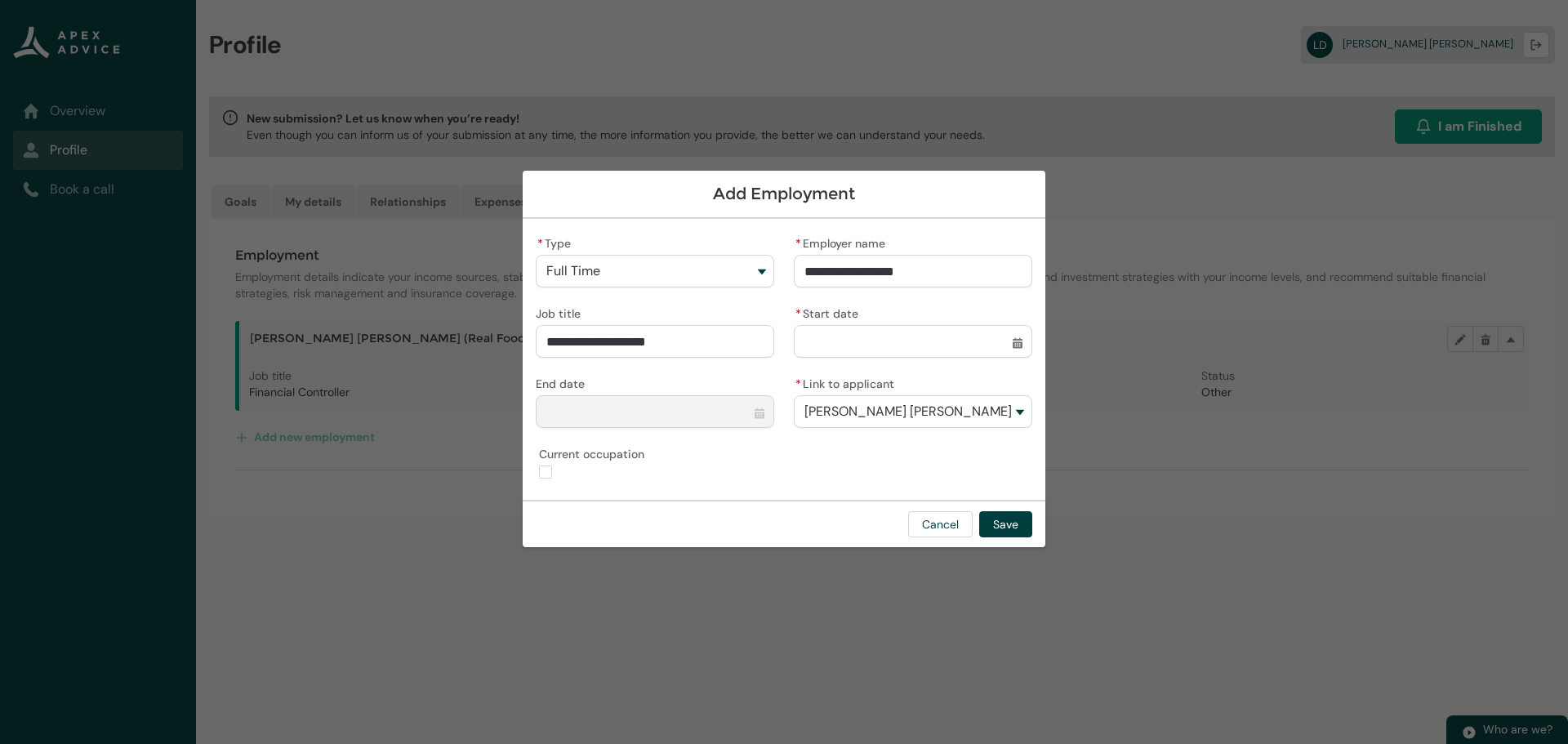
drag, startPoint x: 673, startPoint y: 340, endPoint x: 409, endPoint y: 347, distance: 264.1
click at [409, 346] on section "**********" at bounding box center [784, 372] width 1568 height 744
click at [845, 340] on input "* Start date" at bounding box center [912, 340] width 238 height 33
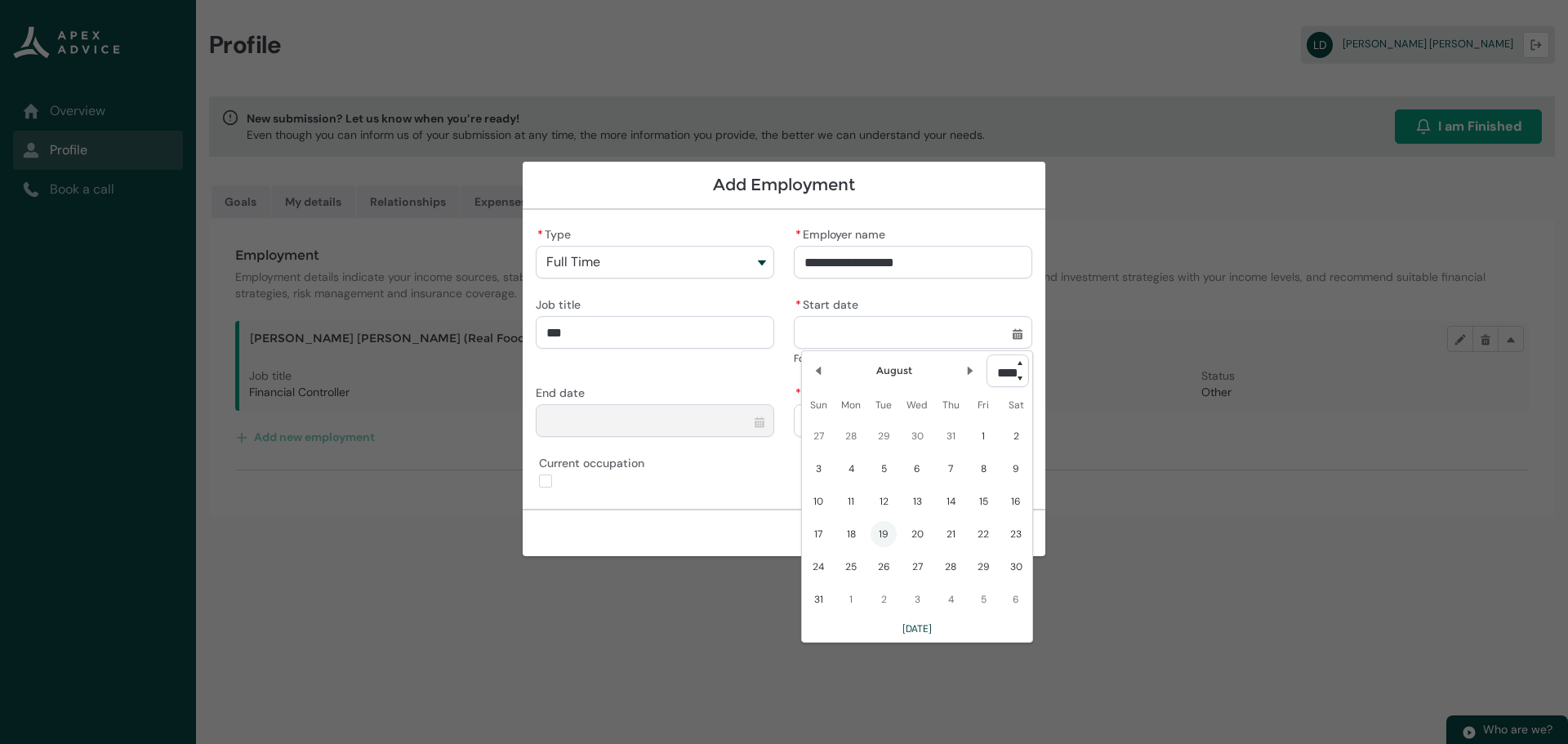
click at [1020, 376] on select "**** **** **** **** **** **** **** **** **** **** **** **** **** **** **** ****…" at bounding box center [1007, 370] width 42 height 33
click at [986, 354] on select "**** **** **** **** **** **** **** **** **** **** **** **** **** **** **** ****…" at bounding box center [1007, 370] width 42 height 33
click at [820, 371] on lightning-primitive-icon "Date picker: August" at bounding box center [817, 370] width 11 height 11
click at [820, 371] on lightning-primitive-icon "Date picker: July" at bounding box center [817, 370] width 11 height 11
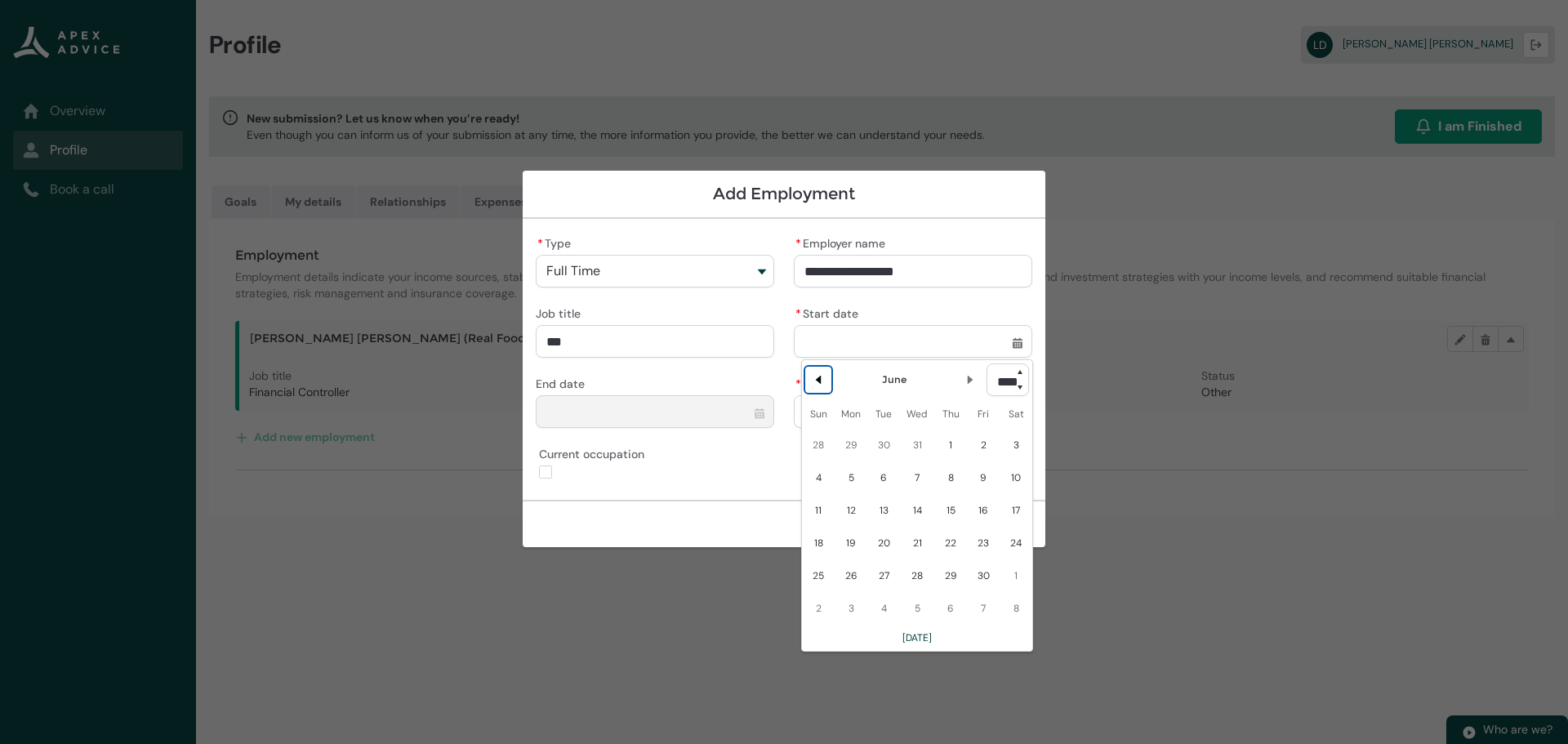
click at [820, 371] on button "Previous Month" at bounding box center [818, 380] width 26 height 26
click at [964, 376] on lightning-primitive-icon "Date picker: April" at bounding box center [970, 379] width 11 height 11
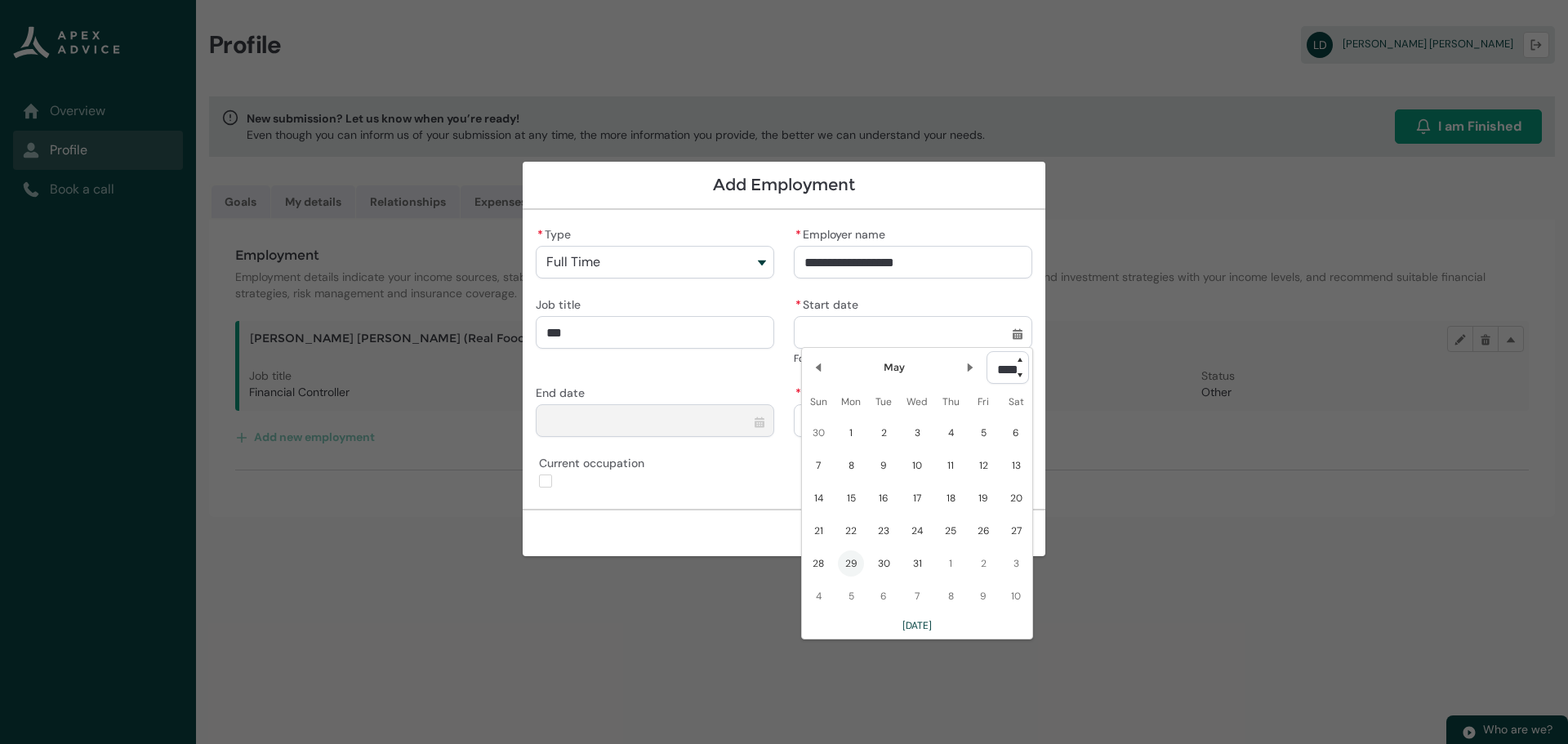
click at [854, 560] on span "29" at bounding box center [851, 564] width 26 height 26
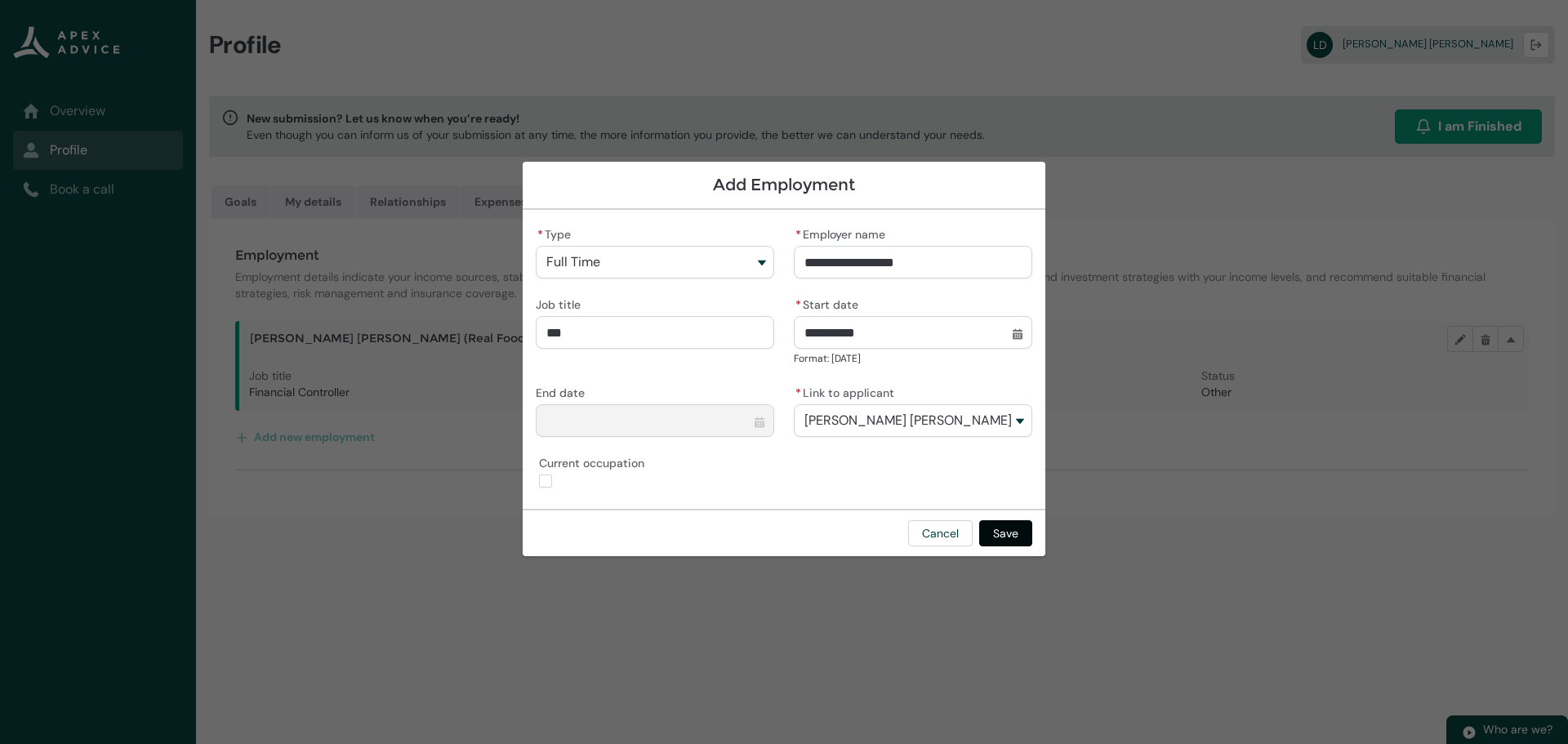
click at [1015, 532] on button "Save" at bounding box center [1006, 533] width 53 height 26
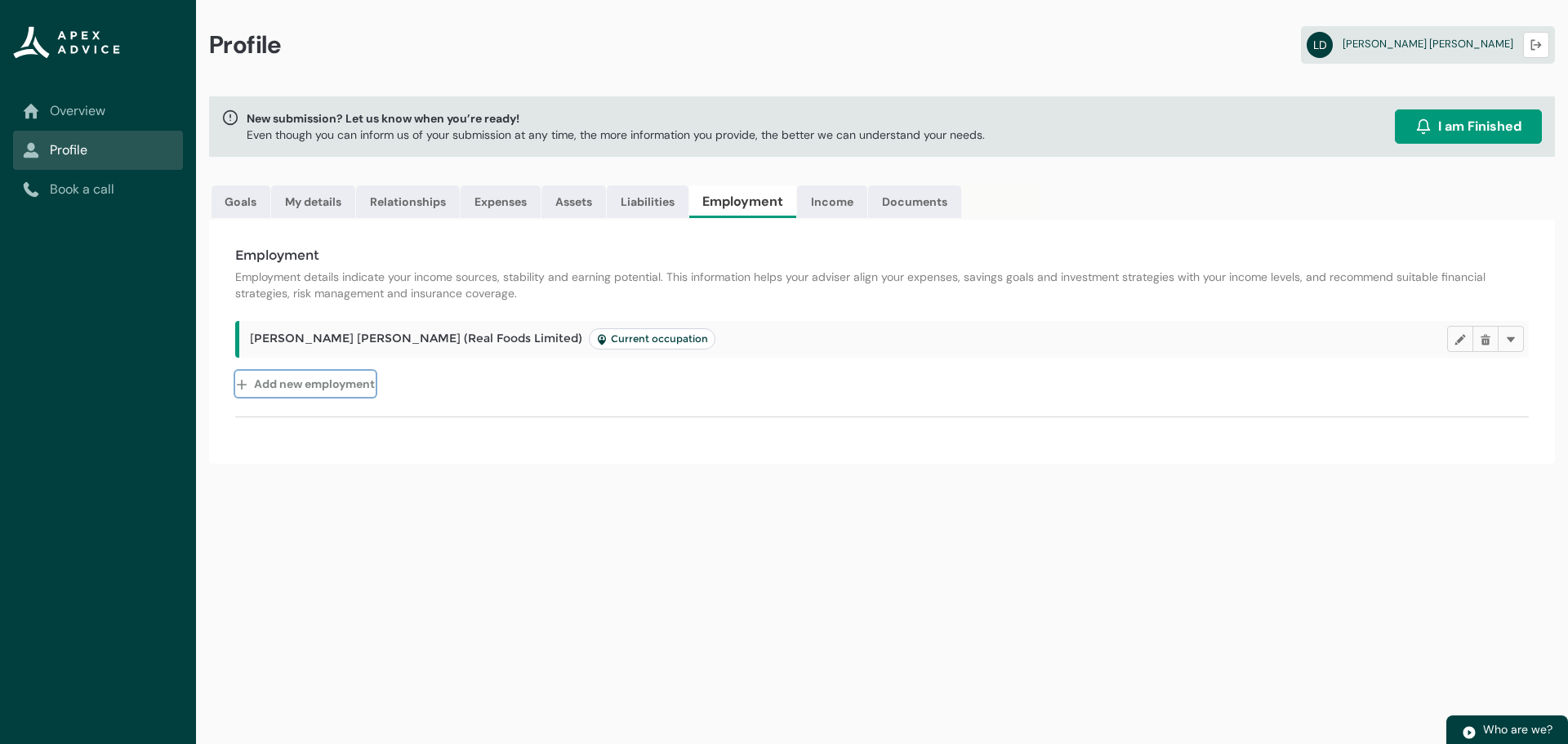
click at [342, 383] on button "Add new employment" at bounding box center [305, 383] width 141 height 26
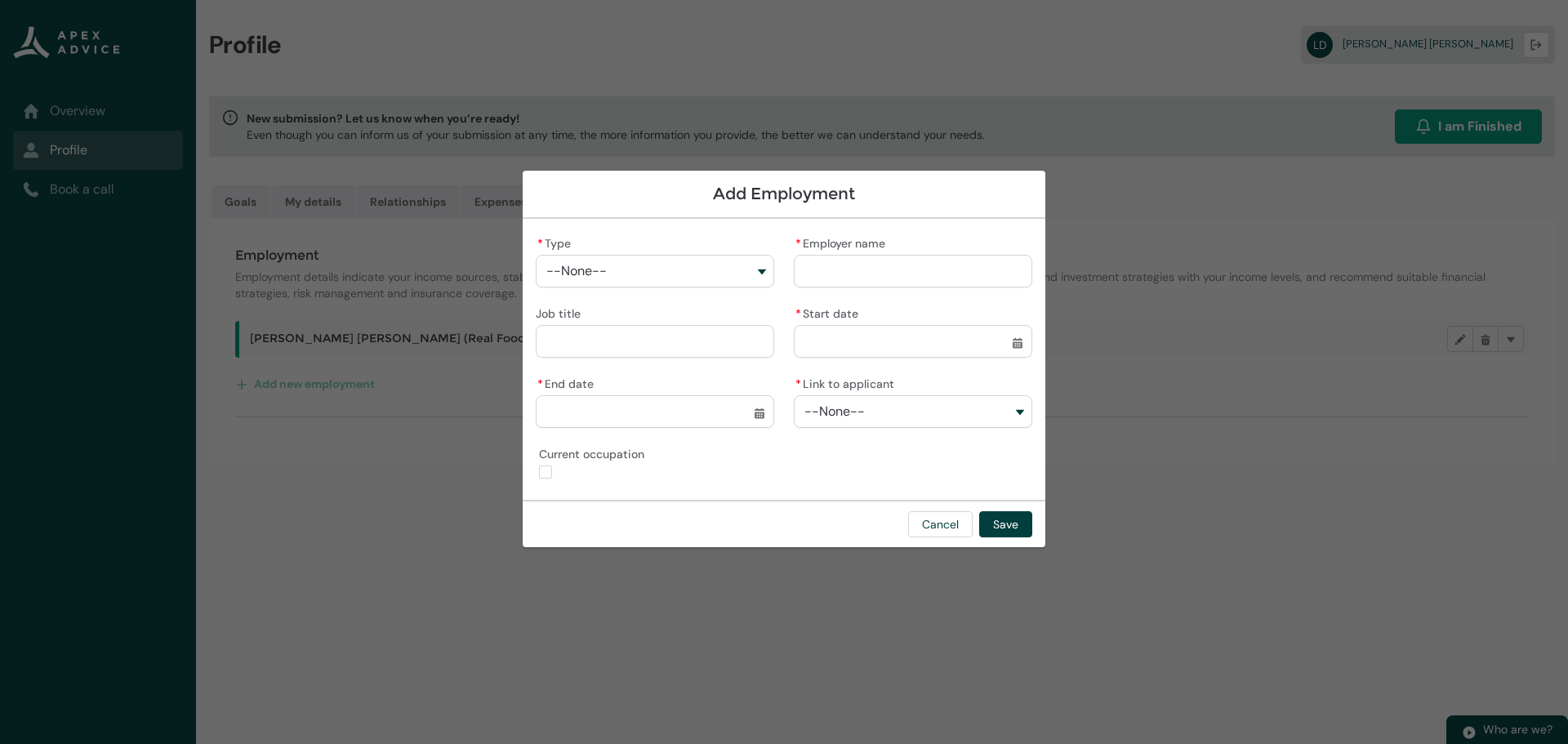
click at [612, 278] on button "--None--" at bounding box center [655, 271] width 238 height 33
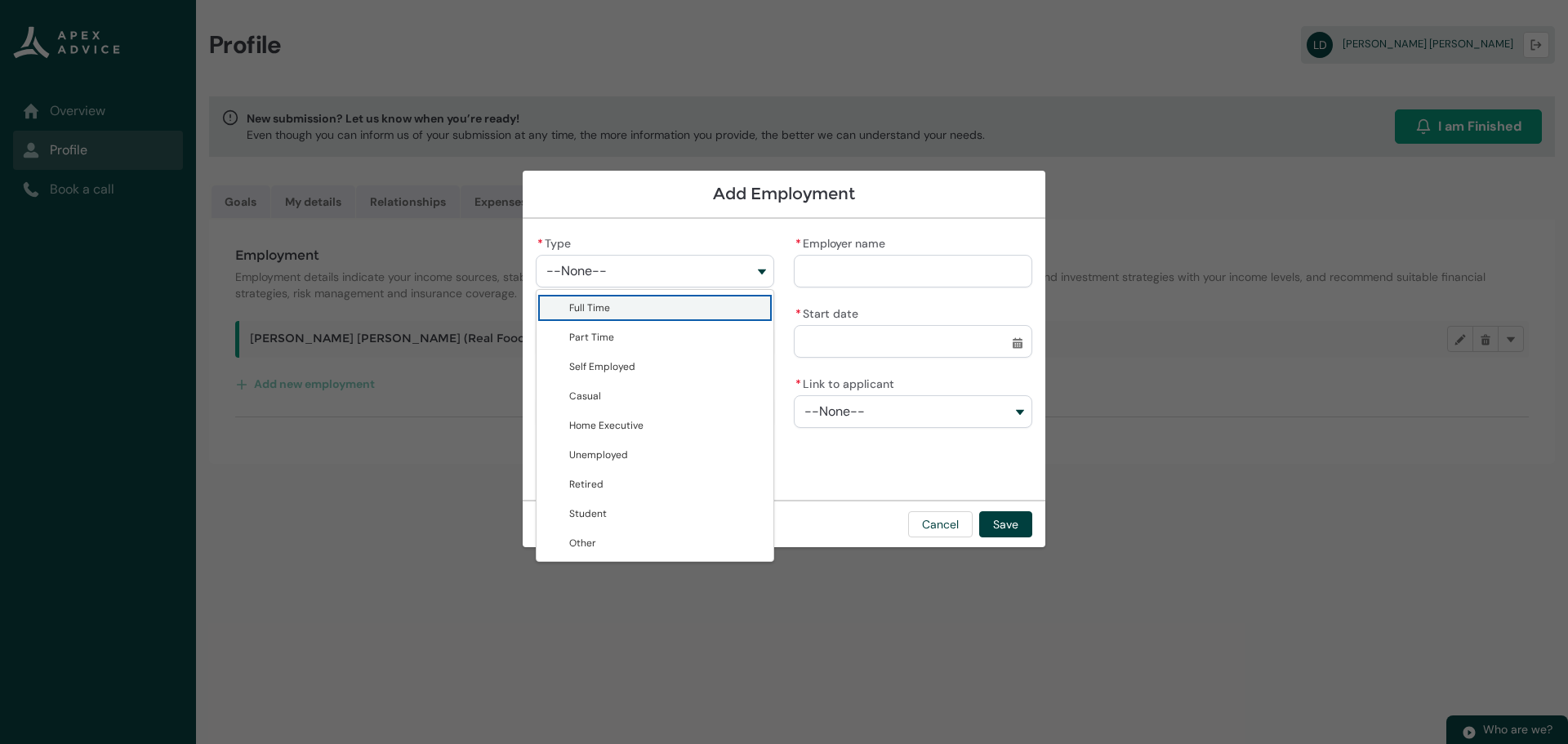
click at [612, 300] on span "Full Time" at bounding box center [666, 308] width 194 height 17
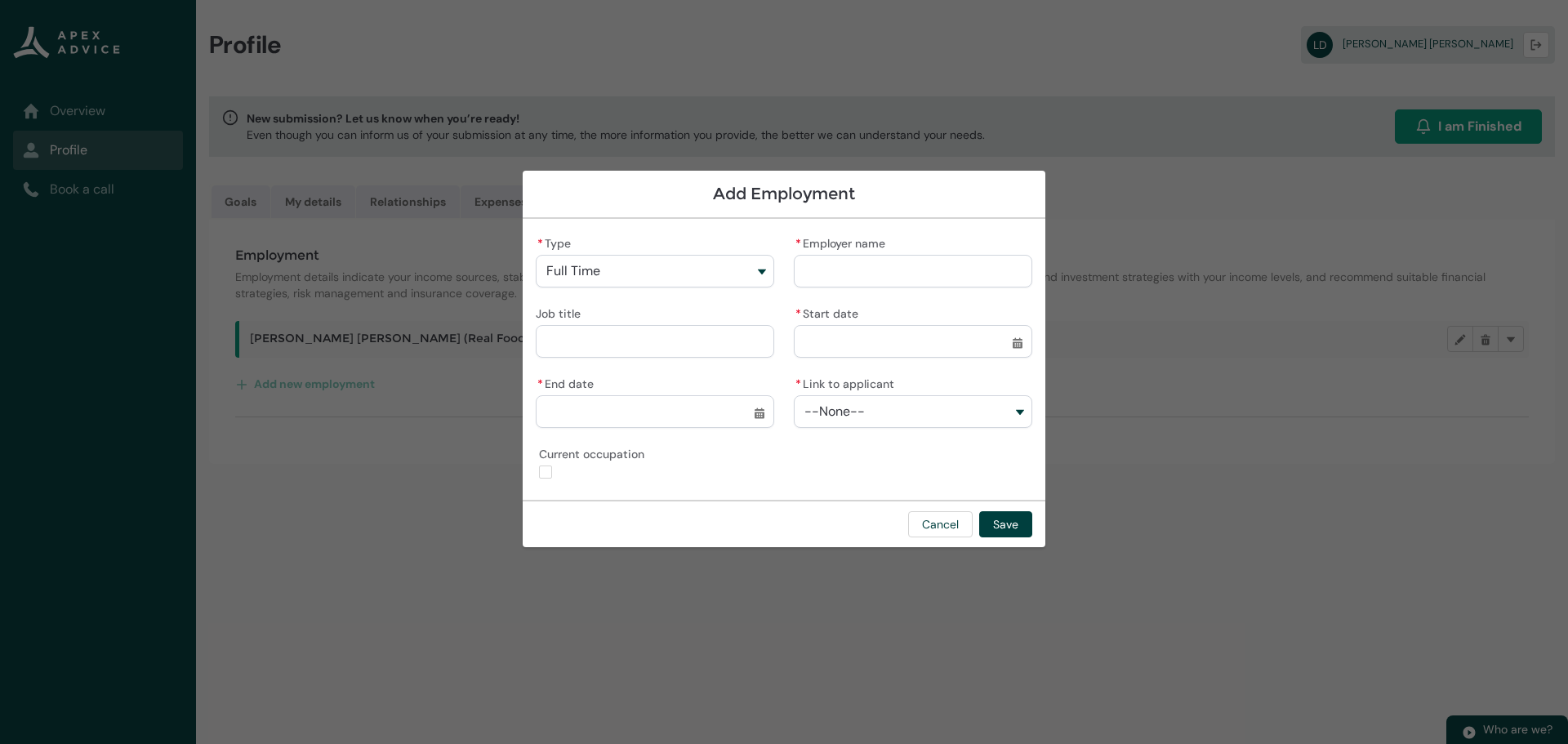
click at [836, 275] on input "* Employer name" at bounding box center [912, 271] width 238 height 33
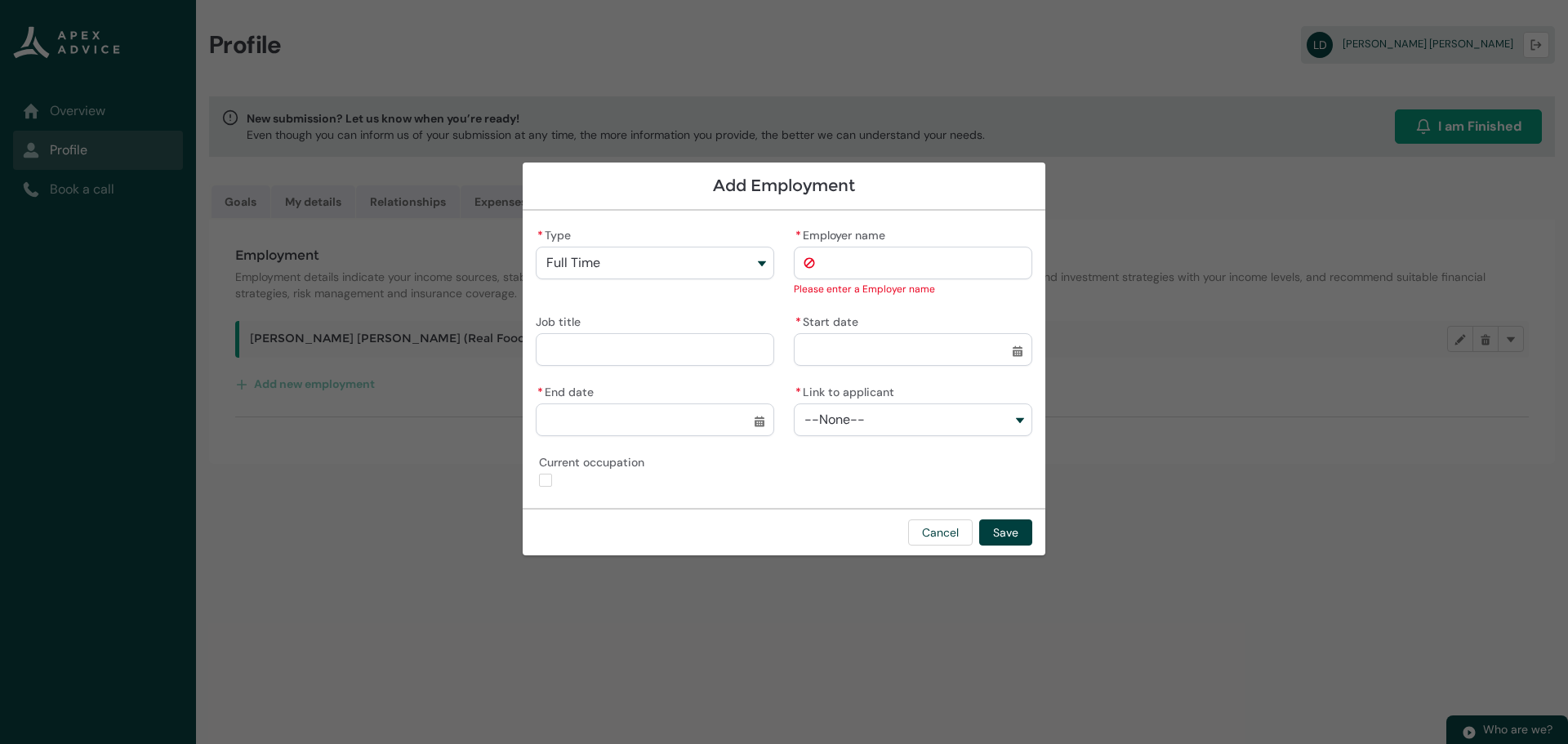
click at [846, 260] on input "* Employer name" at bounding box center [912, 262] width 238 height 33
click at [597, 355] on input "Job title" at bounding box center [655, 349] width 238 height 33
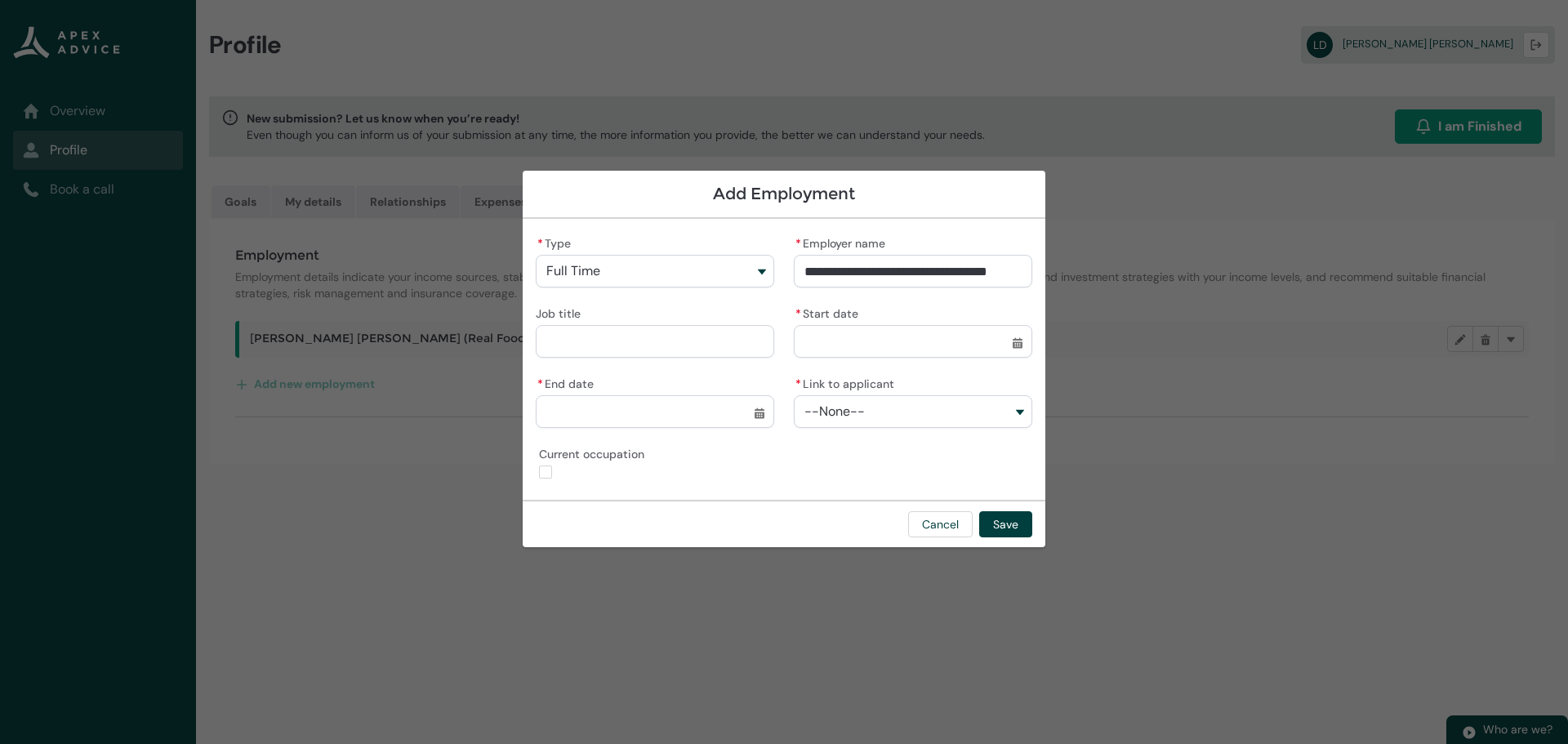
click at [1018, 339] on input "* Start date" at bounding box center [912, 340] width 238 height 33
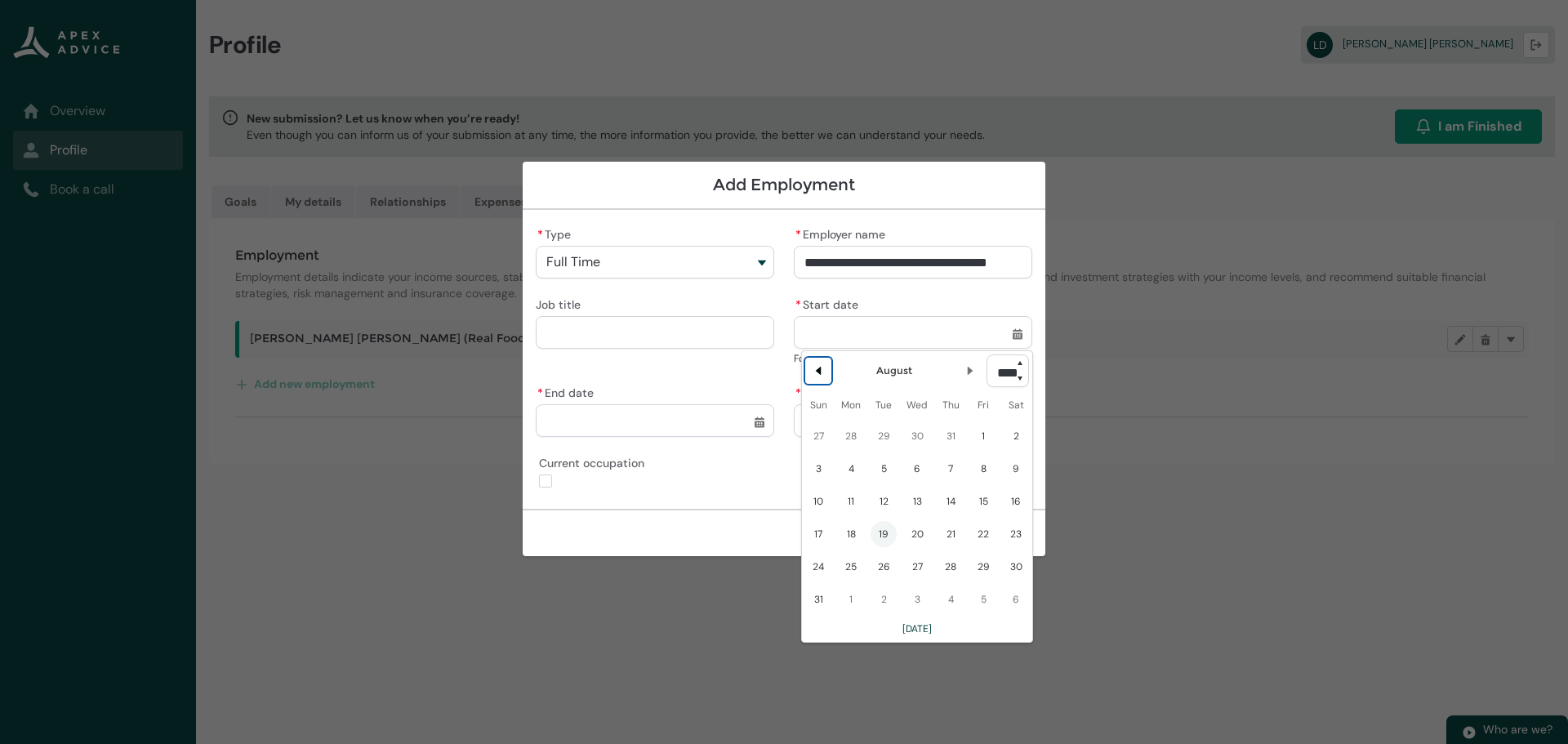
click at [810, 369] on button "Previous Month" at bounding box center [818, 371] width 26 height 26
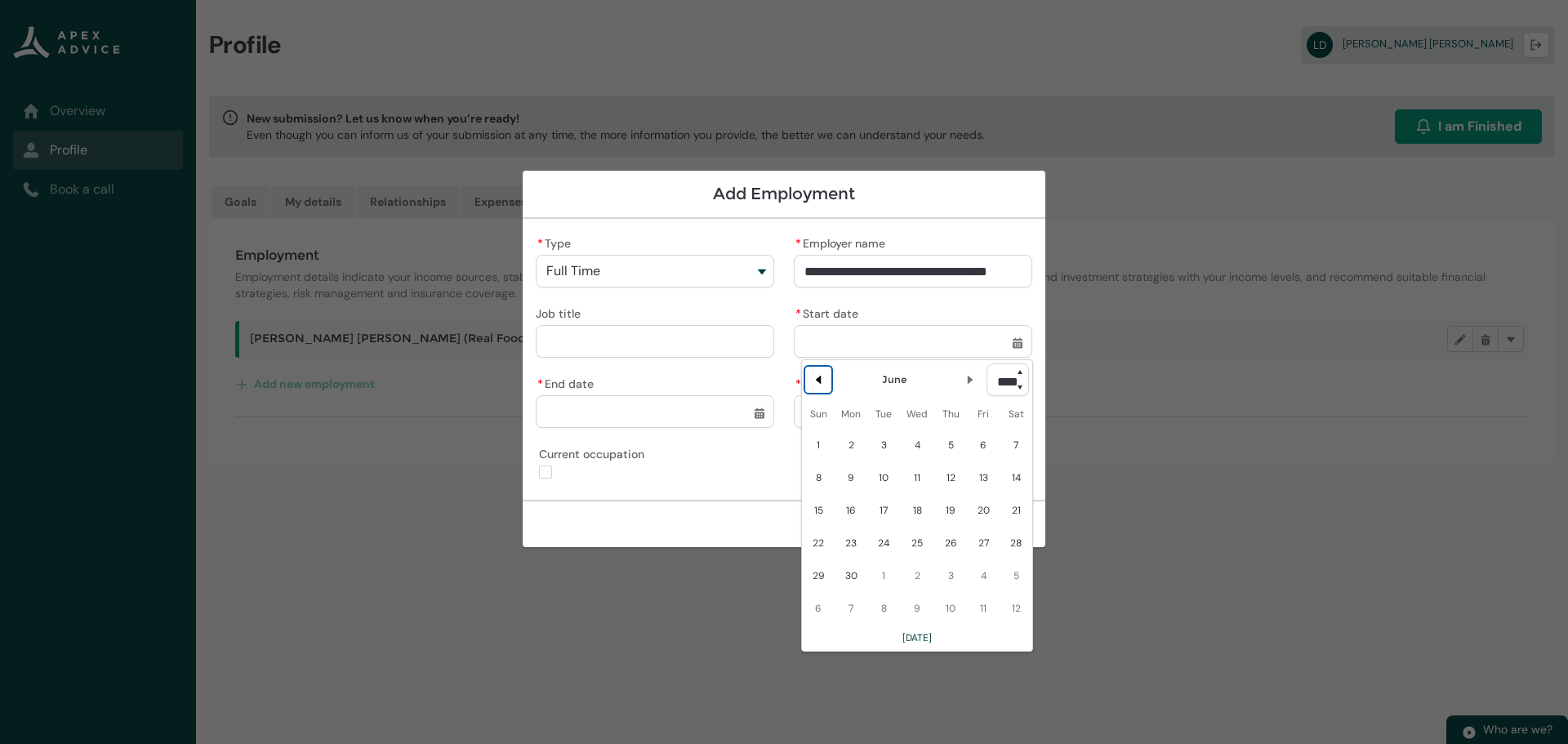
click at [810, 369] on button "Previous Month" at bounding box center [818, 380] width 26 height 26
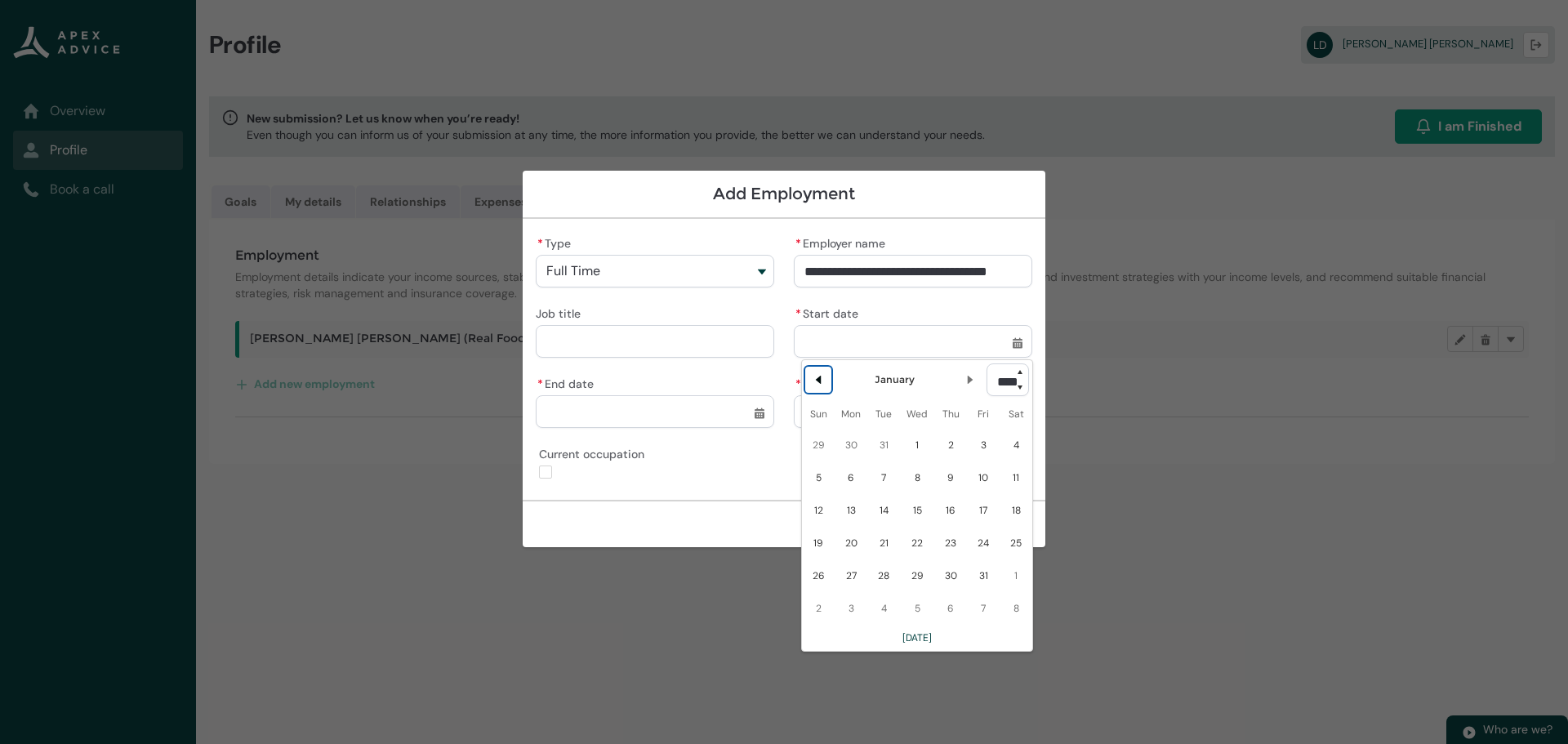
click at [810, 369] on button "Previous Month" at bounding box center [818, 380] width 26 height 26
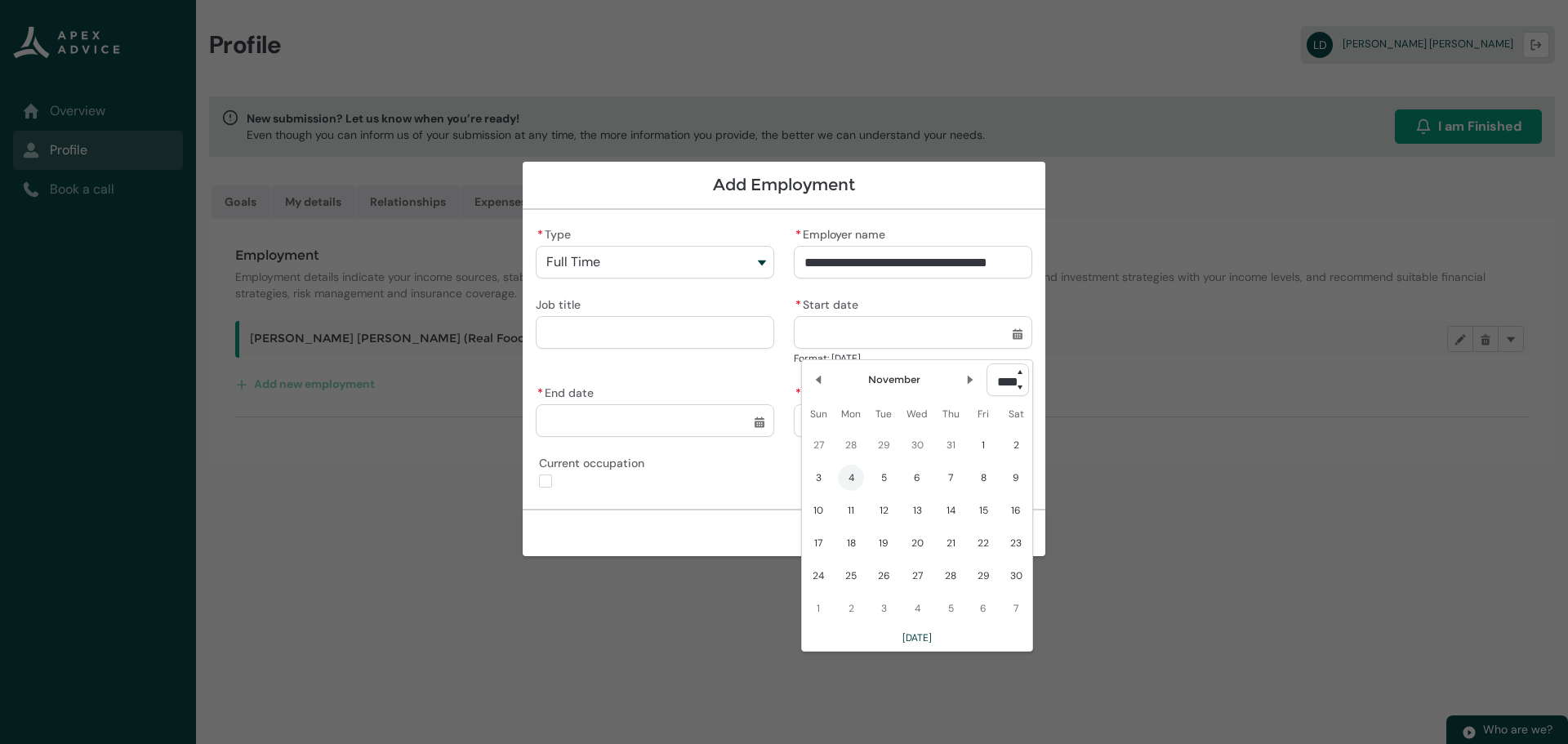
click at [849, 476] on span "4" at bounding box center [851, 478] width 26 height 26
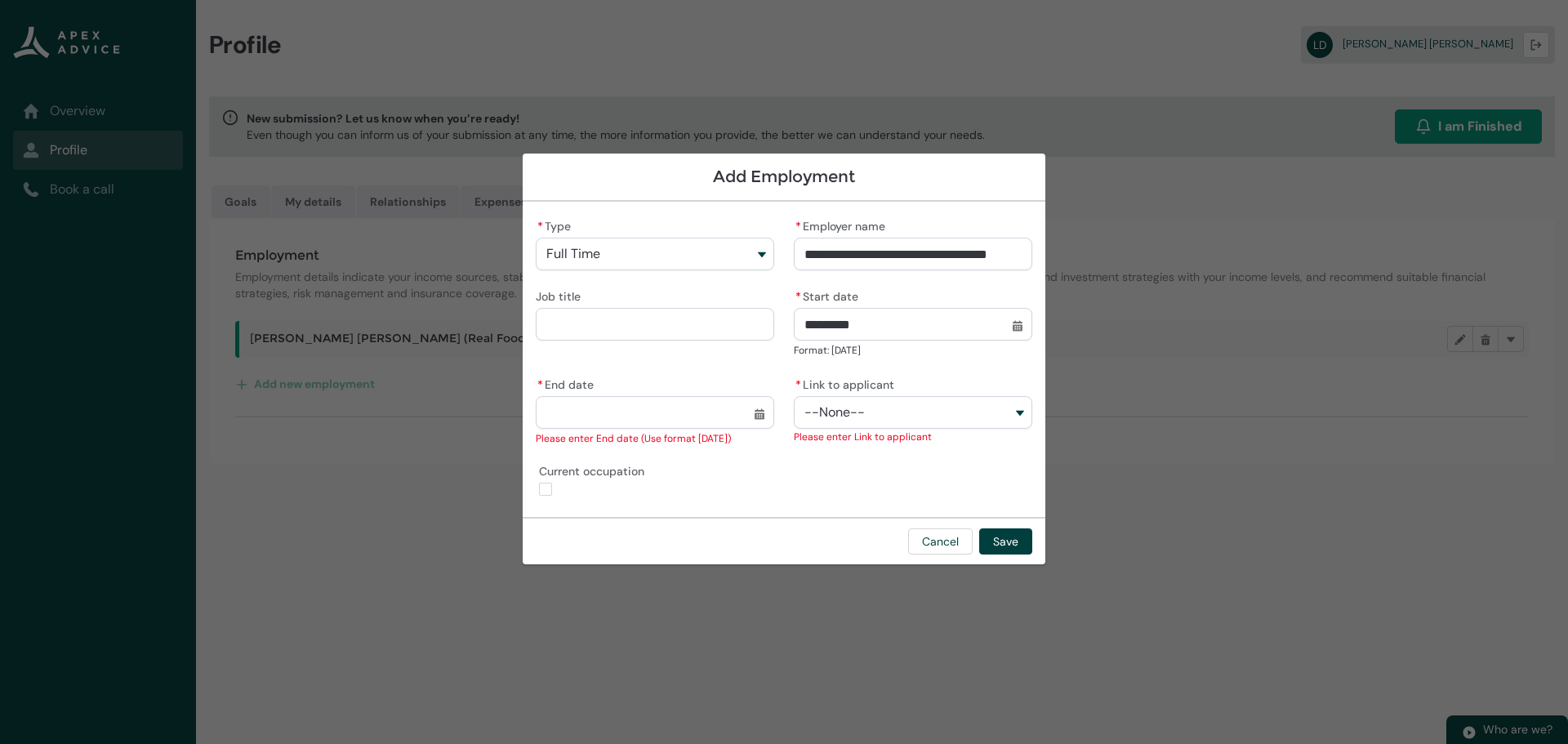
click at [862, 406] on span "--None--" at bounding box center [834, 412] width 61 height 15
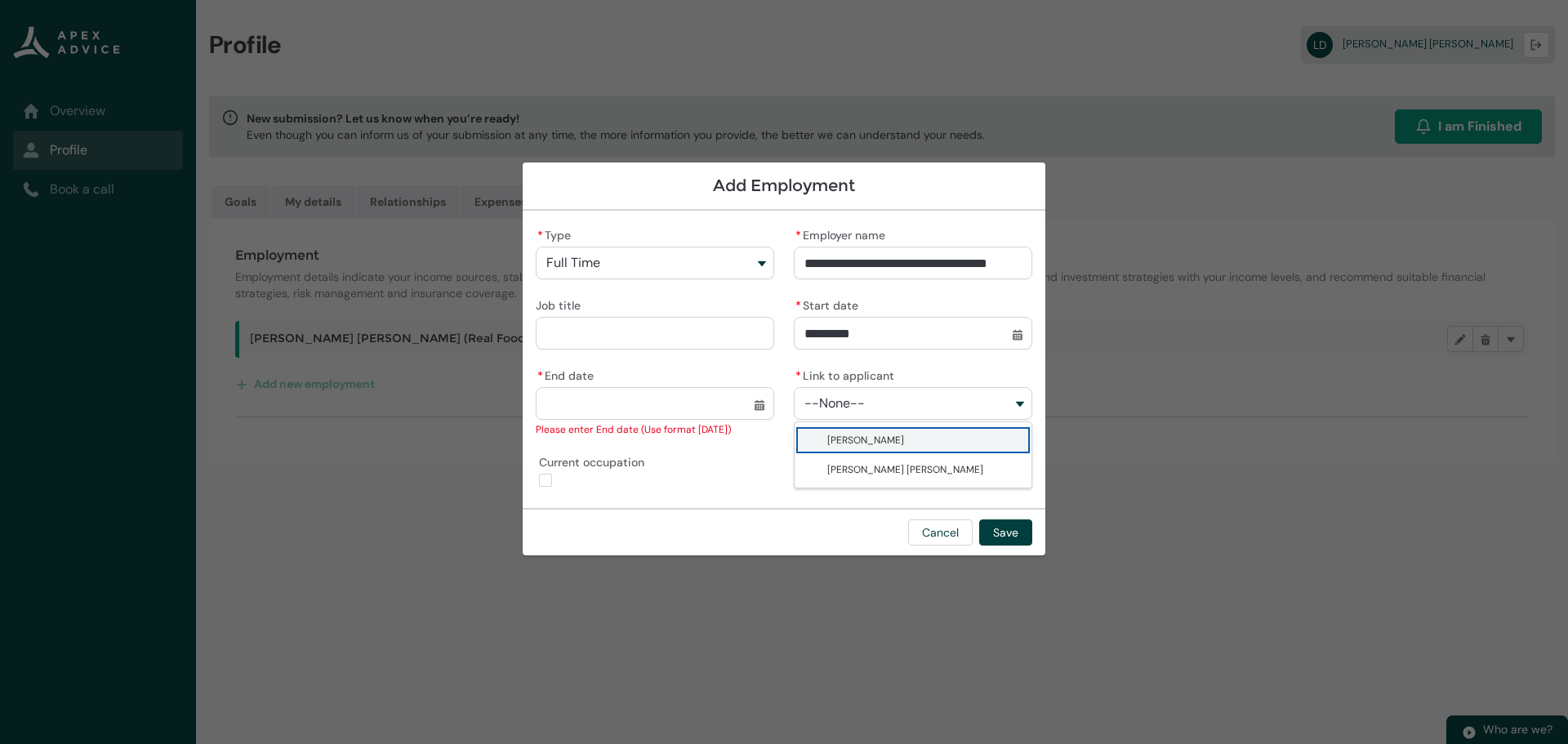
click at [874, 441] on span "Natalie Drews" at bounding box center [865, 440] width 77 height 13
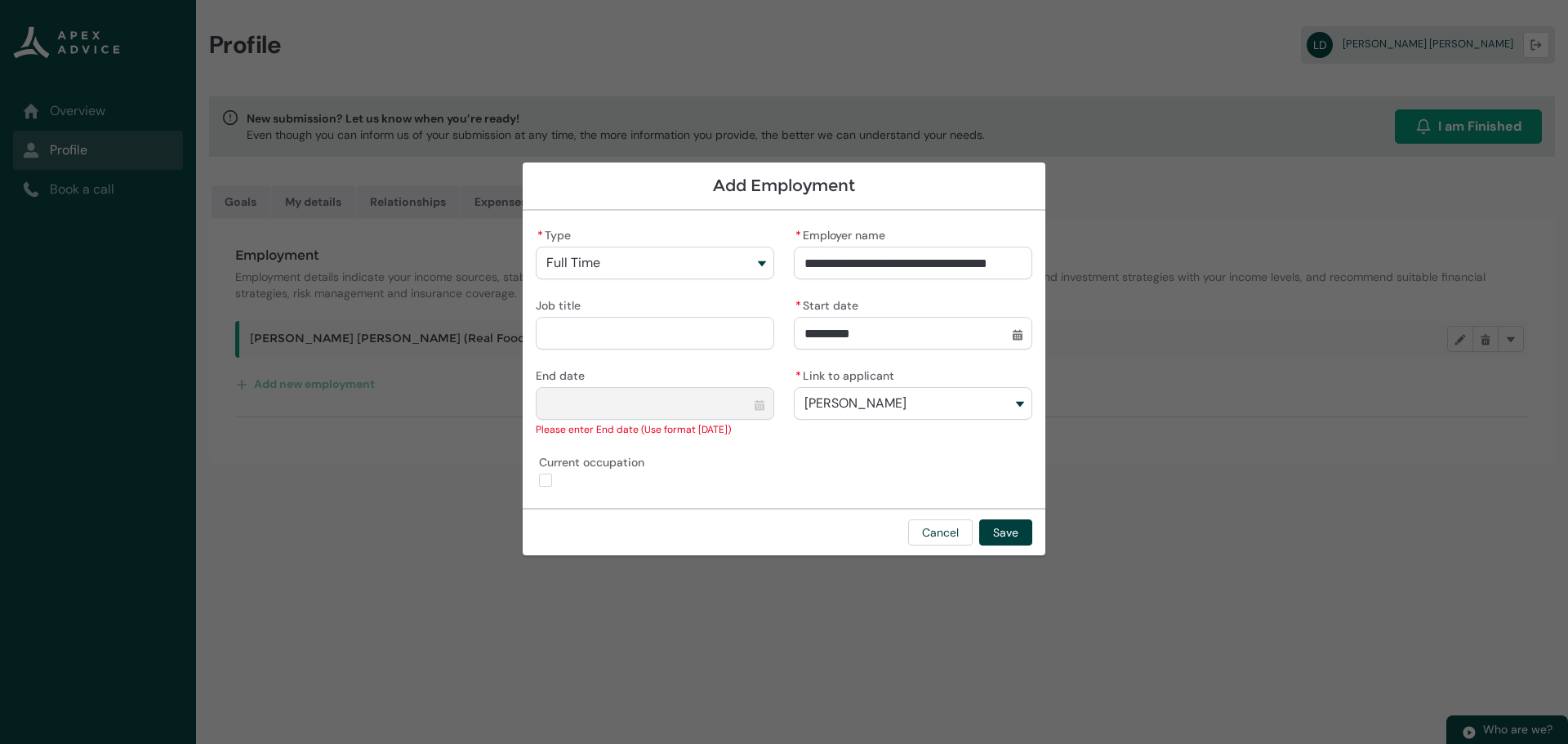
click at [593, 332] on input "Job title" at bounding box center [655, 332] width 238 height 33
click at [1018, 533] on button "Save" at bounding box center [1006, 532] width 53 height 26
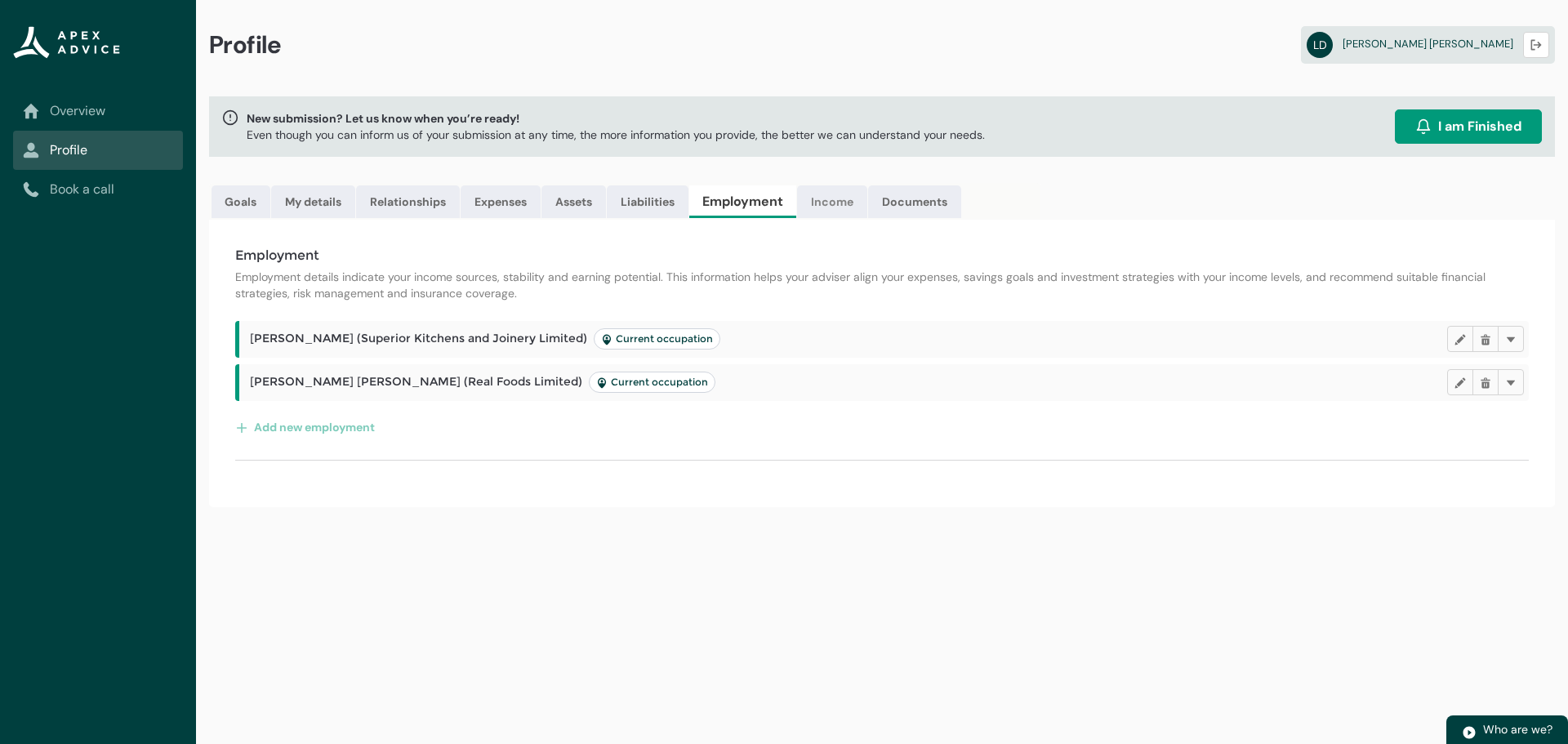
click at [835, 203] on link "Income" at bounding box center [832, 201] width 70 height 33
click at [1511, 338] on lightning-primitive-icon "button" at bounding box center [1511, 339] width 11 height 12
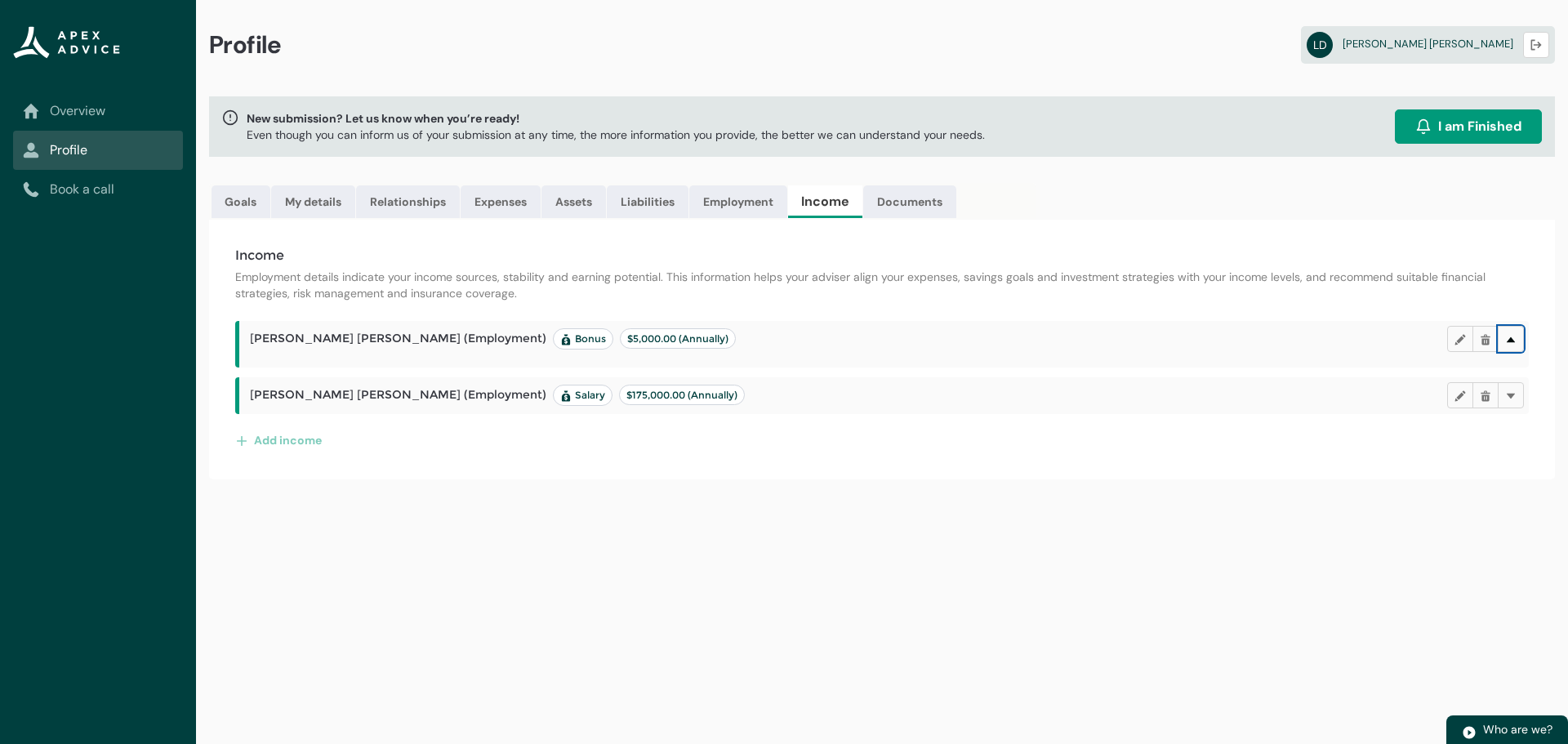
click at [1507, 334] on lightning-primitive-icon "button" at bounding box center [1511, 339] width 11 height 12
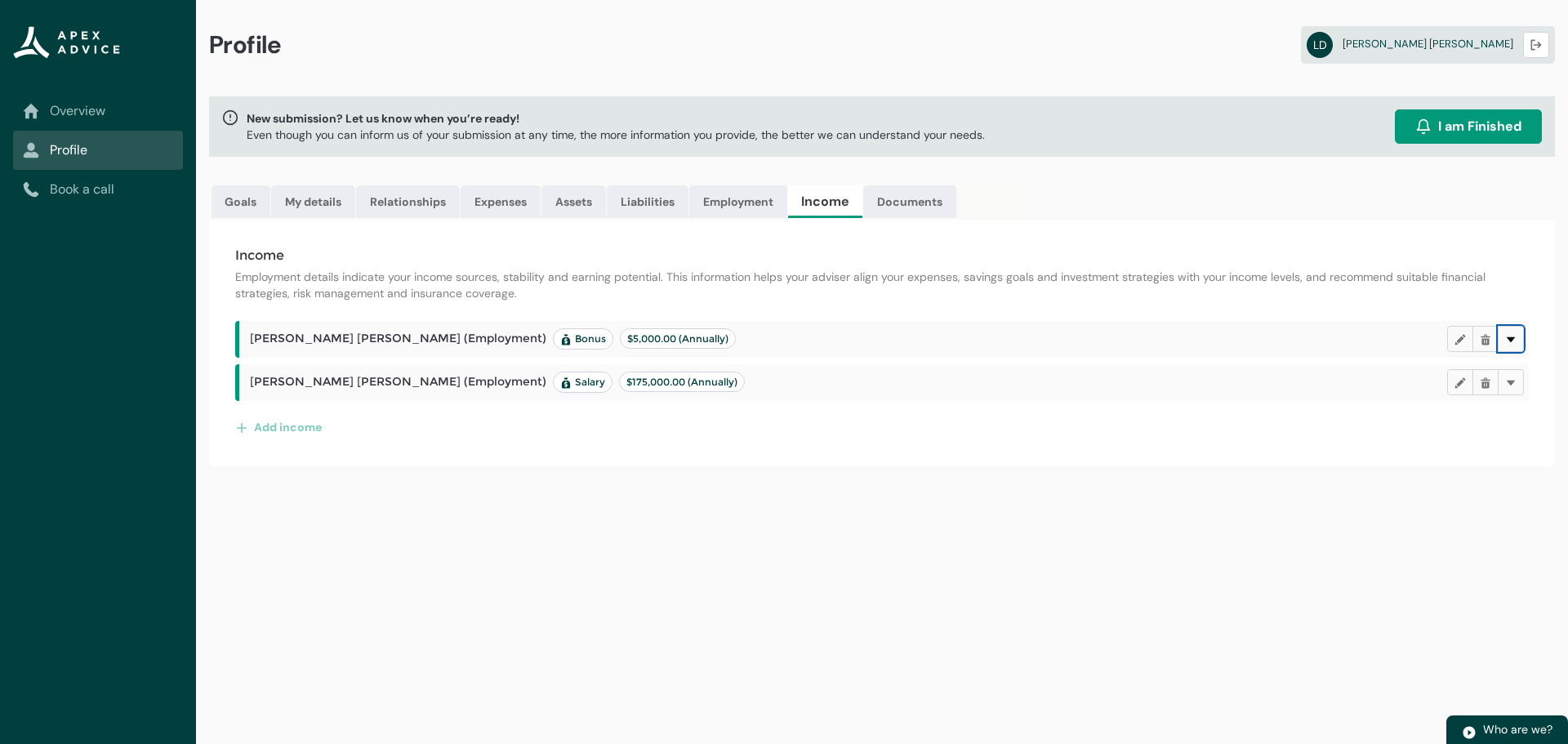
click at [1506, 336] on lightning-primitive-icon "button" at bounding box center [1511, 339] width 11 height 12
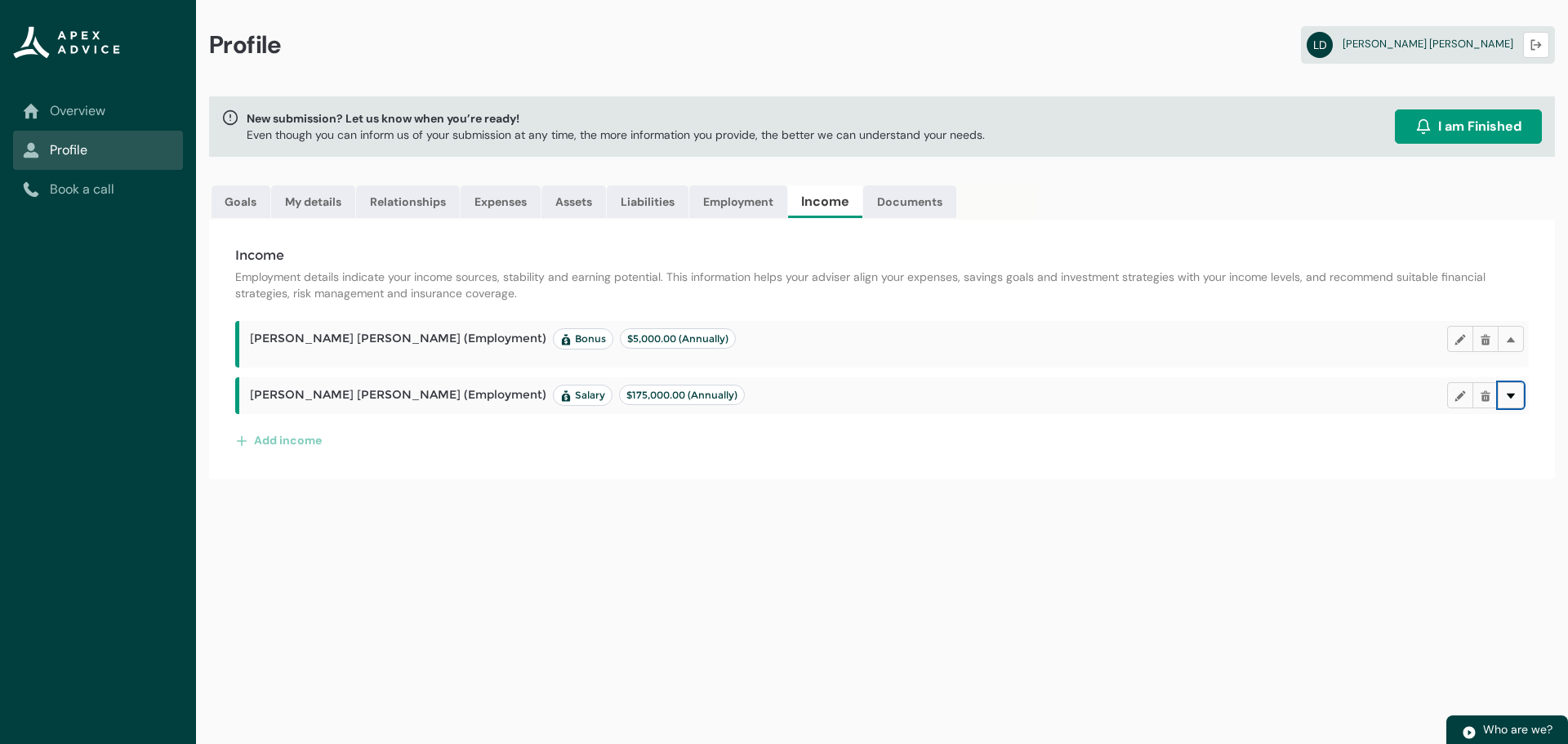
click at [1509, 393] on lightning-primitive-icon "button" at bounding box center [1511, 395] width 11 height 12
click at [1462, 388] on button "Edit" at bounding box center [1461, 395] width 26 height 26
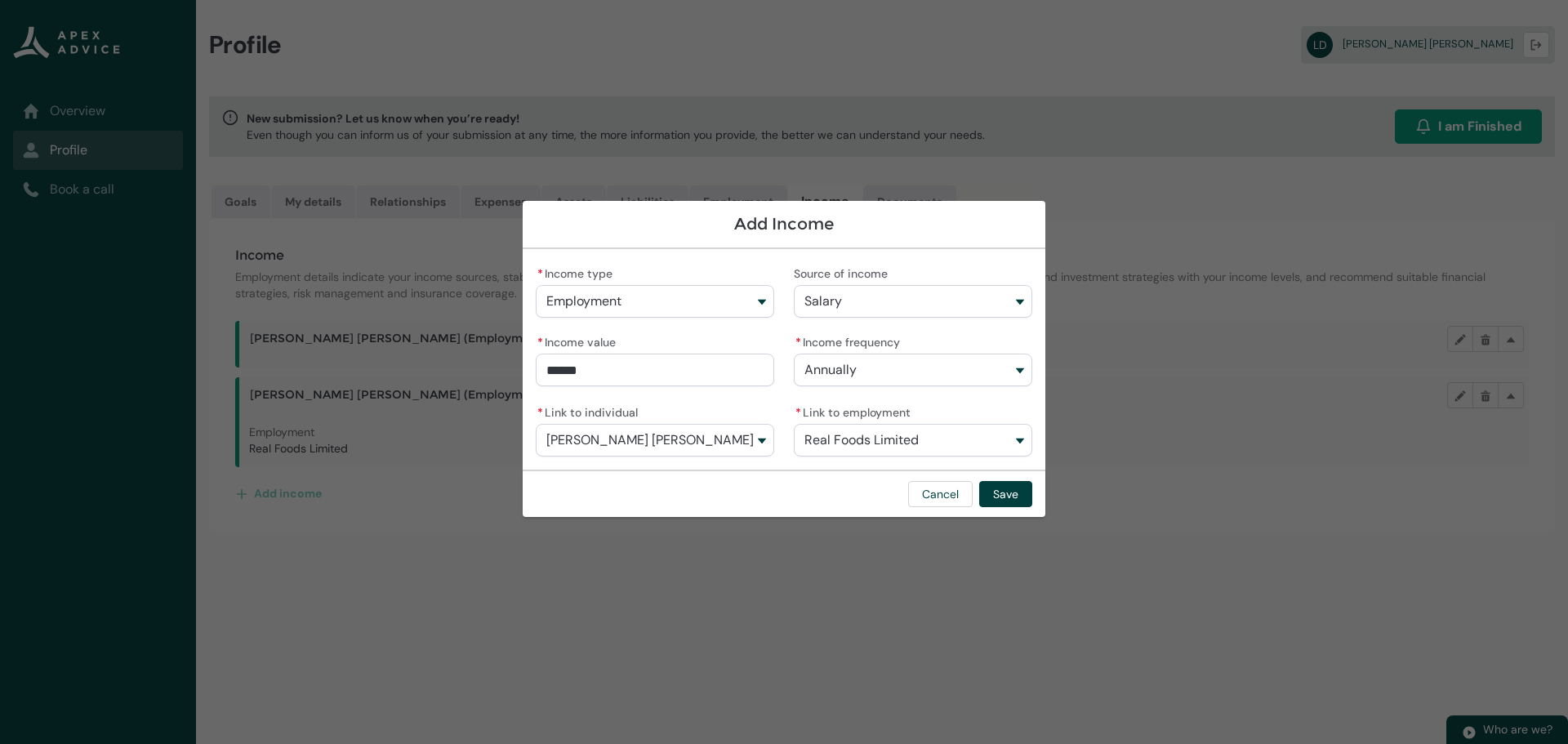
drag, startPoint x: 643, startPoint y: 368, endPoint x: 495, endPoint y: 367, distance: 148.0
click at [495, 367] on section "Add Income * Income type Employment Source of income Salary * Income value ****…" at bounding box center [784, 372] width 1568 height 744
click at [902, 361] on button "Annually" at bounding box center [912, 369] width 238 height 33
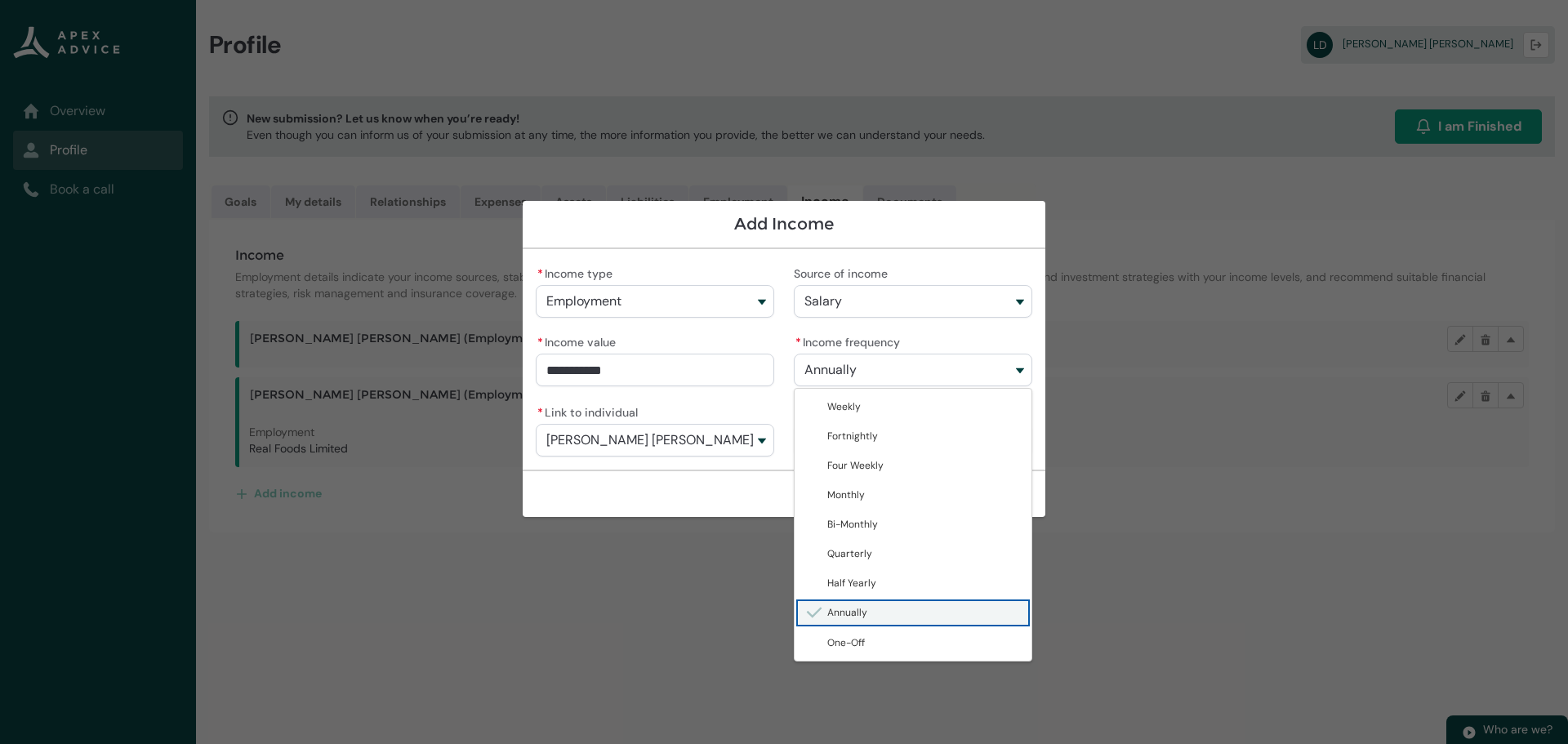
click at [902, 361] on button "Annually" at bounding box center [912, 369] width 238 height 33
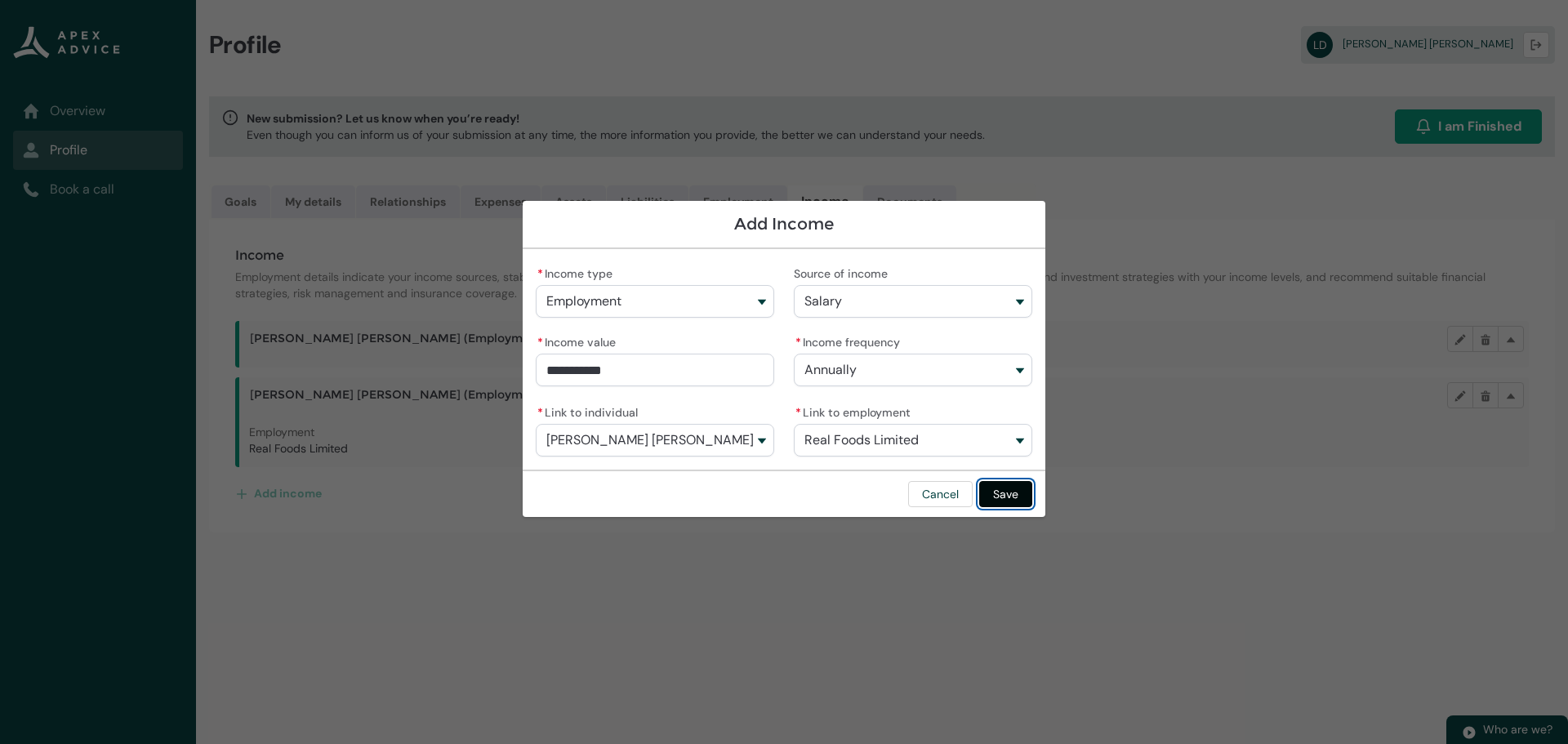
click at [1009, 490] on button "Save" at bounding box center [1006, 494] width 53 height 26
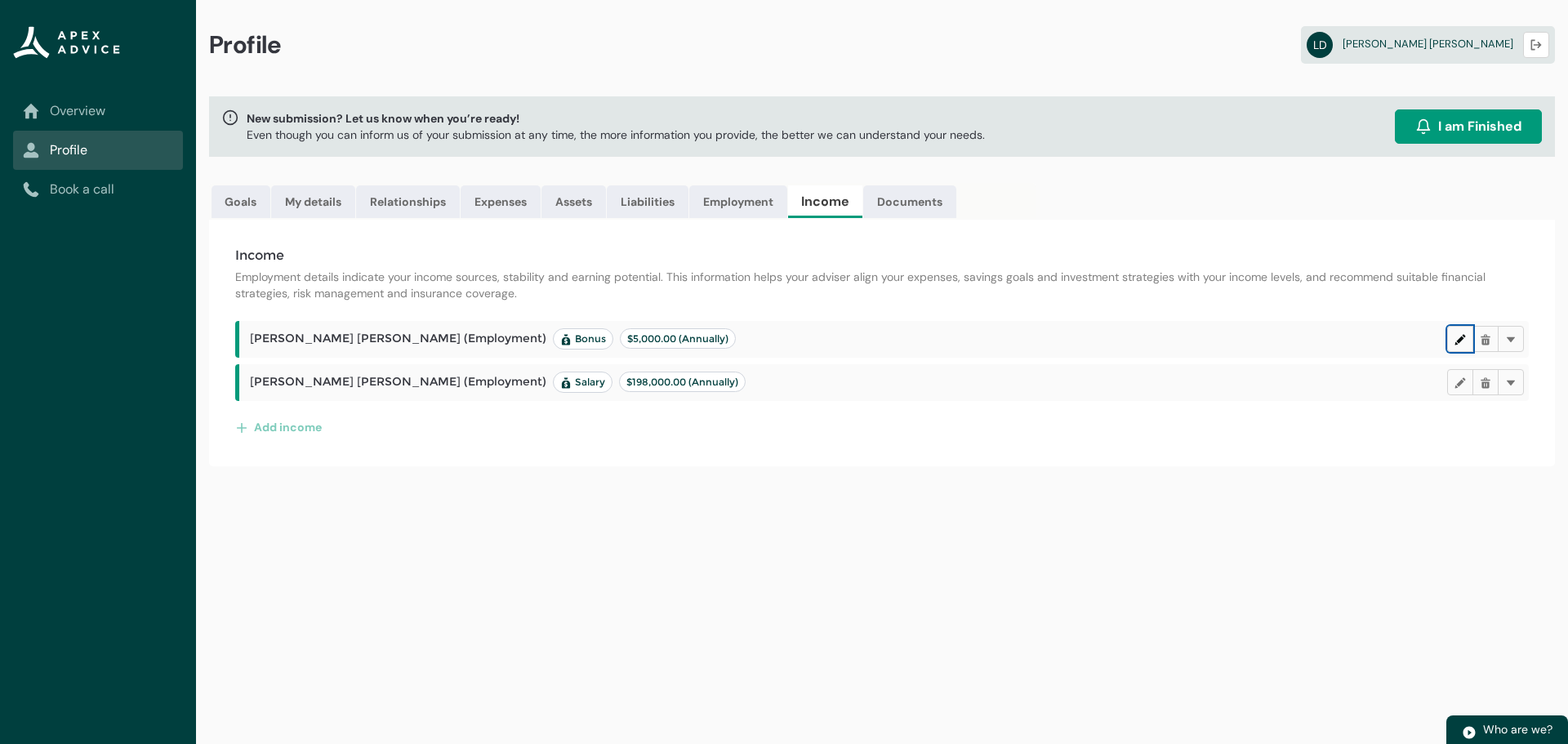
click at [1460, 336] on lightning-primitive-icon "button" at bounding box center [1460, 339] width 11 height 12
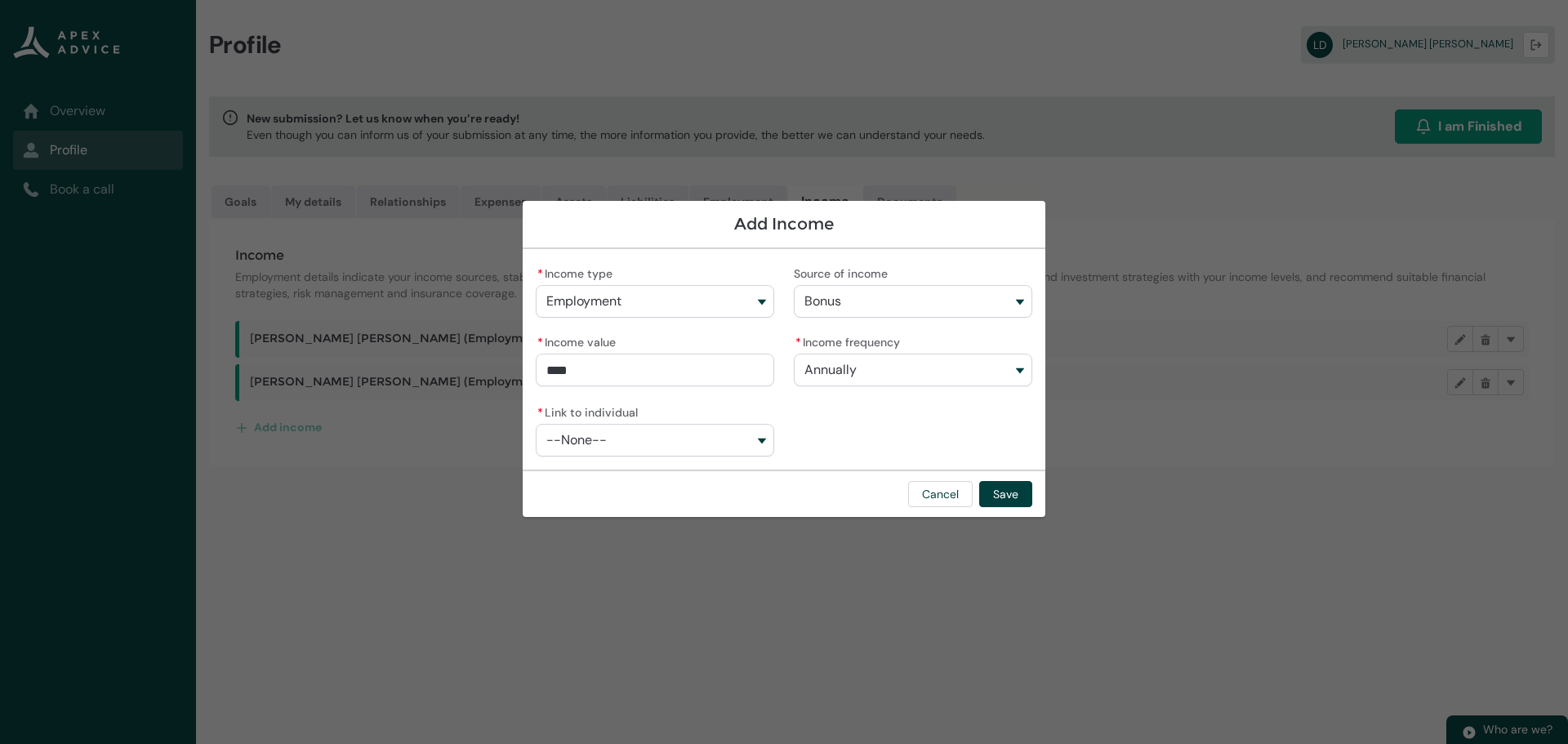
drag, startPoint x: 621, startPoint y: 373, endPoint x: 506, endPoint y: 368, distance: 115.1
click at [506, 368] on section "Add Income * Income type Employment Source of income Bonus * Income value **** …" at bounding box center [784, 372] width 1568 height 744
click at [751, 440] on button "--None--" at bounding box center [655, 440] width 238 height 33
click at [624, 506] on span "Lutz Walter Drews" at bounding box center [647, 506] width 156 height 13
click at [975, 445] on button "--None--" at bounding box center [912, 440] width 238 height 33
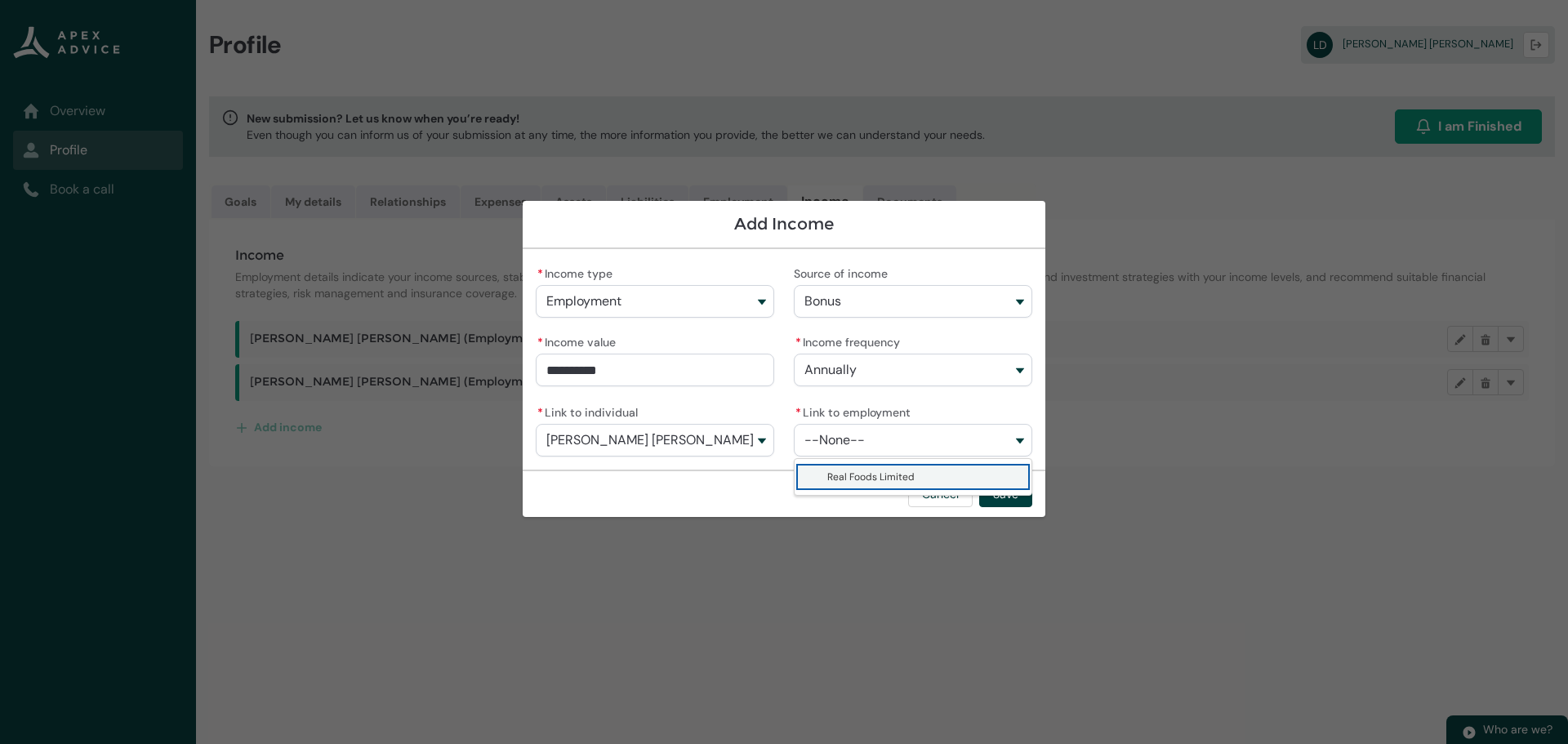
click at [888, 471] on span "Real Foods Limited" at bounding box center [870, 477] width 87 height 13
click at [1006, 493] on button "Save" at bounding box center [1006, 494] width 53 height 26
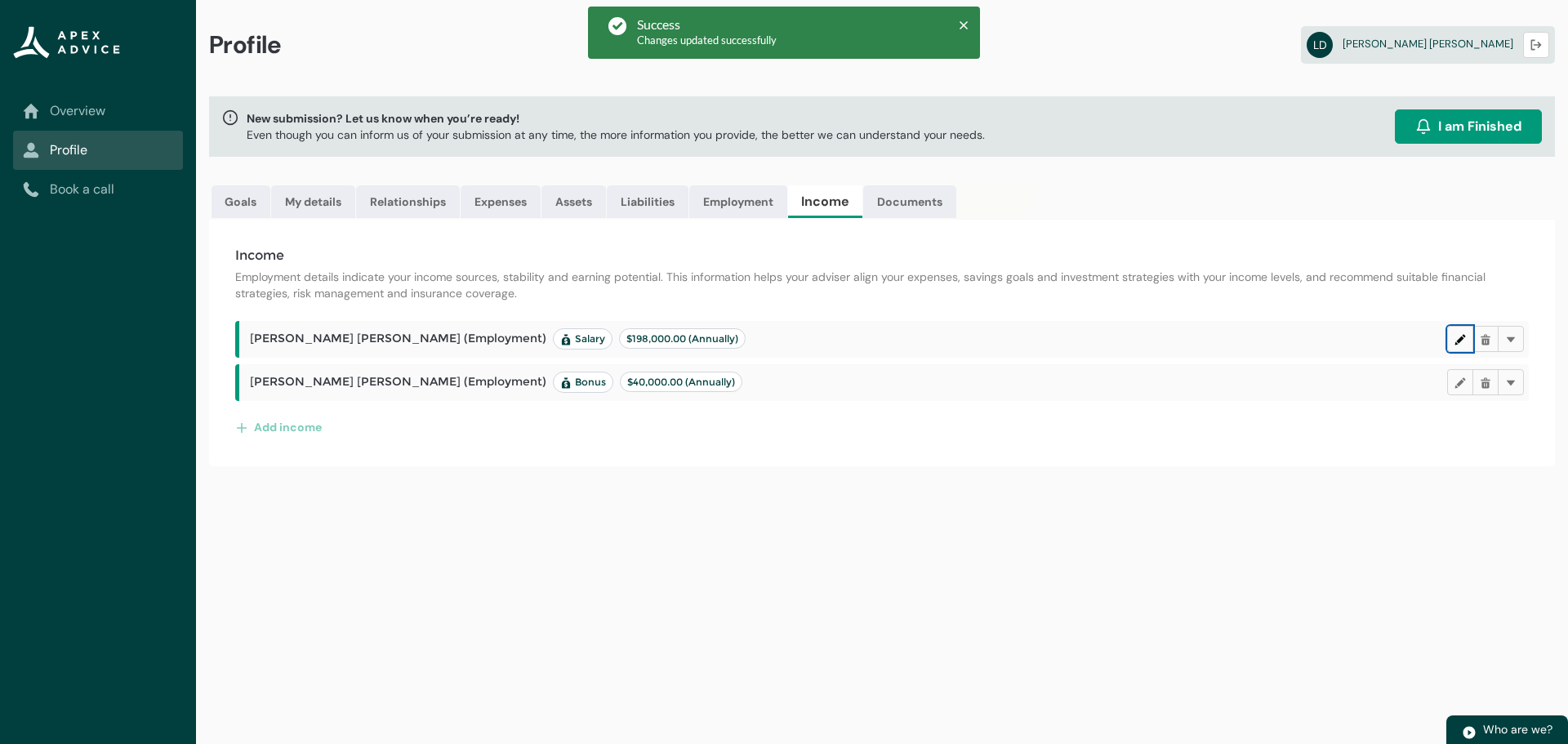
click at [1454, 336] on lightning-primitive-icon "button" at bounding box center [1460, 339] width 11 height 12
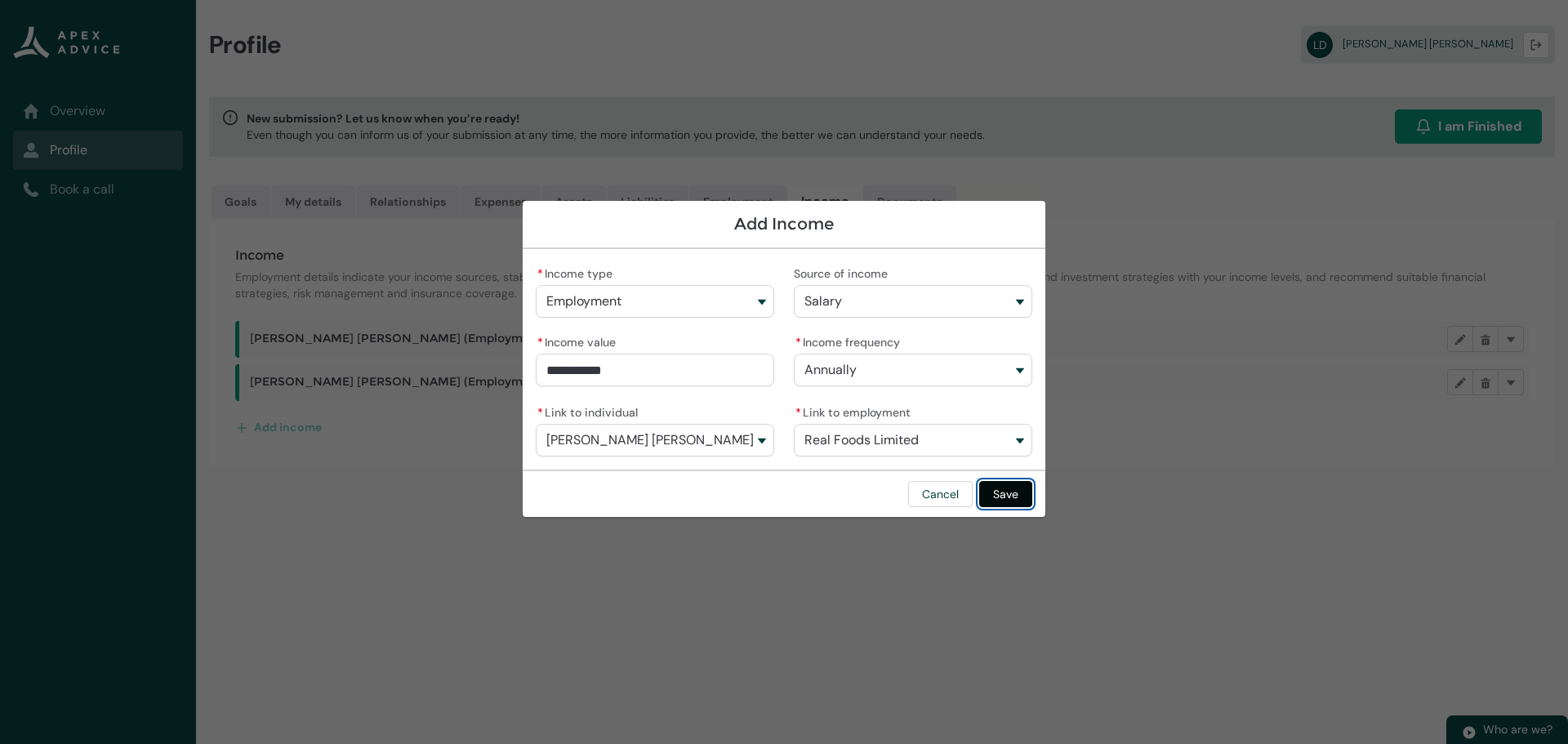
click at [1009, 492] on button "Save" at bounding box center [1006, 494] width 53 height 26
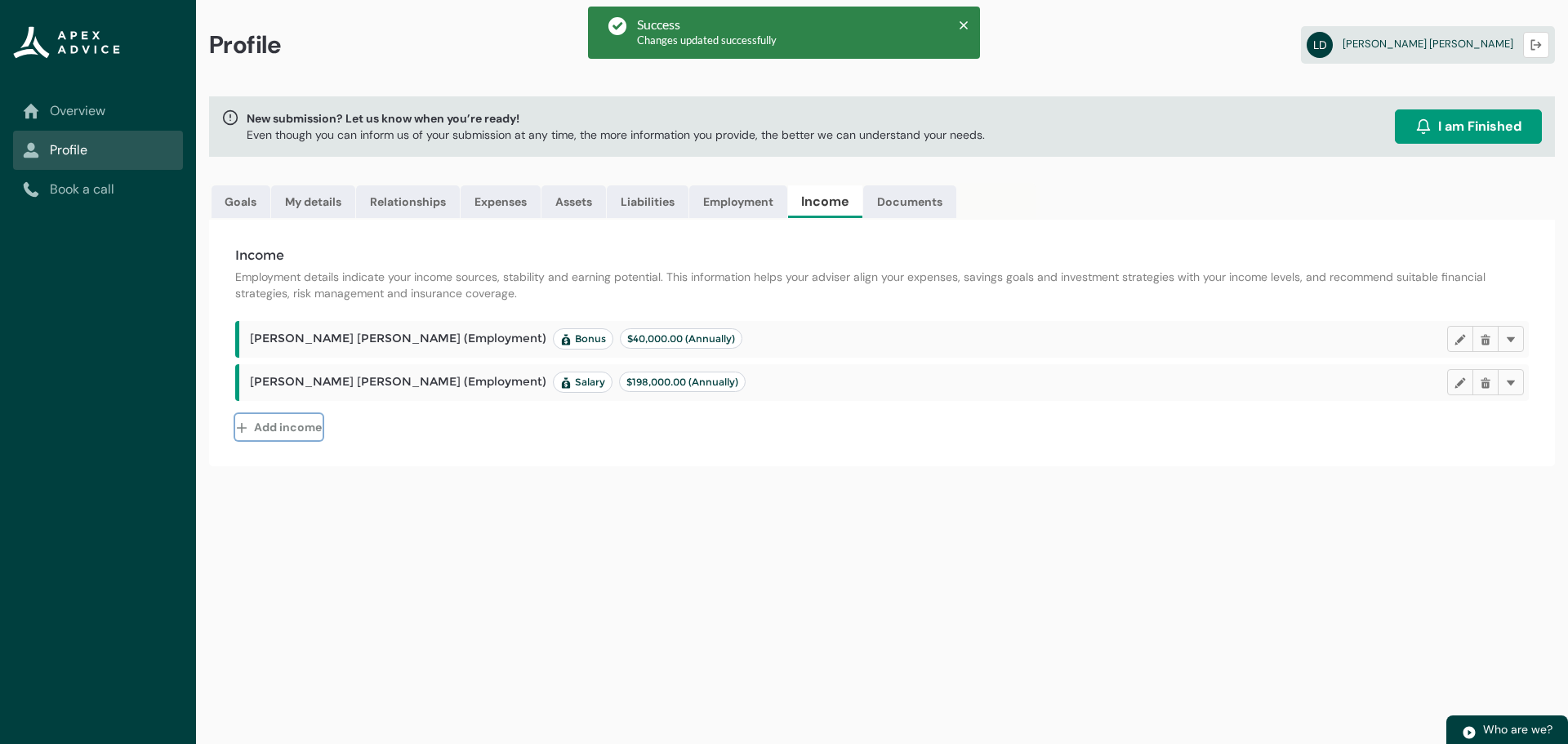
click at [288, 429] on button "Add income" at bounding box center [278, 427] width 87 height 26
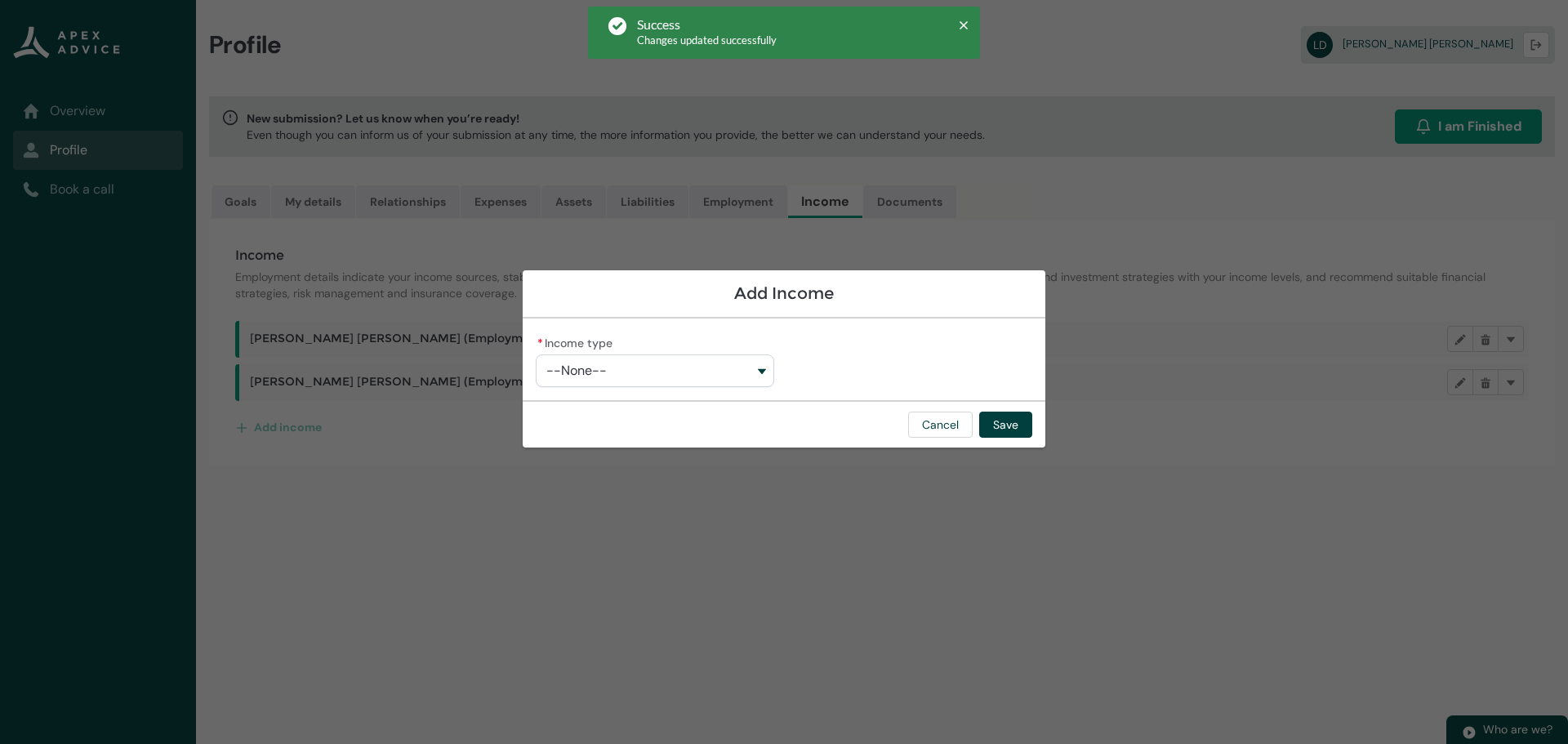
click at [660, 369] on button "--None--" at bounding box center [655, 370] width 238 height 33
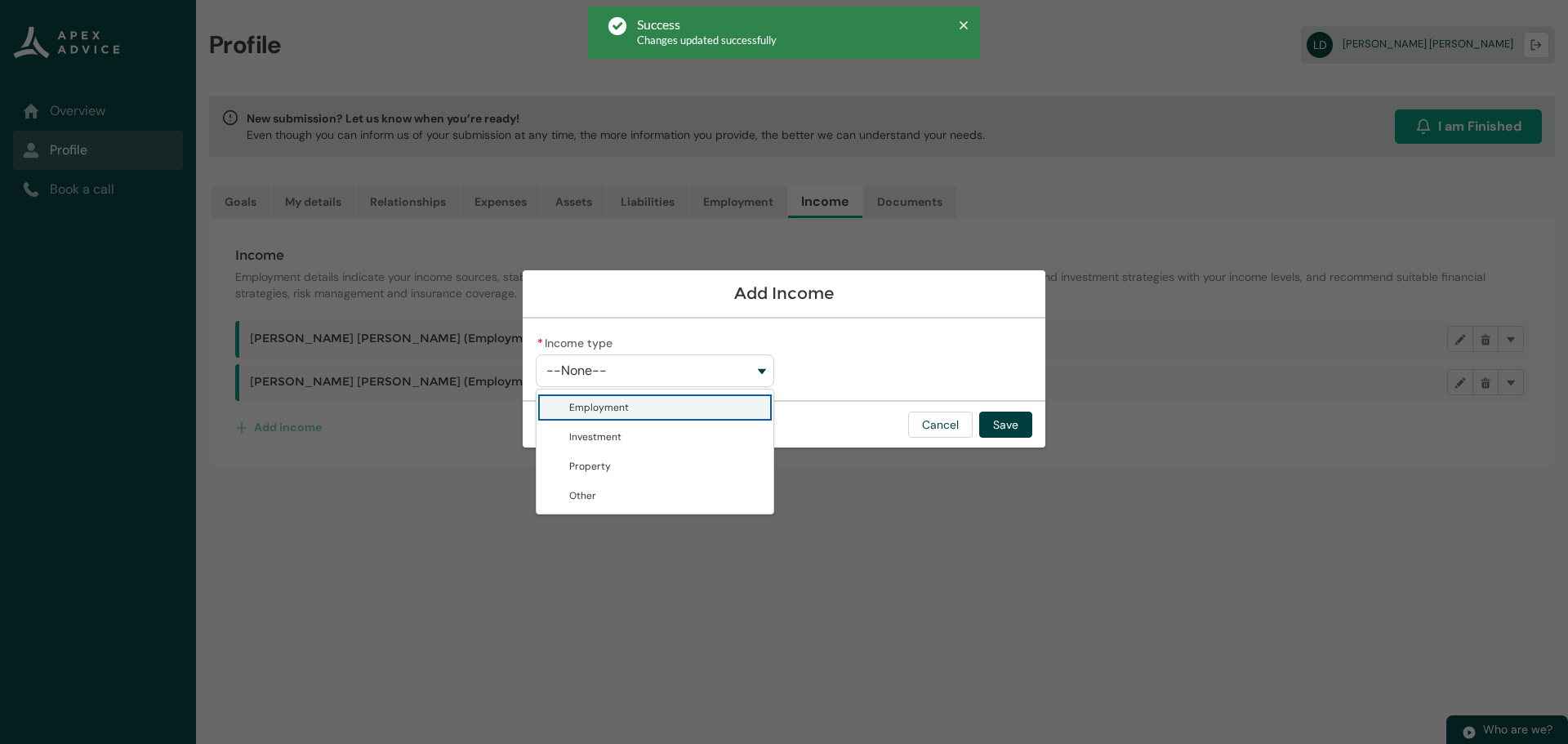
click at [623, 410] on span "Employment" at bounding box center [599, 407] width 60 height 13
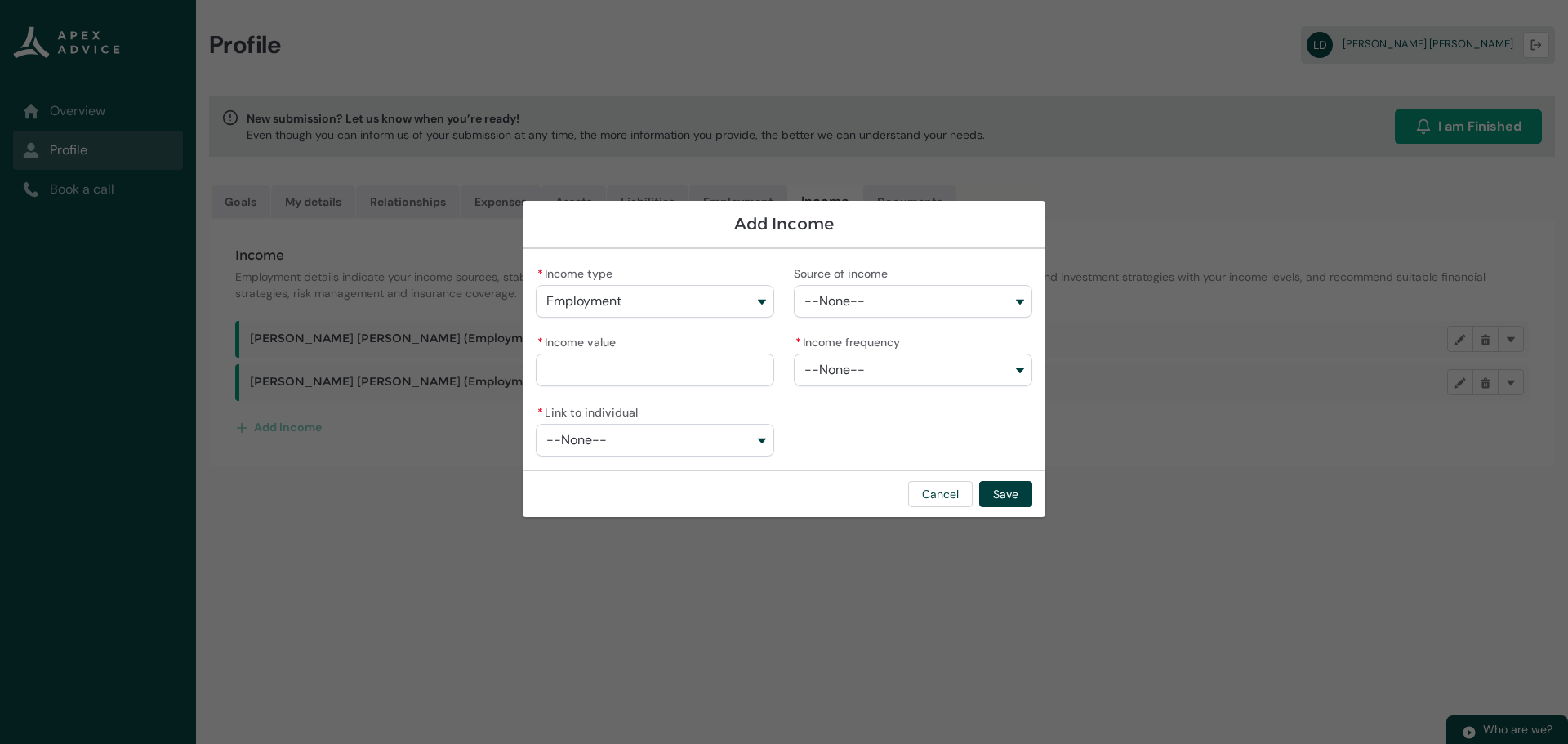
click at [853, 302] on span "--None--" at bounding box center [834, 301] width 61 height 15
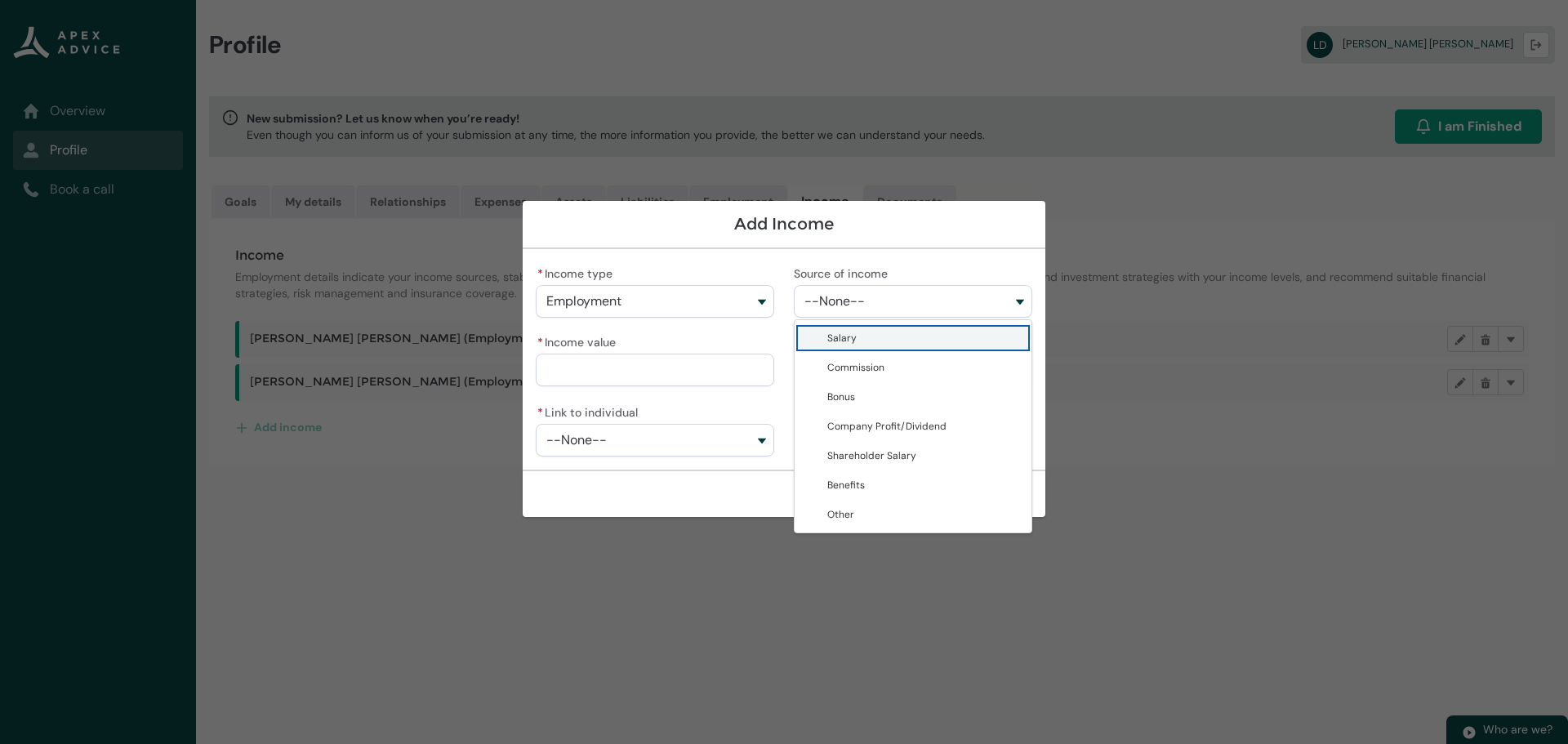
click at [861, 340] on span "Salary" at bounding box center [924, 338] width 194 height 17
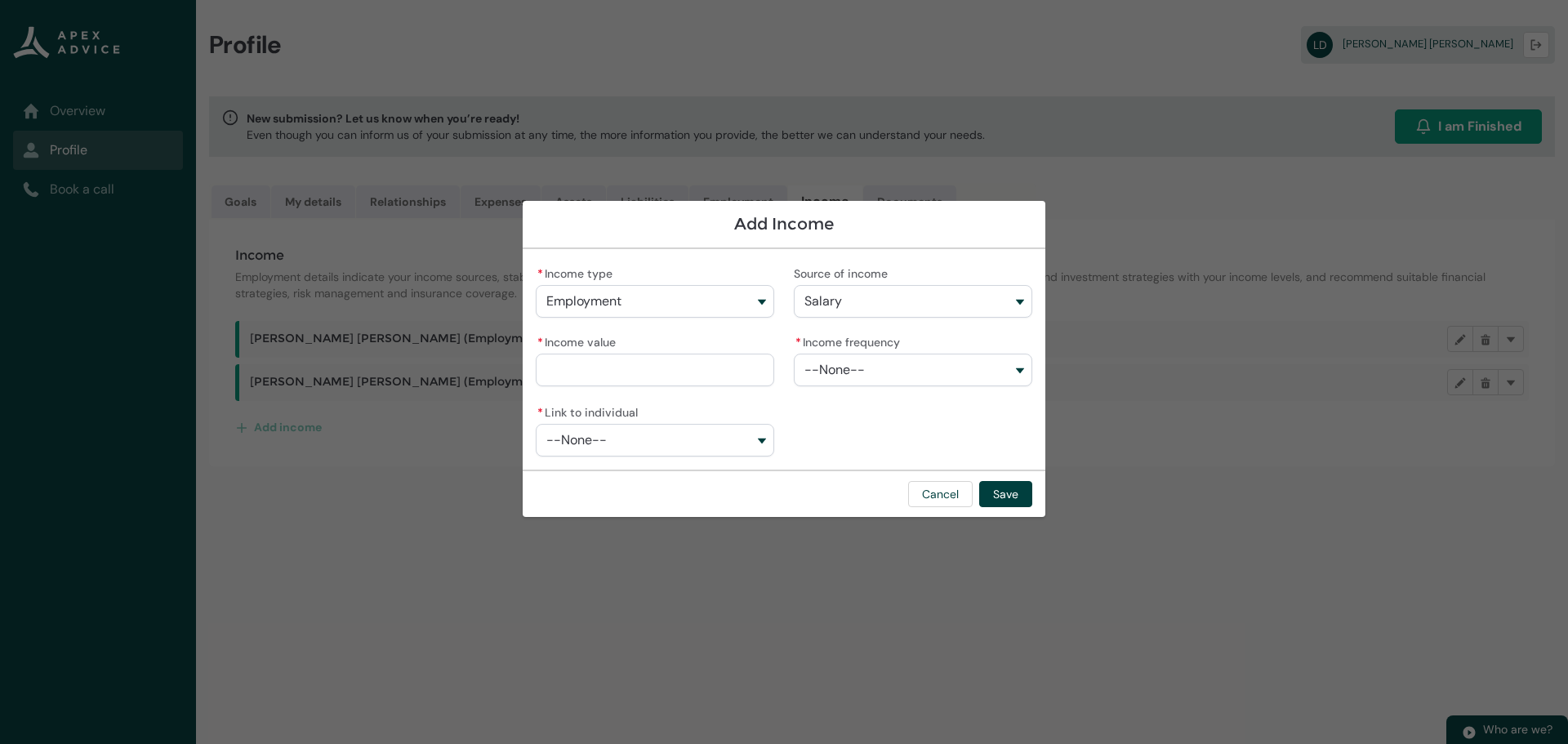
click at [576, 371] on input "* Income value" at bounding box center [655, 369] width 238 height 33
click at [849, 365] on span "--None--" at bounding box center [834, 369] width 61 height 15
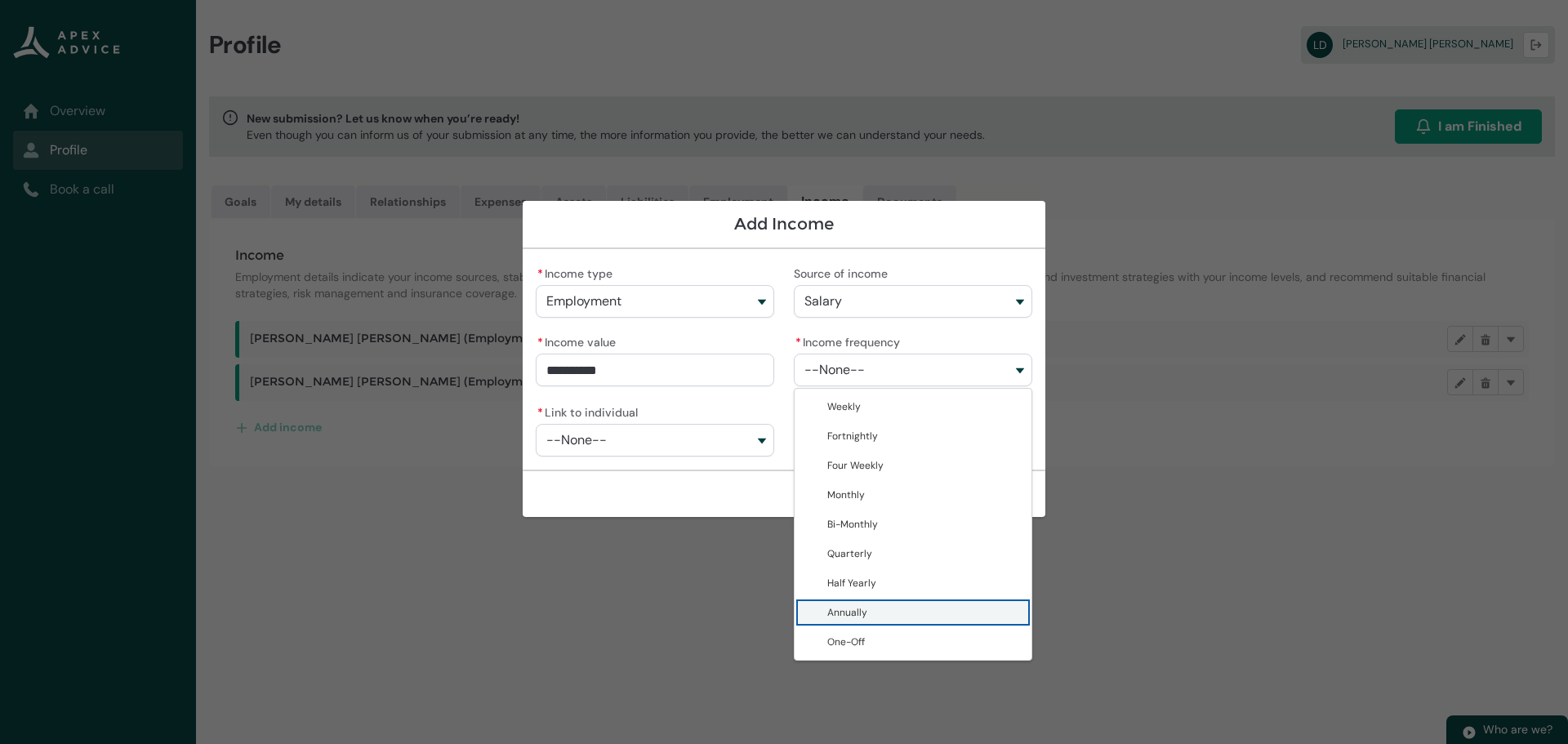
click at [861, 616] on span "Annually" at bounding box center [846, 612] width 40 height 13
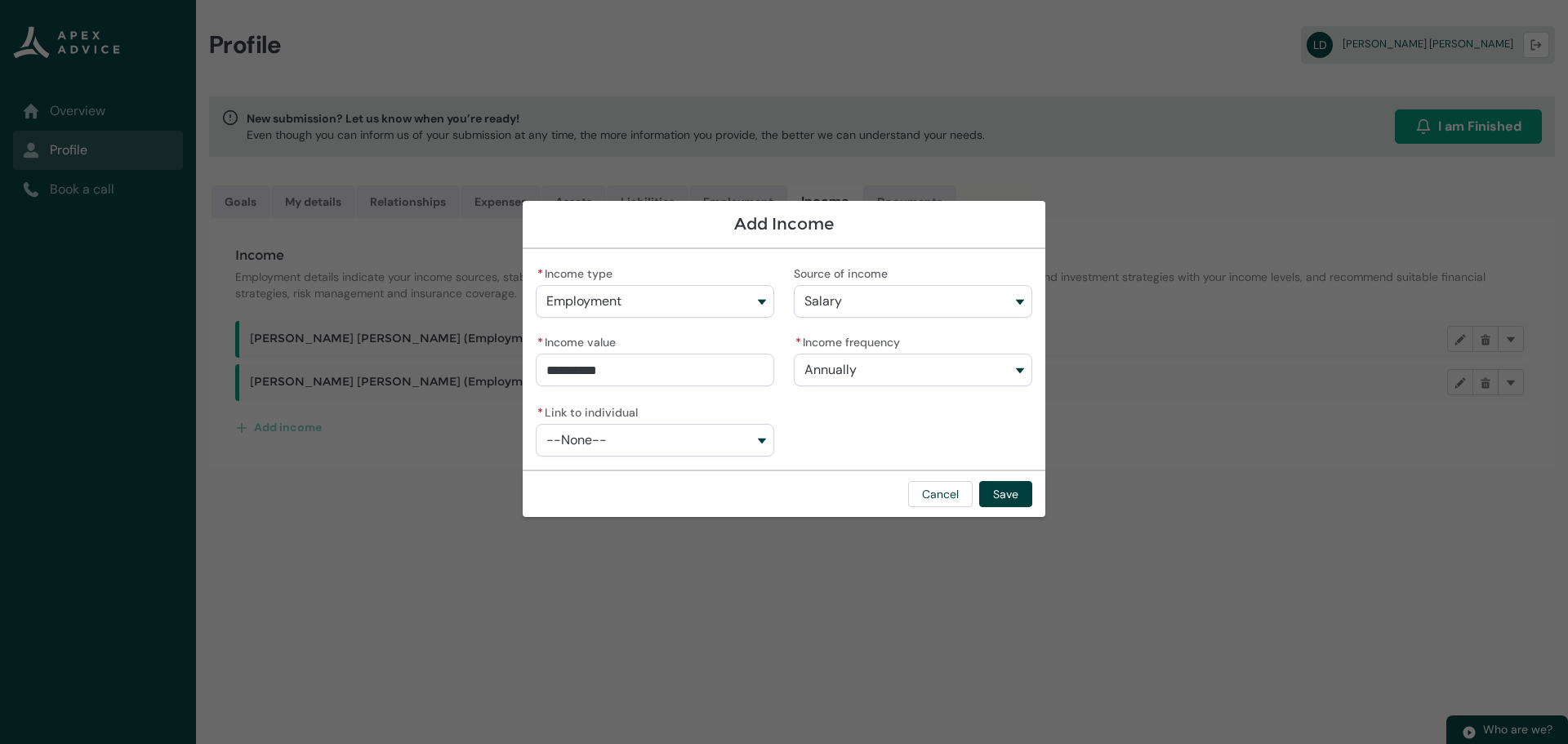
click at [627, 435] on button "--None--" at bounding box center [655, 440] width 238 height 33
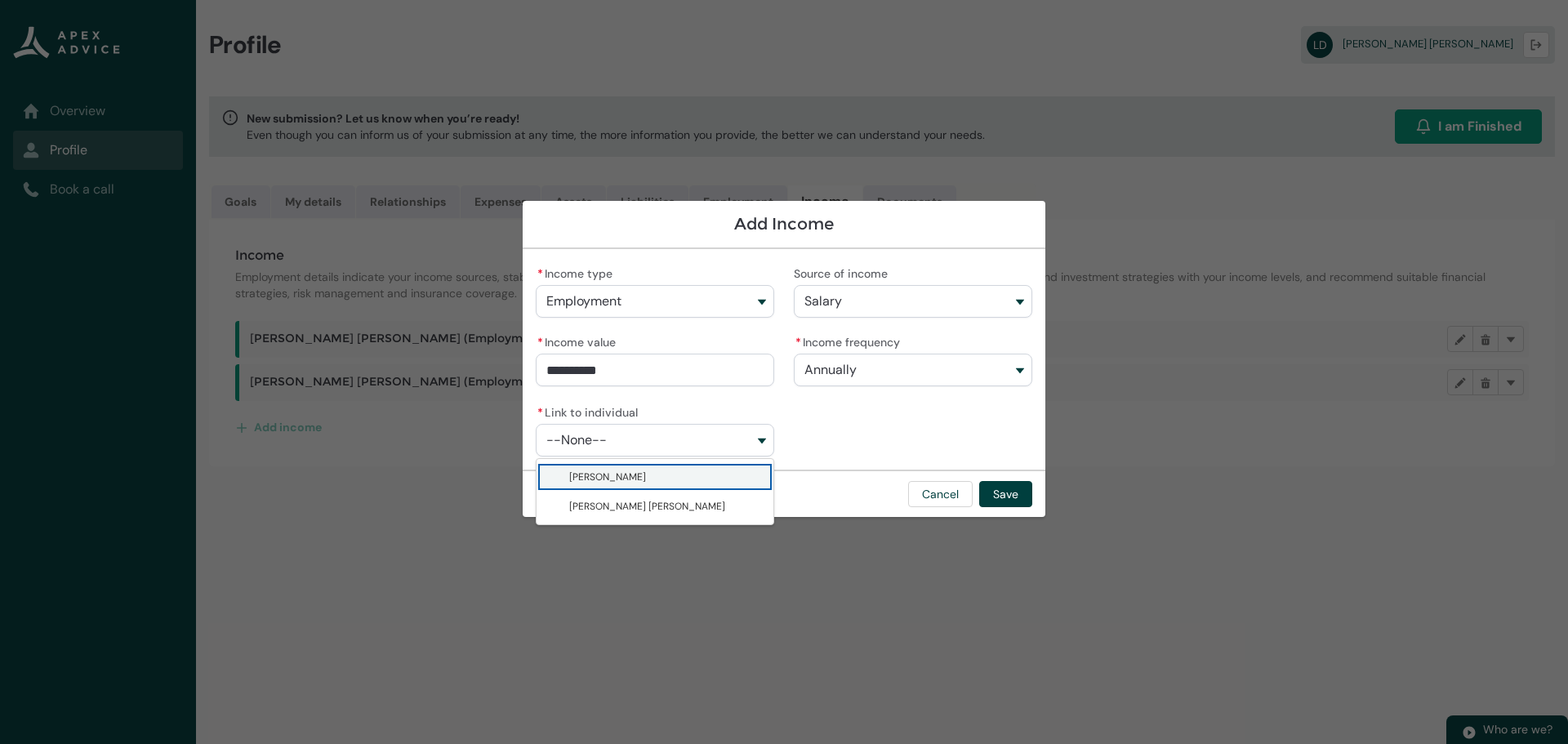
click at [628, 474] on span "Natalie Drews" at bounding box center [607, 477] width 77 height 13
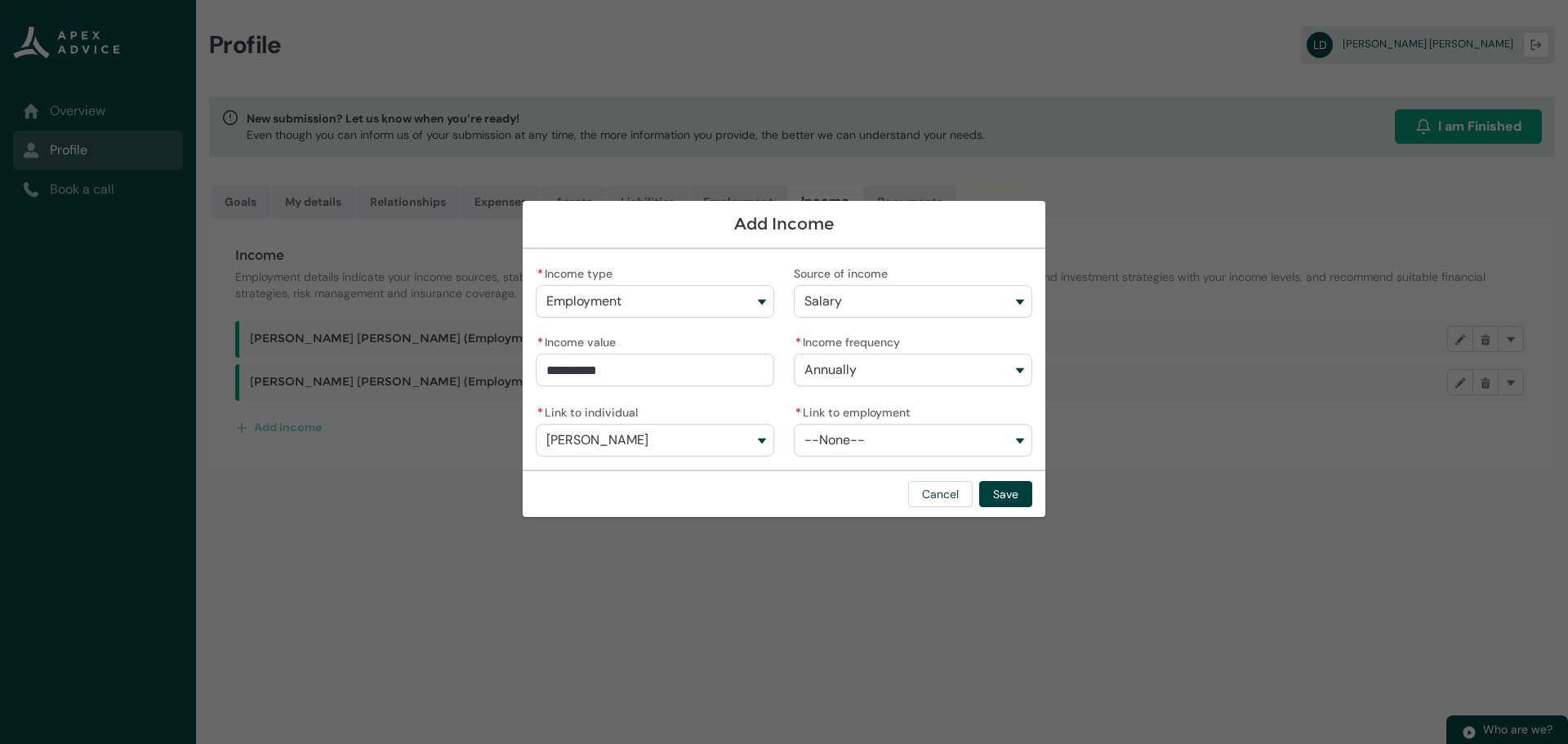
click at [869, 427] on button "--None--" at bounding box center [912, 440] width 238 height 33
click at [876, 477] on span "Superior Kitchens and Joinery Limited" at bounding box center [915, 477] width 177 height 13
click at [1000, 489] on button "Save" at bounding box center [1006, 494] width 53 height 26
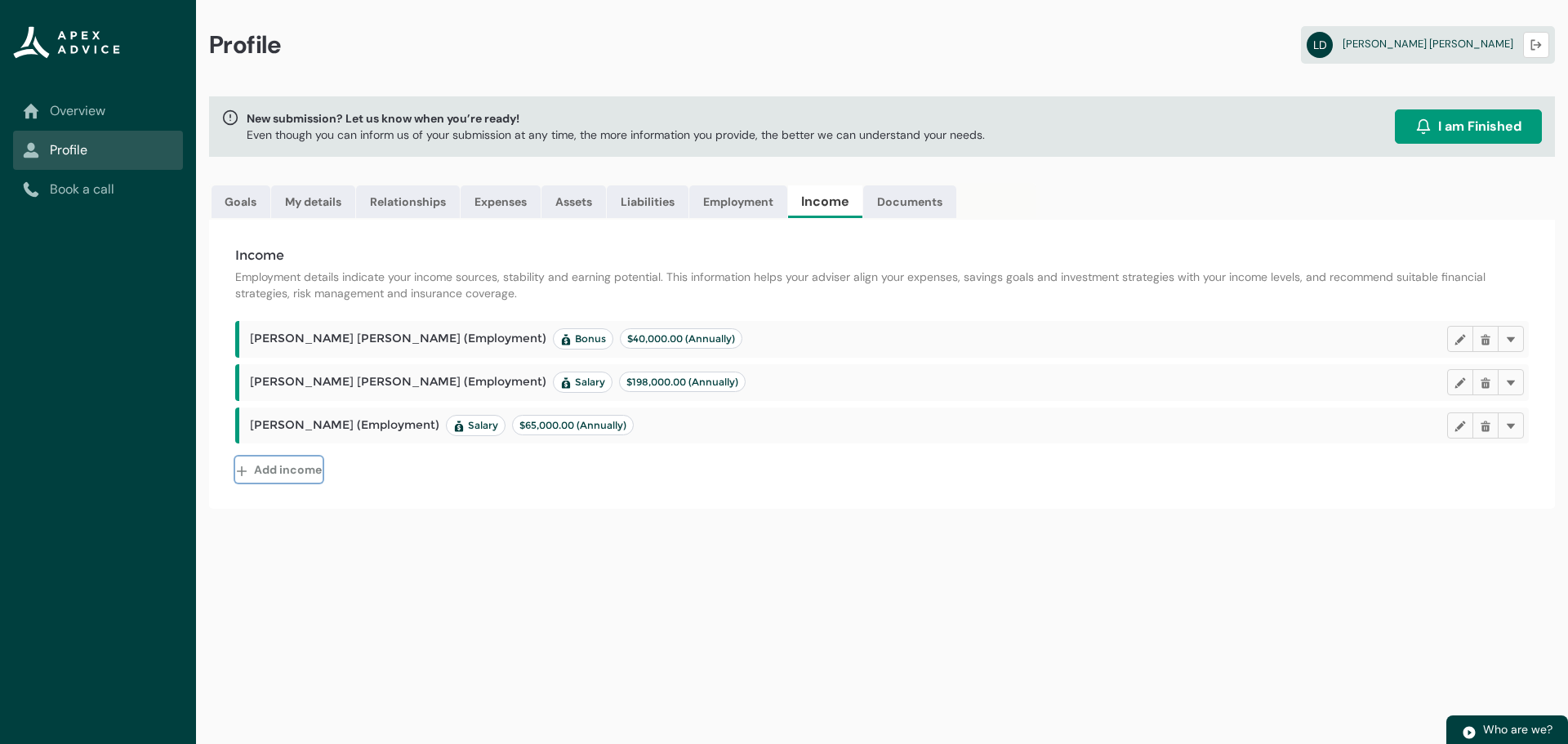
click at [291, 467] on button "Add income" at bounding box center [278, 470] width 87 height 26
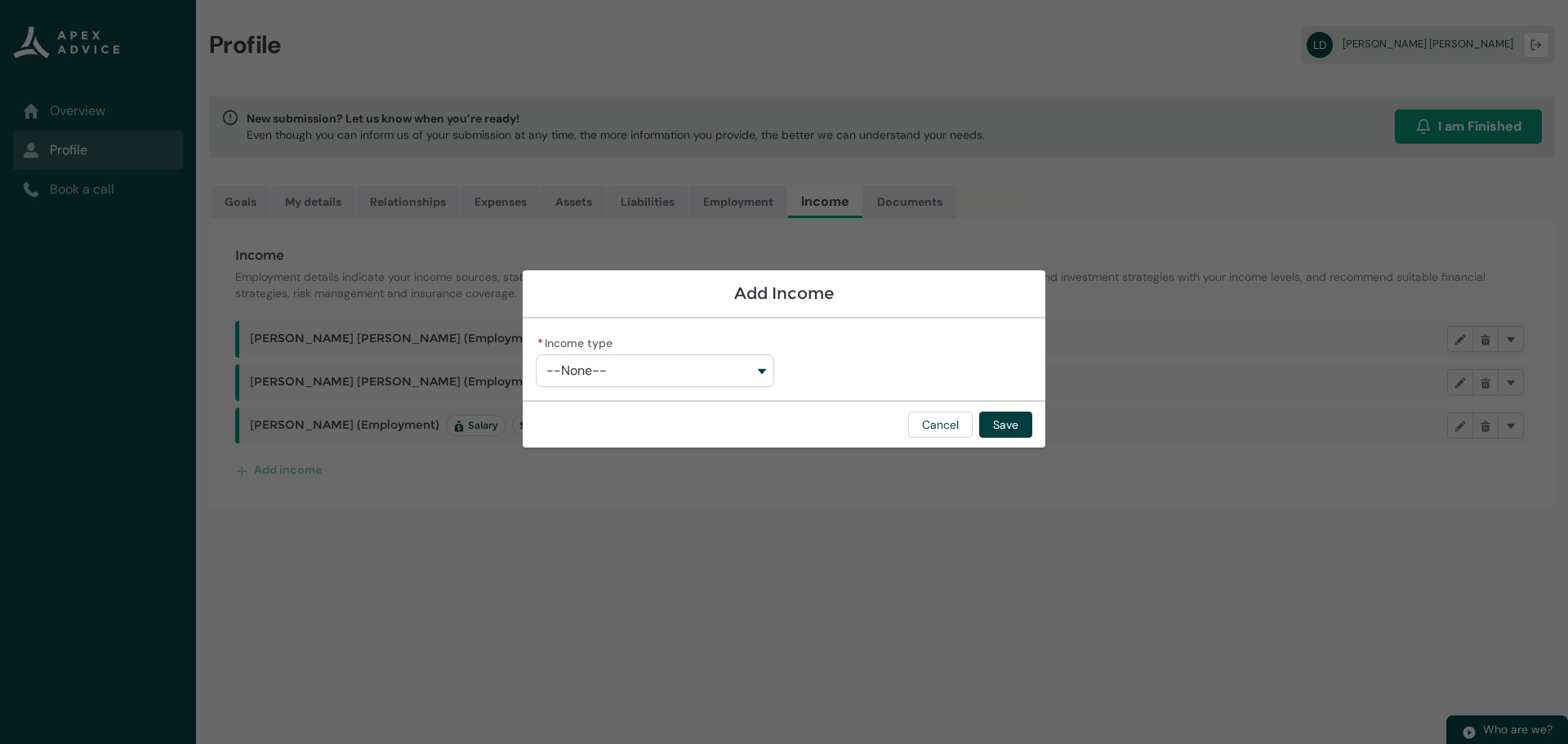
click at [608, 373] on button "--None--" at bounding box center [655, 370] width 238 height 33
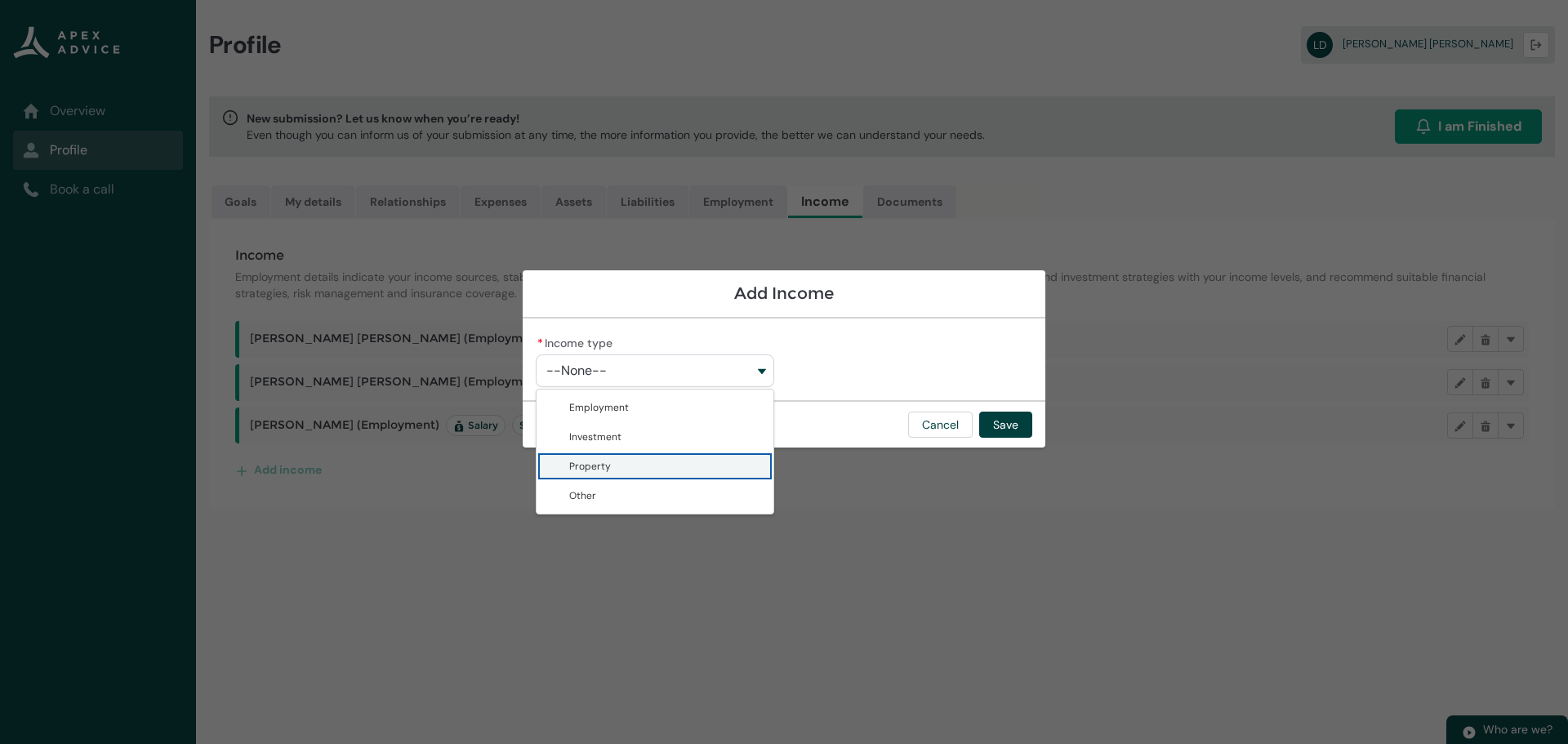
click at [613, 460] on span "Property" at bounding box center [666, 466] width 194 height 17
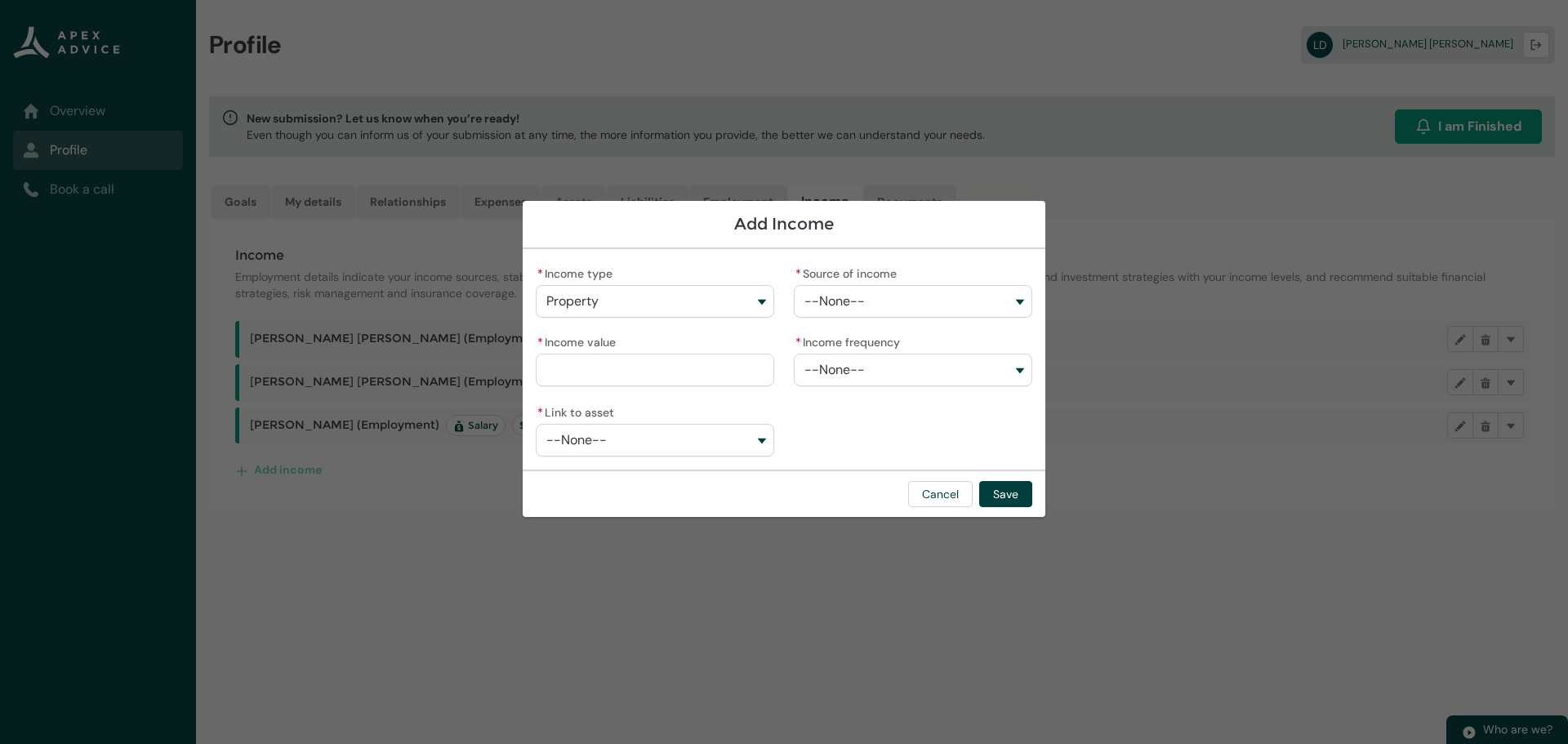
click at [831, 301] on span "--None--" at bounding box center [834, 301] width 61 height 15
click at [870, 333] on span "Rental Income" at bounding box center [860, 338] width 66 height 13
click at [613, 368] on input "* Income value" at bounding box center [655, 369] width 238 height 33
drag, startPoint x: 603, startPoint y: 368, endPoint x: 488, endPoint y: 368, distance: 115.0
click at [488, 368] on section "Add Income * Income type Property Employment Investment Property Other * Source…" at bounding box center [784, 372] width 1568 height 744
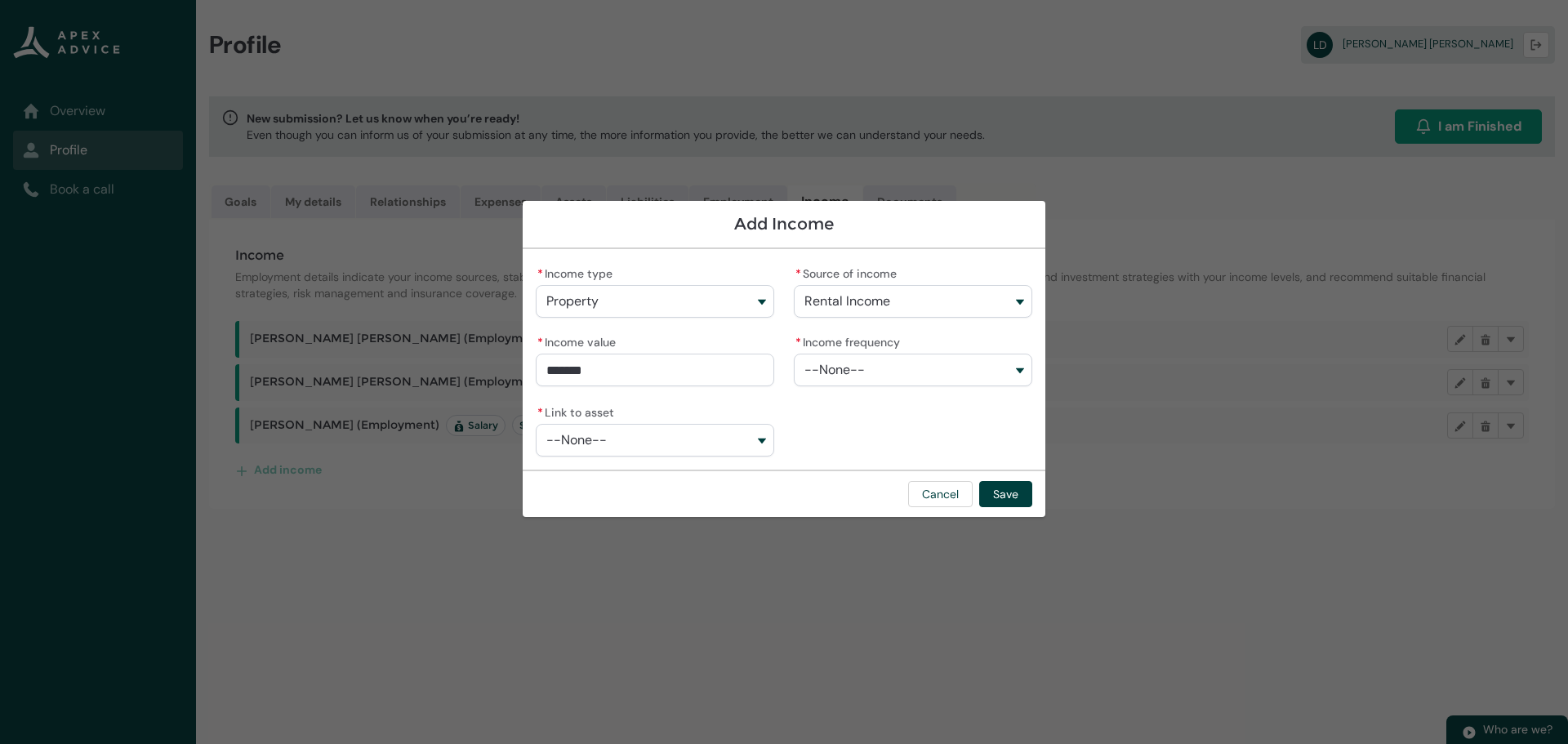
click at [839, 364] on span "--None--" at bounding box center [834, 369] width 61 height 15
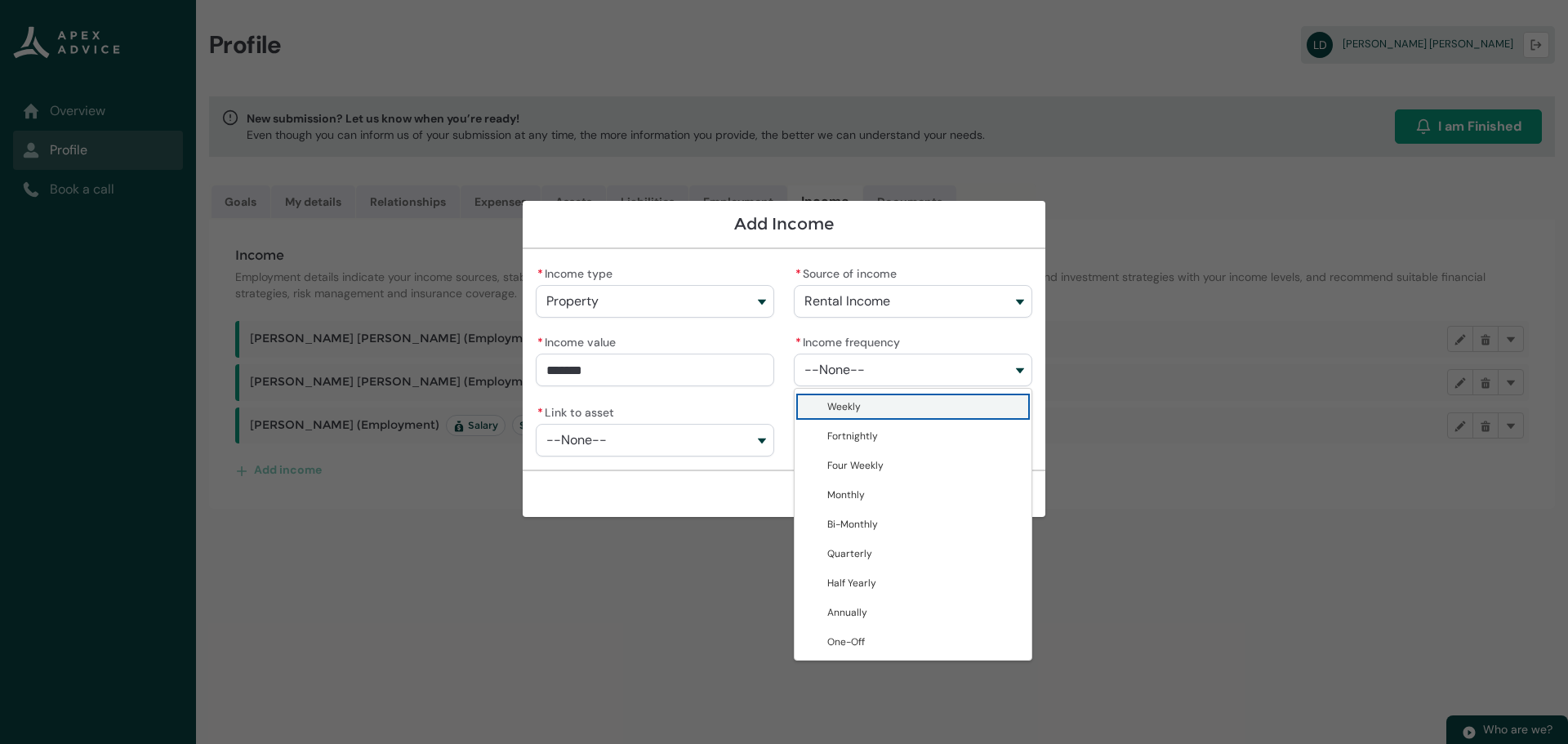
click at [864, 406] on span "Weekly" at bounding box center [924, 406] width 194 height 17
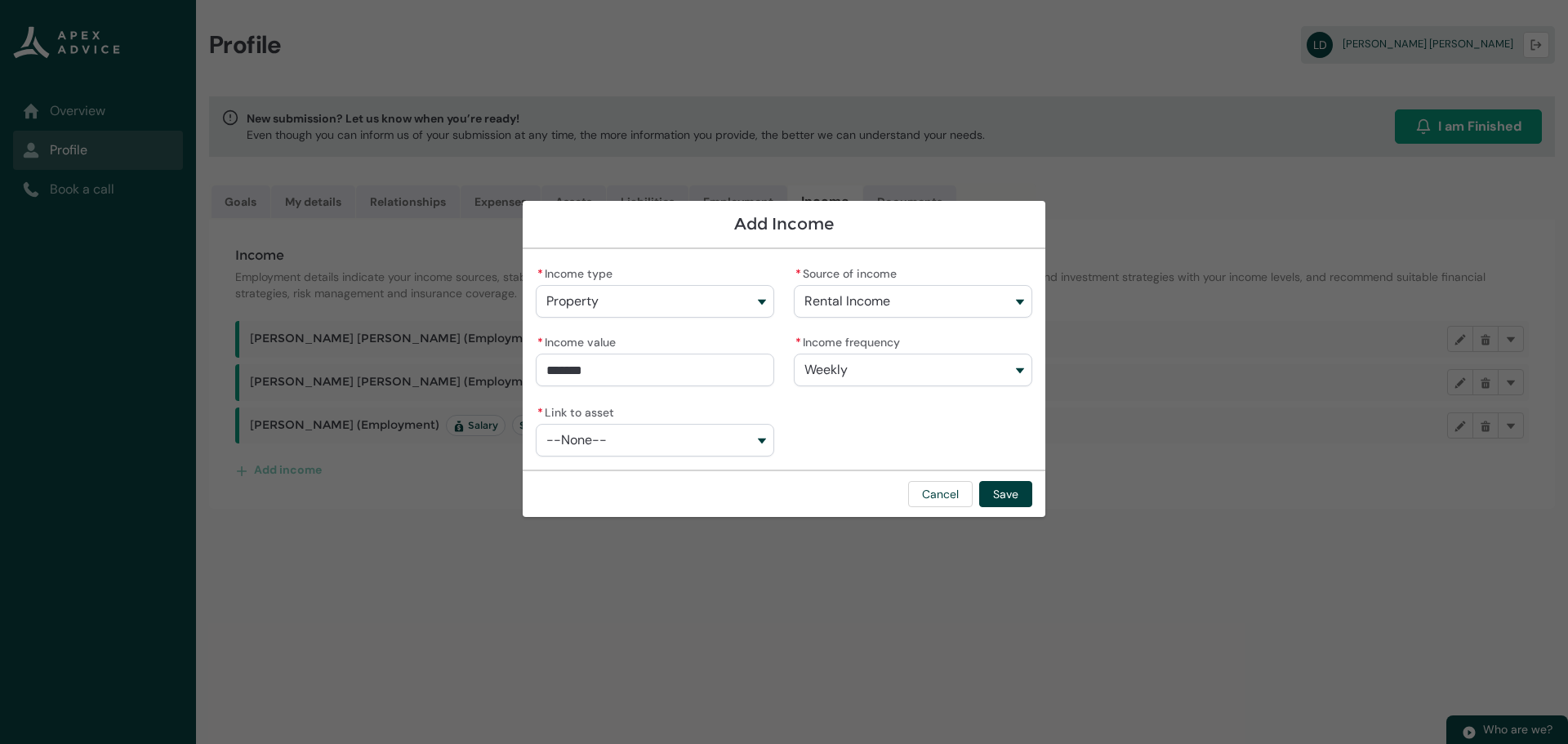
click at [669, 434] on button "--None--" at bounding box center [655, 440] width 238 height 33
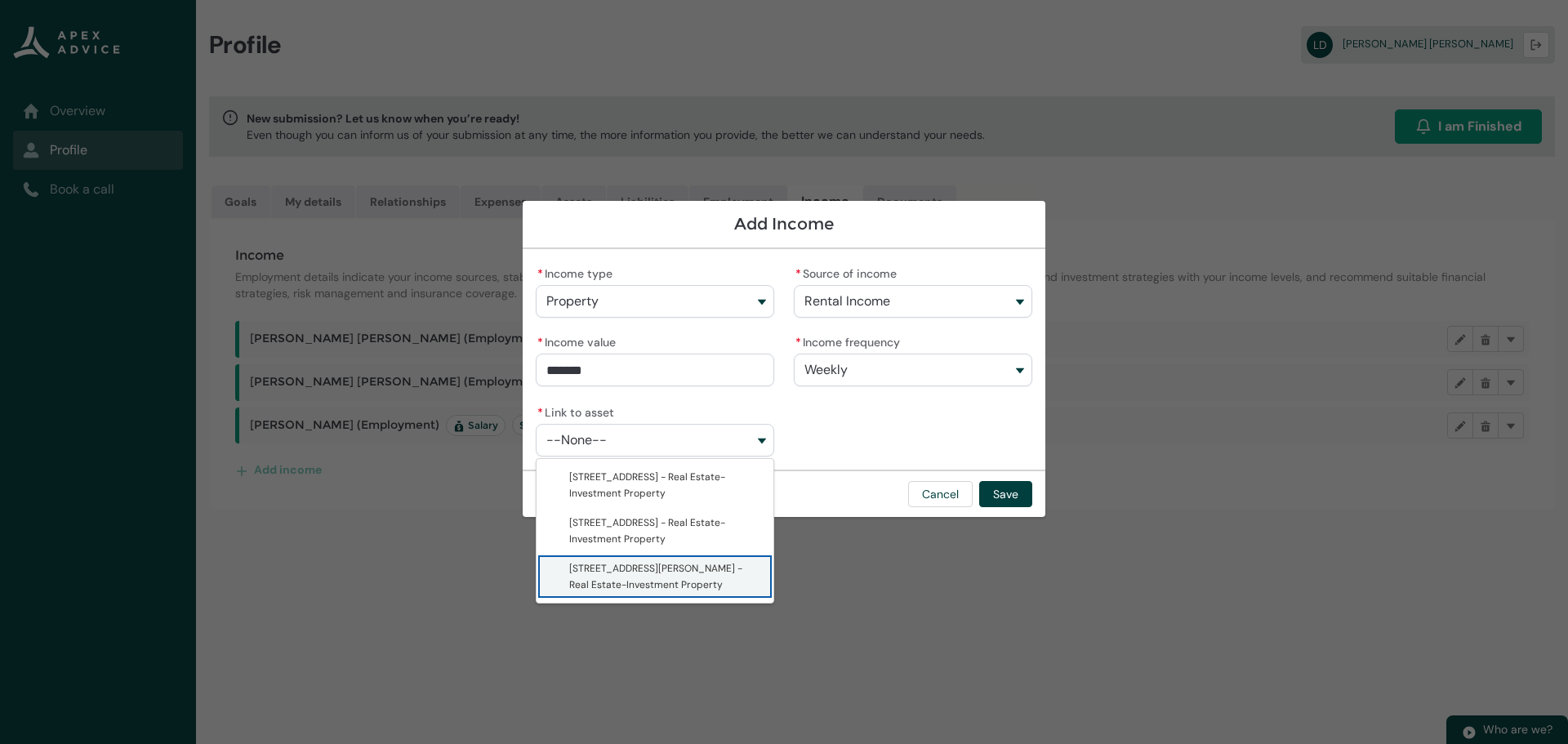
click at [652, 569] on span "147 Hobson Street - Real Estate-Investment Property" at bounding box center [656, 576] width 173 height 29
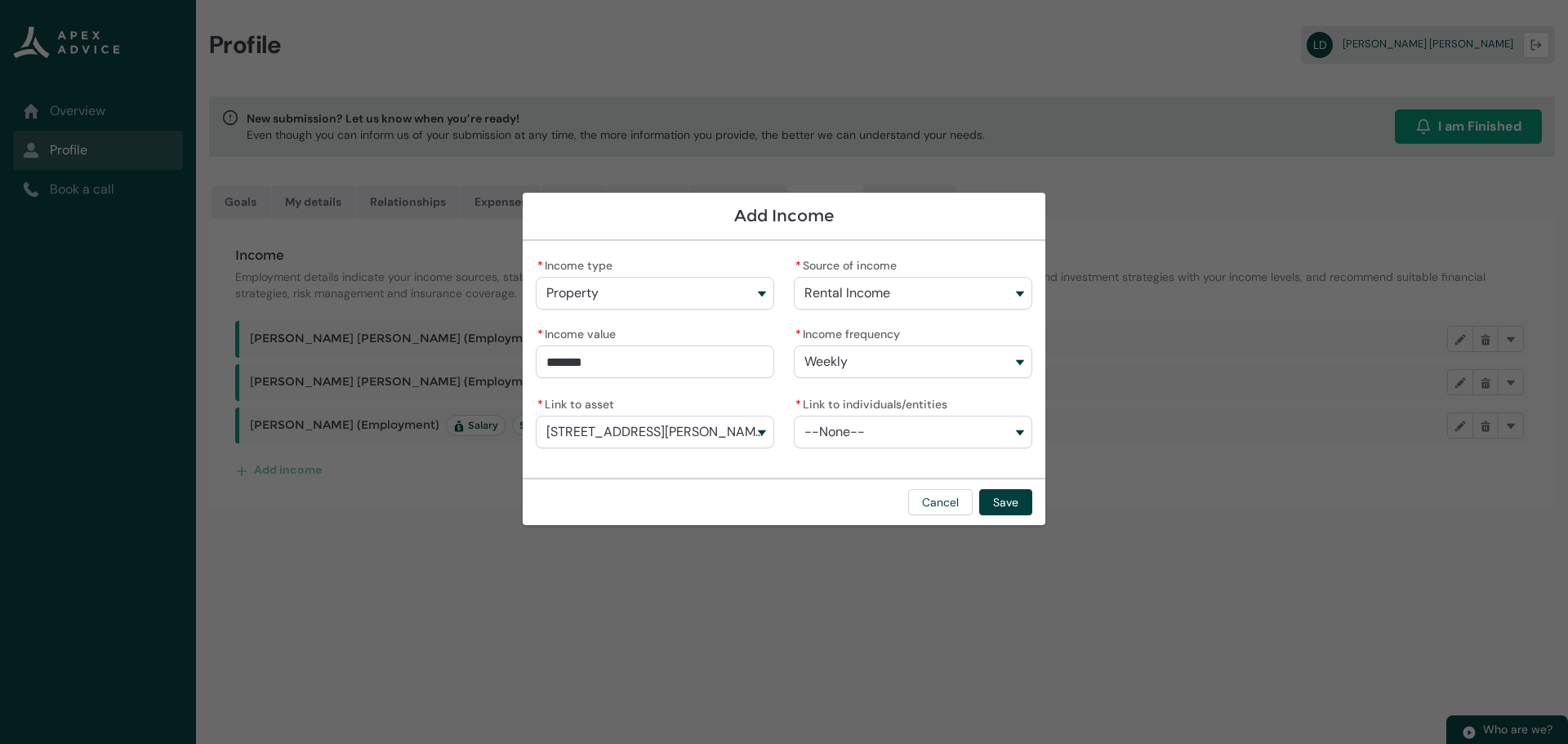
click at [962, 429] on button "--None--" at bounding box center [912, 431] width 238 height 33
click at [902, 470] on span "Natalie Drews" at bounding box center [924, 468] width 194 height 17
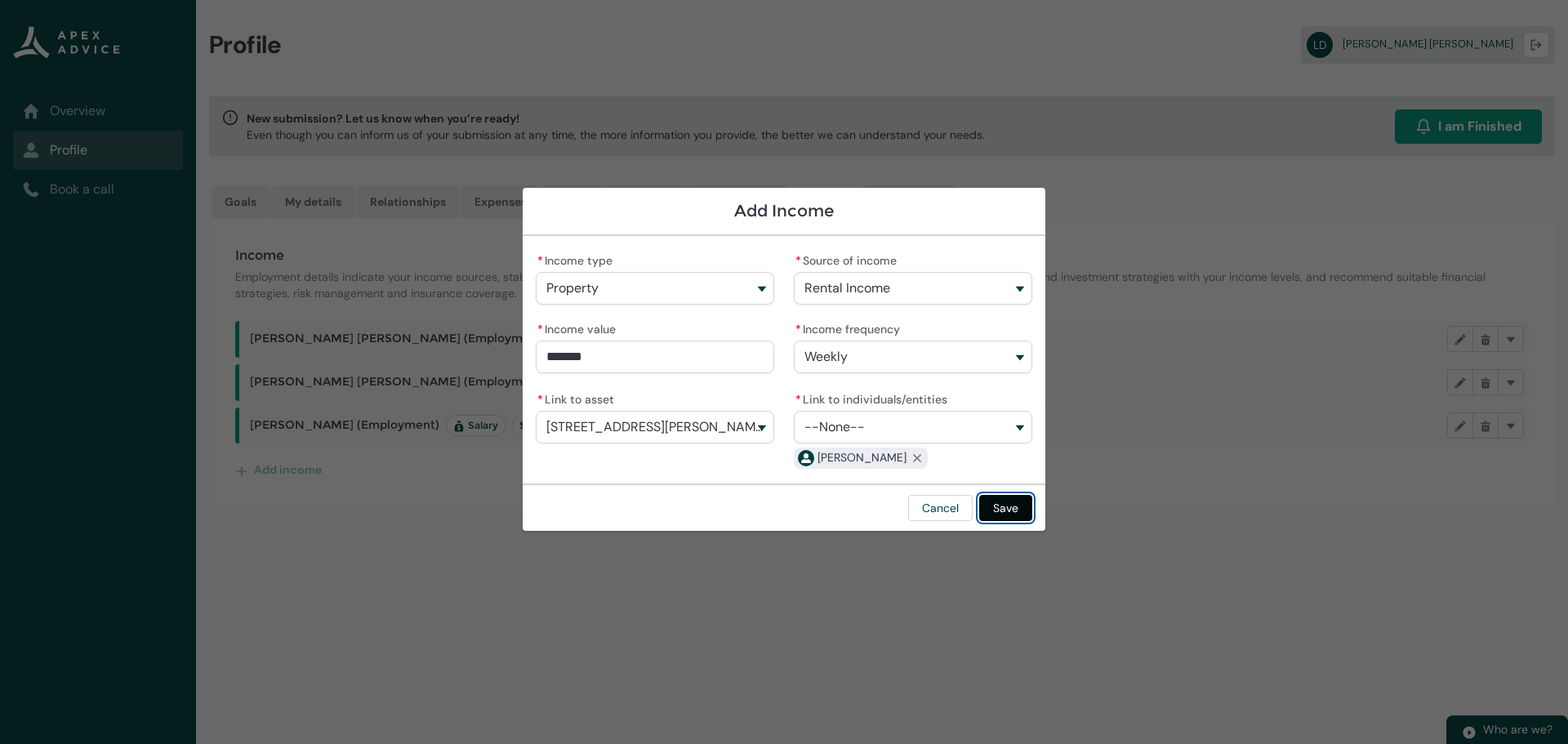
click at [1007, 505] on button "Save" at bounding box center [1006, 507] width 53 height 26
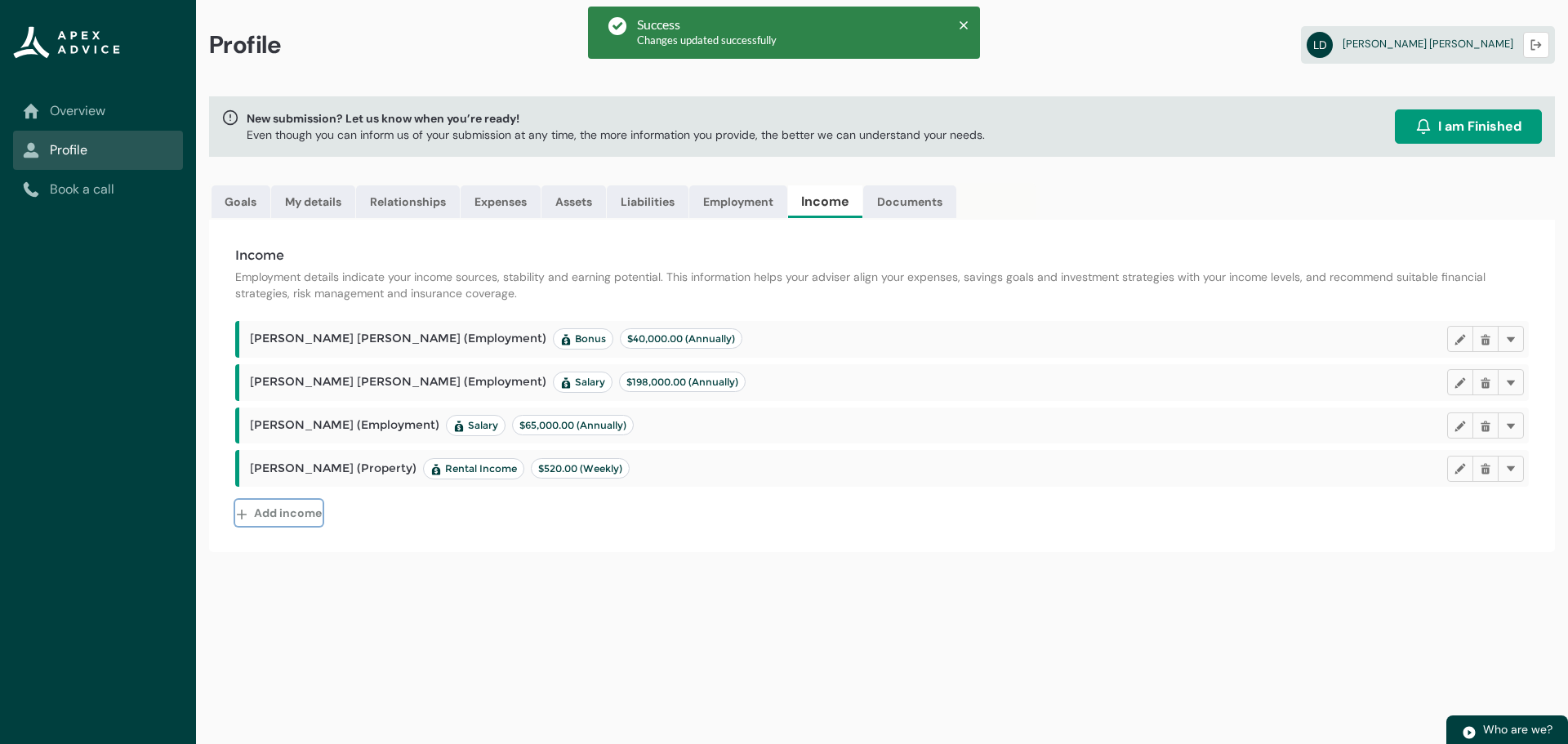
click at [295, 509] on button "Add income" at bounding box center [278, 513] width 87 height 26
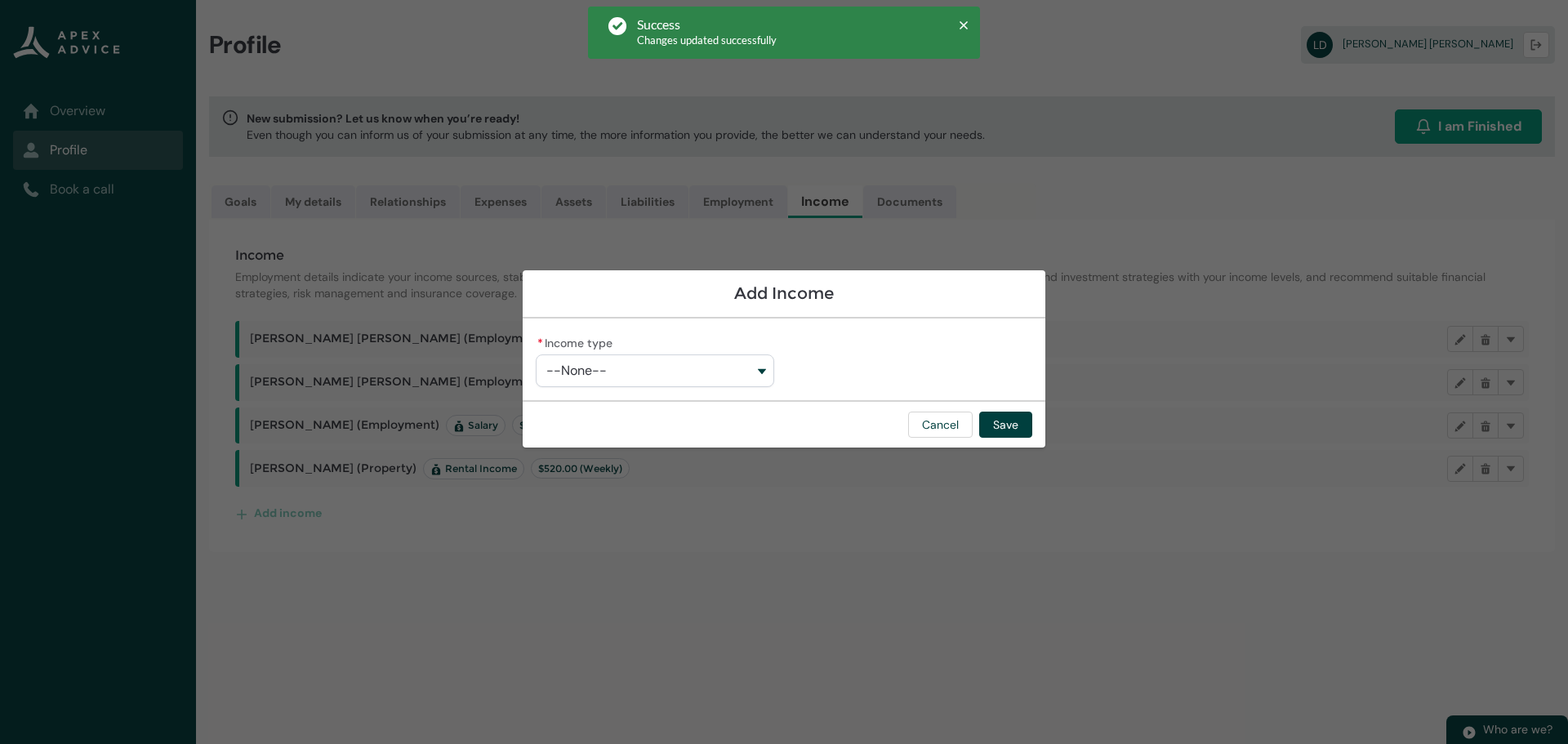
click at [643, 372] on button "--None--" at bounding box center [655, 370] width 238 height 33
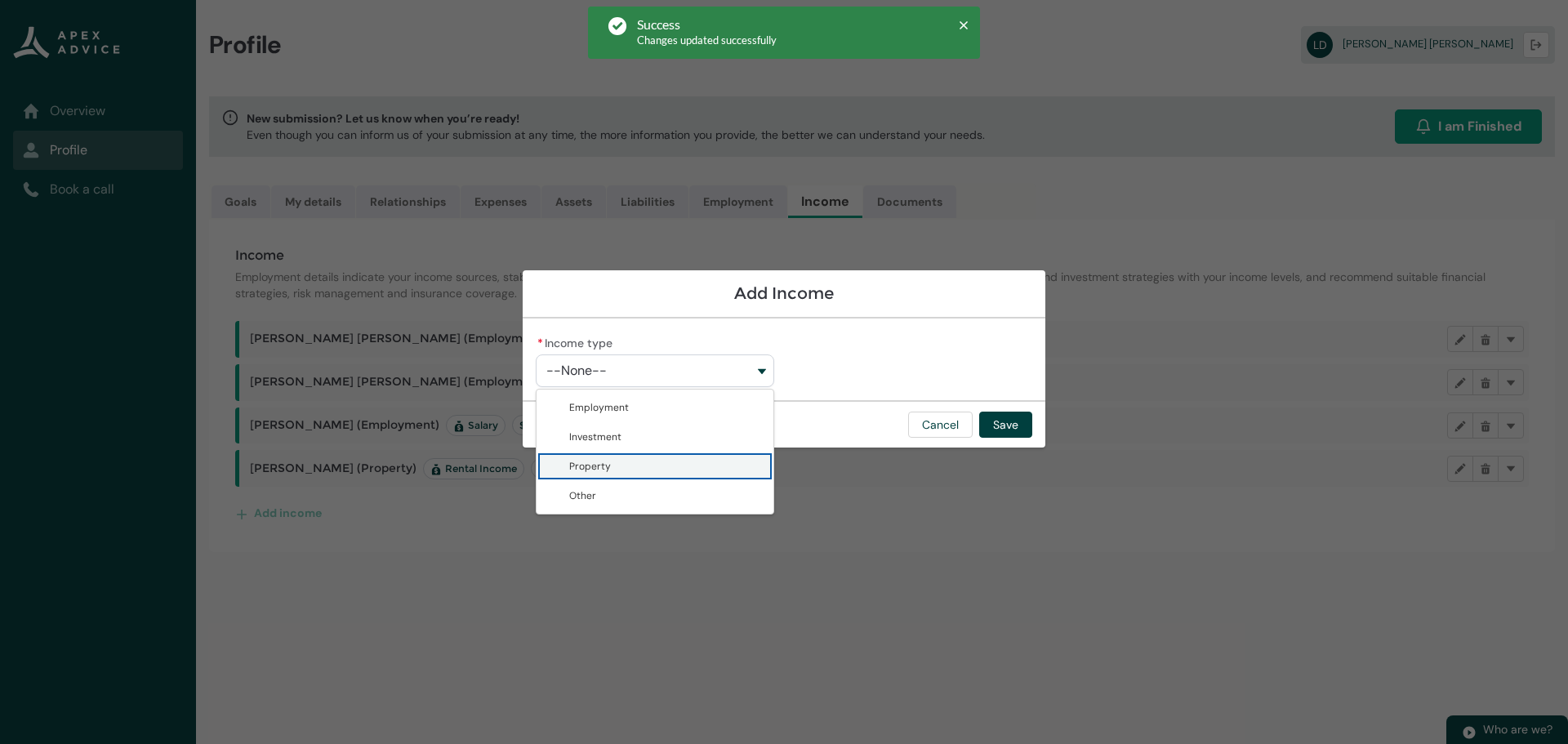
click at [608, 461] on span "Property" at bounding box center [590, 466] width 41 height 13
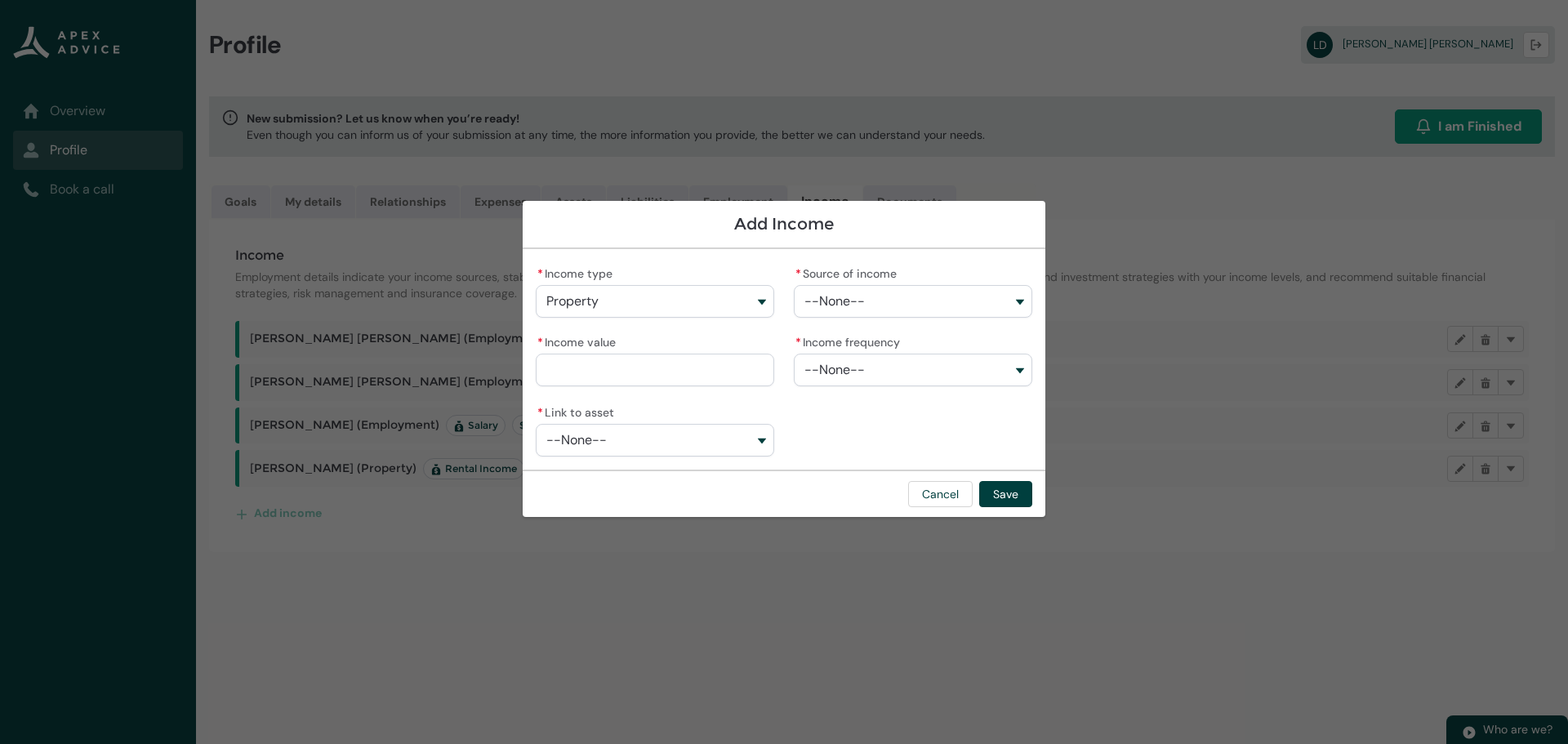
click at [870, 301] on button "--None--" at bounding box center [912, 301] width 238 height 33
click at [859, 334] on span "Rental Income" at bounding box center [860, 338] width 66 height 13
click at [581, 366] on input "* Income value" at bounding box center [655, 369] width 238 height 33
click at [881, 369] on button "--None--" at bounding box center [912, 369] width 238 height 33
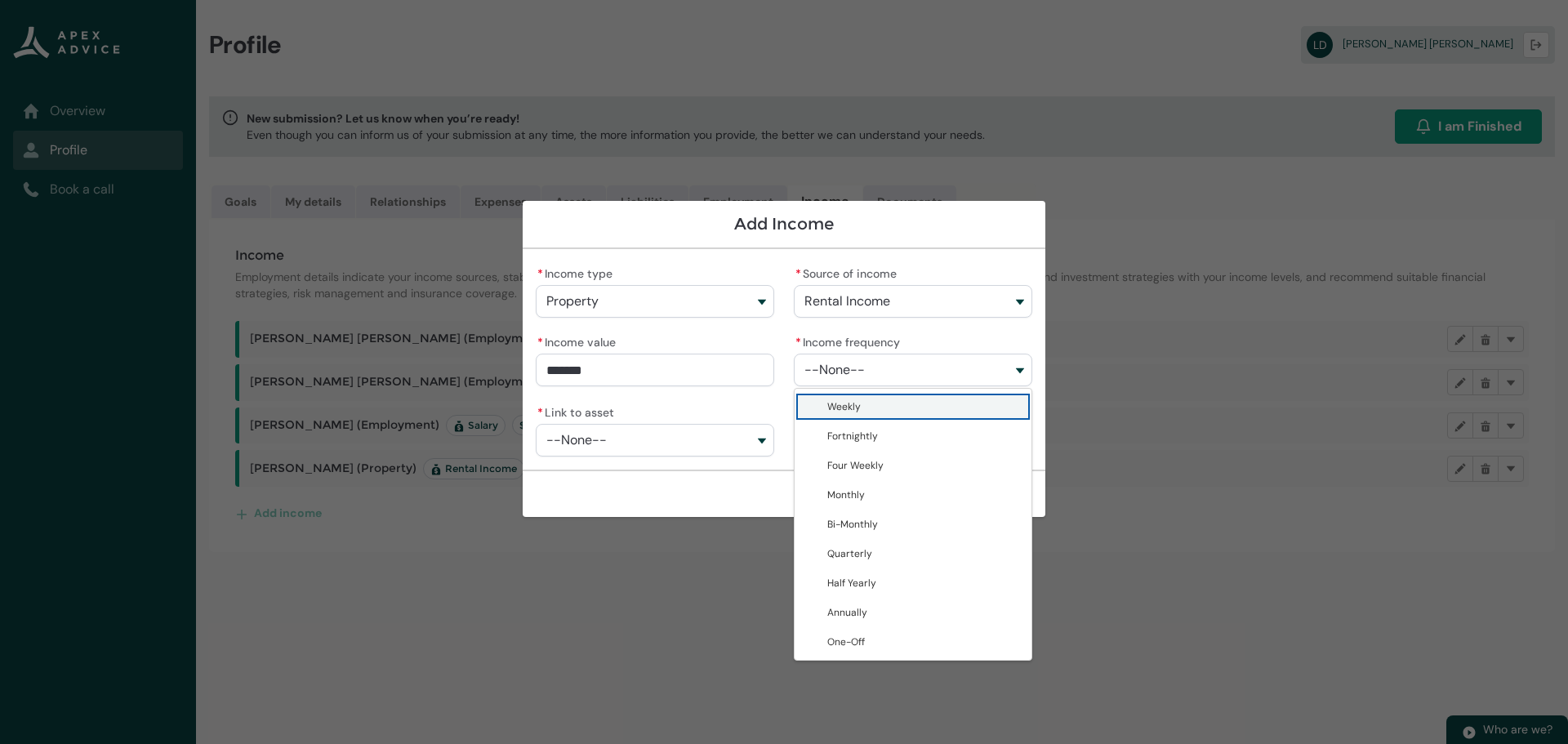
click at [881, 414] on span "Weekly" at bounding box center [924, 406] width 194 height 17
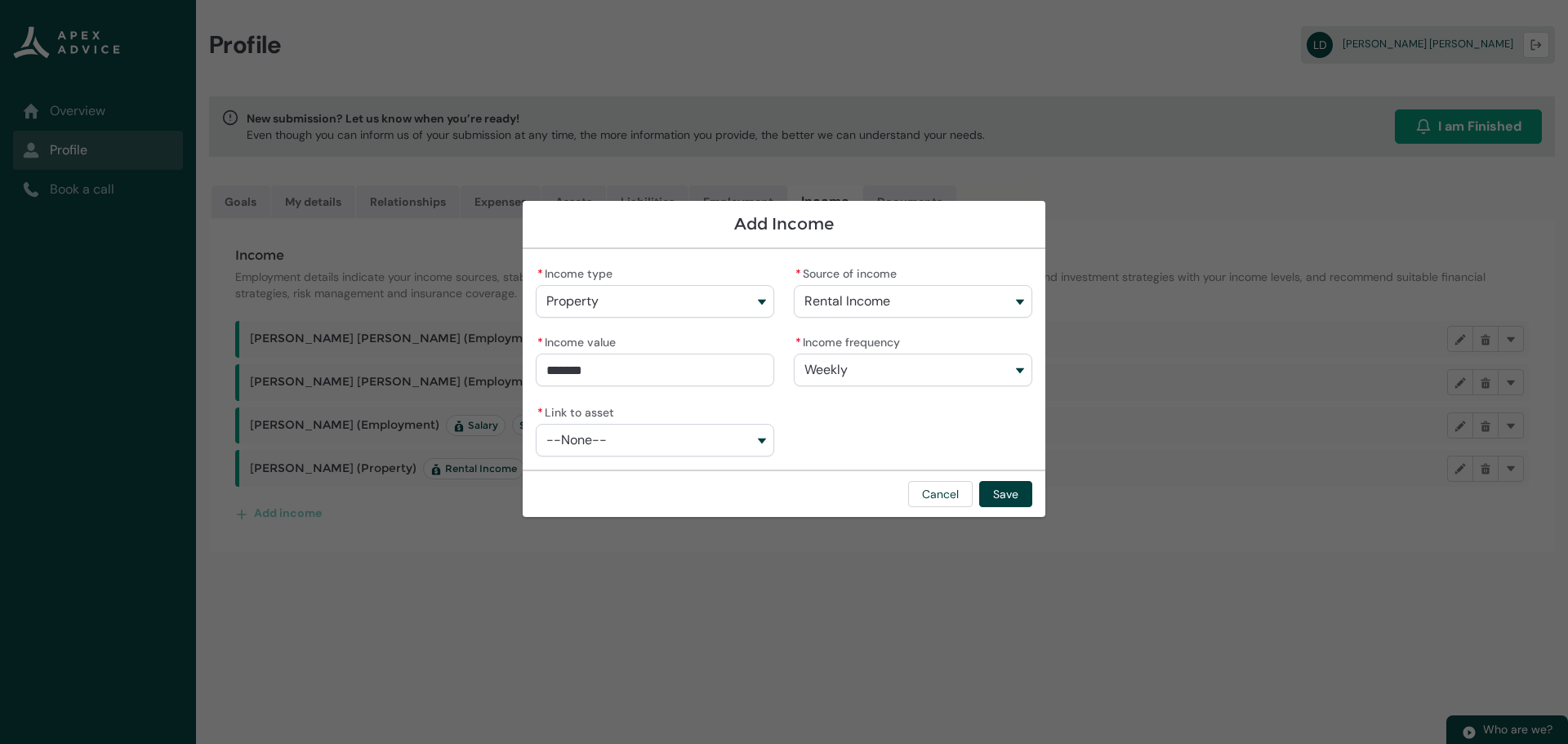
click at [604, 430] on button "--None--" at bounding box center [655, 440] width 238 height 33
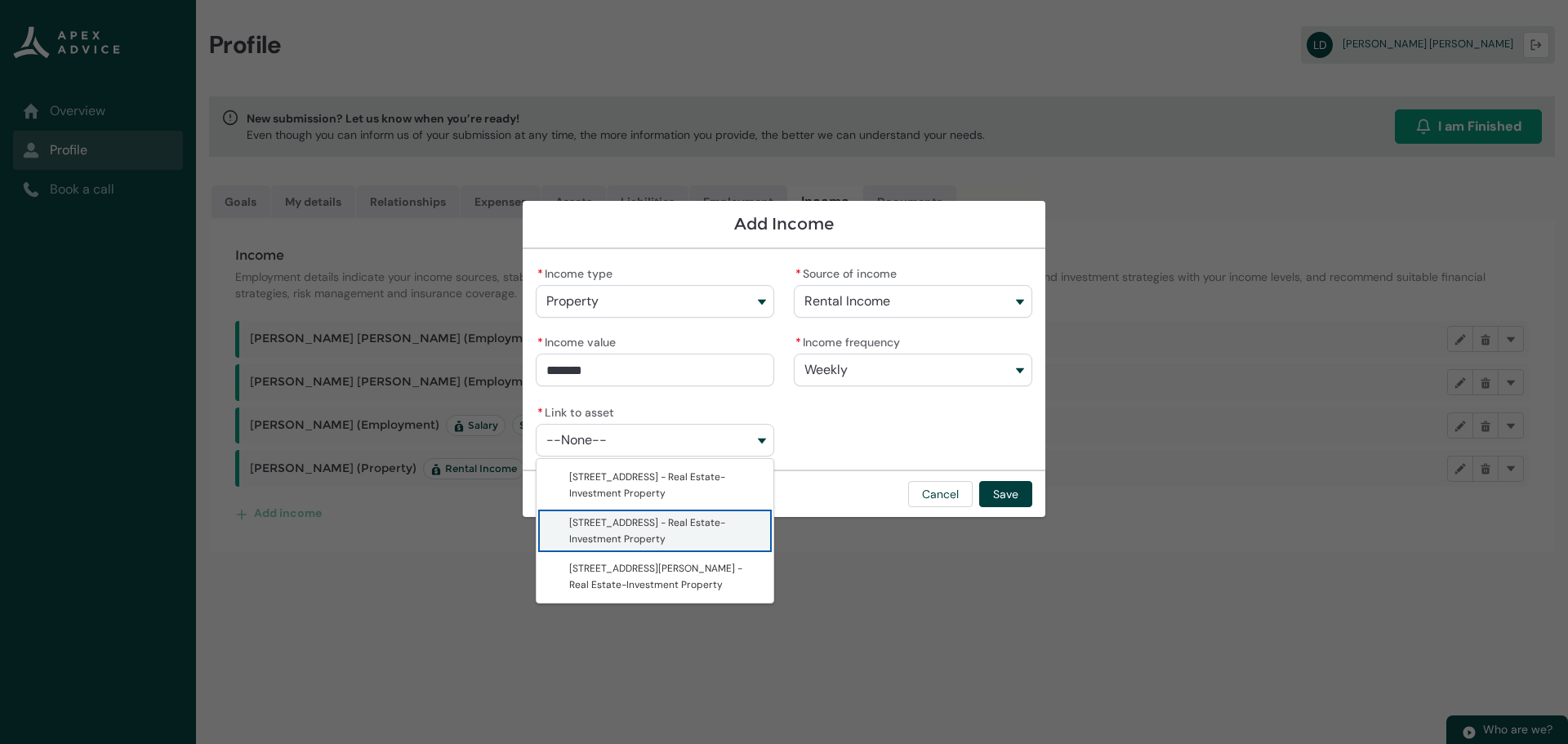
click at [654, 526] on span "34 Kingston Street - Real Estate-Investment Property" at bounding box center [647, 530] width 156 height 29
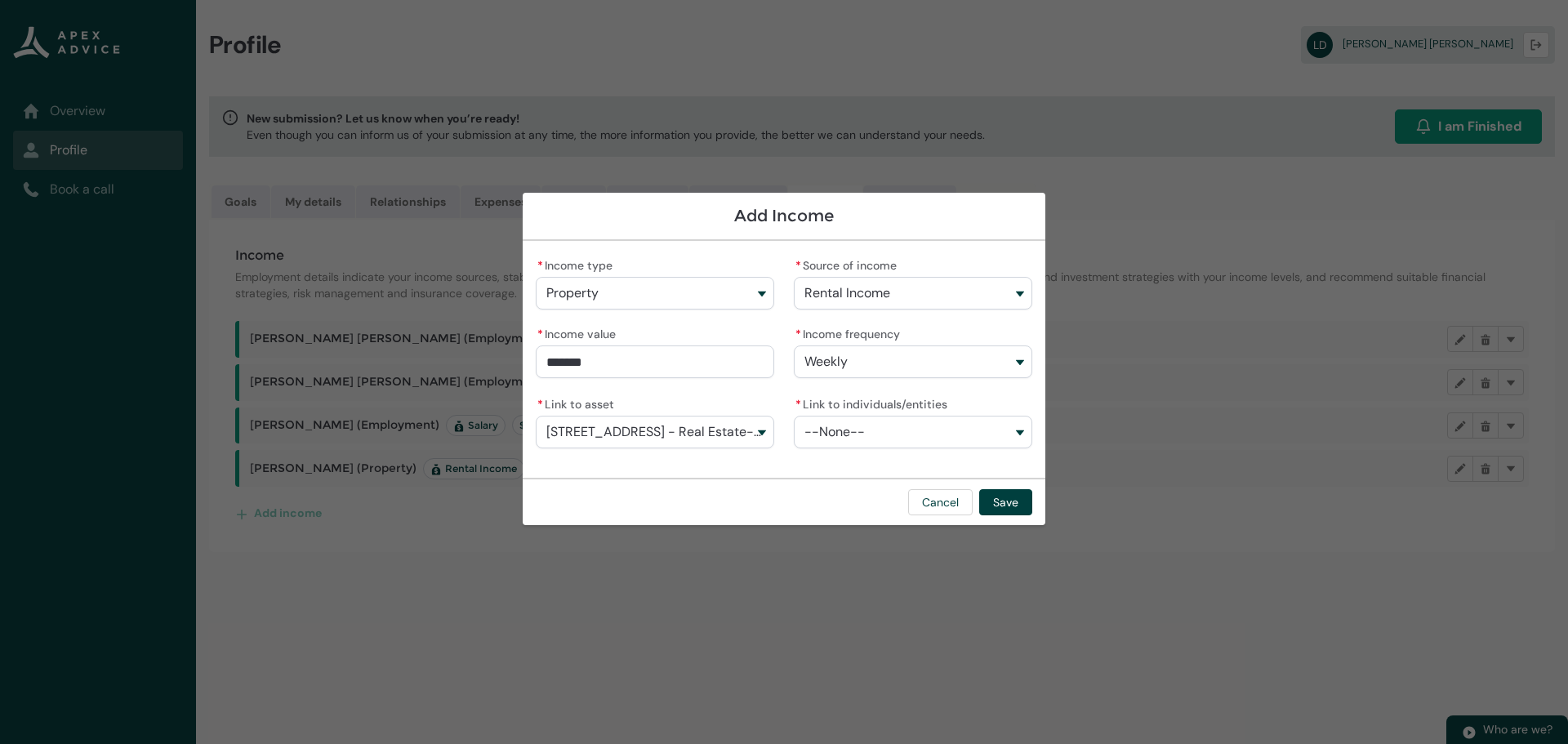
click at [892, 429] on button "--None--" at bounding box center [912, 431] width 238 height 33
click at [869, 460] on span "Natalie Drews" at bounding box center [924, 468] width 194 height 17
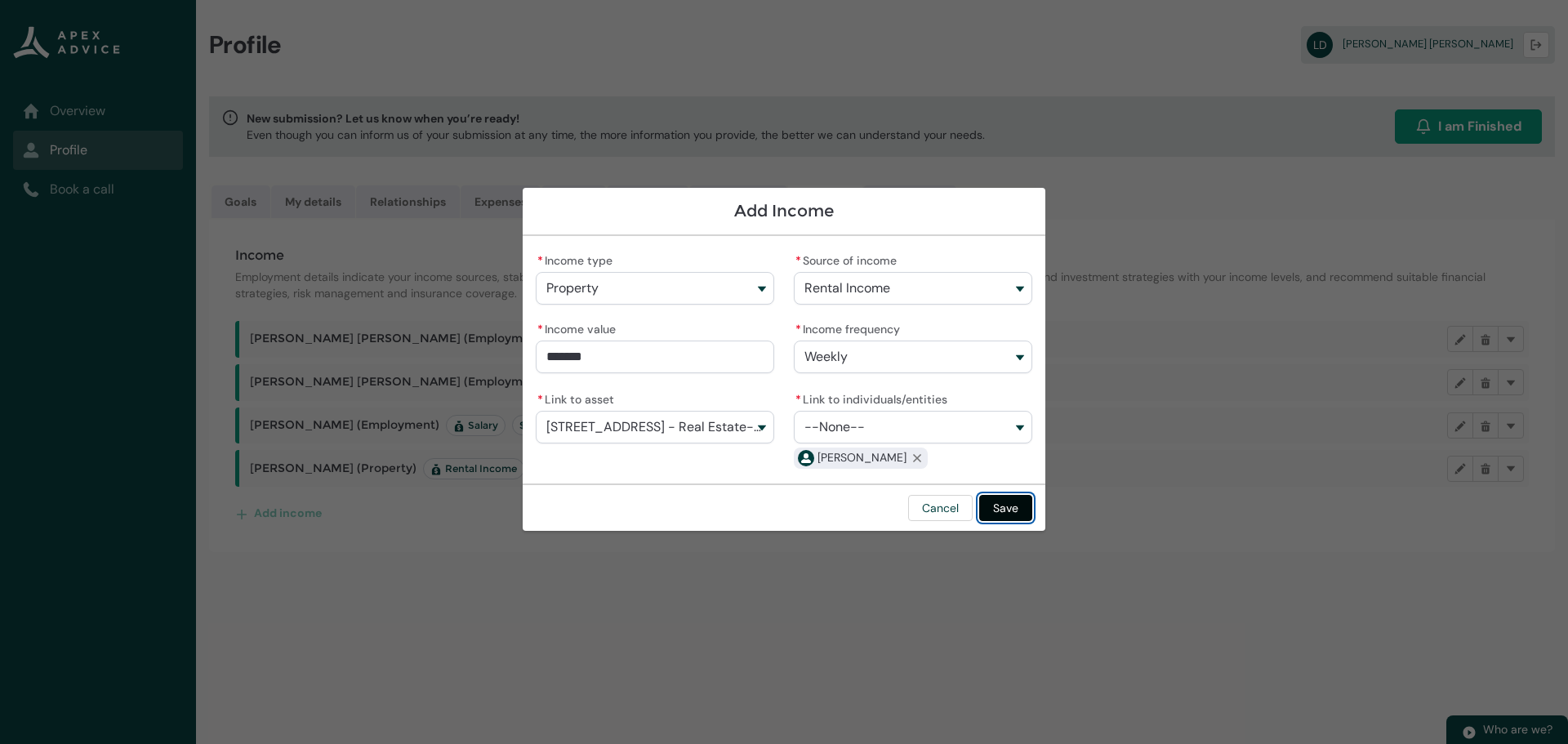
click at [1010, 505] on button "Save" at bounding box center [1006, 507] width 53 height 26
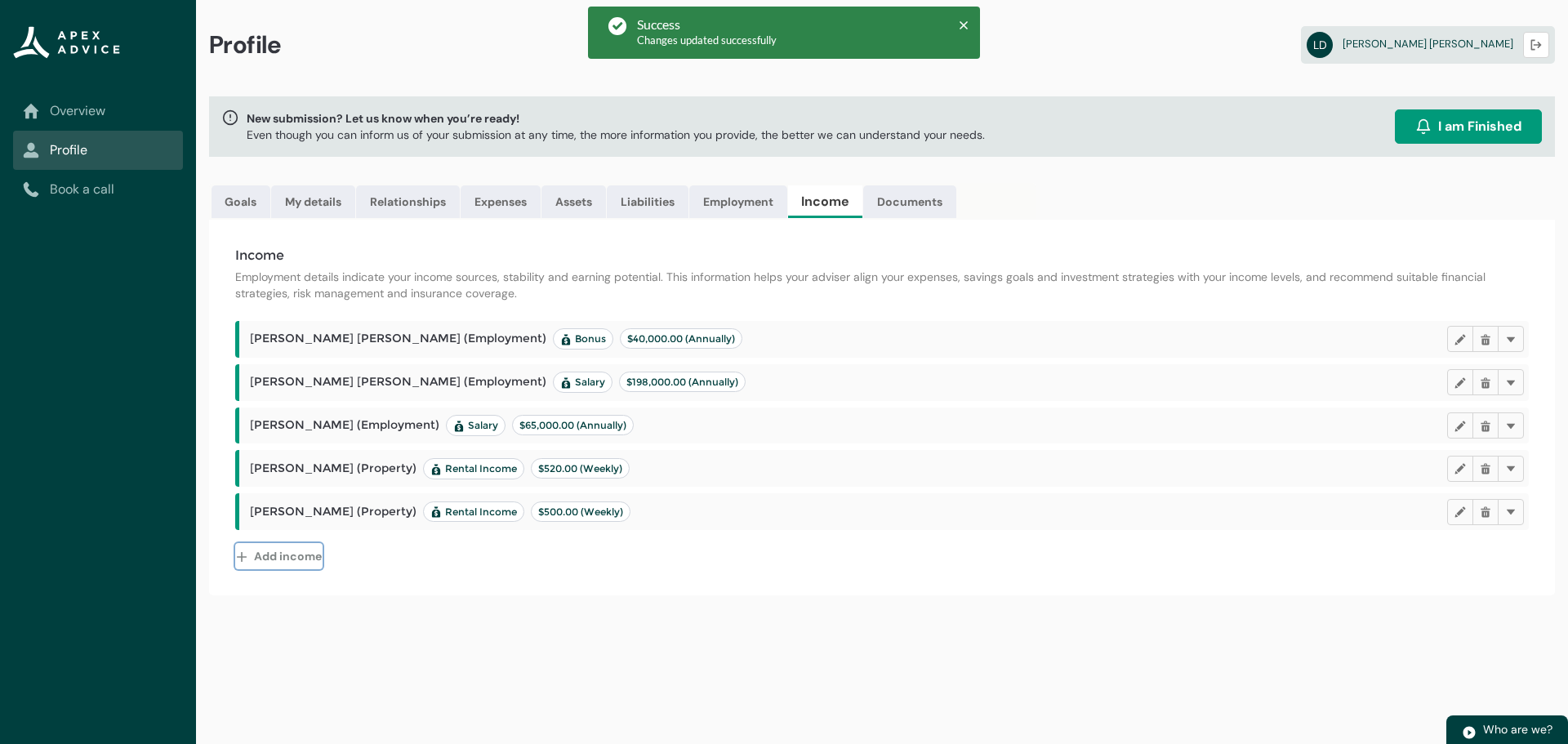
click at [293, 549] on button "Add income" at bounding box center [278, 556] width 87 height 26
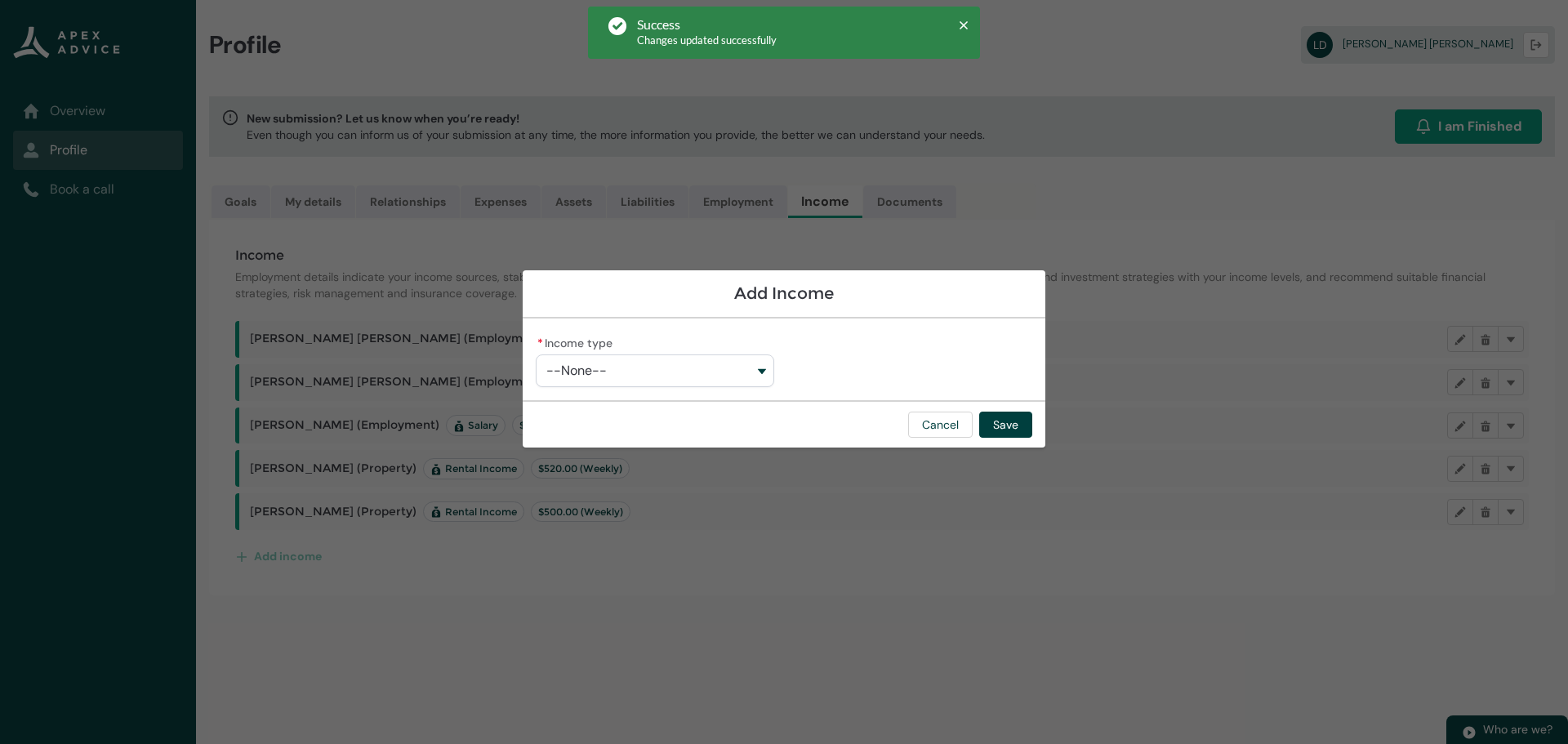
click at [648, 367] on button "--None--" at bounding box center [655, 370] width 238 height 33
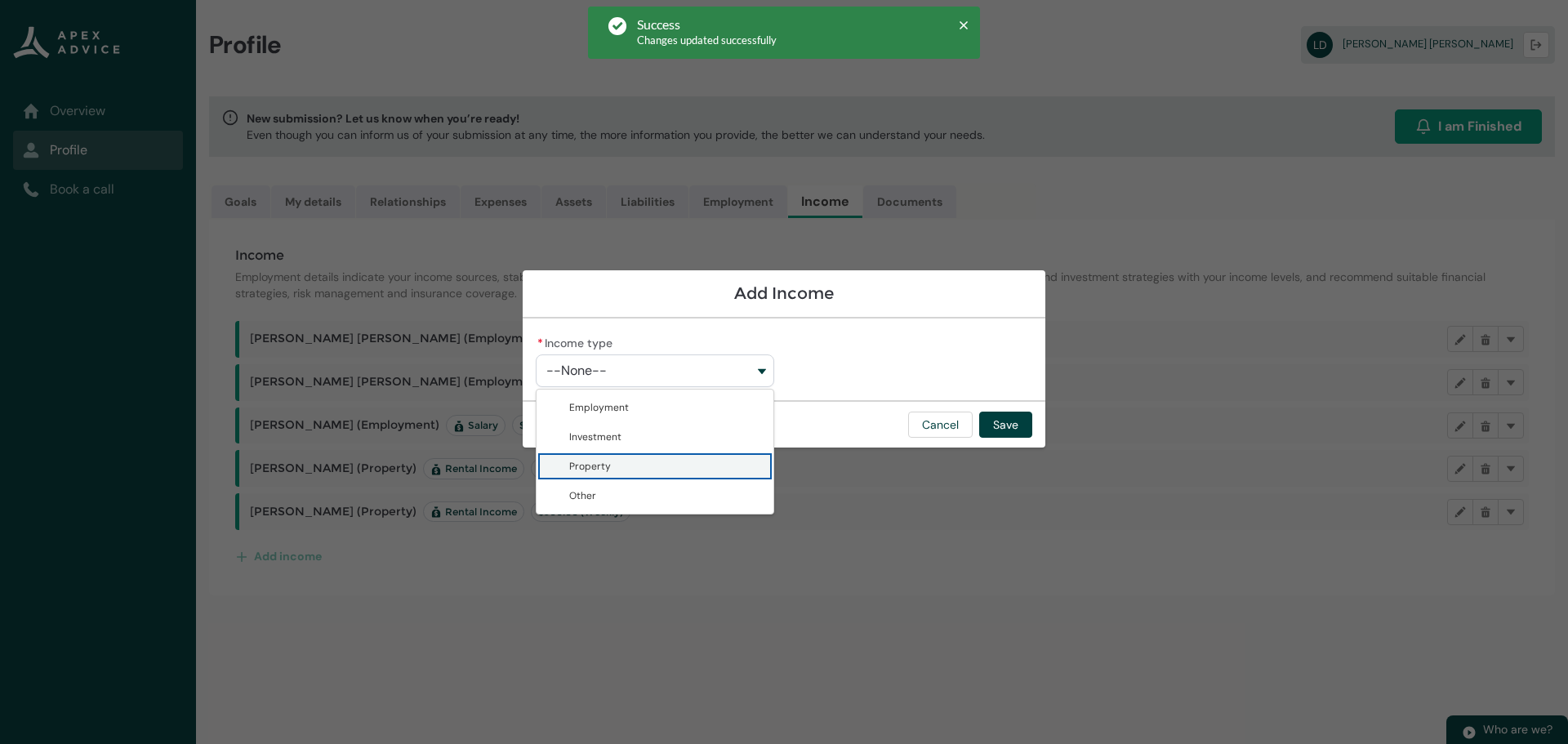
click at [608, 461] on span "Property" at bounding box center [590, 466] width 41 height 13
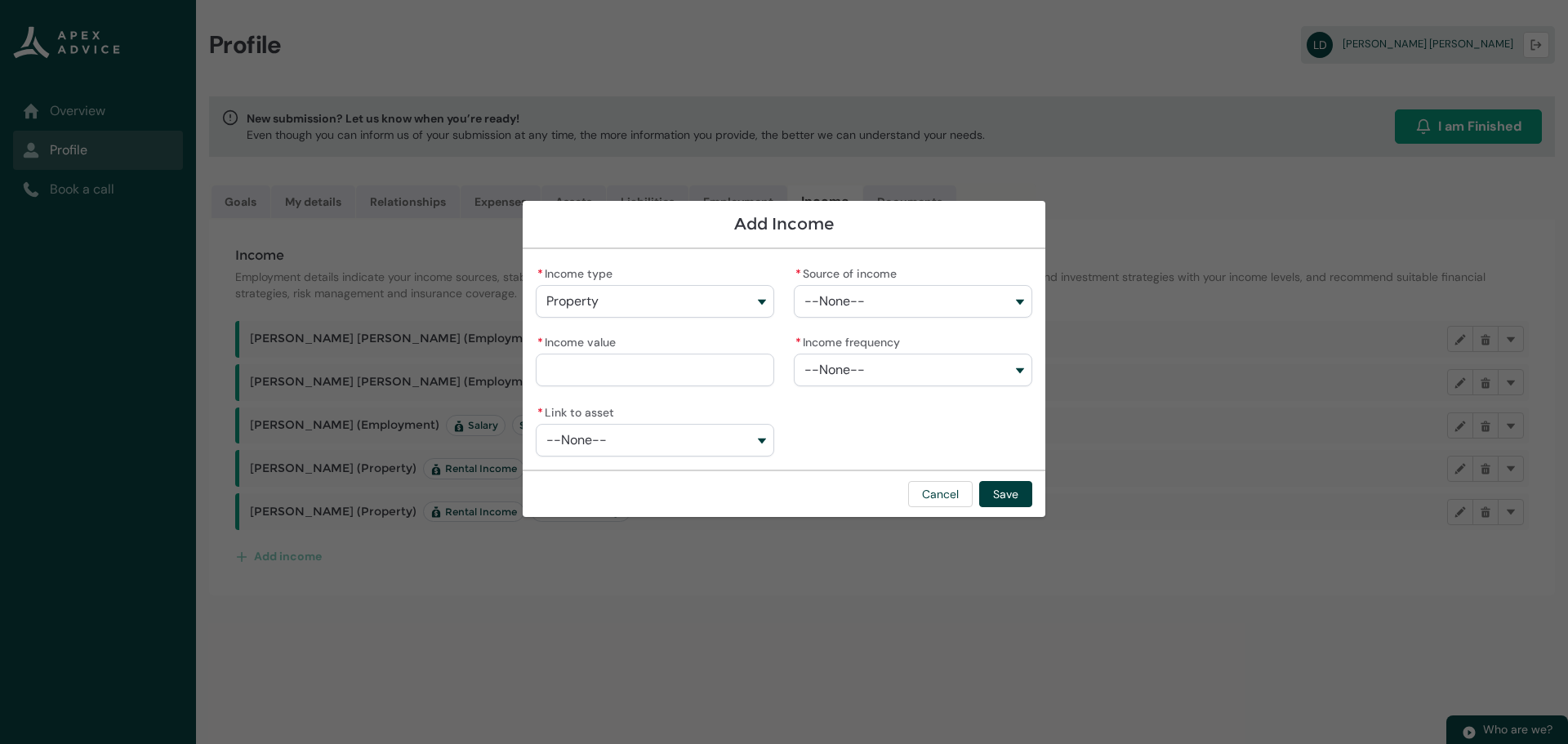
click at [864, 301] on span "--None--" at bounding box center [834, 301] width 61 height 15
click at [859, 340] on span "Rental Income" at bounding box center [860, 338] width 66 height 13
click at [585, 363] on input "* Income value" at bounding box center [655, 369] width 238 height 33
click at [874, 358] on button "--None--" at bounding box center [912, 369] width 238 height 33
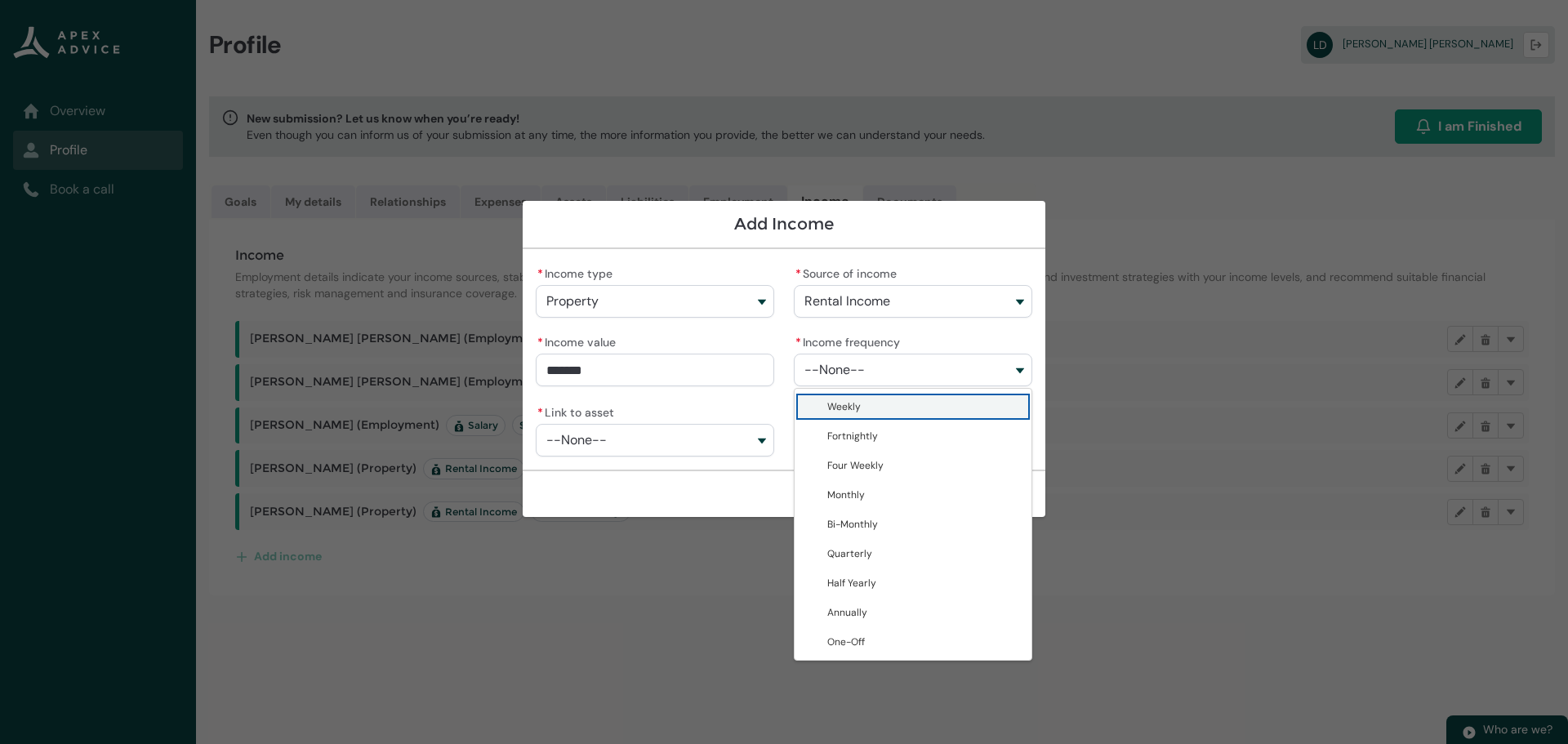
click at [869, 412] on span "Weekly" at bounding box center [924, 406] width 194 height 17
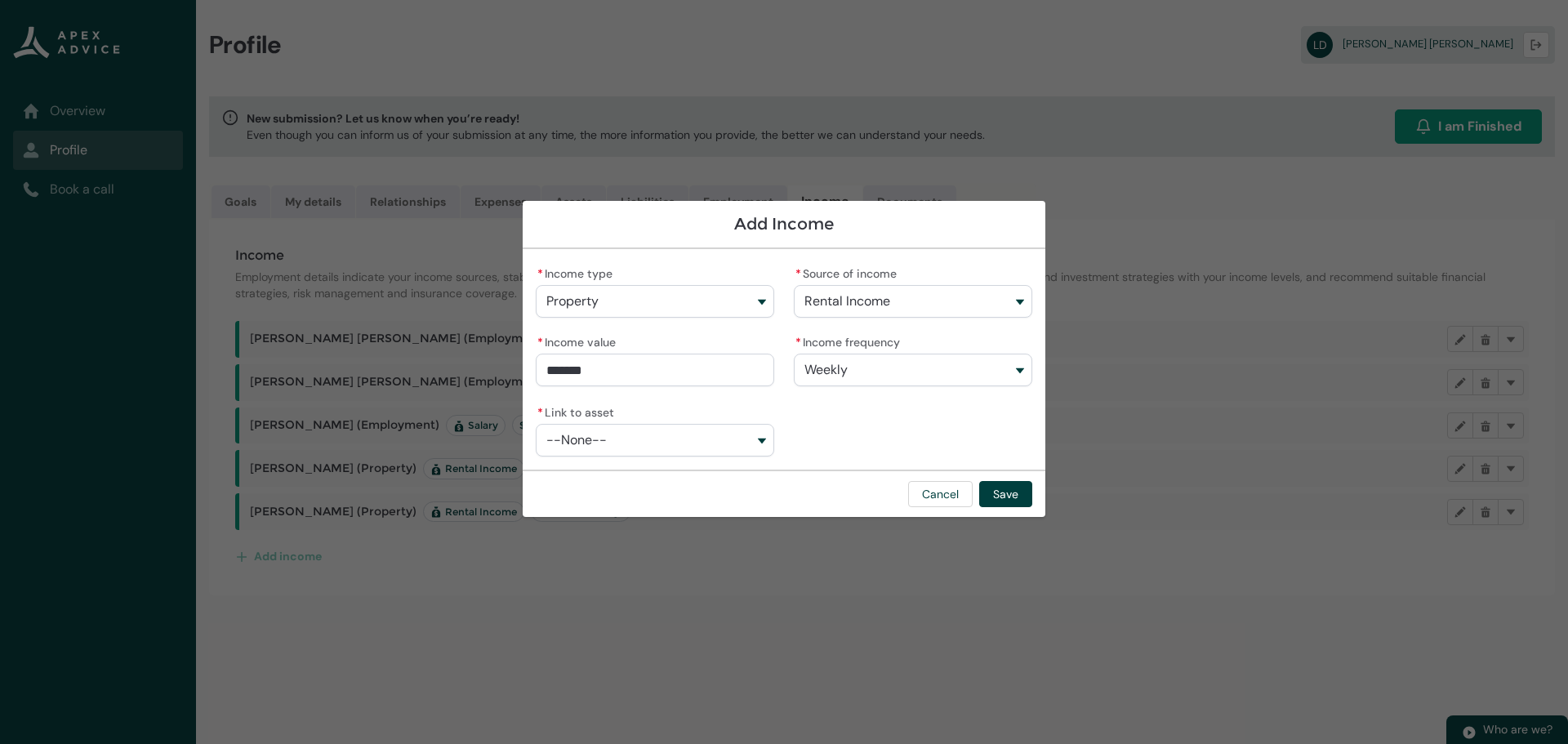
click at [640, 443] on button "--None--" at bounding box center [655, 440] width 238 height 33
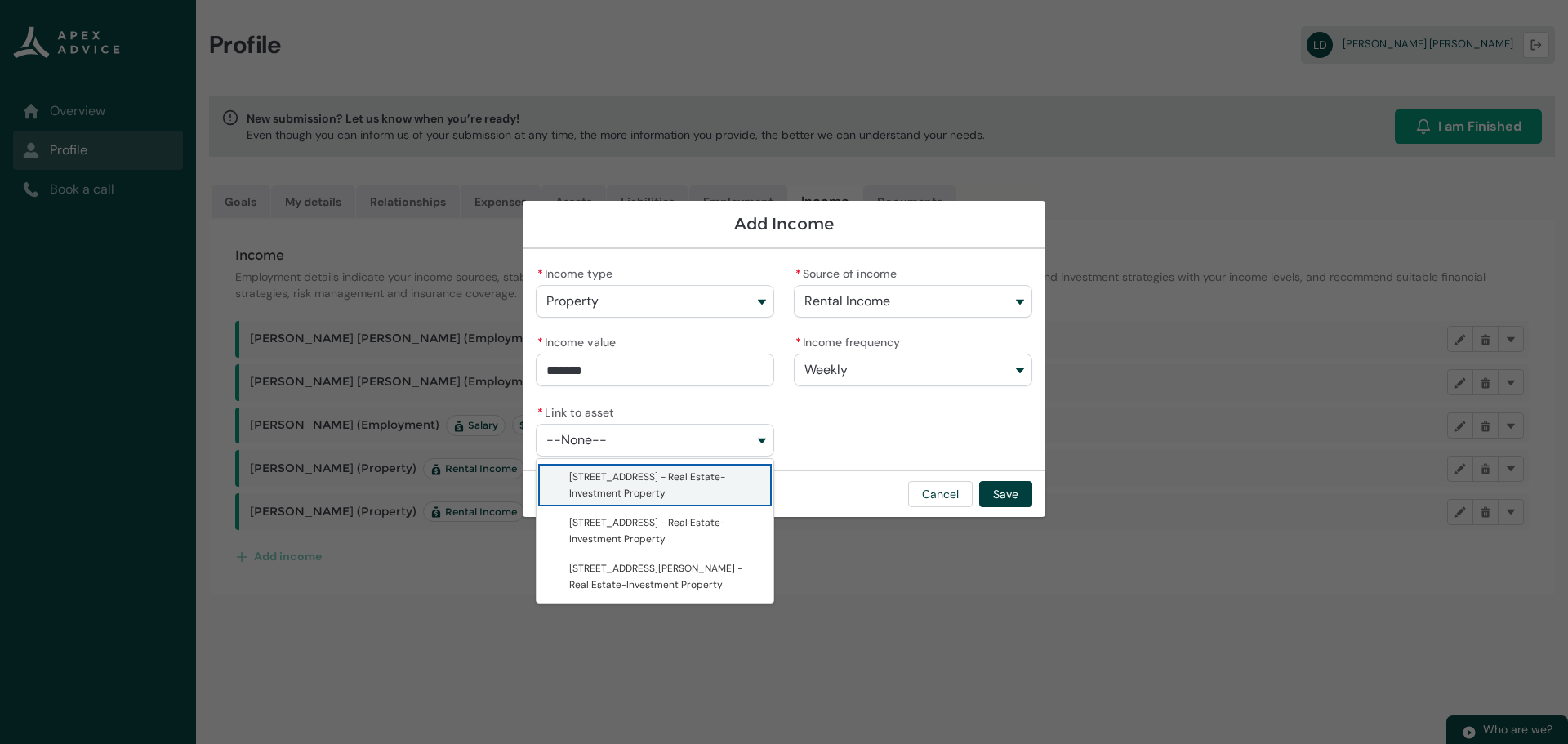
click at [635, 485] on span "430 Queen Street - Real Estate-Investment Property" at bounding box center [666, 485] width 194 height 33
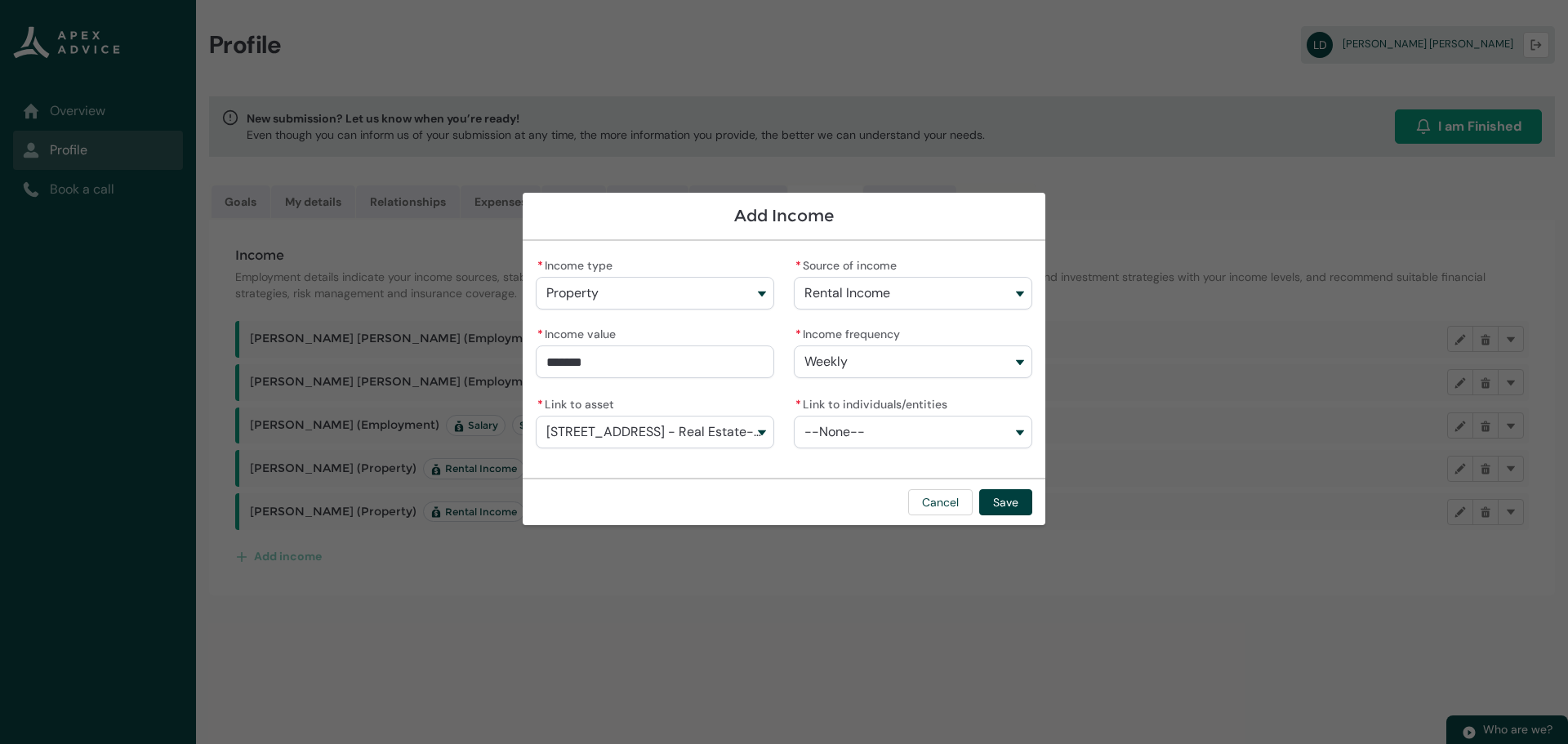
click at [890, 429] on button "--None--" at bounding box center [912, 431] width 238 height 33
click at [869, 467] on span "Natalie Drews" at bounding box center [865, 468] width 77 height 13
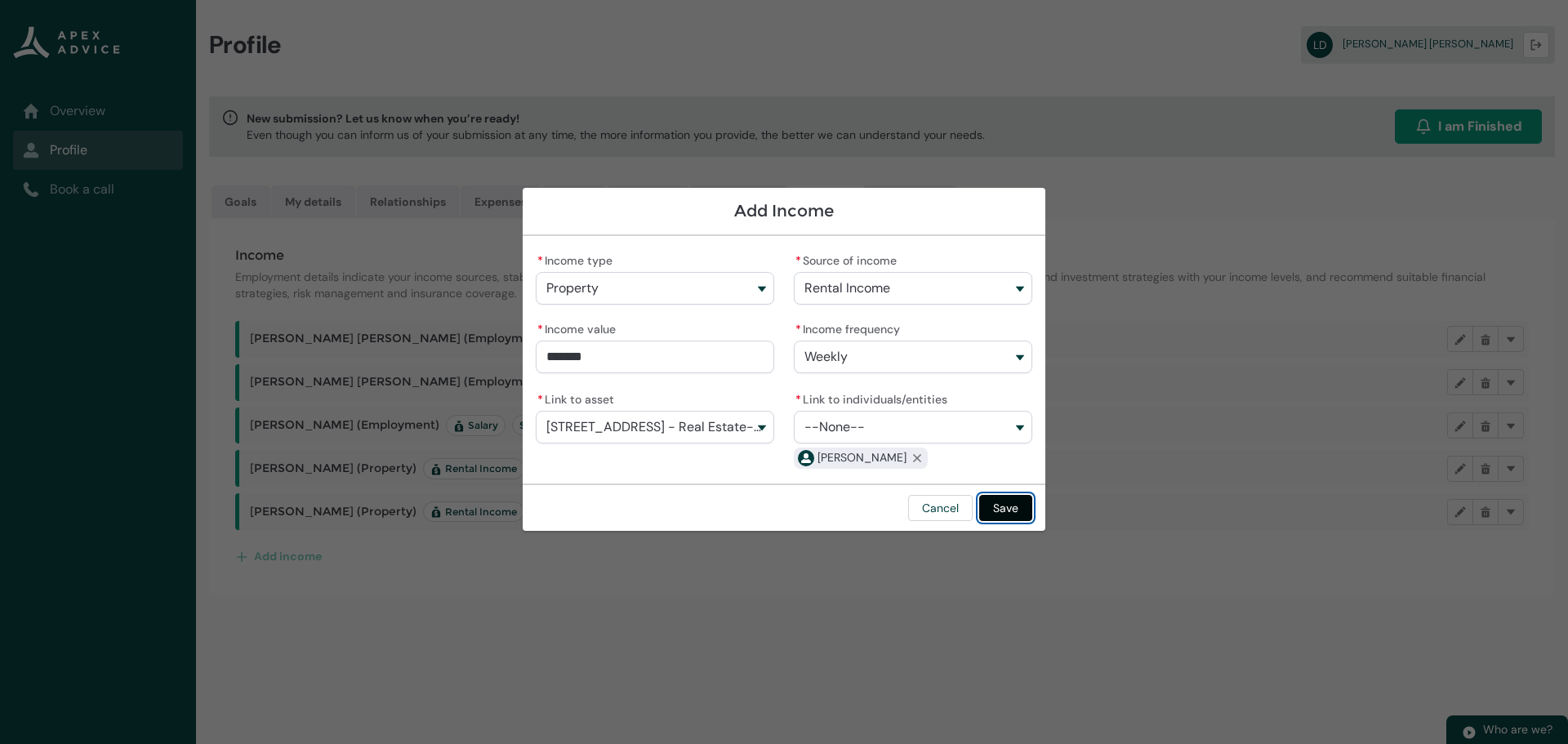
click at [1018, 506] on button "Save" at bounding box center [1006, 507] width 53 height 26
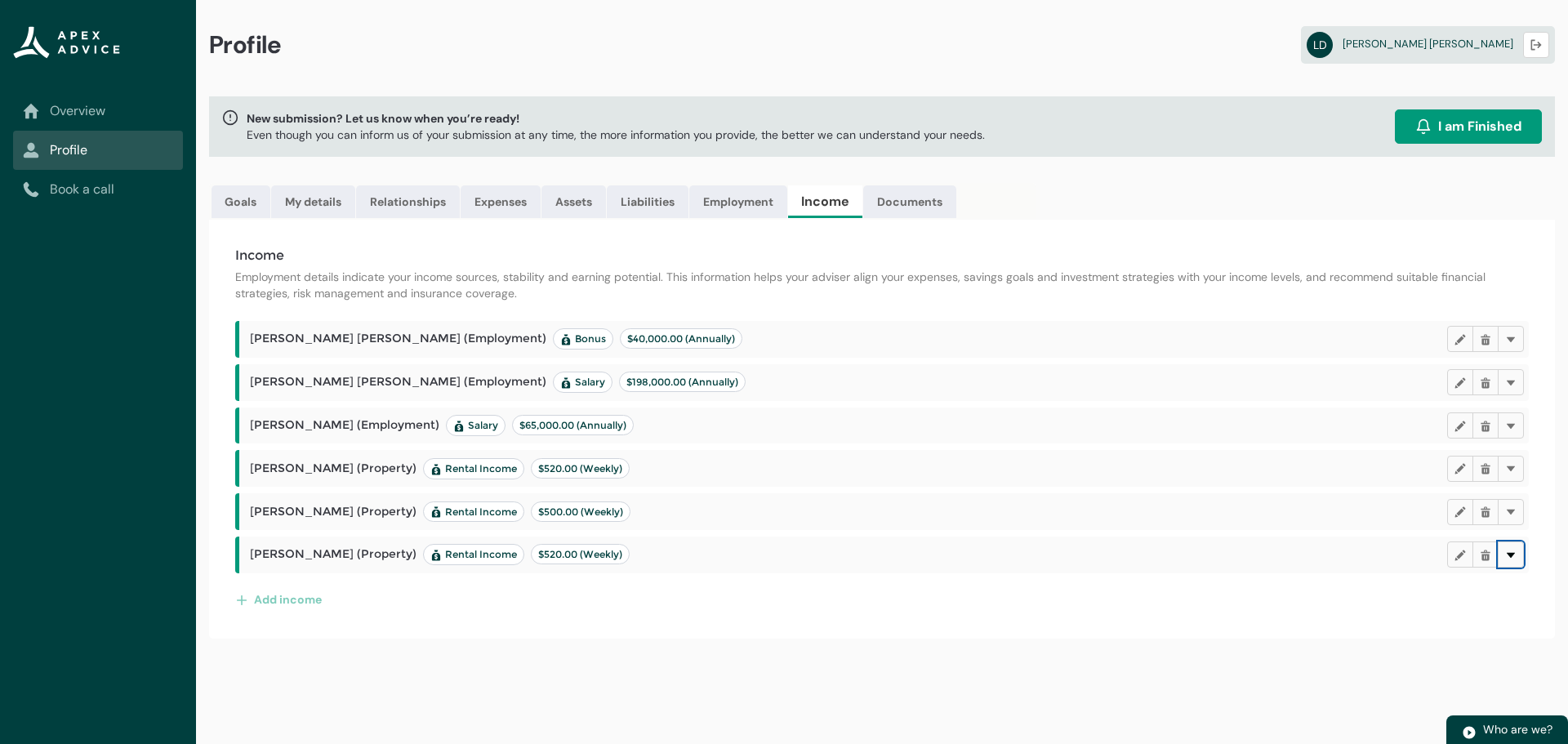
click at [1515, 554] on lightning-primitive-icon "button" at bounding box center [1511, 555] width 11 height 12
click at [1514, 512] on lightning-primitive-icon "button" at bounding box center [1511, 512] width 11 height 12
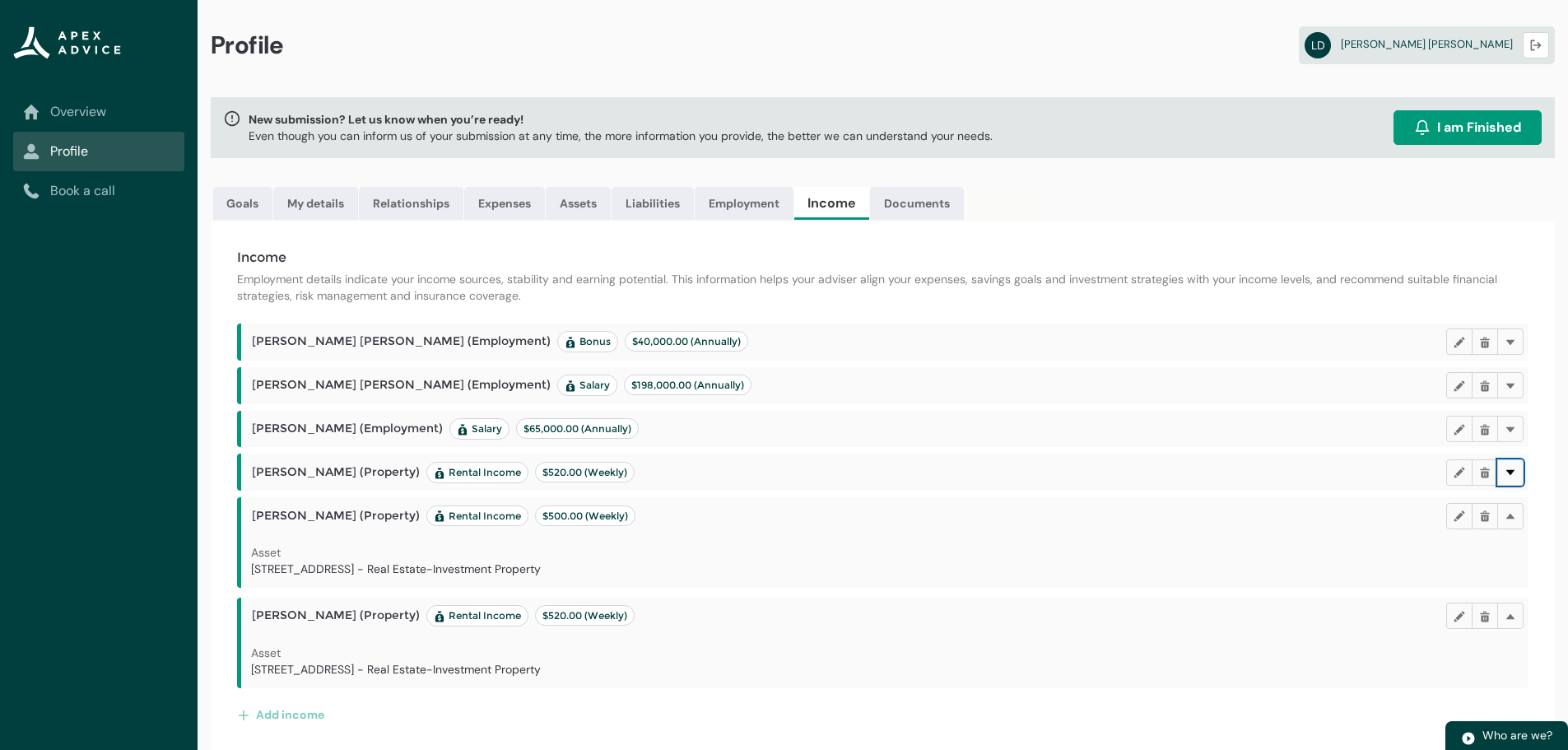
click at [1512, 473] on lightning-primitive-icon "button" at bounding box center [1510, 472] width 12 height 12
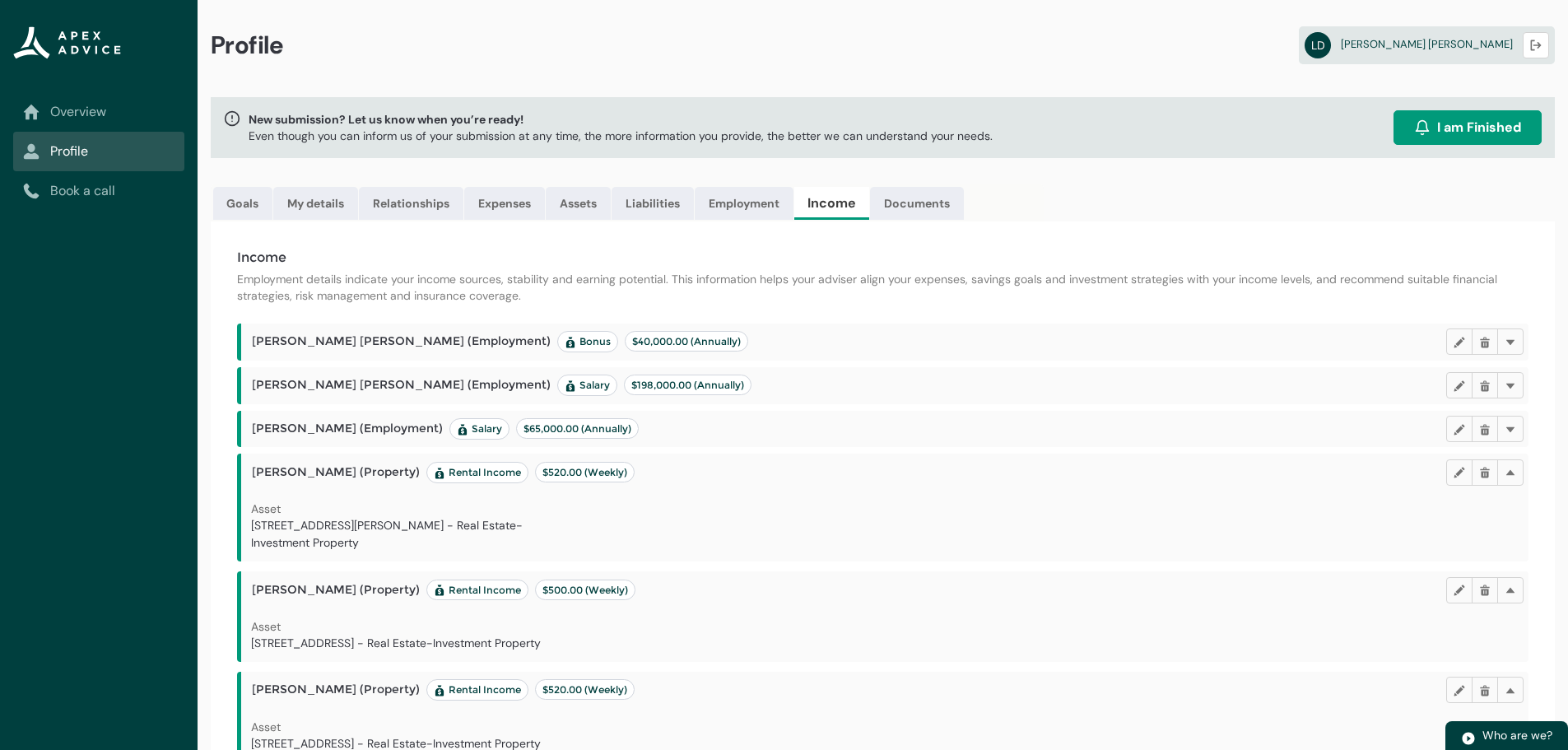
scroll to position [61, 0]
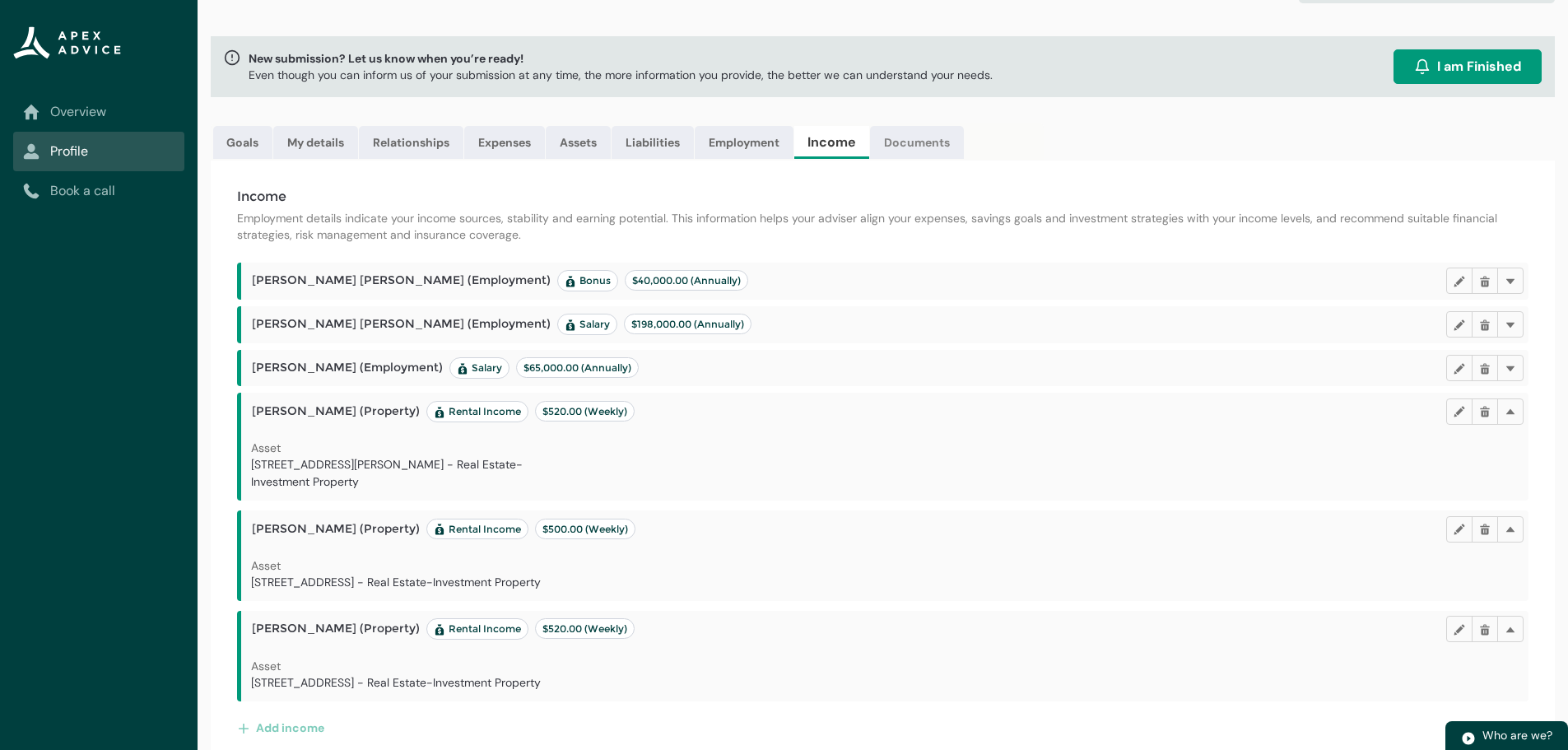
click at [921, 144] on link "Documents" at bounding box center [917, 142] width 94 height 33
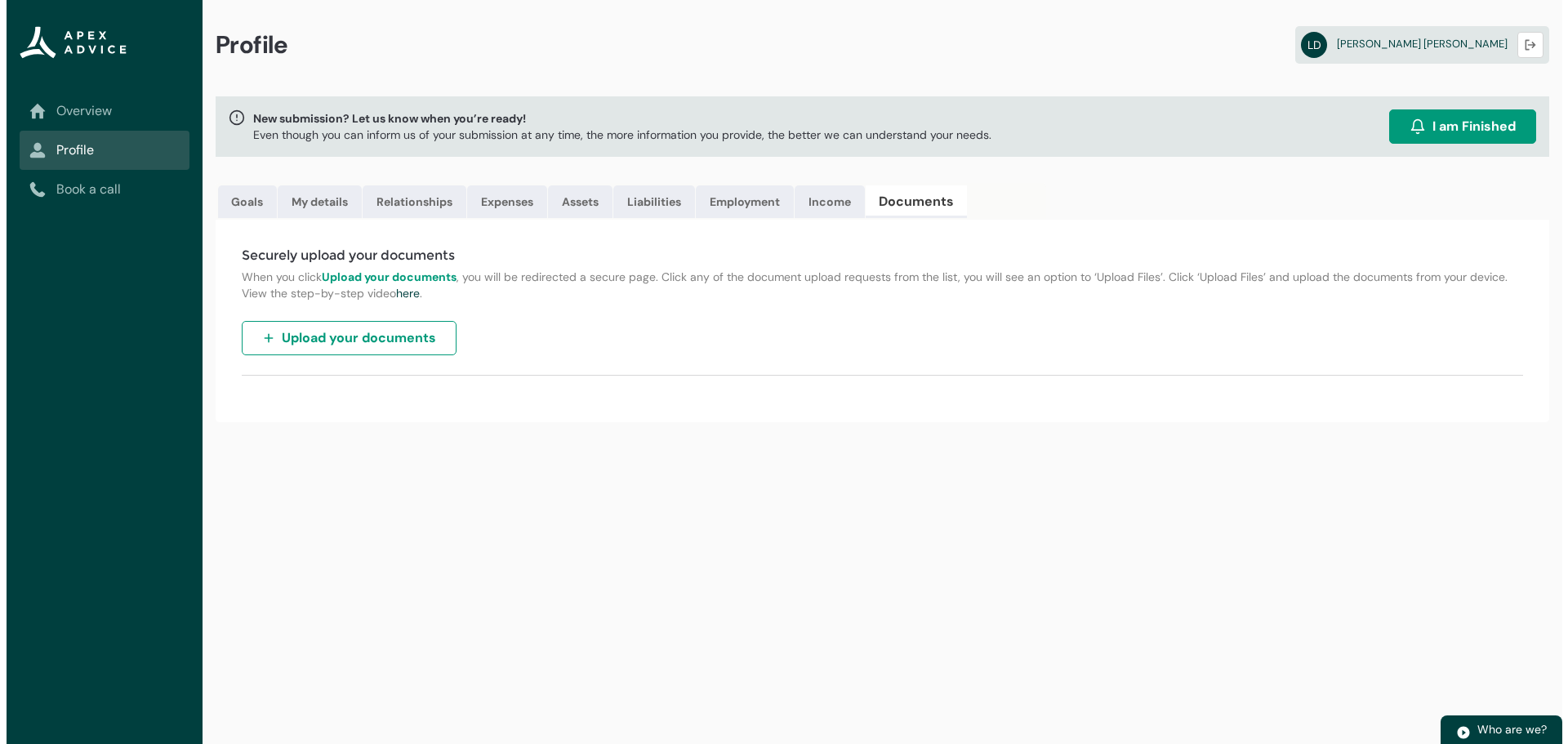
scroll to position [0, 0]
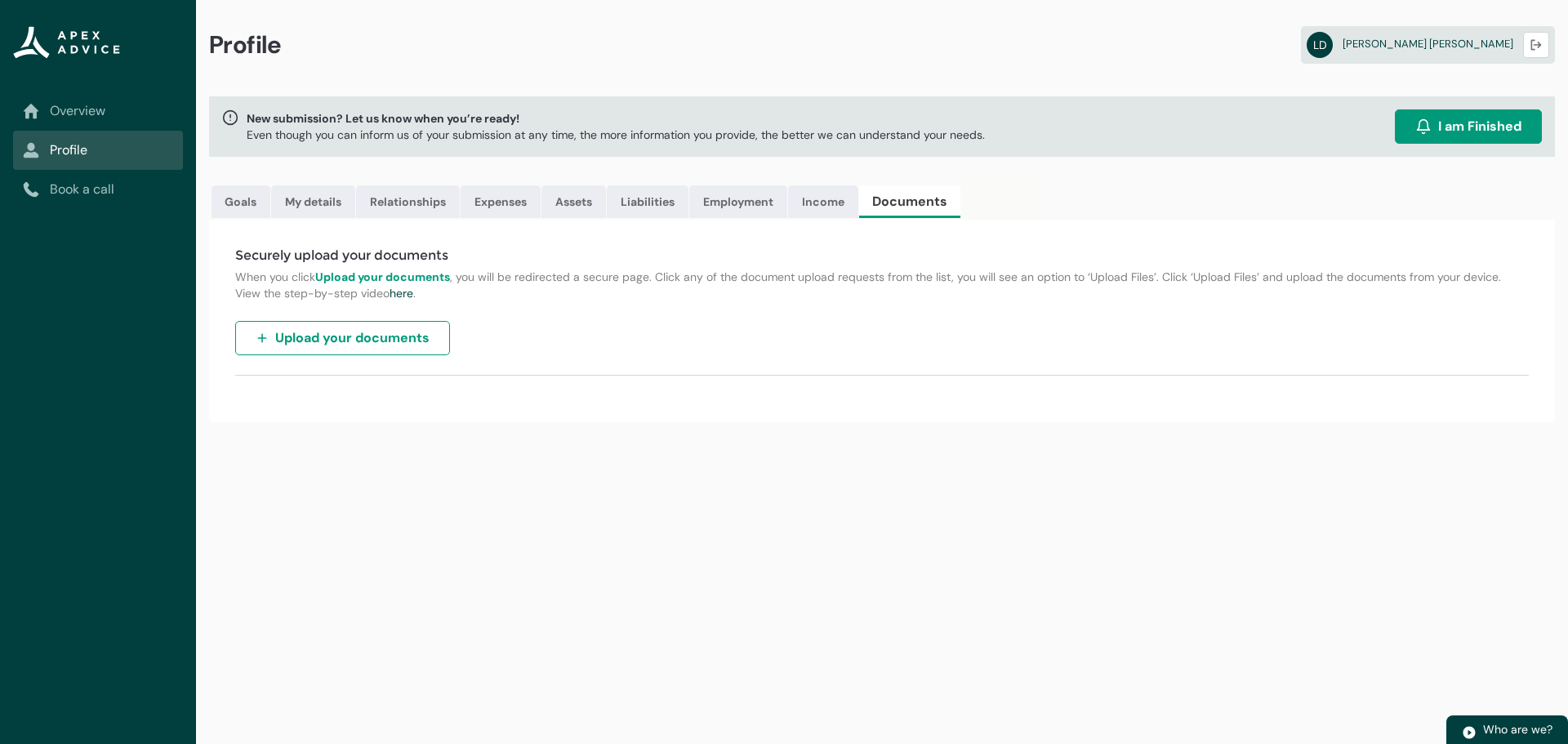
click at [381, 330] on span "Upload your documents" at bounding box center [352, 338] width 154 height 19
click at [495, 195] on link "Expenses" at bounding box center [500, 201] width 80 height 33
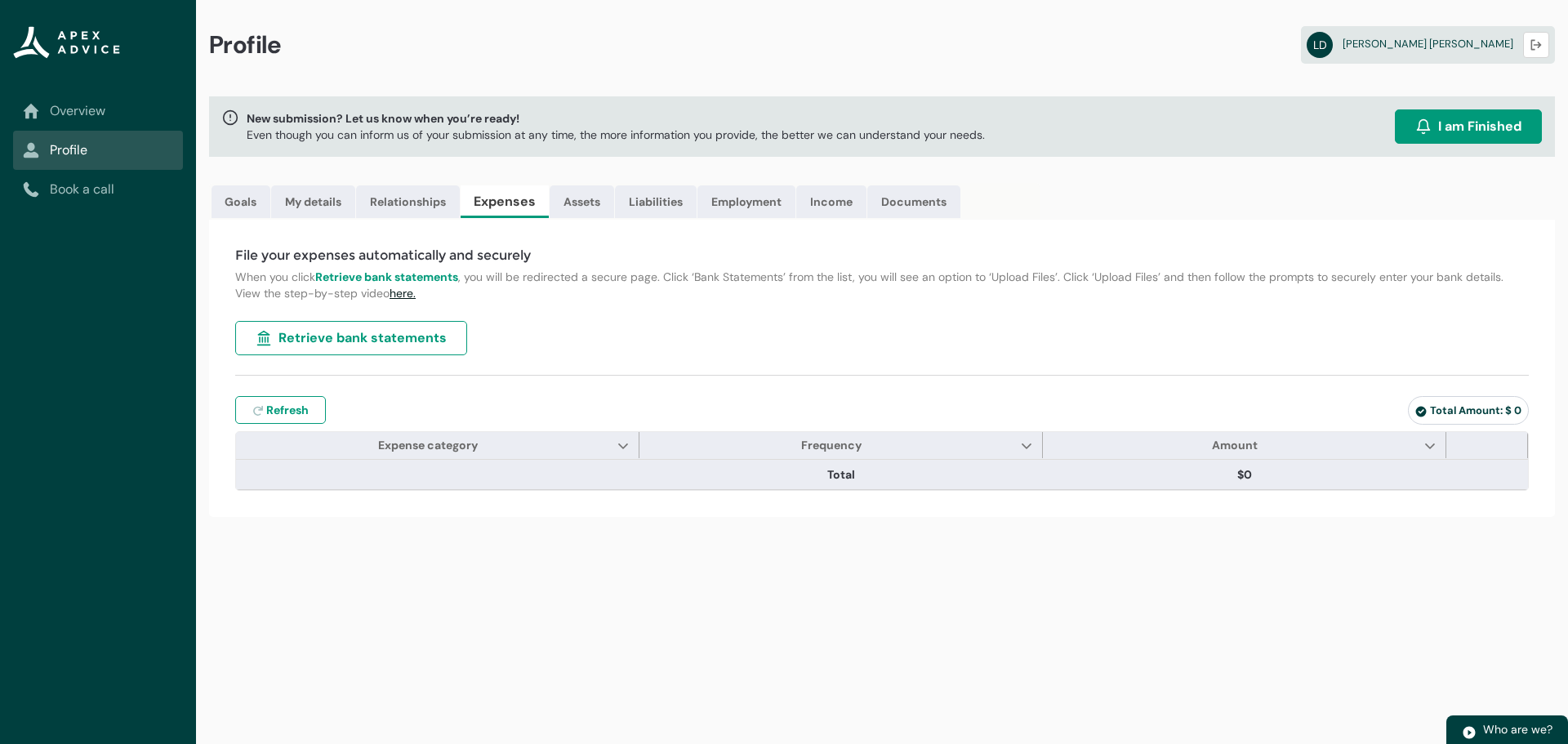
click at [400, 289] on link "here." at bounding box center [403, 293] width 26 height 15
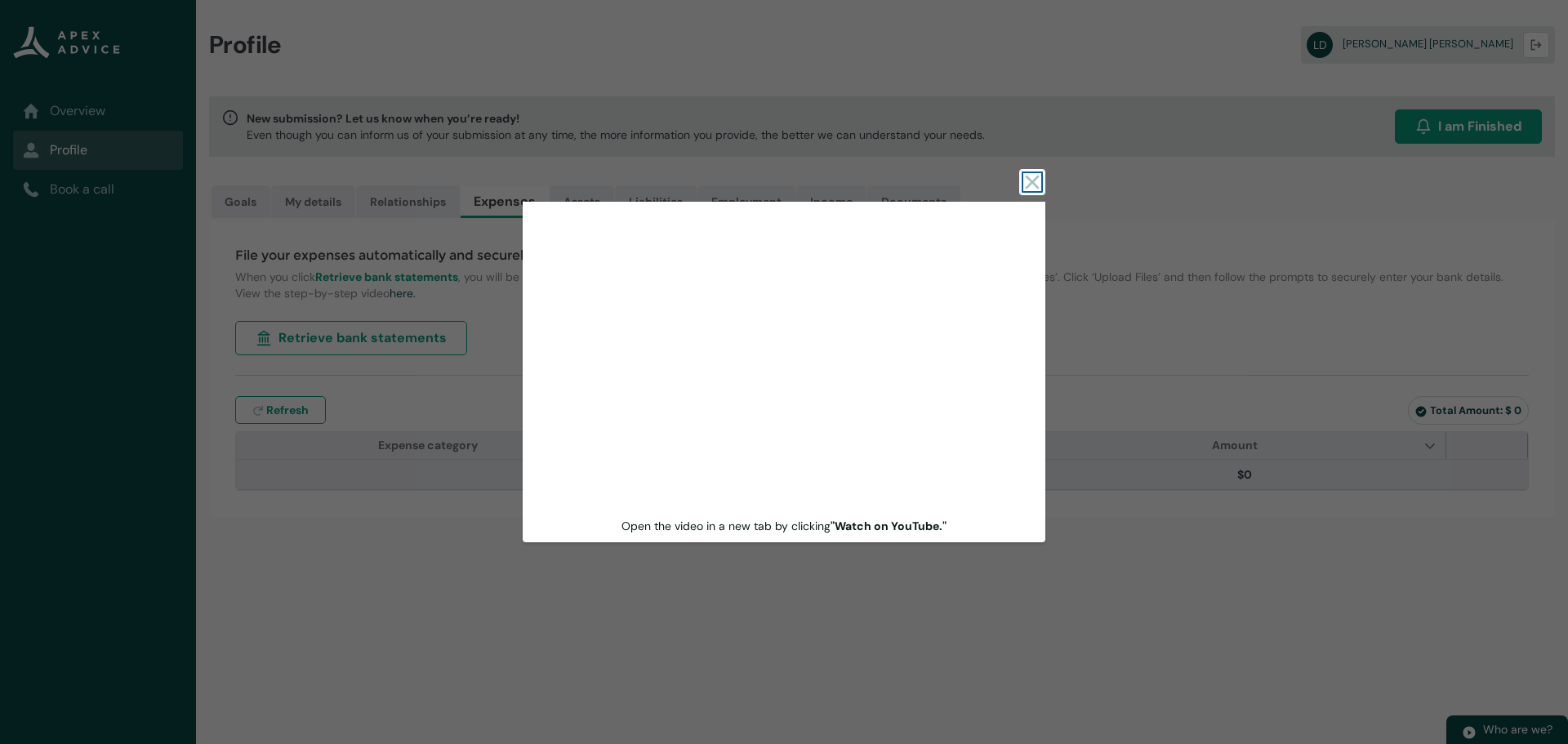
click at [1028, 176] on icon at bounding box center [1032, 182] width 14 height 14
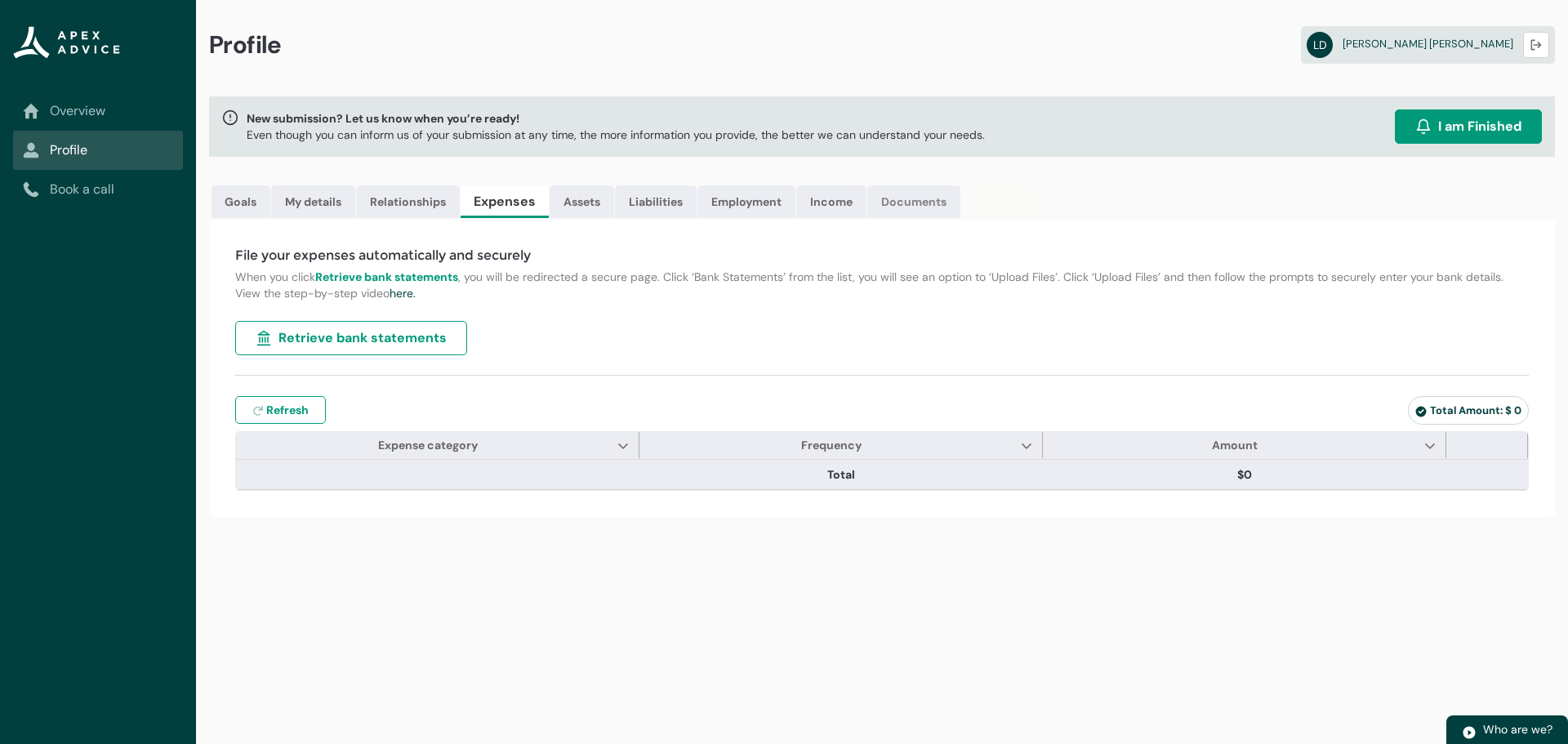
click at [917, 205] on link "Documents" at bounding box center [914, 201] width 93 height 33
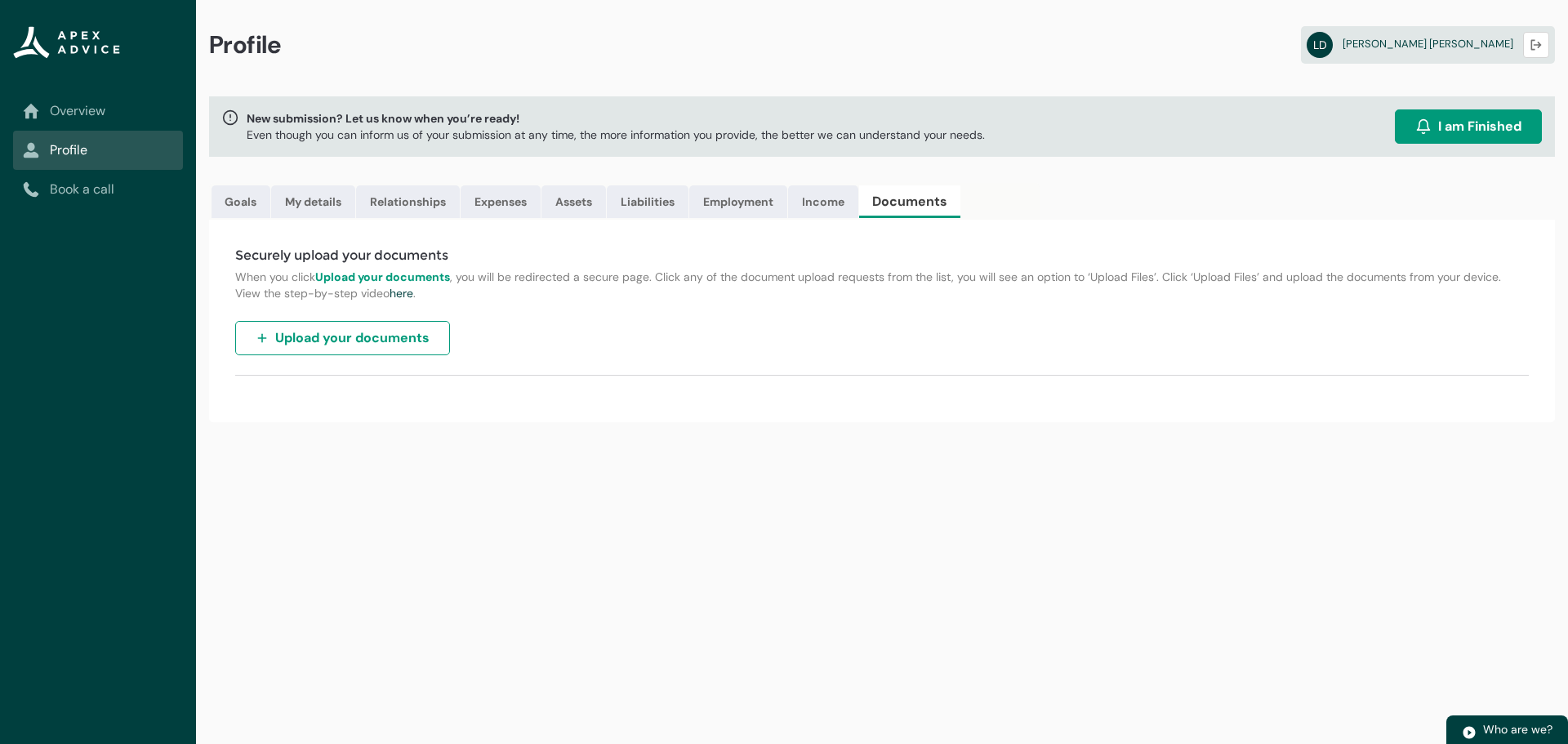
click at [375, 335] on span "Upload your documents" at bounding box center [352, 338] width 154 height 19
click at [1455, 127] on span "I am Finished" at bounding box center [1479, 127] width 84 height 19
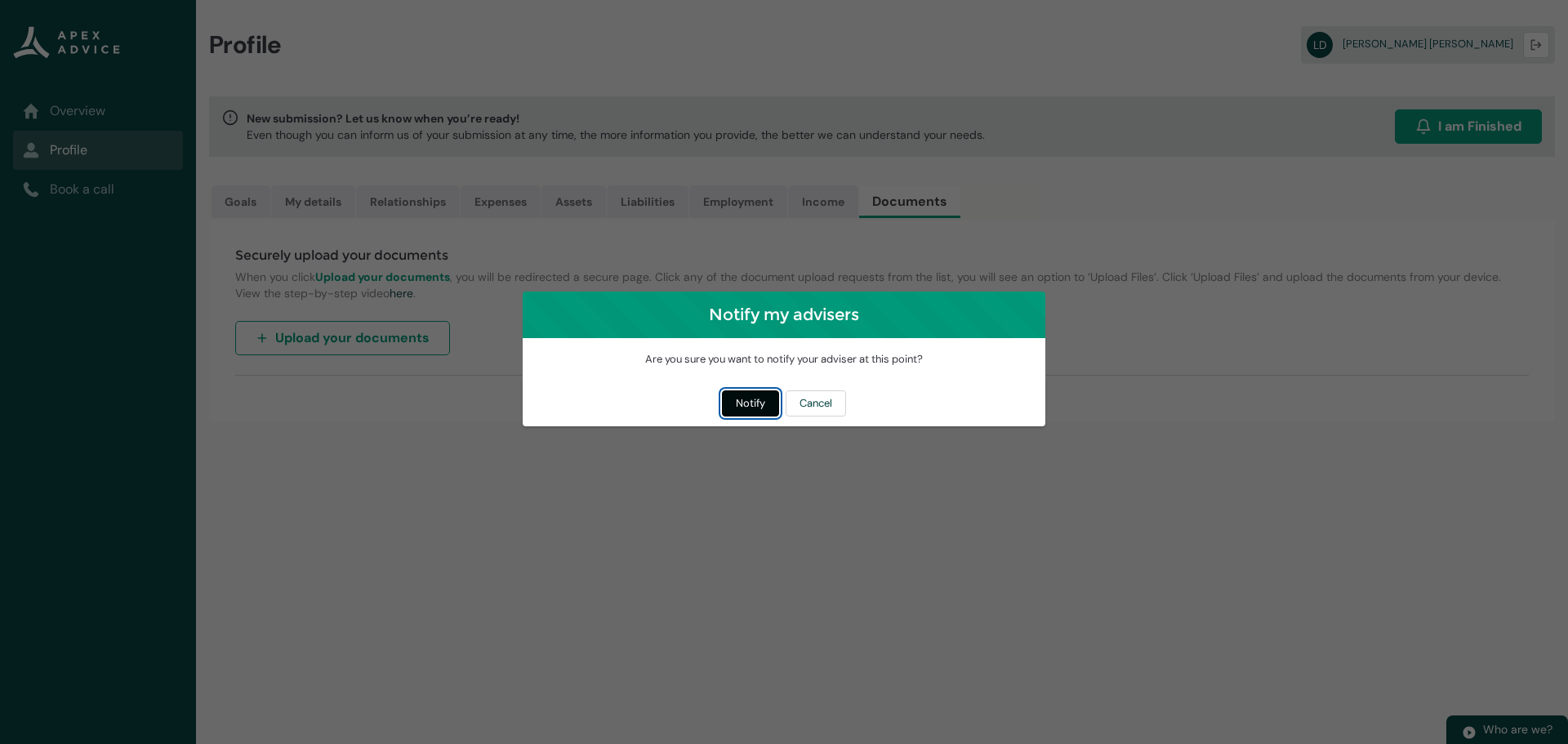
click at [742, 401] on button "Notify" at bounding box center [750, 404] width 57 height 26
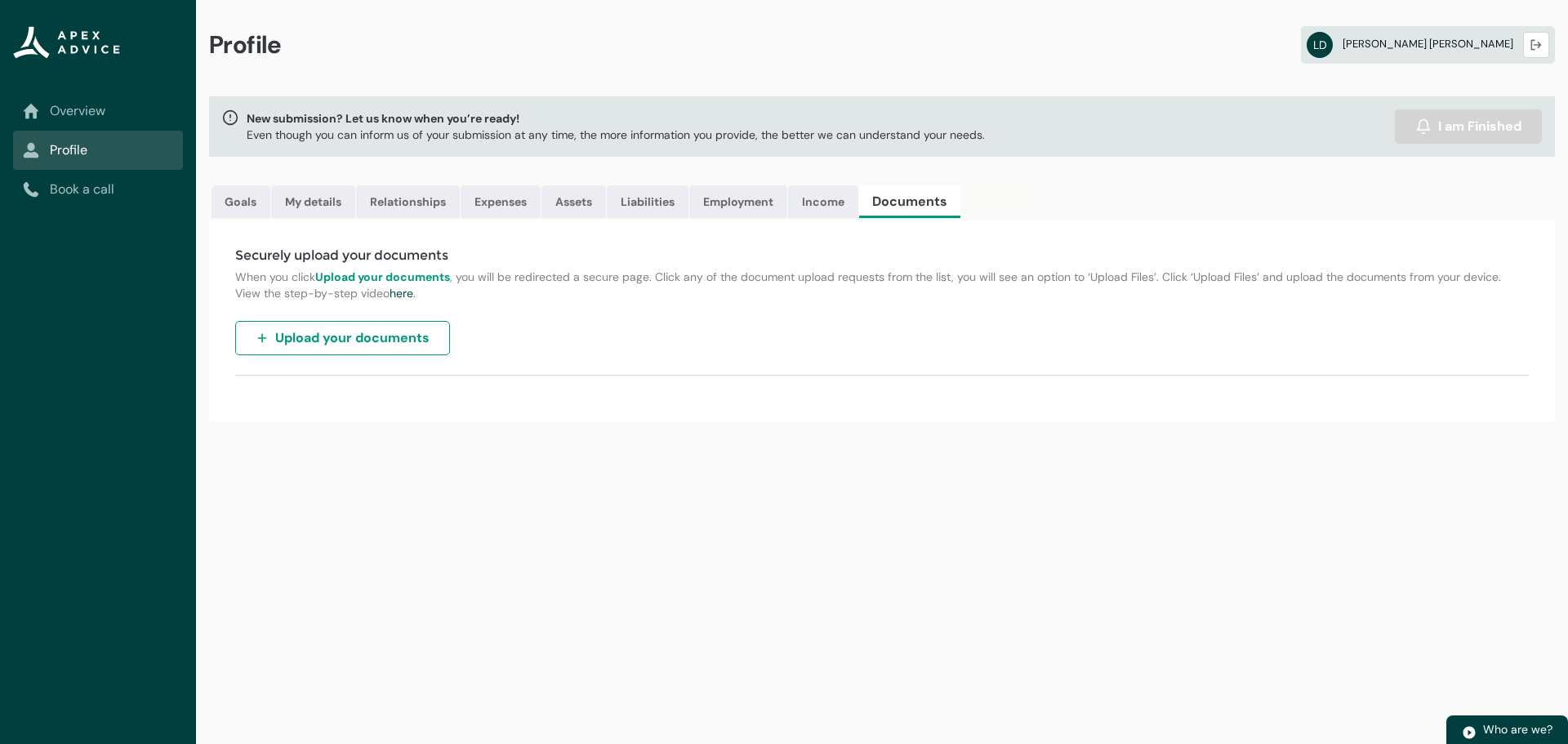
click at [1491, 45] on span "Lutz Drews" at bounding box center [1428, 44] width 171 height 14
